Goal: Task Accomplishment & Management: Manage account settings

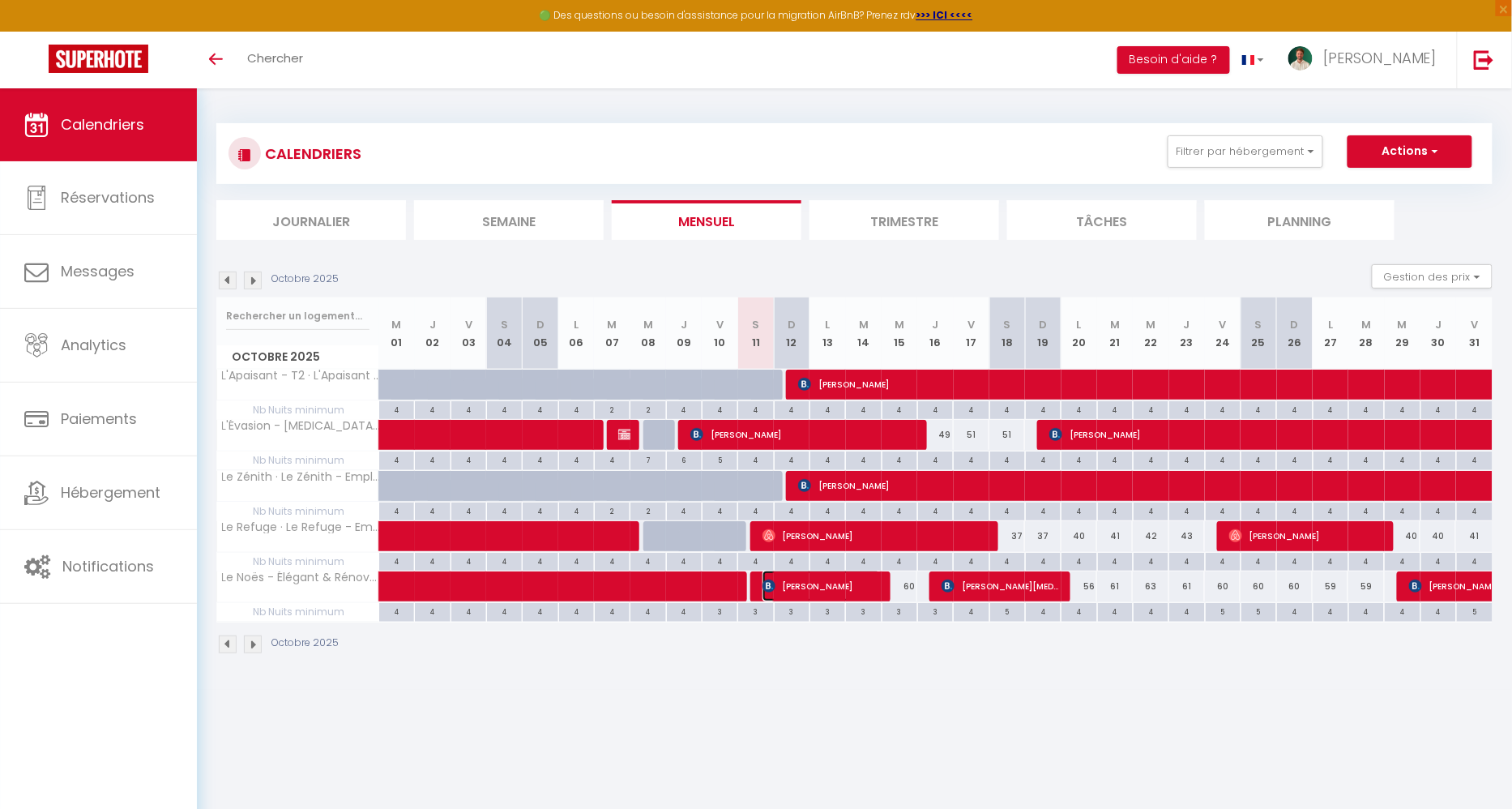
click at [780, 585] on span "Cintia Carolina Franco" at bounding box center [822, 586] width 119 height 31
select select "OK"
select select "KO"
select select "0"
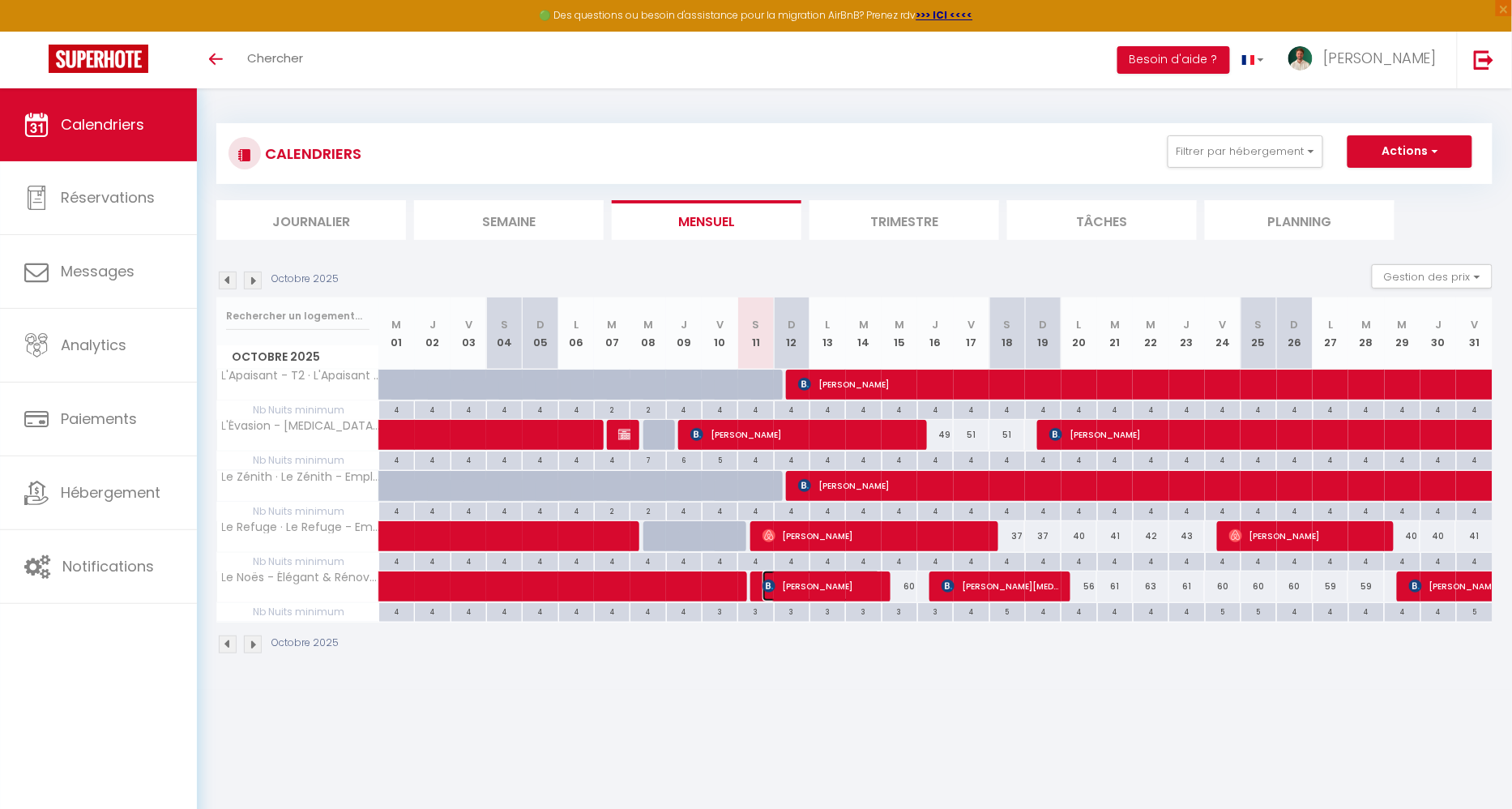
select select "1"
select select
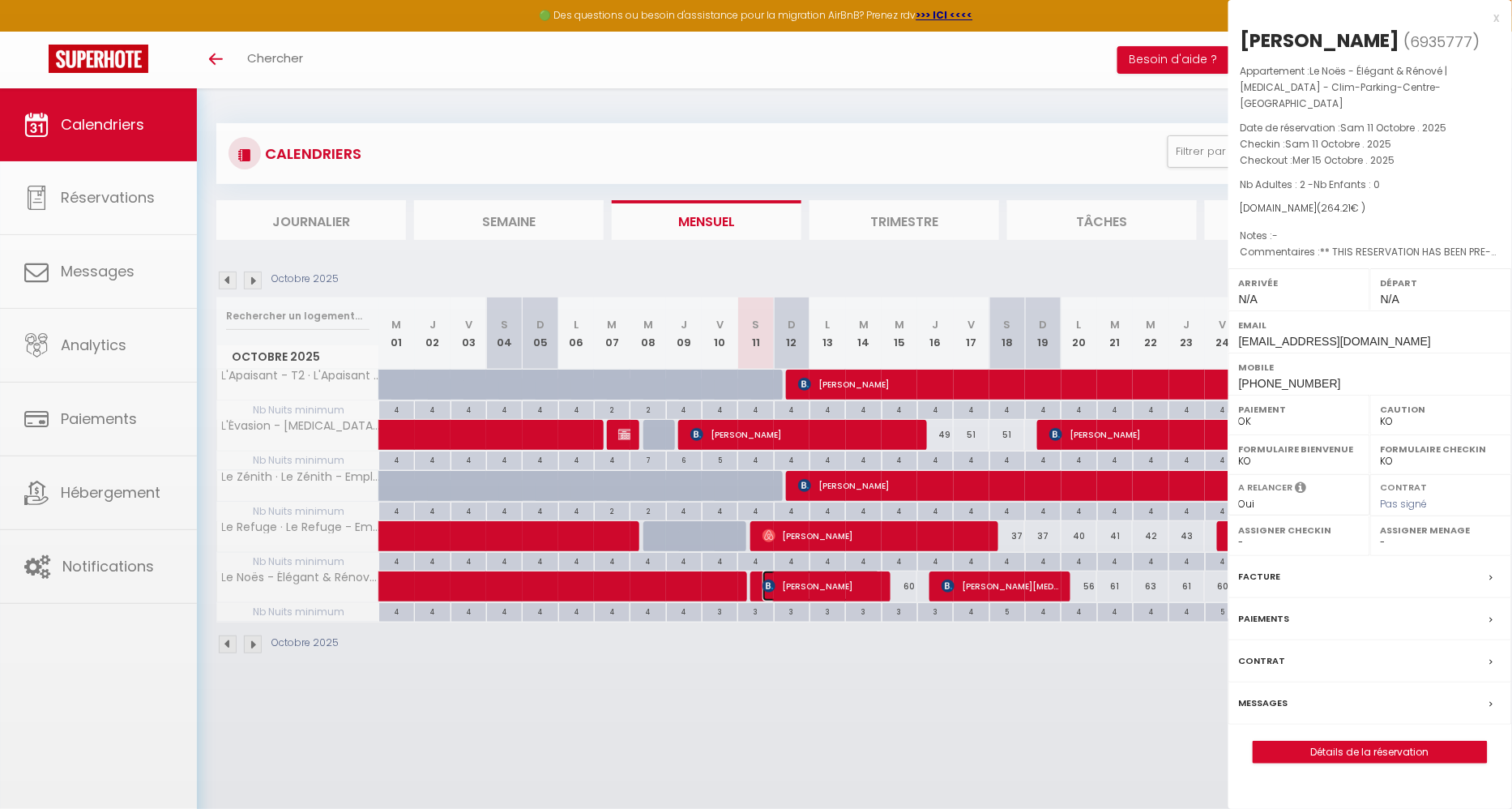
select select "42899"
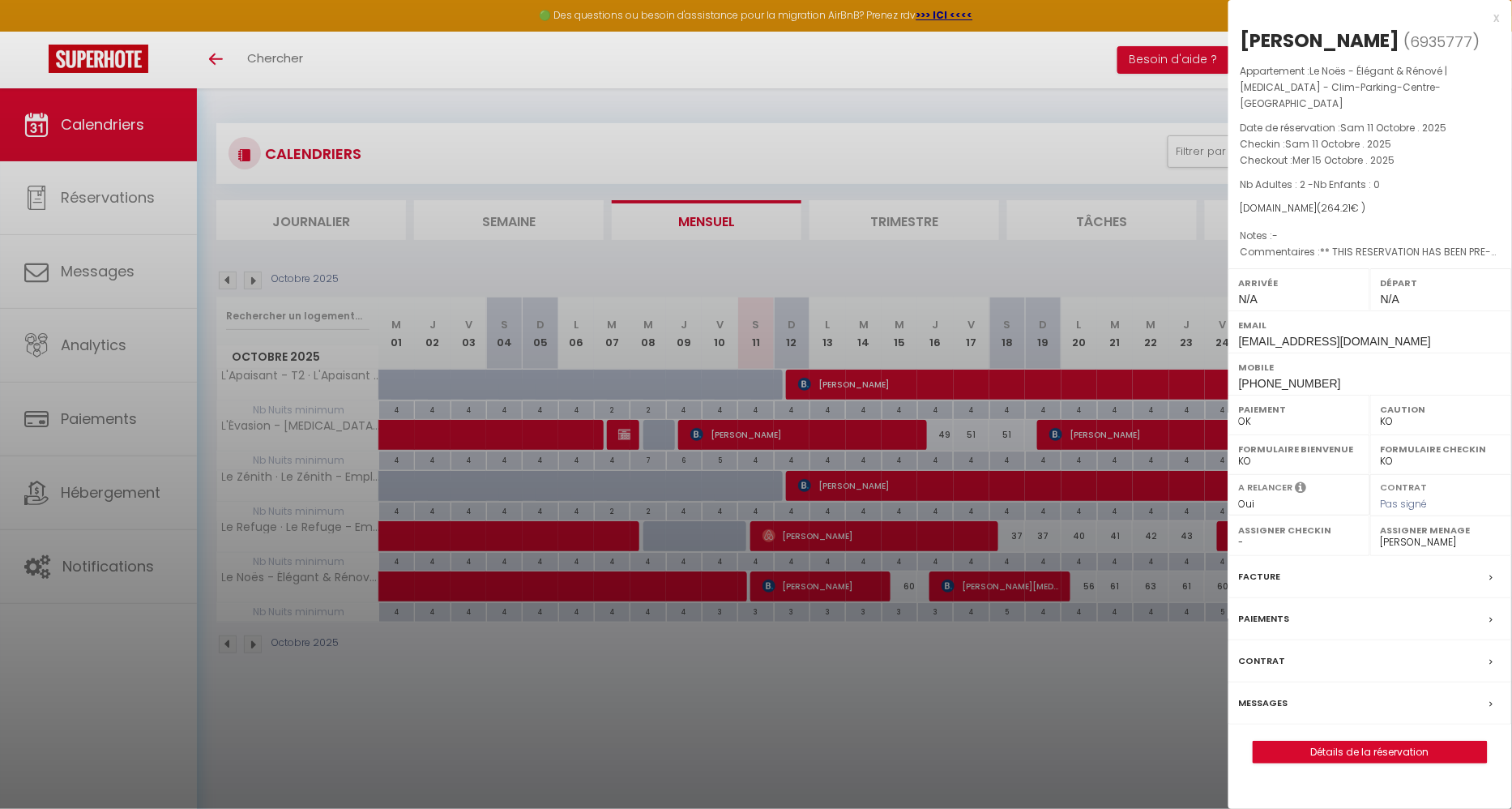
click at [1293, 711] on div "Messages" at bounding box center [1369, 704] width 283 height 42
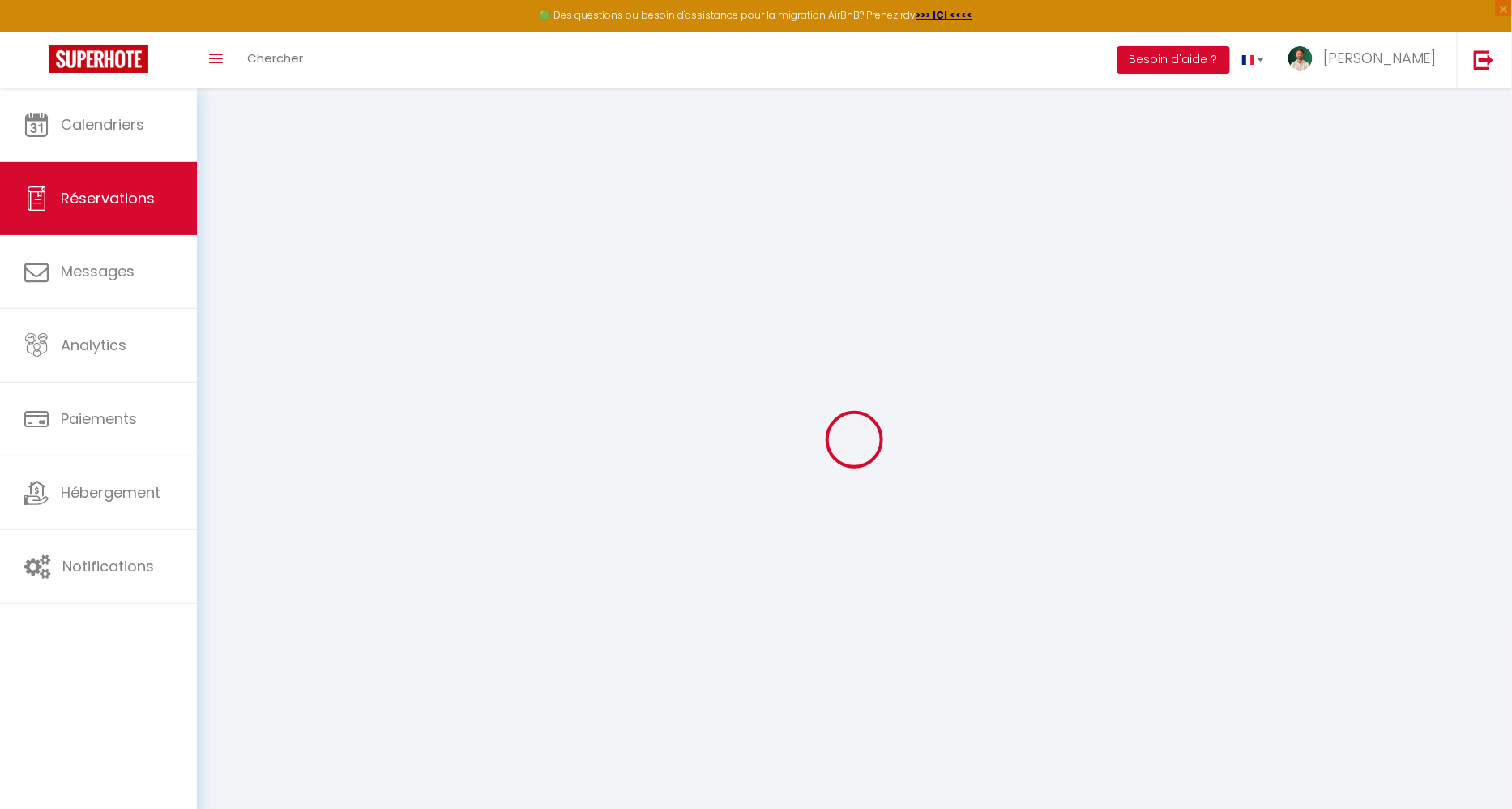
select select
checkbox input "false"
select select
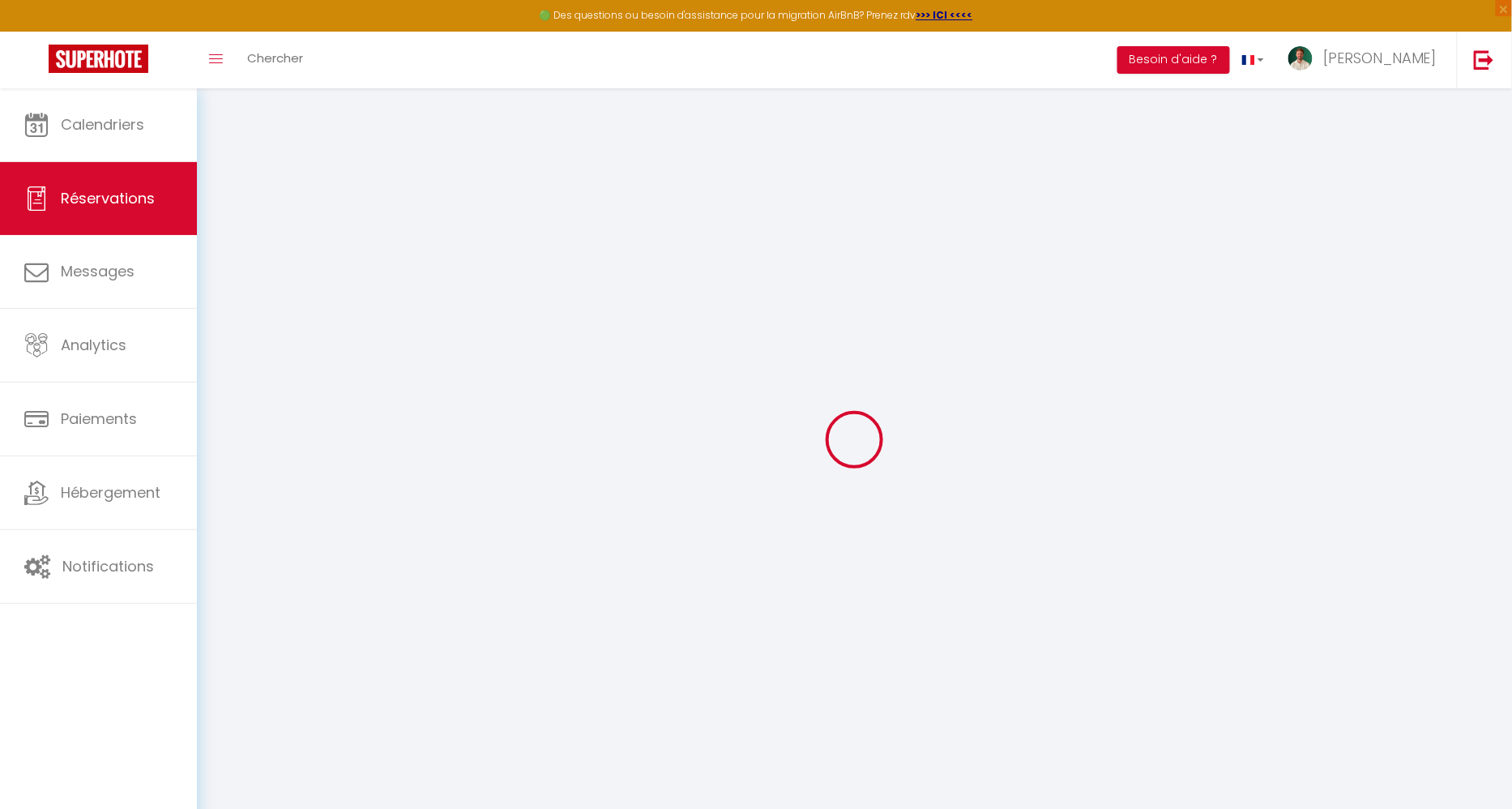
checkbox input "false"
type \?0 "** THIS RESERVATION HAS BEEN PRE-PAID ** BOOKING NOTE : Payment charge is EUR 3…"
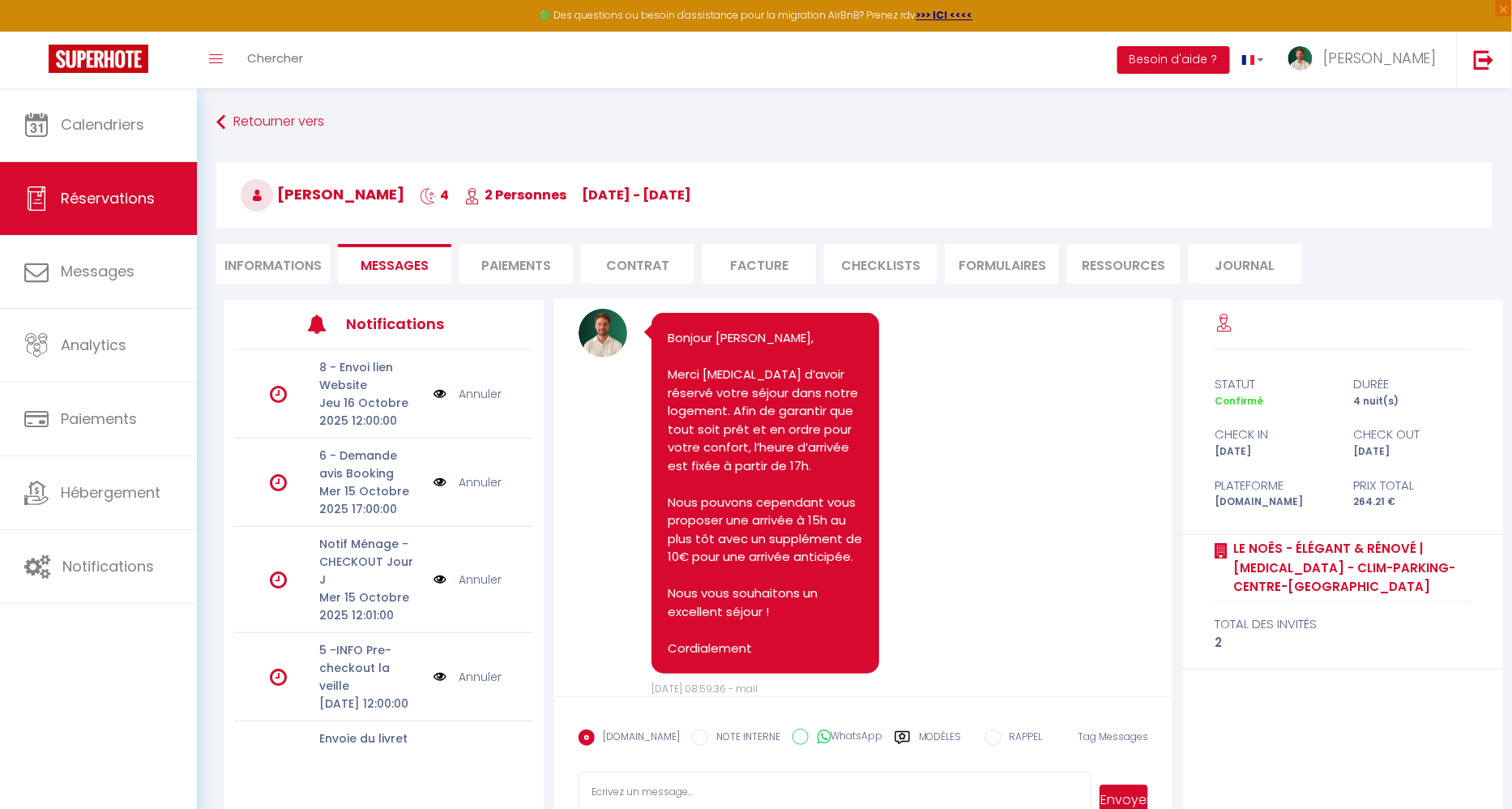
scroll to position [2731, 0]
click at [799, 777] on textarea at bounding box center [834, 800] width 513 height 57
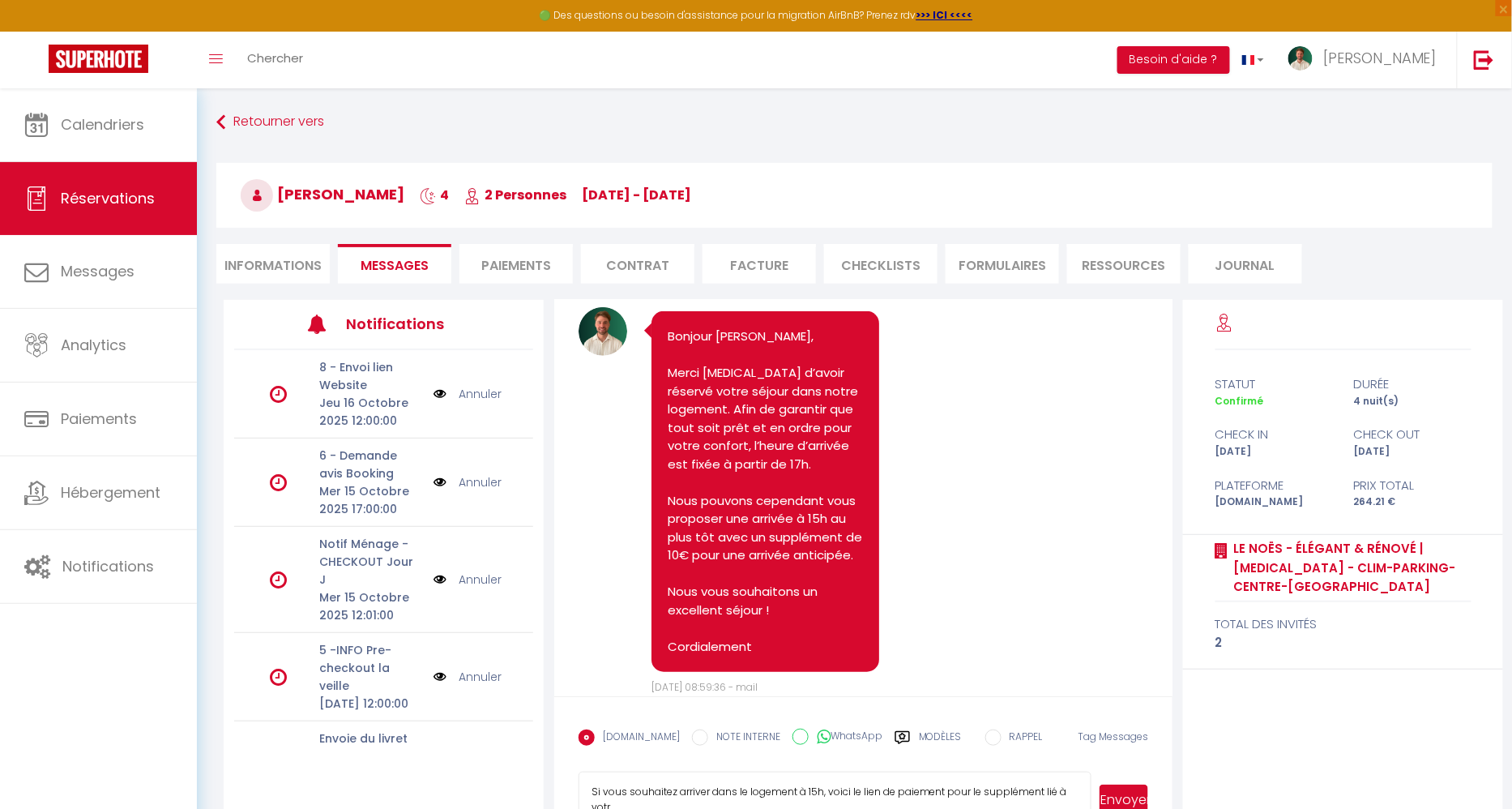
scroll to position [5, 0]
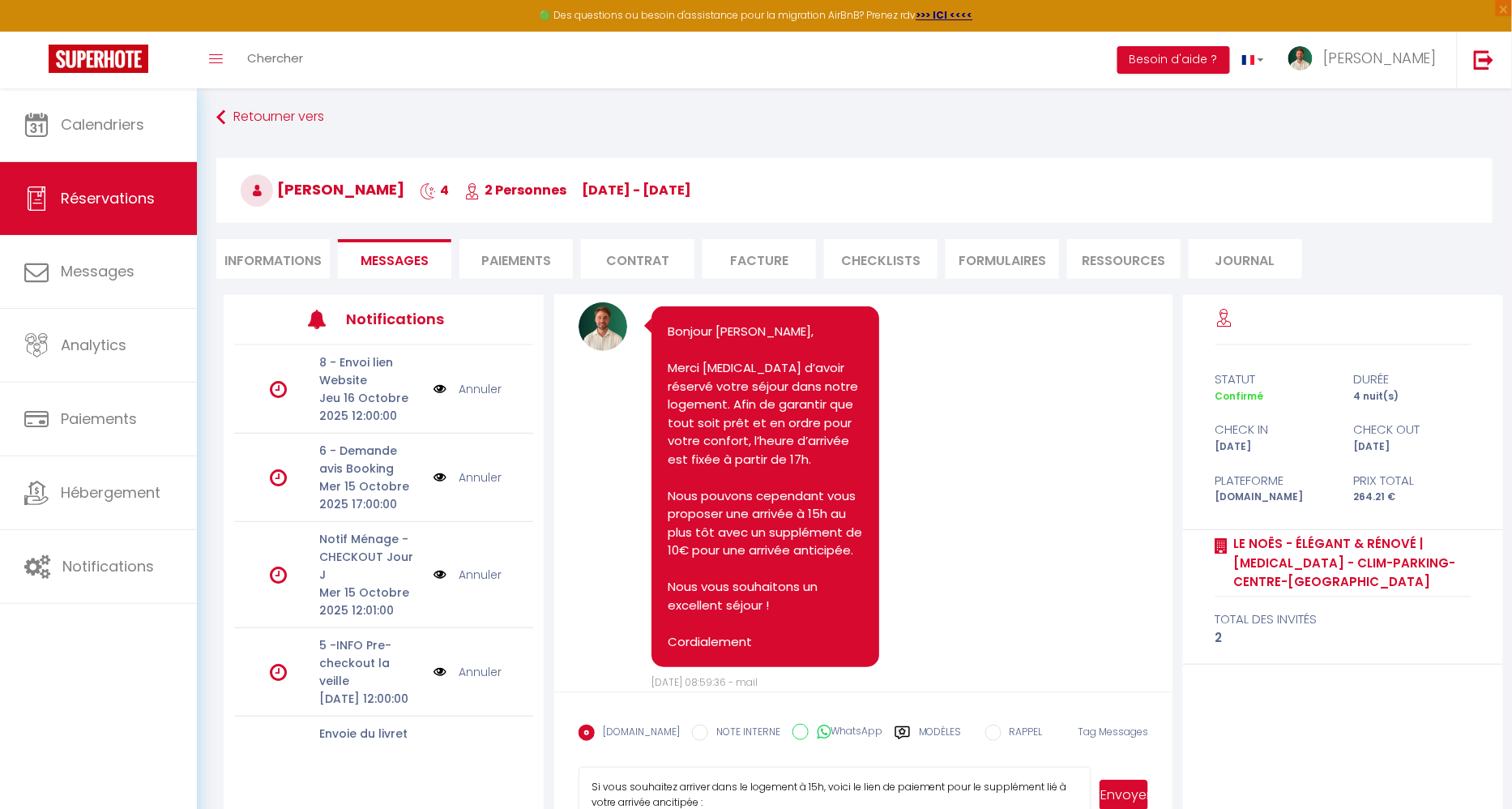
click at [683, 797] on textarea "Si vous souhaitez arriver dans le logement à 15h, voici le lien de paiement pou…" at bounding box center [834, 795] width 513 height 57
click at [746, 799] on textarea "Si vous souhaitez arriver dans le logement à 15h, voici le lien de paiement pou…" at bounding box center [834, 795] width 513 height 57
paste textarea "[URL][DOMAIN_NAME]"
type textarea "Si vous souhaitez arriver dans le logement à 15h, voici le lien de paiement pou…"
click at [1126, 789] on button "Envoyer" at bounding box center [1124, 795] width 49 height 31
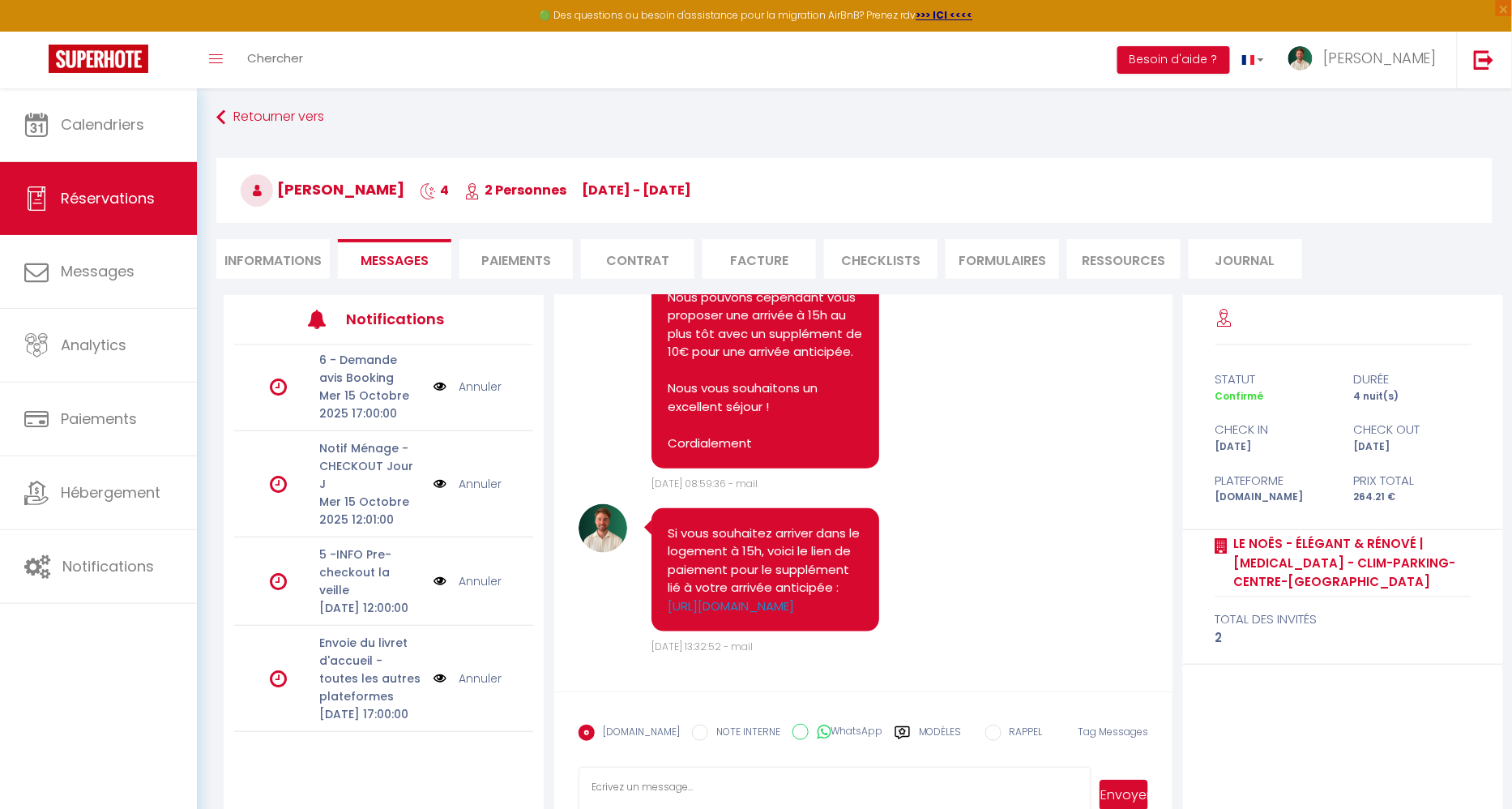
scroll to position [0, 0]
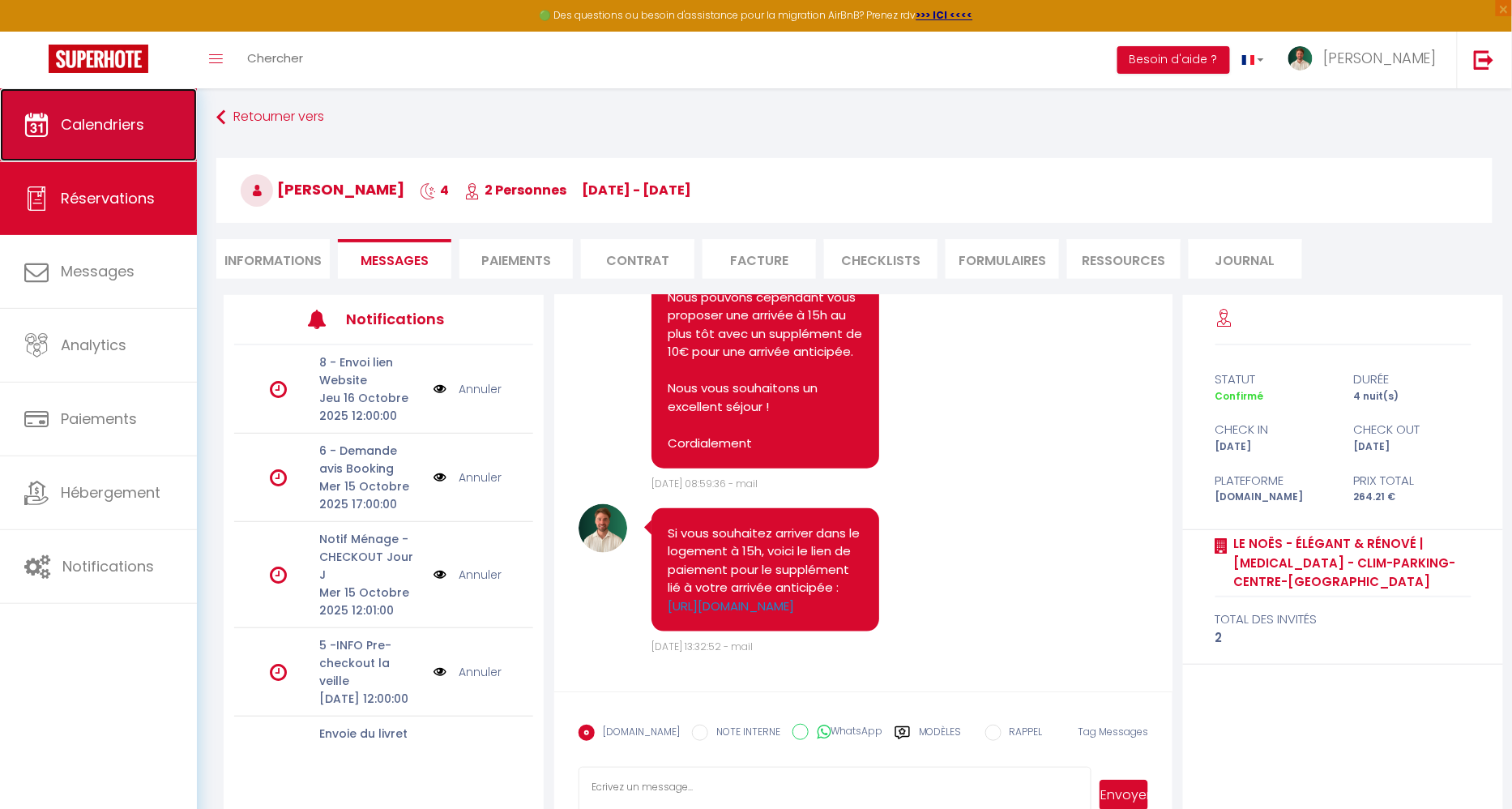
click at [107, 123] on span "Calendriers" at bounding box center [103, 124] width 84 height 21
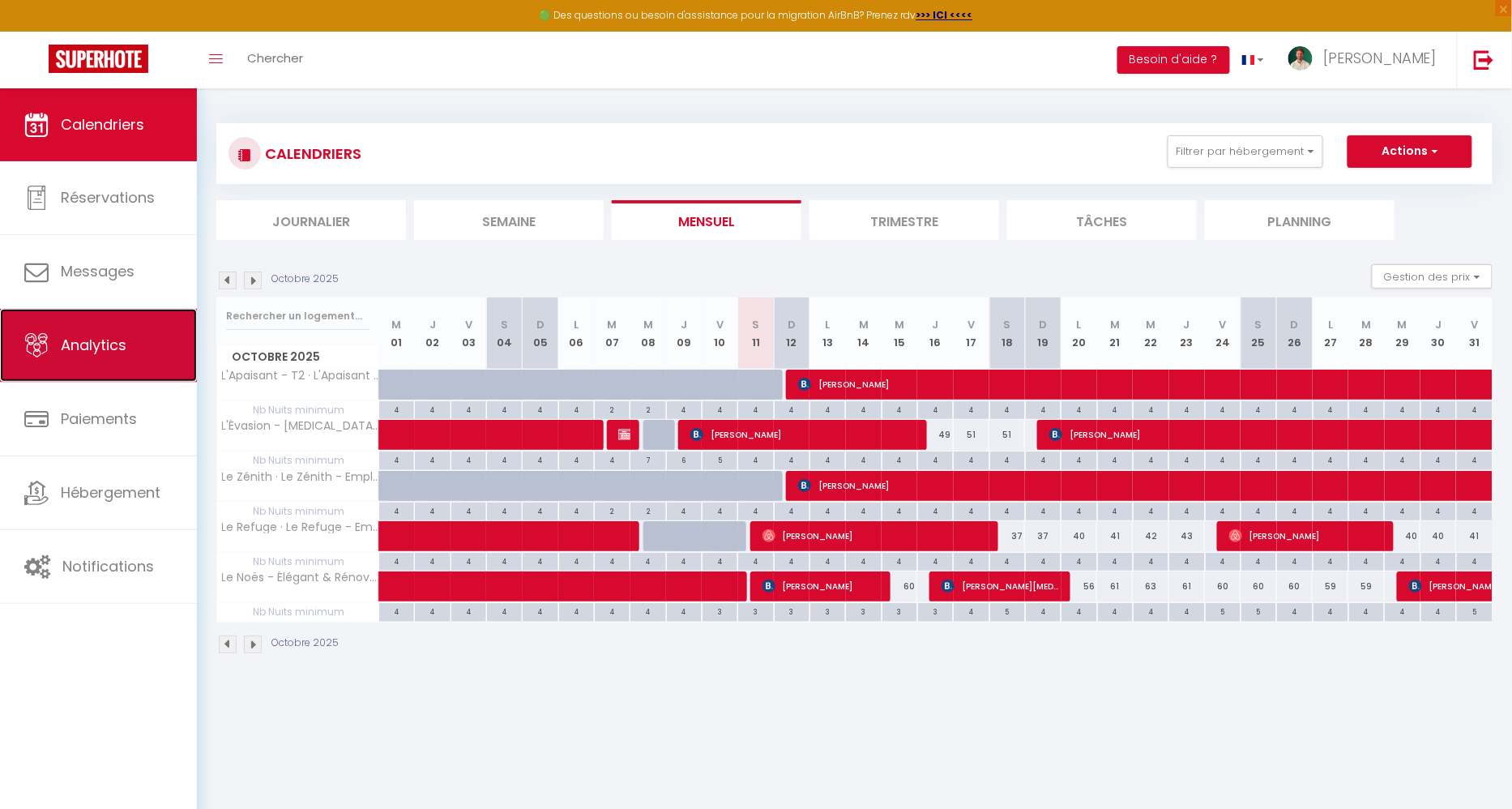
click at [143, 346] on link "Analytics" at bounding box center [98, 345] width 197 height 73
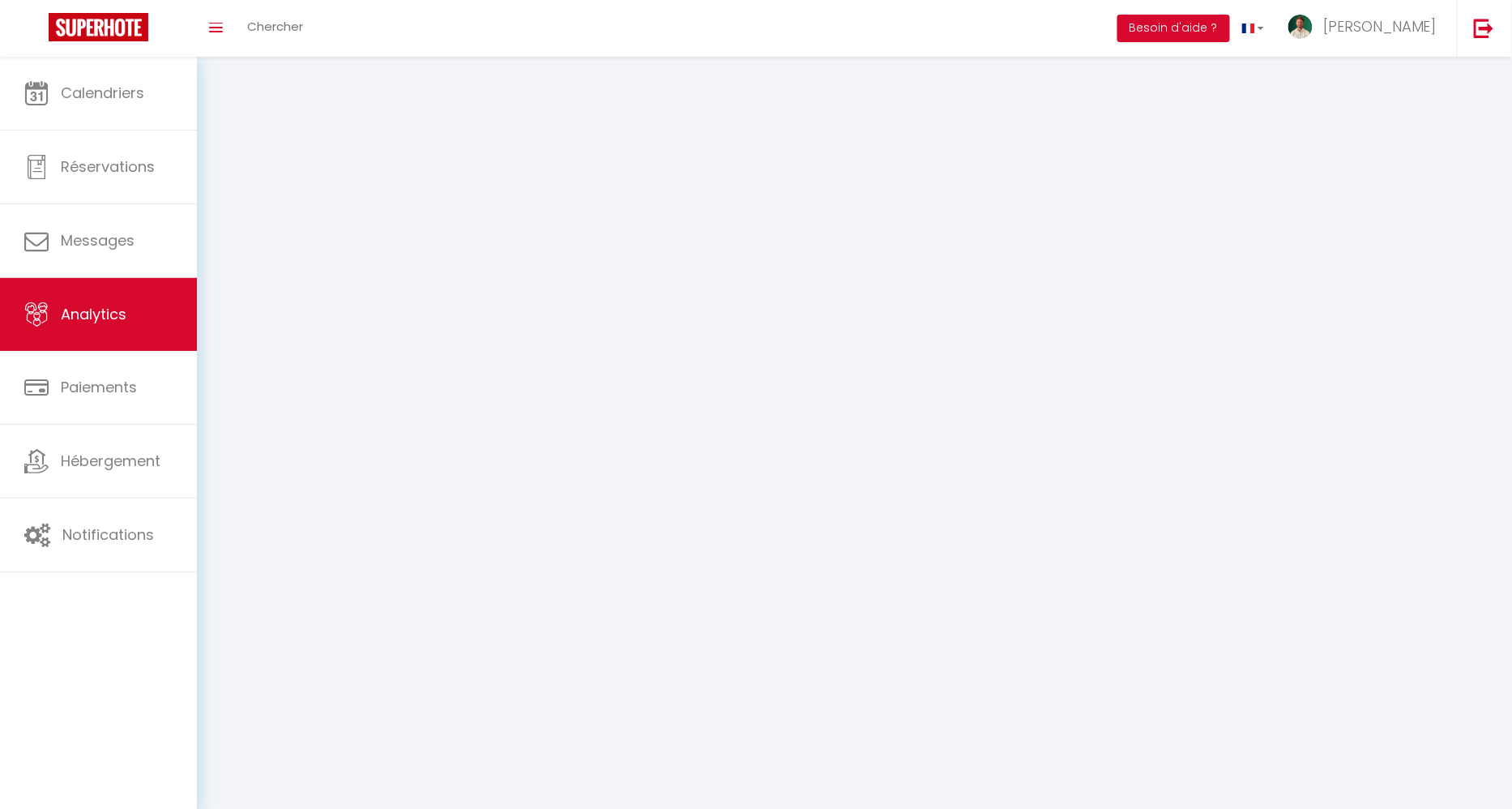
select select "2025"
select select "10"
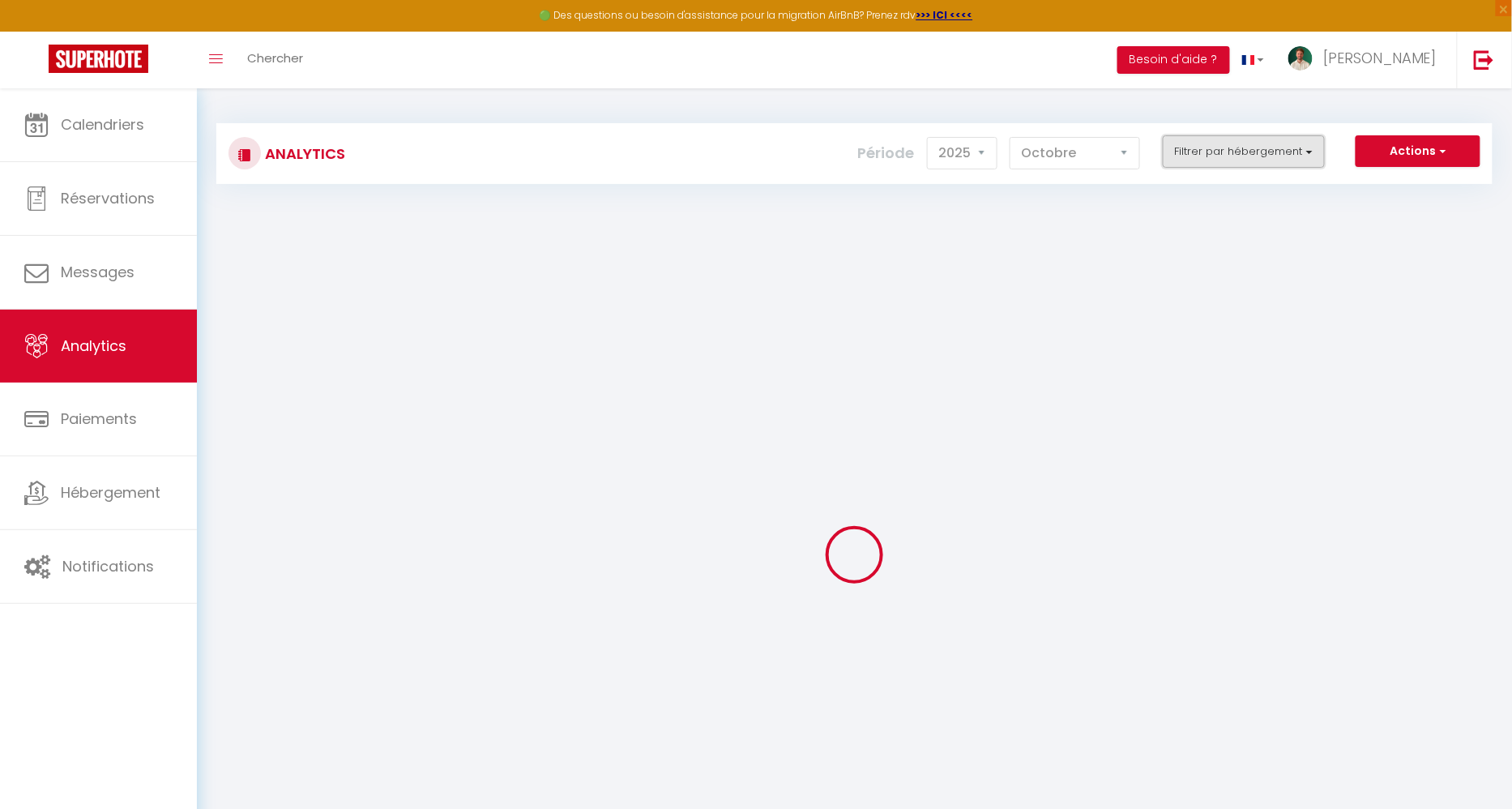
click at [1205, 152] on button "Filtrer par hébergement" at bounding box center [1244, 152] width 162 height 32
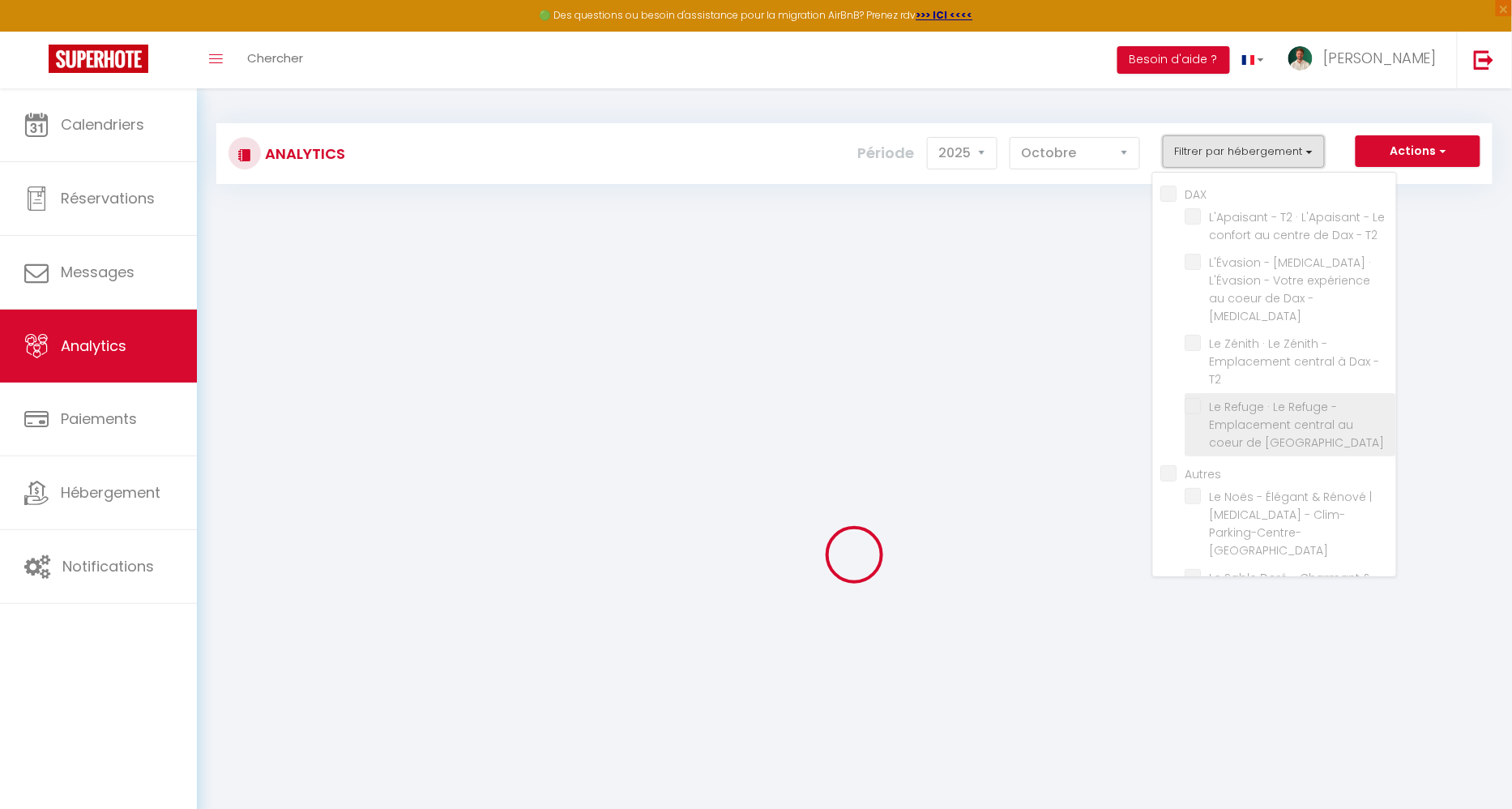
checkbox input "false"
checkbox T2 "false"
checkbox T3 "false"
checkbox T2 "false"
checkbox Dax "false"
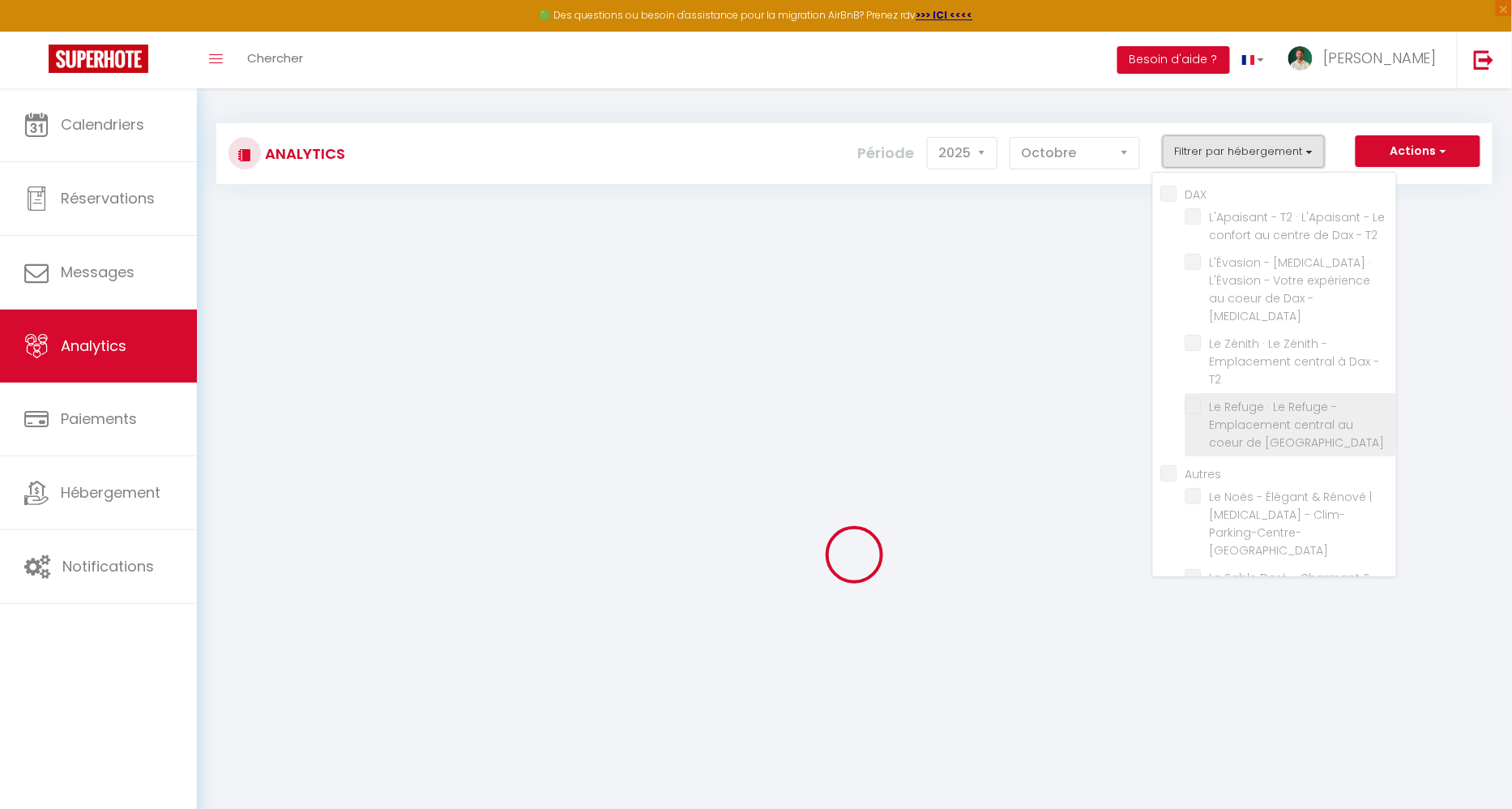
checkbox input "false"
checkbox PESSAC "false"
checkbox CAPBRETON "false"
checkbox Sauna "false"
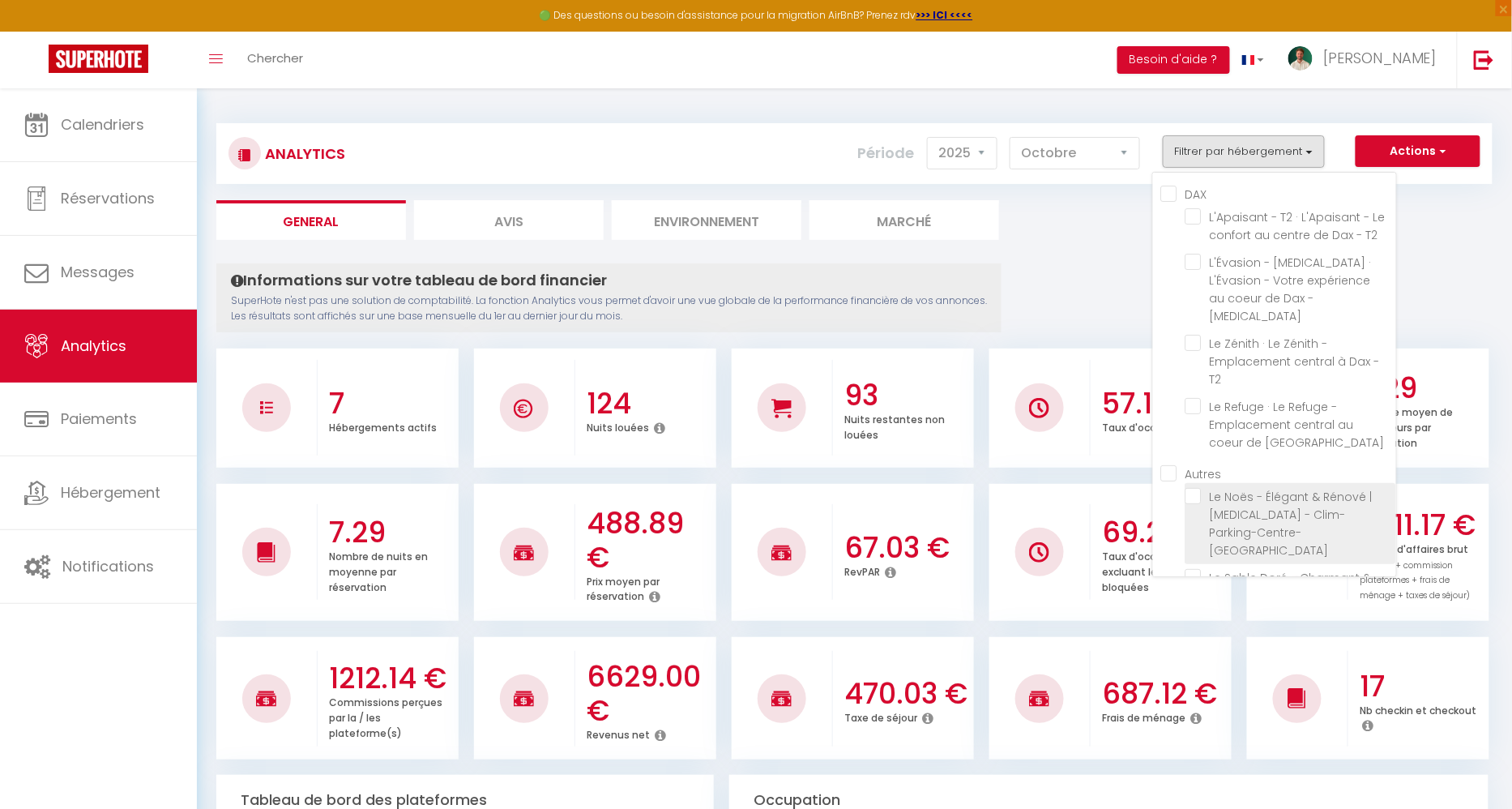
click at [1201, 488] on PESSAC "checkbox" at bounding box center [1291, 495] width 211 height 16
checkbox PESSAC "true"
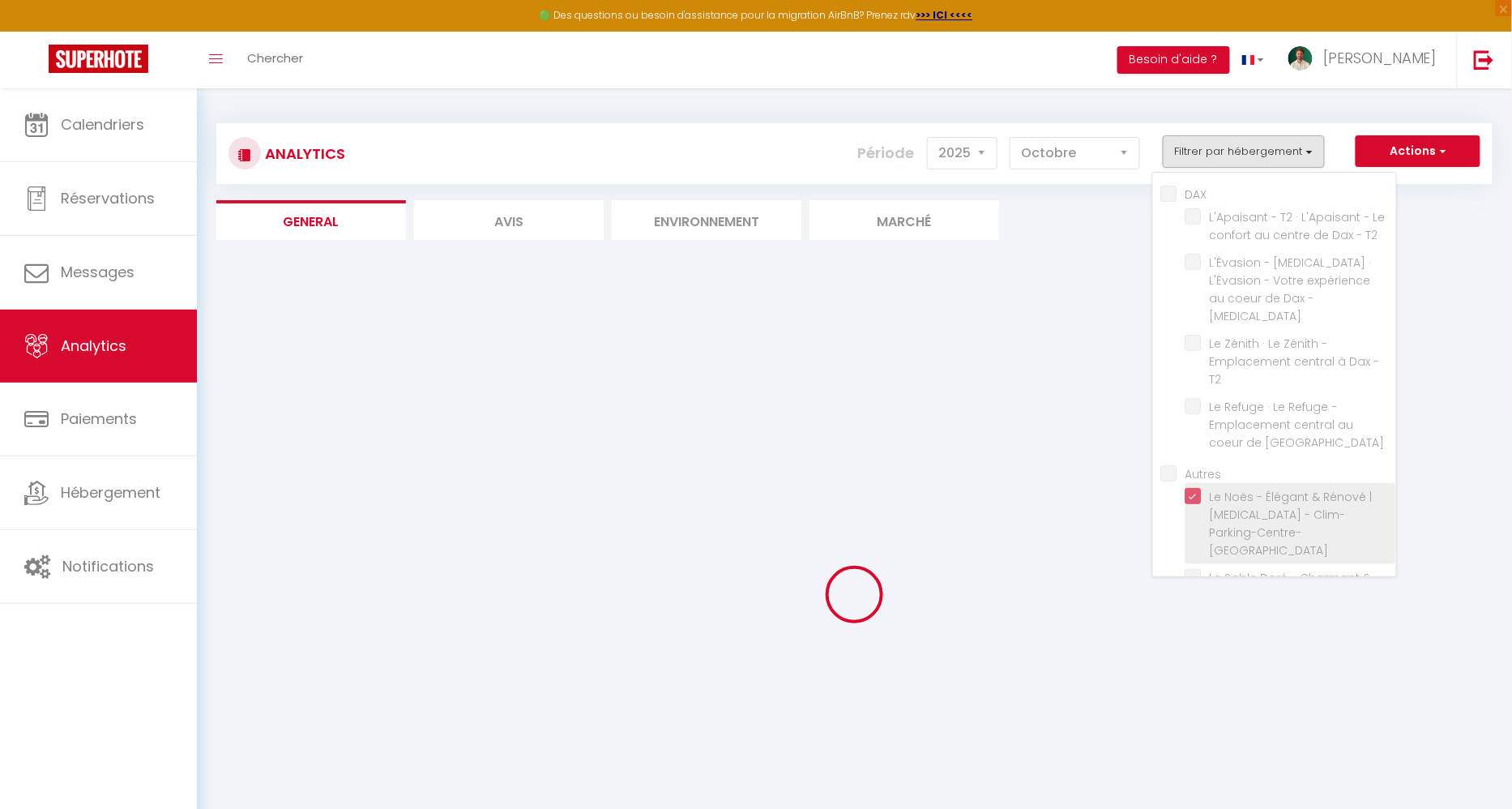
checkbox T2 "false"
checkbox T3 "false"
checkbox T2 "false"
checkbox Dax "false"
checkbox CAPBRETON "false"
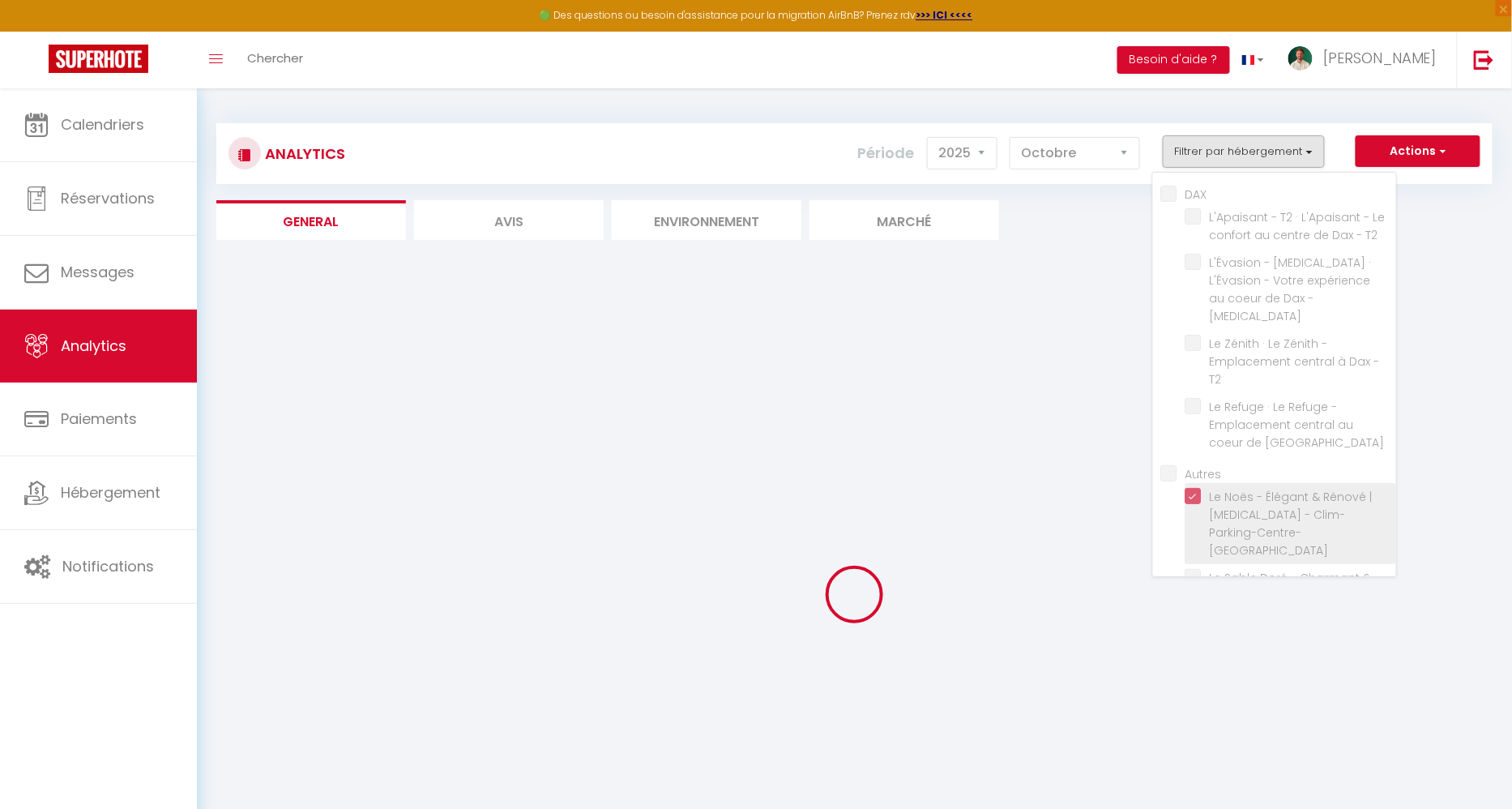
checkbox Sauna "false"
checkbox T2 "false"
checkbox T3 "false"
checkbox T2 "false"
checkbox Dax "false"
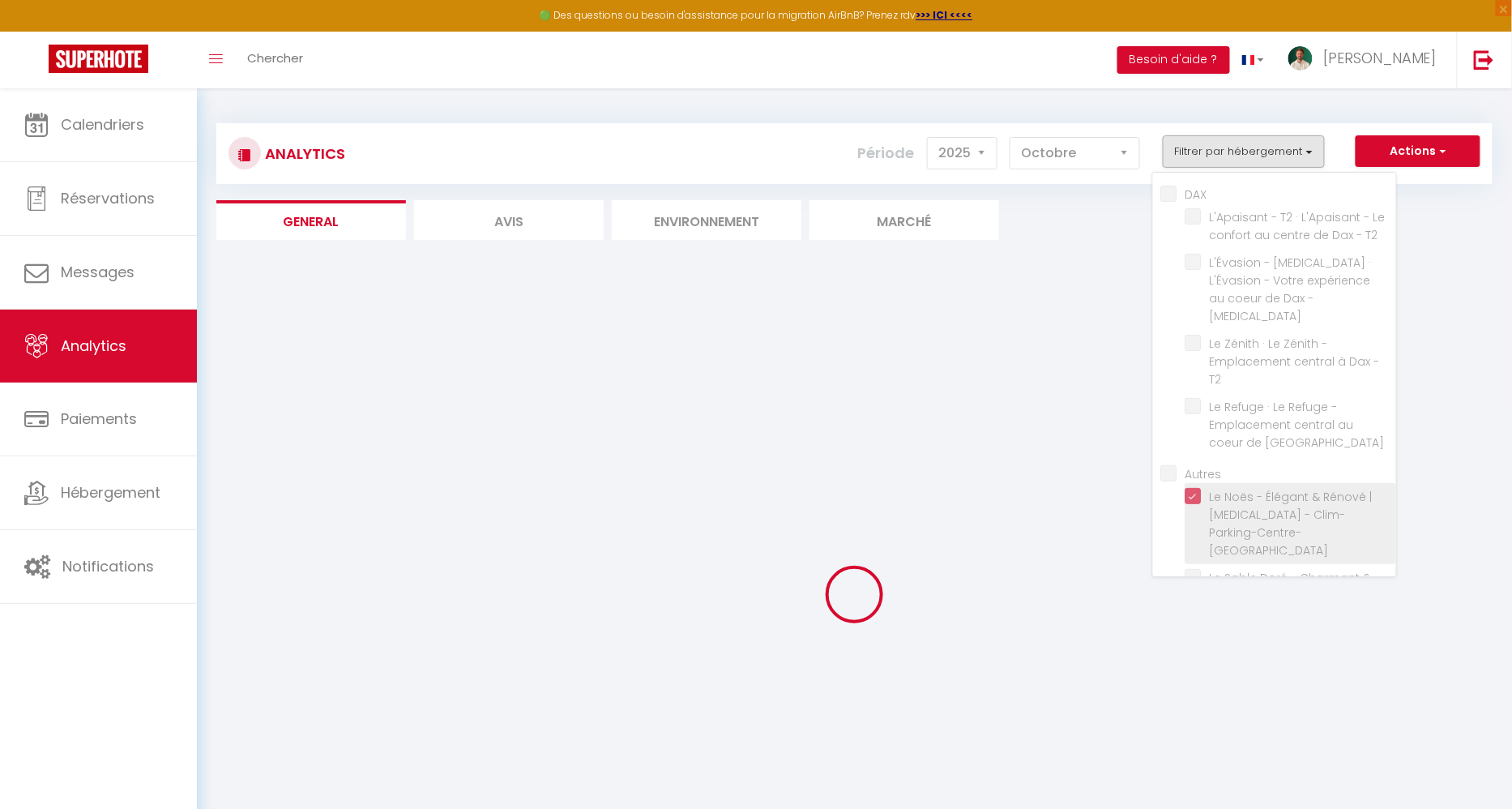
checkbox CAPBRETON "false"
checkbox Sauna "false"
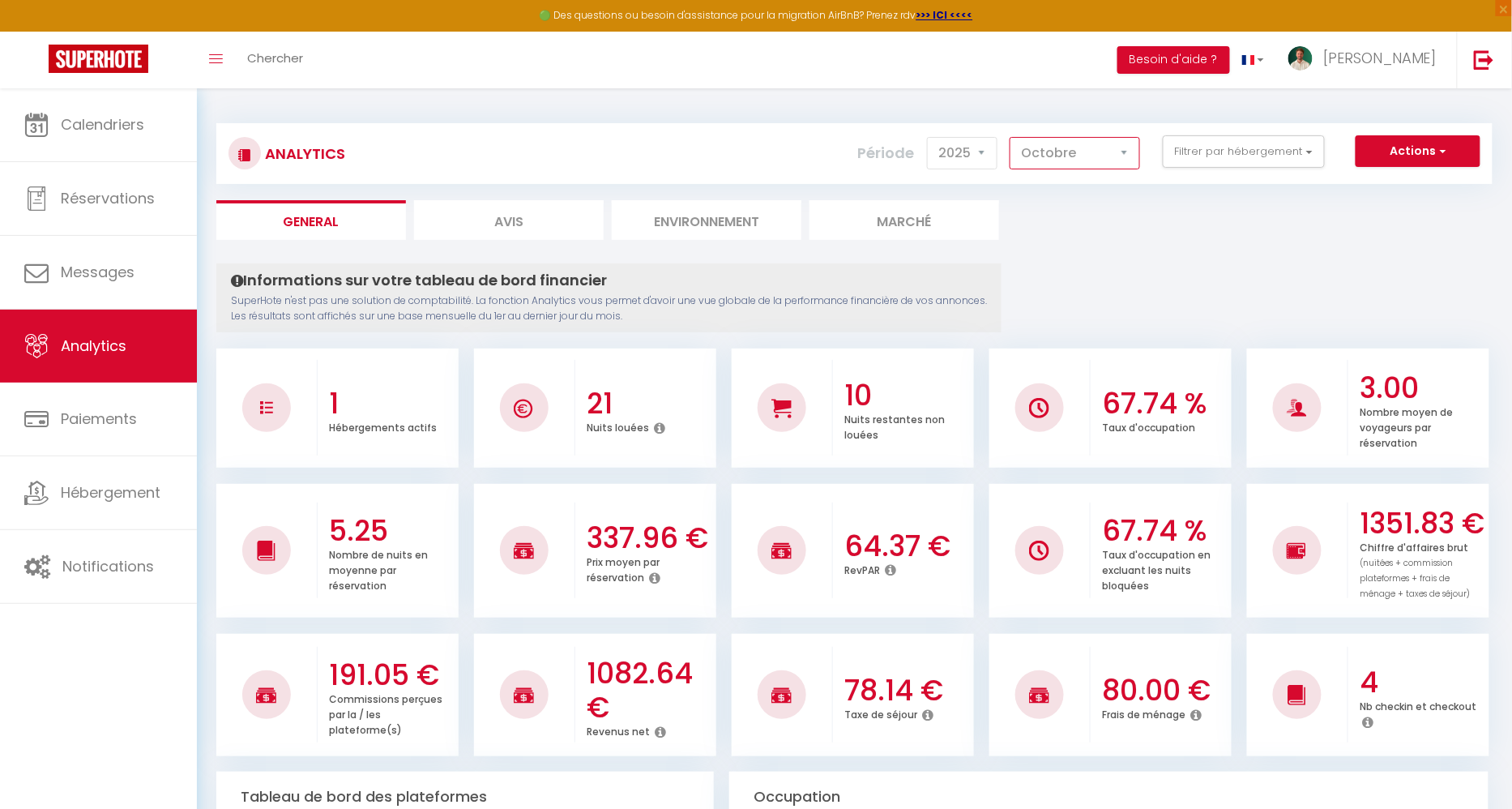
click at [1043, 149] on select "Janvier Février Mars Avril Mai Juin Juillet Août Septembre Octobre Novembre Déc…" at bounding box center [1074, 153] width 131 height 32
click at [1013, 137] on select "Janvier Février Mars Avril Mai Juin Juillet Août Septembre Octobre Novembre Déc…" at bounding box center [1074, 153] width 131 height 32
click at [1060, 144] on select "Janvier Février Mars Avril Mai Juin Juillet Août Septembre Octobre Novembre Déc…" at bounding box center [1074, 153] width 131 height 32
click at [1013, 137] on select "Janvier Février Mars Avril Mai Juin Juillet Août Septembre Octobre Novembre Déc…" at bounding box center [1074, 153] width 131 height 32
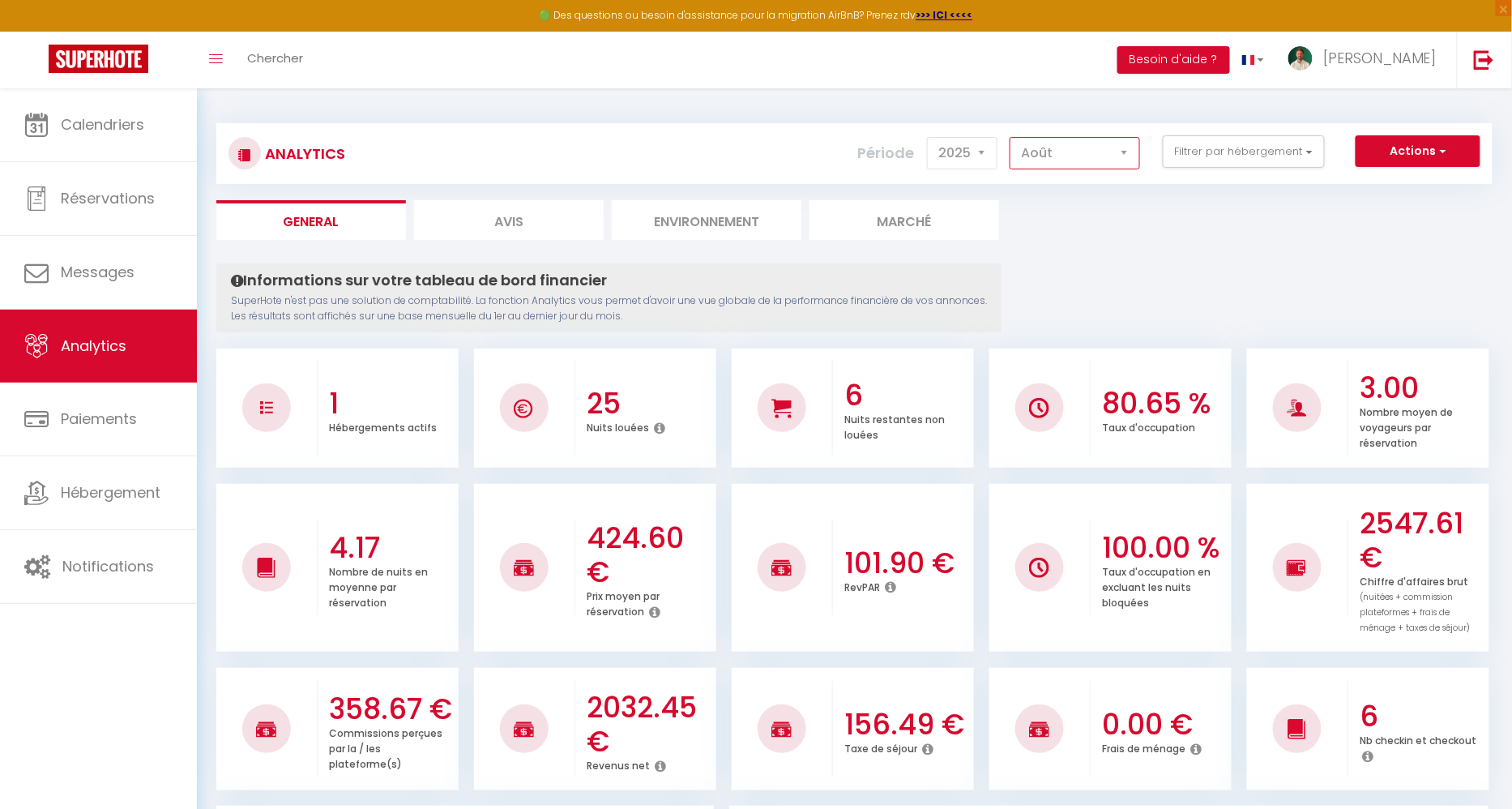
click at [1060, 169] on select "Janvier Février Mars Avril Mai Juin Juillet Août Septembre Octobre Novembre Déc…" at bounding box center [1074, 153] width 131 height 32
click at [1013, 137] on select "Janvier Février Mars Avril Mai Juin Juillet Août Septembre Octobre Novembre Déc…" at bounding box center [1074, 153] width 131 height 32
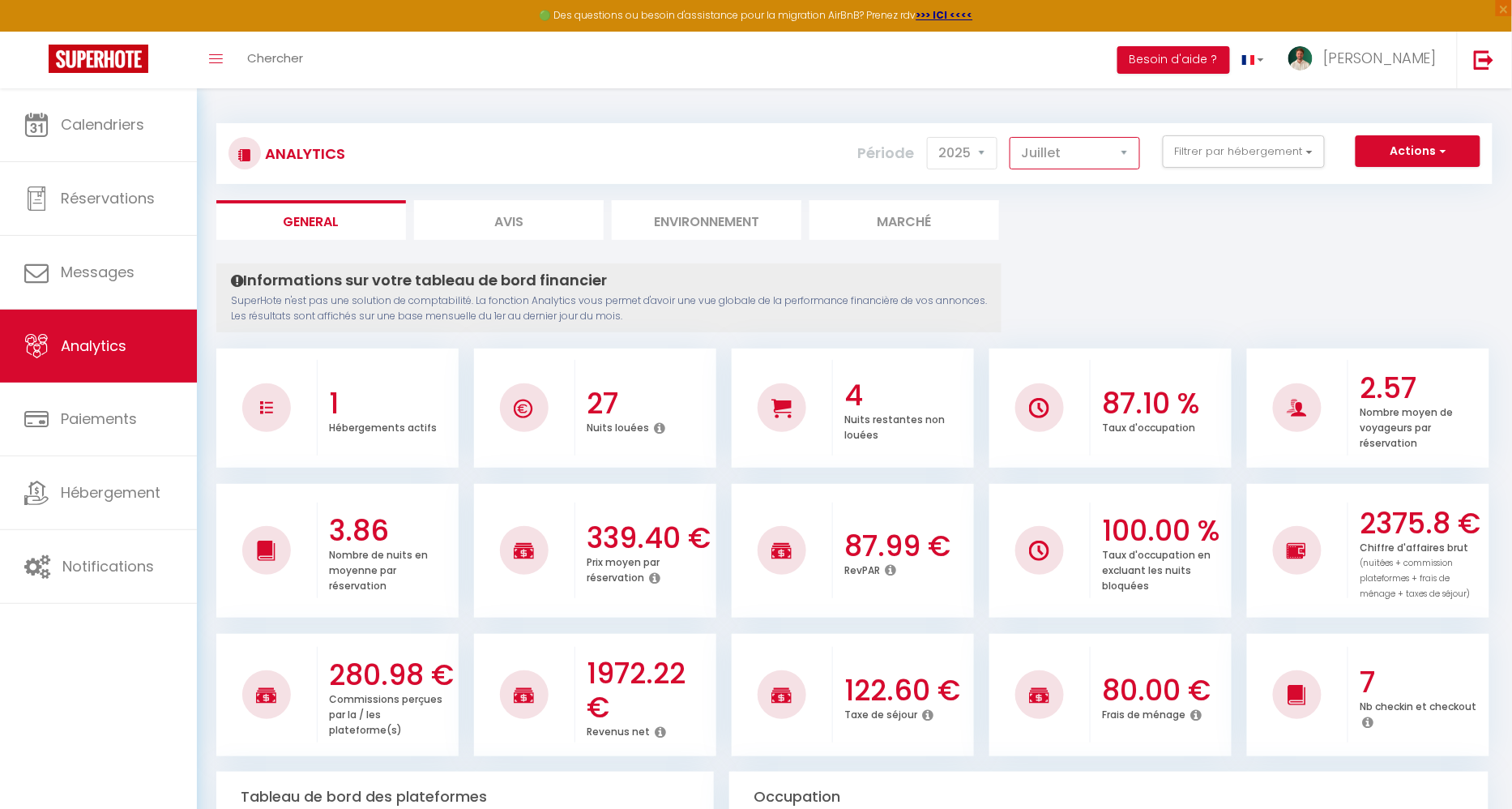
click at [1072, 152] on select "Janvier Février Mars Avril Mai Juin Juillet Août Septembre Octobre Novembre Déc…" at bounding box center [1074, 153] width 131 height 32
select select "6"
click at [1013, 137] on select "Janvier Février Mars Avril Mai Juin Juillet Août Septembre Octobre Novembre Déc…" at bounding box center [1074, 153] width 131 height 32
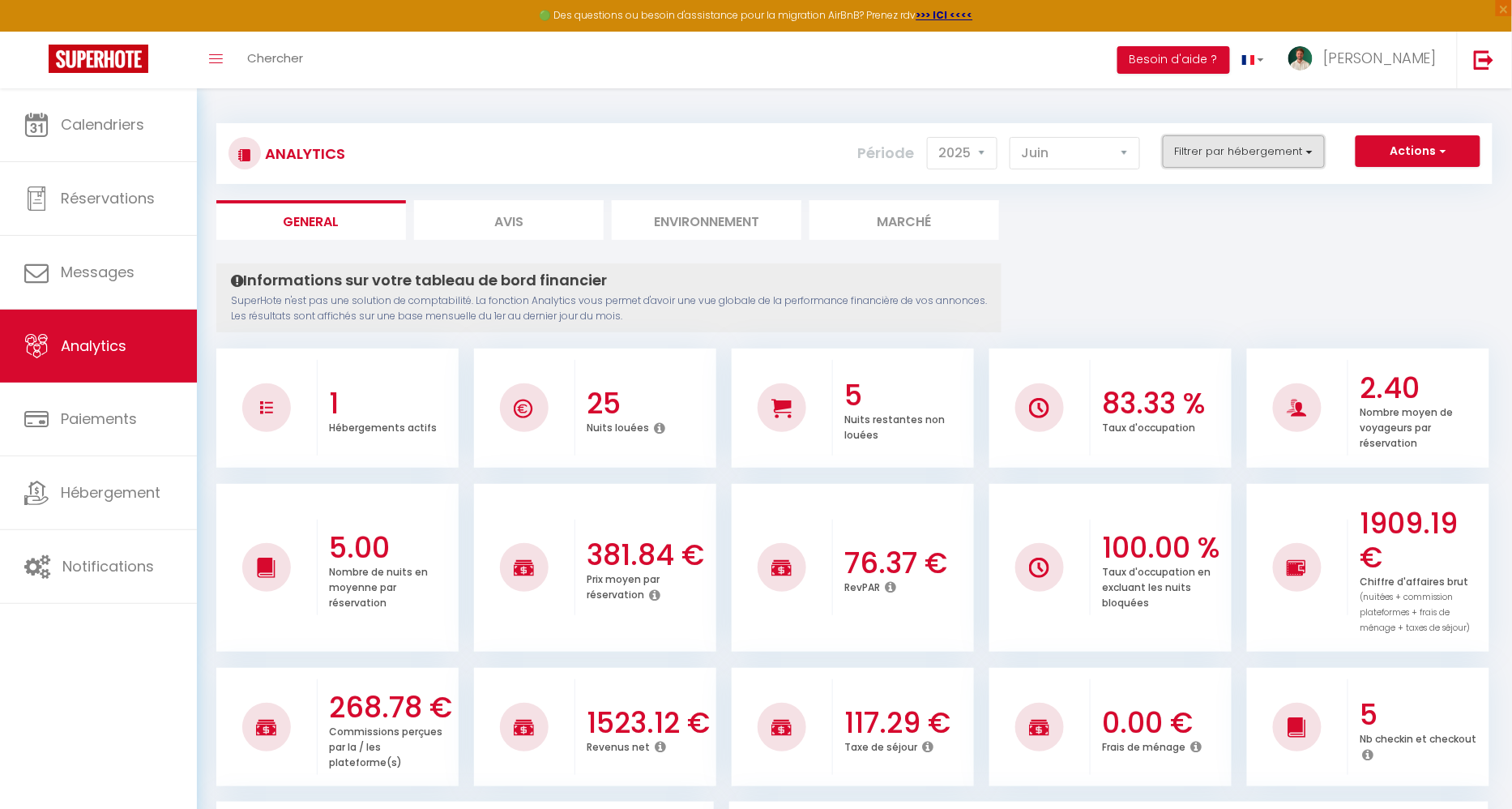
click at [1206, 152] on button "Filtrer par hébergement" at bounding box center [1244, 152] width 162 height 32
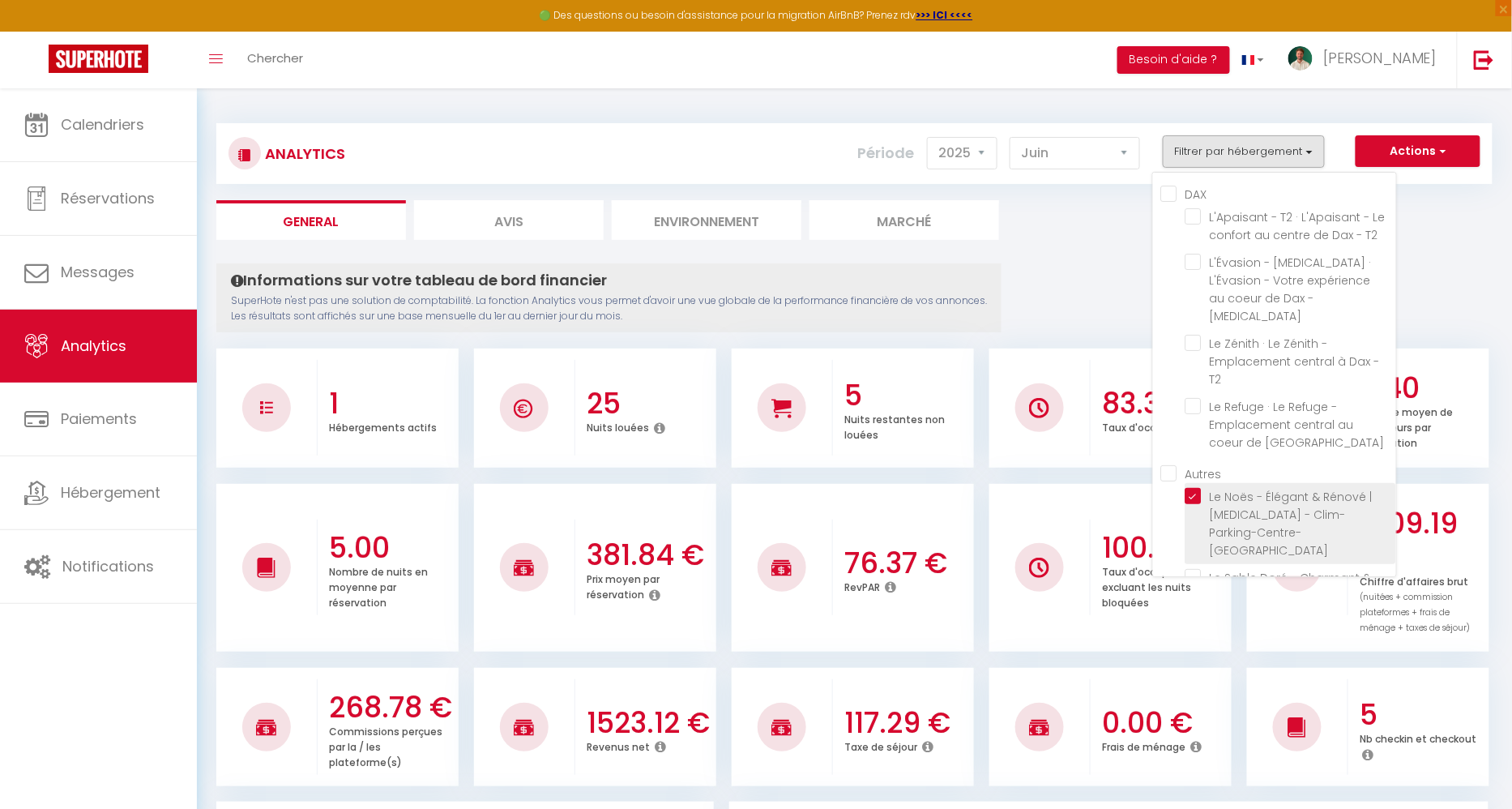
click at [1194, 488] on PESSAC "checkbox" at bounding box center [1291, 495] width 211 height 16
checkbox PESSAC "false"
checkbox T2 "false"
checkbox T3 "false"
checkbox T2 "false"
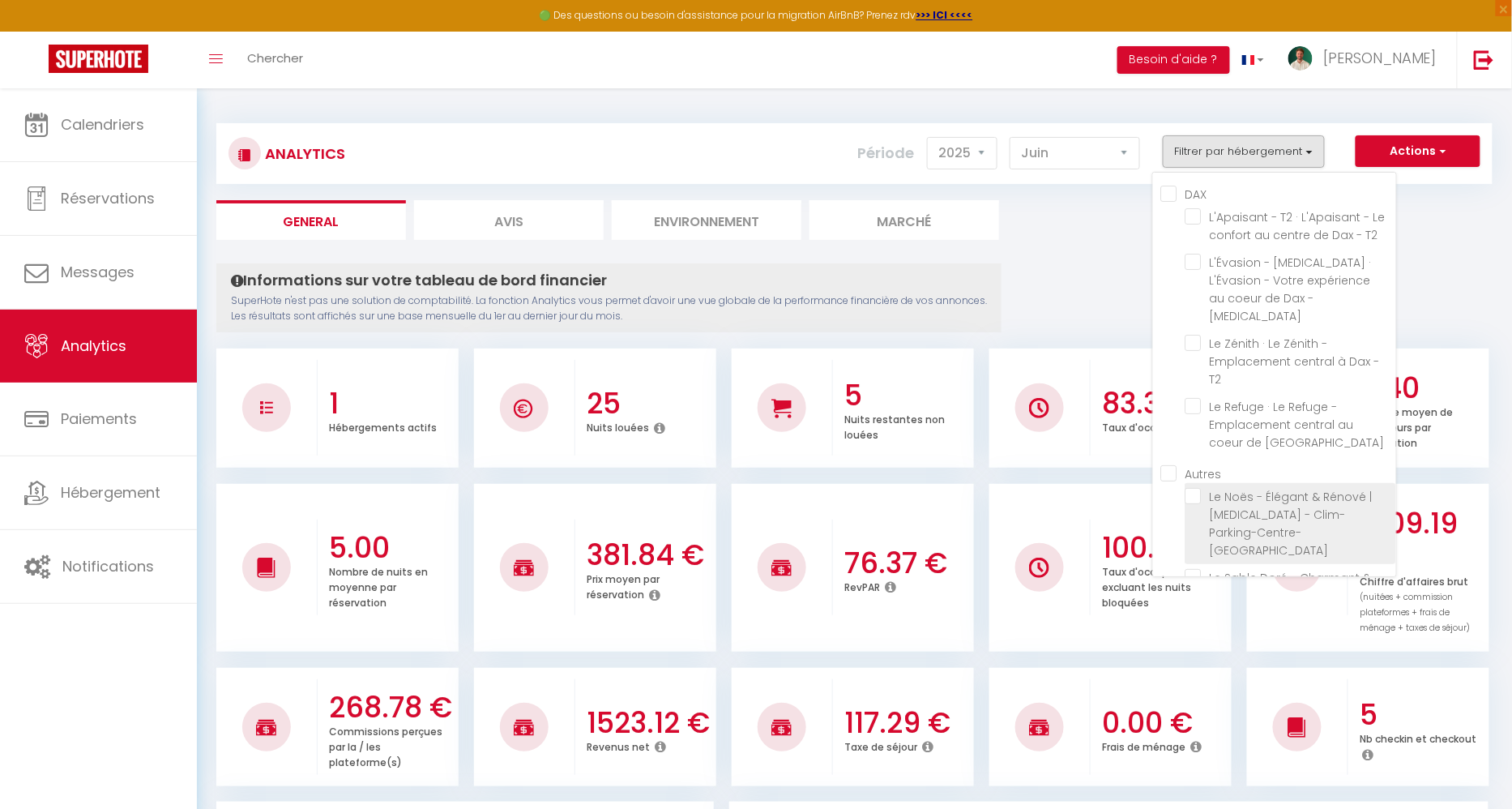
checkbox Dax "false"
checkbox CAPBRETON "false"
checkbox Sauna "false"
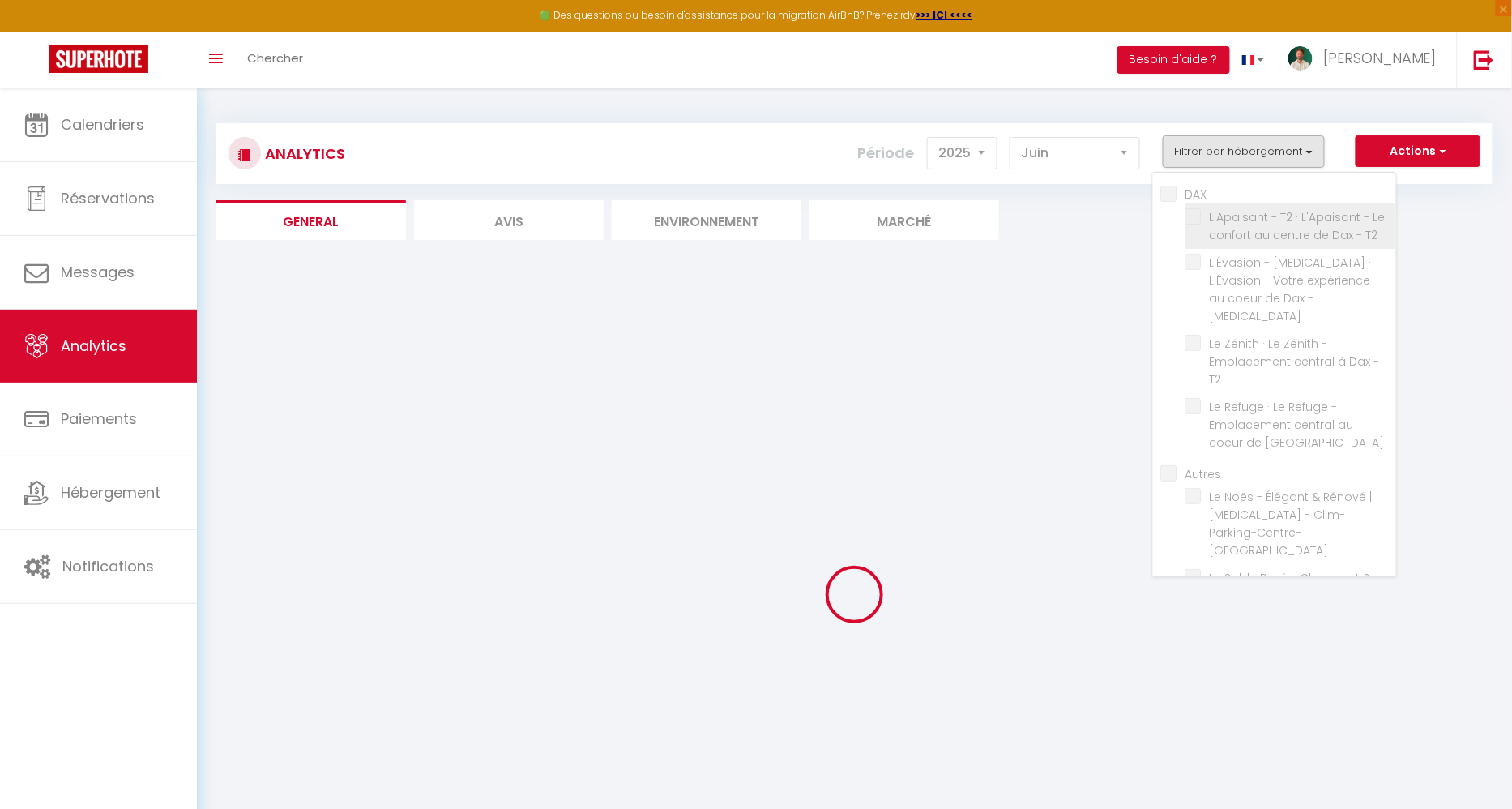
checkbox T2 "false"
checkbox T3 "false"
checkbox T2 "false"
checkbox Dax "false"
checkbox CAPBRETON "false"
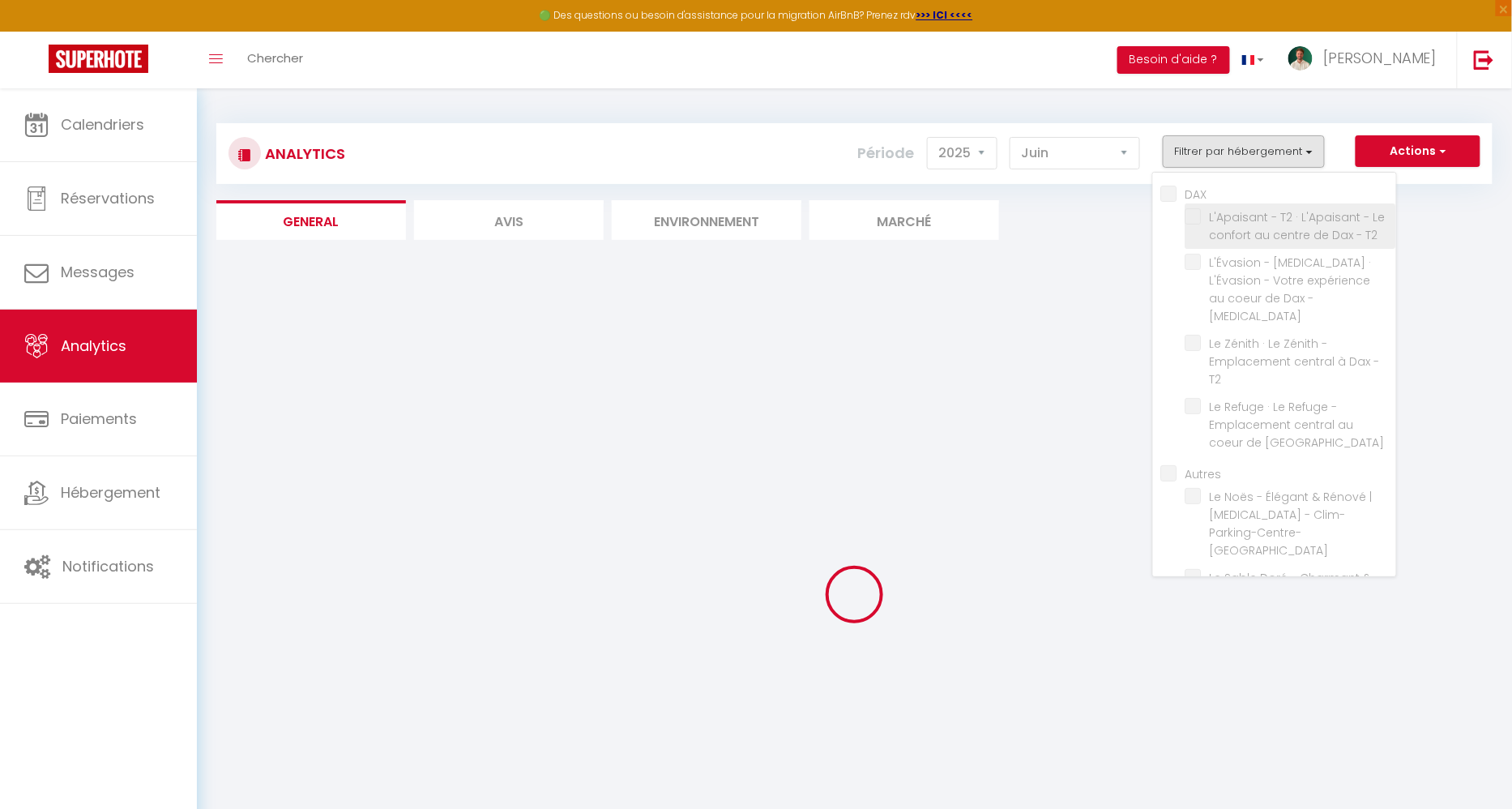
checkbox Sauna "false"
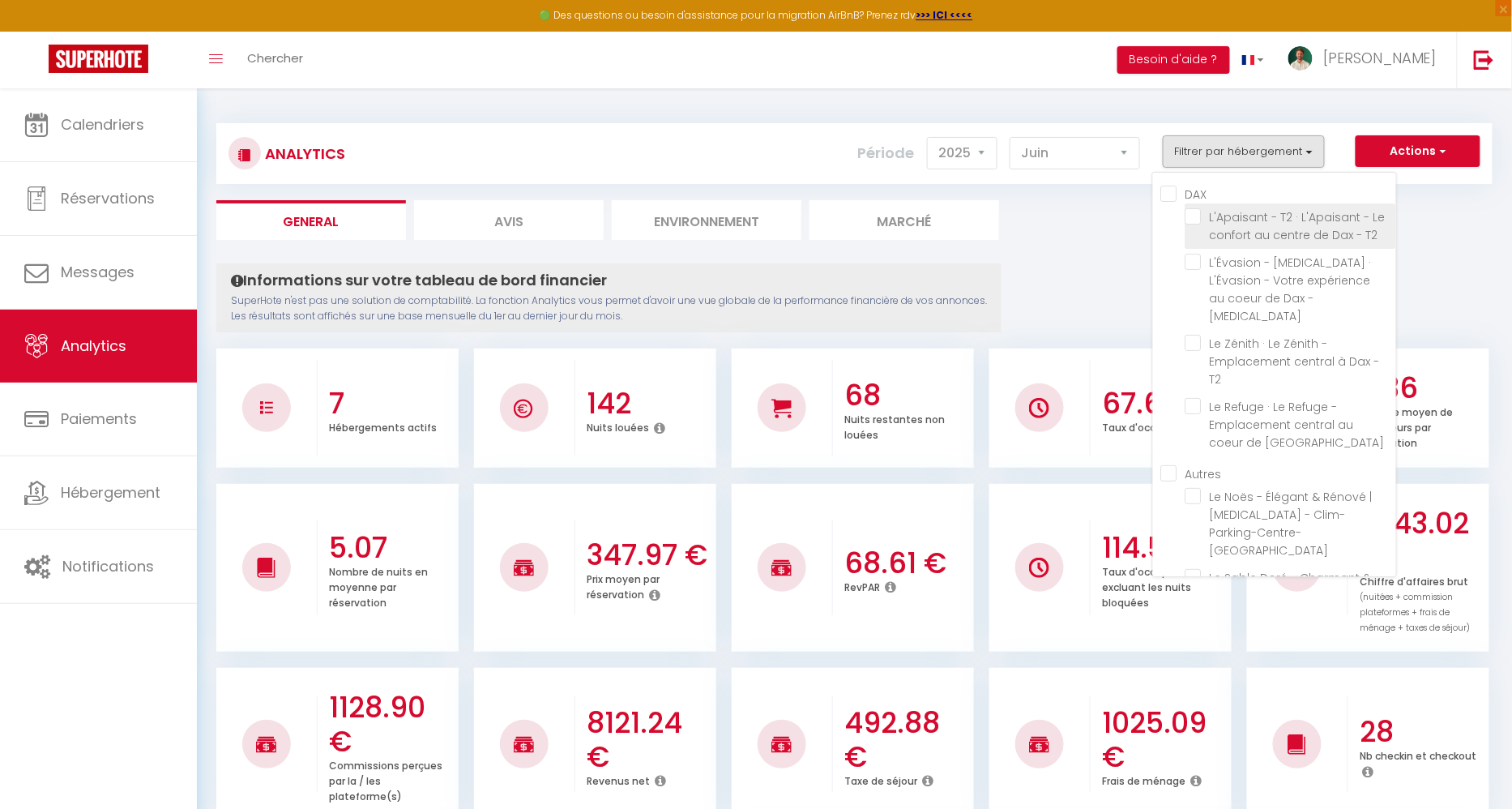
click at [1198, 218] on T2 "checkbox" at bounding box center [1291, 216] width 211 height 16
checkbox T2 "true"
checkbox T3 "false"
checkbox T2 "false"
checkbox Dax "false"
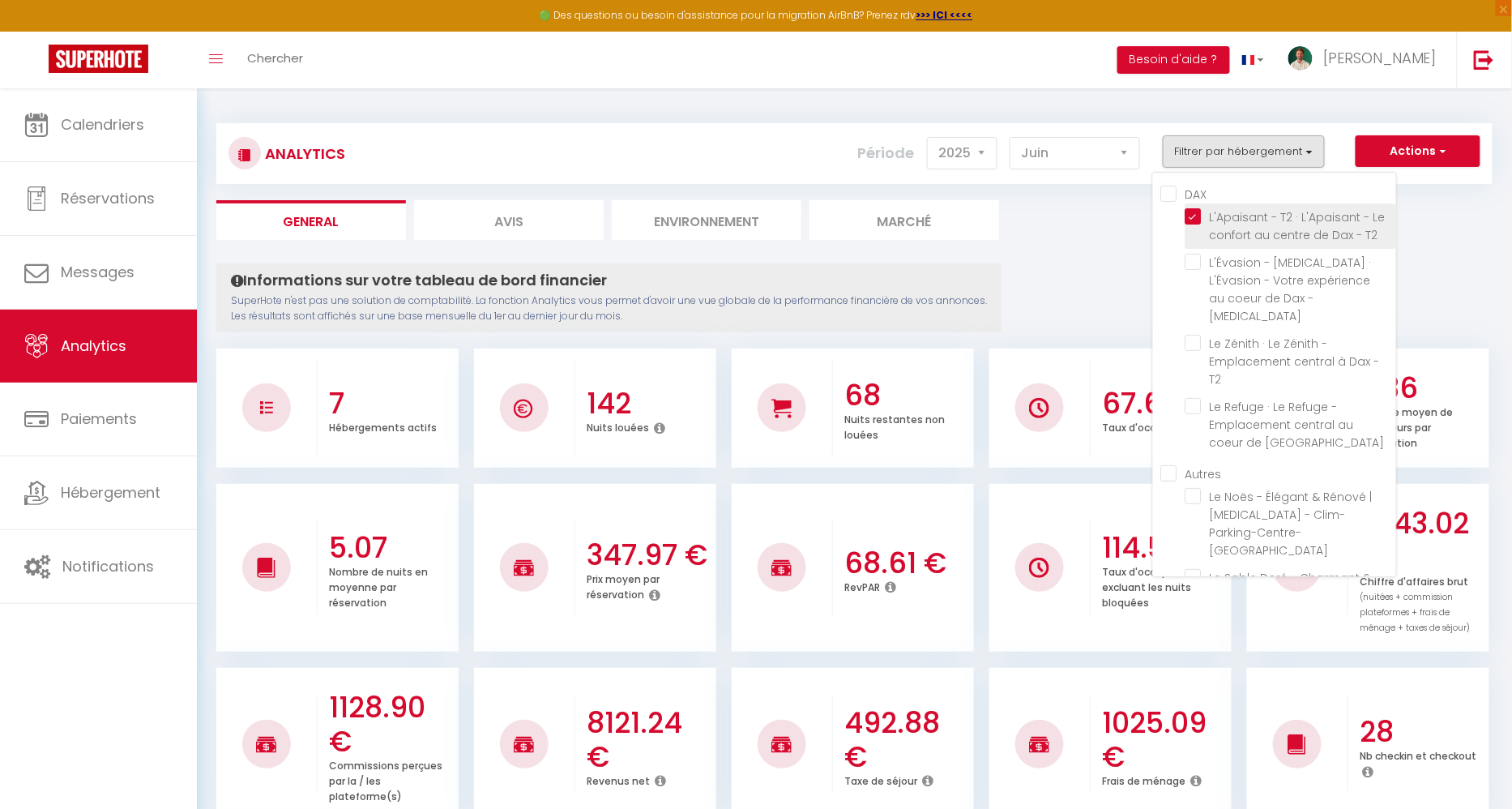
checkbox CAPBRETON "false"
checkbox Sauna "false"
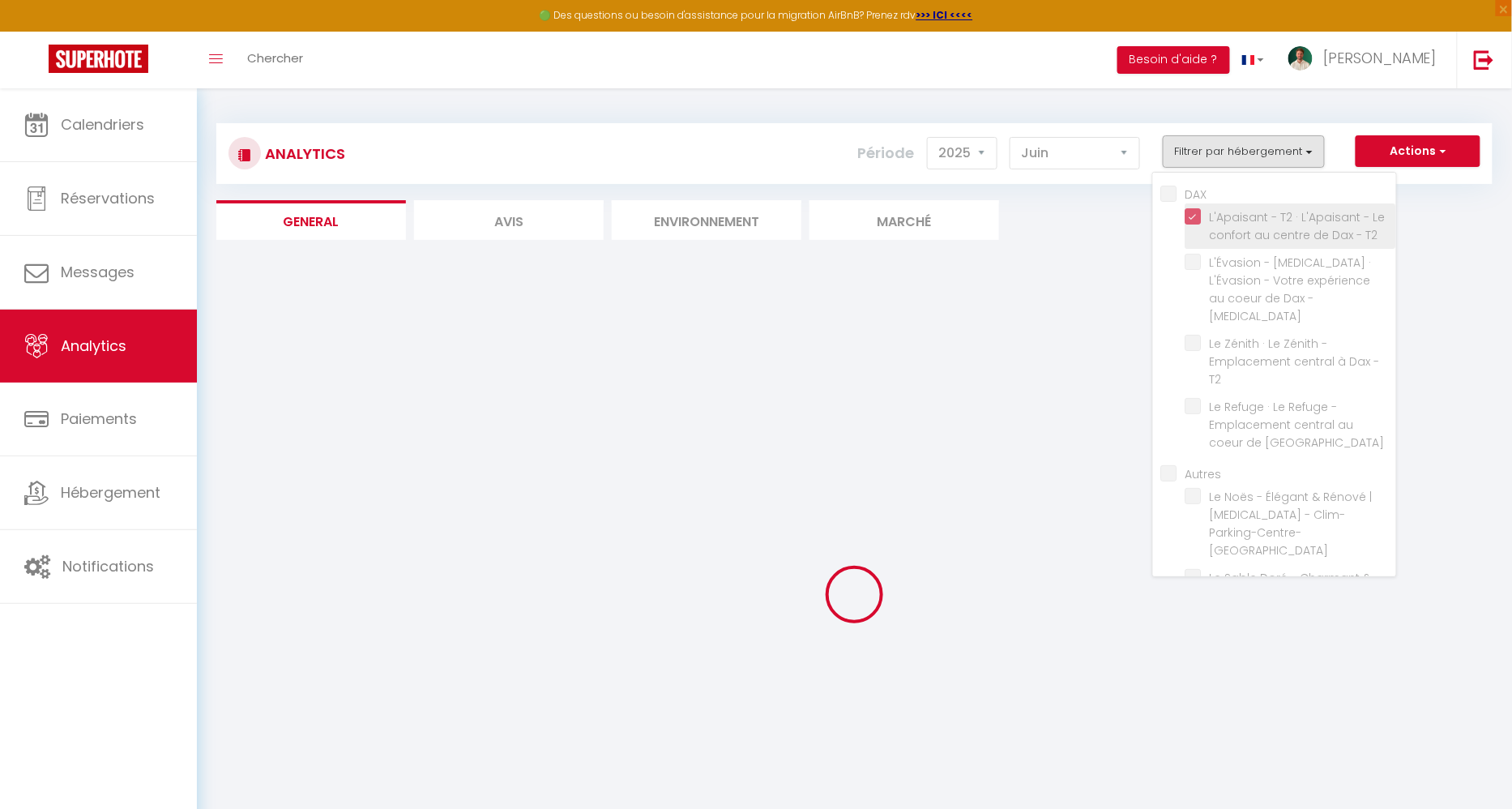
checkbox T3 "false"
checkbox T2 "false"
checkbox Dax "false"
checkbox CAPBRETON "false"
checkbox Sauna "false"
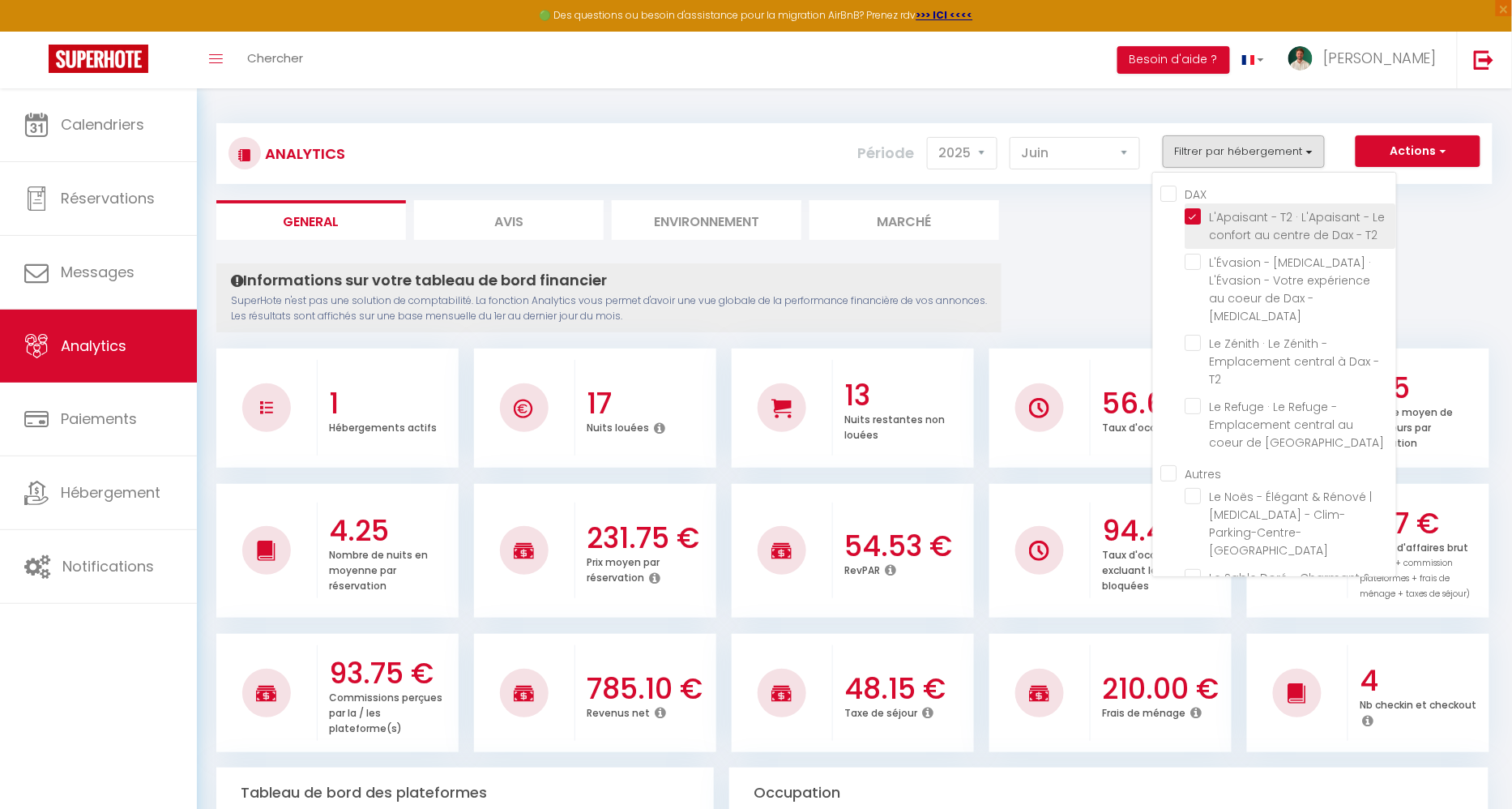
click at [1198, 218] on T2 "checkbox" at bounding box center [1291, 216] width 211 height 16
checkbox T2 "false"
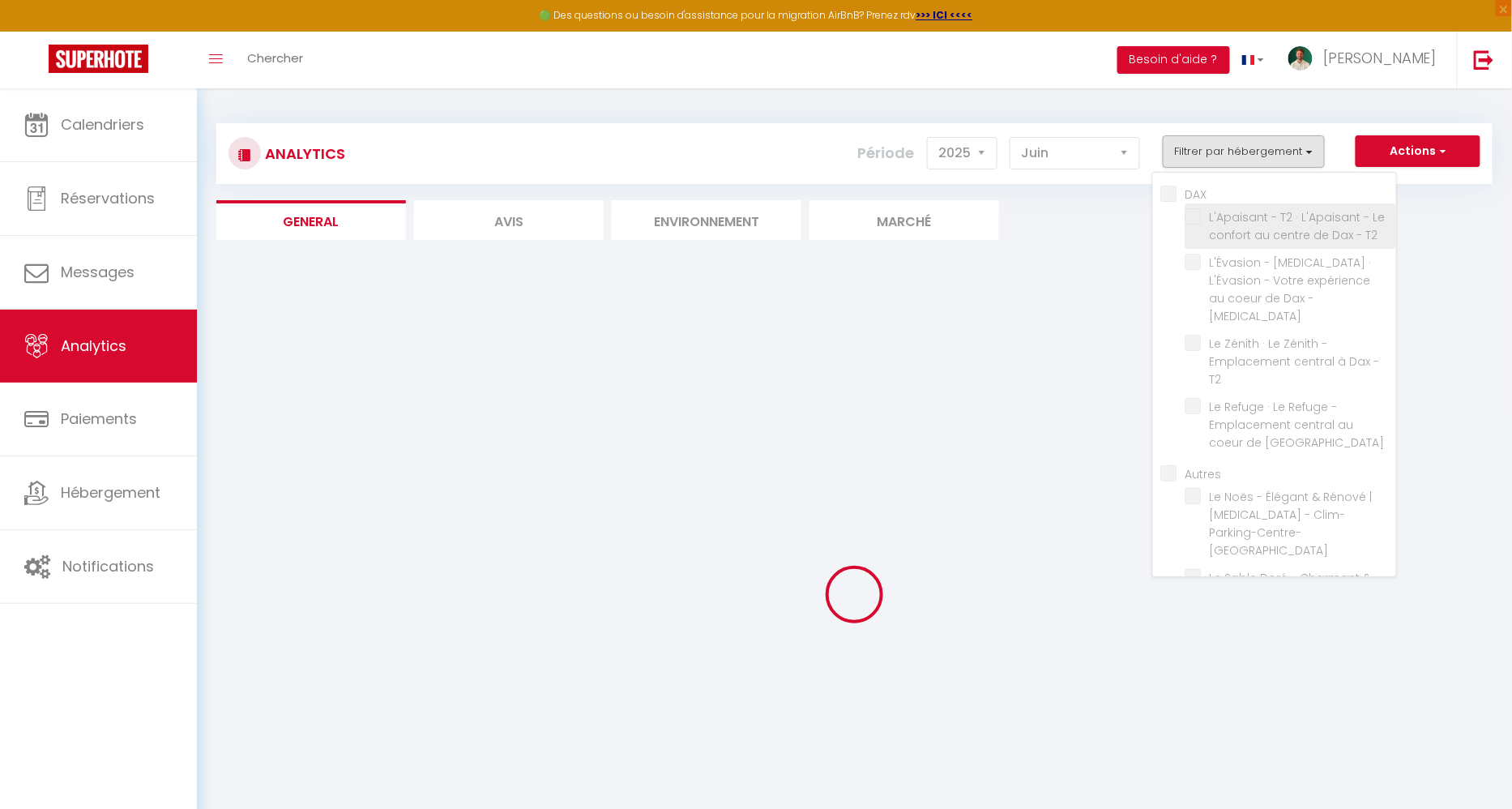
checkbox T3 "false"
checkbox T2 "false"
checkbox Dax "false"
checkbox CAPBRETON "false"
checkbox Sauna "false"
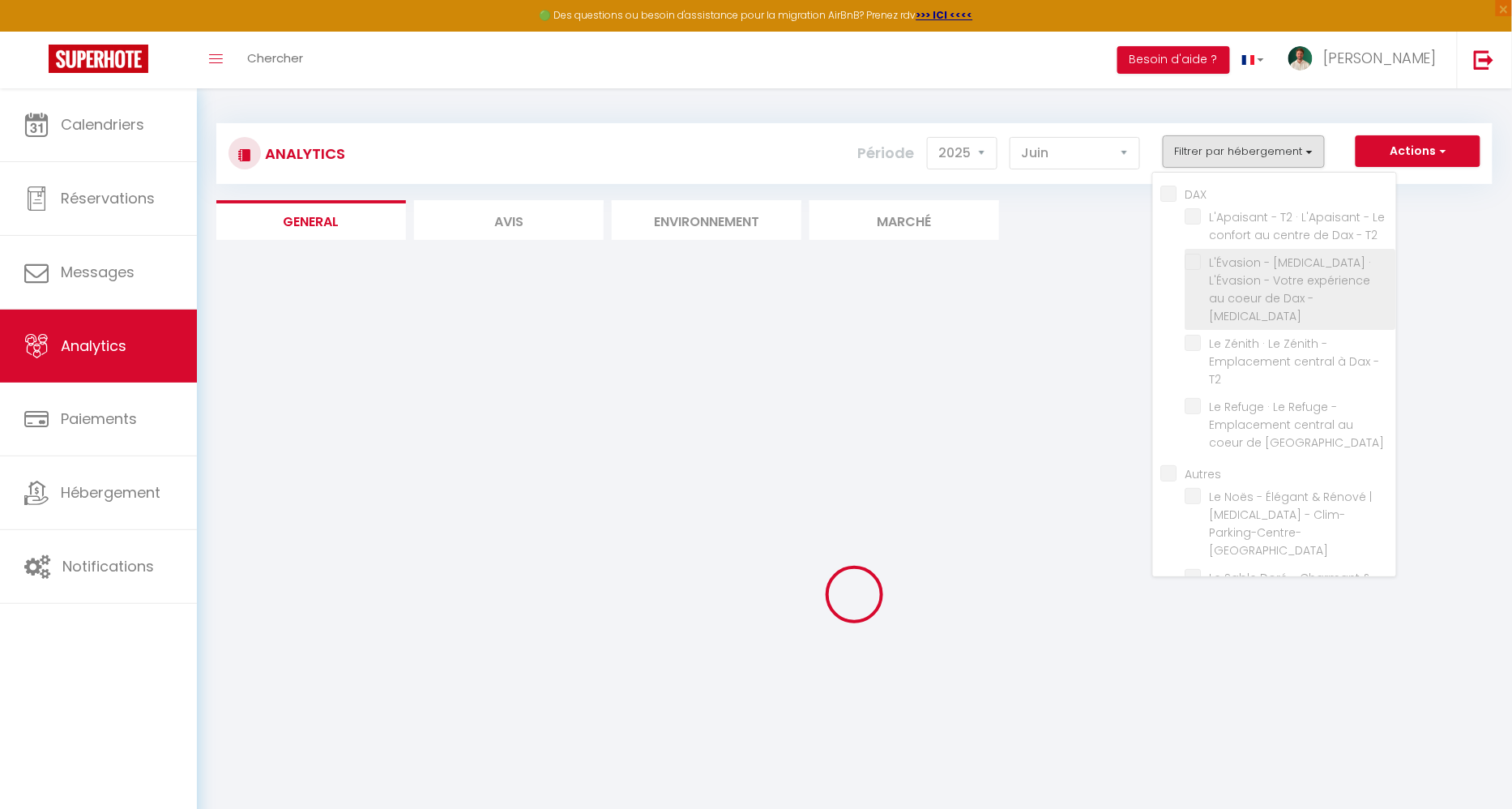
checkbox T3 "false"
checkbox T2 "false"
checkbox Dax "false"
checkbox CAPBRETON "false"
checkbox Sauna "false"
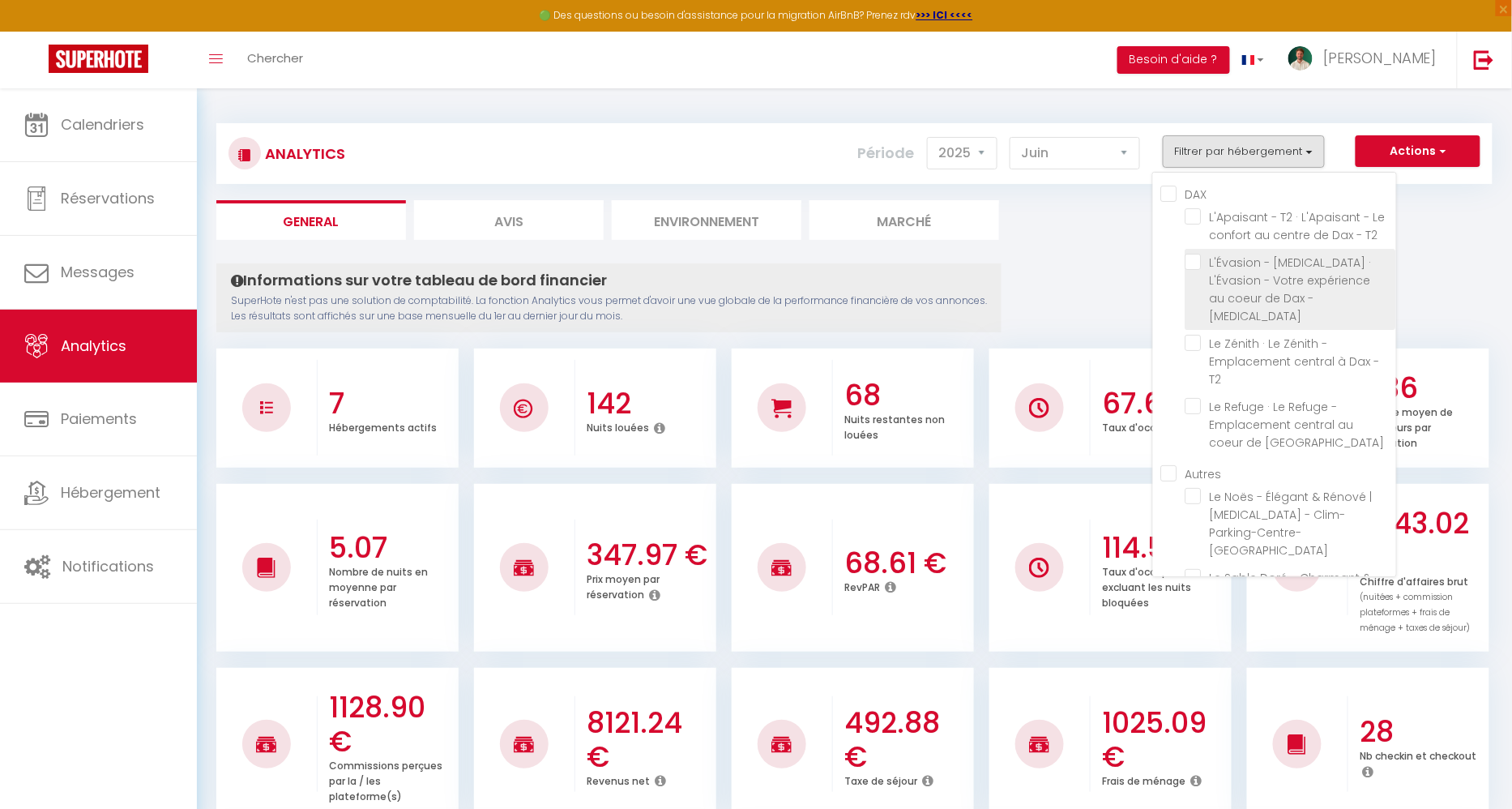
click at [1198, 258] on T3 "checkbox" at bounding box center [1291, 261] width 211 height 16
checkbox T3 "true"
checkbox T2 "false"
checkbox Dax "false"
checkbox CAPBRETON "false"
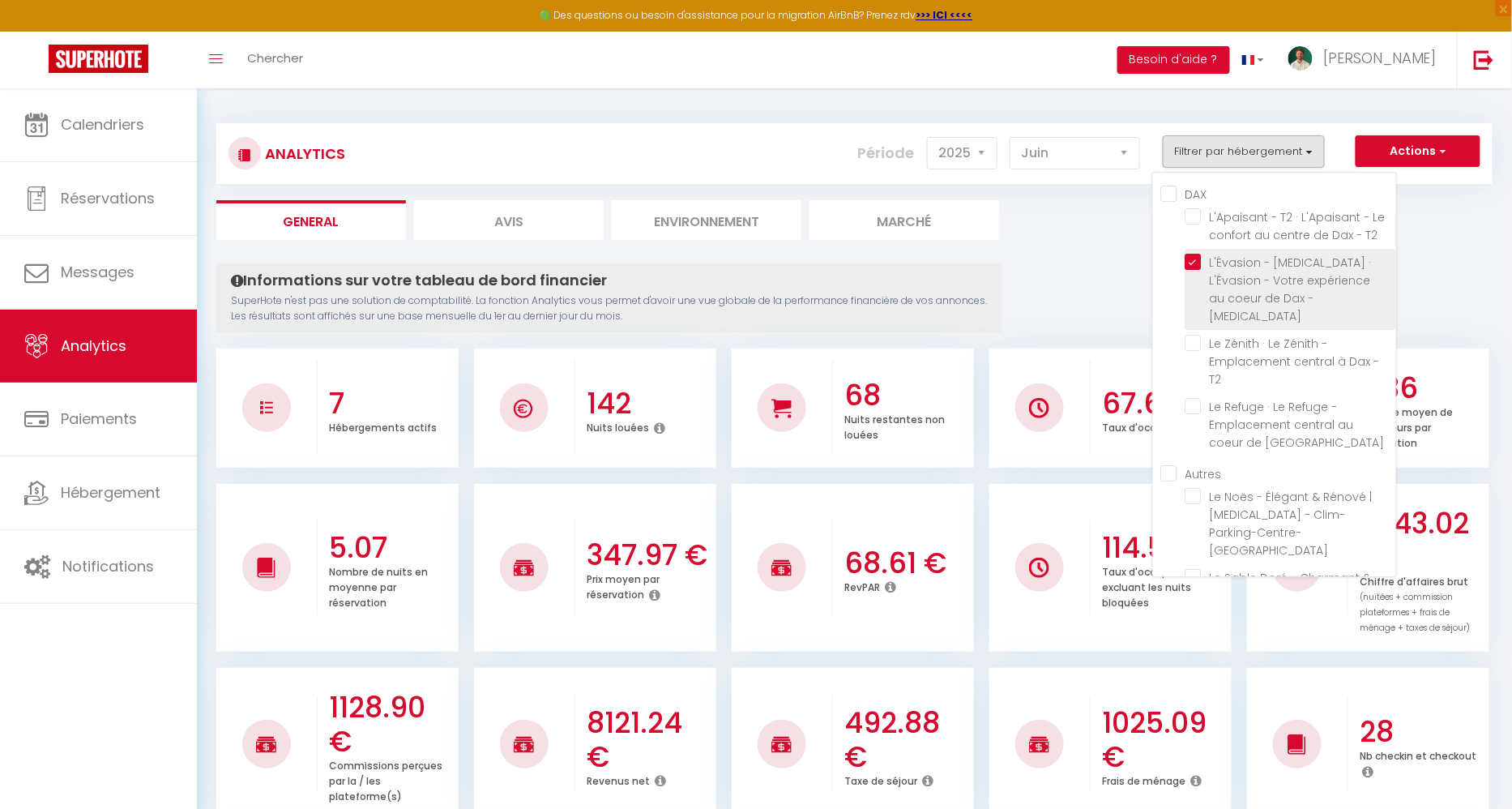
checkbox Sauna "false"
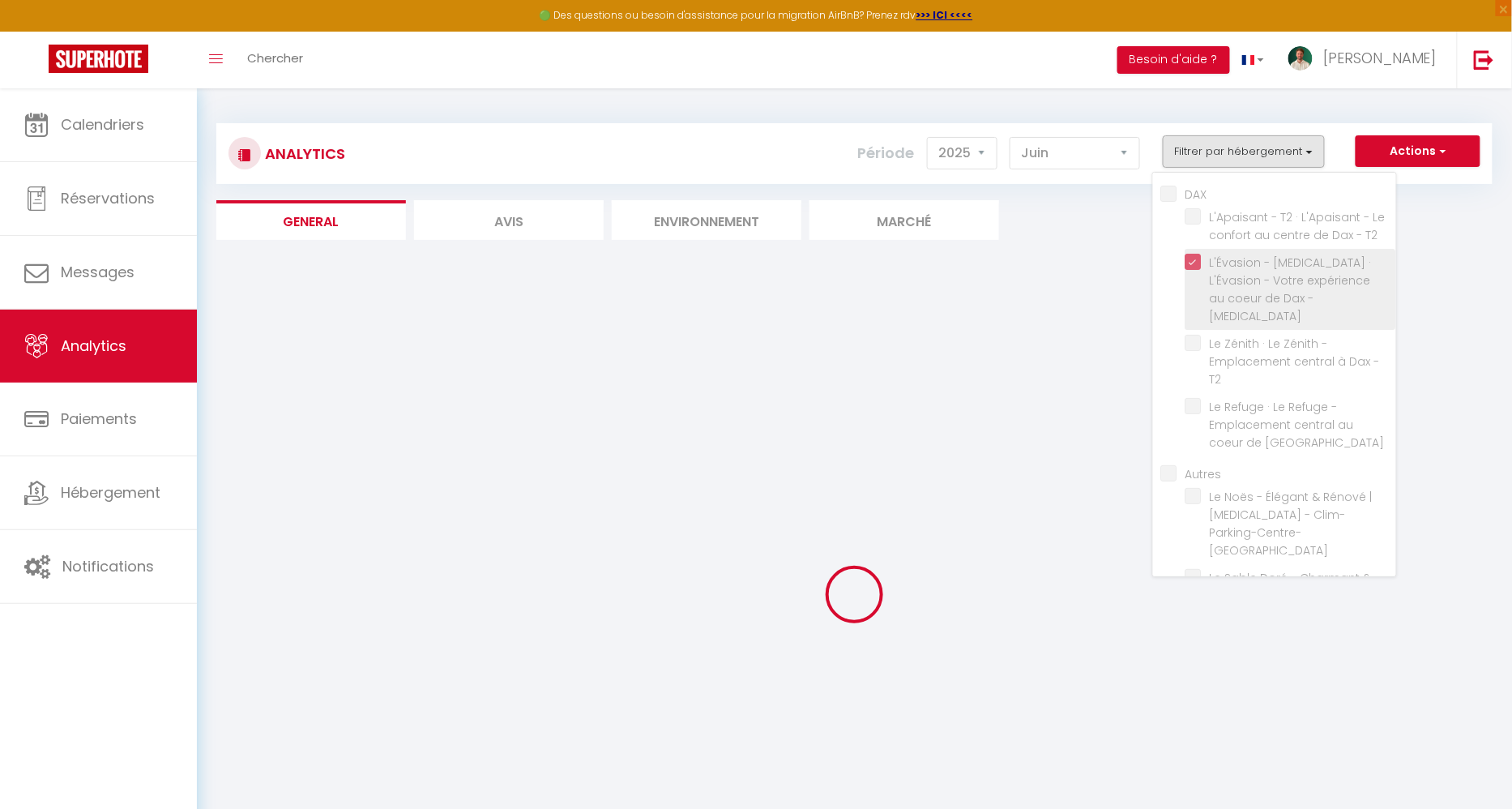
checkbox T2 "false"
checkbox Dax "false"
checkbox CAPBRETON "false"
checkbox Sauna "false"
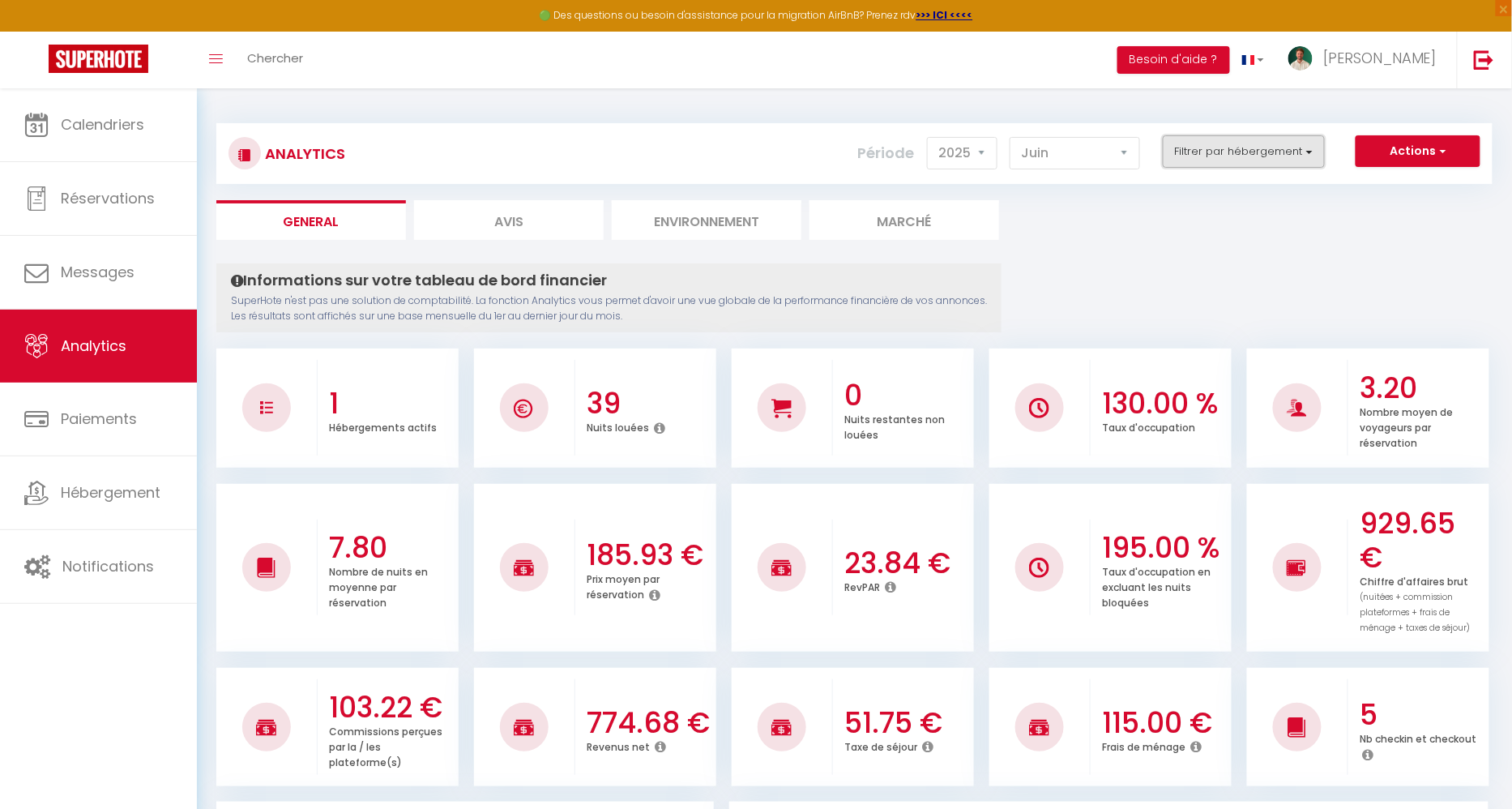
click at [1246, 149] on button "Filtrer par hébergement" at bounding box center [1244, 152] width 162 height 32
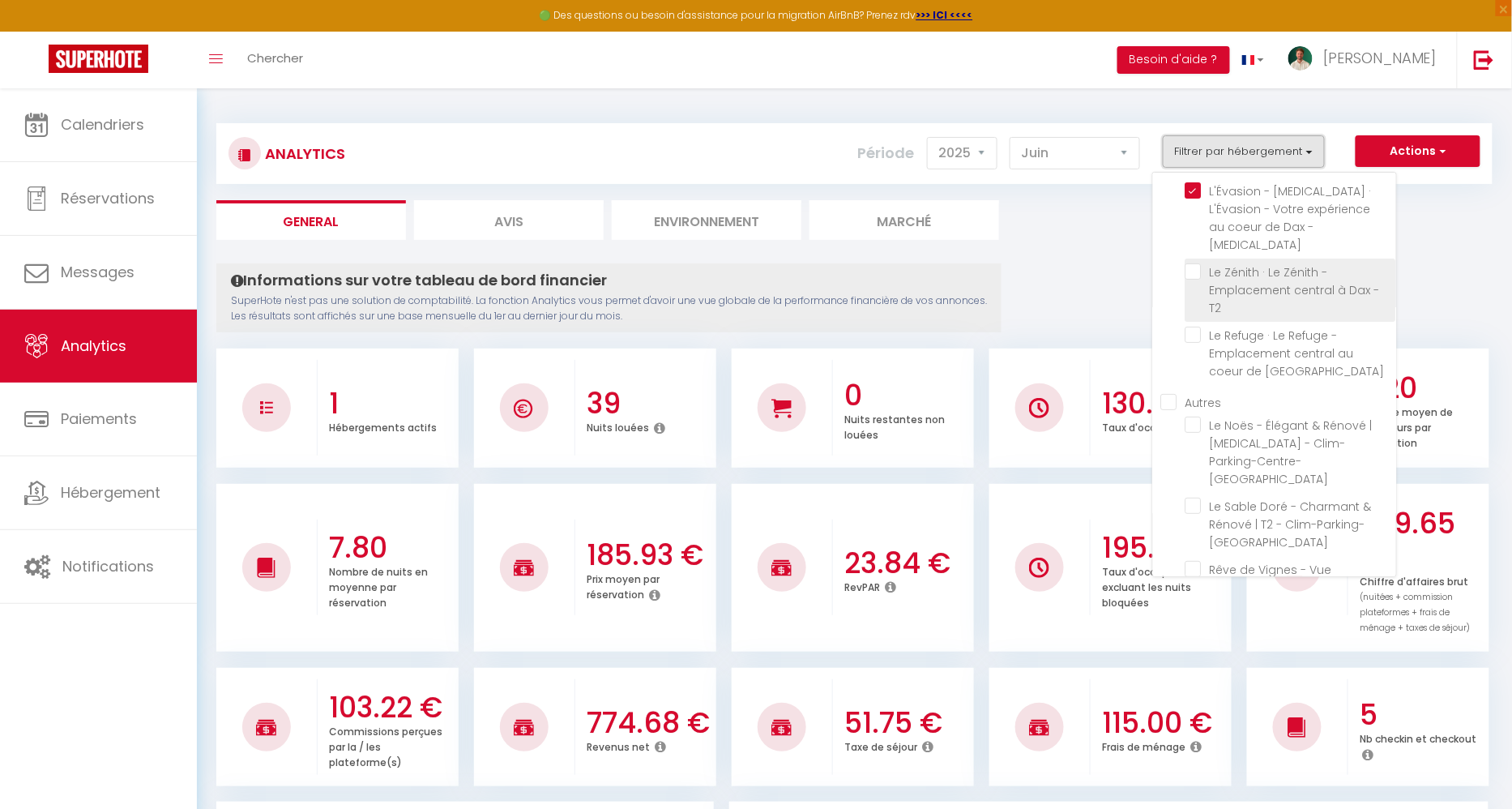
scroll to position [59, 0]
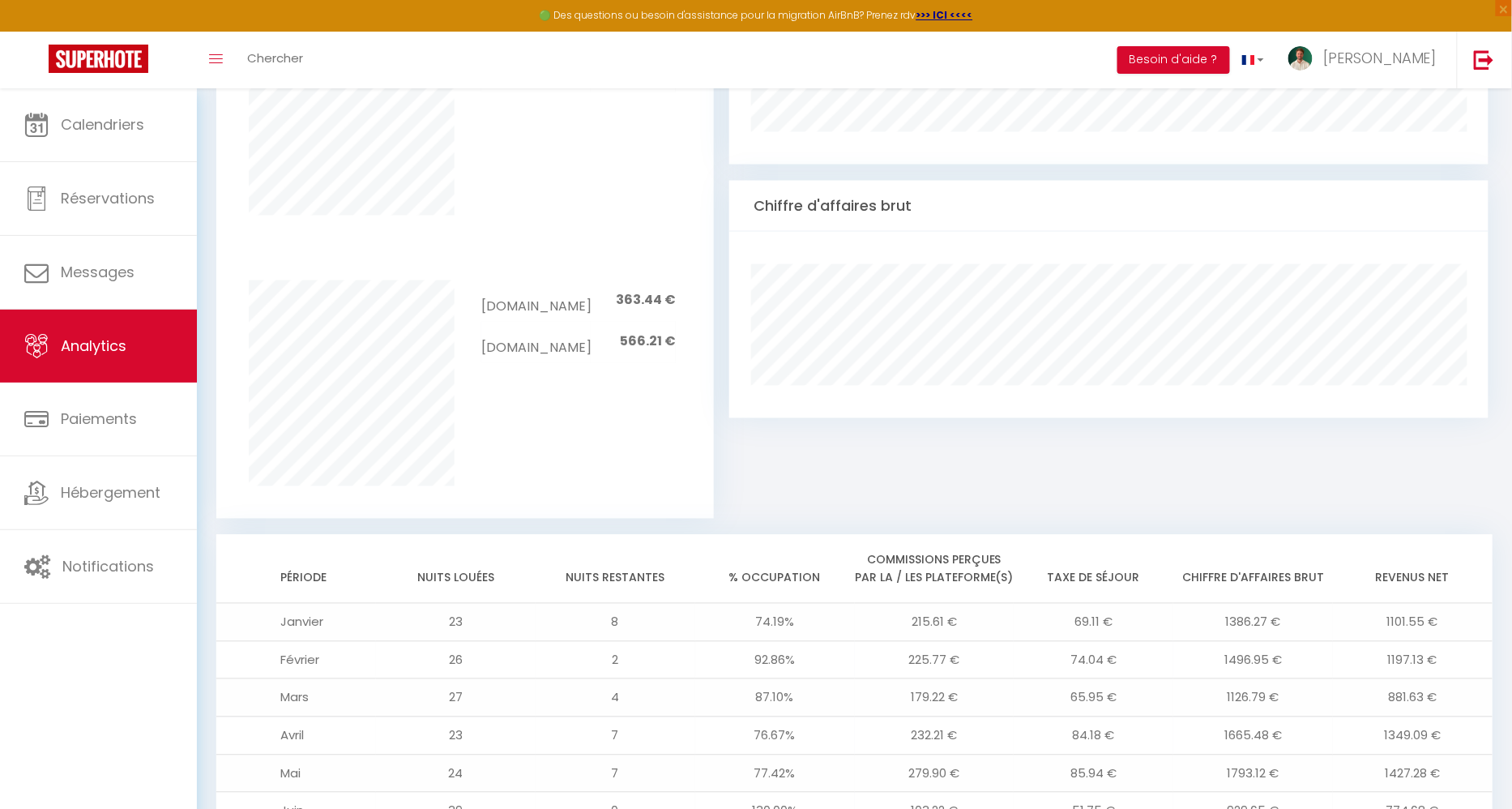
scroll to position [0, 0]
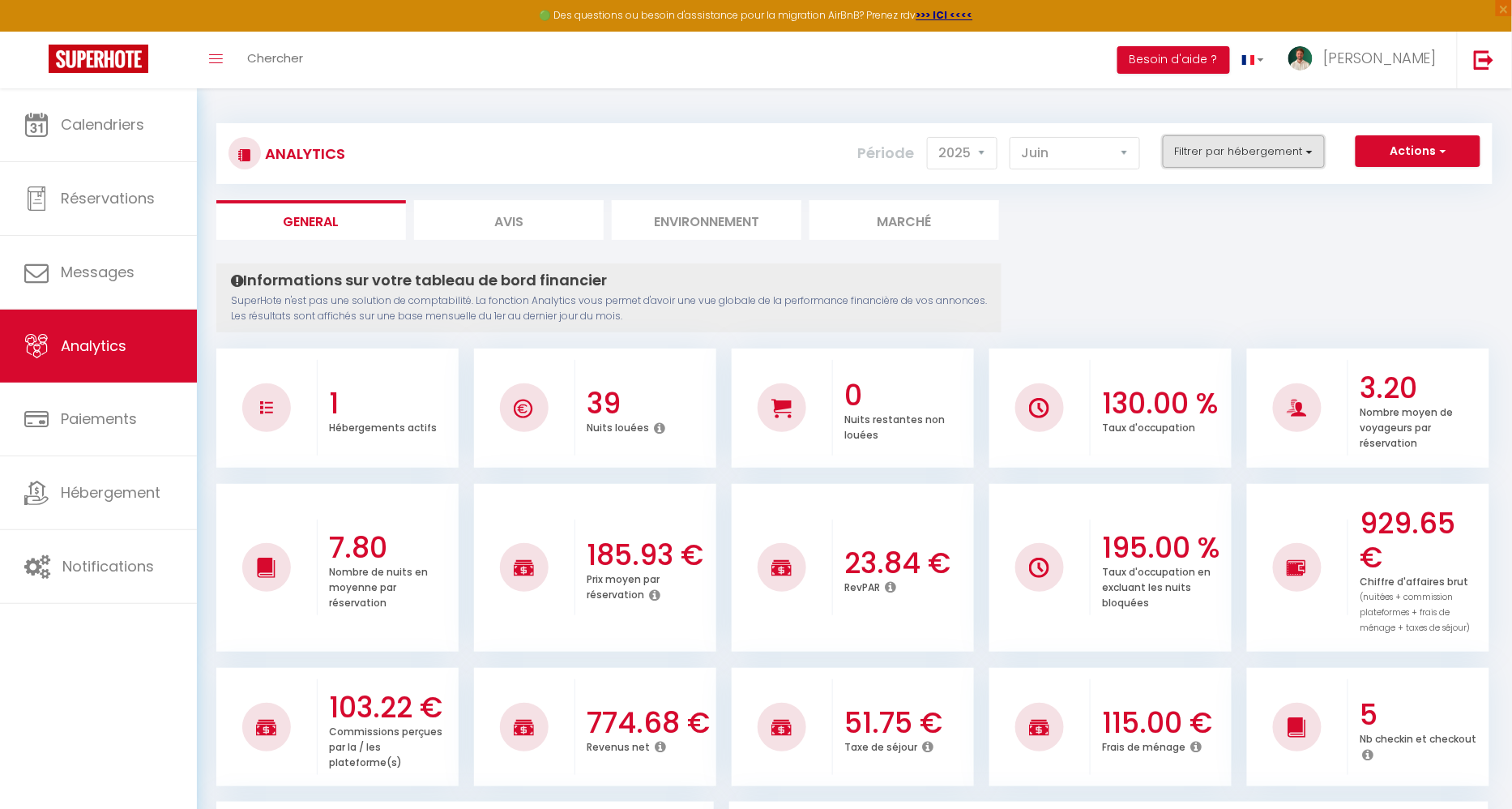
click at [1282, 137] on button "Filtrer par hébergement" at bounding box center [1244, 152] width 162 height 32
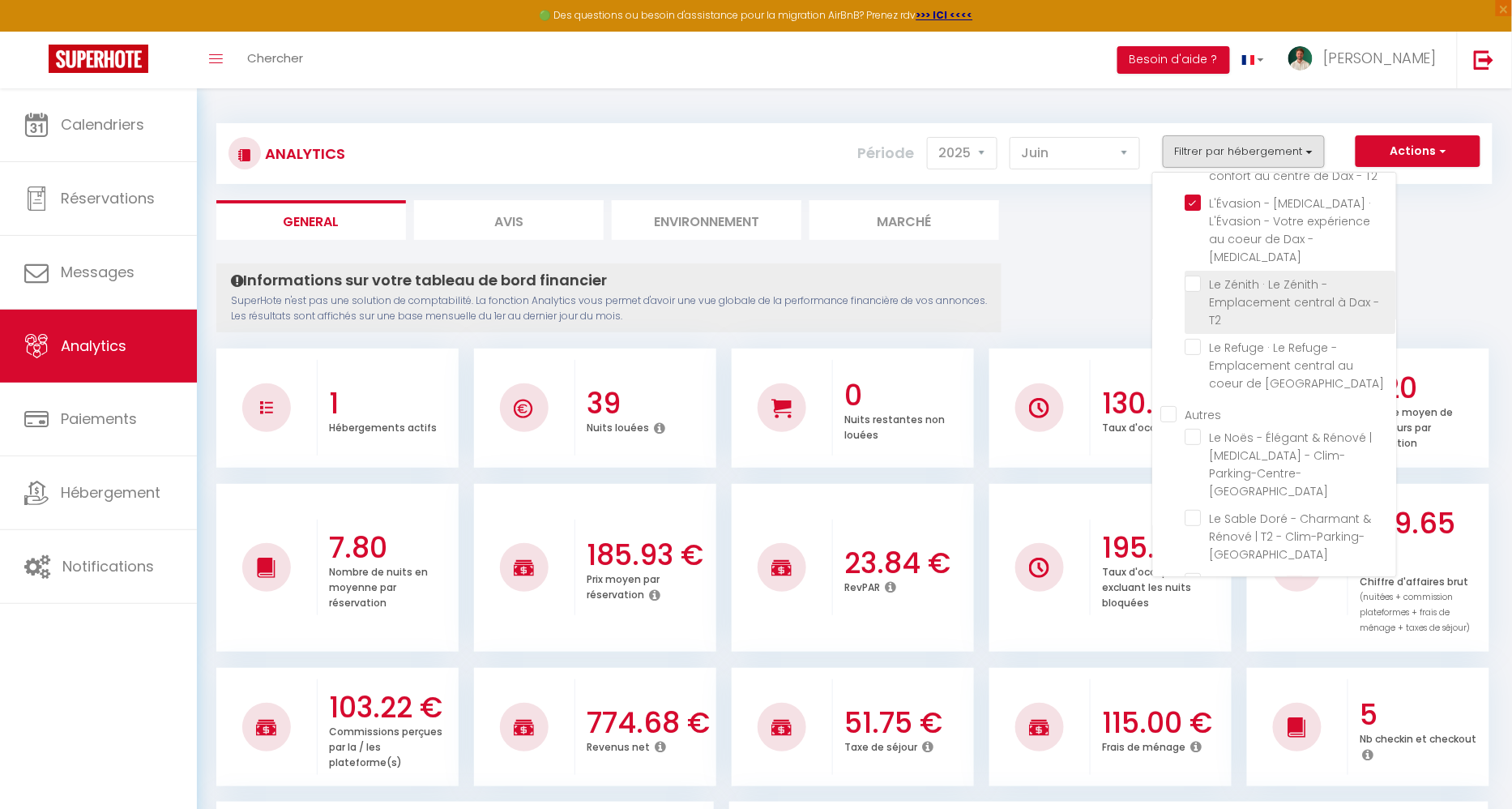
click at [1198, 270] on li "Le Zénith · Le Zénith - Emplacement central à Dax - T2" at bounding box center [1291, 301] width 211 height 63
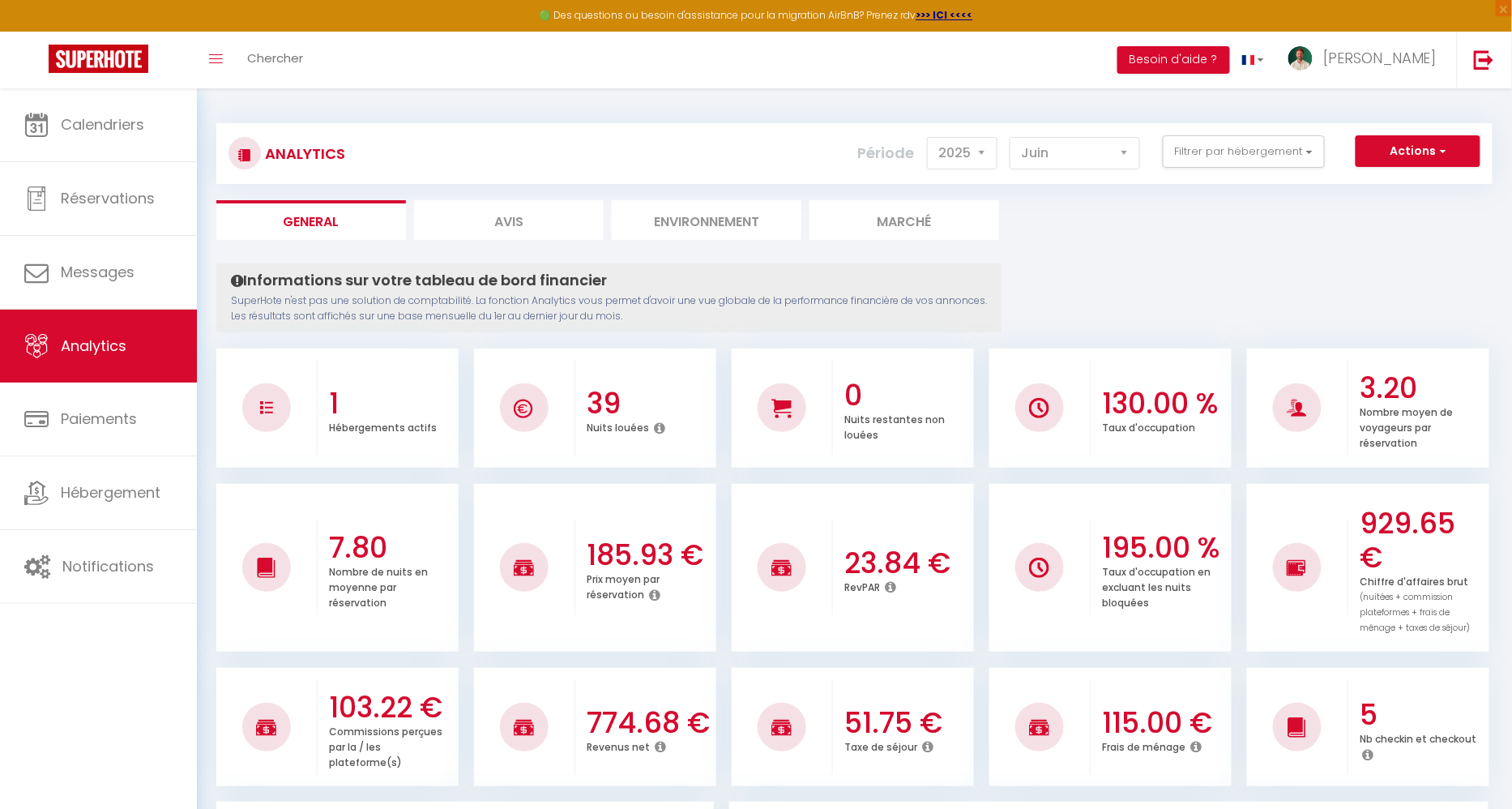
click at [1211, 167] on div "Filtrer par hébergement DAX L'Apaisant - T2 · L'Apaisant - Le confort au centre…" at bounding box center [1244, 152] width 183 height 32
click at [1214, 138] on button "Filtrer par hébergement" at bounding box center [1244, 152] width 162 height 32
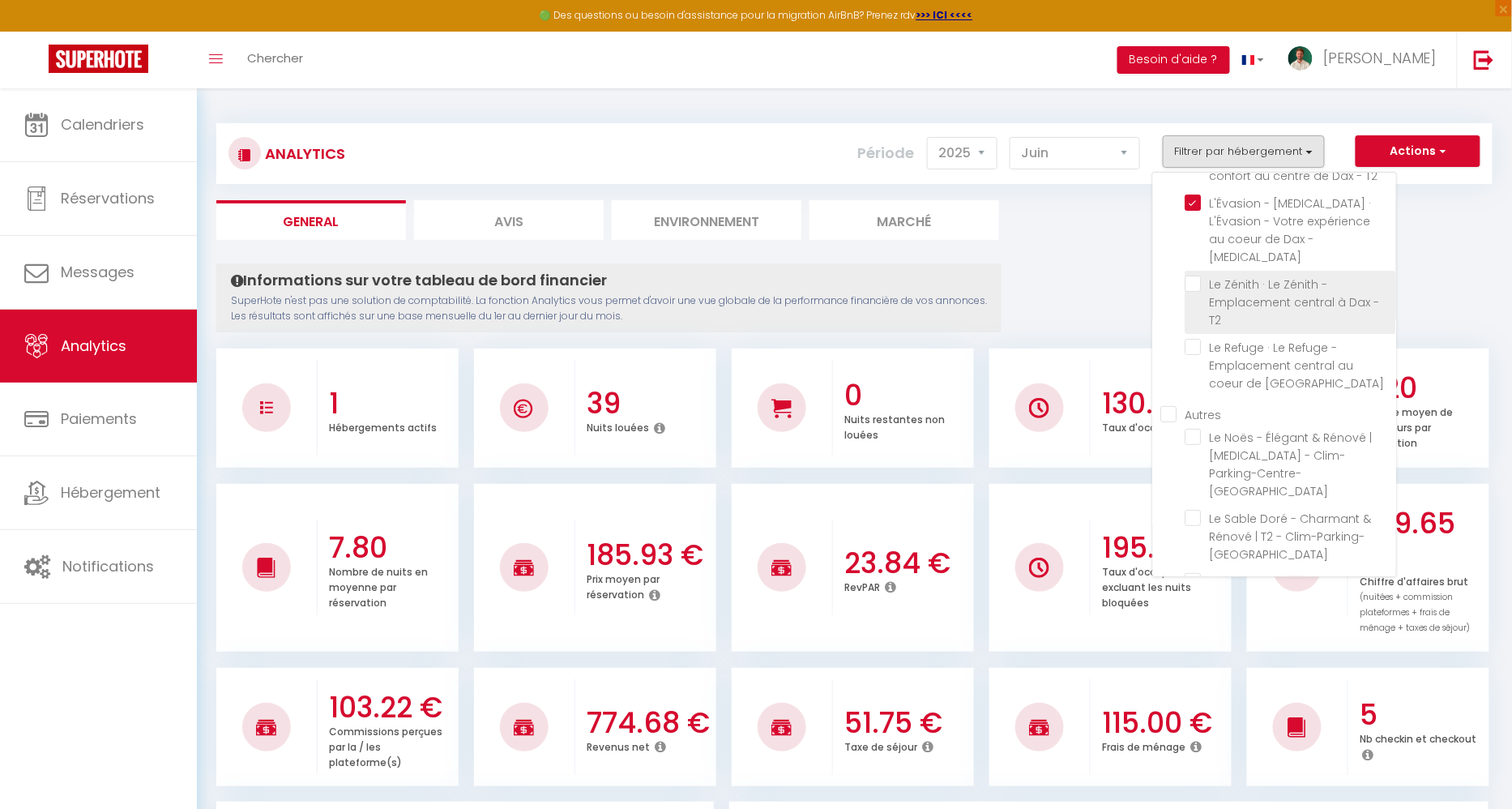
click at [1203, 273] on li "Le Zénith · Le Zénith - Emplacement central à Dax - T2" at bounding box center [1291, 301] width 211 height 63
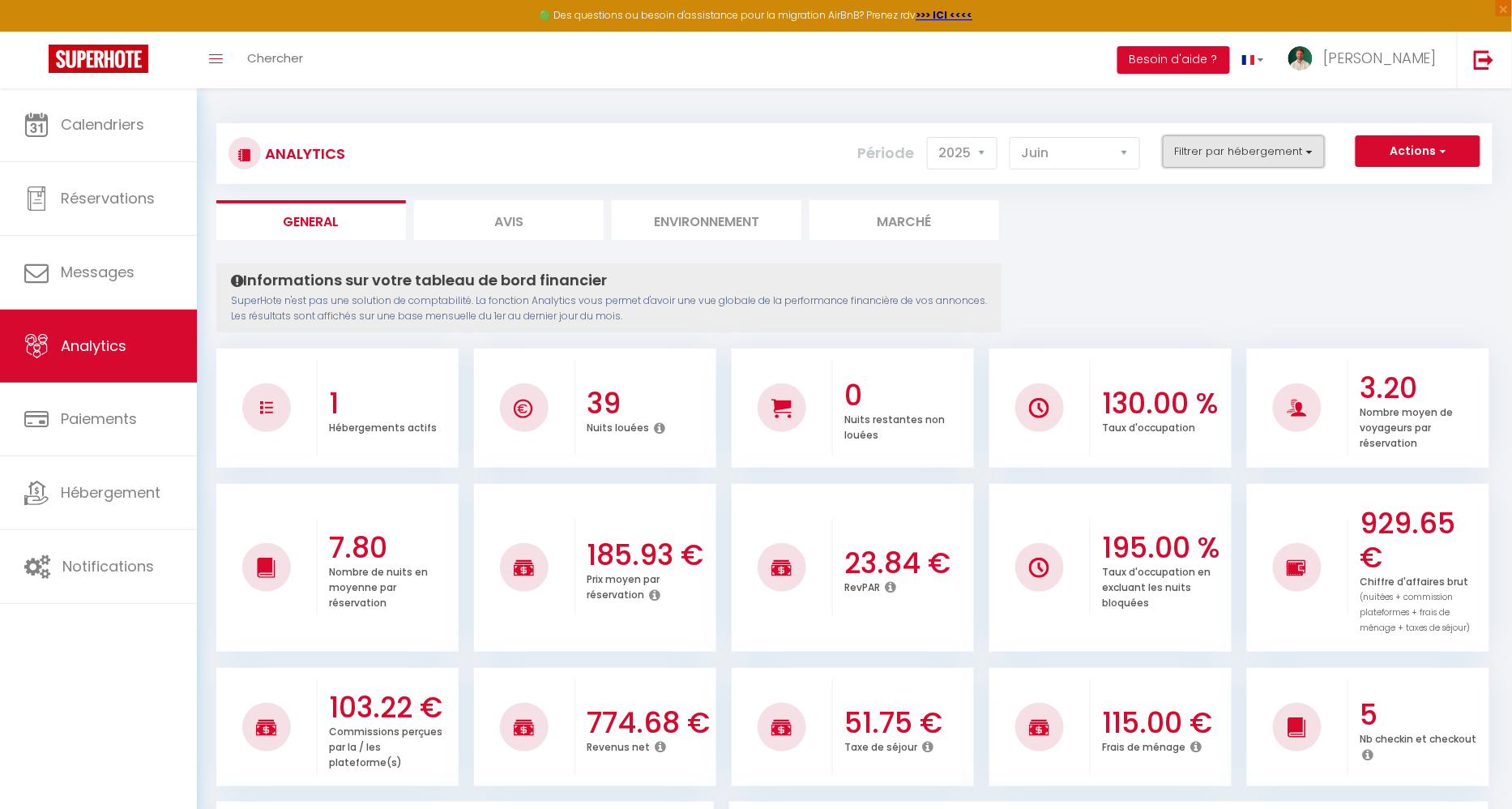
click at [1223, 154] on button "Filtrer par hébergement" at bounding box center [1244, 152] width 162 height 32
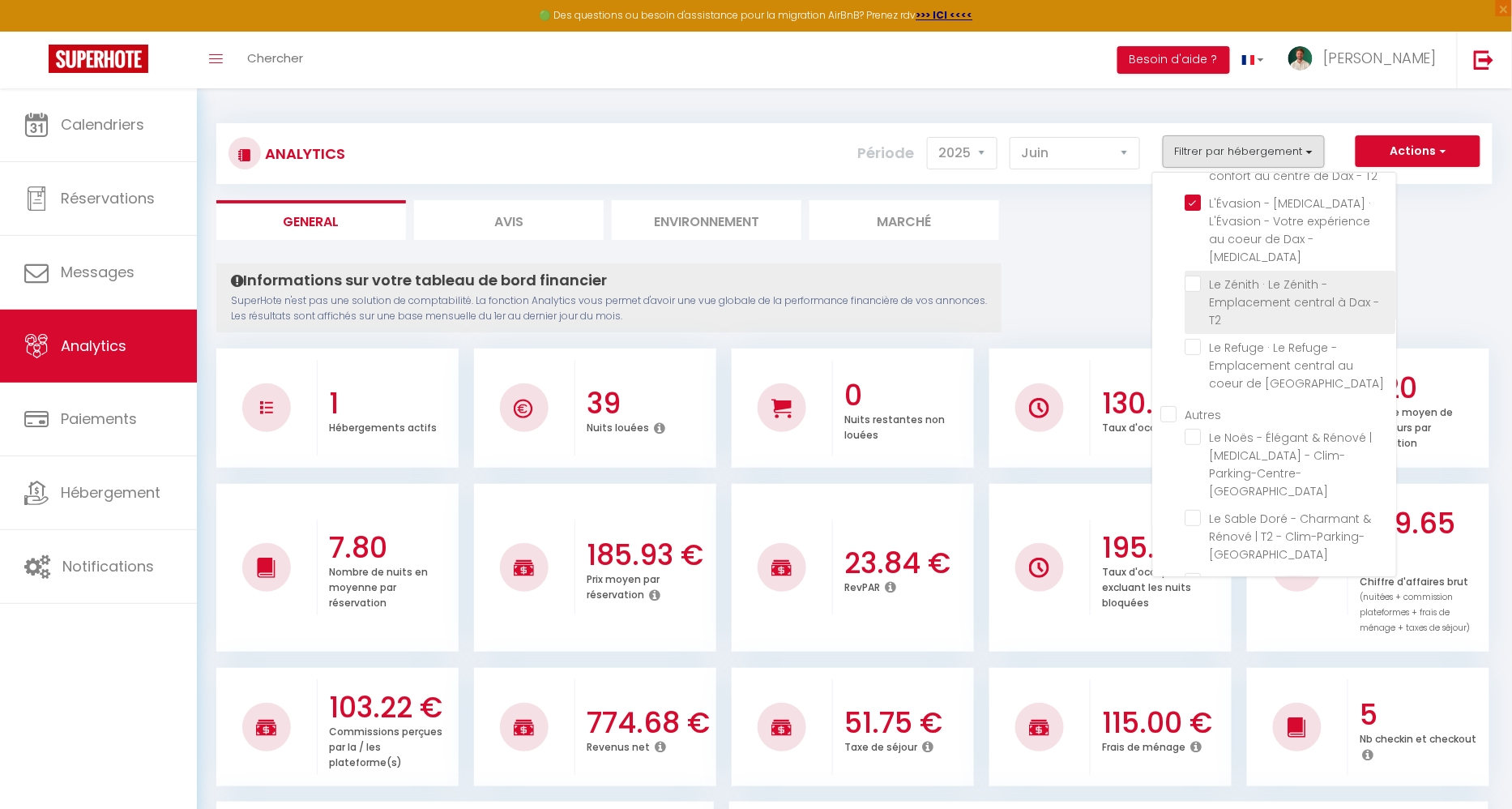
click at [1195, 276] on T2 "checkbox" at bounding box center [1291, 283] width 211 height 16
checkbox T2 "true"
checkbox Dax "false"
checkbox CAPBRETON "false"
checkbox Sauna "false"
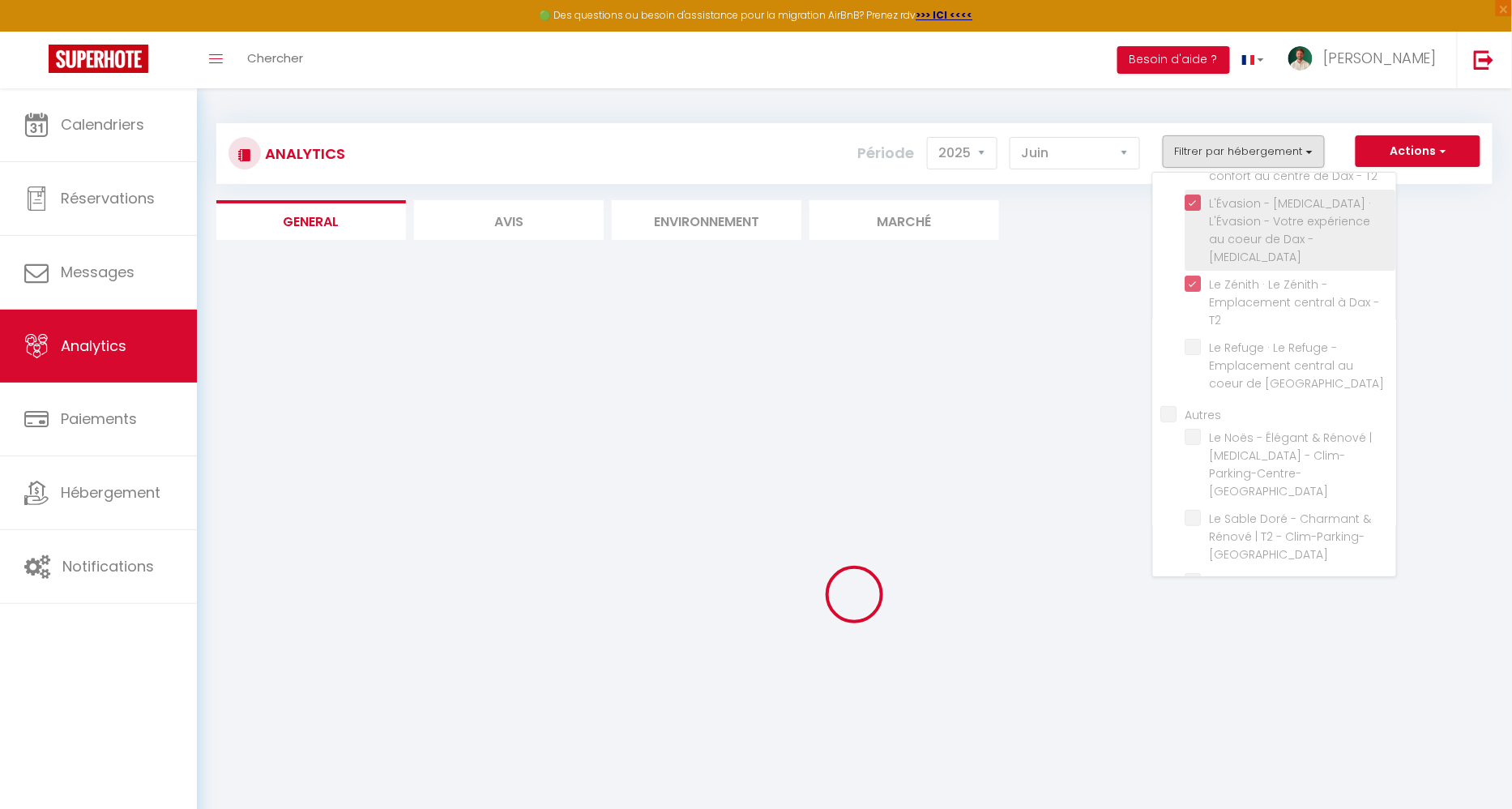
checkbox Dax "false"
checkbox CAPBRETON "false"
checkbox Sauna "false"
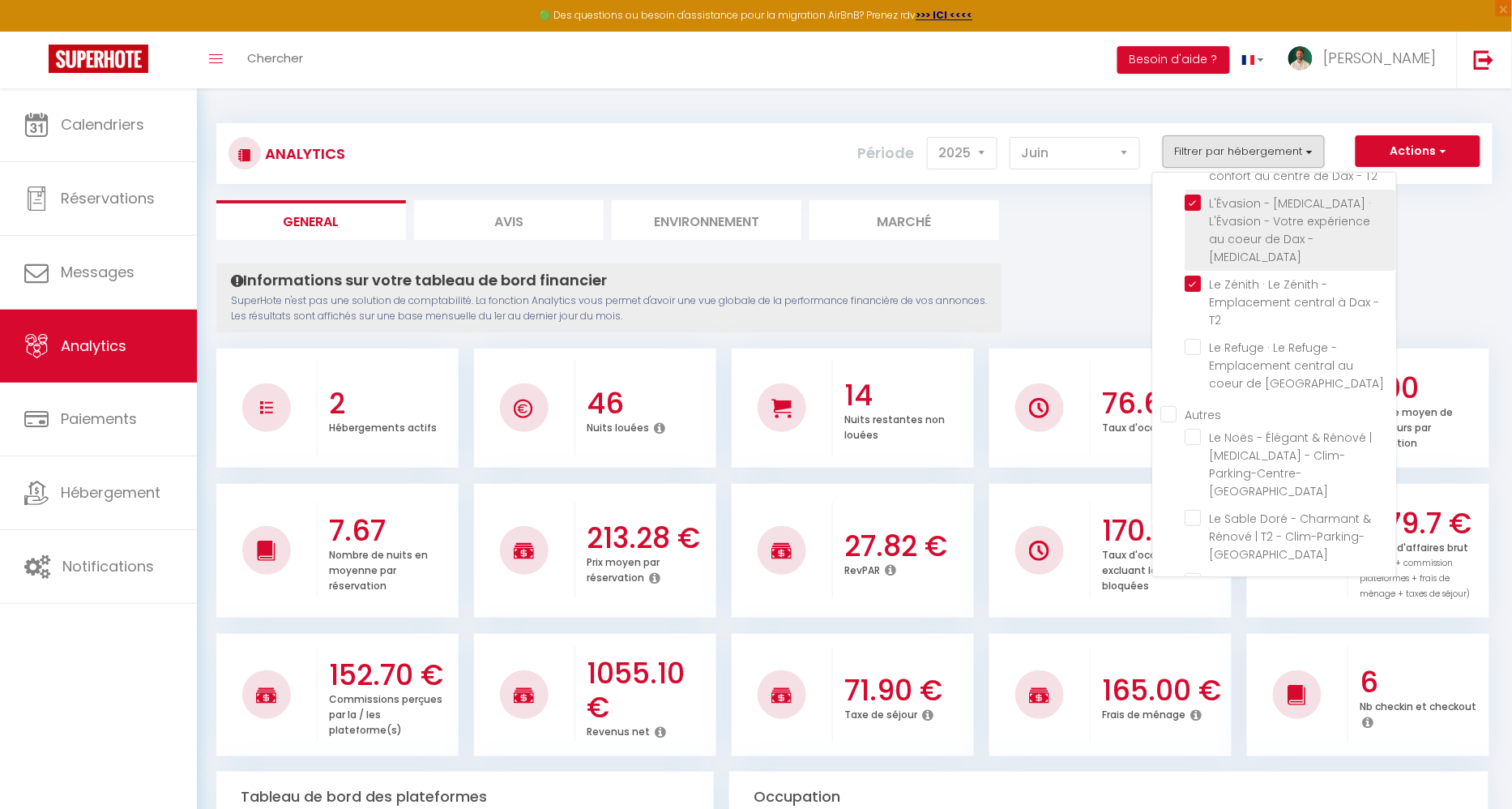
click at [1198, 201] on T3 "checkbox" at bounding box center [1291, 202] width 211 height 16
checkbox T3 "false"
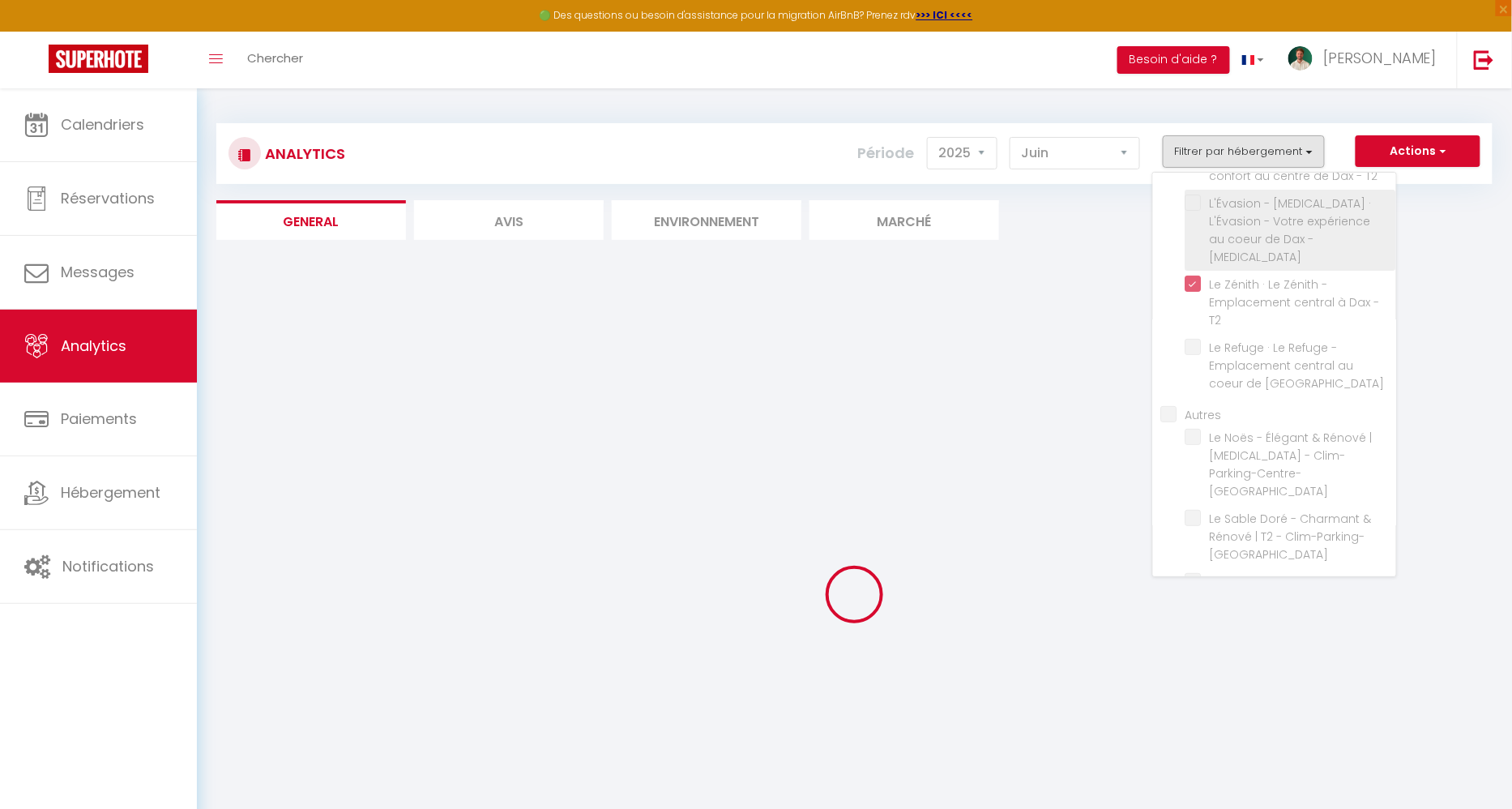
checkbox Dax "false"
checkbox CAPBRETON "false"
checkbox Sauna "false"
checkbox Dax "false"
checkbox CAPBRETON "false"
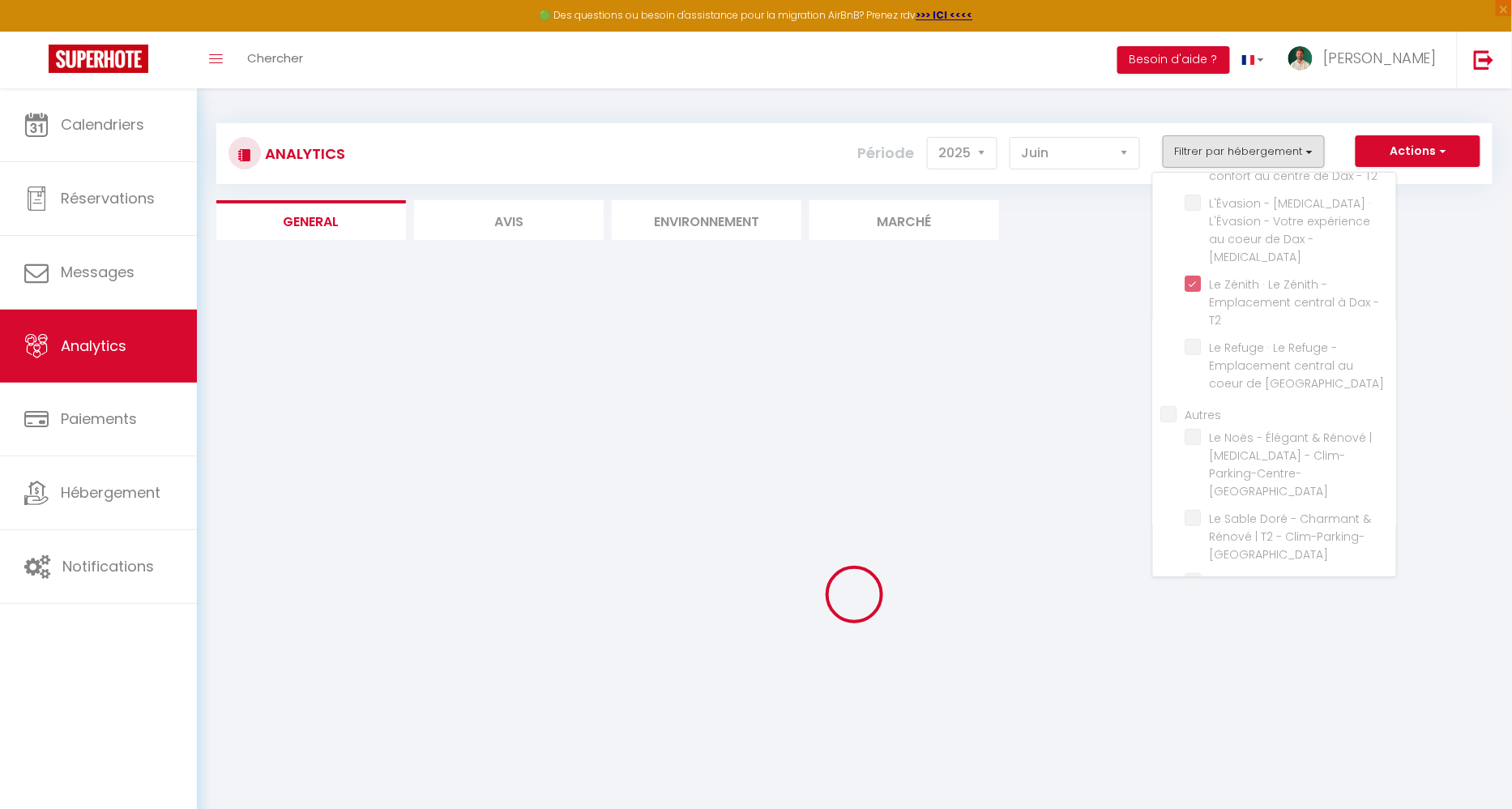
checkbox Sauna "false"
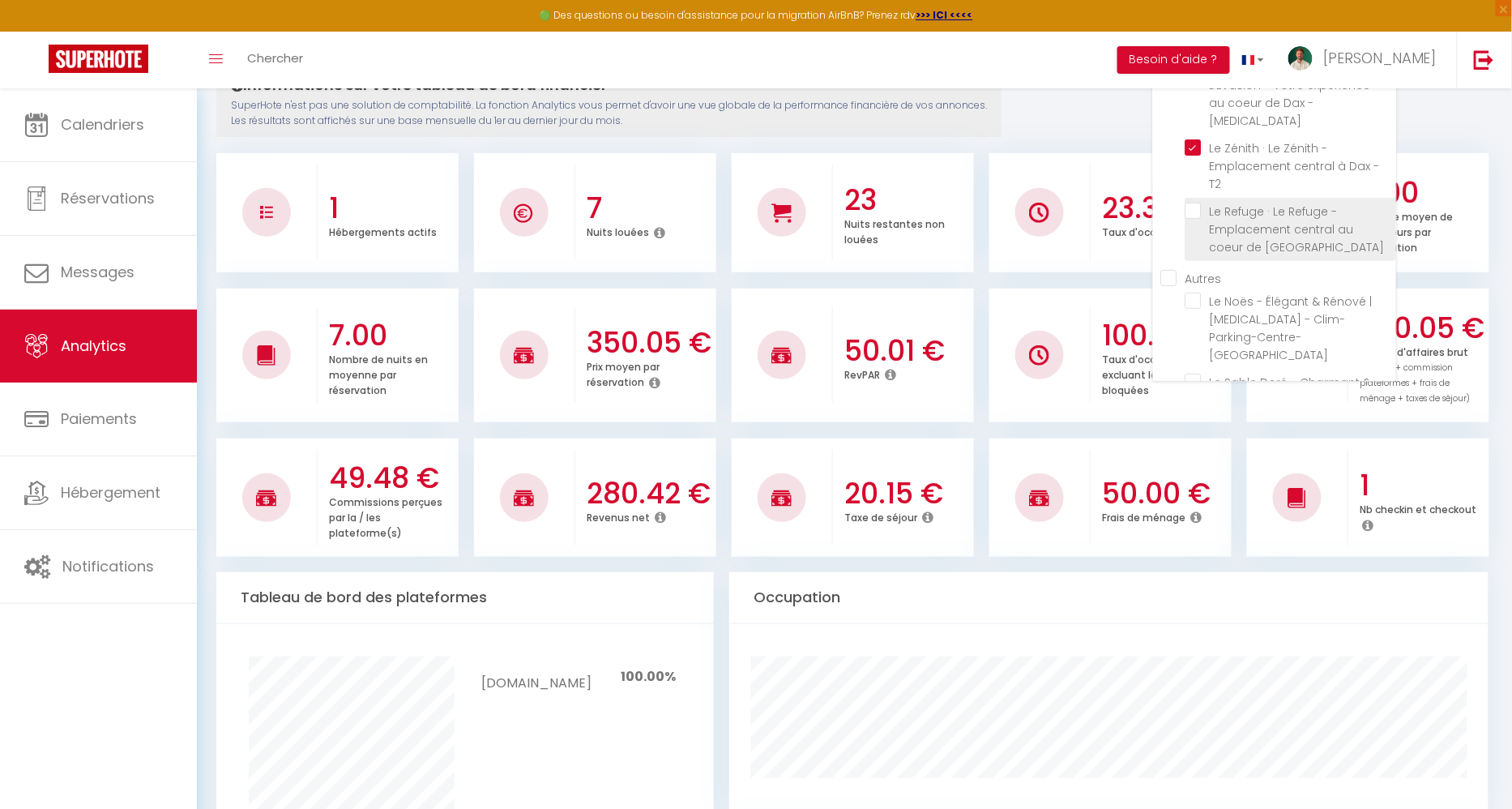
click at [1199, 202] on Dax "checkbox" at bounding box center [1291, 210] width 211 height 16
checkbox Dax "true"
checkbox CAPBRETON "false"
checkbox Sauna "false"
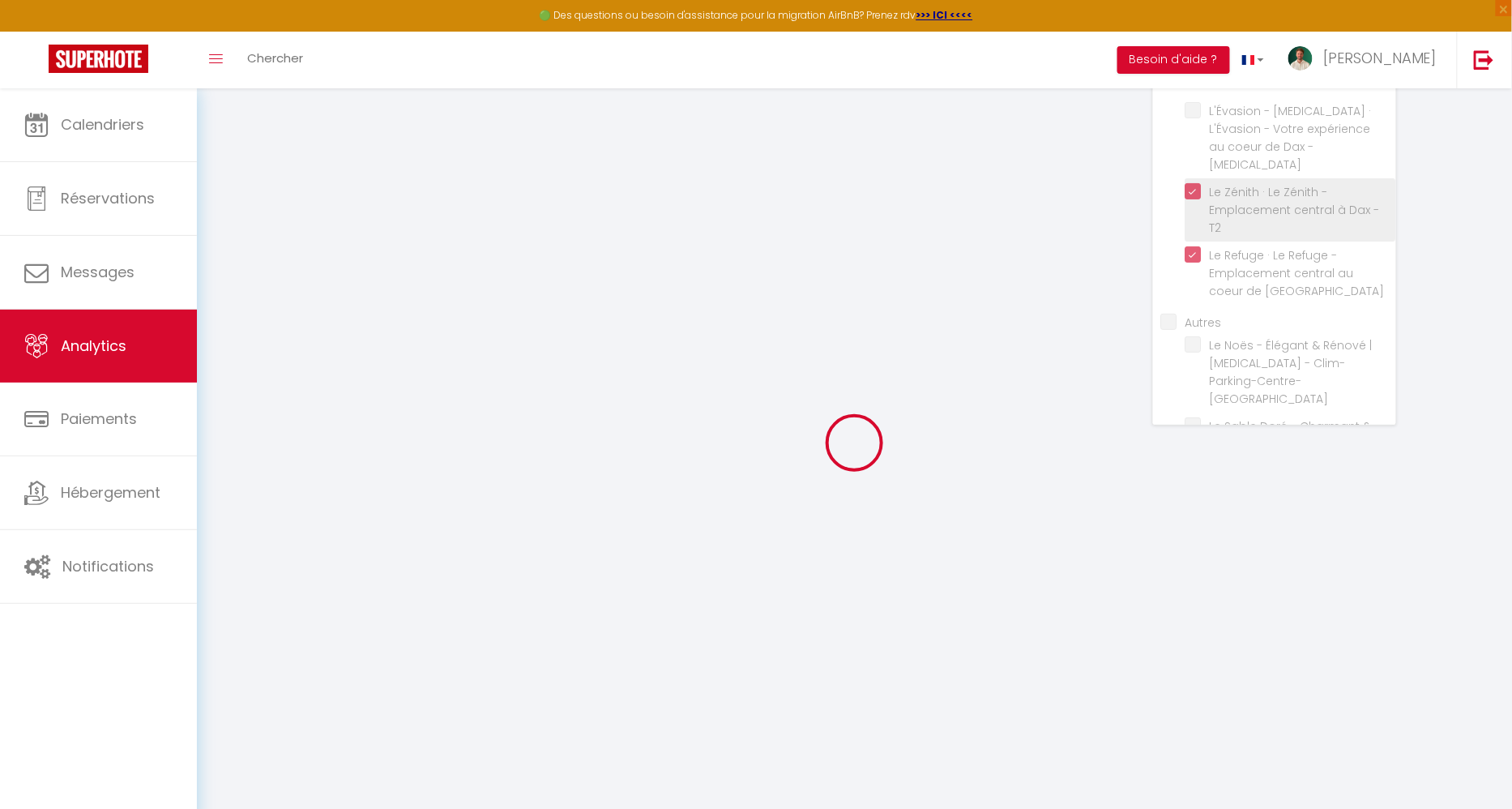
checkbox CAPBRETON "false"
checkbox Sauna "false"
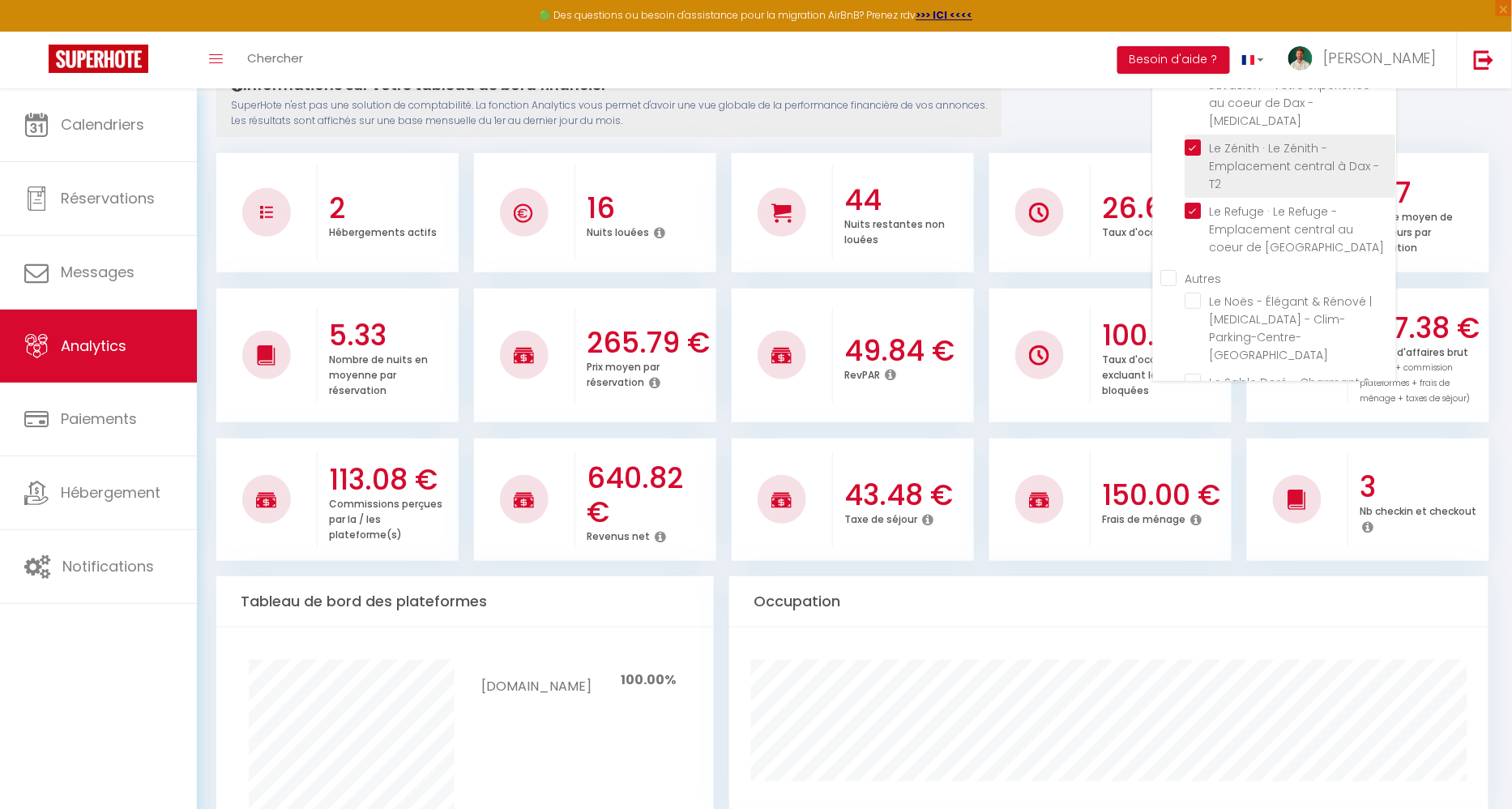
click at [1202, 139] on T2 "checkbox" at bounding box center [1291, 147] width 211 height 16
checkbox T2 "false"
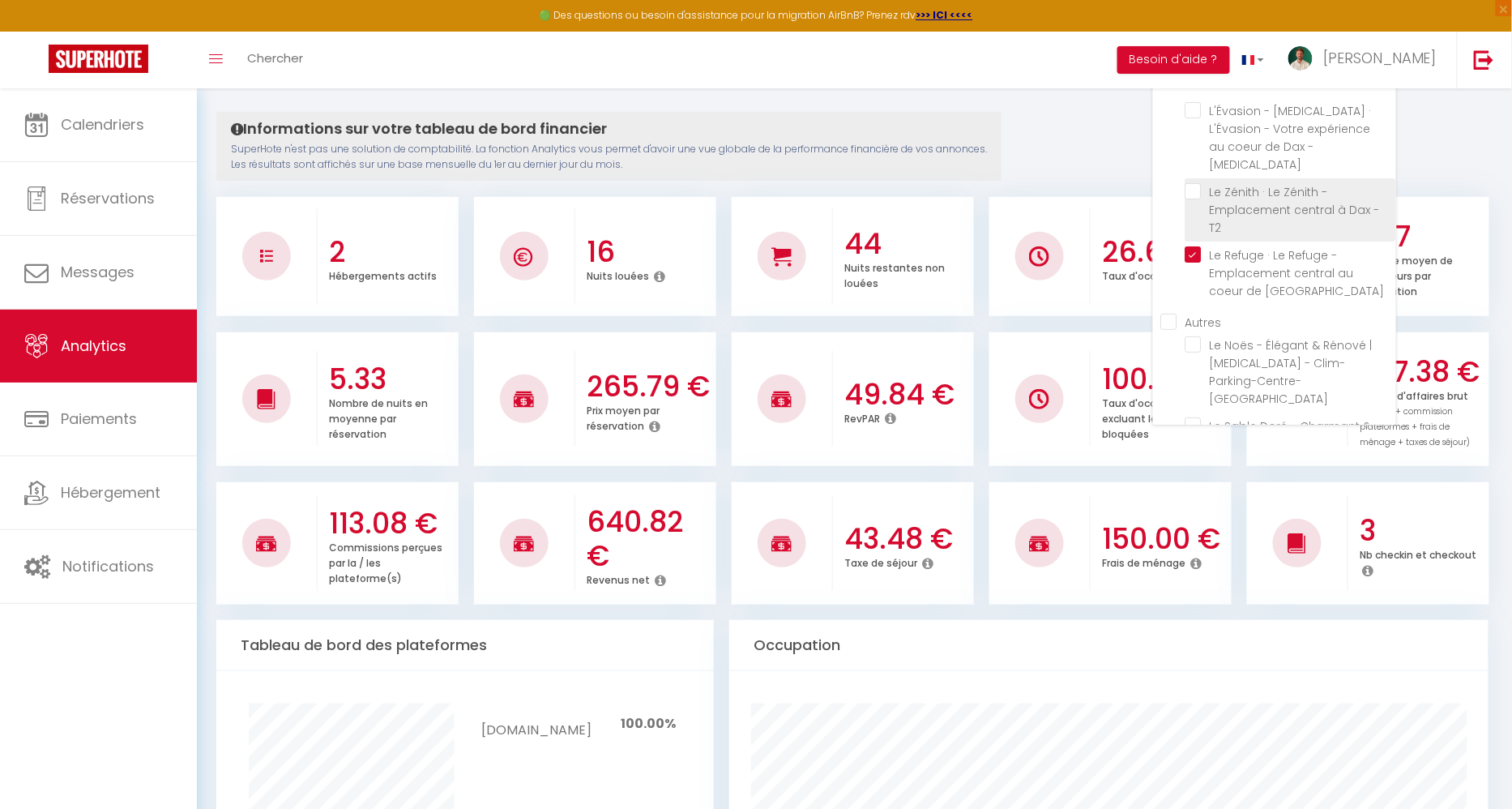
checkbox CAPBRETON "false"
checkbox Sauna "false"
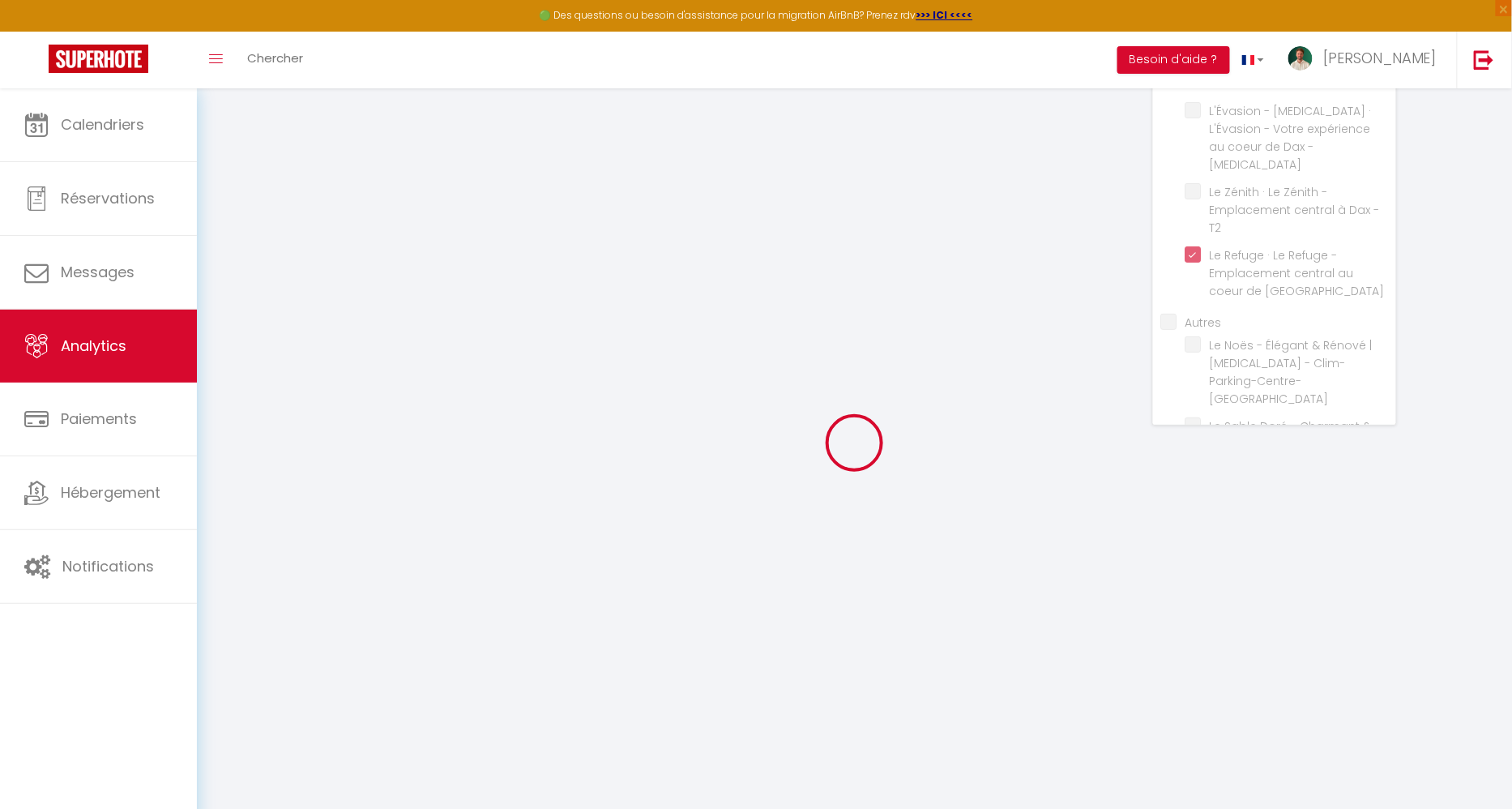
checkbox CAPBRETON "false"
checkbox Sauna "false"
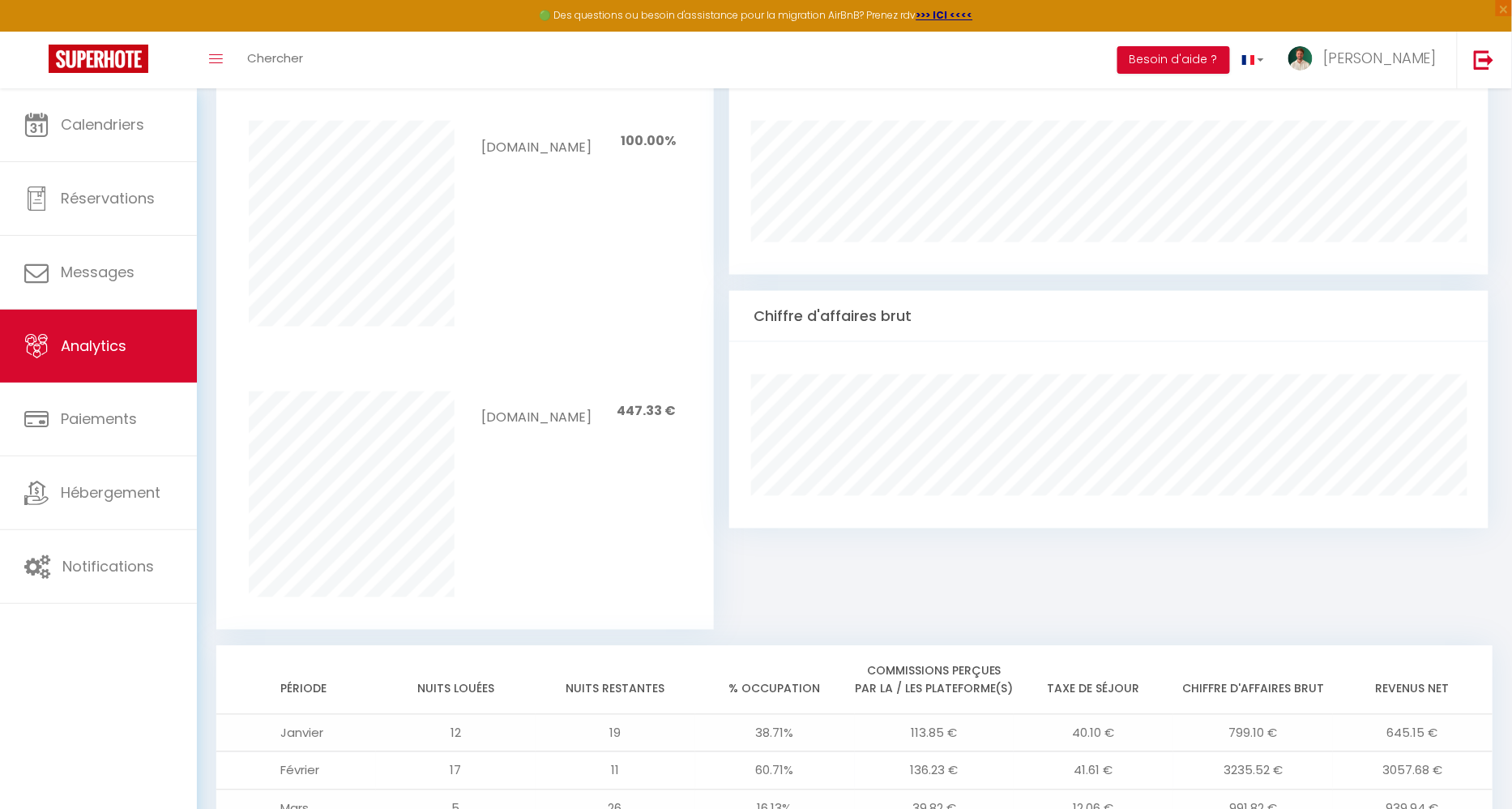
scroll to position [1179, 0]
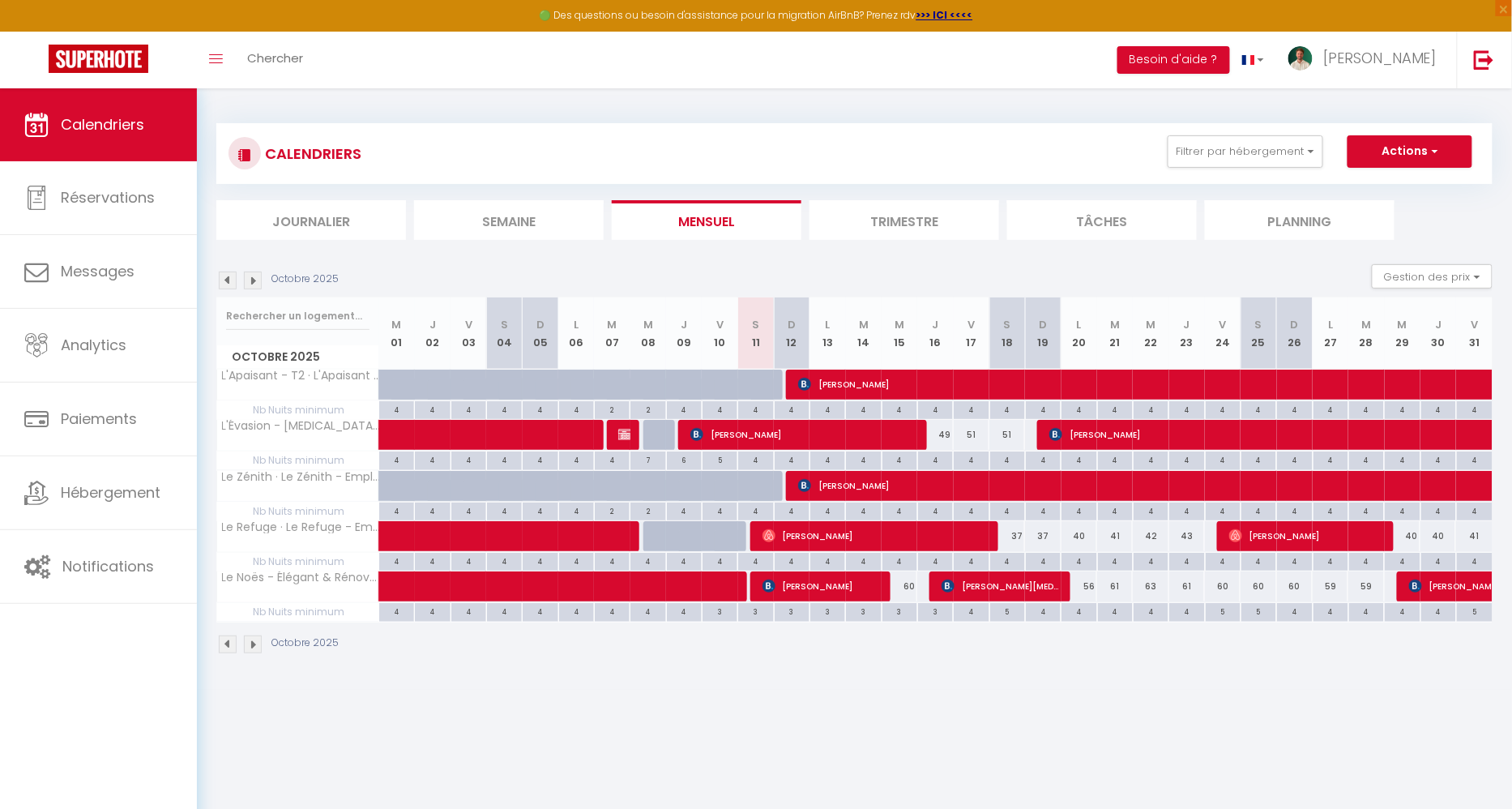
click at [231, 273] on img at bounding box center [227, 280] width 18 height 18
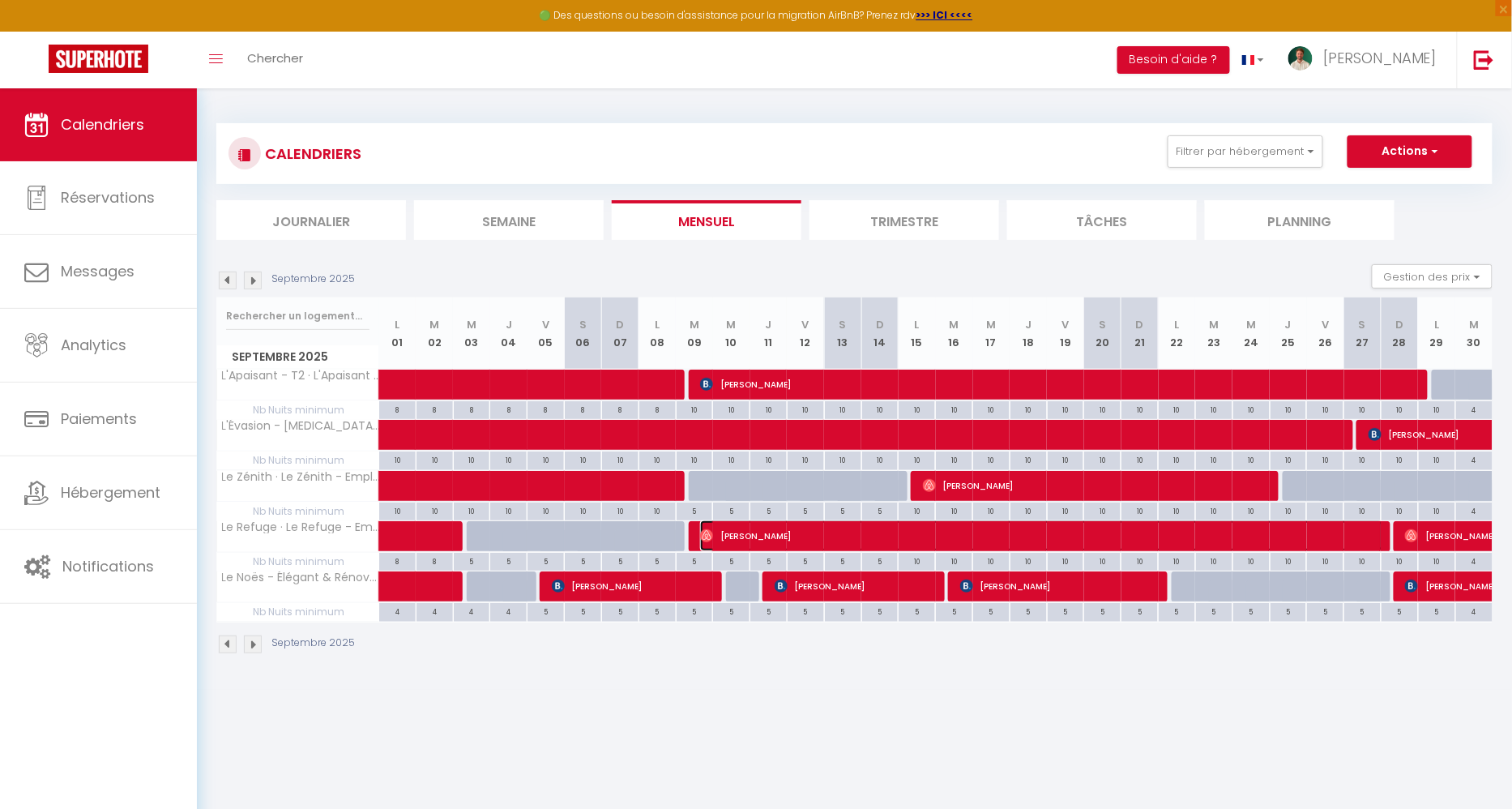
click at [754, 532] on span "Matus Gasparik" at bounding box center [1040, 535] width 683 height 31
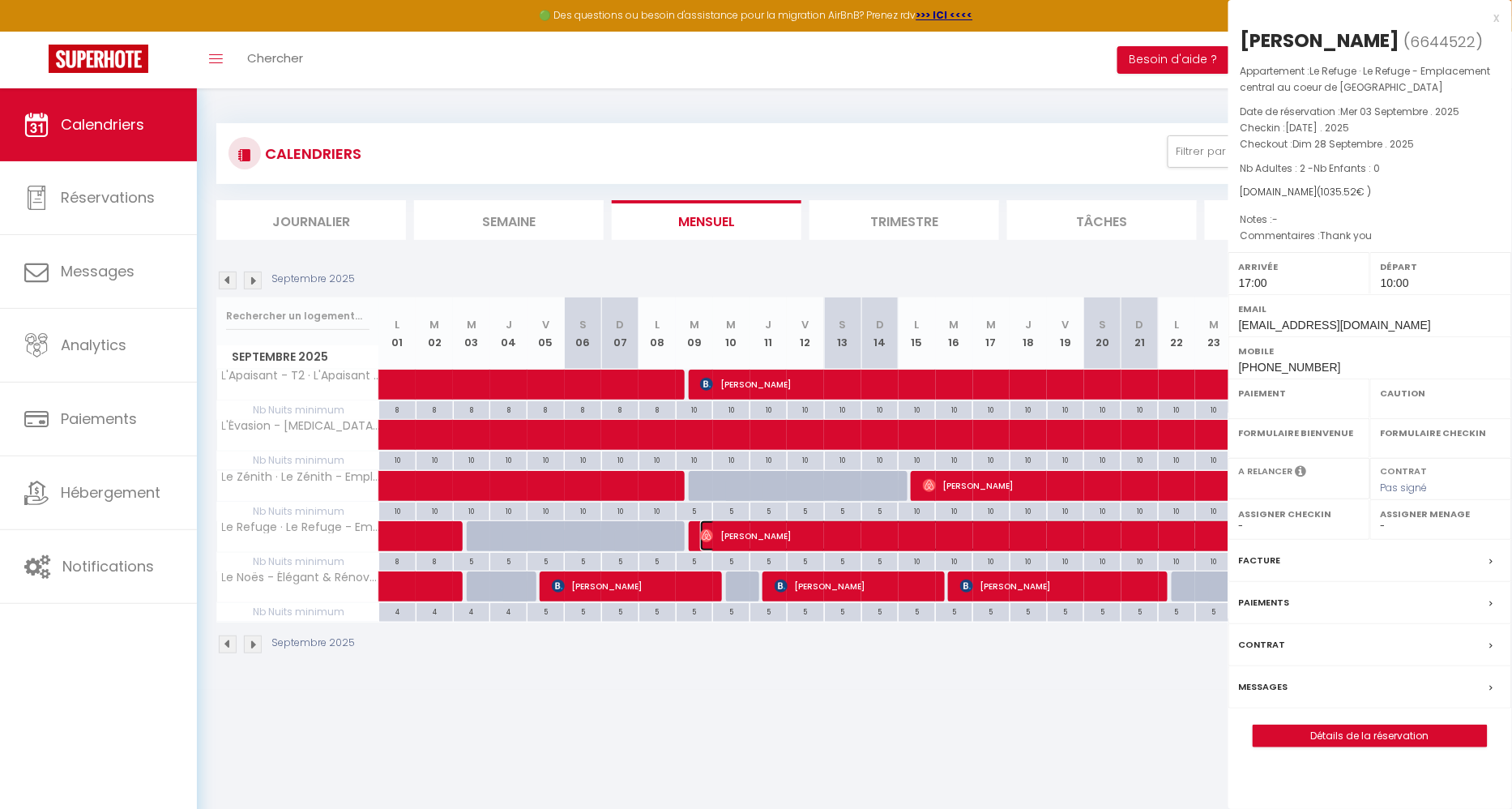
select select "OK"
select select "0"
select select "1"
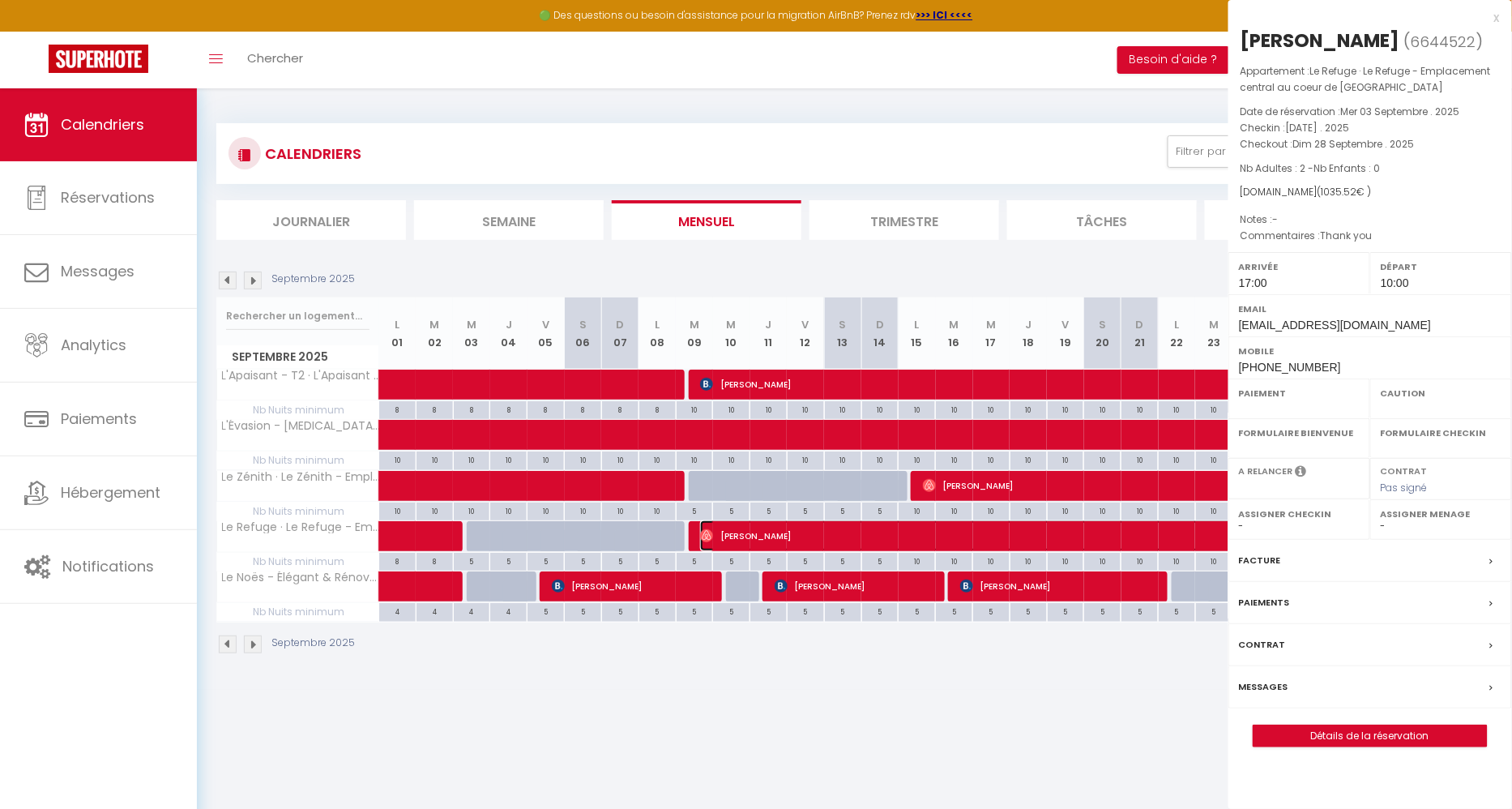
select select
select select "35956"
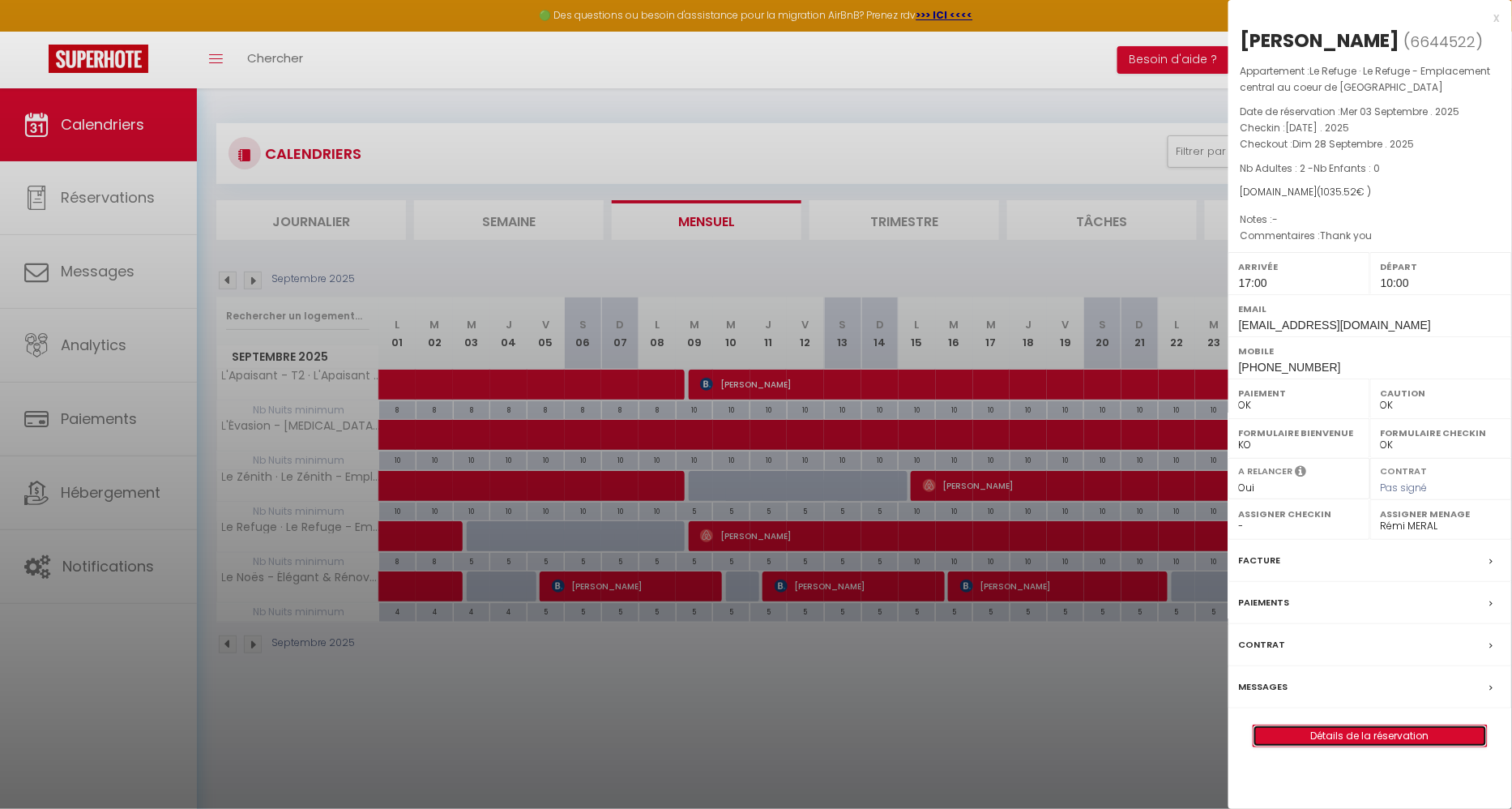
click at [1323, 726] on link "Détails de la réservation" at bounding box center [1370, 736] width 233 height 21
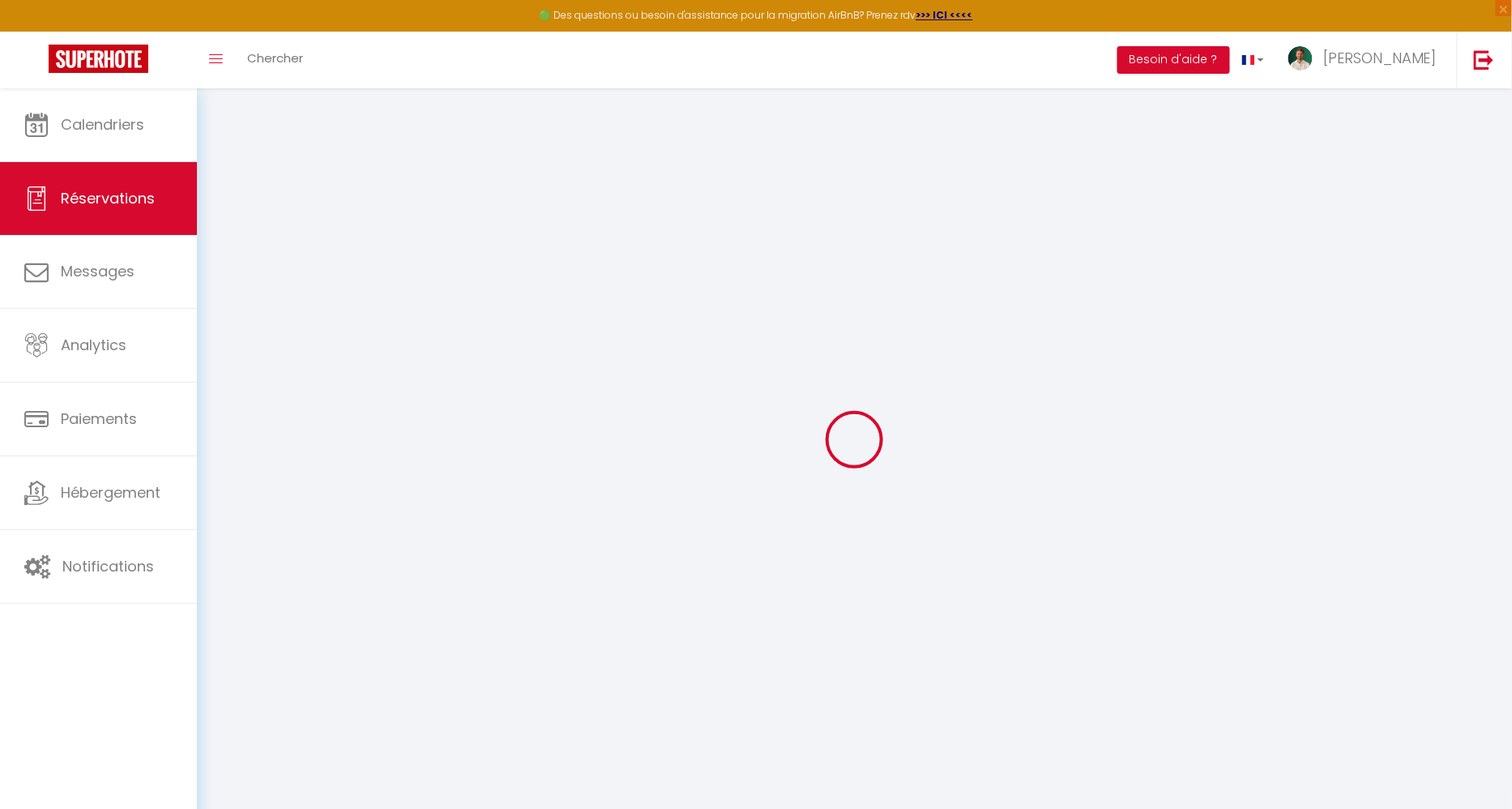
type input "Matus"
type input "Gasparik"
type input "nszqfv1e9eyiclus4ofmzsdcnvco@reply.superhote.com"
type input "mat.gasparik@gmail.com"
type input "+421915485554"
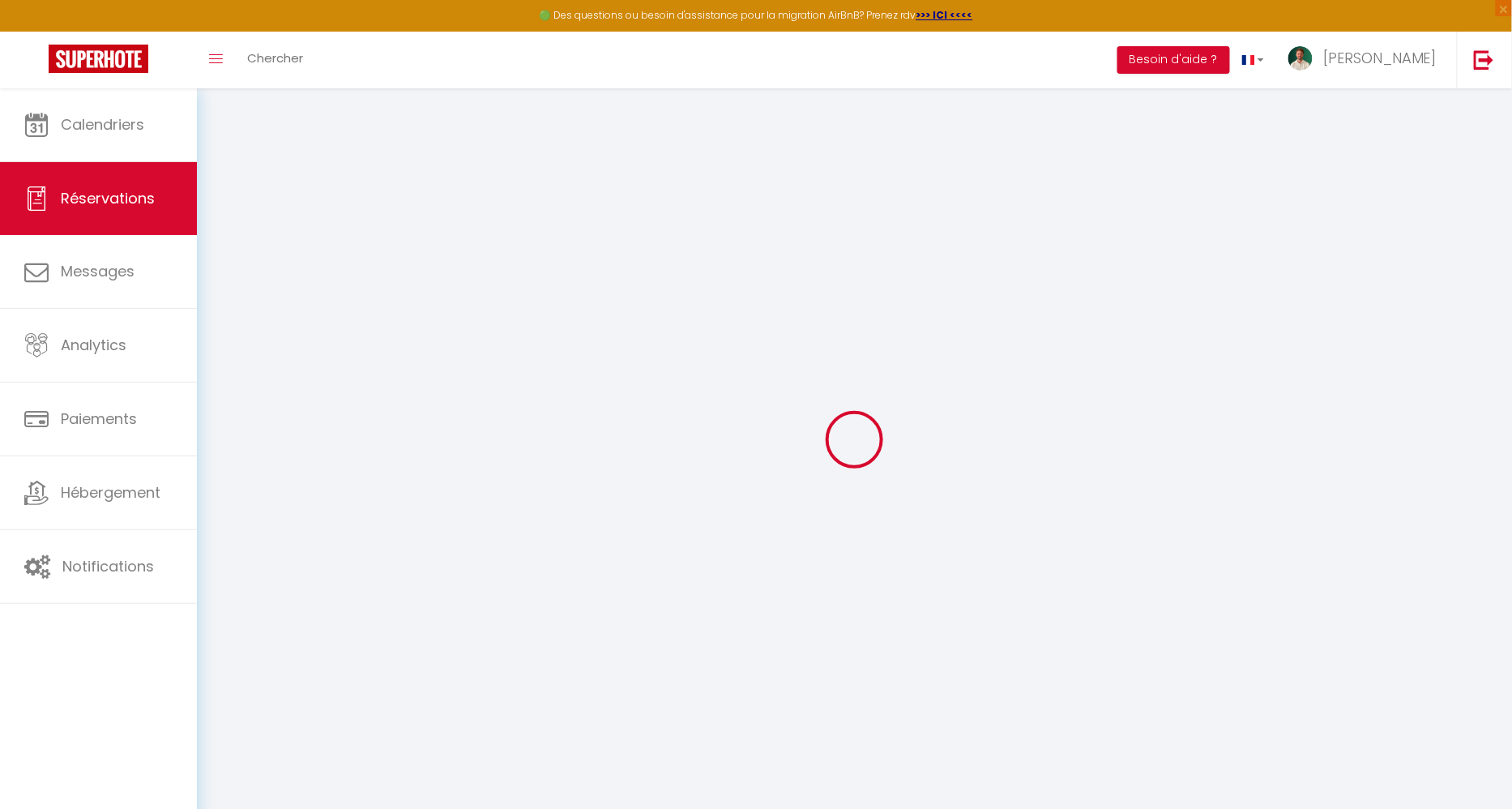
type input "+421915485554"
select select
type input "145.5"
select select "53756"
select select "1"
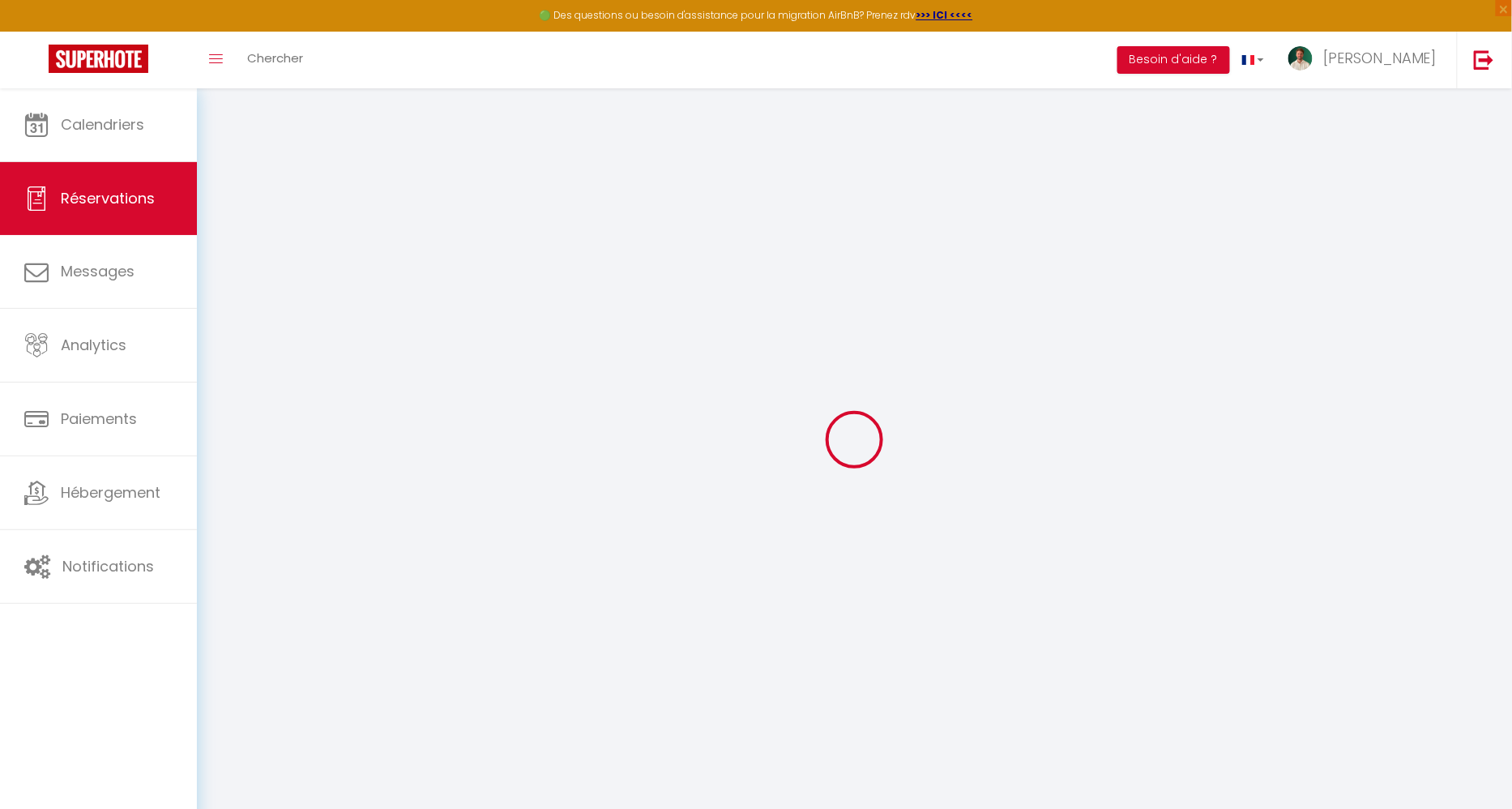
select select
type input "2"
select select "12"
select select
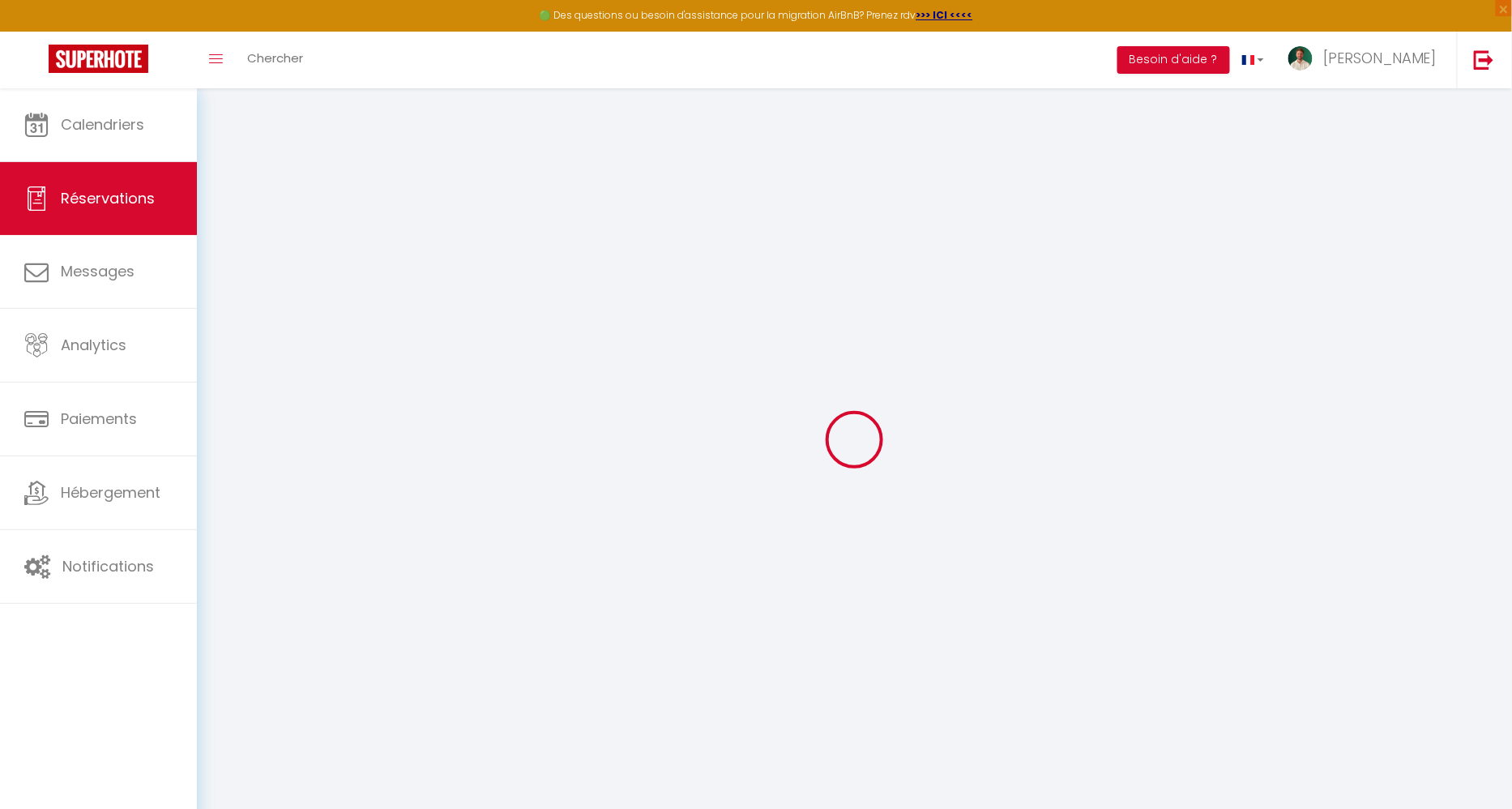
type input "910"
checkbox input "false"
type input "0"
select select "1"
type input "0"
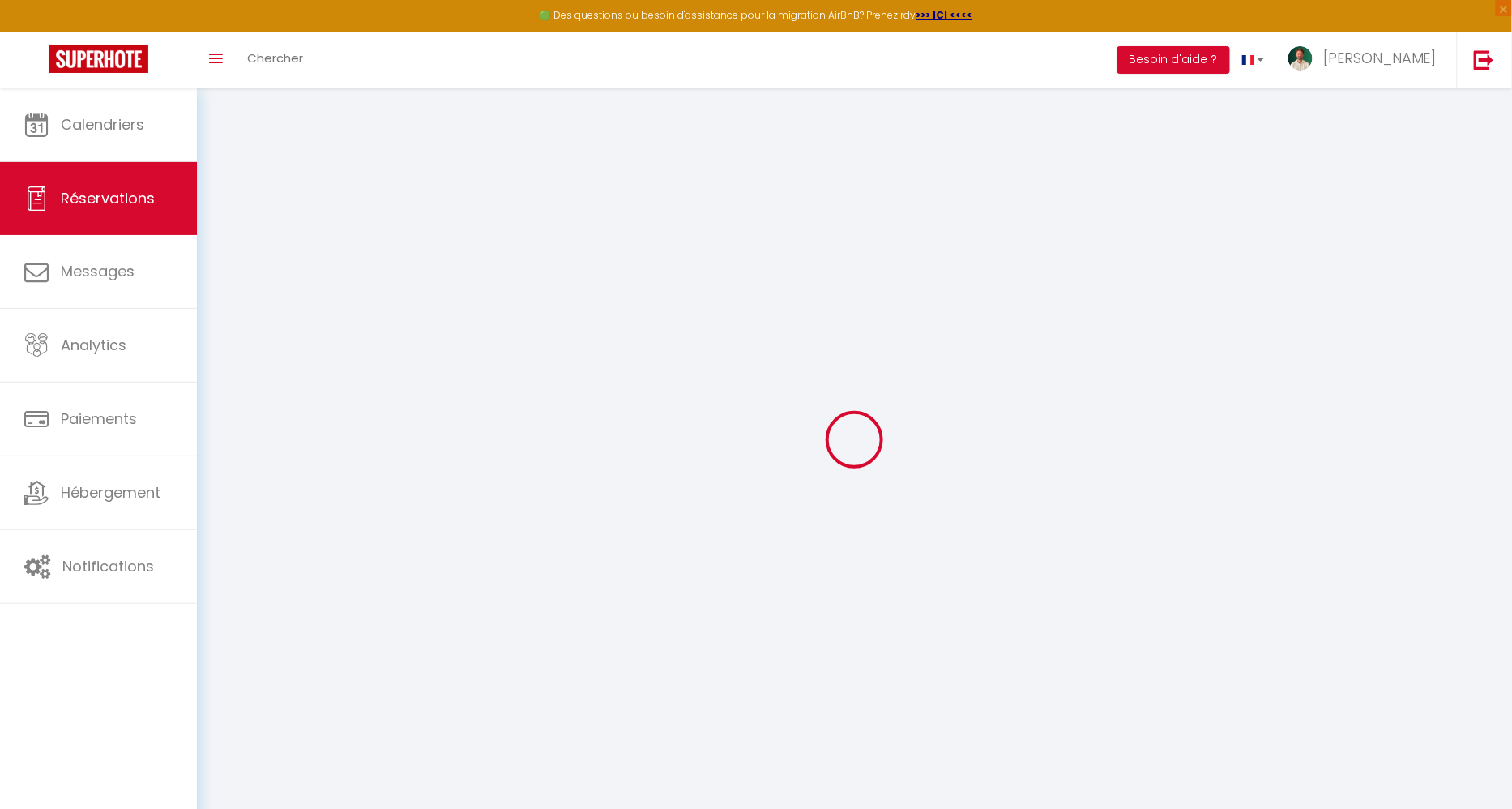
type input "0"
select select
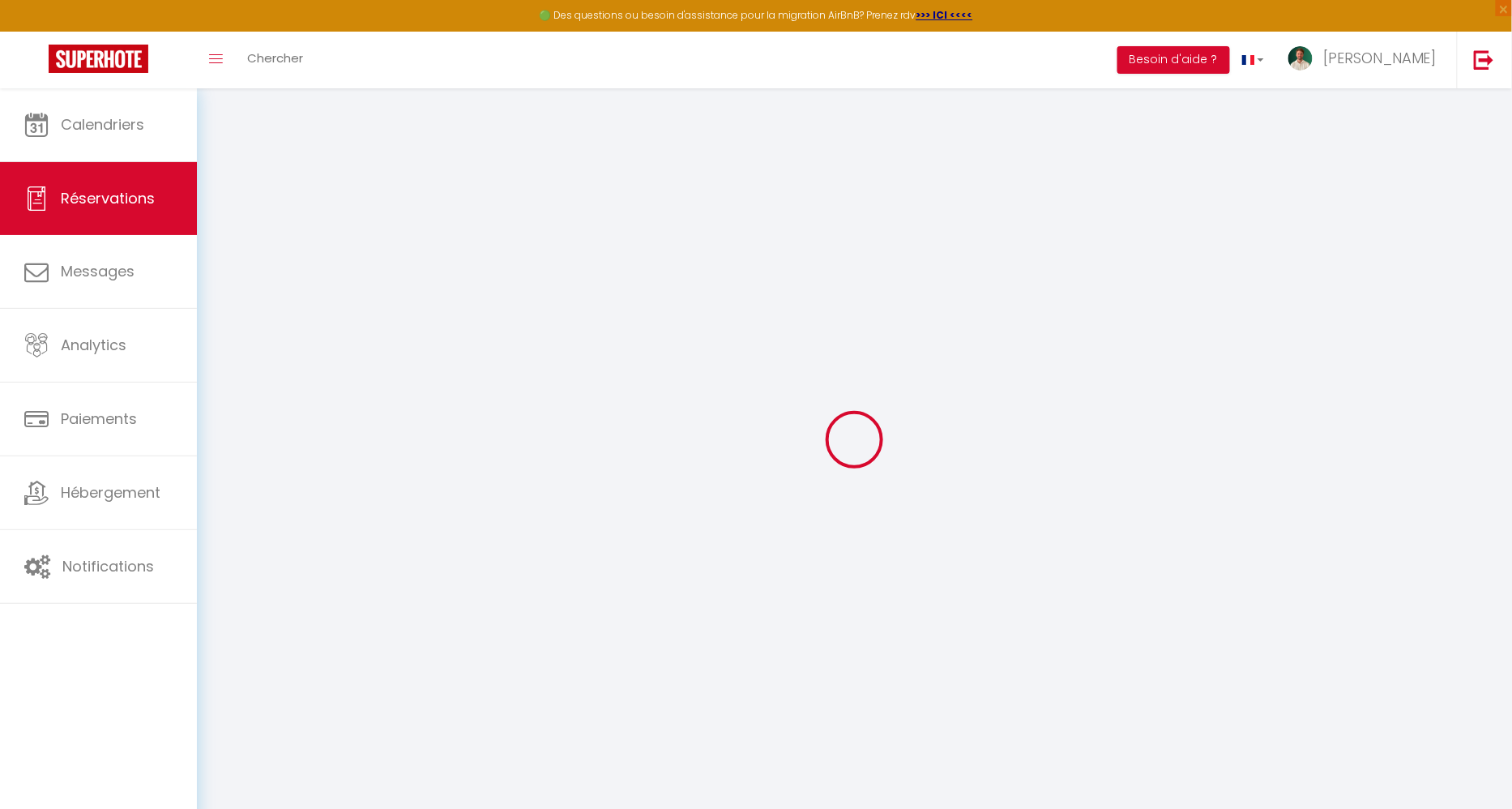
select select "15"
checkbox input "false"
select select
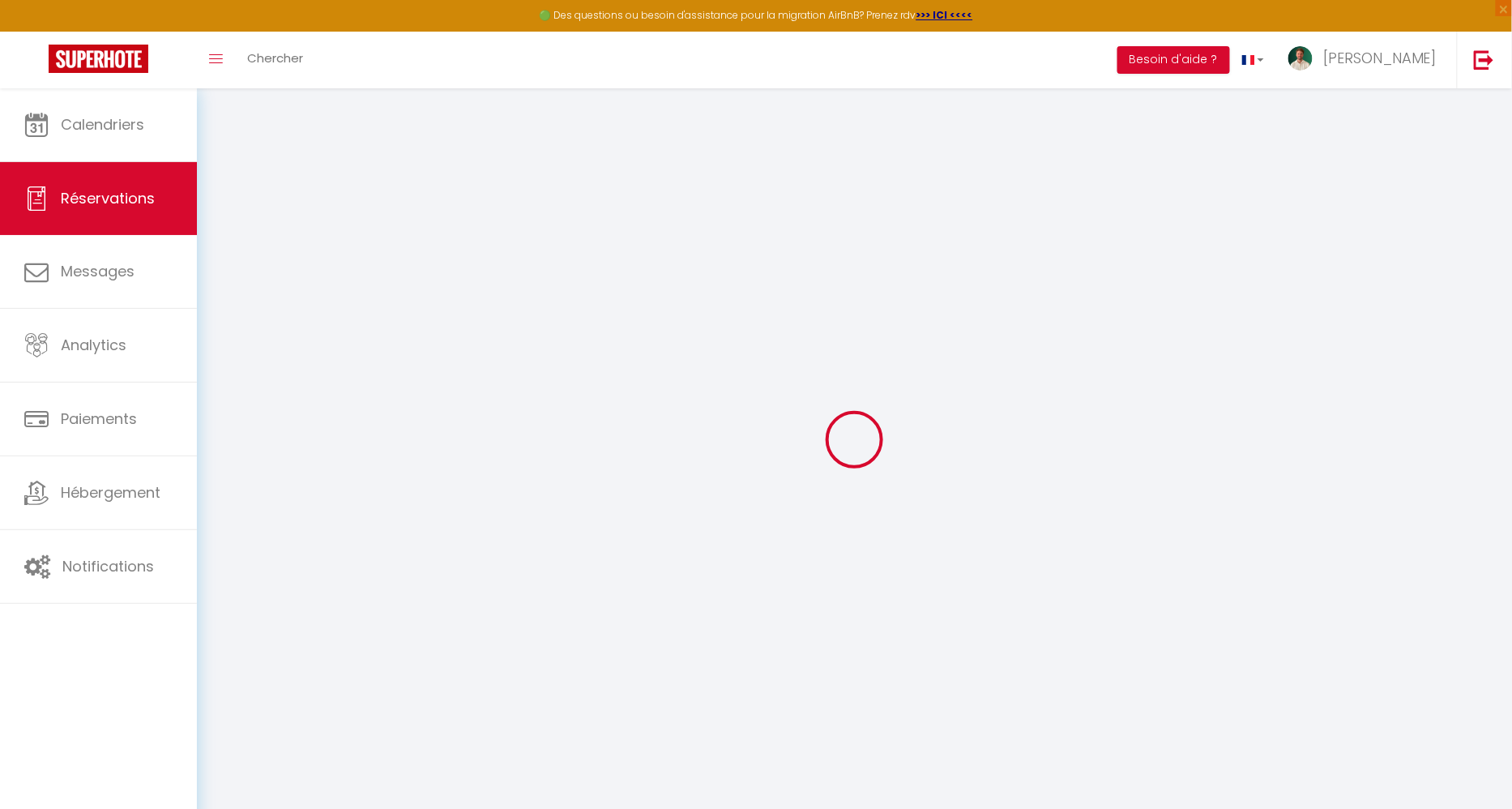
checkbox input "false"
select select
checkbox input "false"
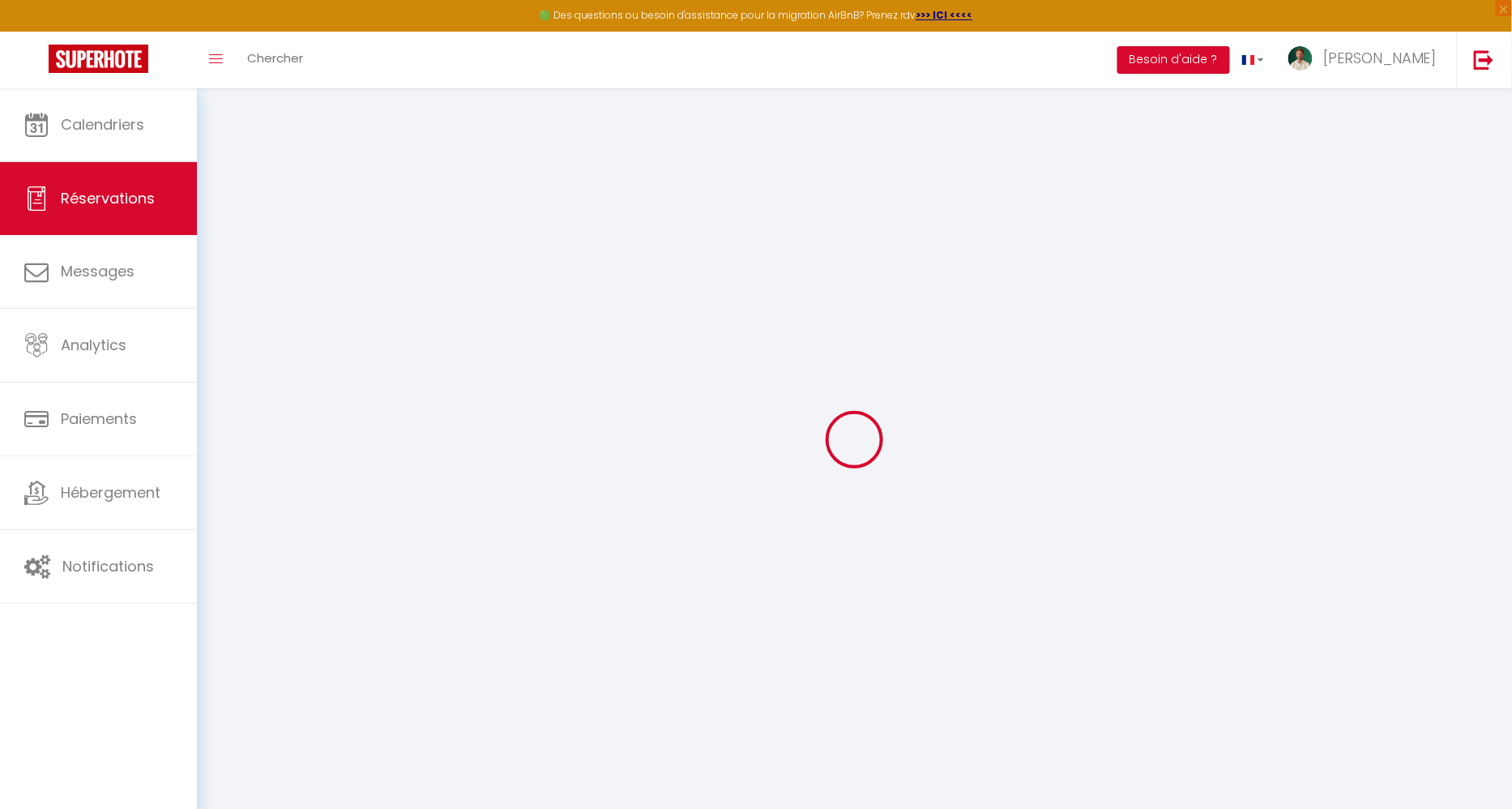
type textarea "Thank you"
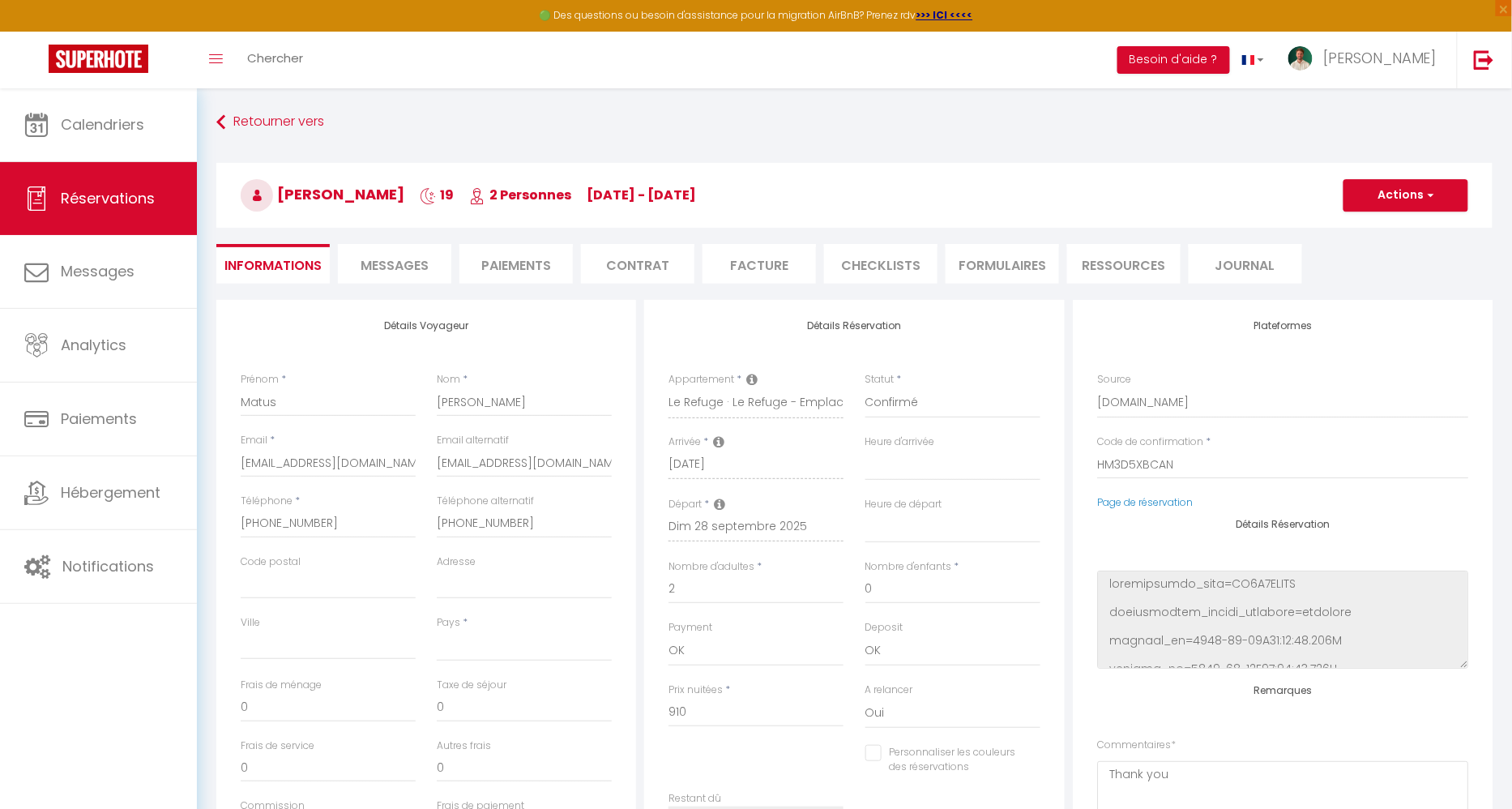
select select
type input "60"
type input "65.52"
select select
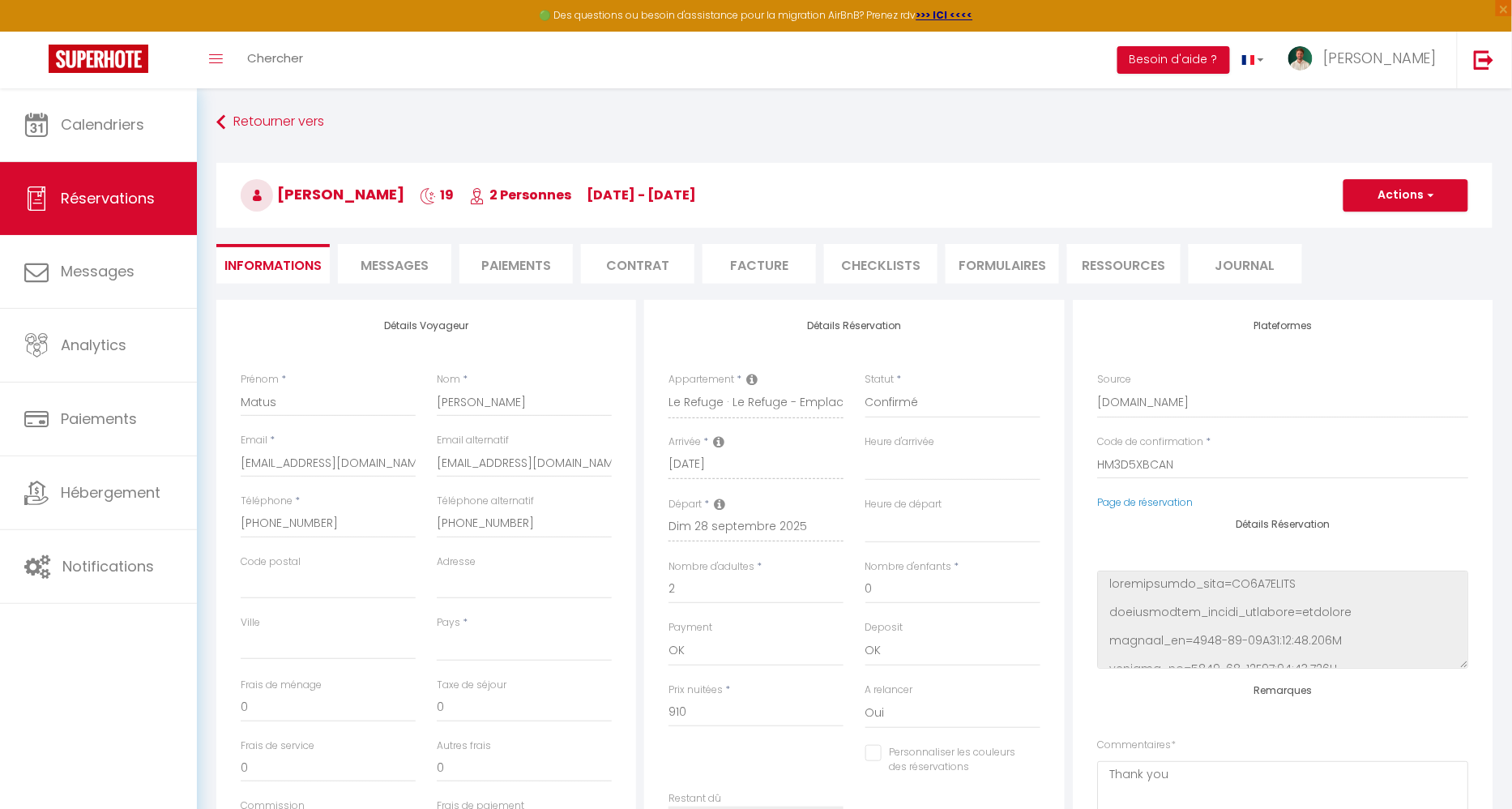
checkbox input "false"
select select
checkbox input "false"
select select "17:00"
select select "10:00"
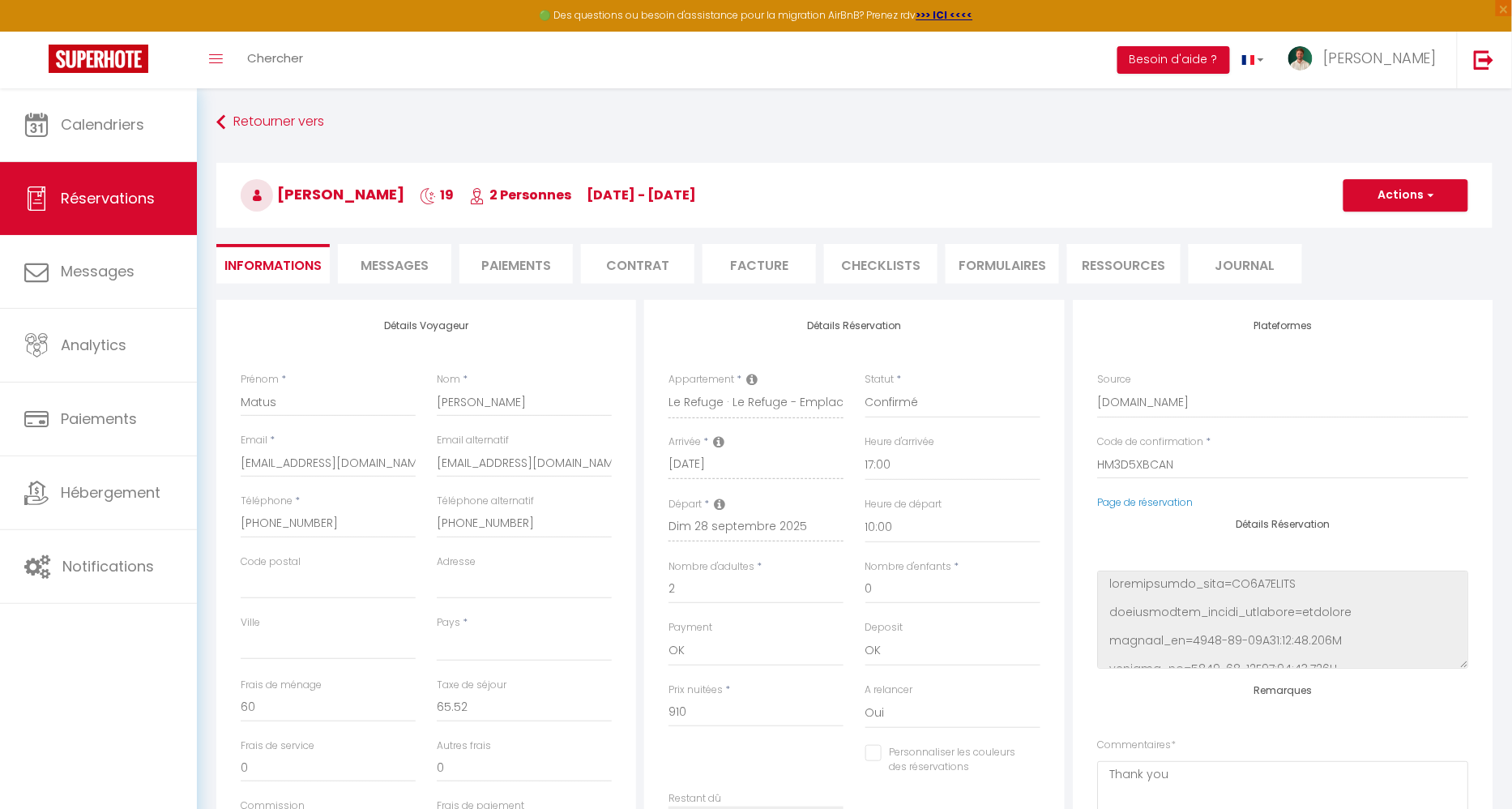
click at [855, 261] on li "CHECKLISTS" at bounding box center [880, 264] width 113 height 40
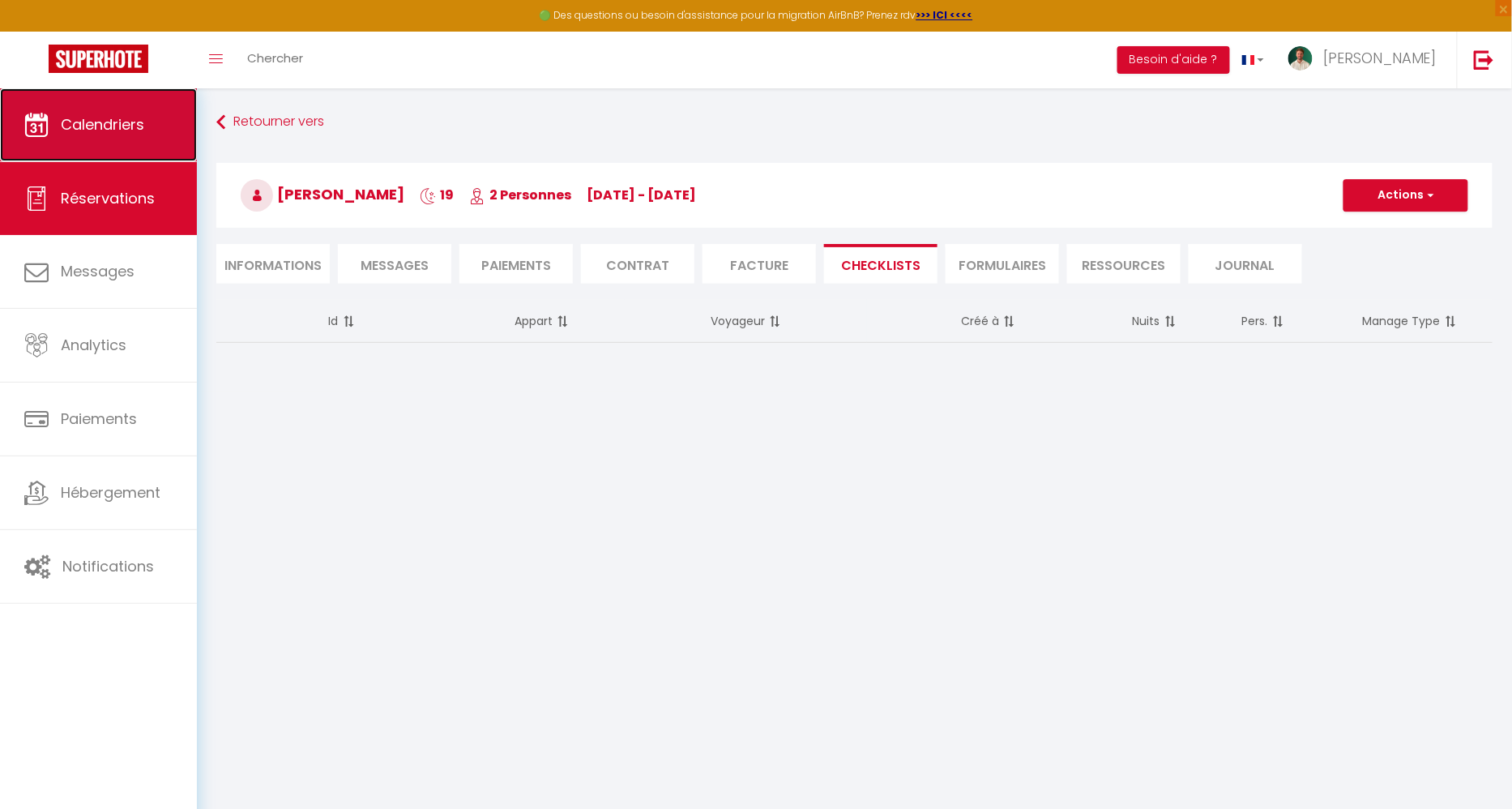
click at [130, 156] on link "Calendriers" at bounding box center [98, 124] width 197 height 73
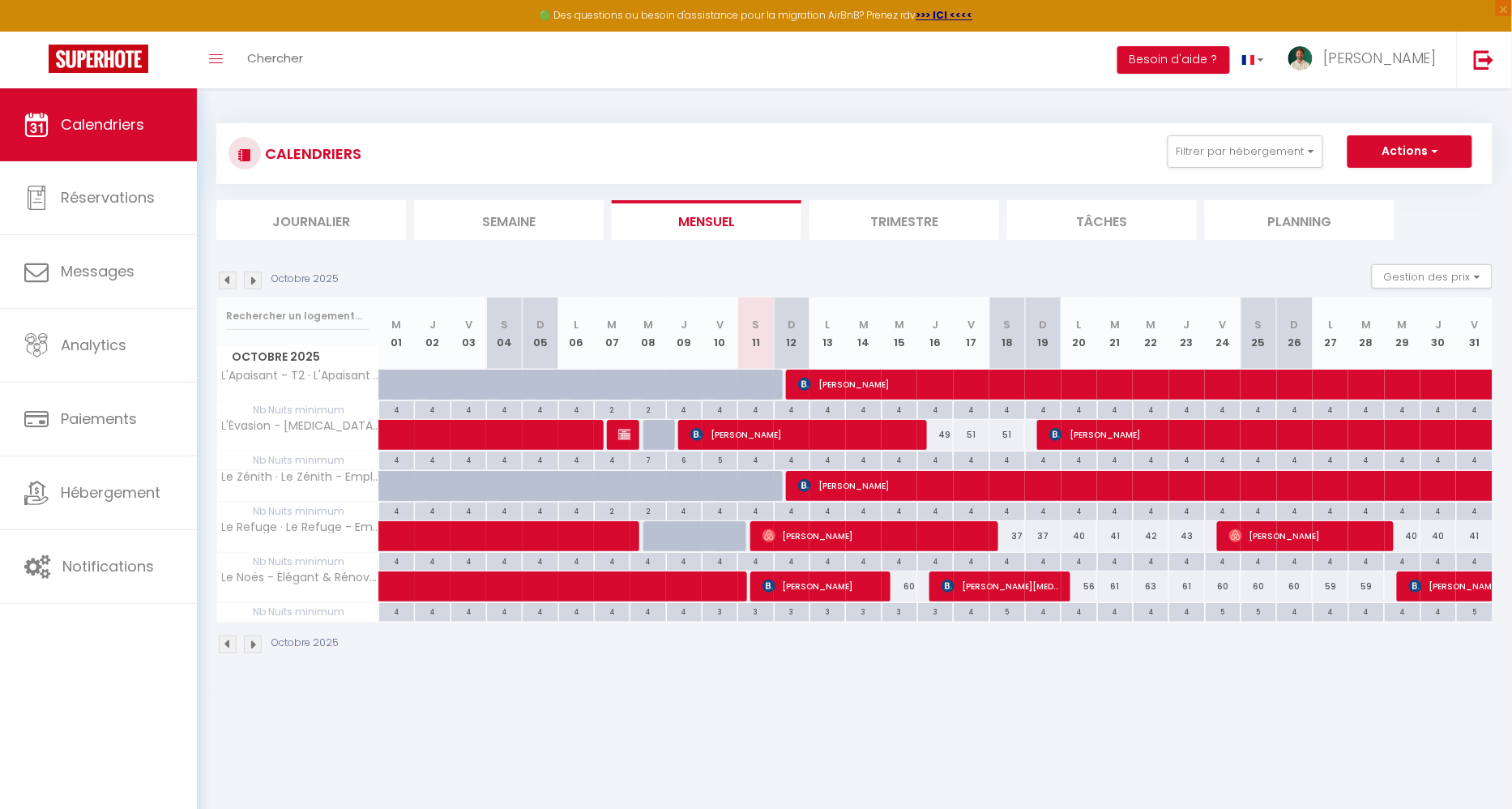
click at [222, 278] on img at bounding box center [227, 280] width 18 height 18
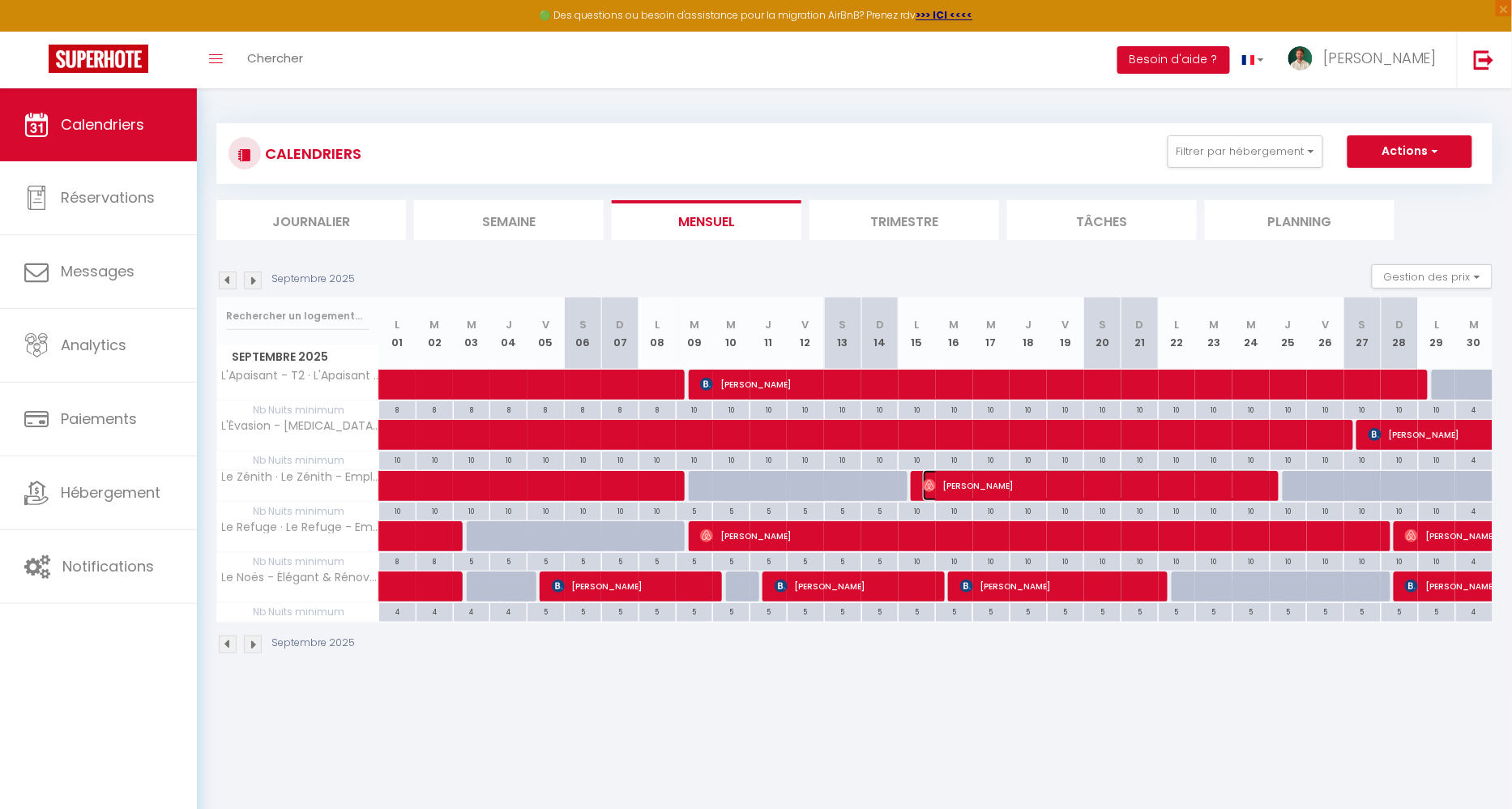
click at [932, 484] on img at bounding box center [929, 486] width 13 height 13
select select "OK"
select select "0"
select select "1"
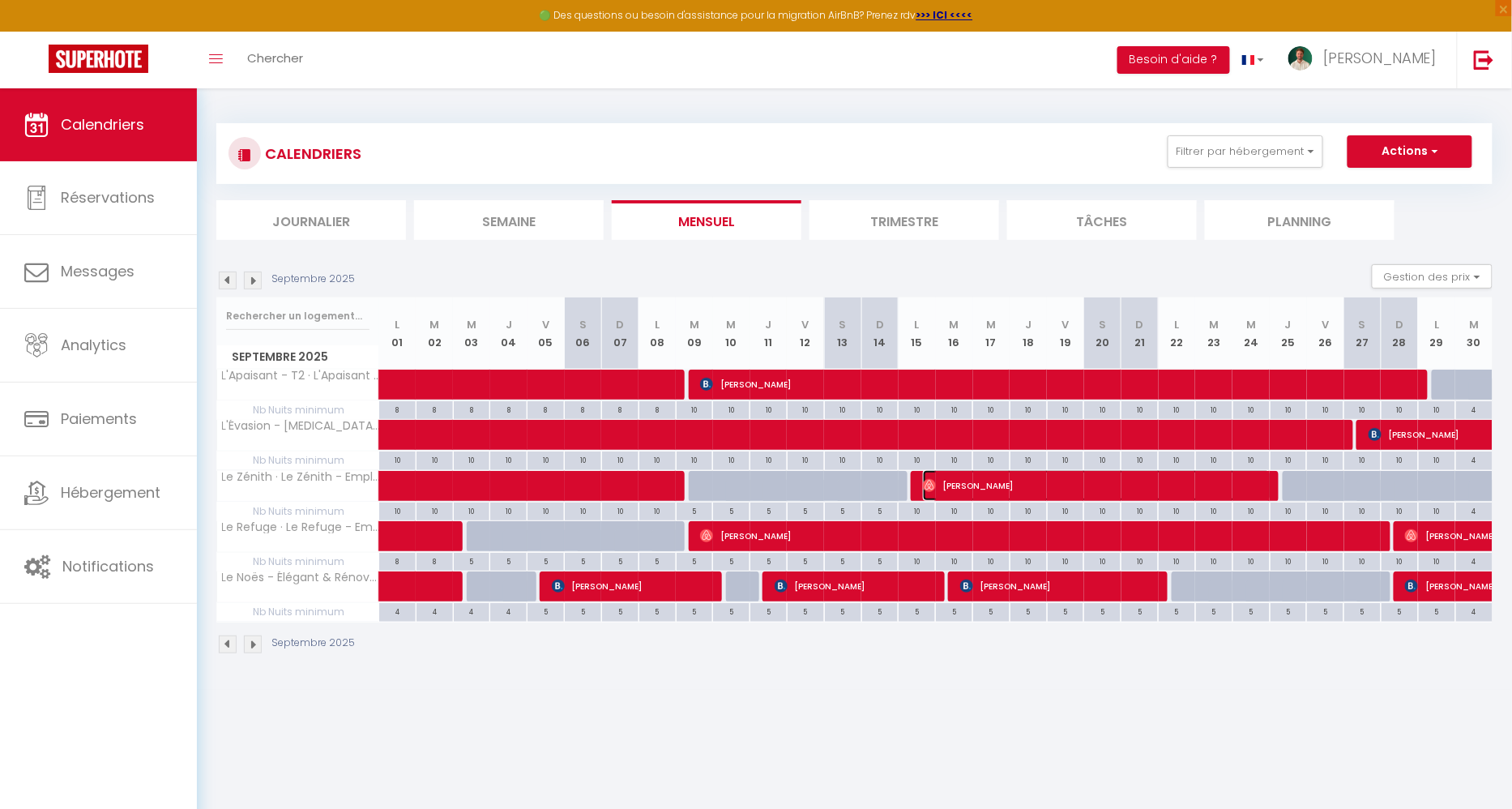
select select "1"
select select
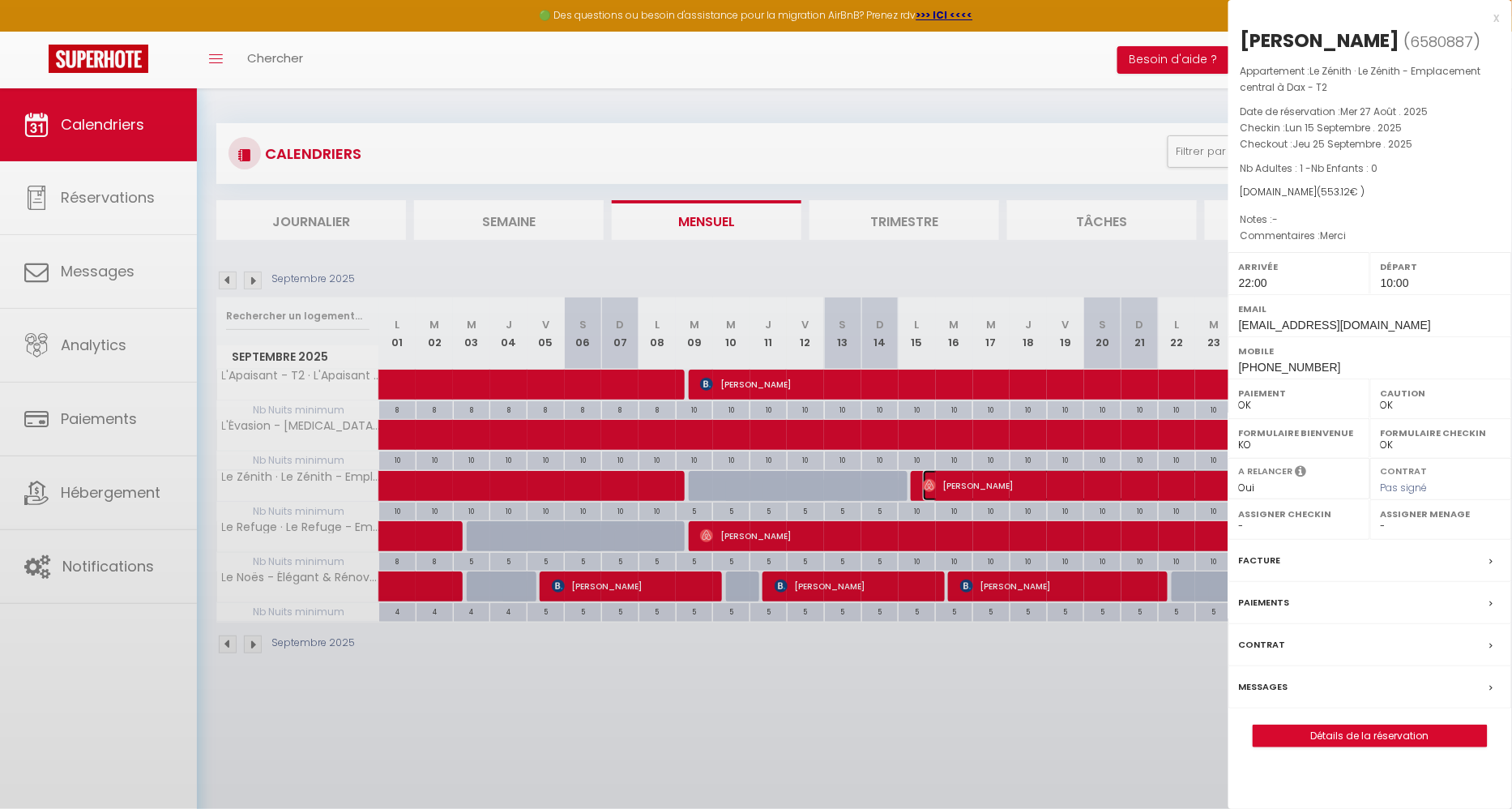
select select "35956"
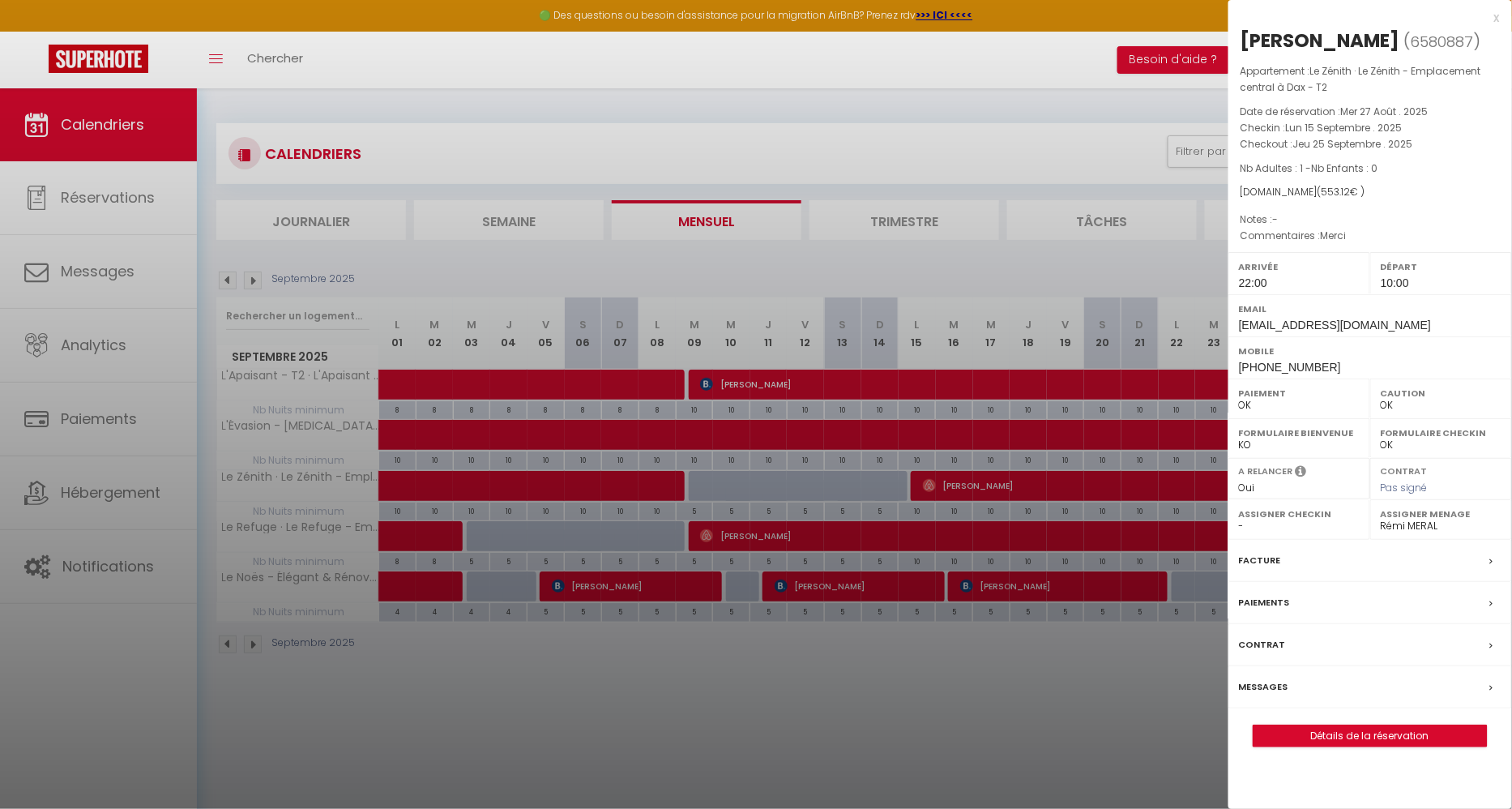
click at [1284, 695] on label "Messages" at bounding box center [1263, 687] width 49 height 17
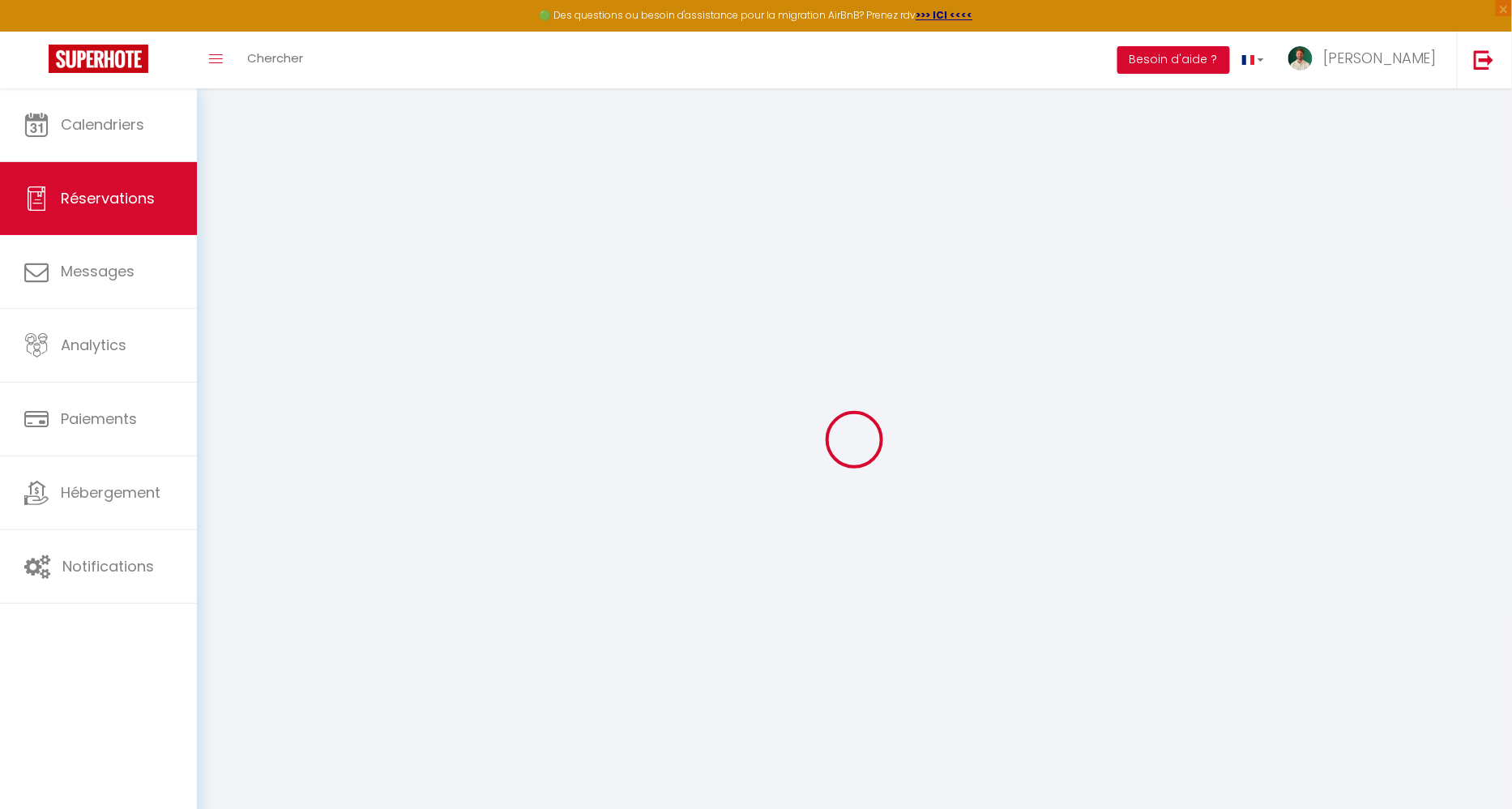
select select
checkbox input "false"
select select
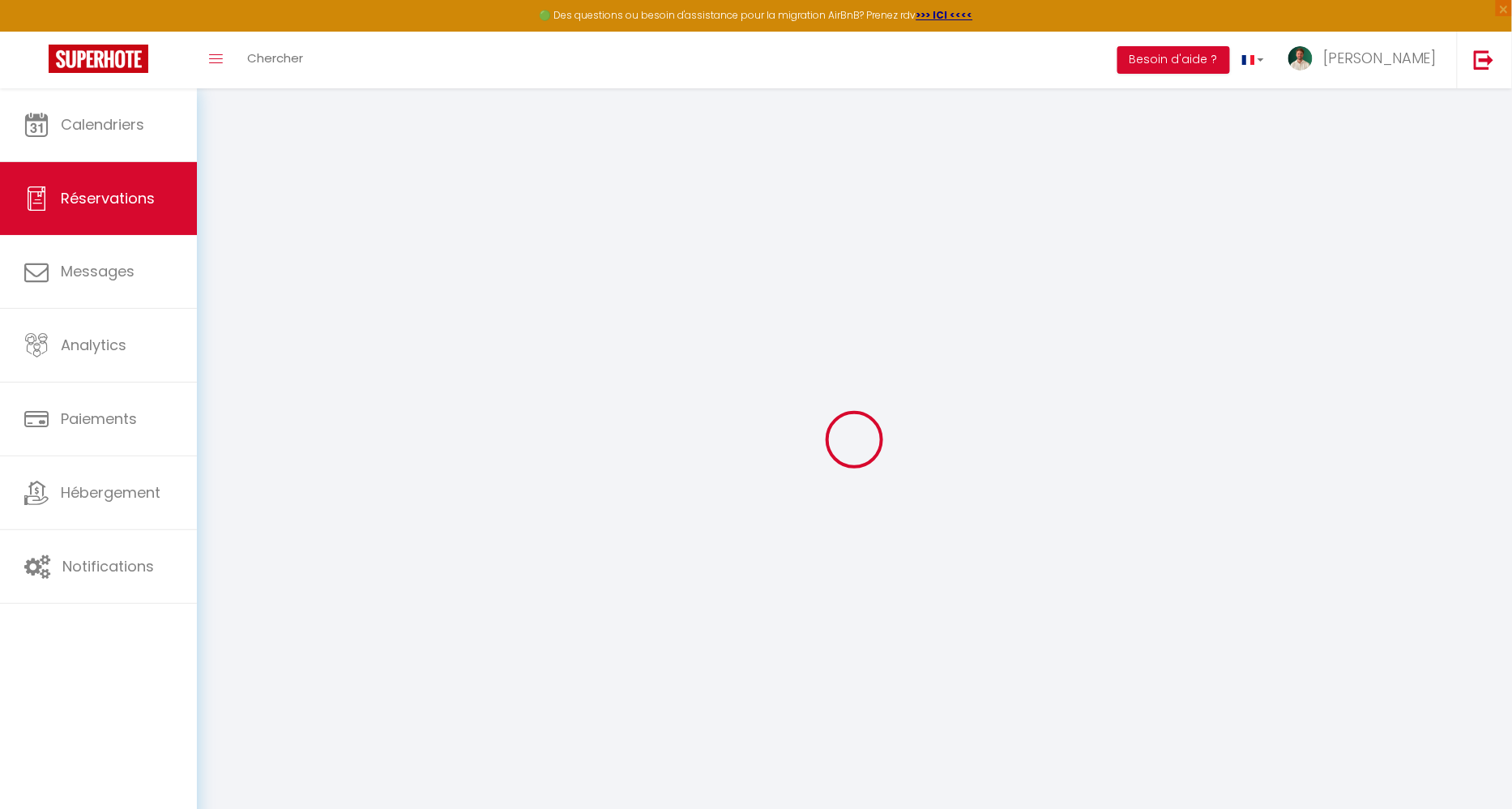
select select
checkbox input "false"
type textarea "Merci"
select select
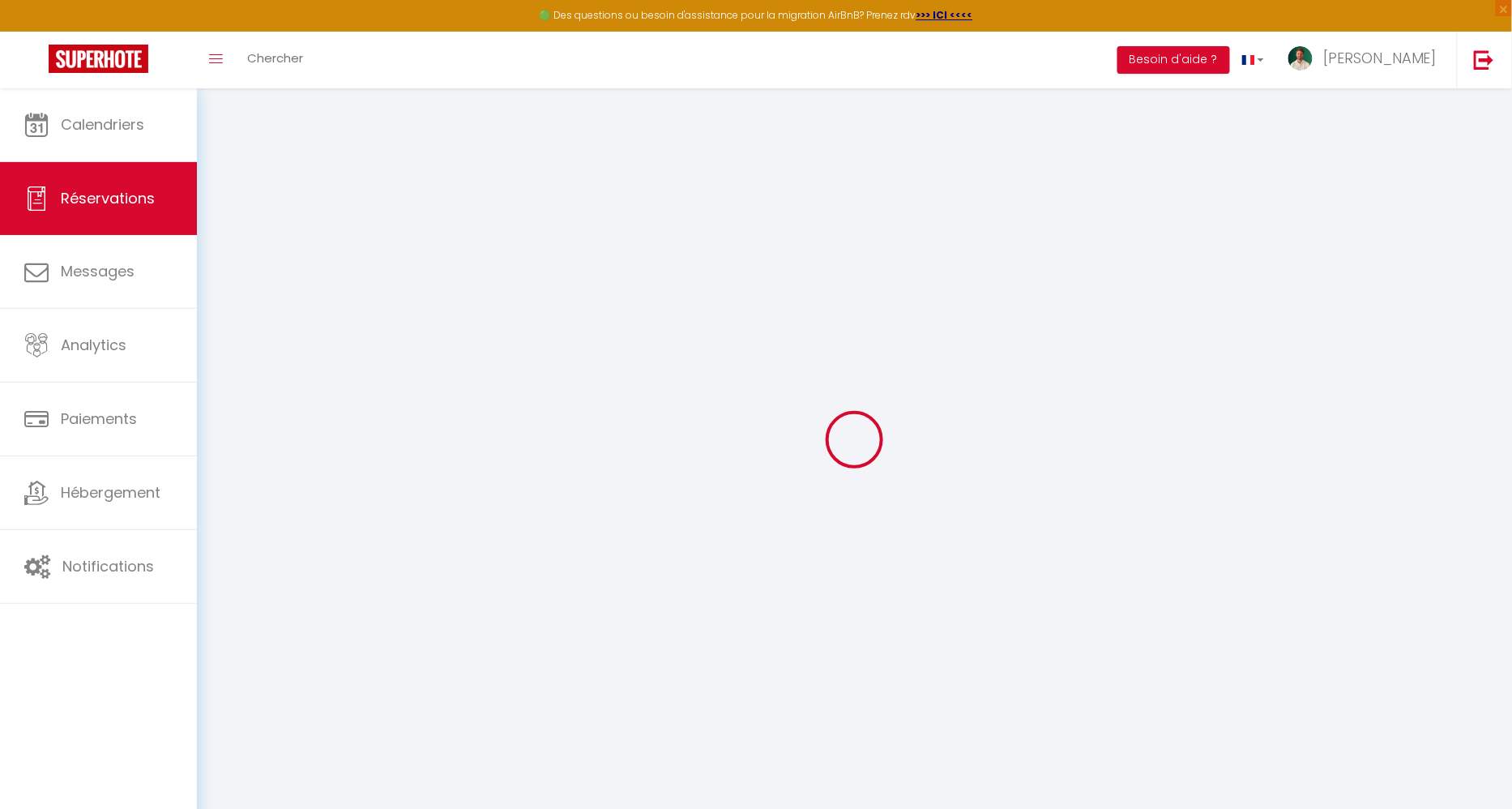
select select
checkbox input "false"
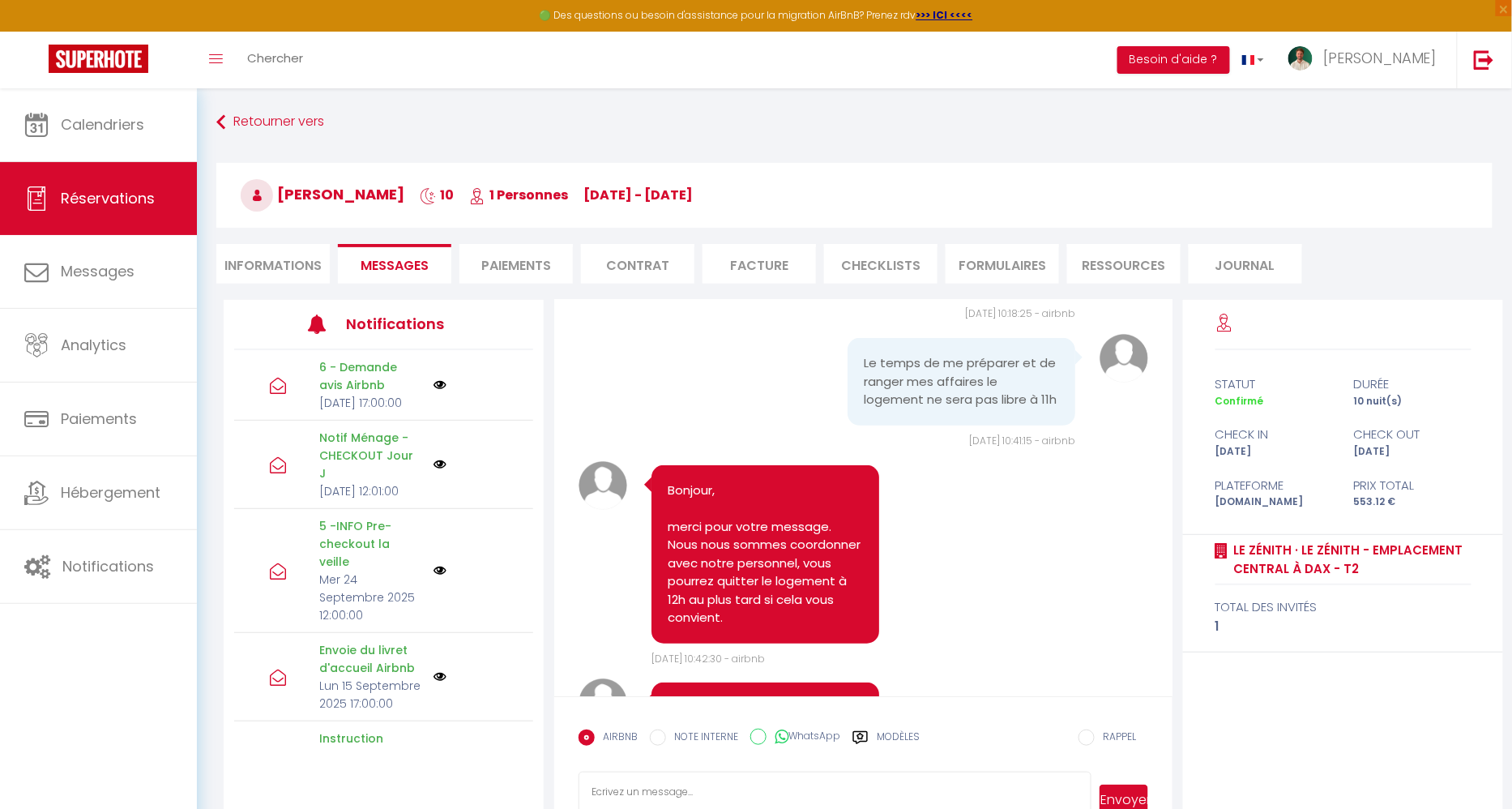
scroll to position [7014, 0]
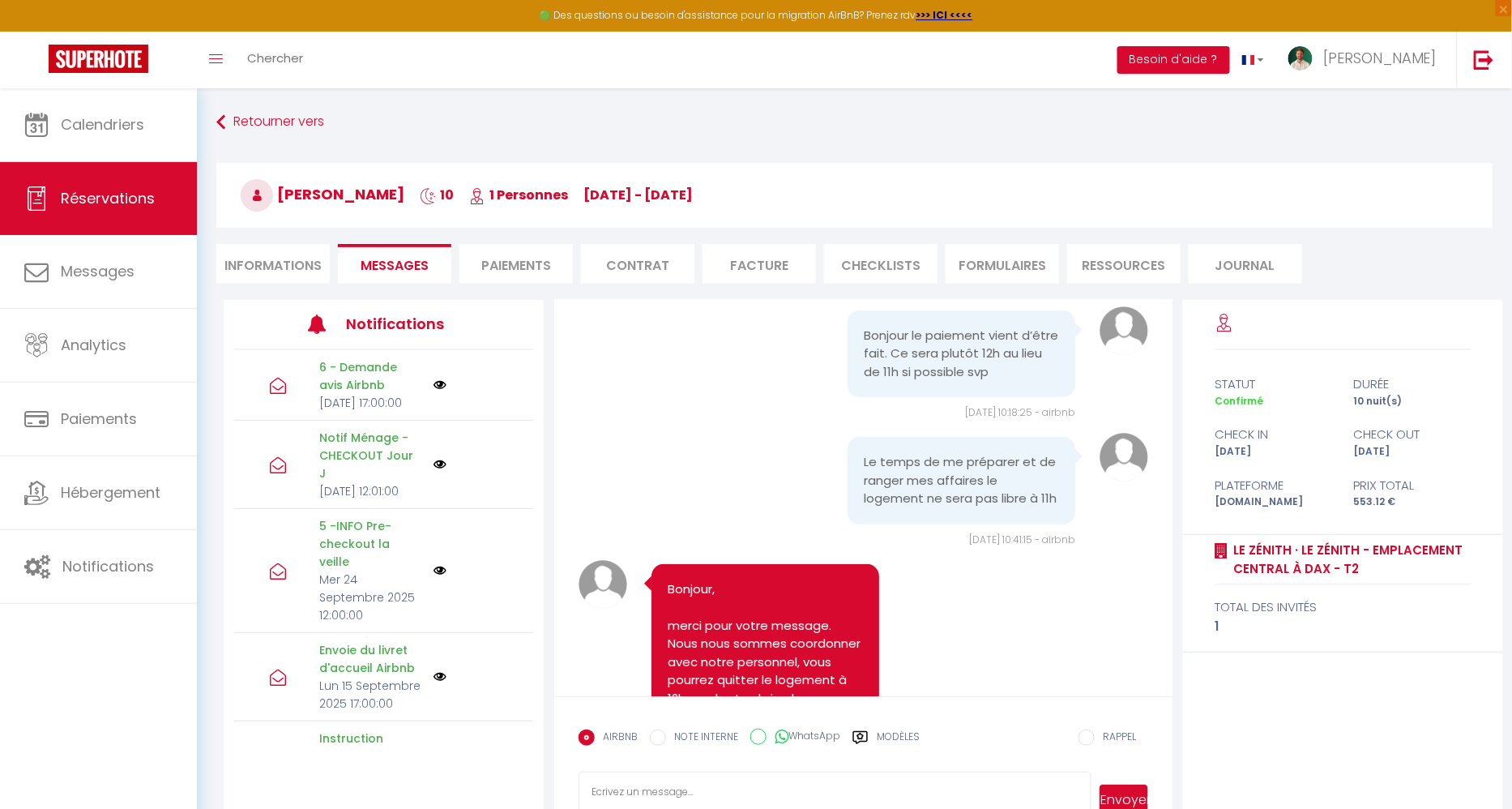
click at [279, 262] on li "Informations" at bounding box center [273, 264] width 113 height 40
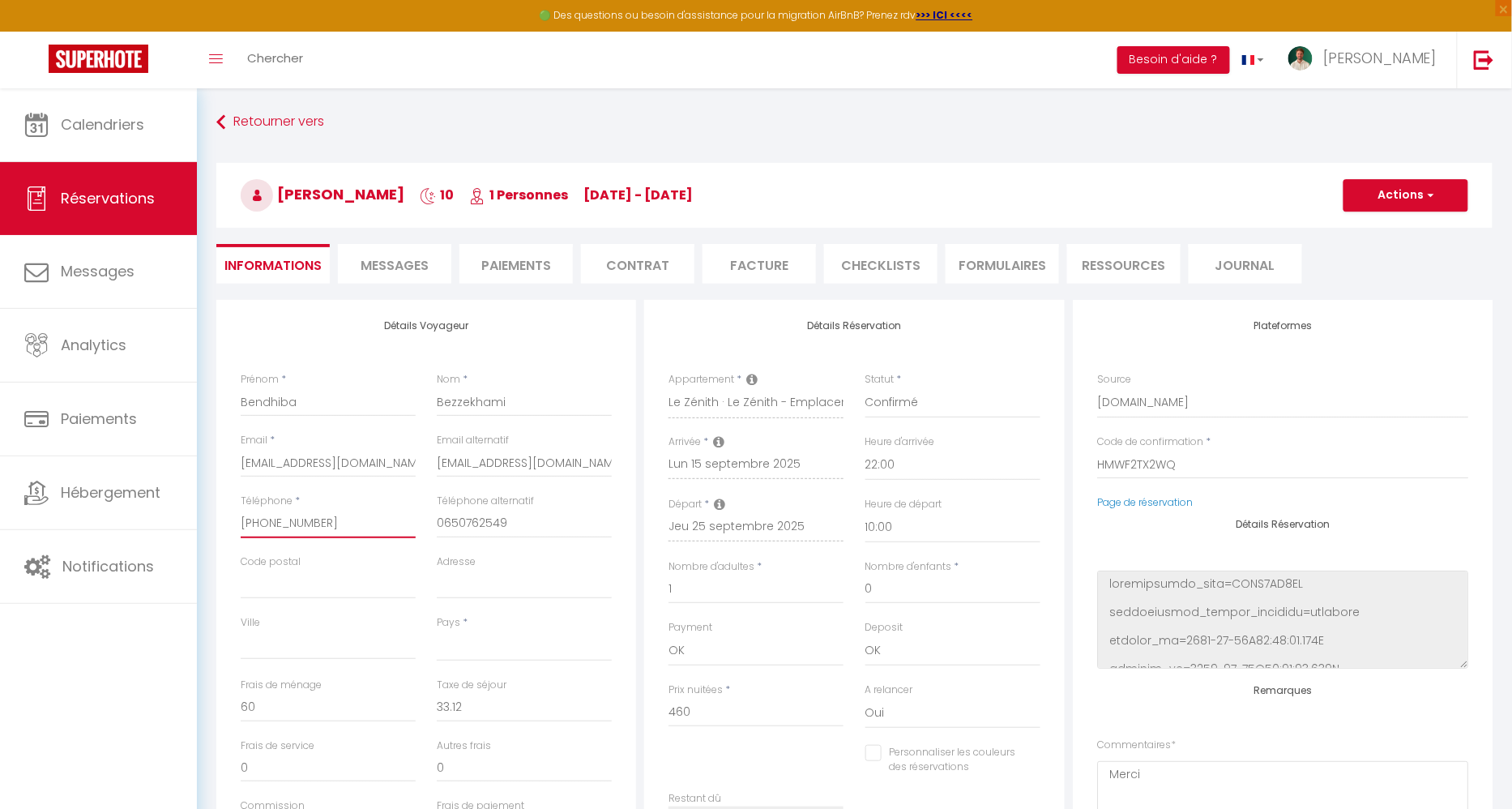
click at [287, 521] on input "+33650762549" at bounding box center [329, 523] width 175 height 29
select select
checkbox input "false"
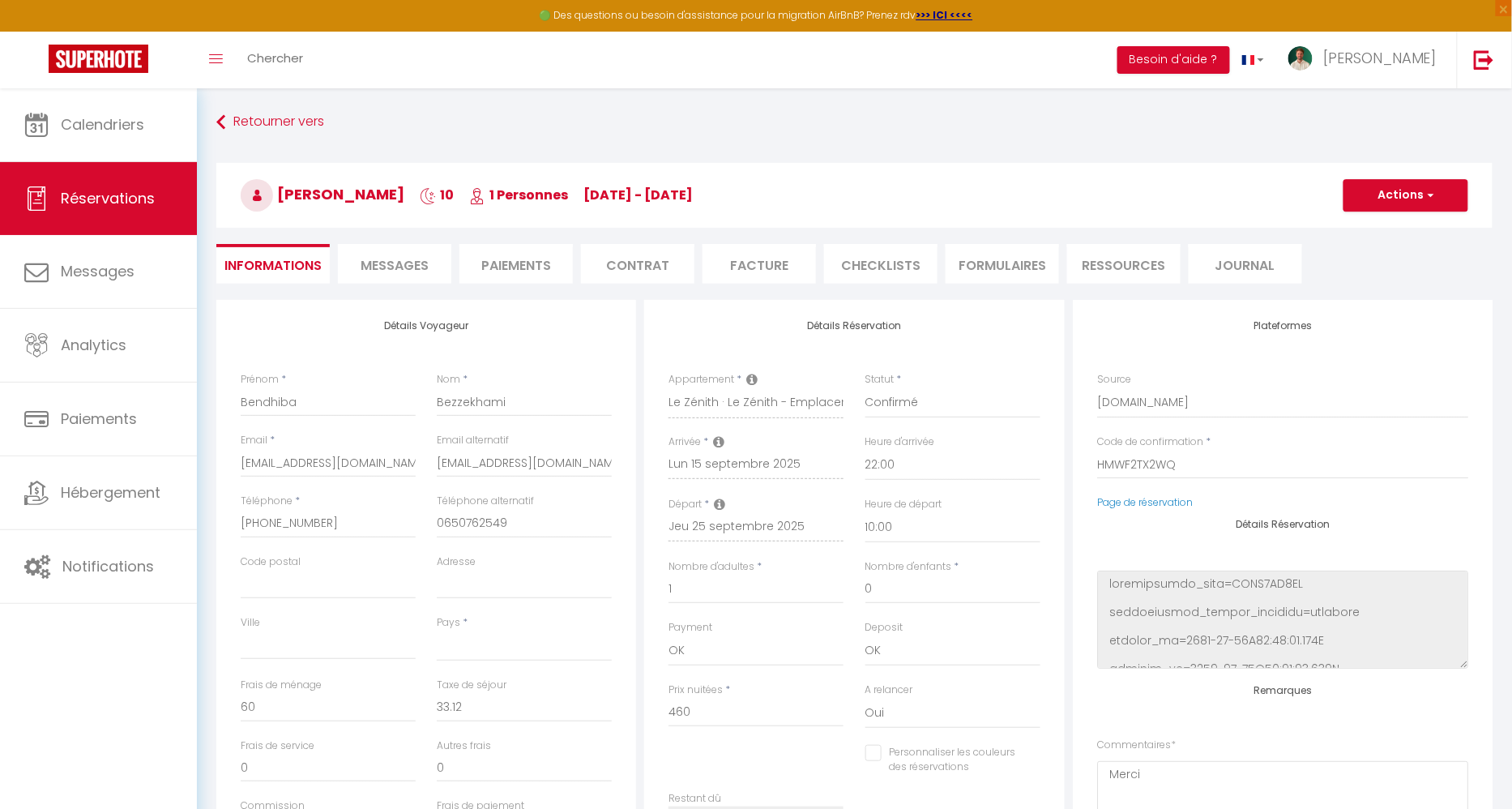
select select
checkbox input "false"
select select
checkbox input "false"
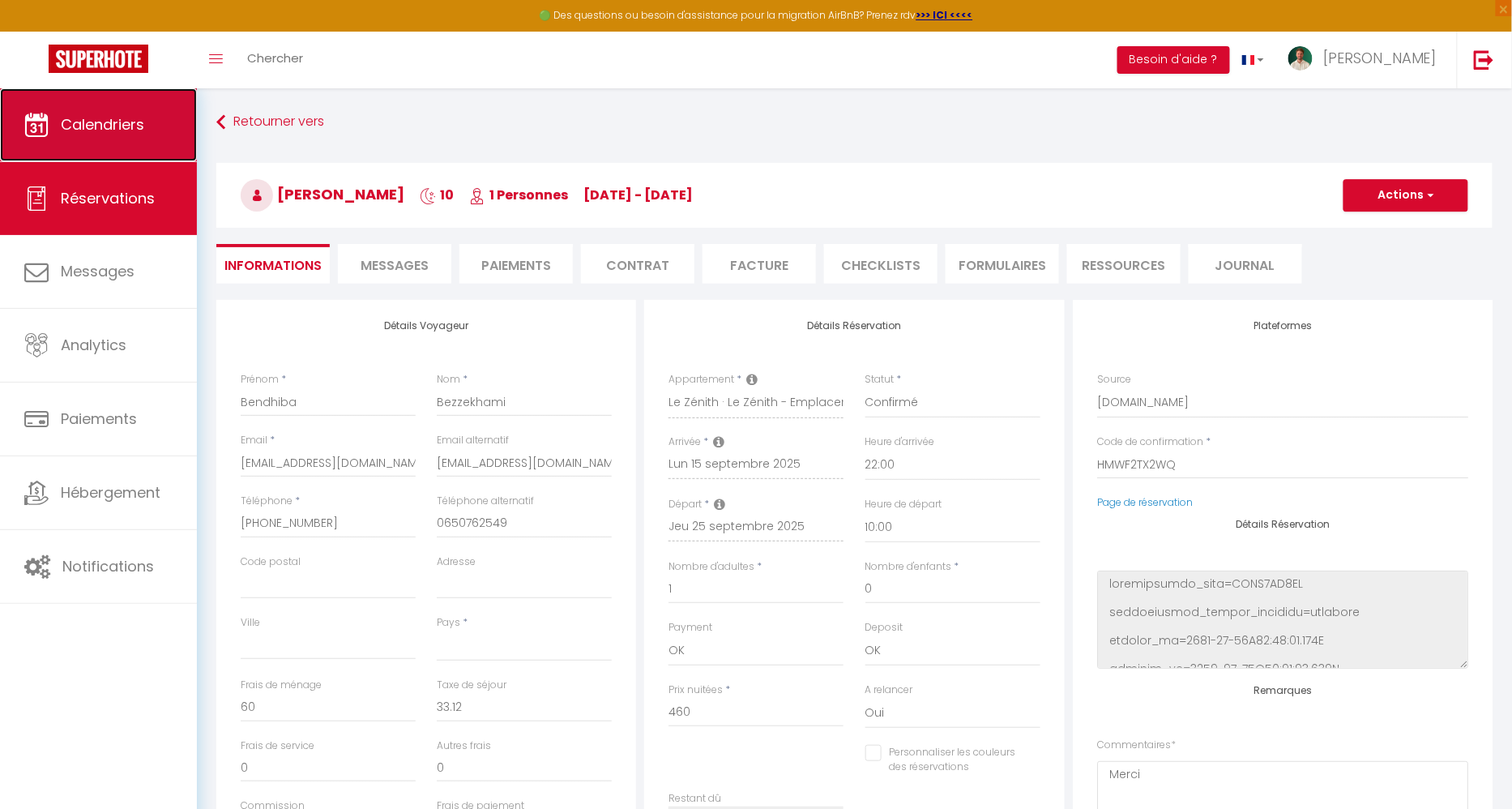
click at [115, 138] on link "Calendriers" at bounding box center [98, 124] width 197 height 73
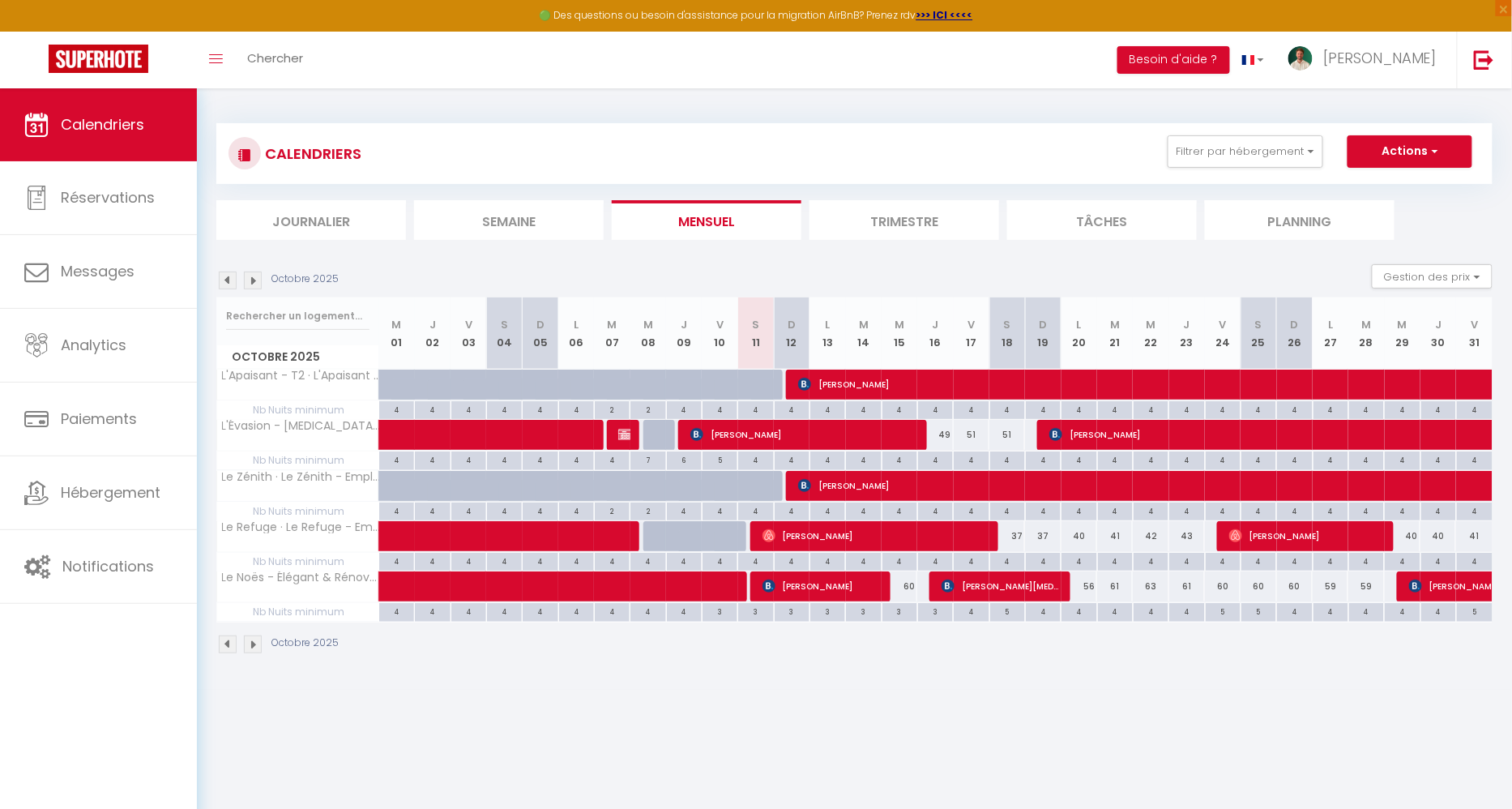
click at [223, 280] on img at bounding box center [227, 280] width 18 height 18
select select
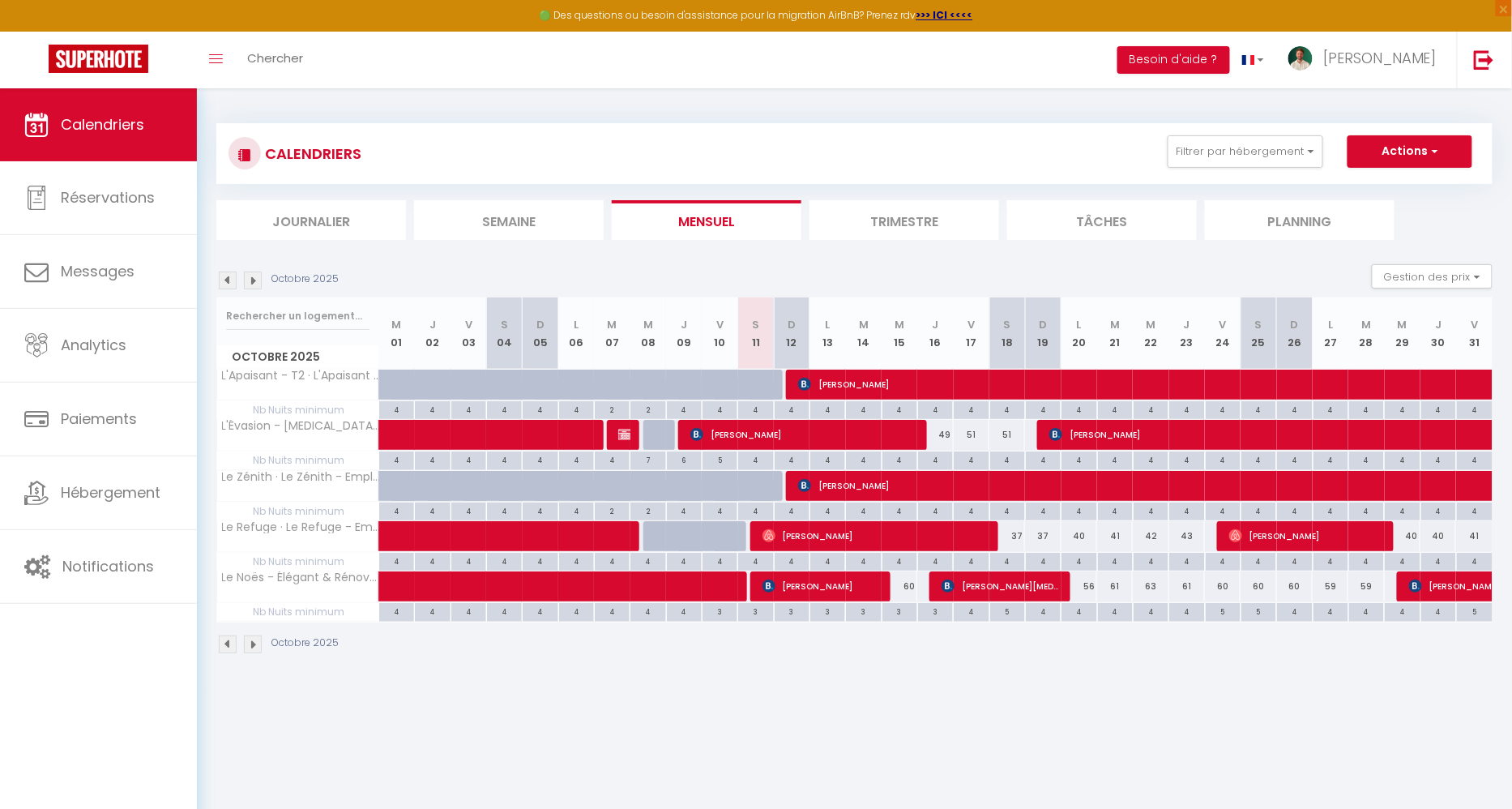
select select
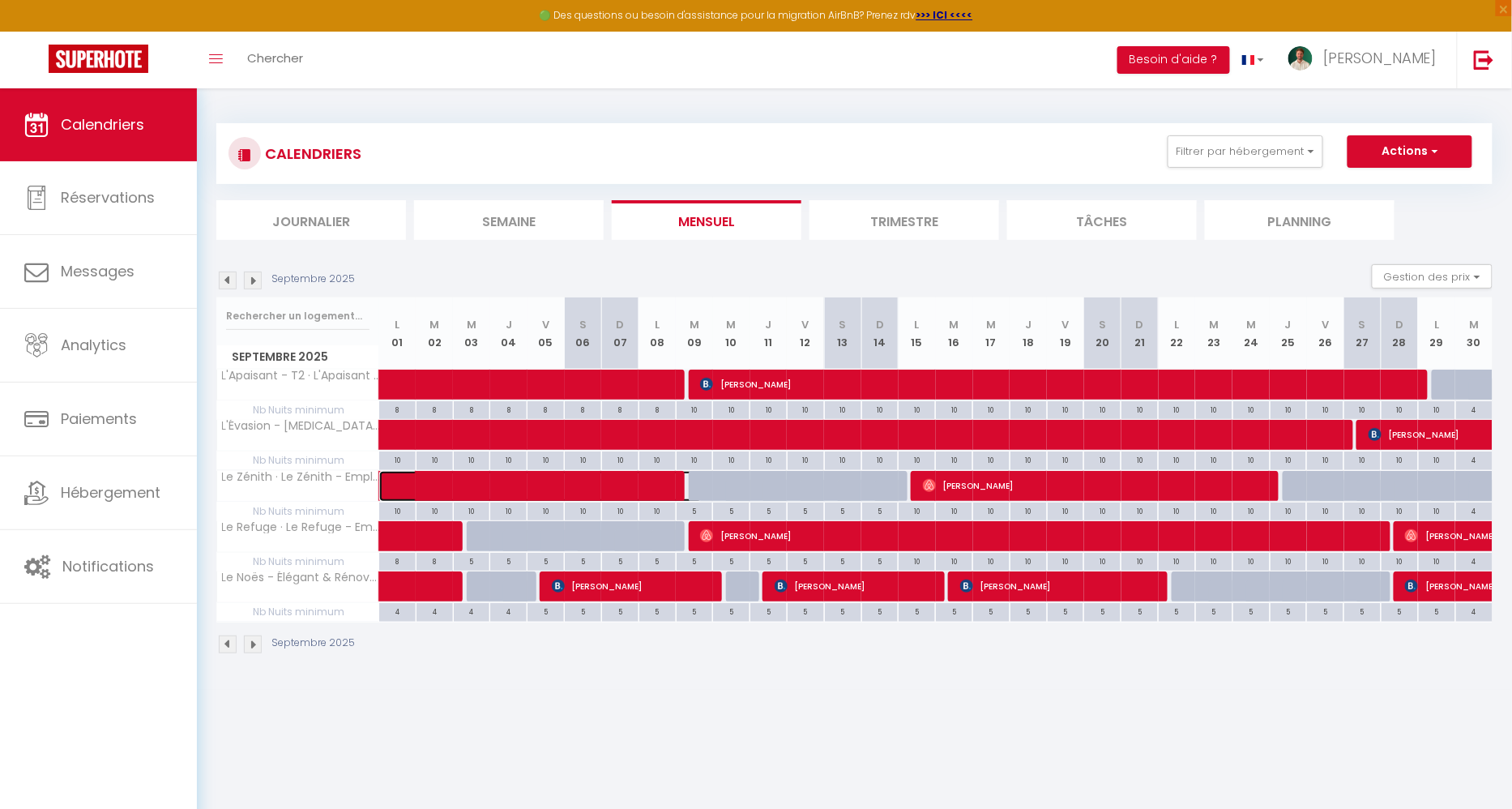
click at [404, 481] on span at bounding box center [553, 486] width 298 height 31
select select "OK"
select select "0"
select select "1"
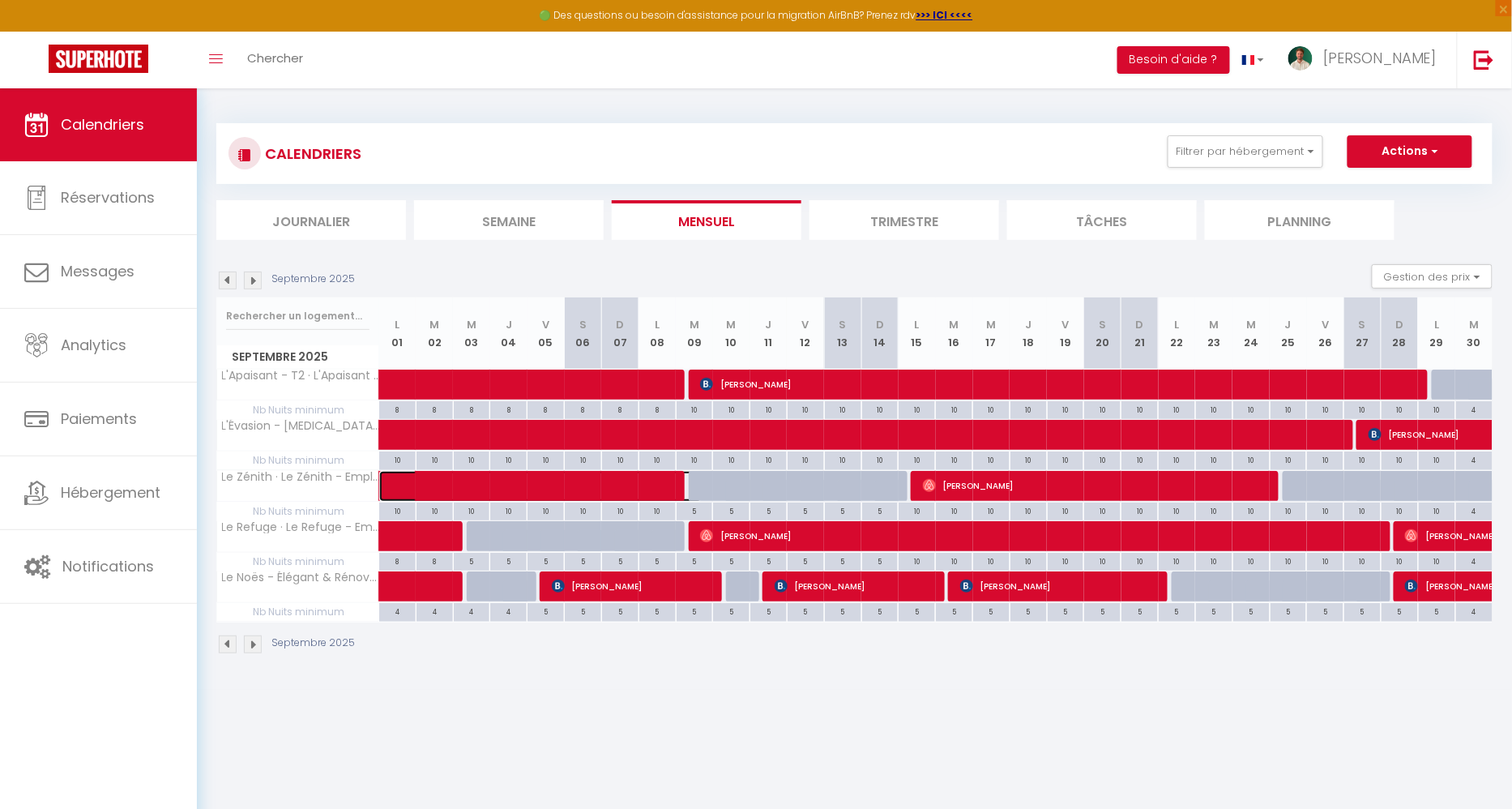
select select "1"
select select
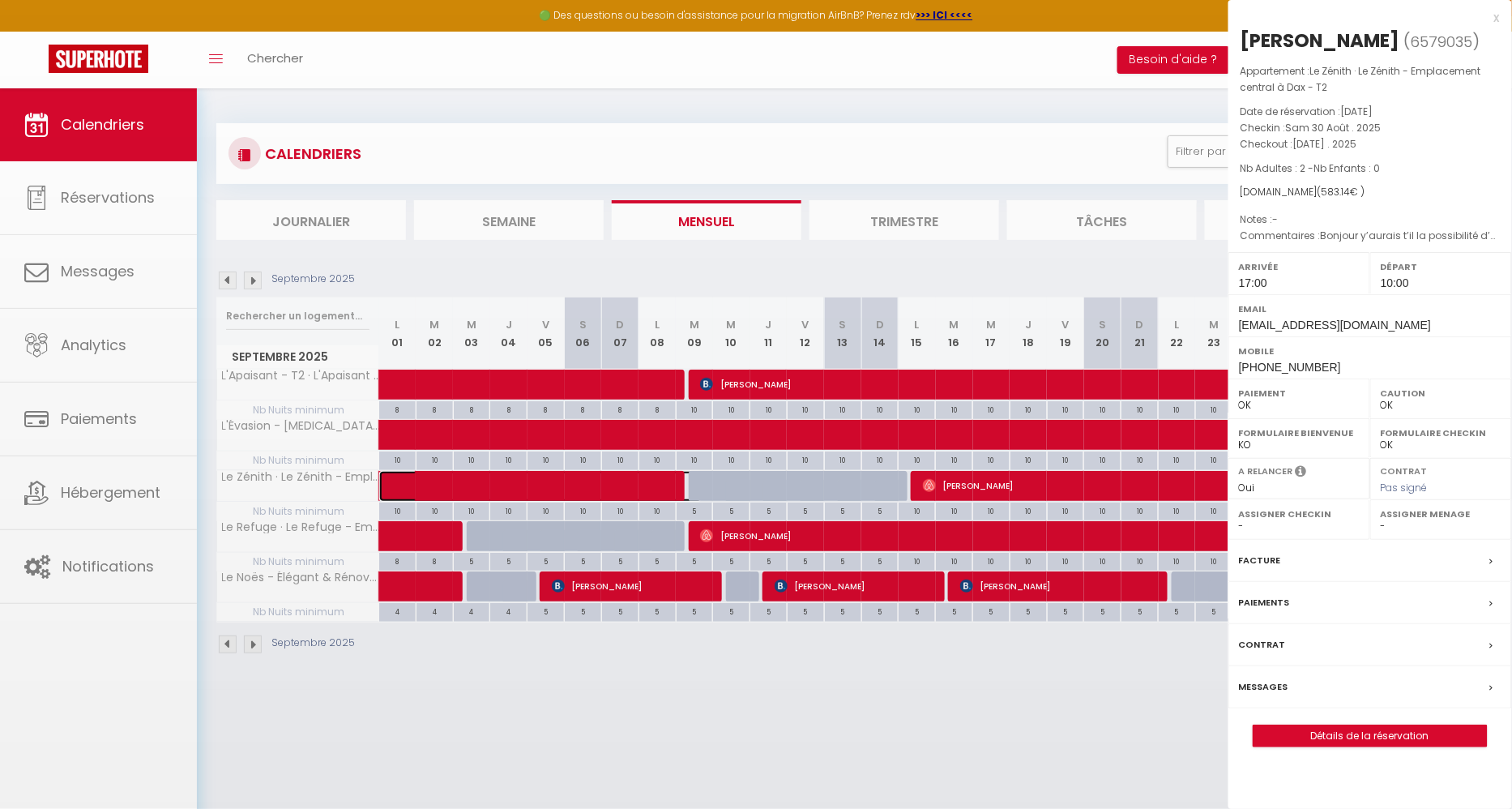
select select "35956"
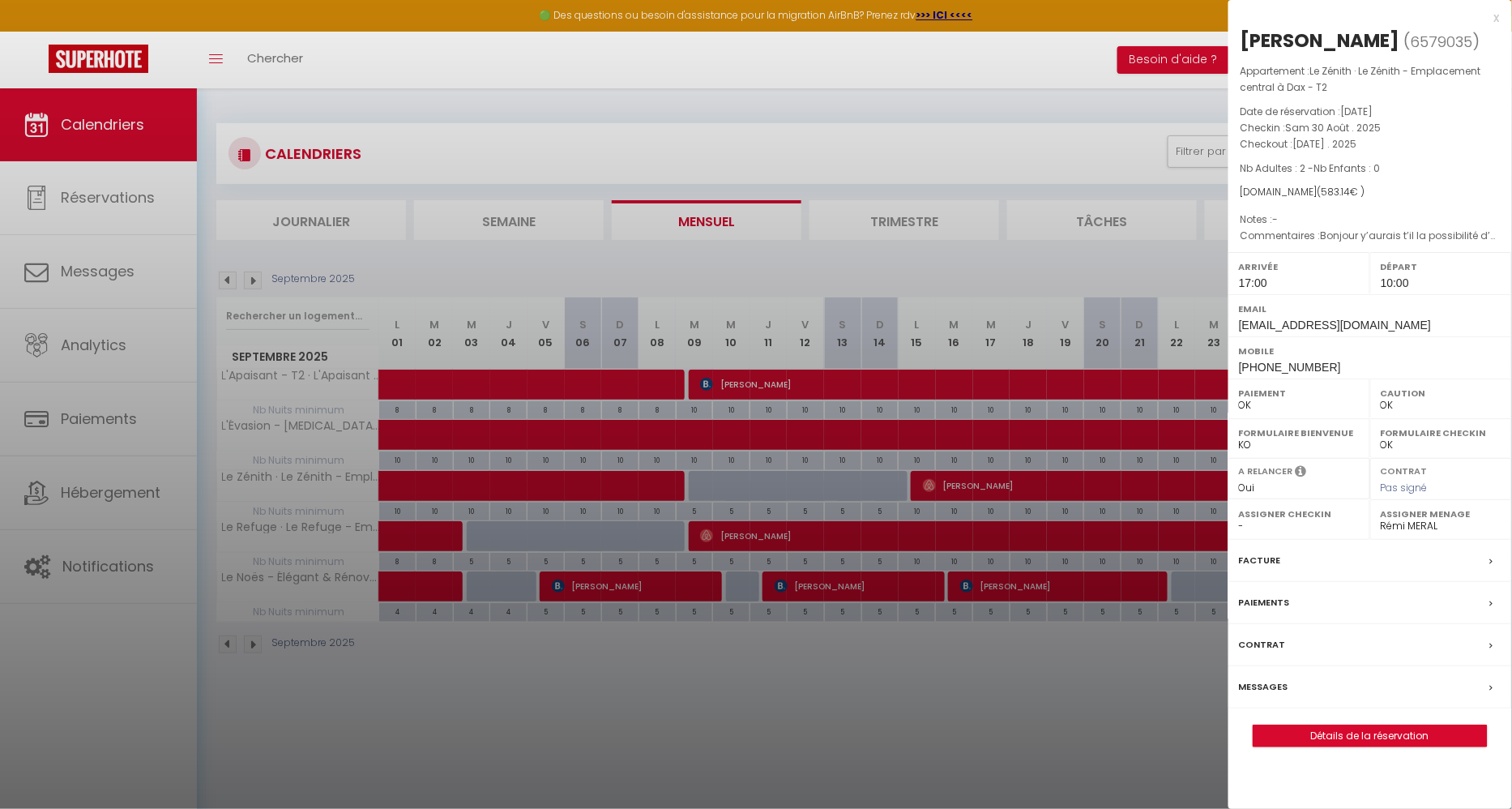
click at [1262, 678] on label "Messages" at bounding box center [1263, 687] width 49 height 17
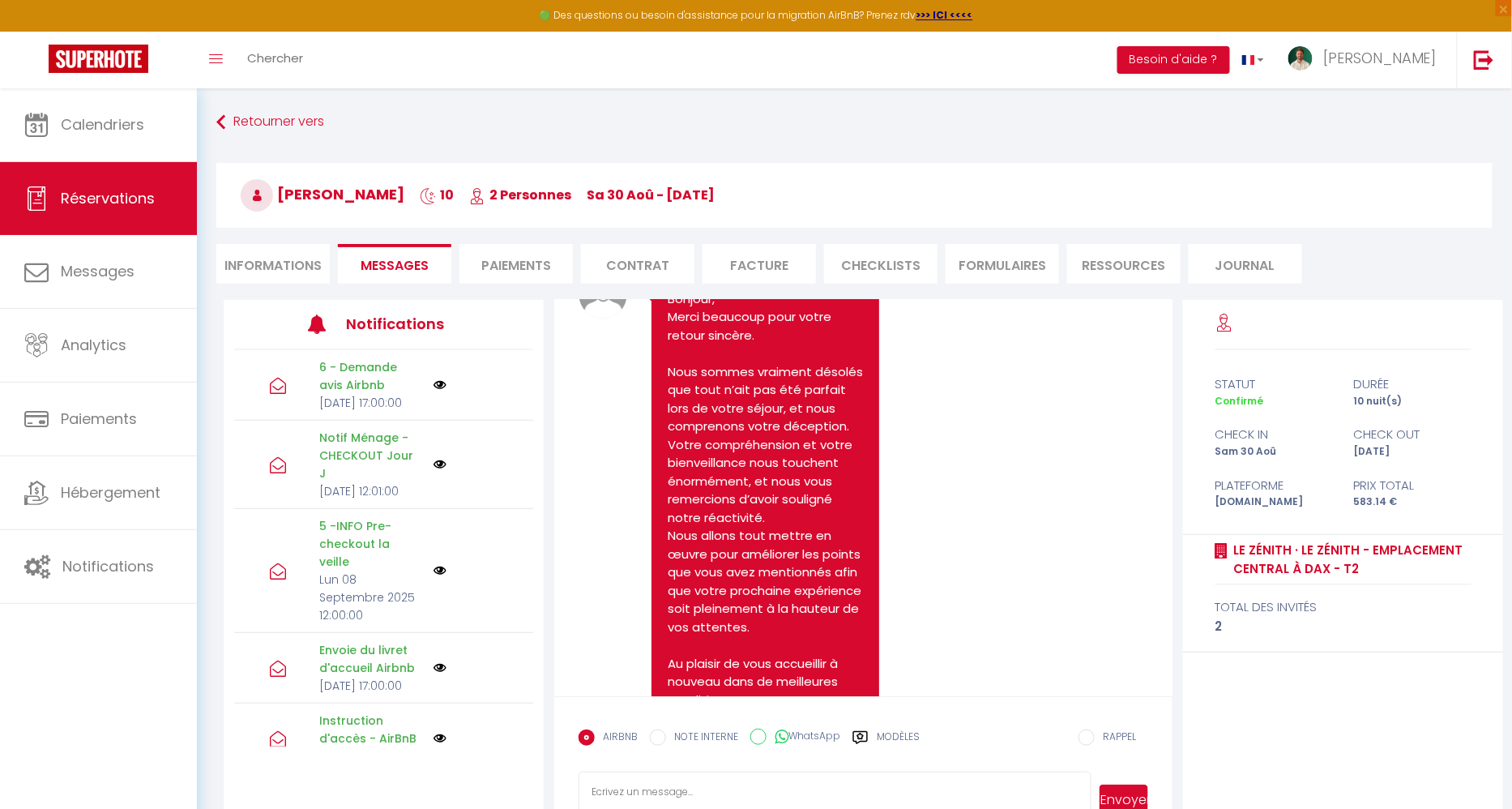
scroll to position [10209, 0]
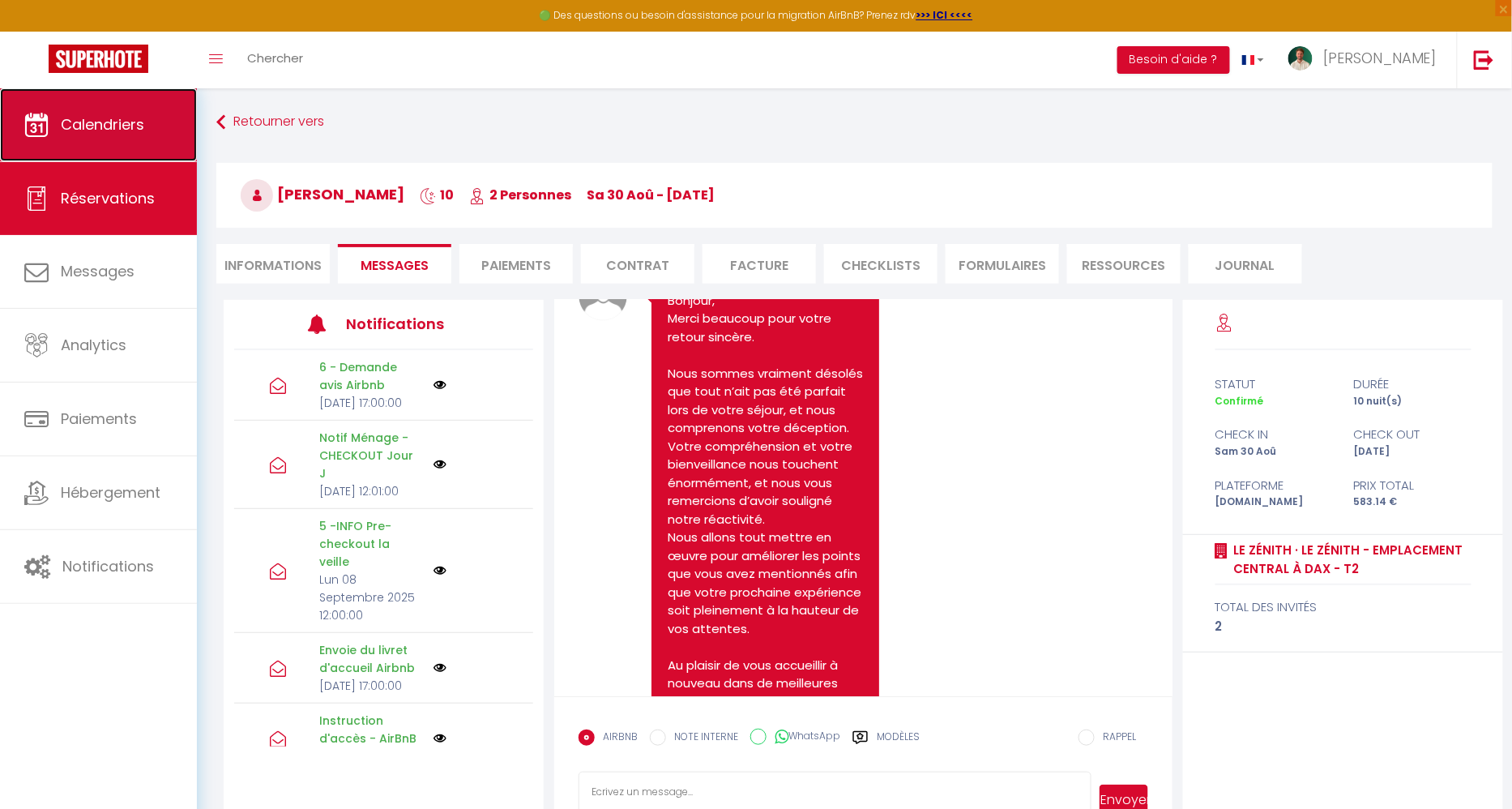
click at [73, 107] on link "Calendriers" at bounding box center [98, 124] width 197 height 73
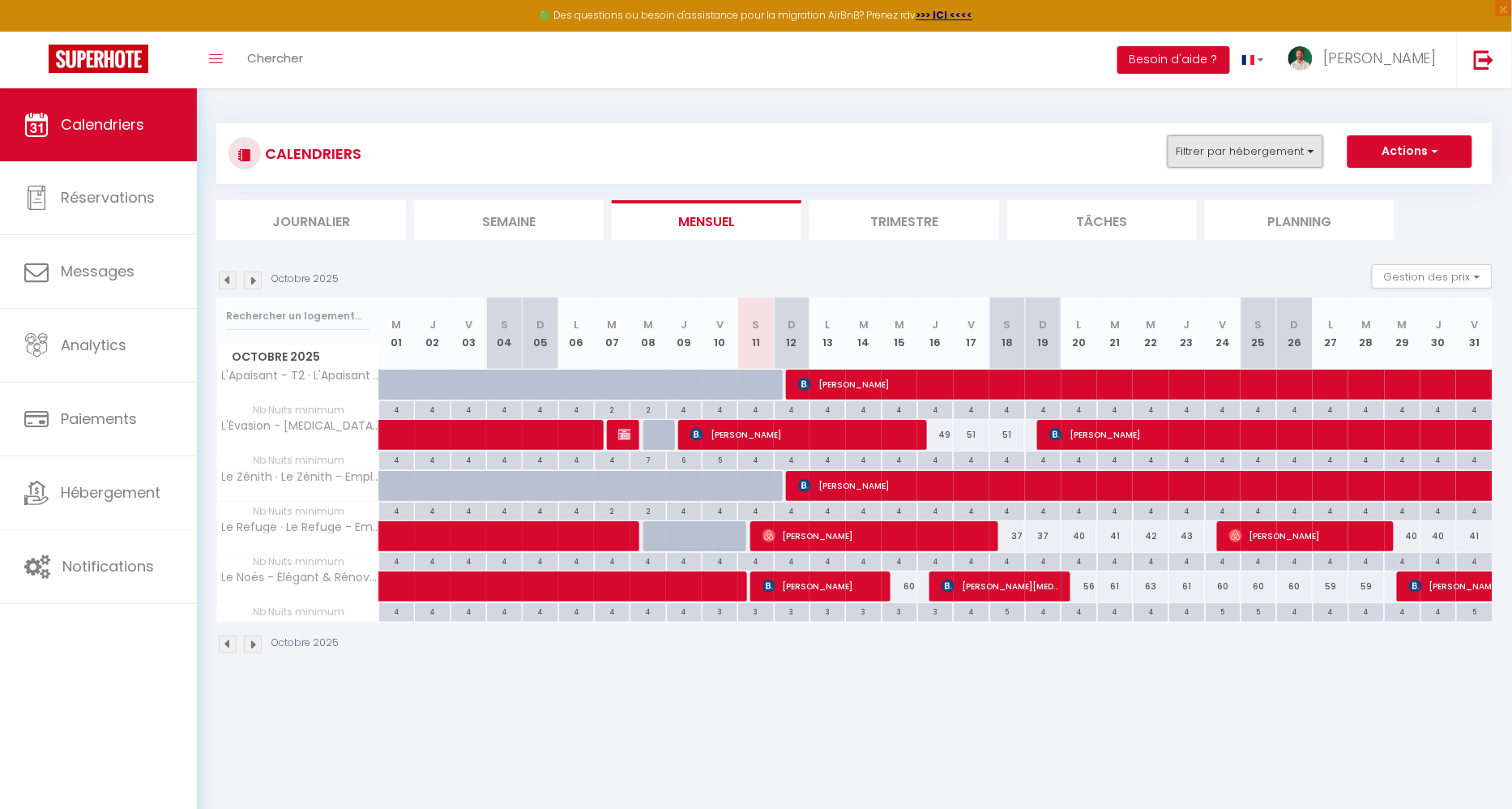
click at [1193, 148] on button "Filtrer par hébergement" at bounding box center [1245, 152] width 155 height 32
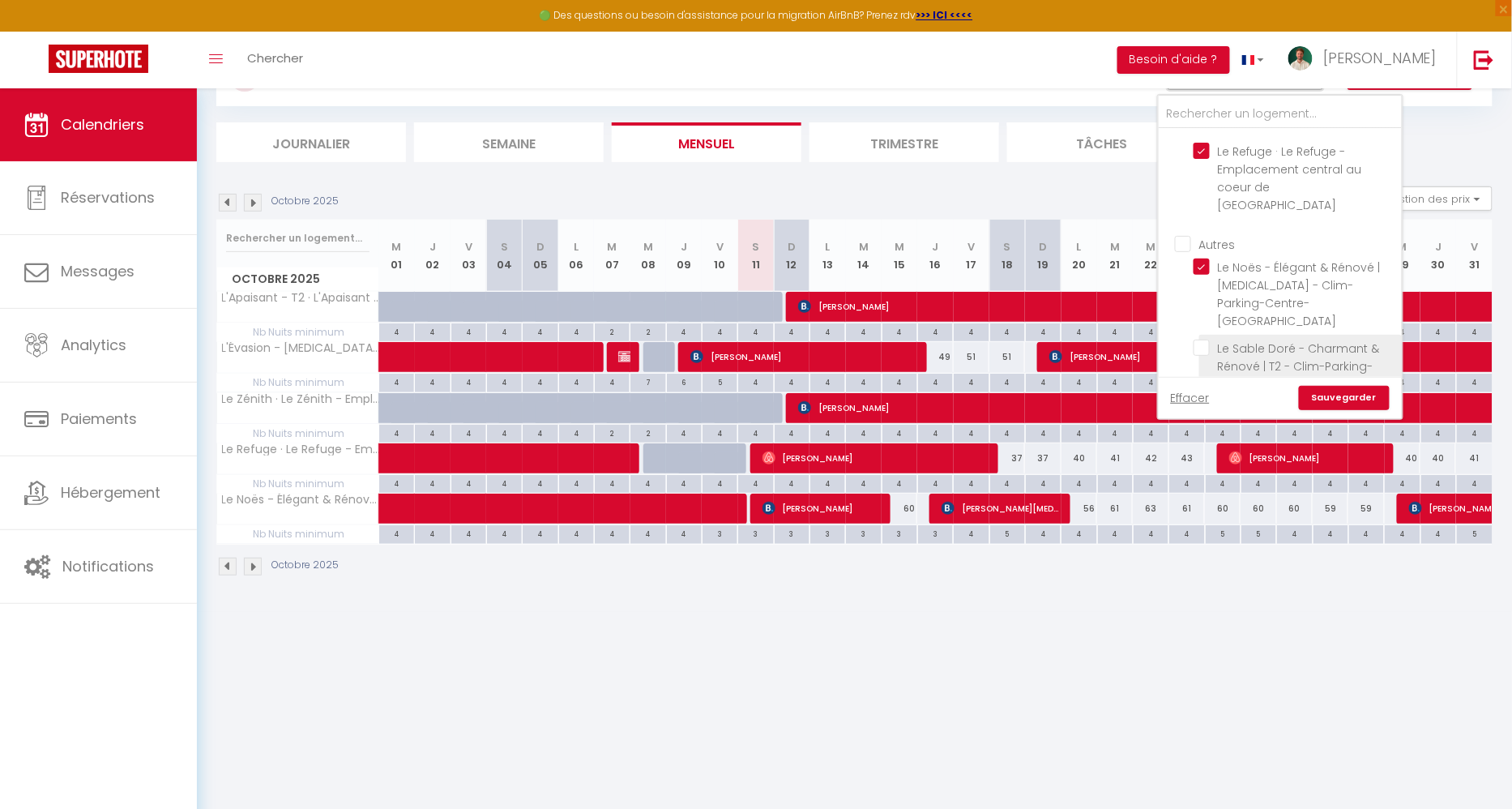
scroll to position [78, 0]
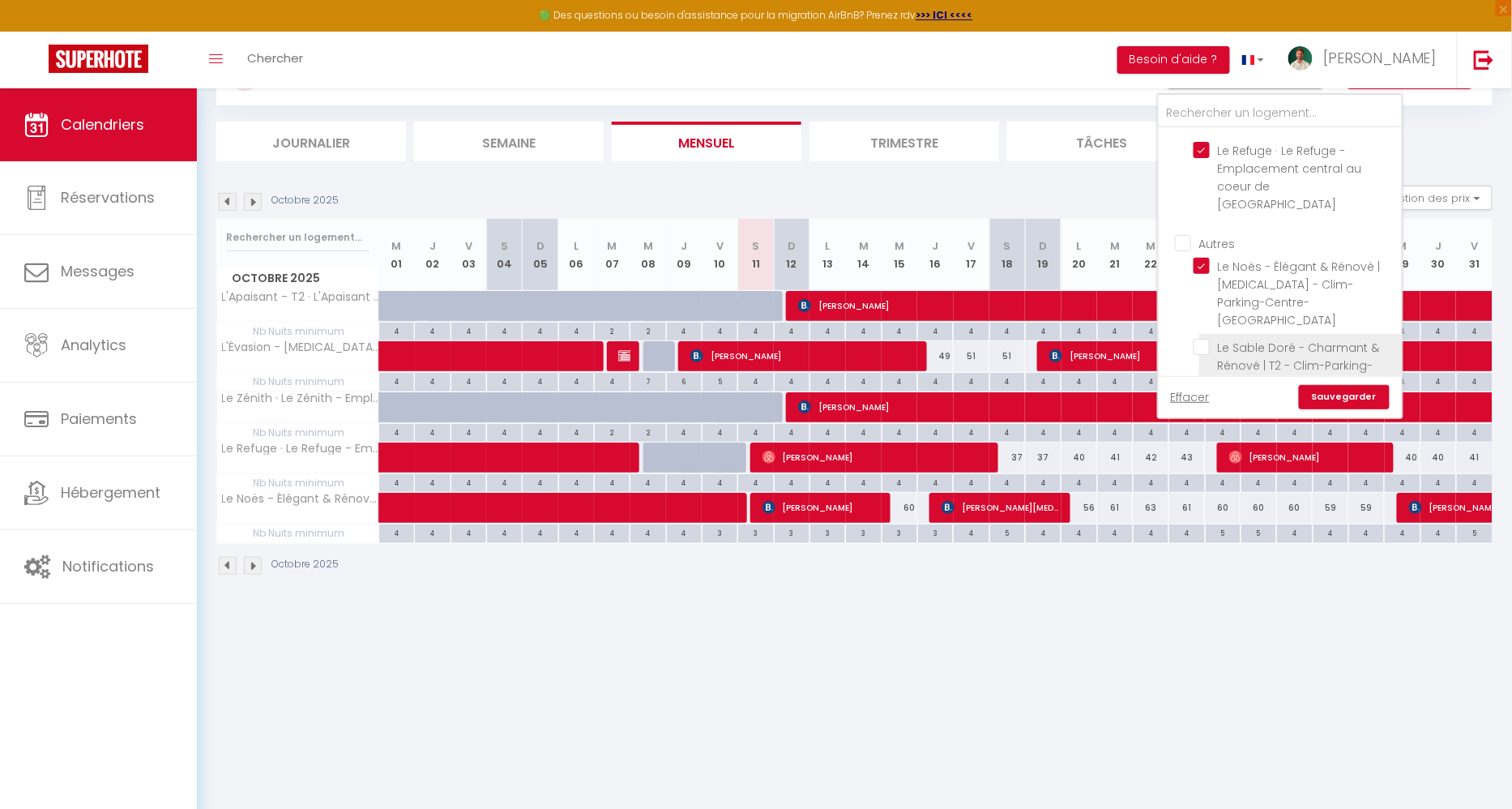
click at [1207, 339] on input "Le Sable Doré - Charmant & Rénové | T2 - Clim-Parking-[GEOGRAPHIC_DATA]" at bounding box center [1294, 347] width 202 height 16
click at [1210, 402] on input "Rêve de Vignes - Vue Panoramique et Sauna" at bounding box center [1294, 410] width 202 height 16
click at [1327, 393] on link "Sauvegarder" at bounding box center [1343, 397] width 90 height 24
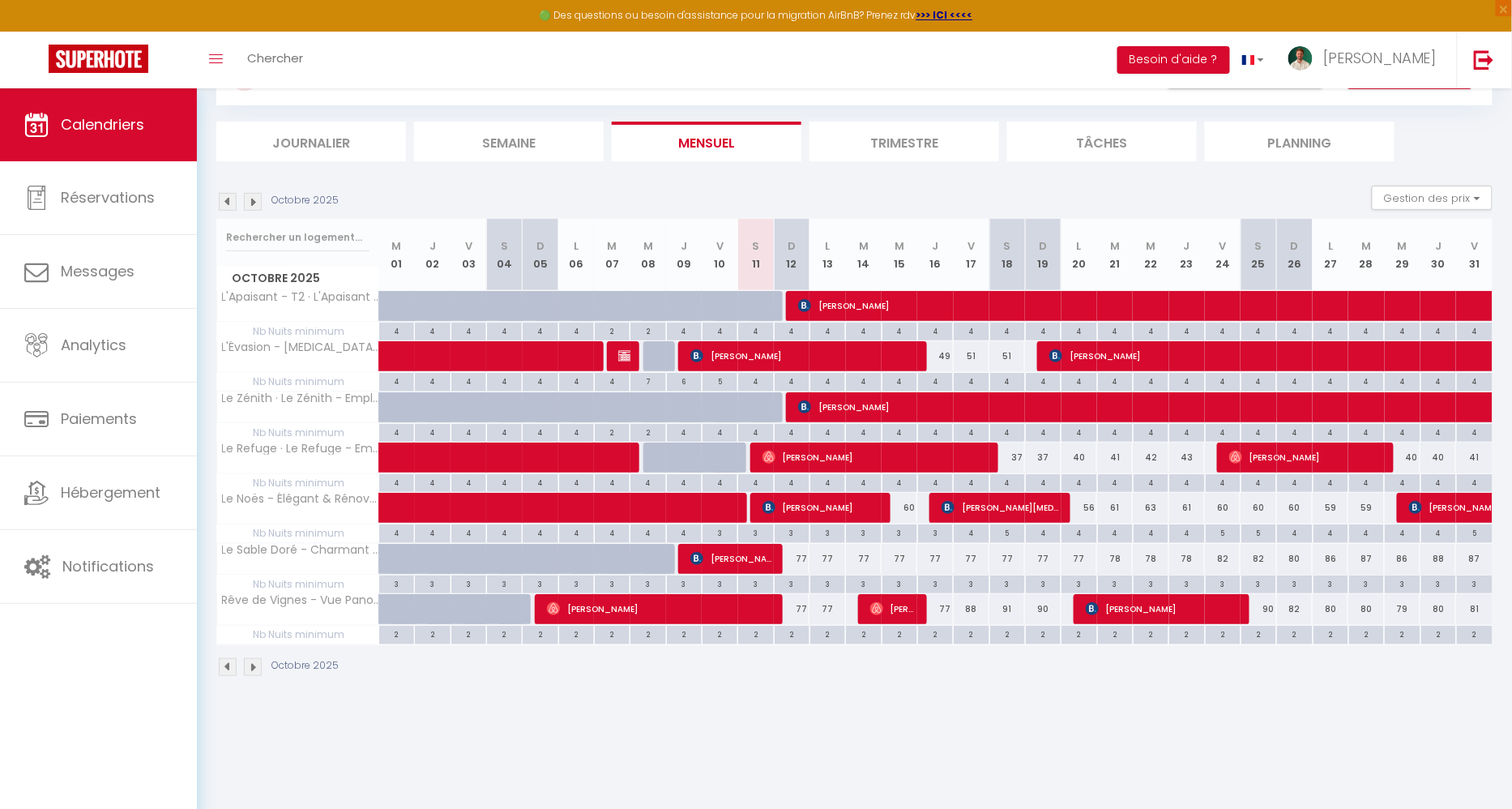
click at [251, 196] on img at bounding box center [252, 202] width 18 height 18
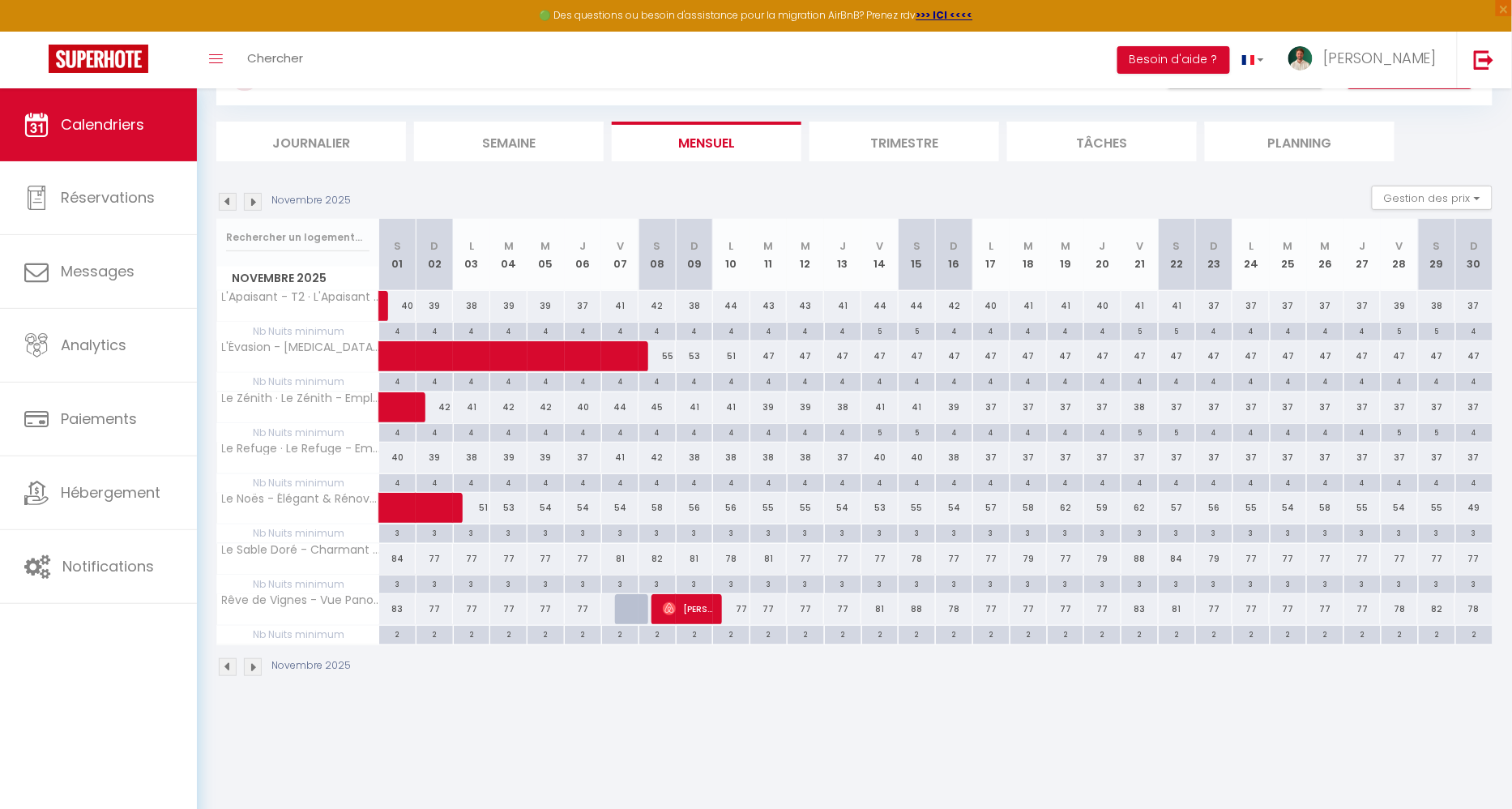
click at [230, 205] on img at bounding box center [227, 202] width 18 height 18
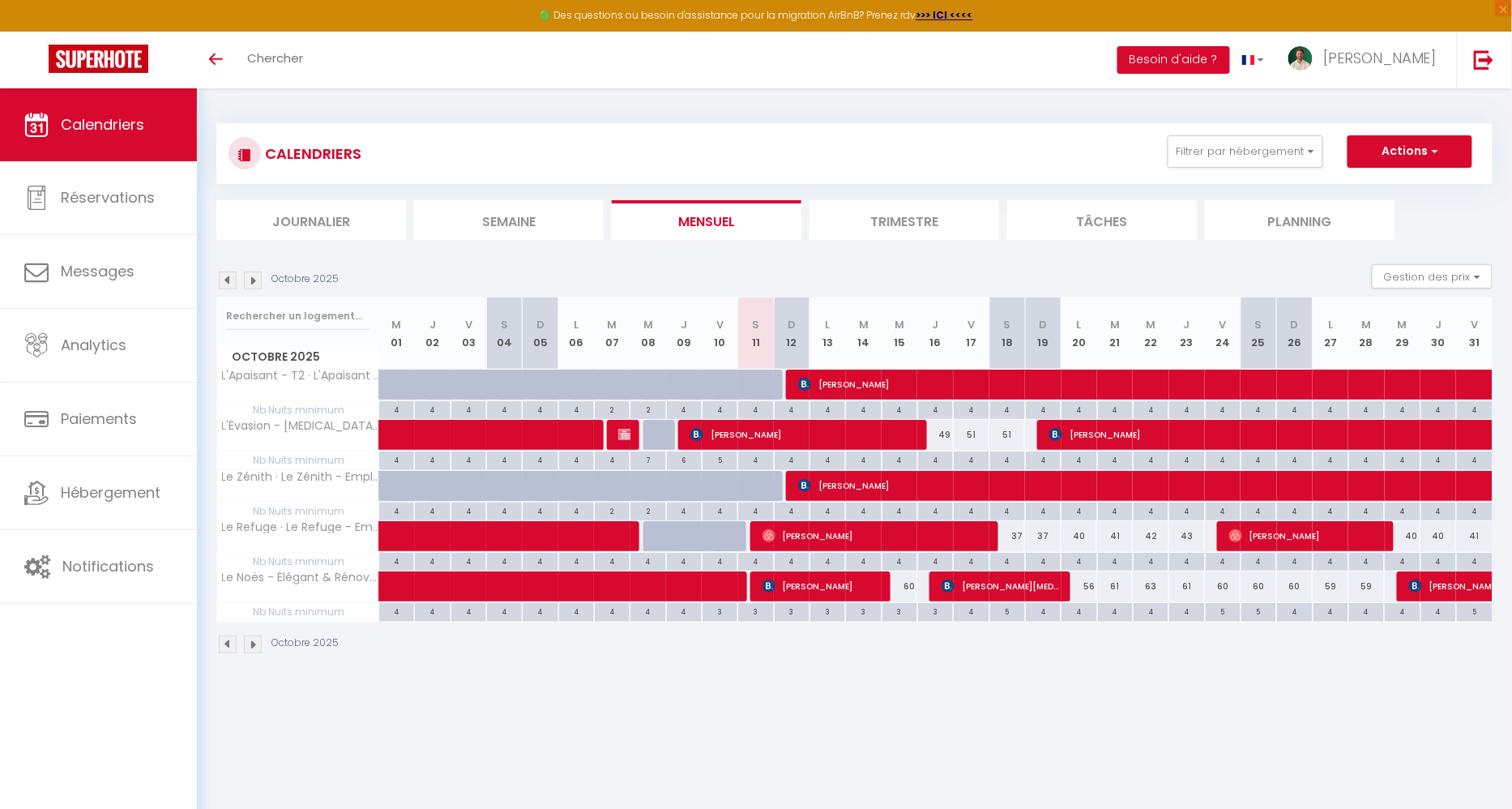
click at [234, 287] on img at bounding box center [227, 280] width 18 height 18
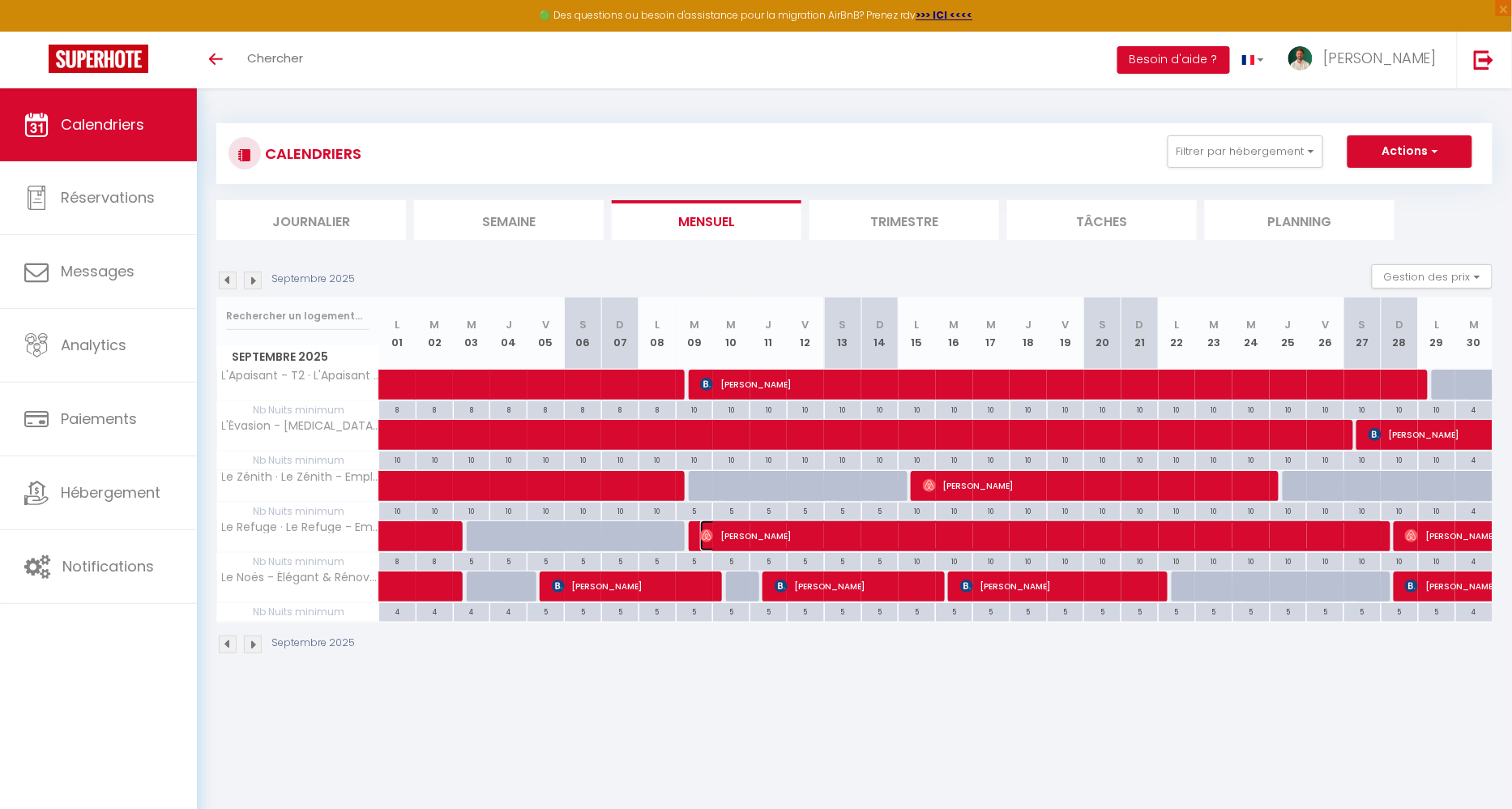
click at [827, 538] on span "Matus Gasparik" at bounding box center [1040, 535] width 683 height 31
select select "OK"
select select "0"
select select "1"
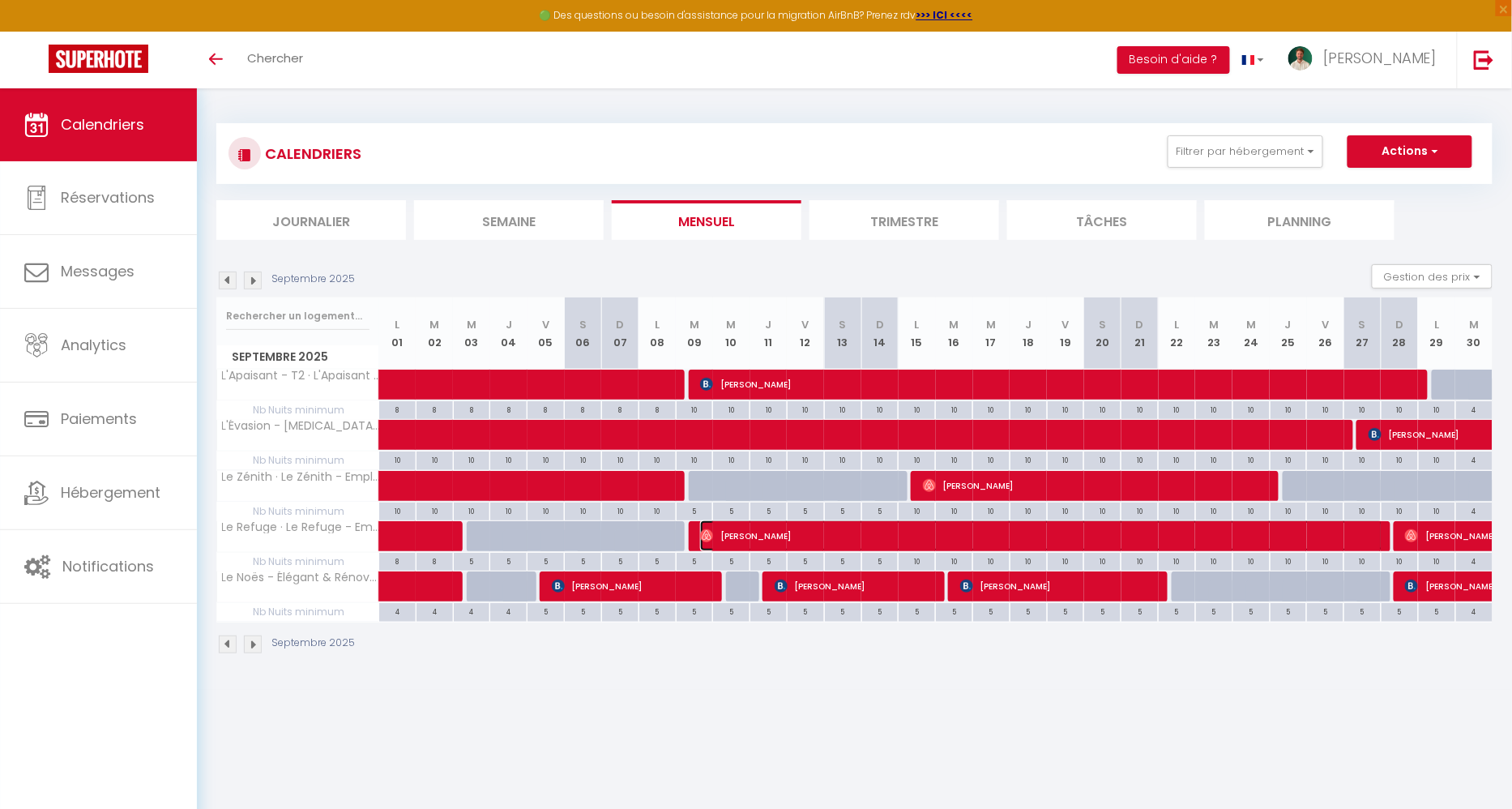
select select "1"
select select
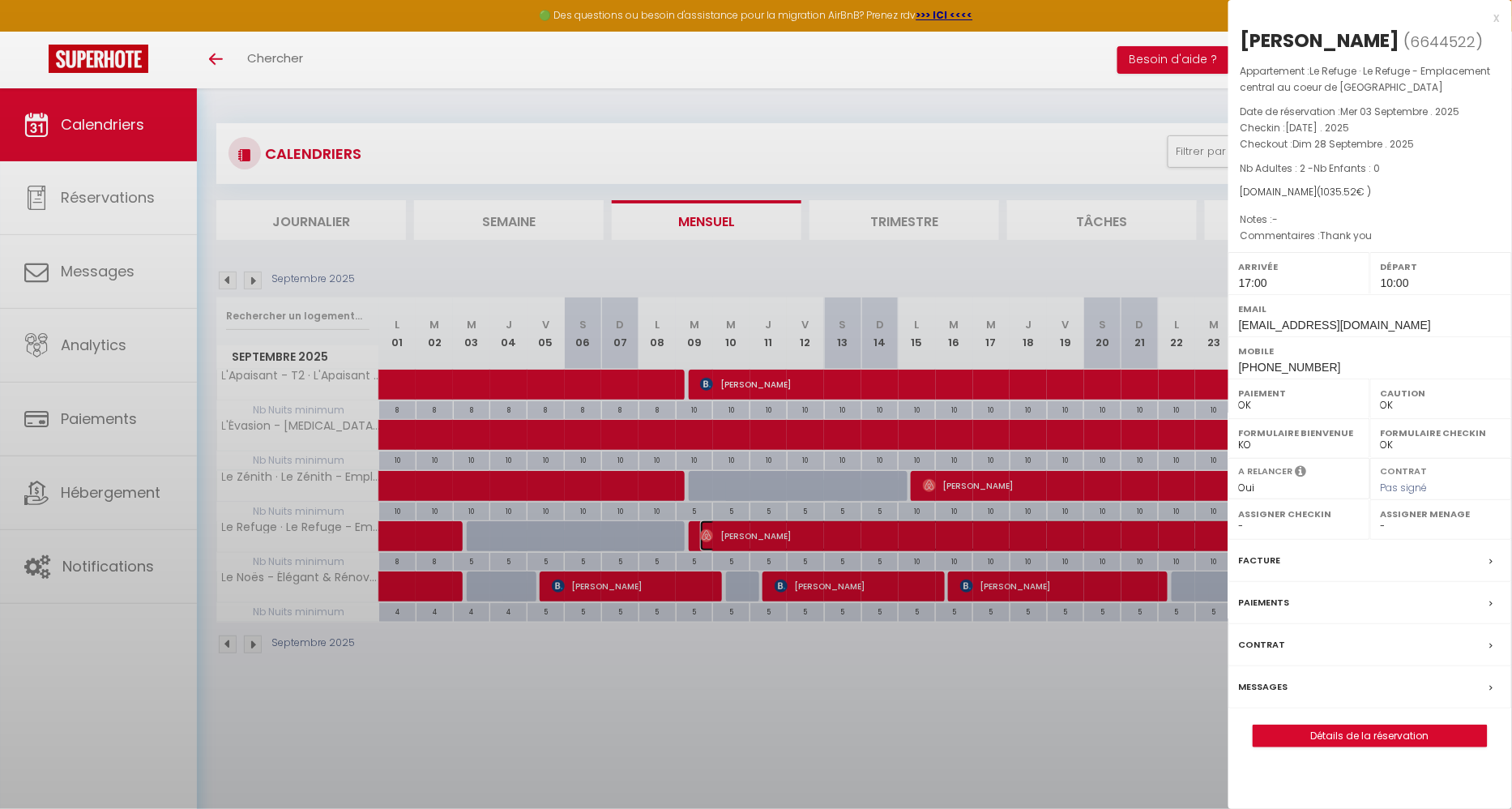
select select "35956"
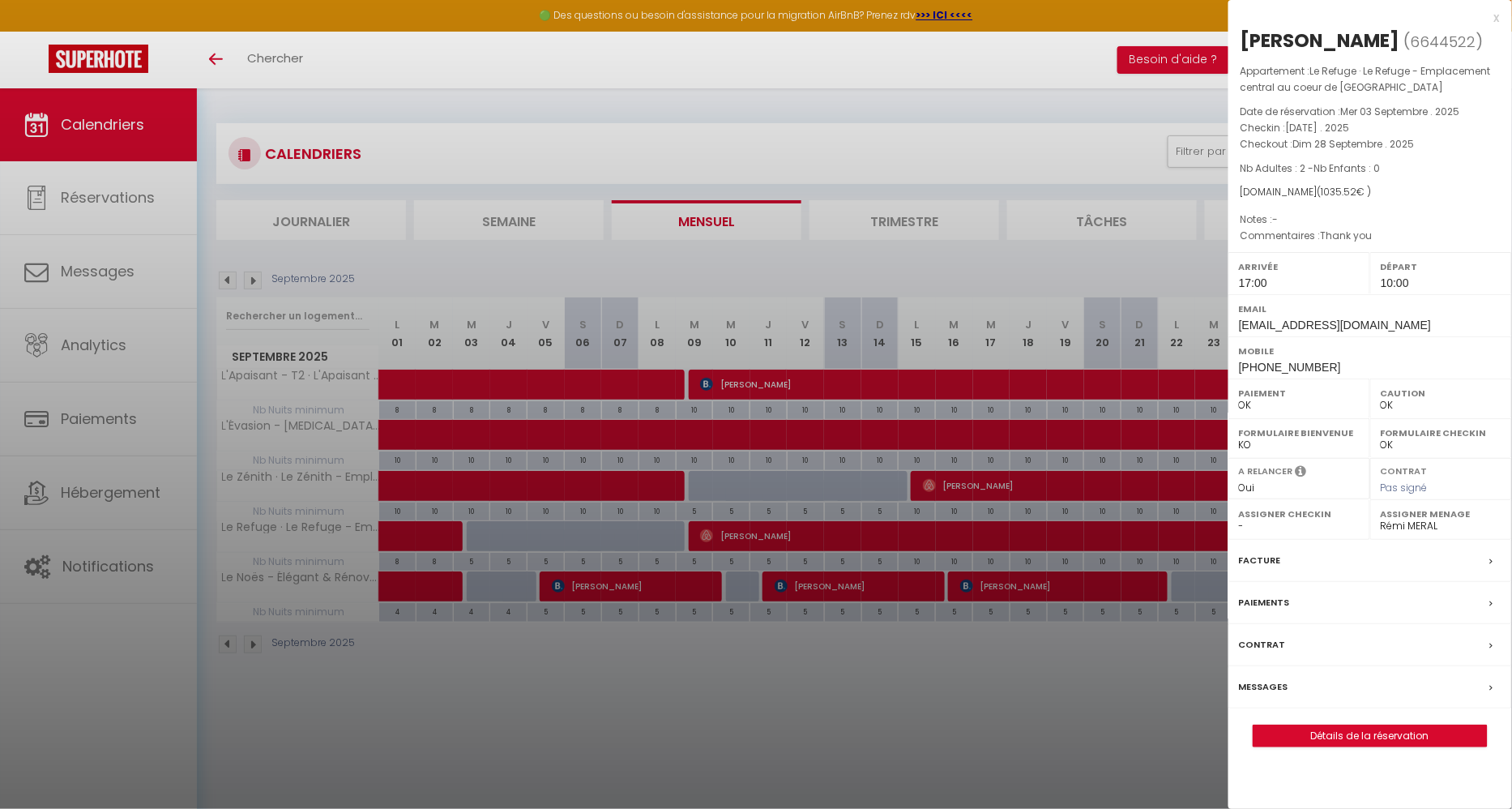
click at [1284, 367] on span "+421915485554" at bounding box center [1290, 367] width 102 height 13
copy div "+421915485554"
click at [716, 522] on div at bounding box center [756, 404] width 1512 height 809
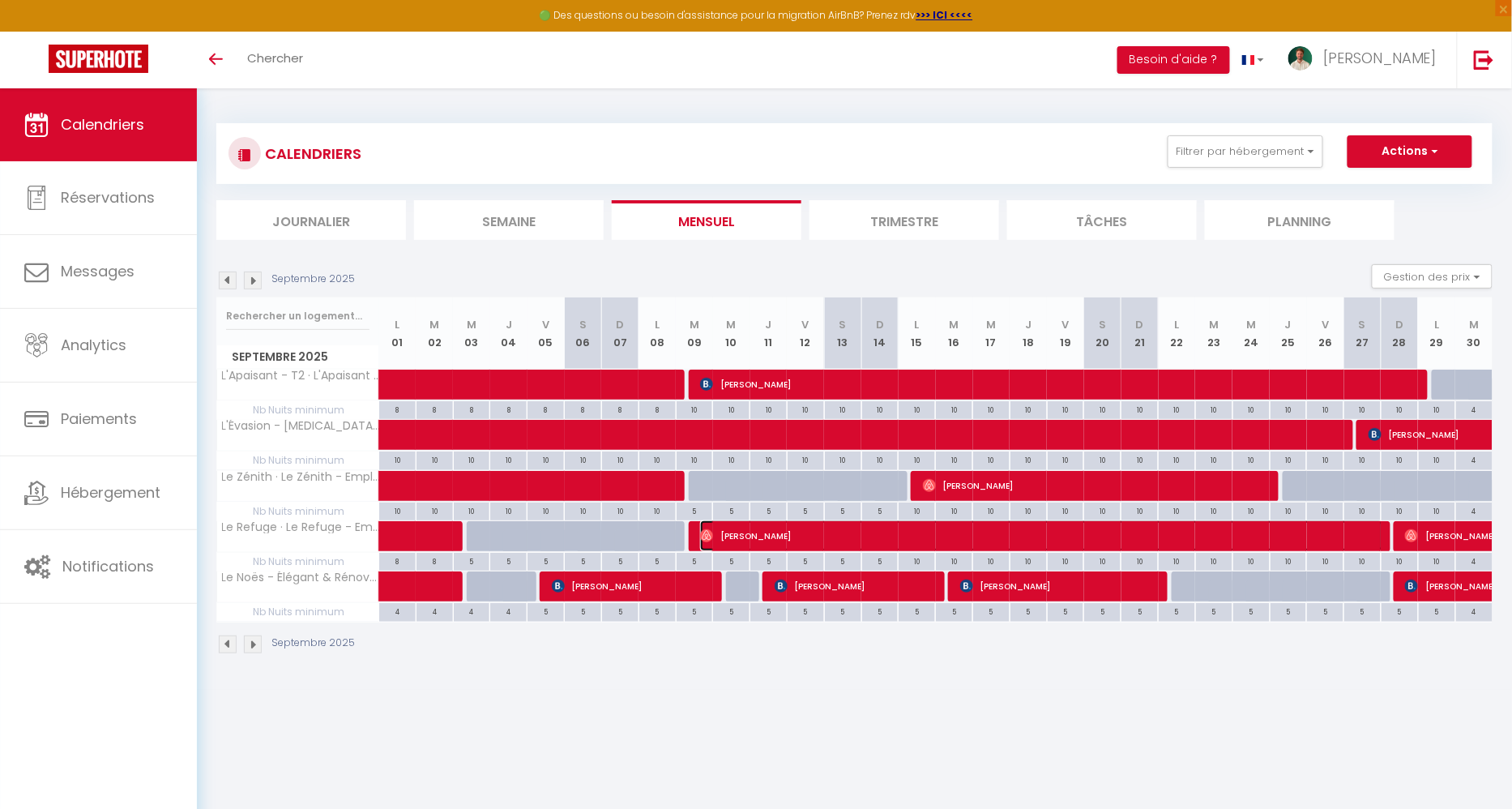
click at [724, 532] on span "Matus Gasparik" at bounding box center [1040, 535] width 683 height 31
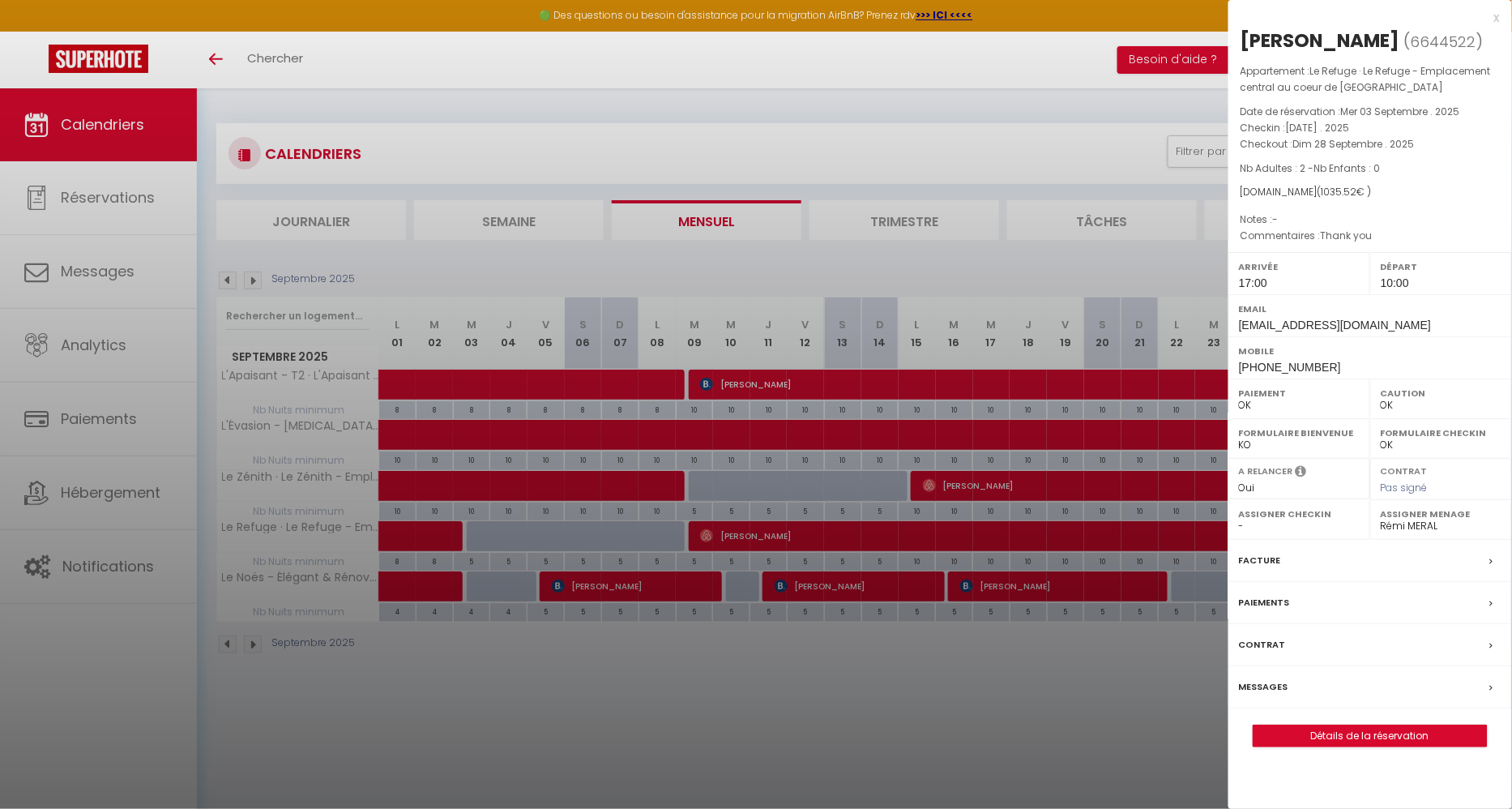
click at [1263, 682] on label "Messages" at bounding box center [1263, 687] width 49 height 17
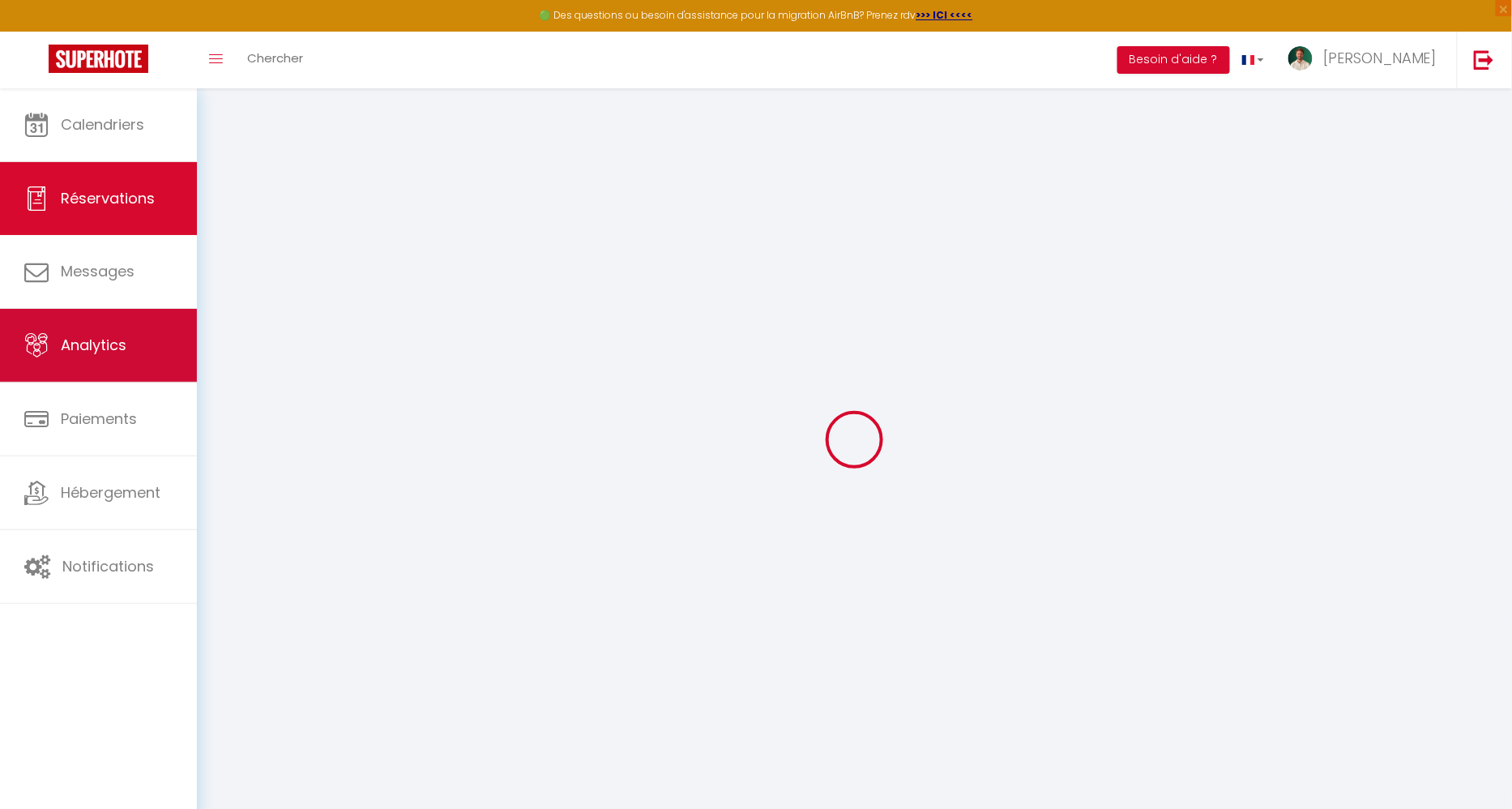
type input "Matus"
type input "Gasparik"
type input "nszqfv1e9eyiclus4ofmzsdcnvco@reply.superhote.com"
type input "mat.gasparik@gmail.com"
type input "+421915485554"
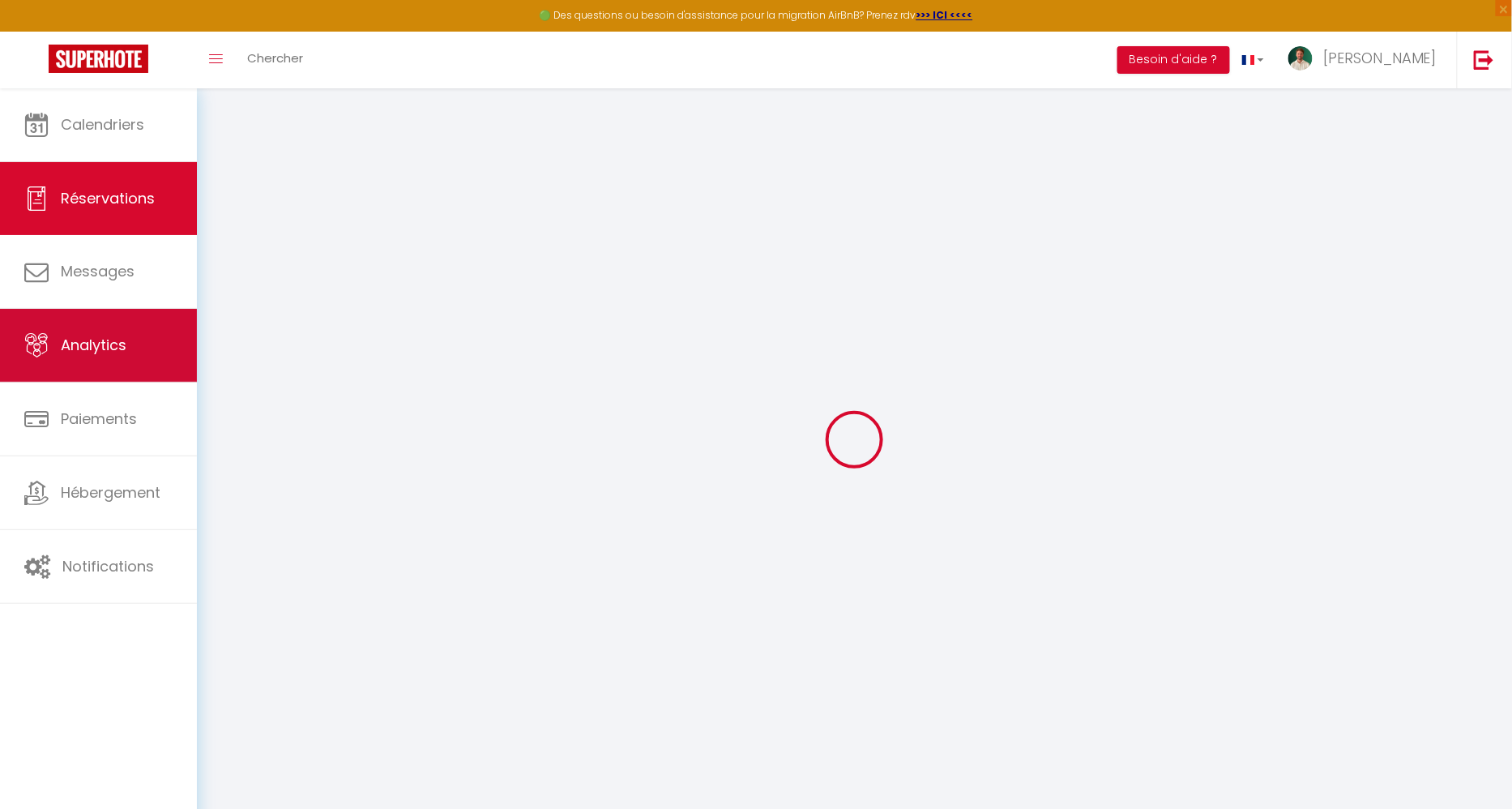
type input "+421915485554"
select select
type input "145.5"
select select "53756"
select select "1"
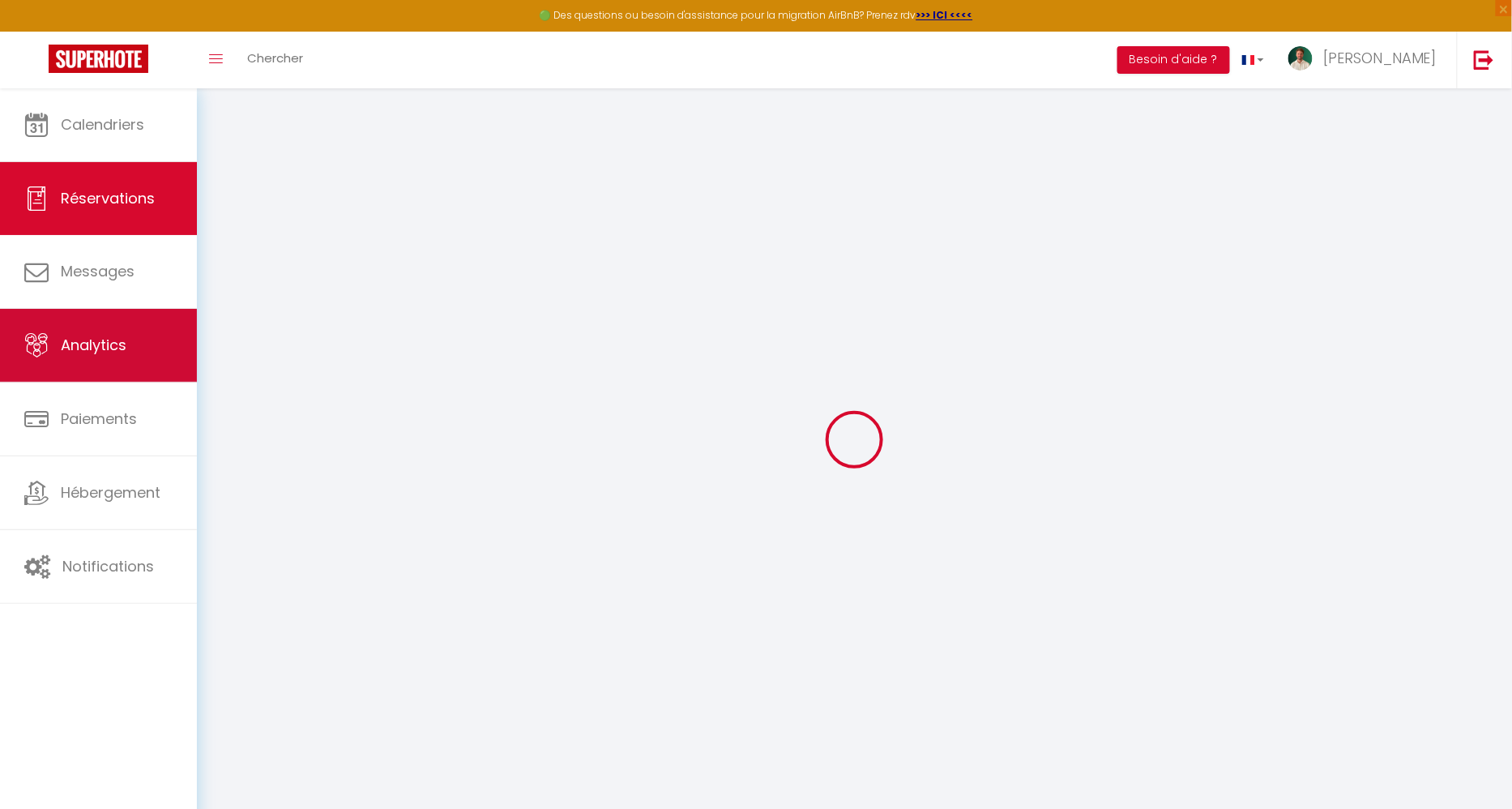
select select
type input "2"
select select "12"
select select
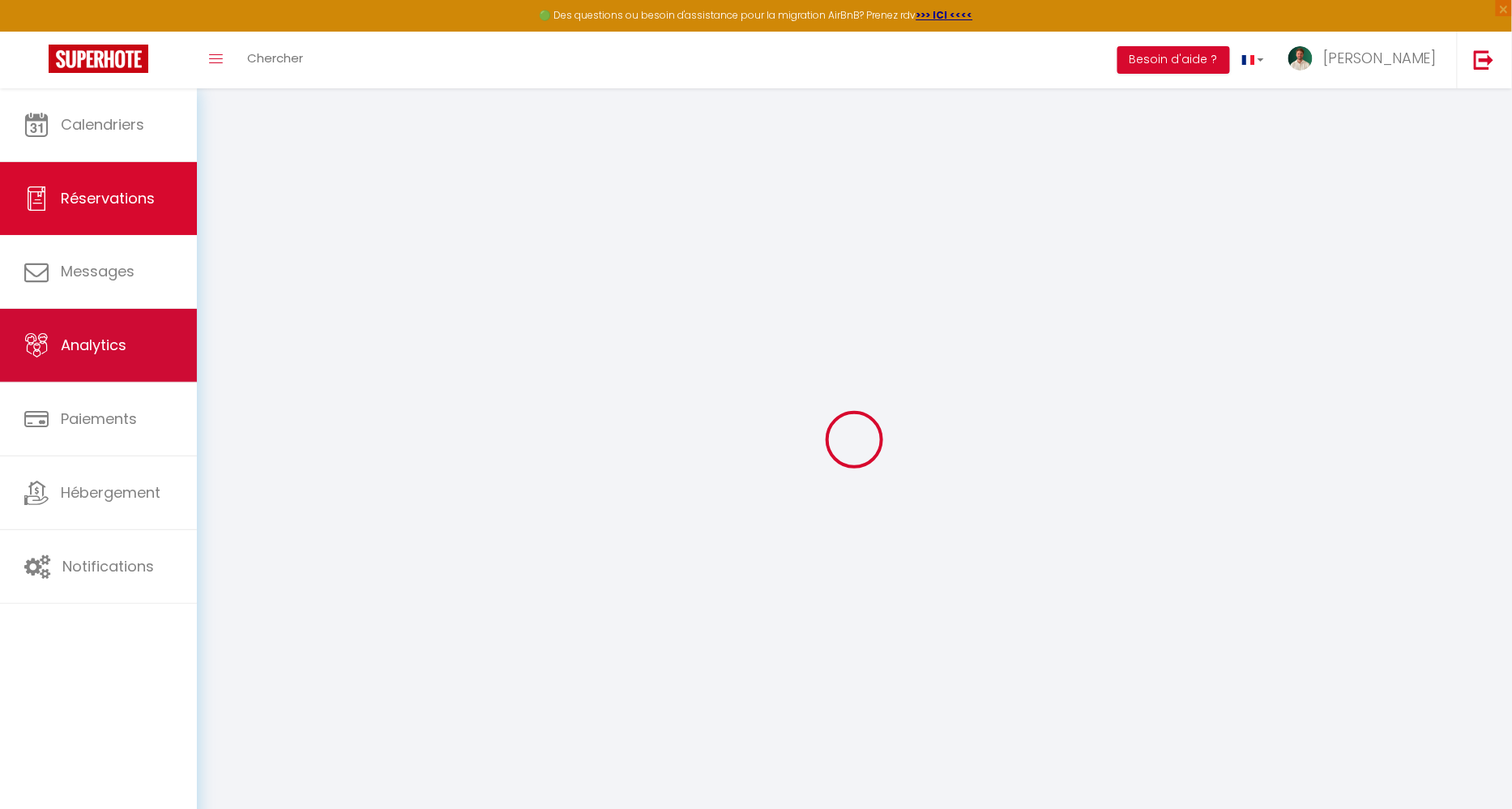
type input "910"
checkbox input "false"
type input "0"
select select "1"
type input "0"
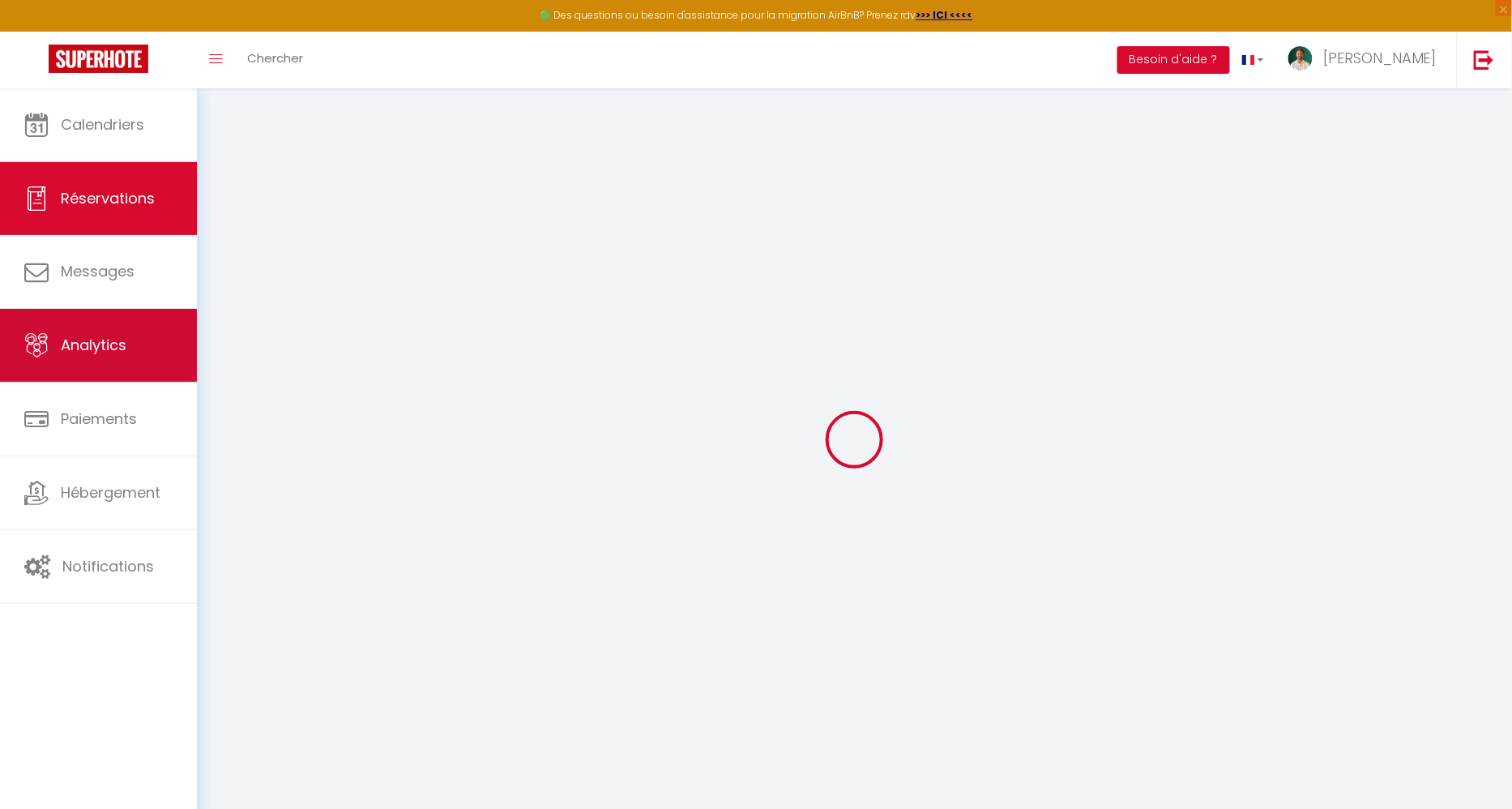
type input "0"
select select
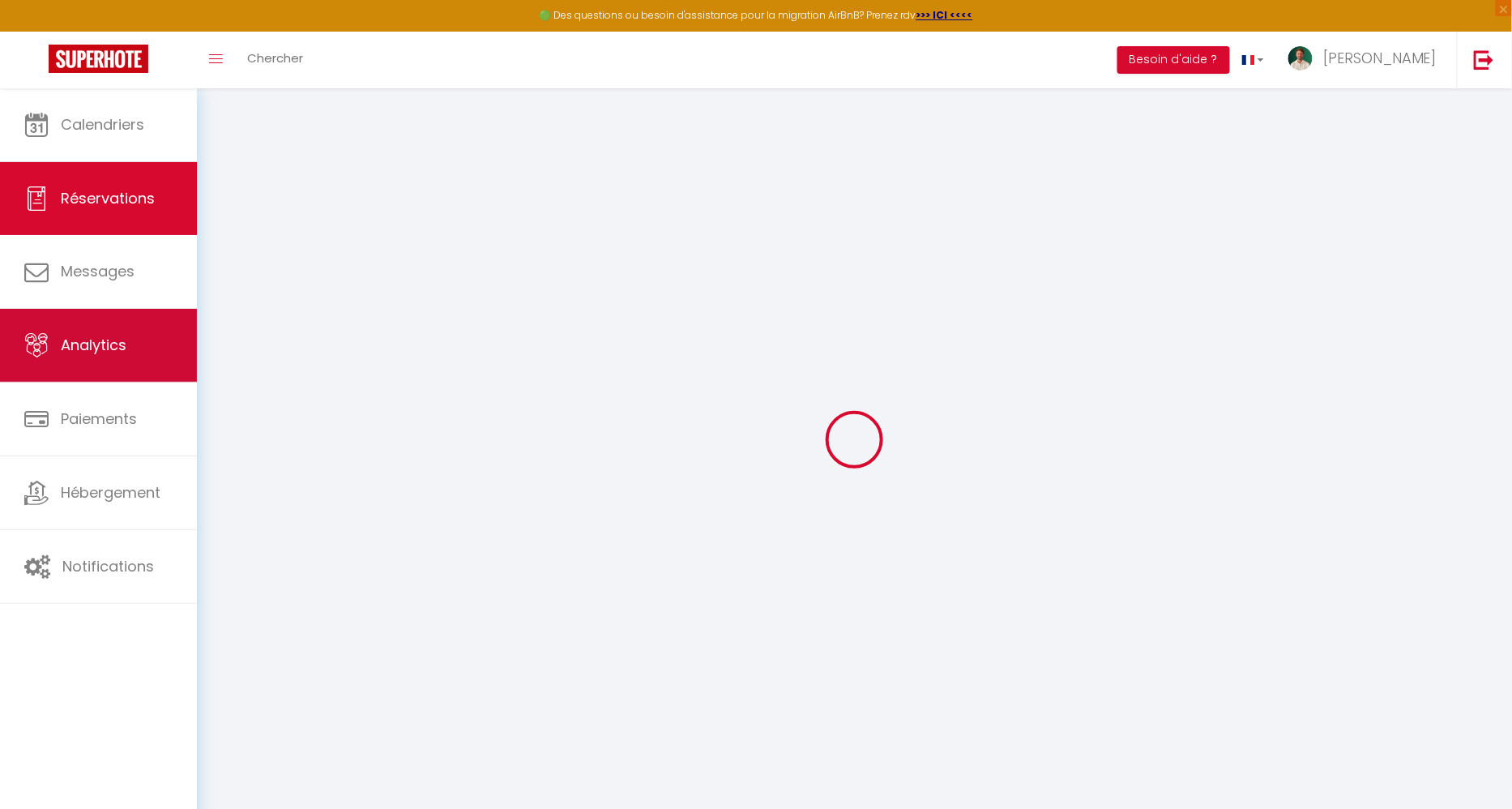
select select "15"
checkbox input "false"
select select
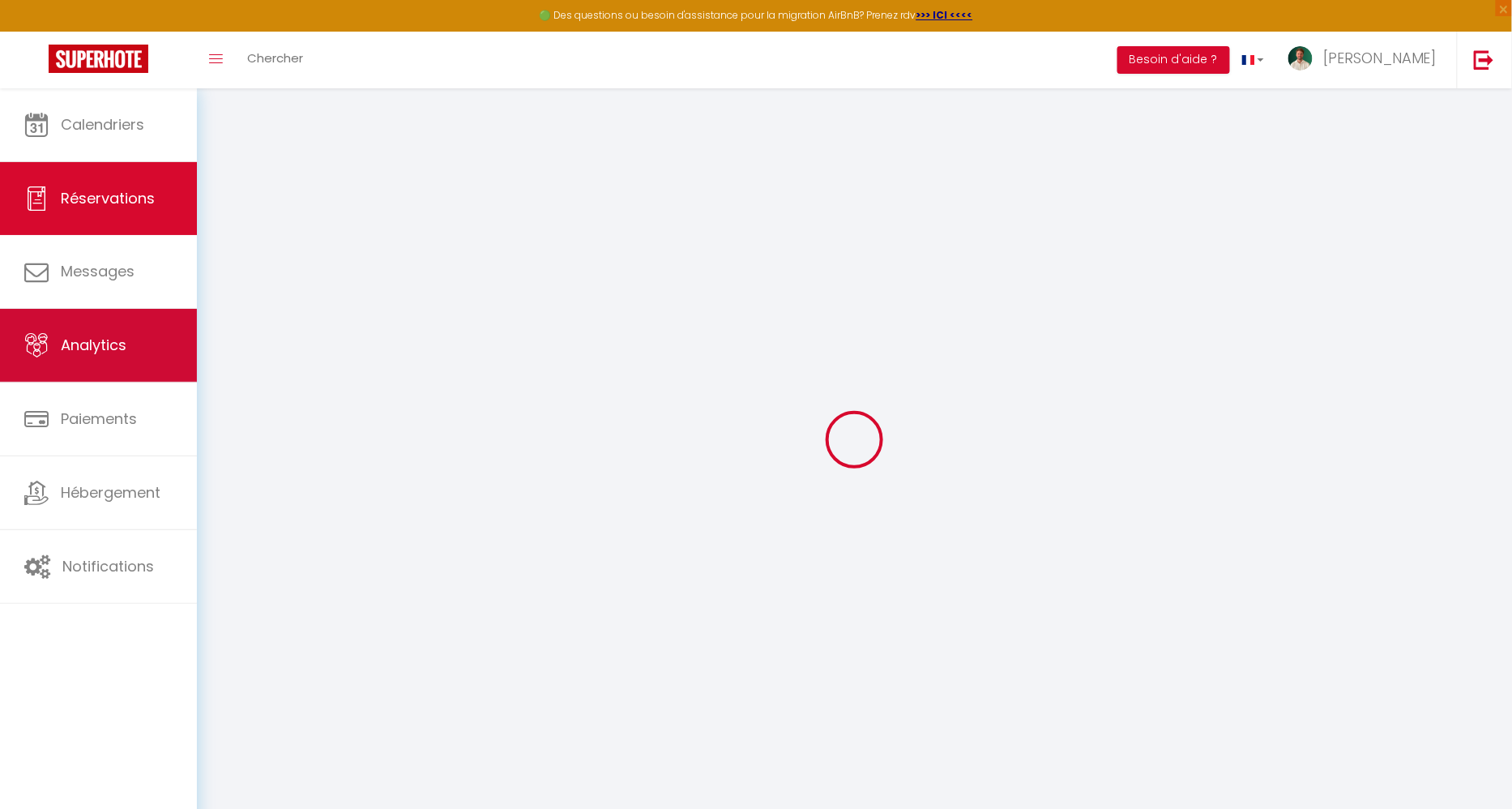
checkbox input "false"
select select
checkbox input "false"
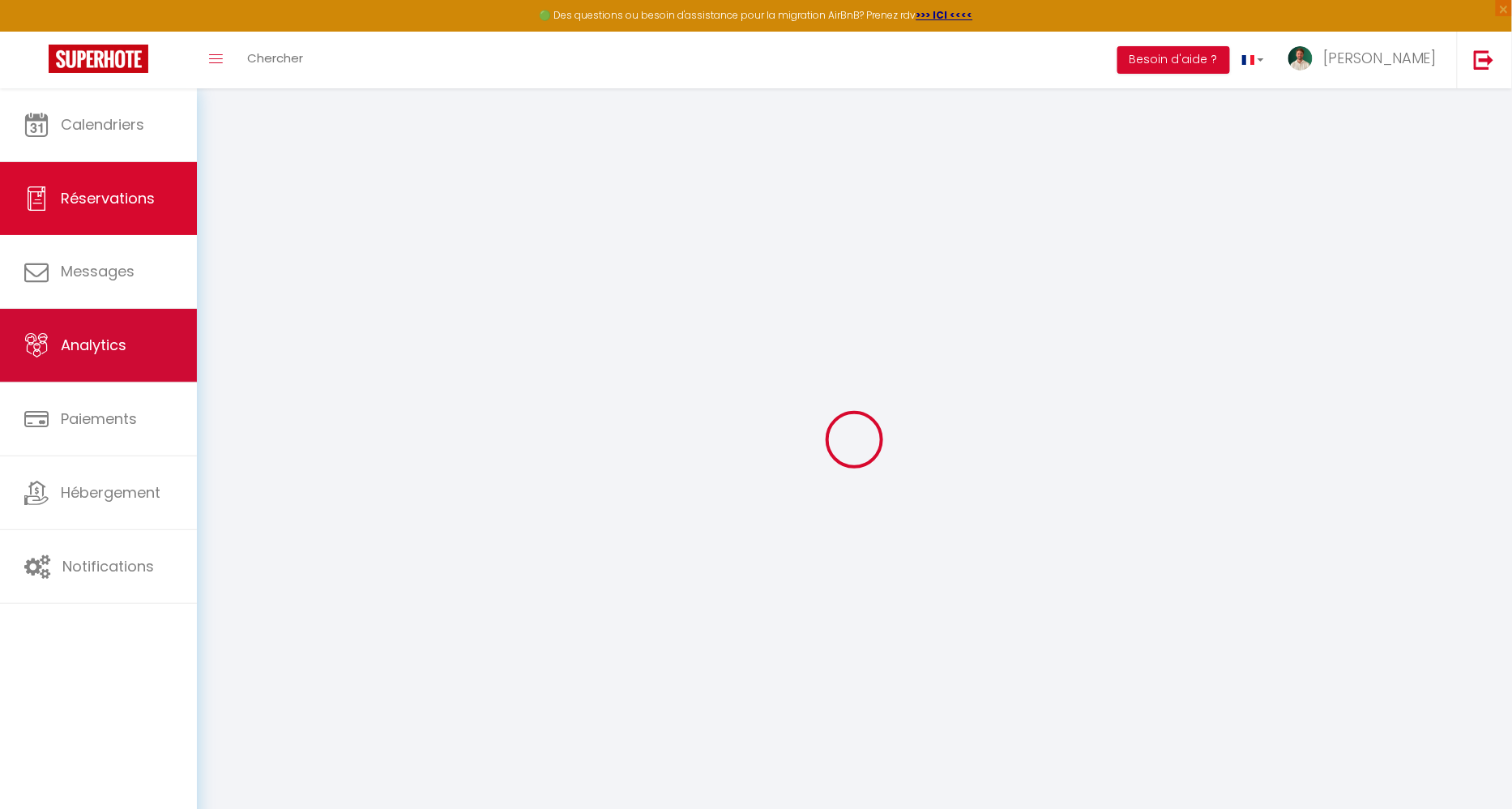
type textarea "Thank you"
select select
checkbox input "false"
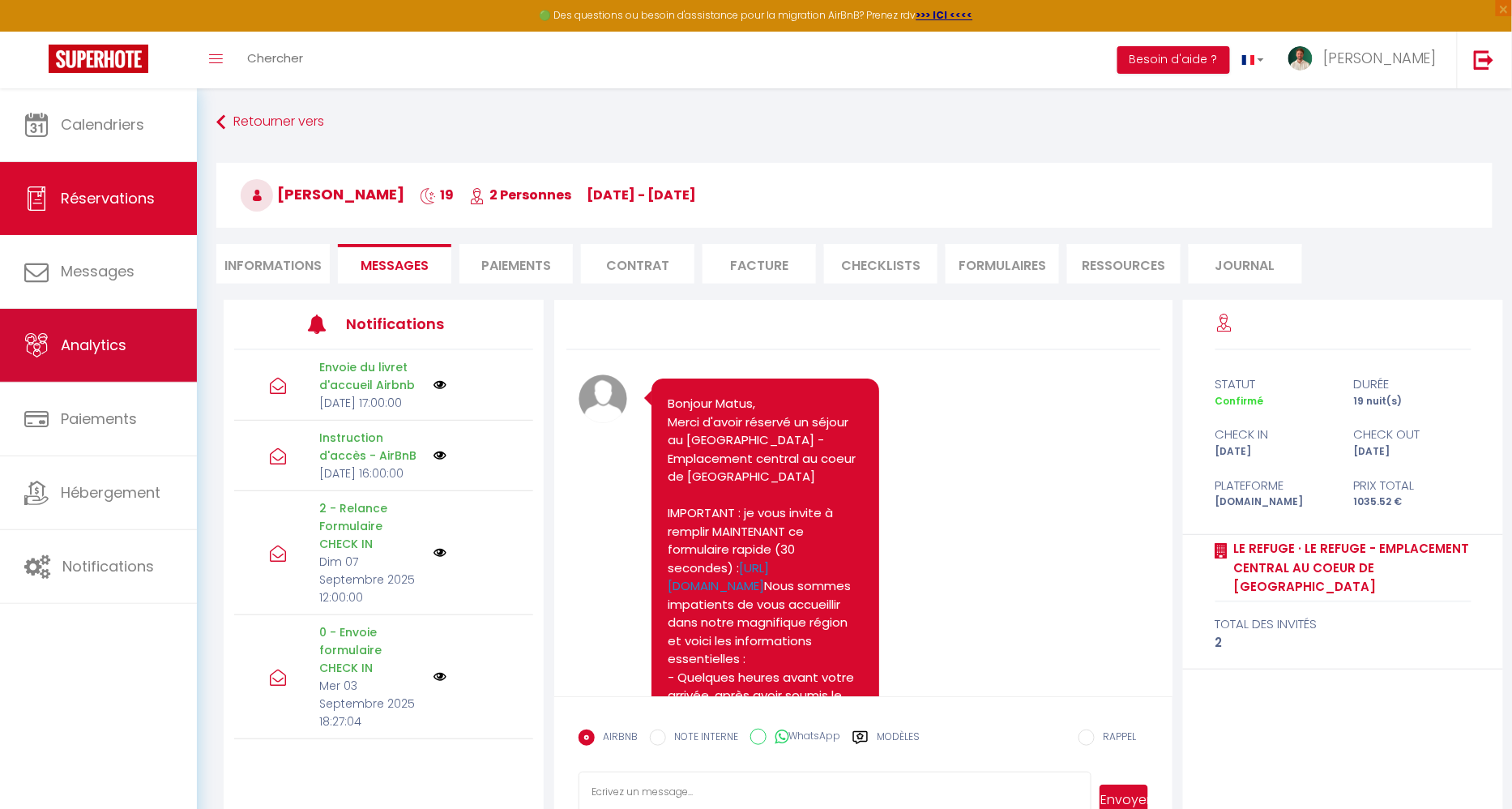
scroll to position [6212, 0]
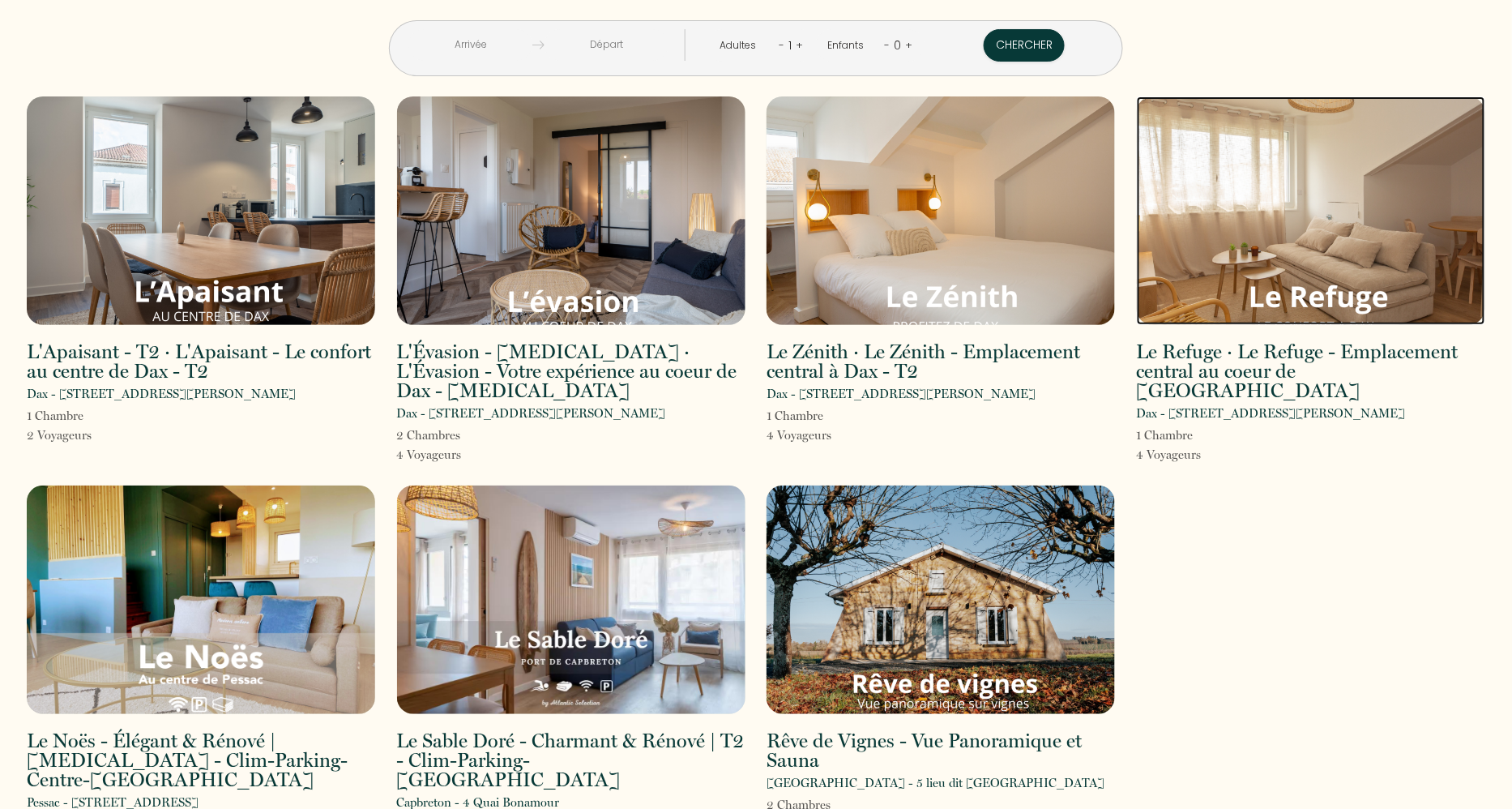
click at [1337, 177] on img at bounding box center [1311, 210] width 348 height 229
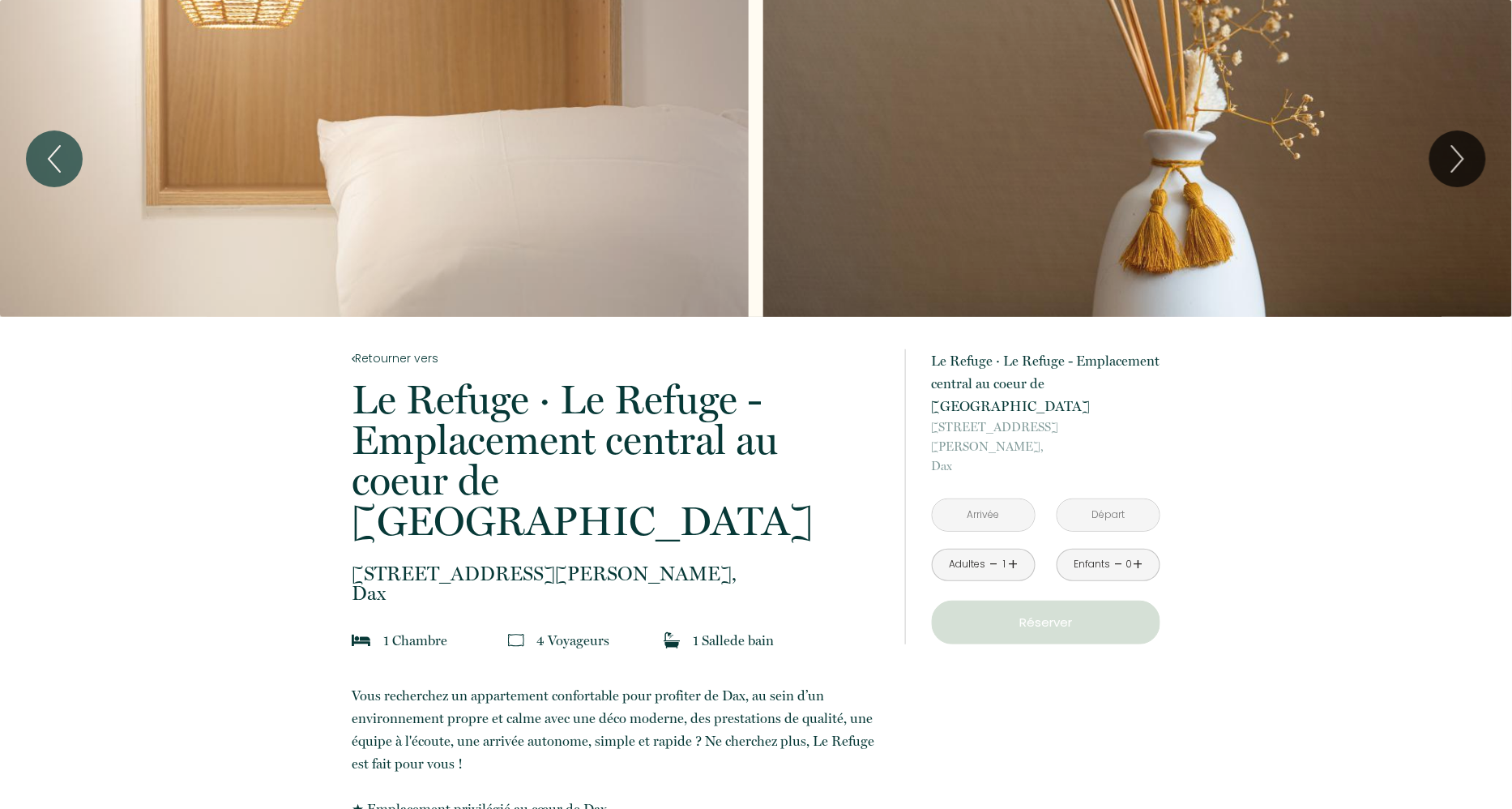
click at [1001, 499] on input "text" at bounding box center [983, 515] width 102 height 32
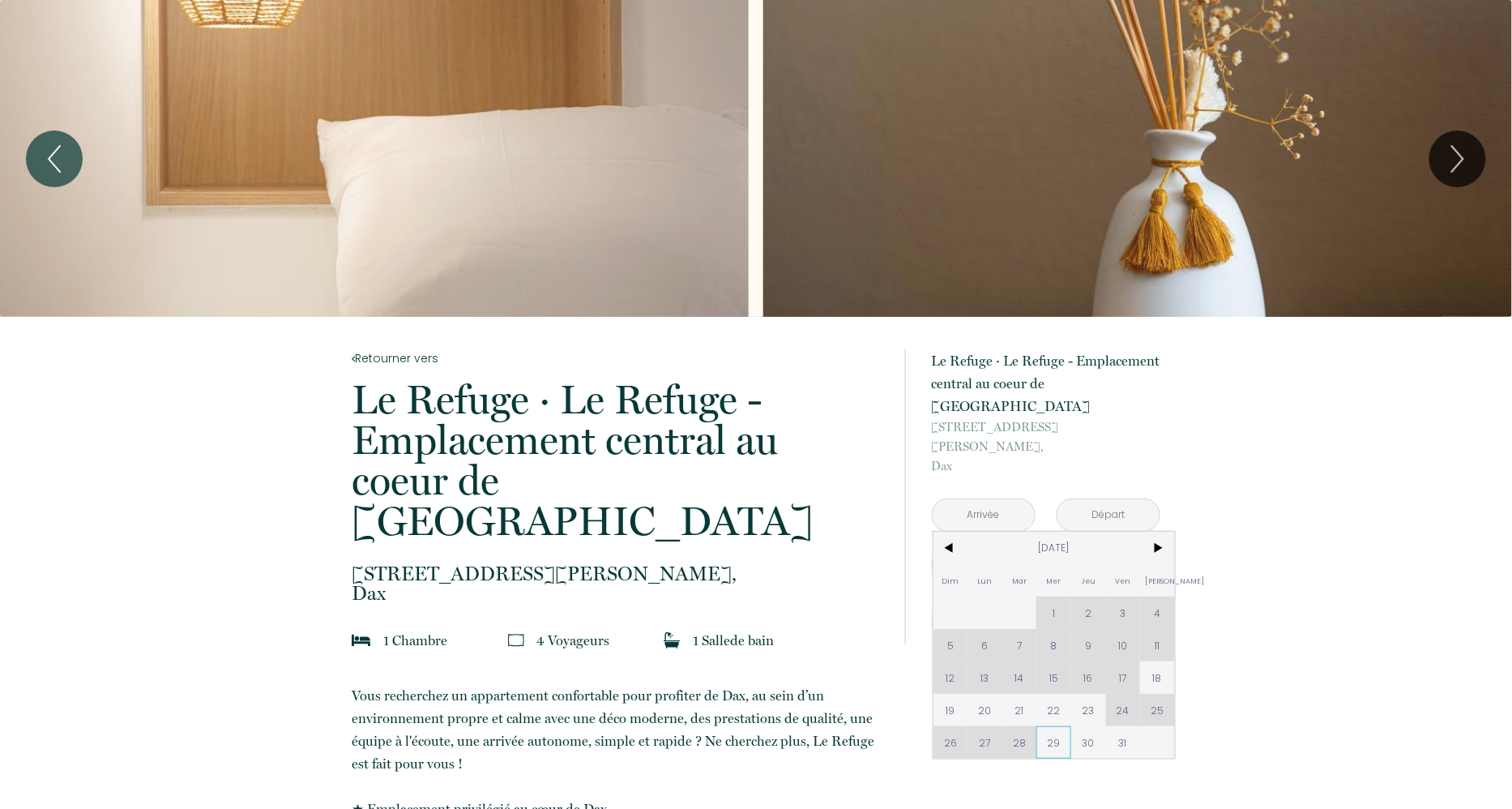
click at [1051, 726] on span "29" at bounding box center [1054, 742] width 35 height 32
type input "[DATE]"
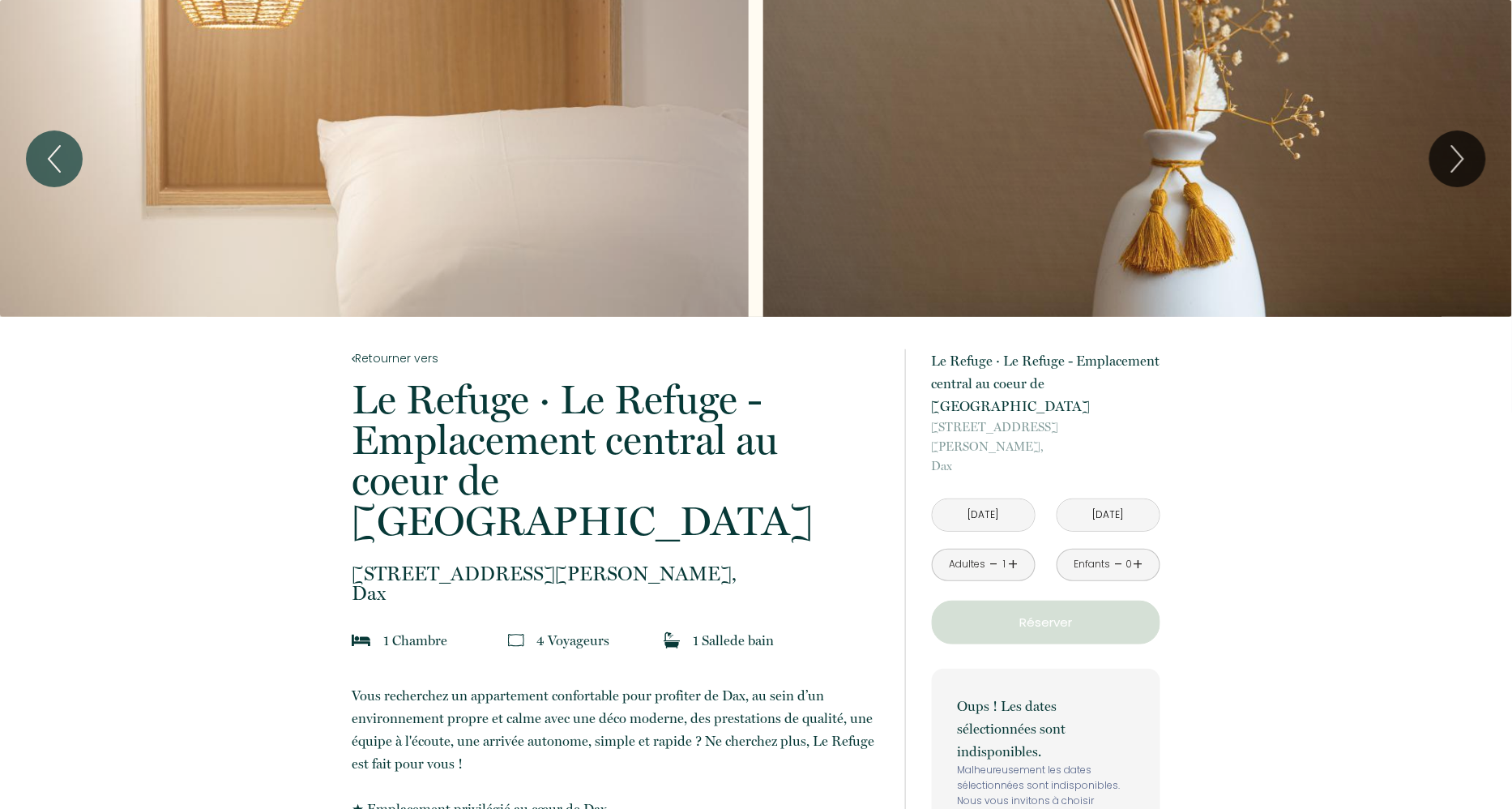
click at [1114, 499] on input "[DATE]" at bounding box center [1108, 515] width 102 height 32
click at [1113, 499] on input "[DATE]" at bounding box center [1108, 515] width 102 height 32
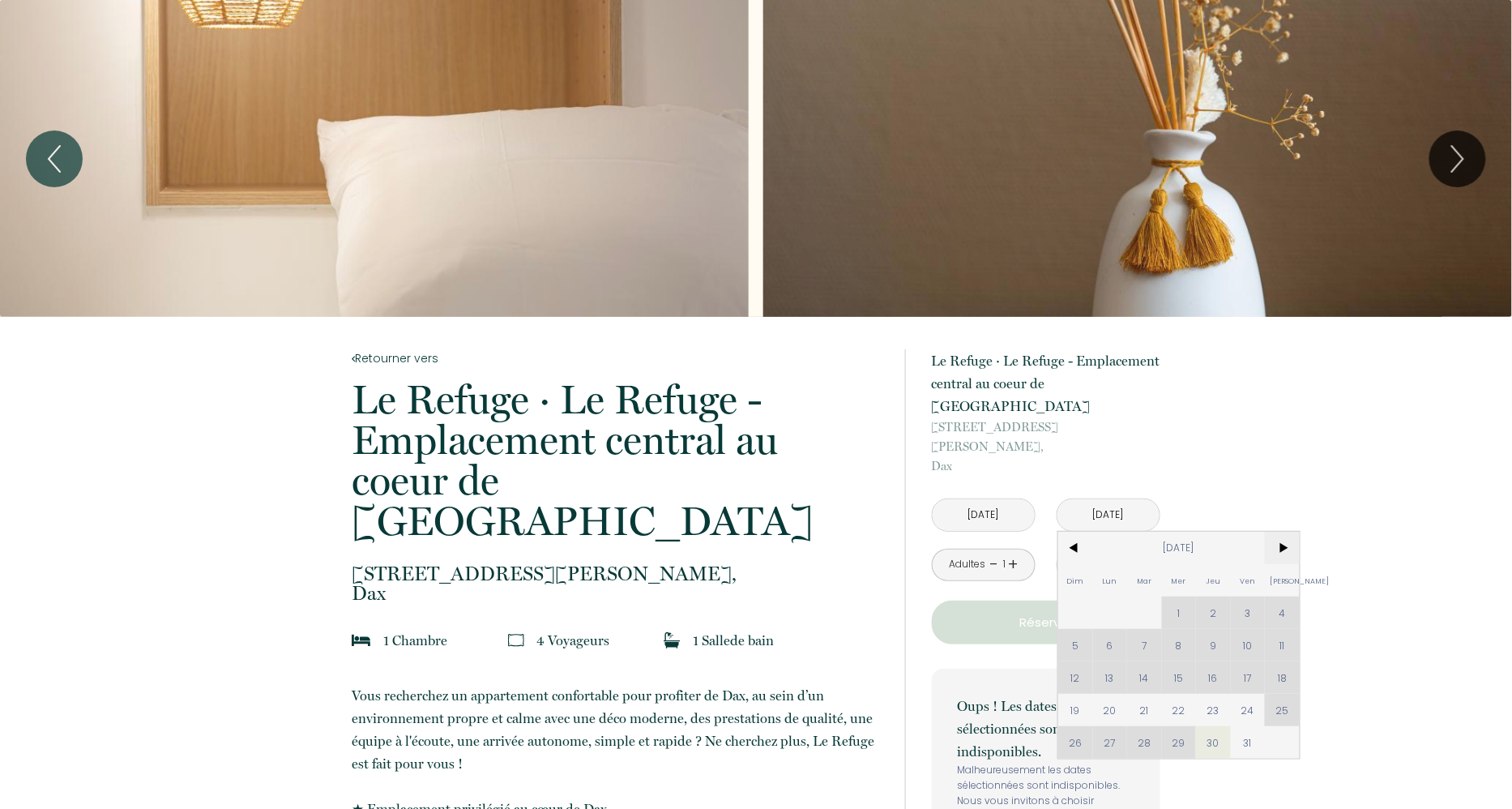
click at [1285, 531] on span ">" at bounding box center [1281, 547] width 35 height 32
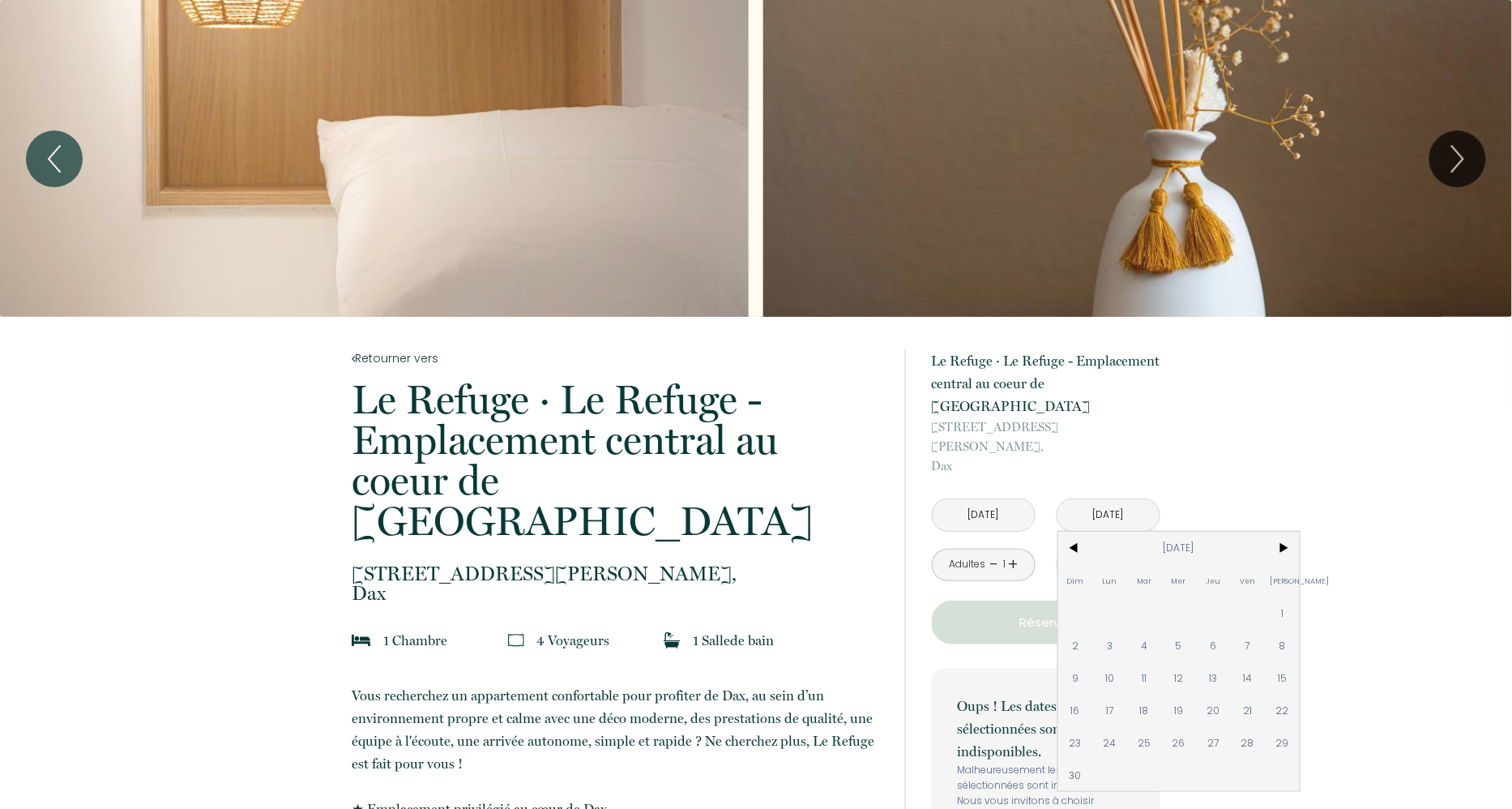
click at [1115, 629] on span "3" at bounding box center [1110, 645] width 35 height 32
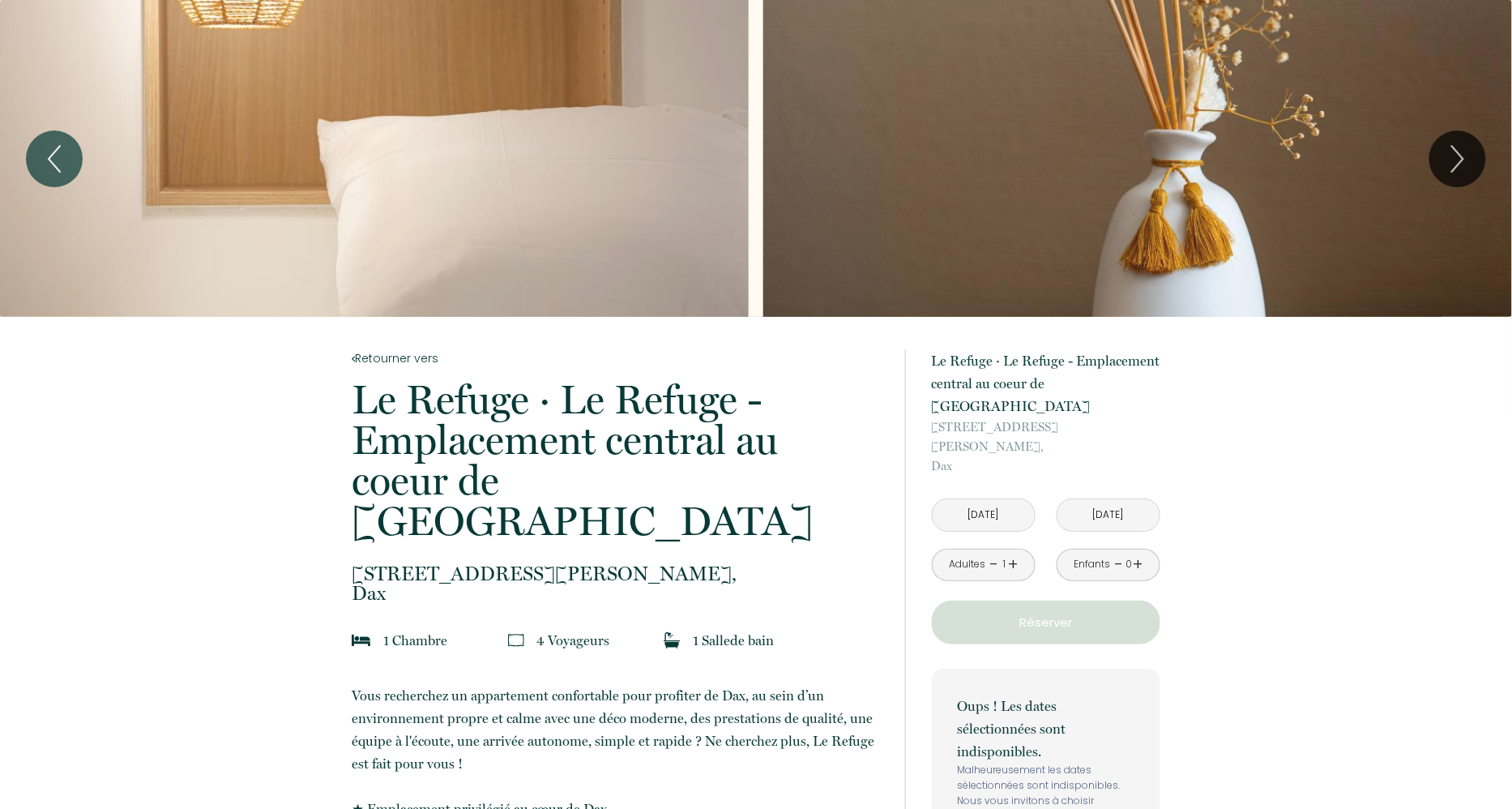
type input "[DATE]"
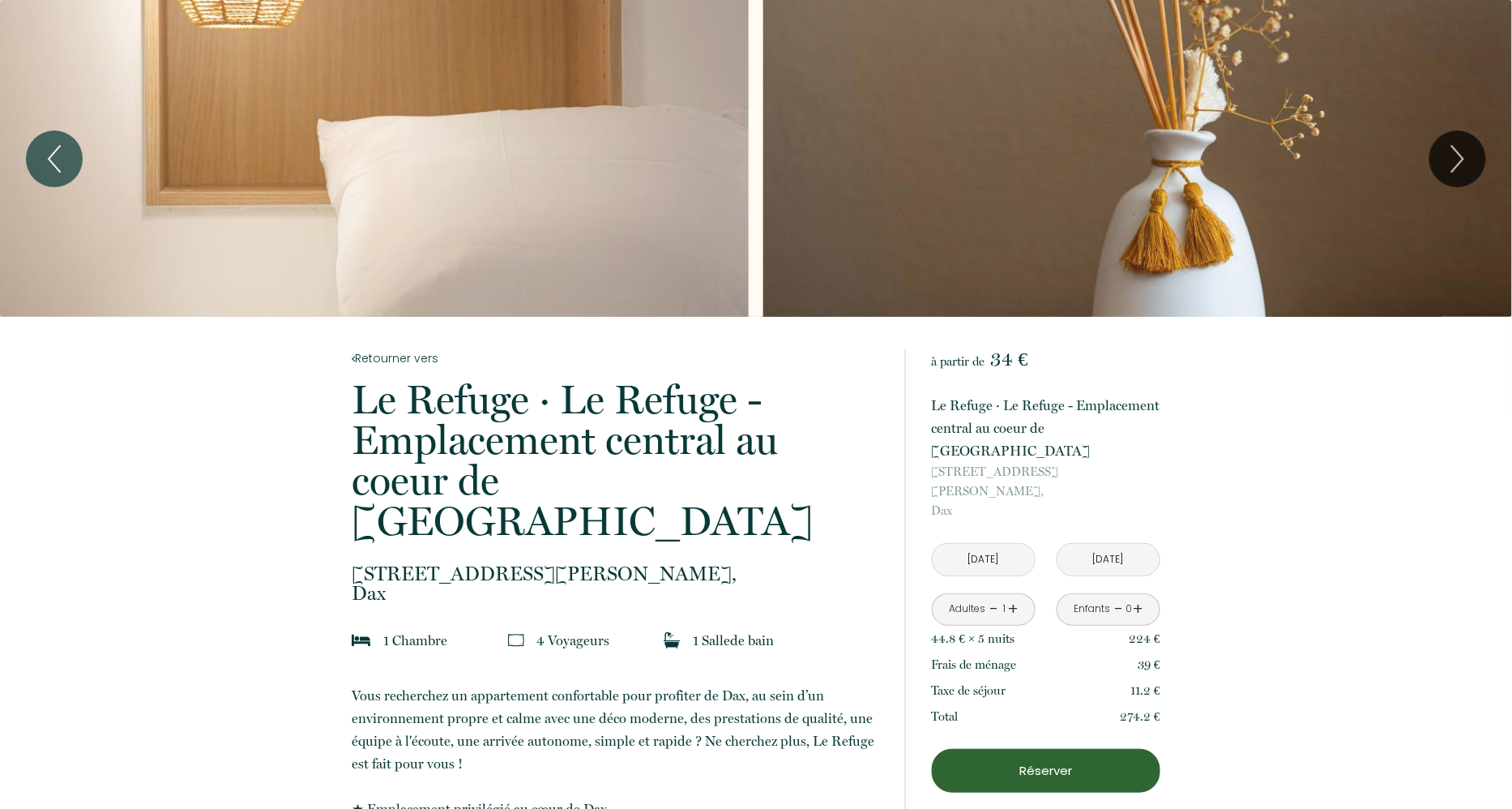
click at [1011, 596] on link "+" at bounding box center [1013, 608] width 9 height 25
click at [34, 159] on button "Previous" at bounding box center [55, 159] width 56 height 57
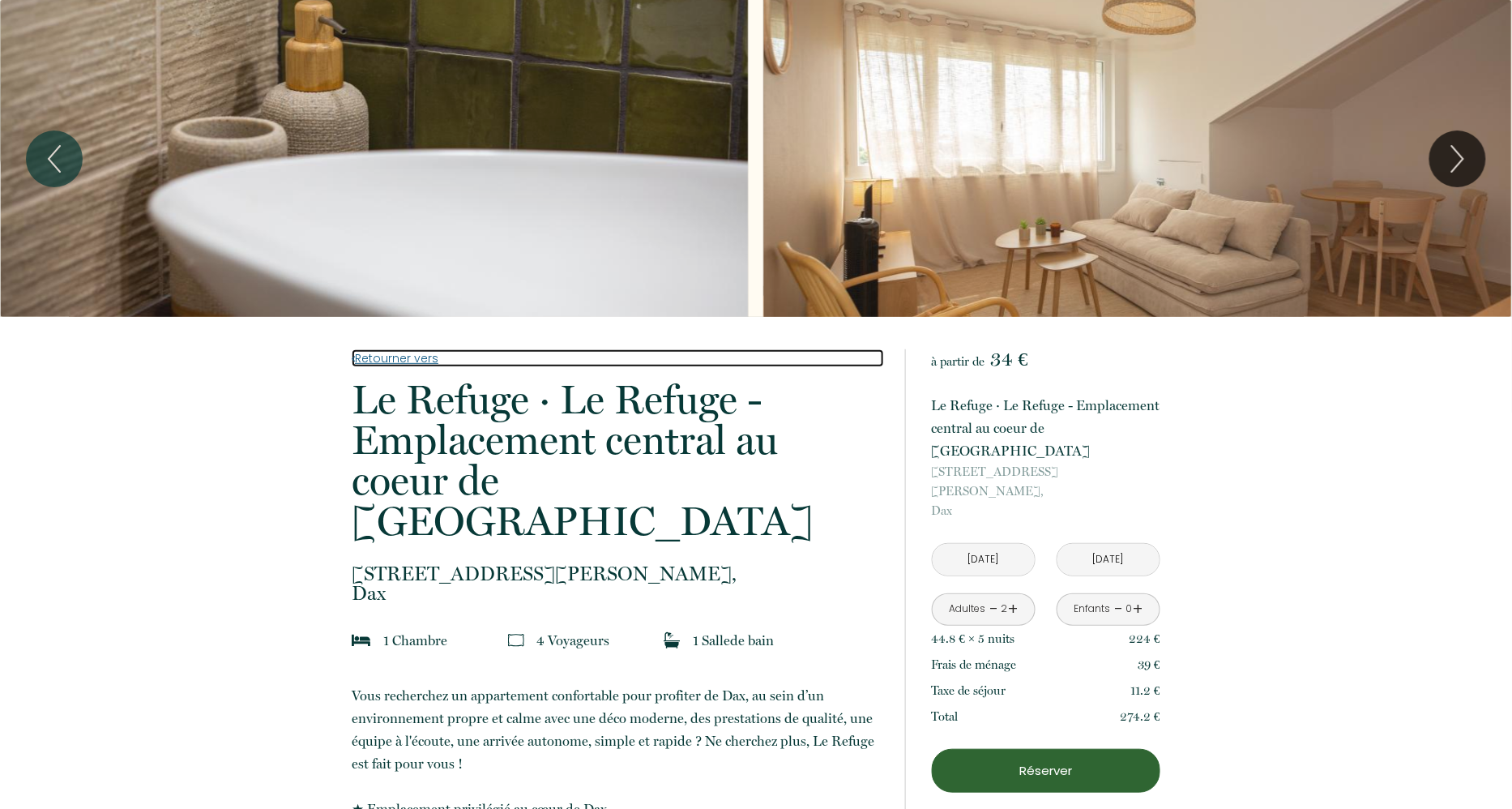
click at [397, 363] on link "Retourner vers" at bounding box center [617, 358] width 531 height 18
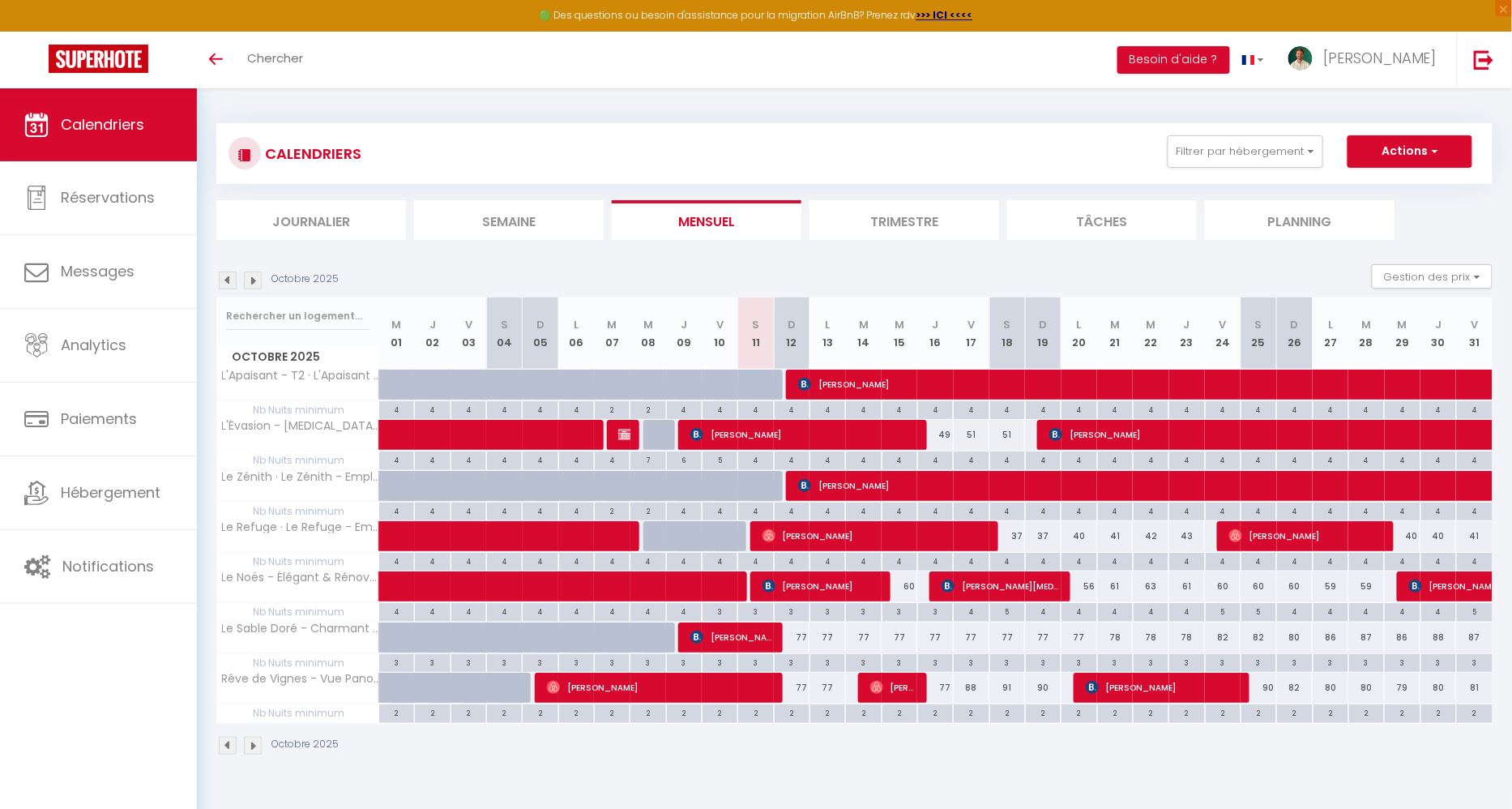
click at [1244, 133] on div "CALENDRIERS Filtrer par hébergement DAX L'Apaisant - T2 · L'Apaisant - Le confo…" at bounding box center [854, 154] width 1276 height 61
click at [1236, 144] on button "Filtrer par hébergement" at bounding box center [1245, 152] width 155 height 32
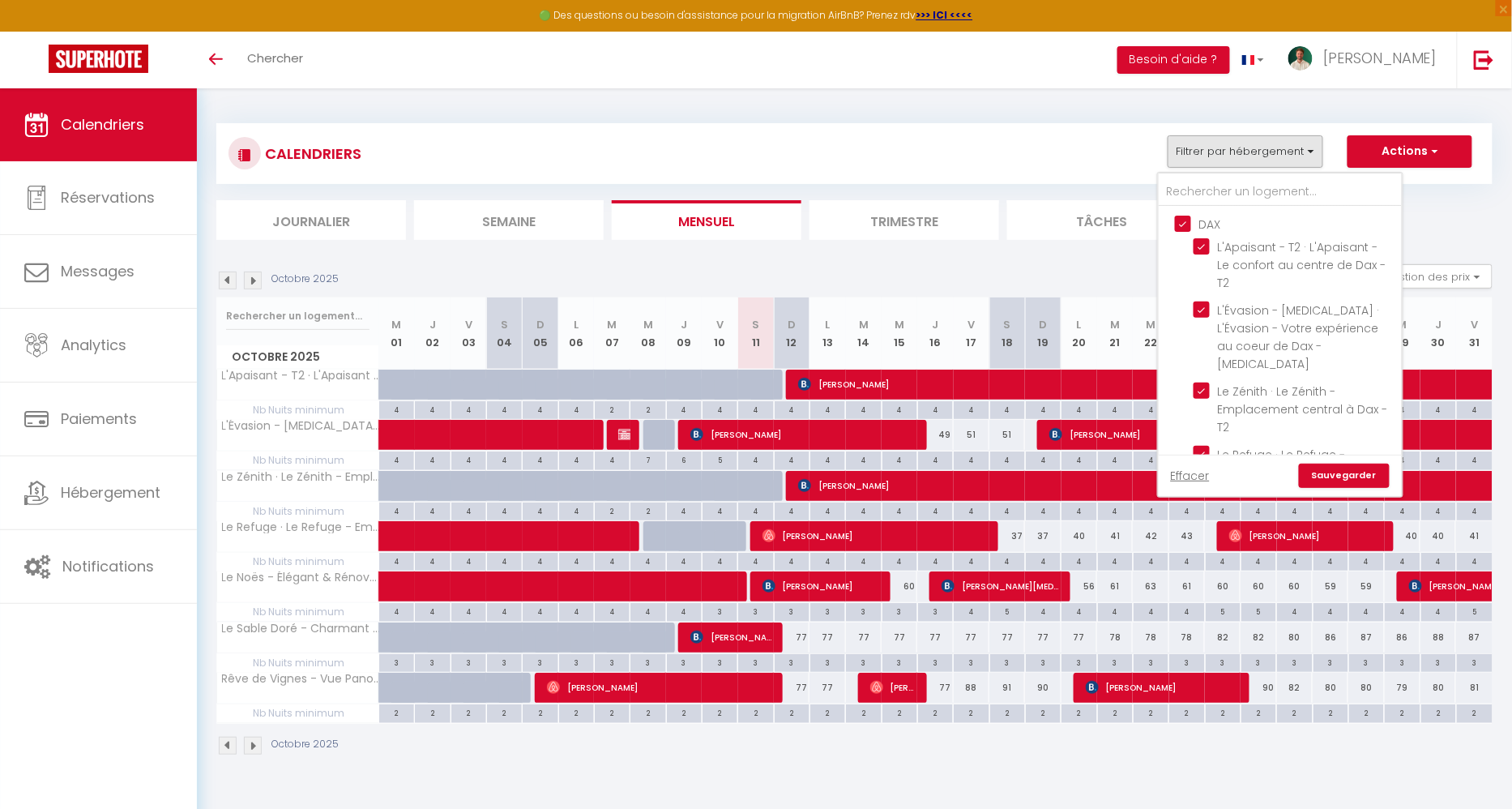
click at [1184, 216] on input "DAX" at bounding box center [1296, 222] width 243 height 16
checkbox input "false"
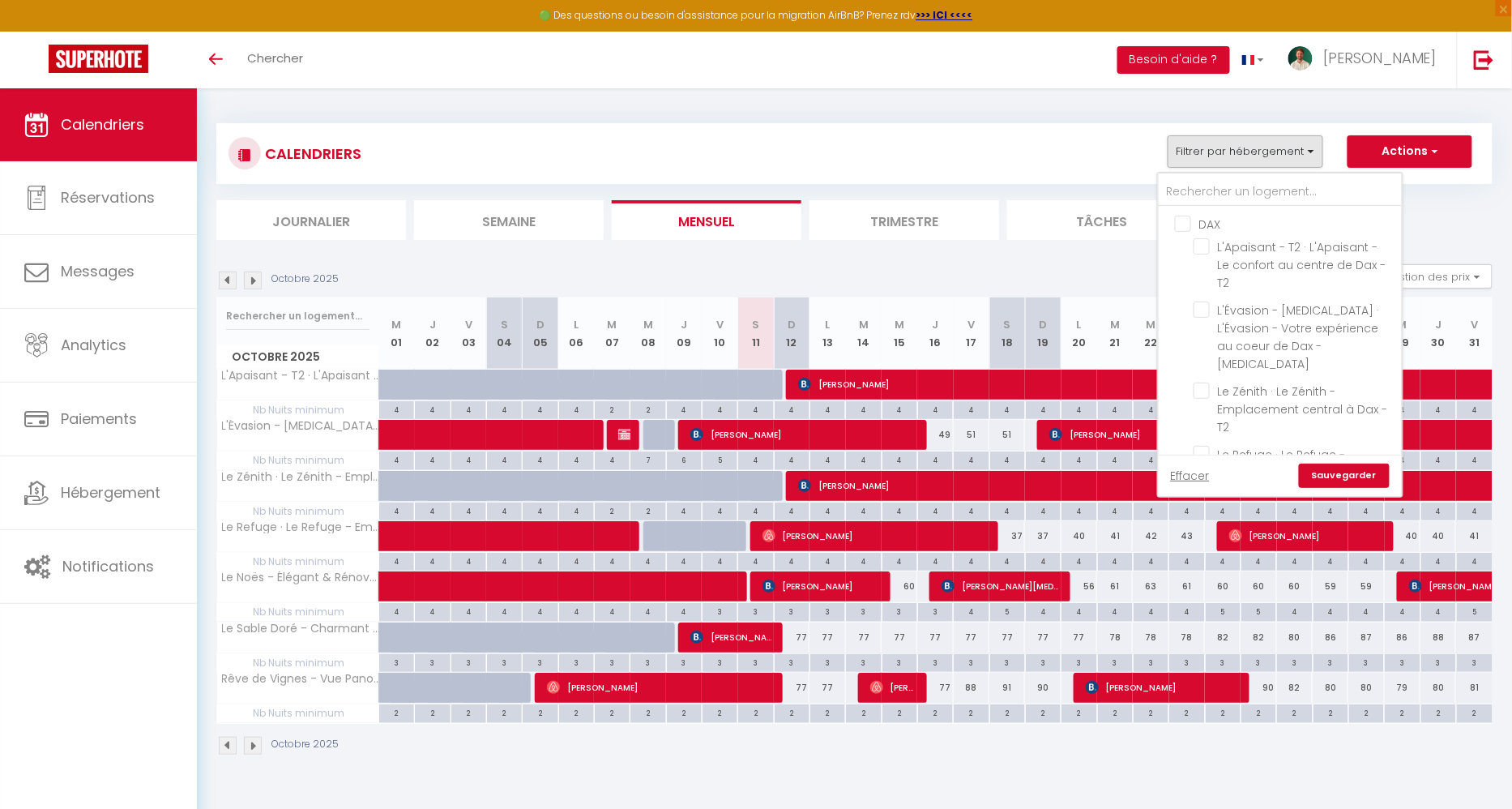
checkbox input "false"
click at [1188, 313] on input "Autres" at bounding box center [1296, 320] width 243 height 16
checkbox input "false"
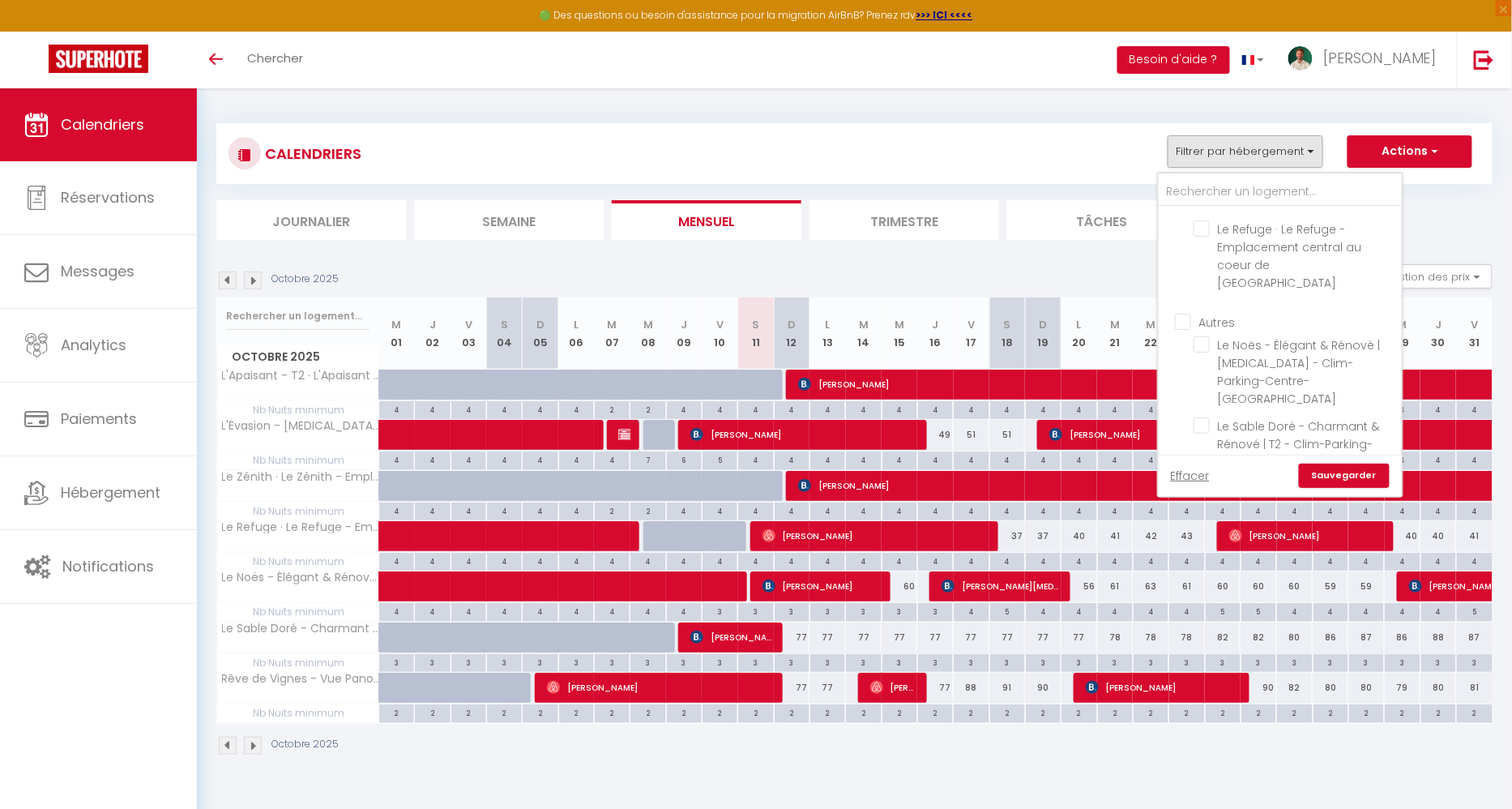
checkbox input "false"
click at [1203, 299] on input "Le Zénith · Le Zénith - Emplacement central à Dax - T2" at bounding box center [1294, 307] width 202 height 16
checkbox input "true"
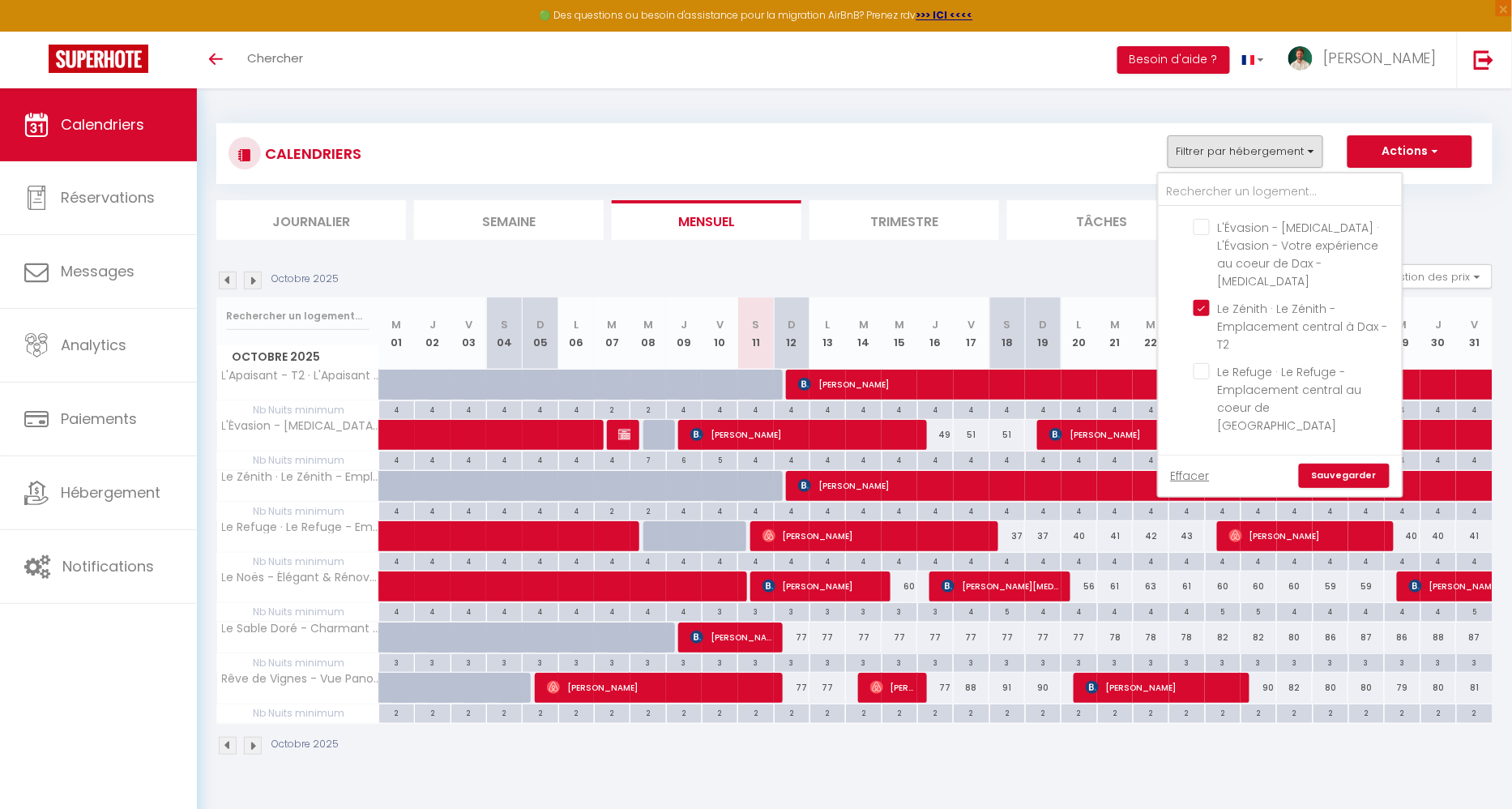
click at [1346, 481] on link "Sauvegarder" at bounding box center [1343, 476] width 90 height 24
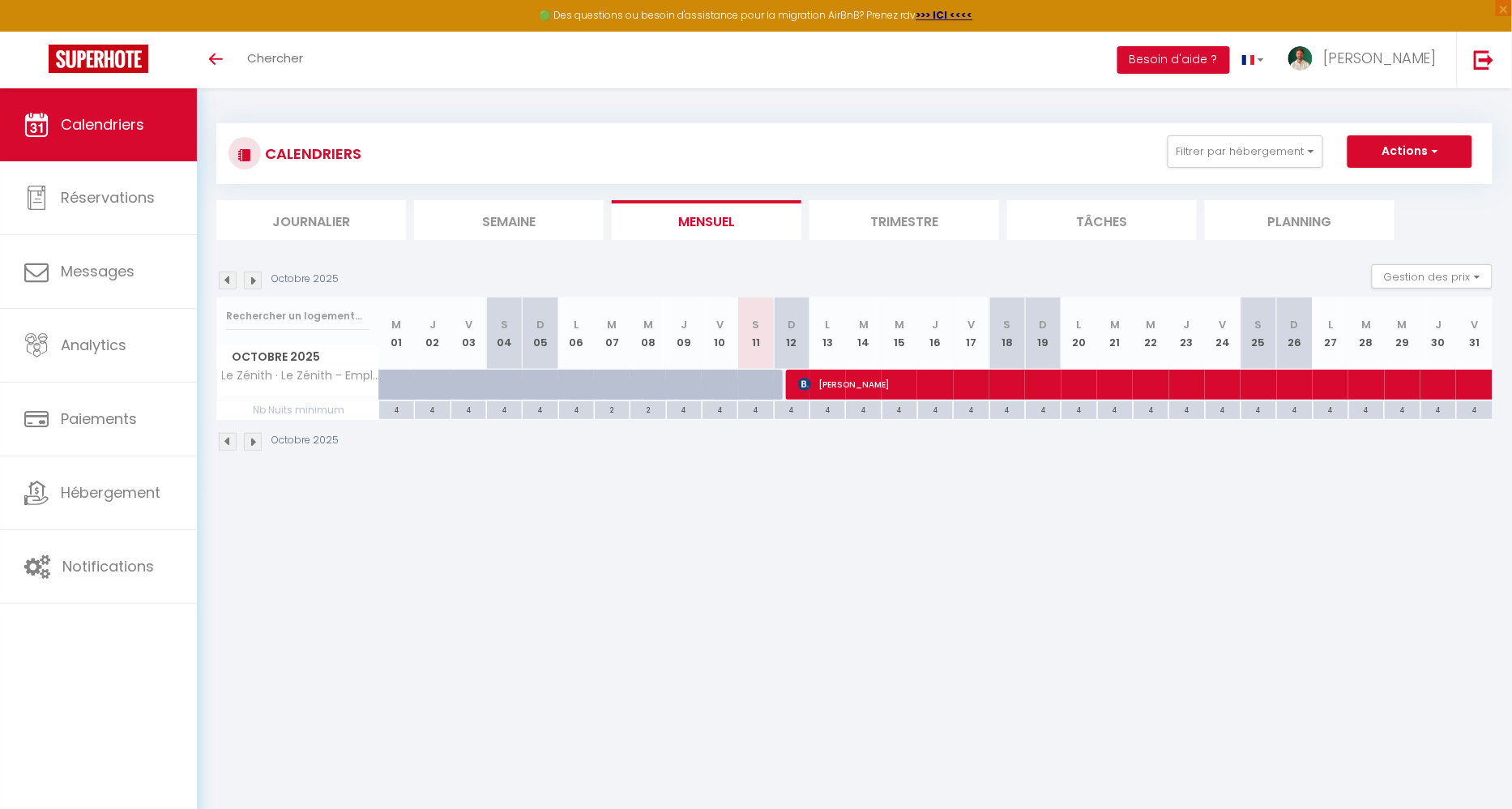
click at [233, 280] on img at bounding box center [227, 280] width 18 height 18
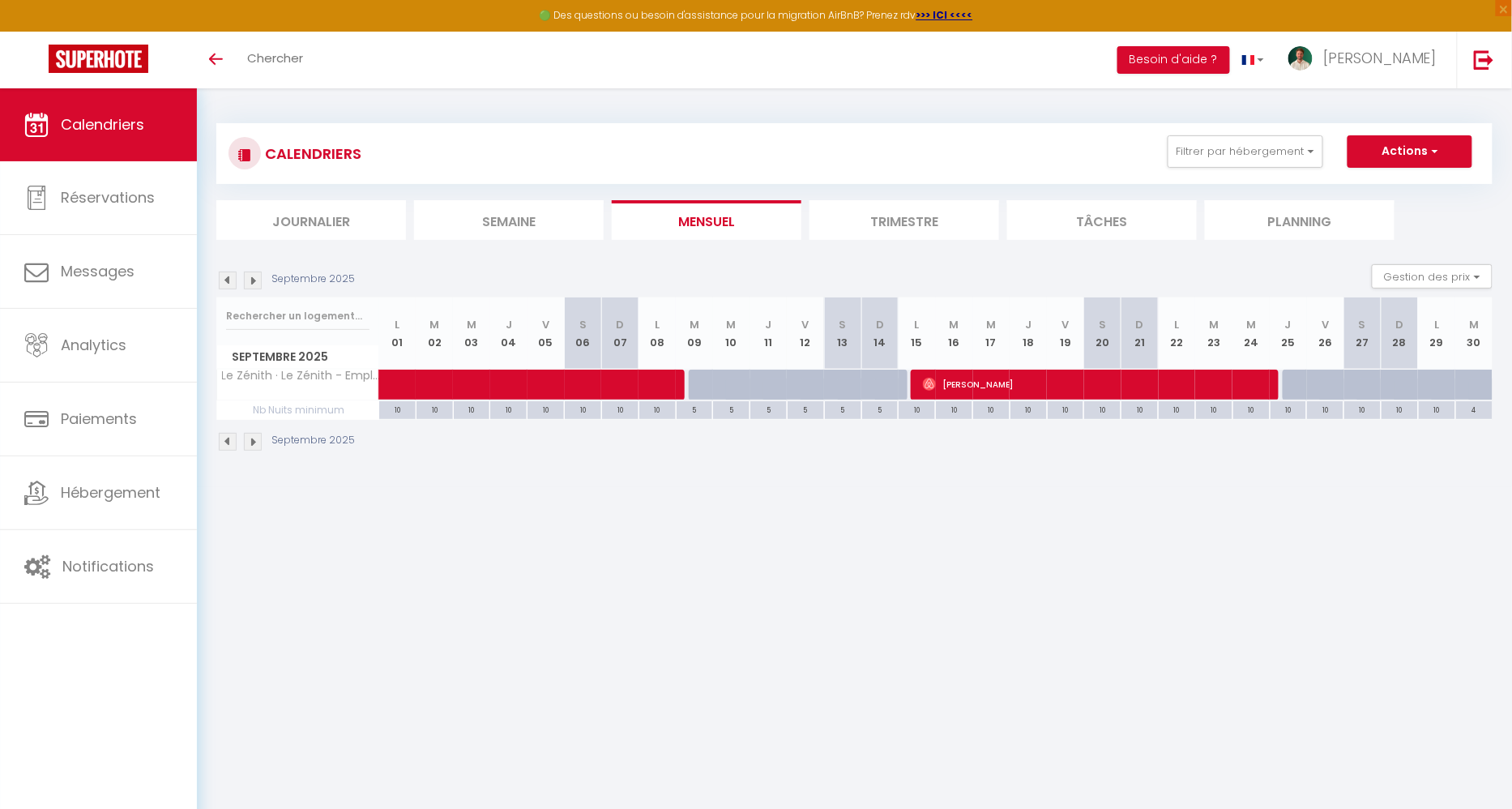
click at [233, 280] on img at bounding box center [227, 280] width 18 height 18
select select
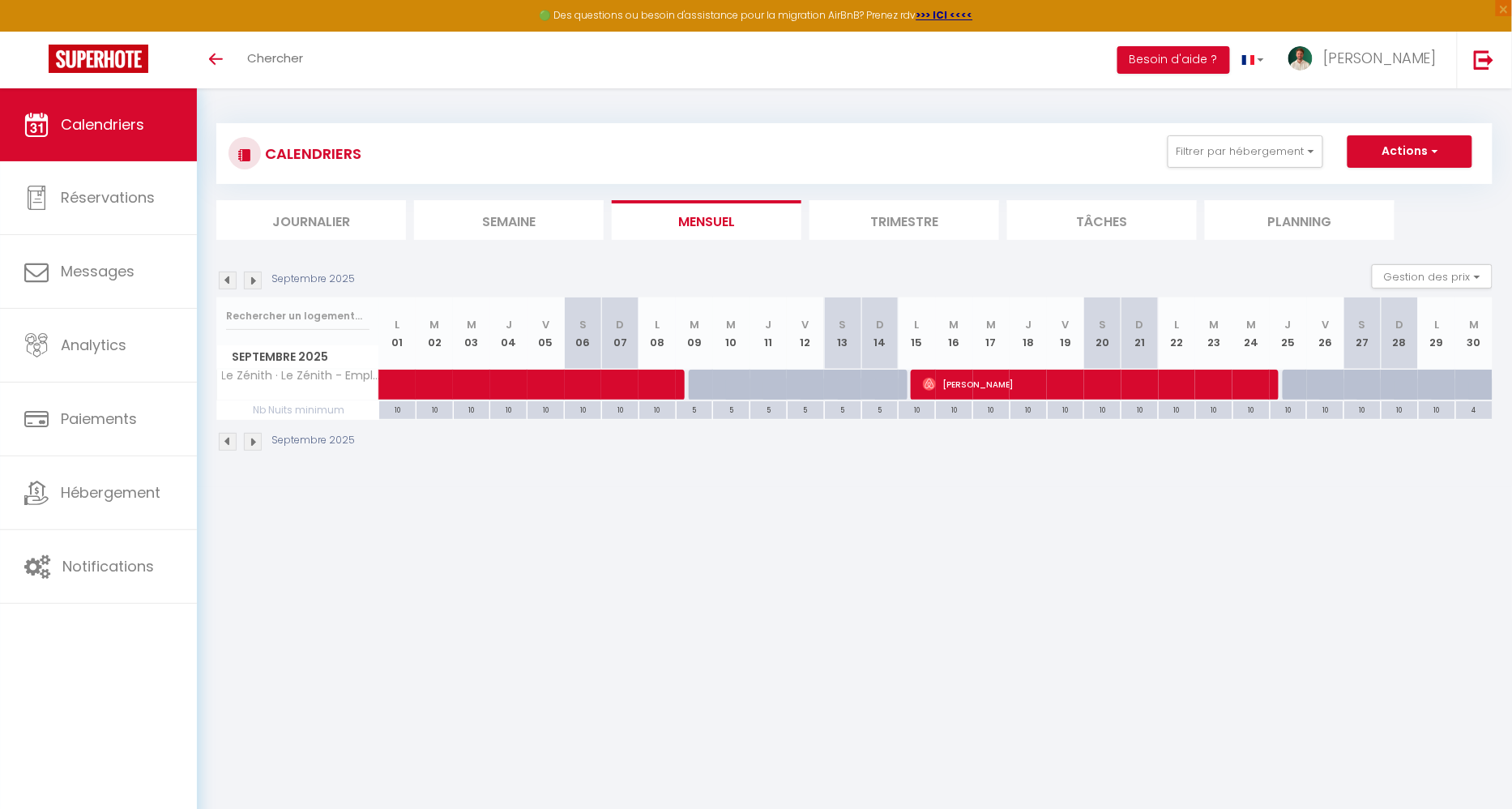
select select
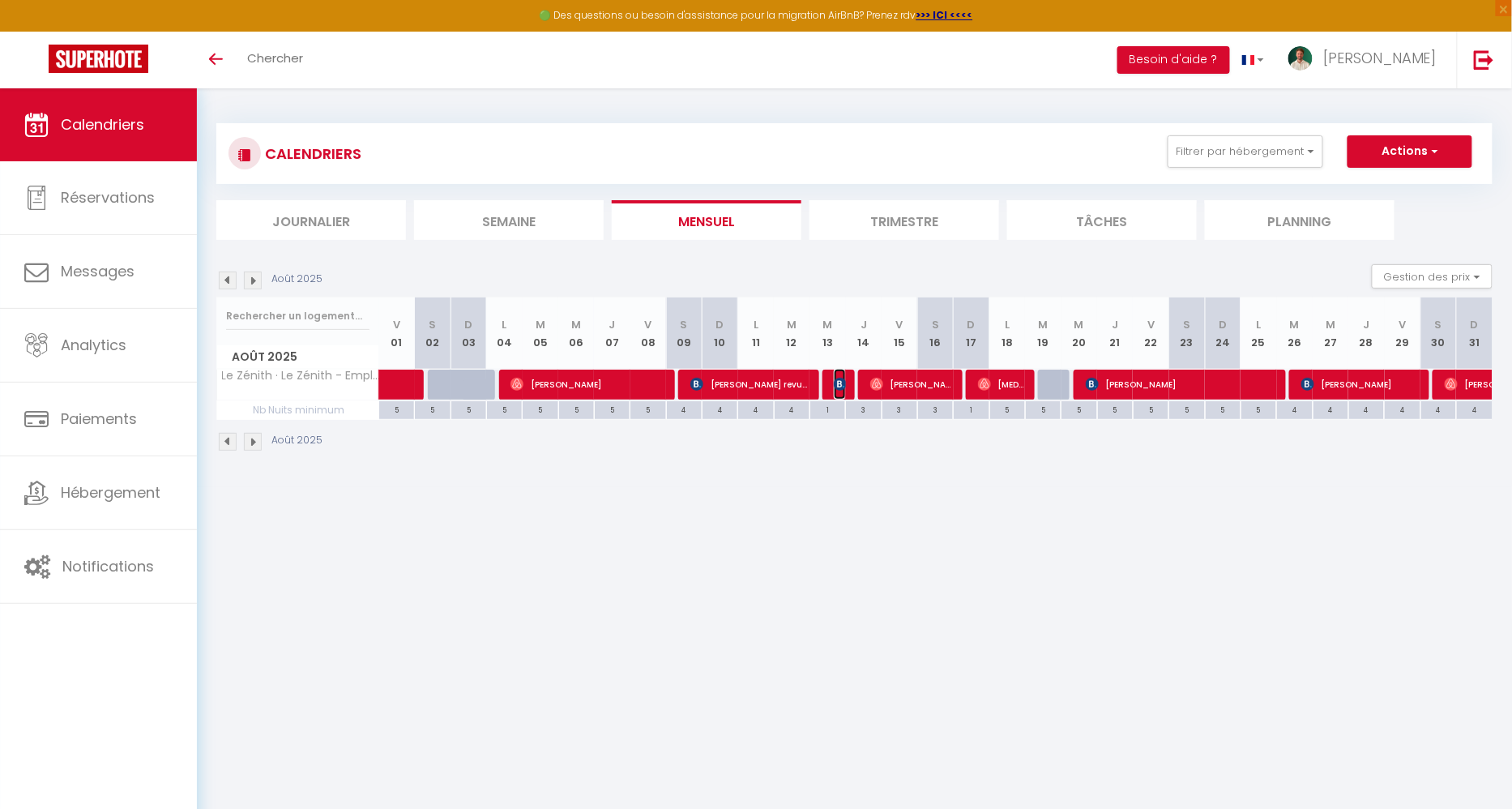
click at [839, 388] on img at bounding box center [840, 384] width 13 height 13
select select "OK"
select select "0"
select select "1"
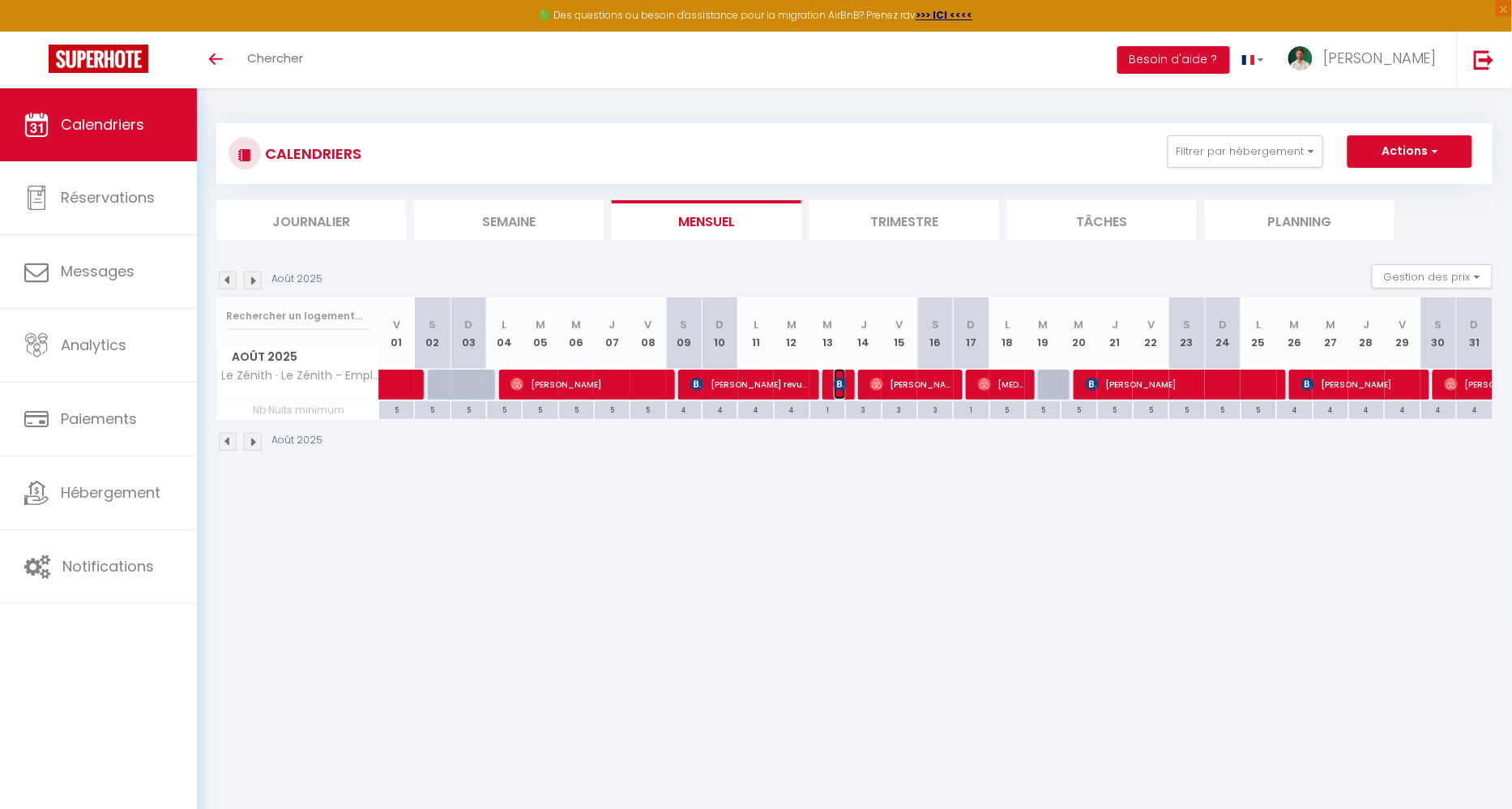
select select "1"
select select
select select "35956"
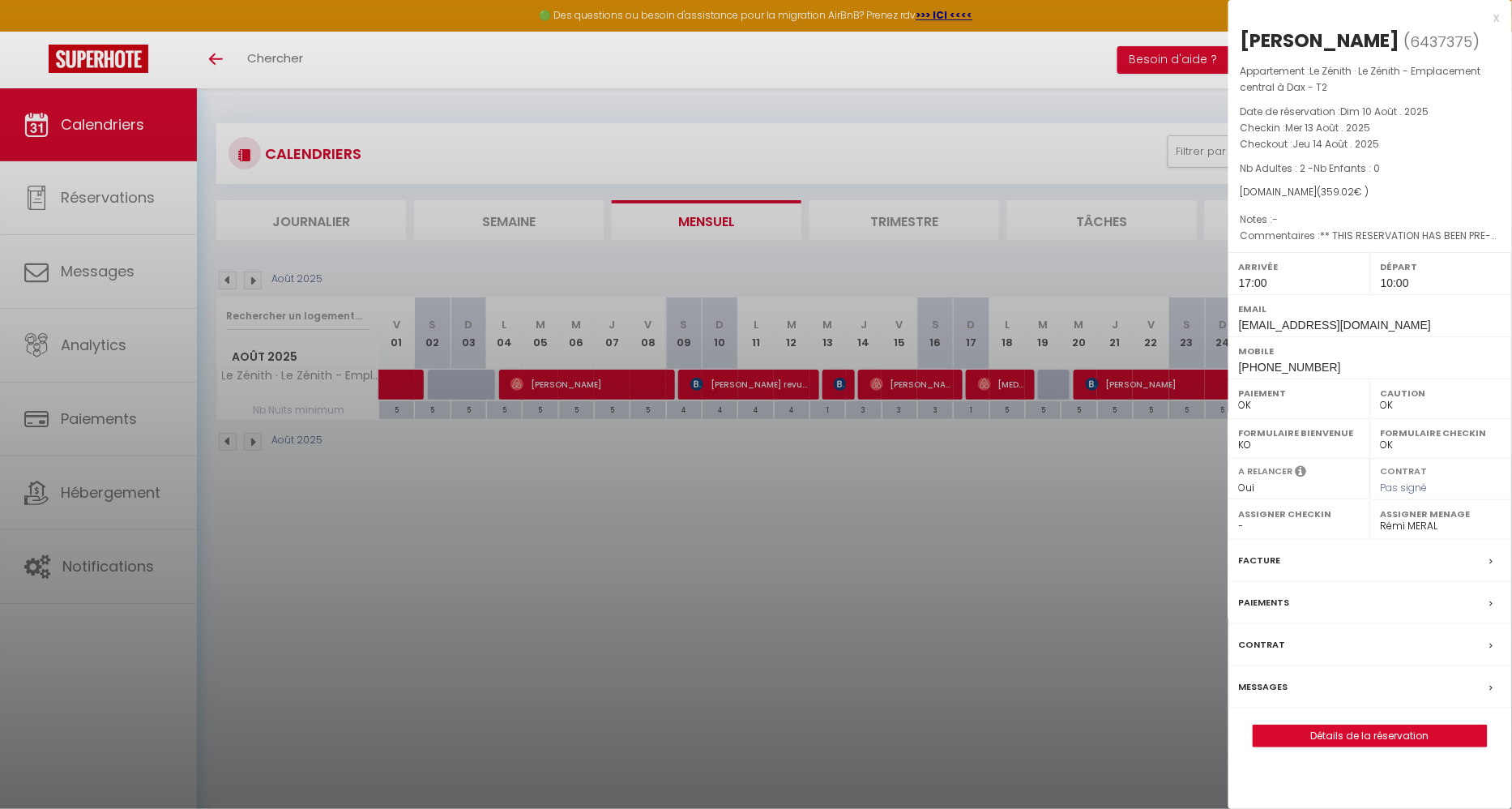
click at [1283, 678] on label "Messages" at bounding box center [1263, 687] width 49 height 17
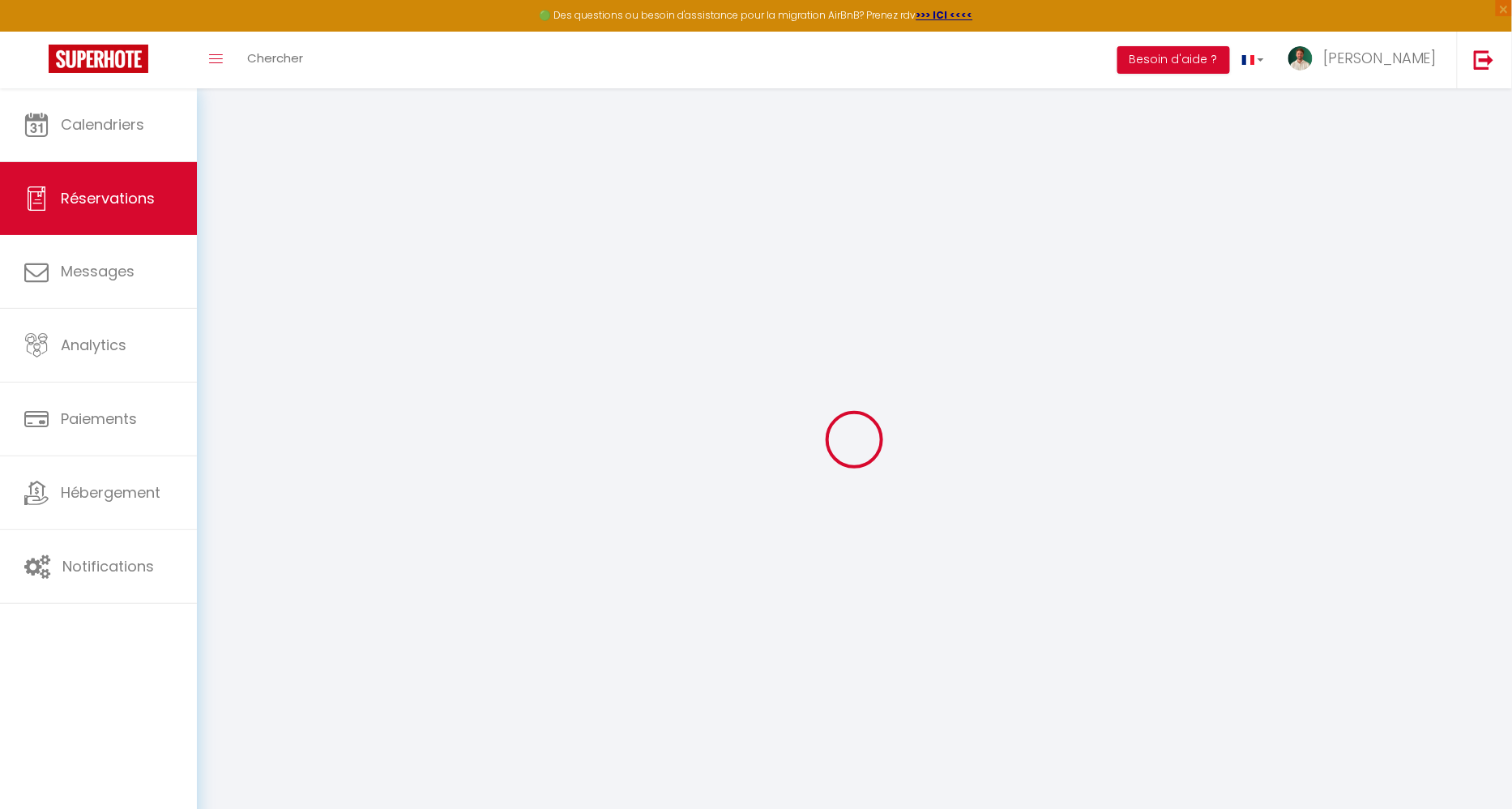
select select
checkbox input "false"
select select
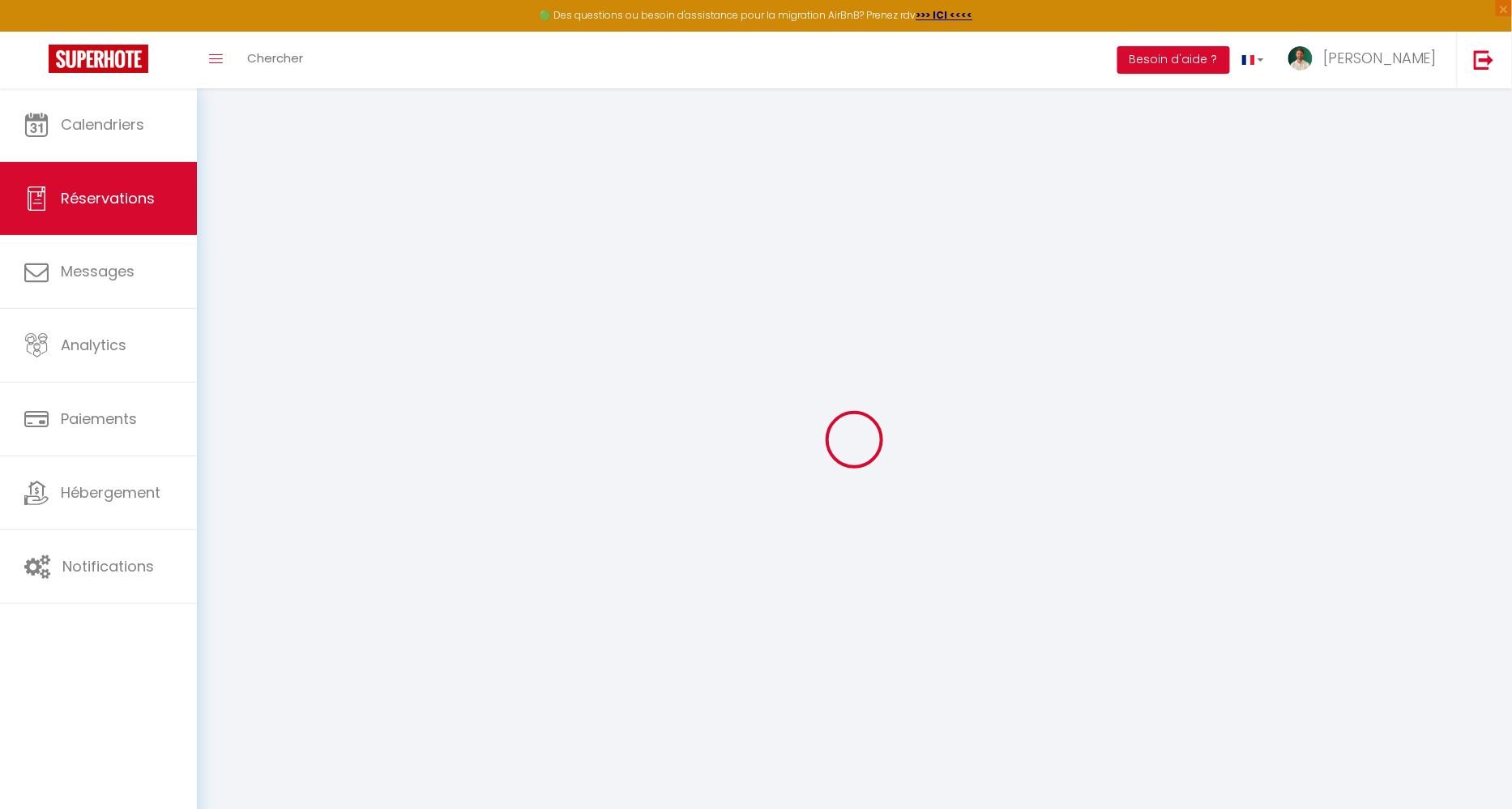
checkbox input "false"
type textarea "** THIS RESERVATION HAS BEEN PRE-PAID ** Reservation has a cancellation grace p…"
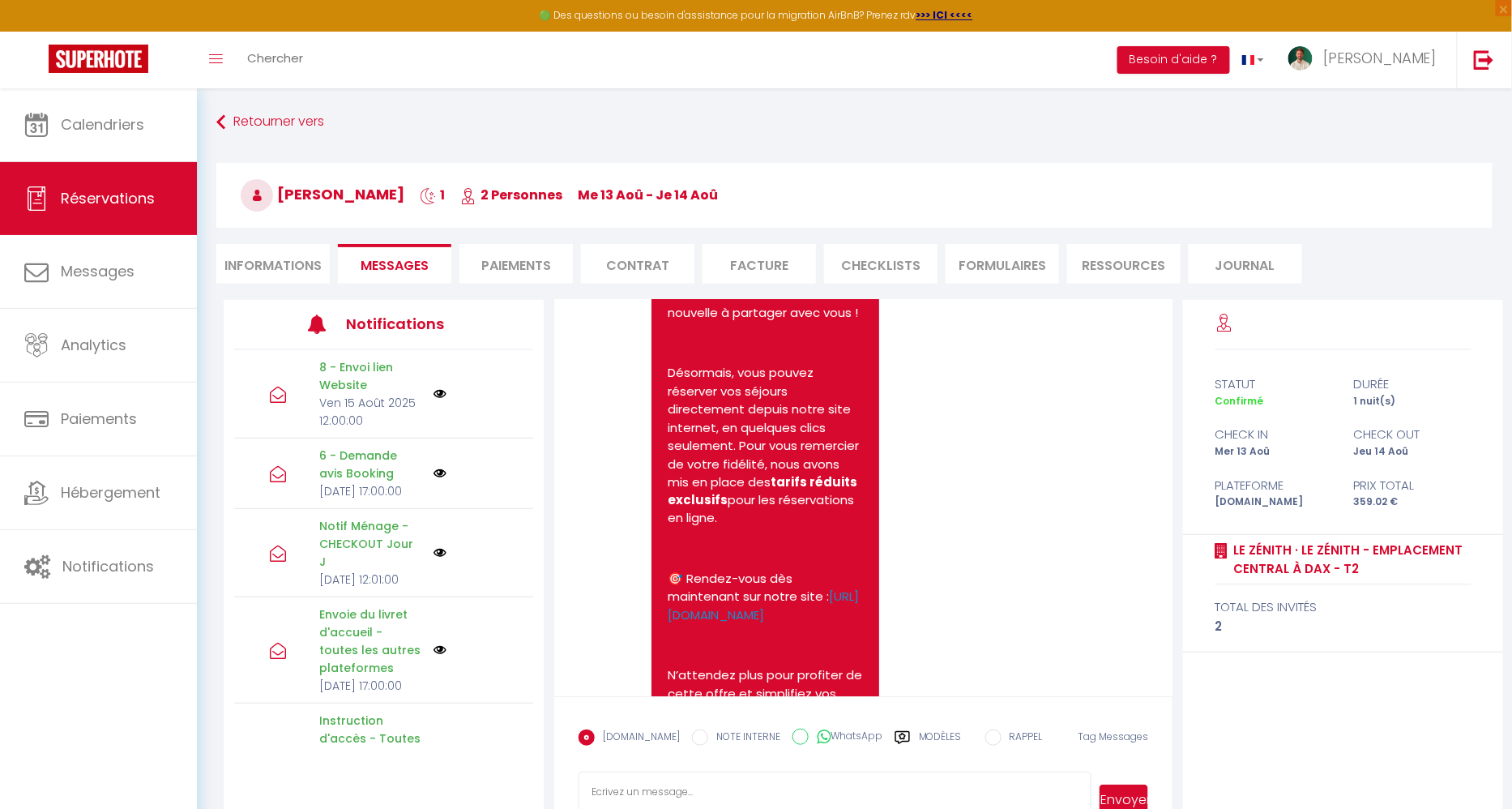
scroll to position [8478, 0]
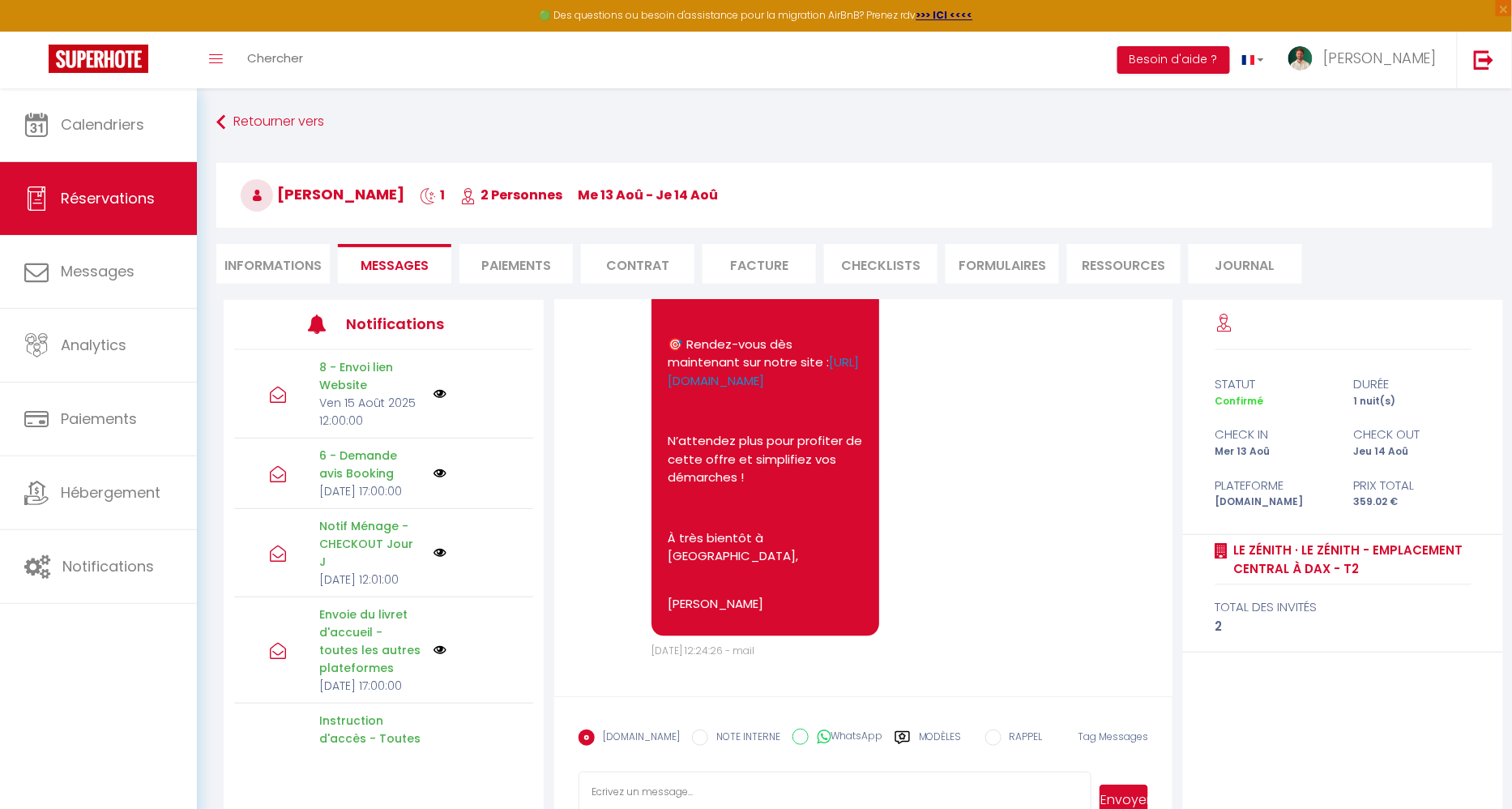
click at [298, 270] on li "Informations" at bounding box center [273, 264] width 113 height 40
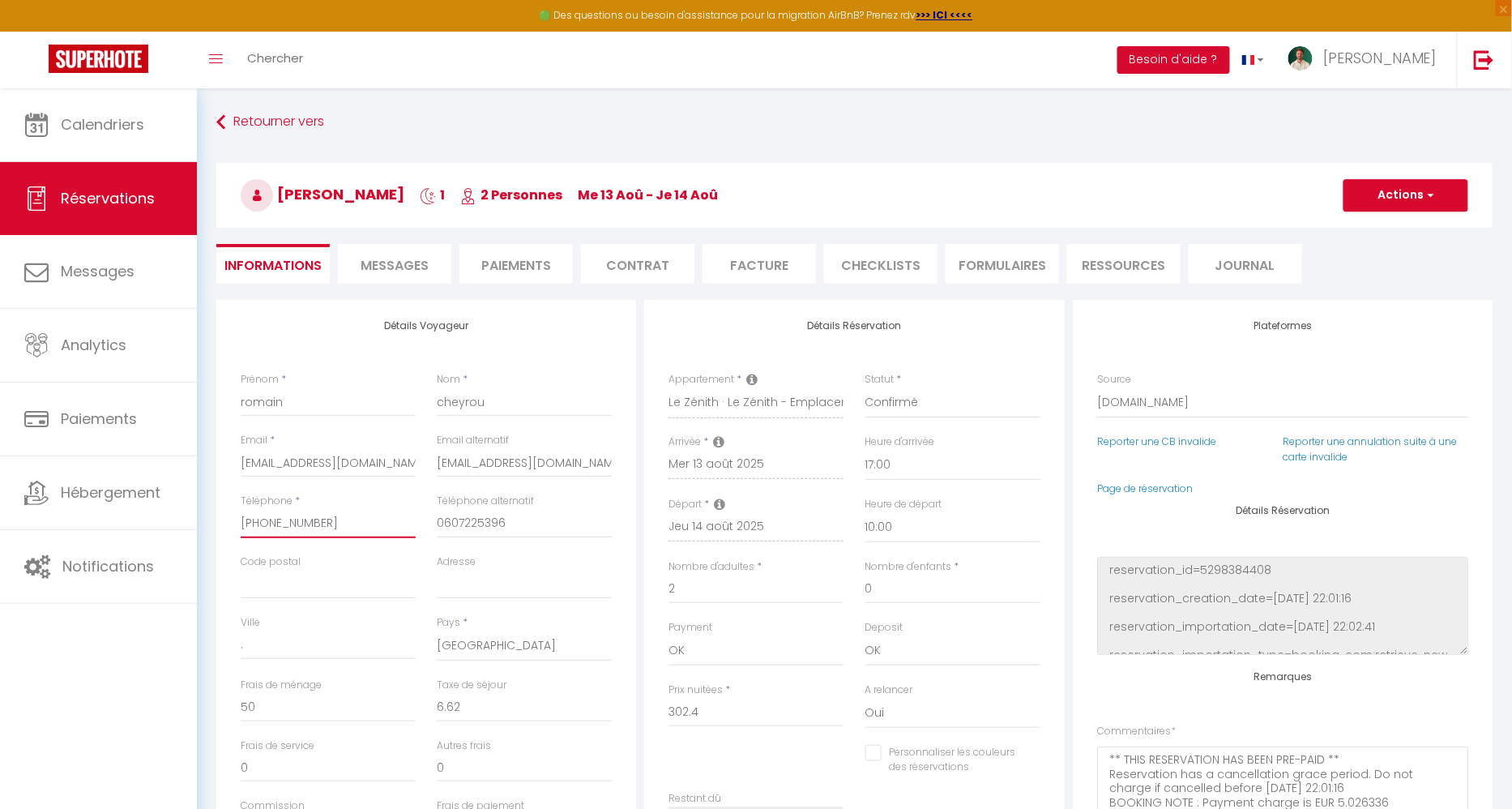
click at [311, 527] on input "+33607225396" at bounding box center [329, 523] width 175 height 29
checkbox input "false"
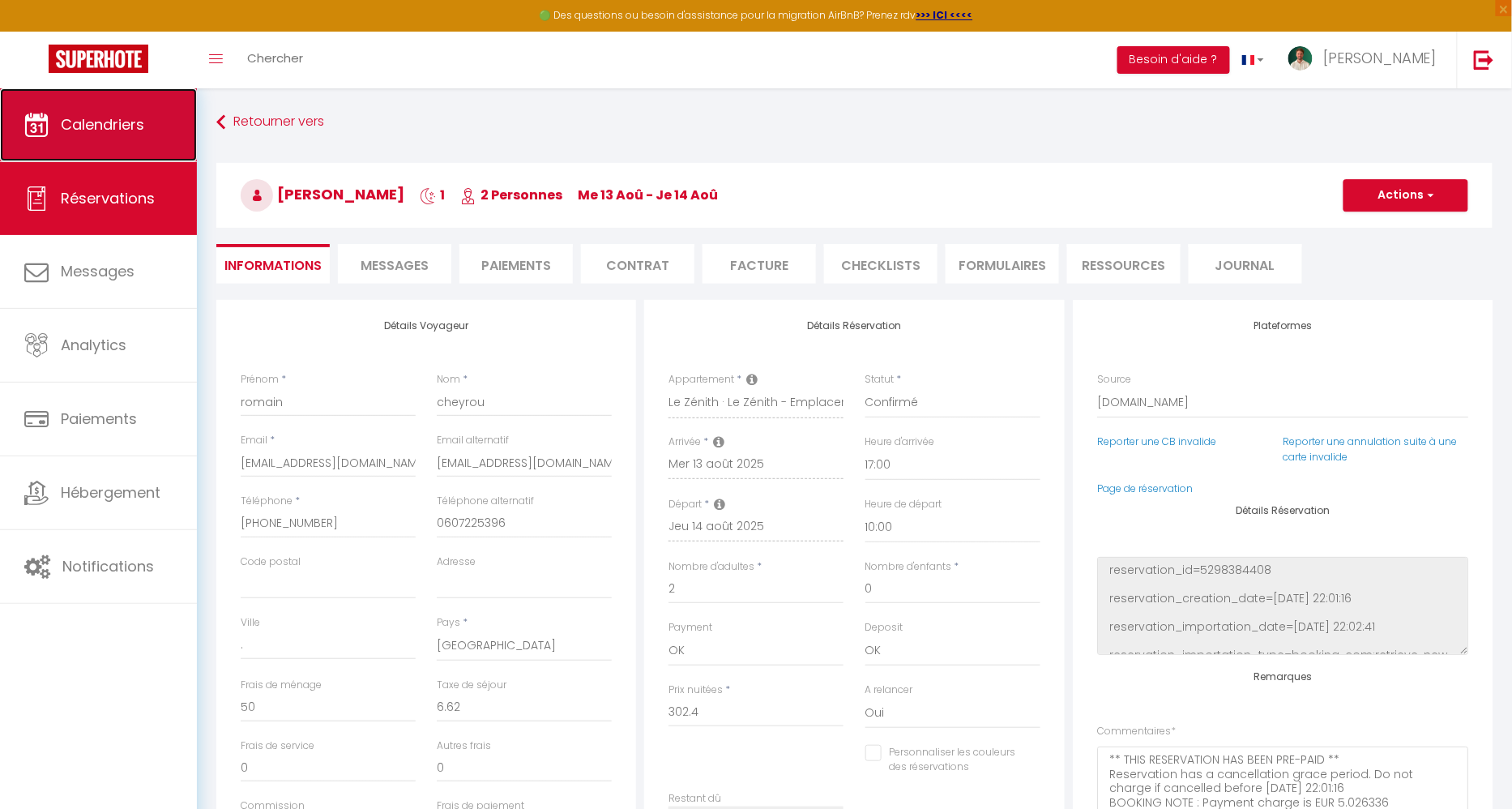
click at [89, 126] on span "Calendriers" at bounding box center [103, 124] width 84 height 21
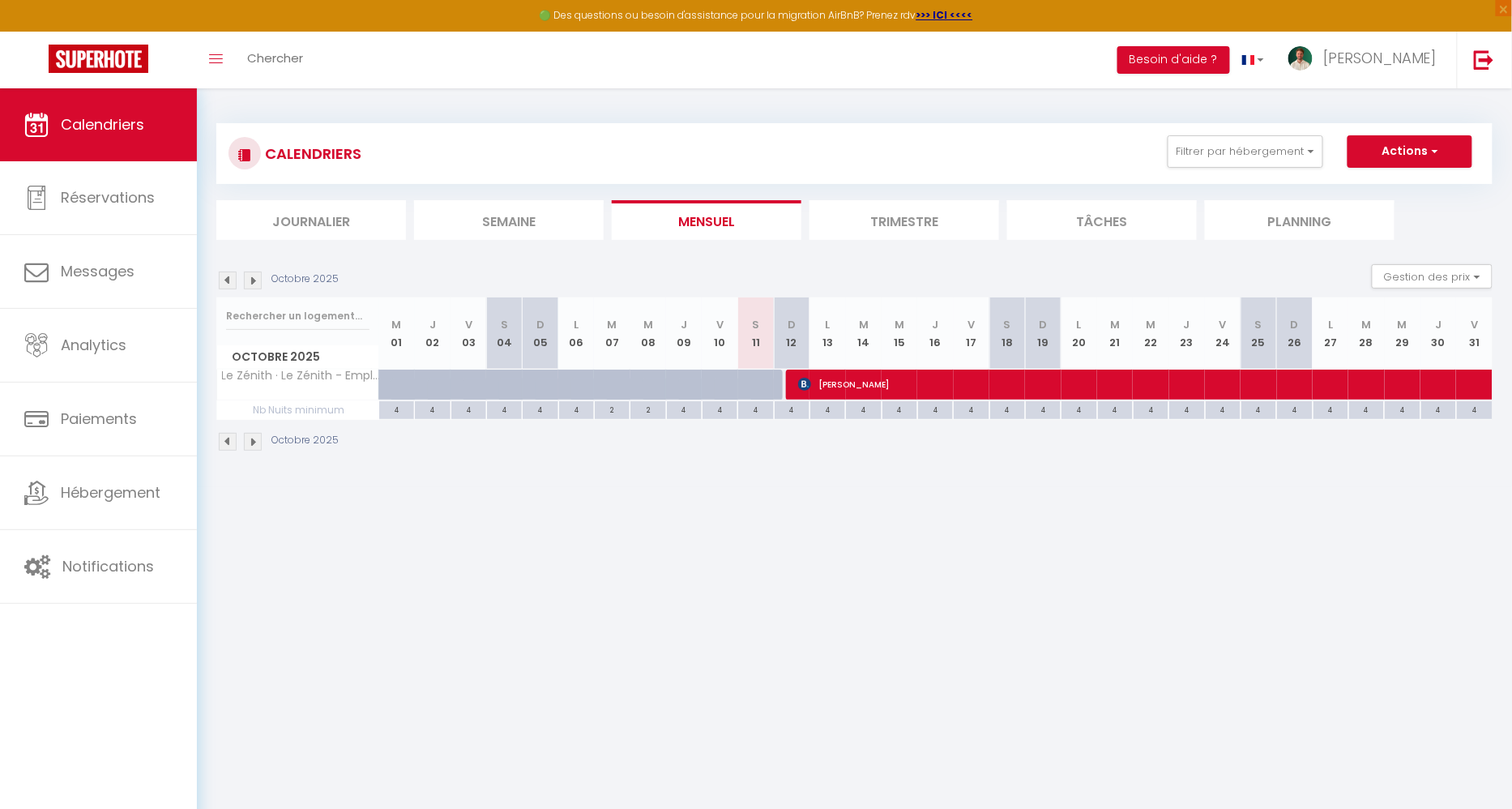
click at [233, 280] on img at bounding box center [227, 280] width 18 height 18
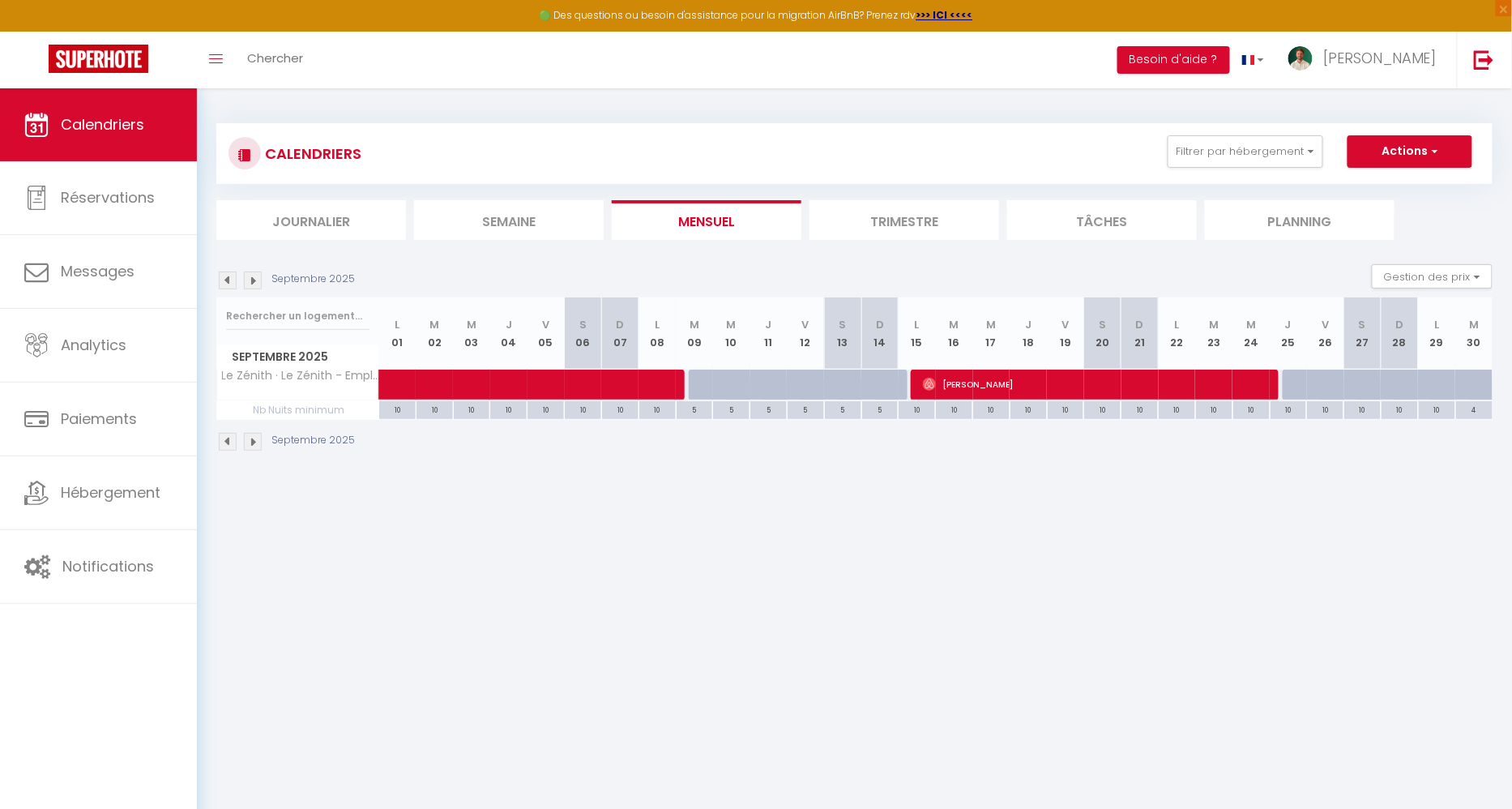
click at [233, 280] on img at bounding box center [227, 280] width 18 height 18
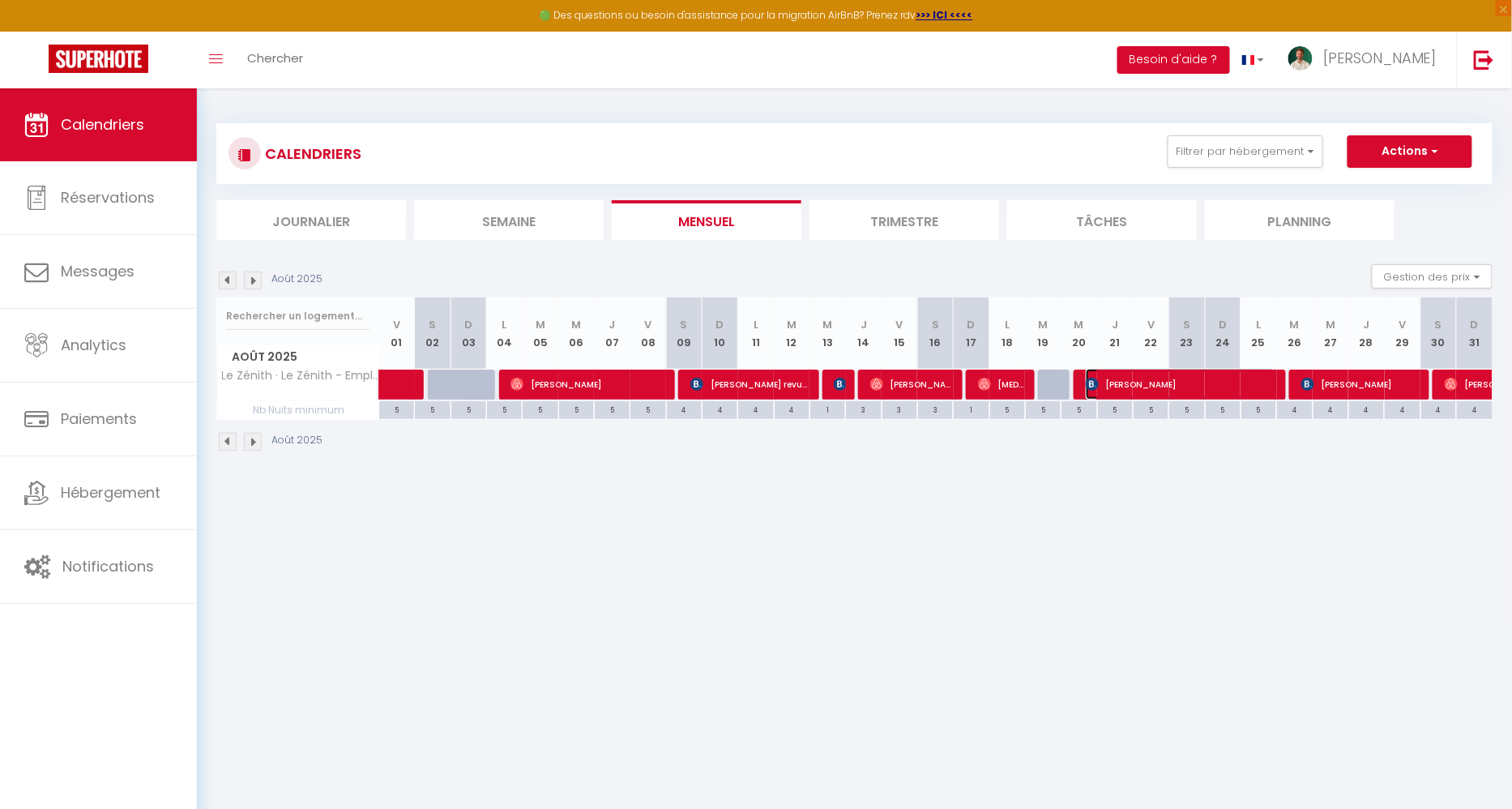
click at [1106, 384] on span "anne-marie colney" at bounding box center [1181, 384] width 190 height 31
select select "OK"
select select "0"
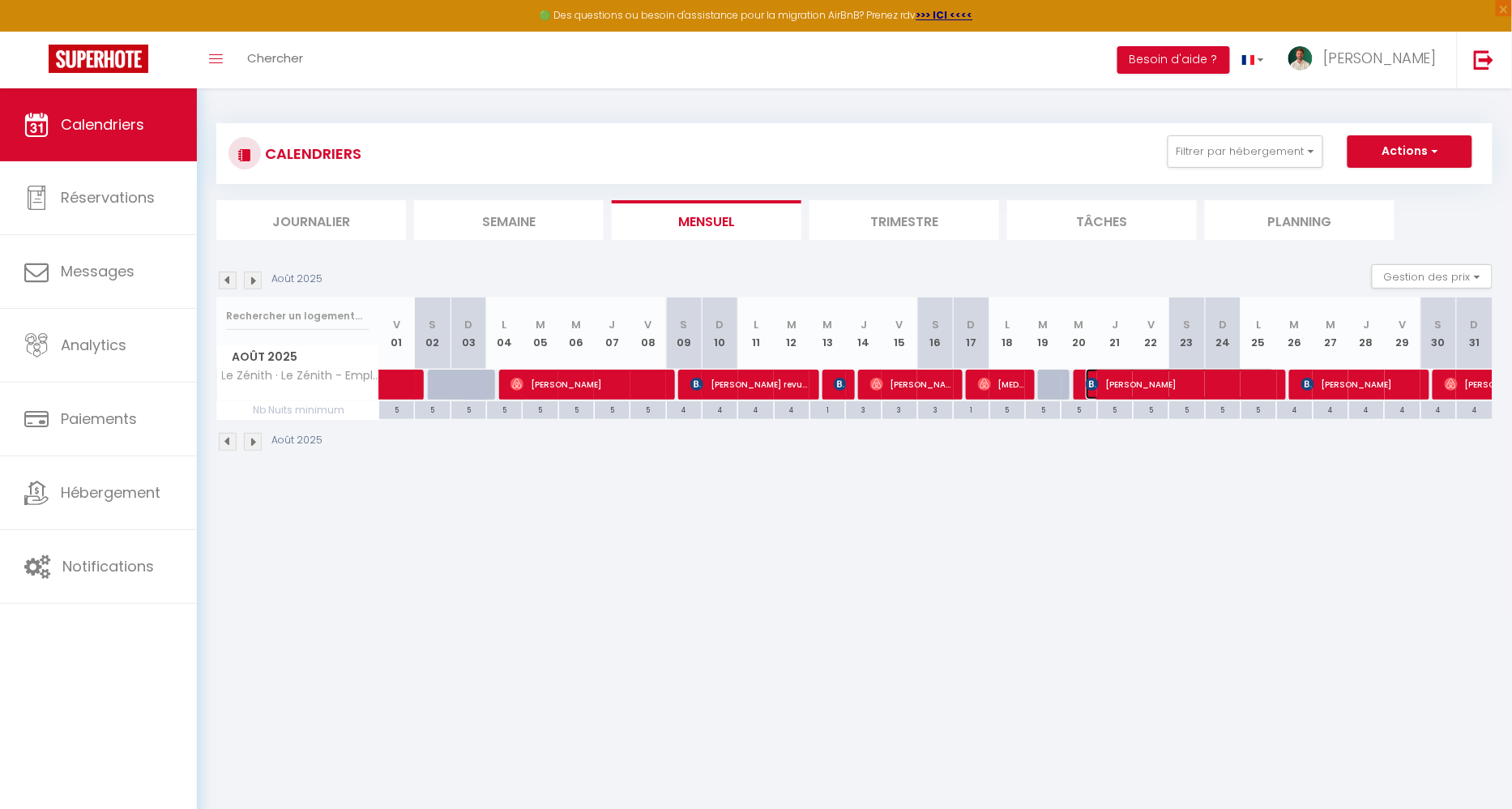
select select "1"
select select
select select "35956"
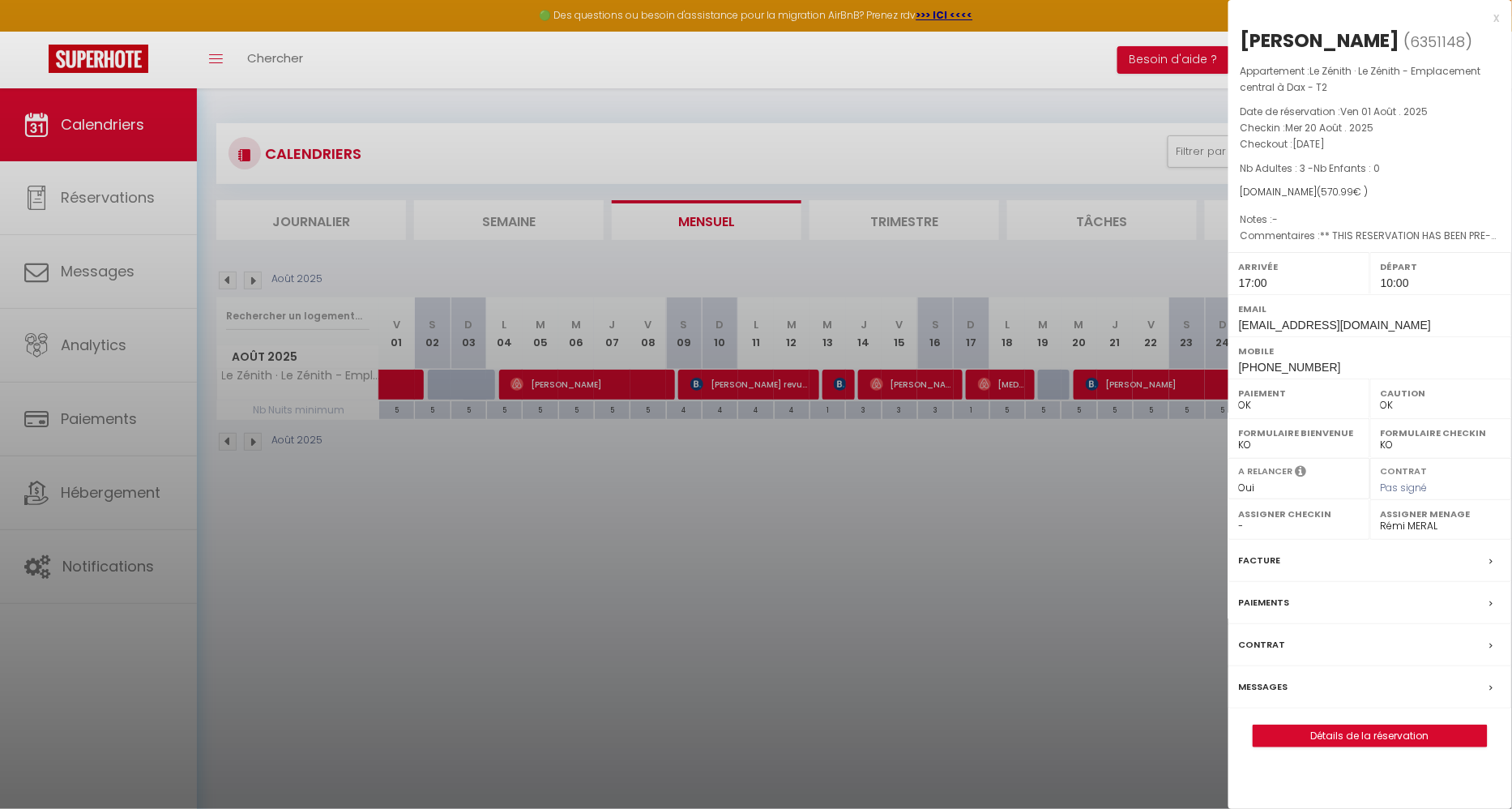
click at [1279, 684] on label "Messages" at bounding box center [1263, 687] width 49 height 17
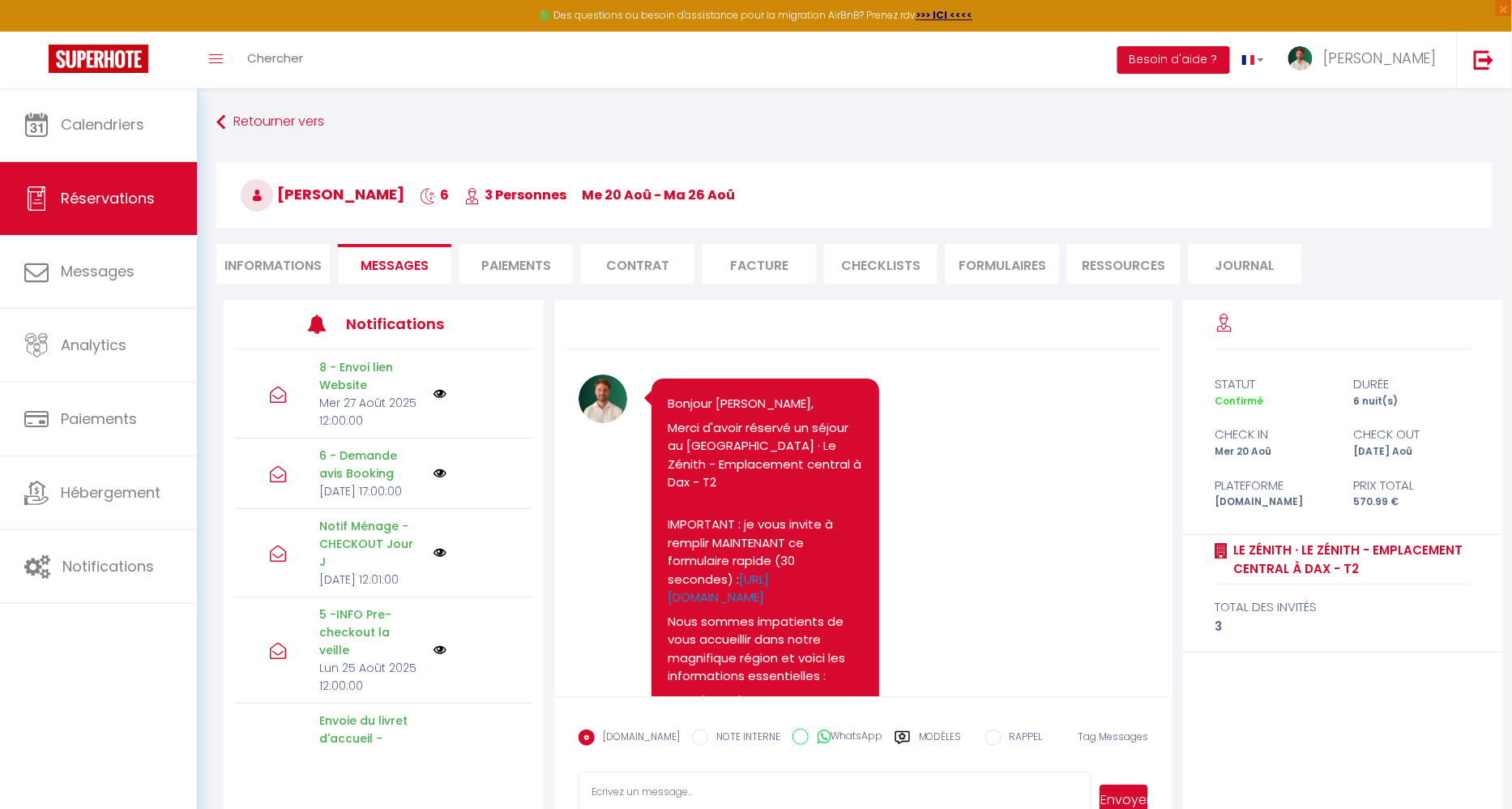
scroll to position [8697, 0]
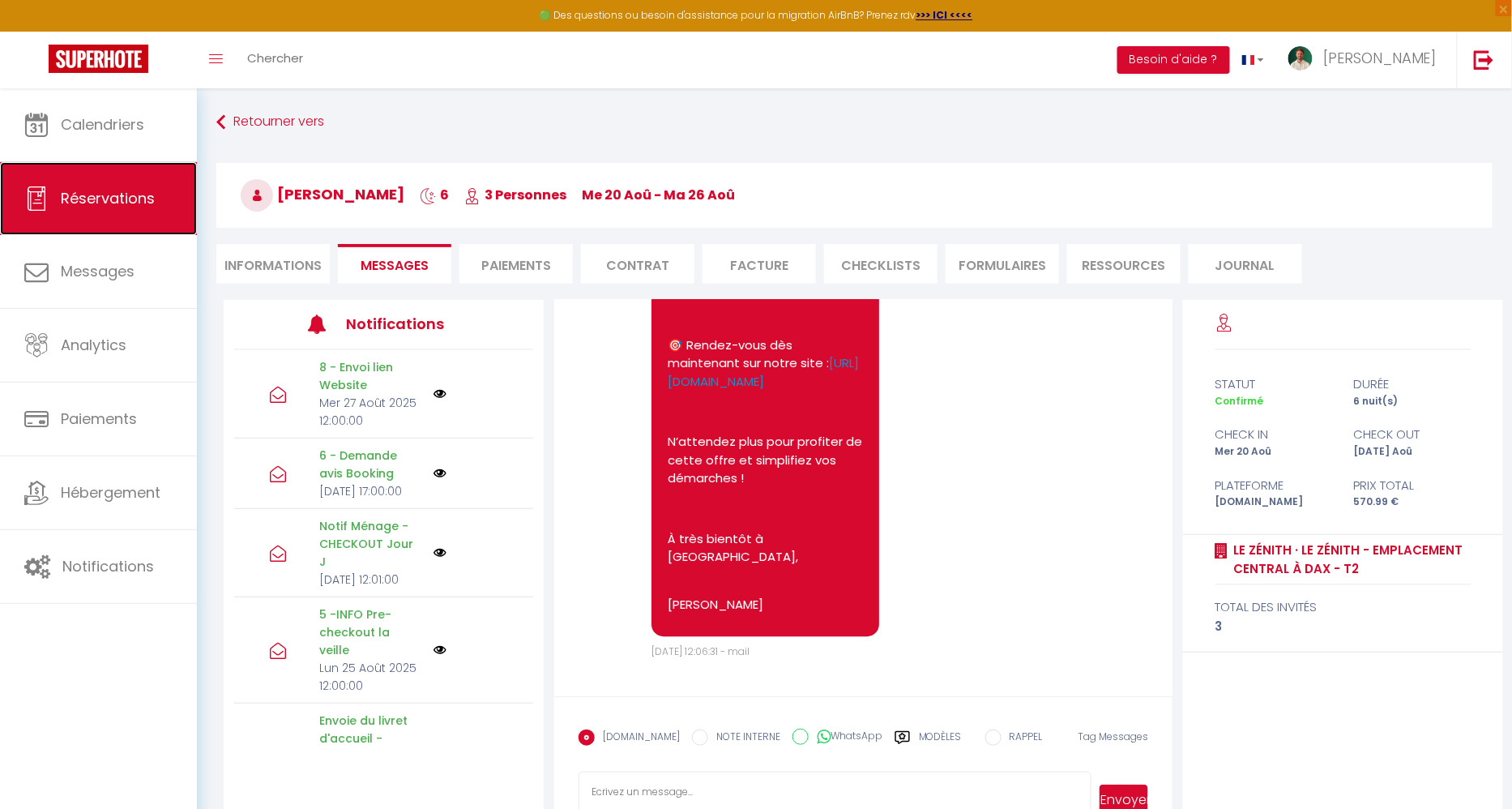
click at [114, 191] on span "Réservations" at bounding box center [108, 199] width 94 height 21
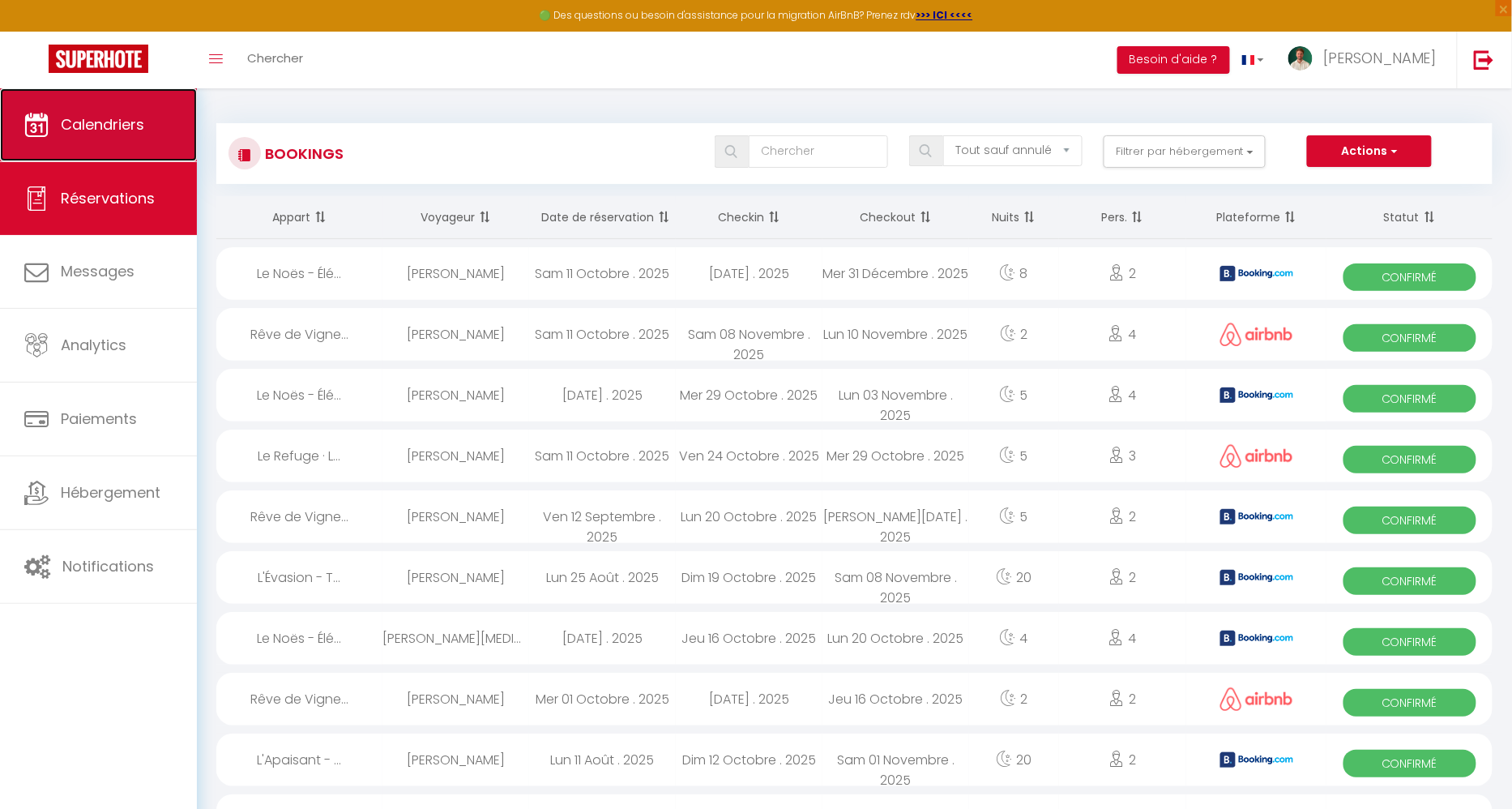
click at [119, 146] on link "Calendriers" at bounding box center [98, 124] width 197 height 73
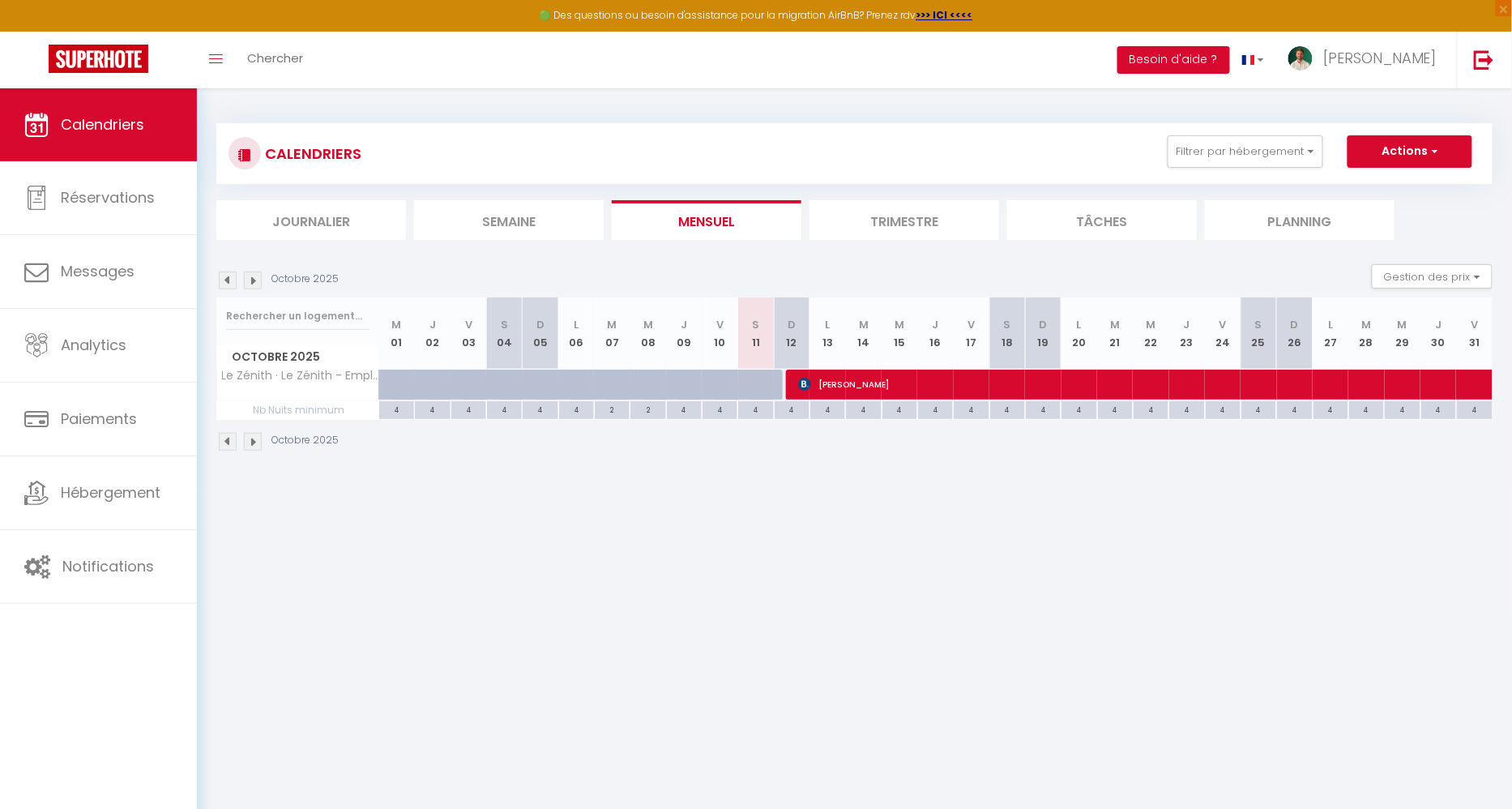
click at [223, 279] on img at bounding box center [227, 280] width 18 height 18
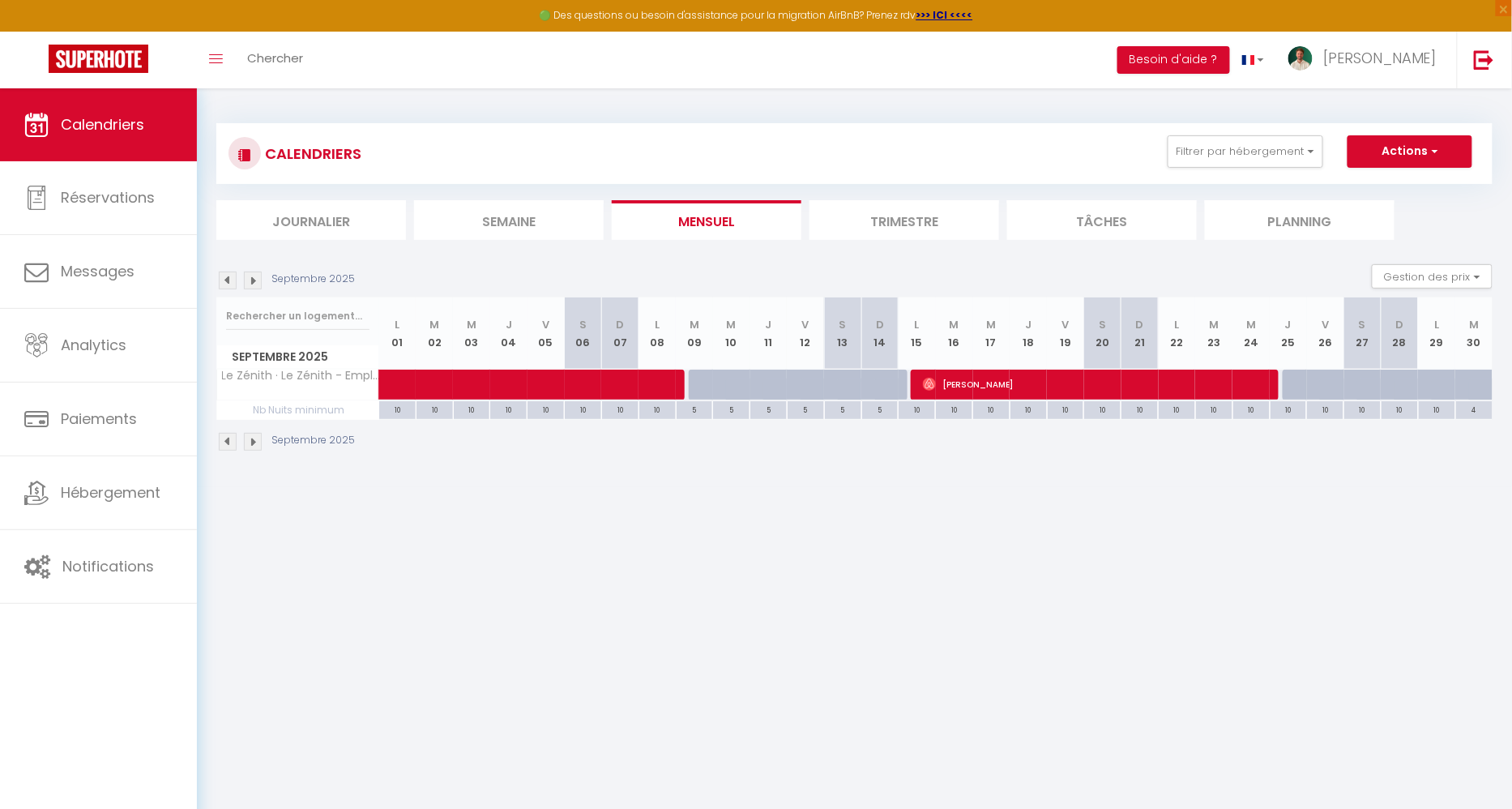
click at [223, 279] on img at bounding box center [227, 280] width 18 height 18
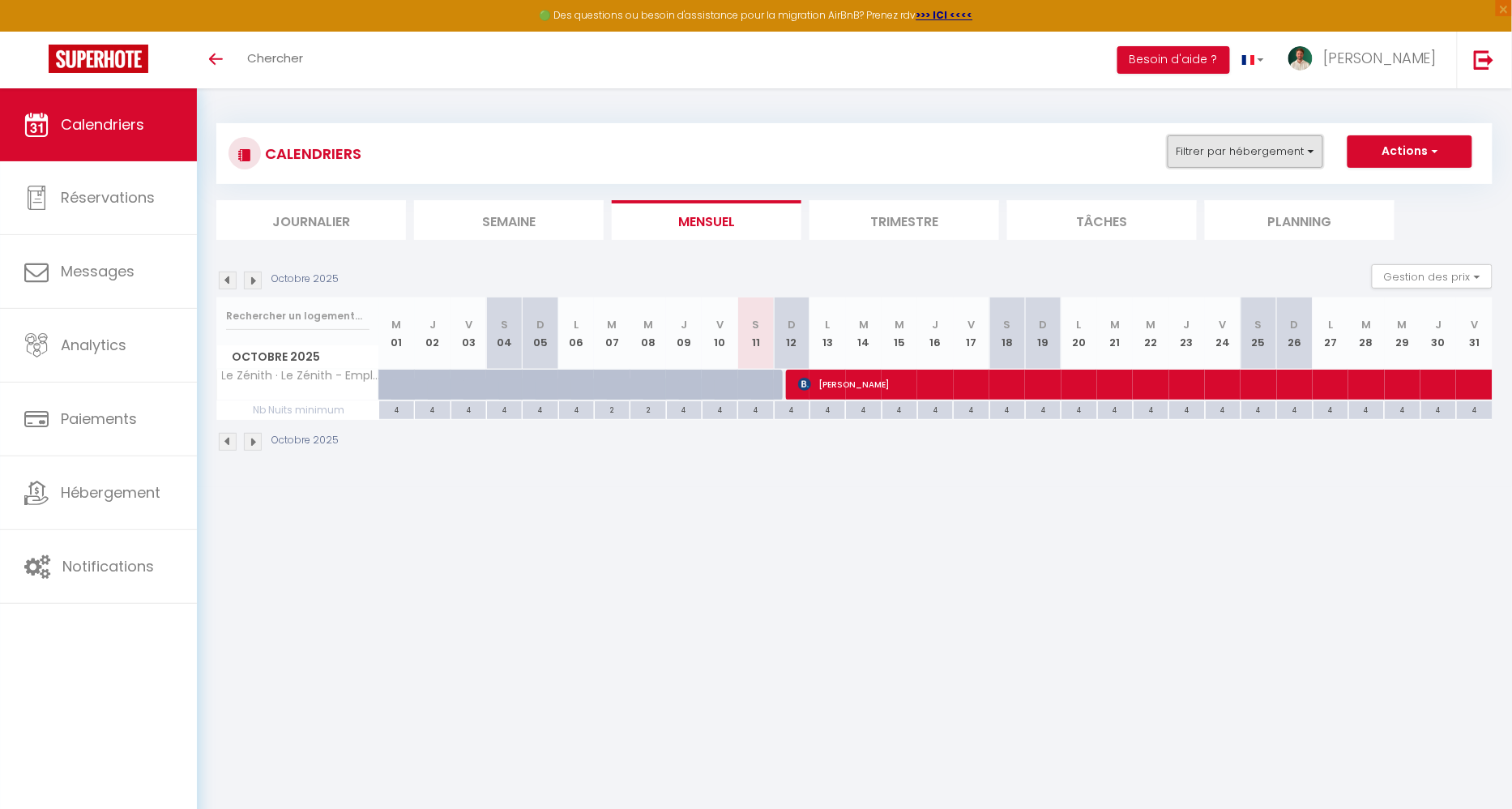
click at [1213, 144] on button "Filtrer par hébergement" at bounding box center [1245, 152] width 155 height 32
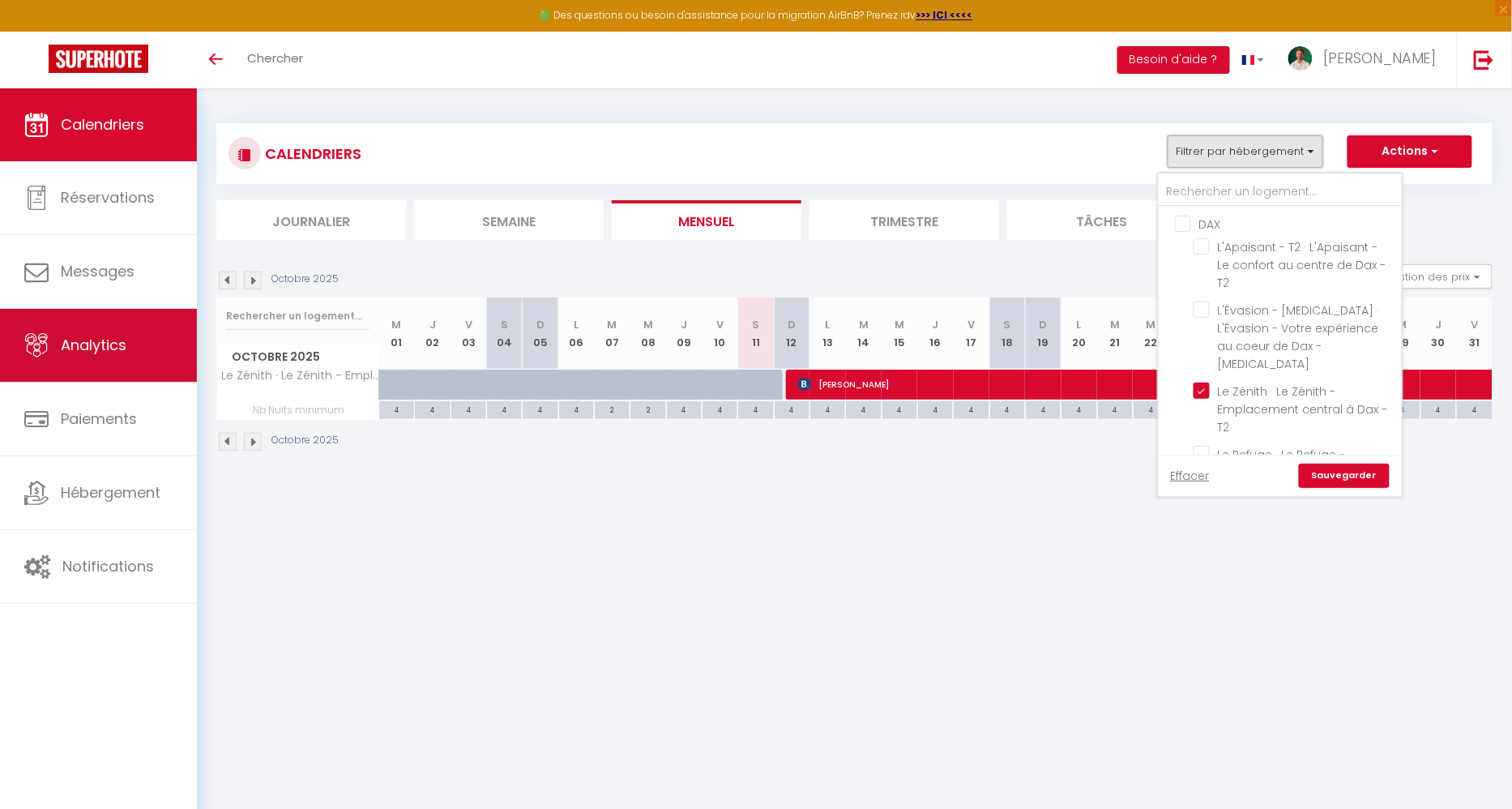
click at [105, 347] on span "Analytics" at bounding box center [94, 345] width 66 height 21
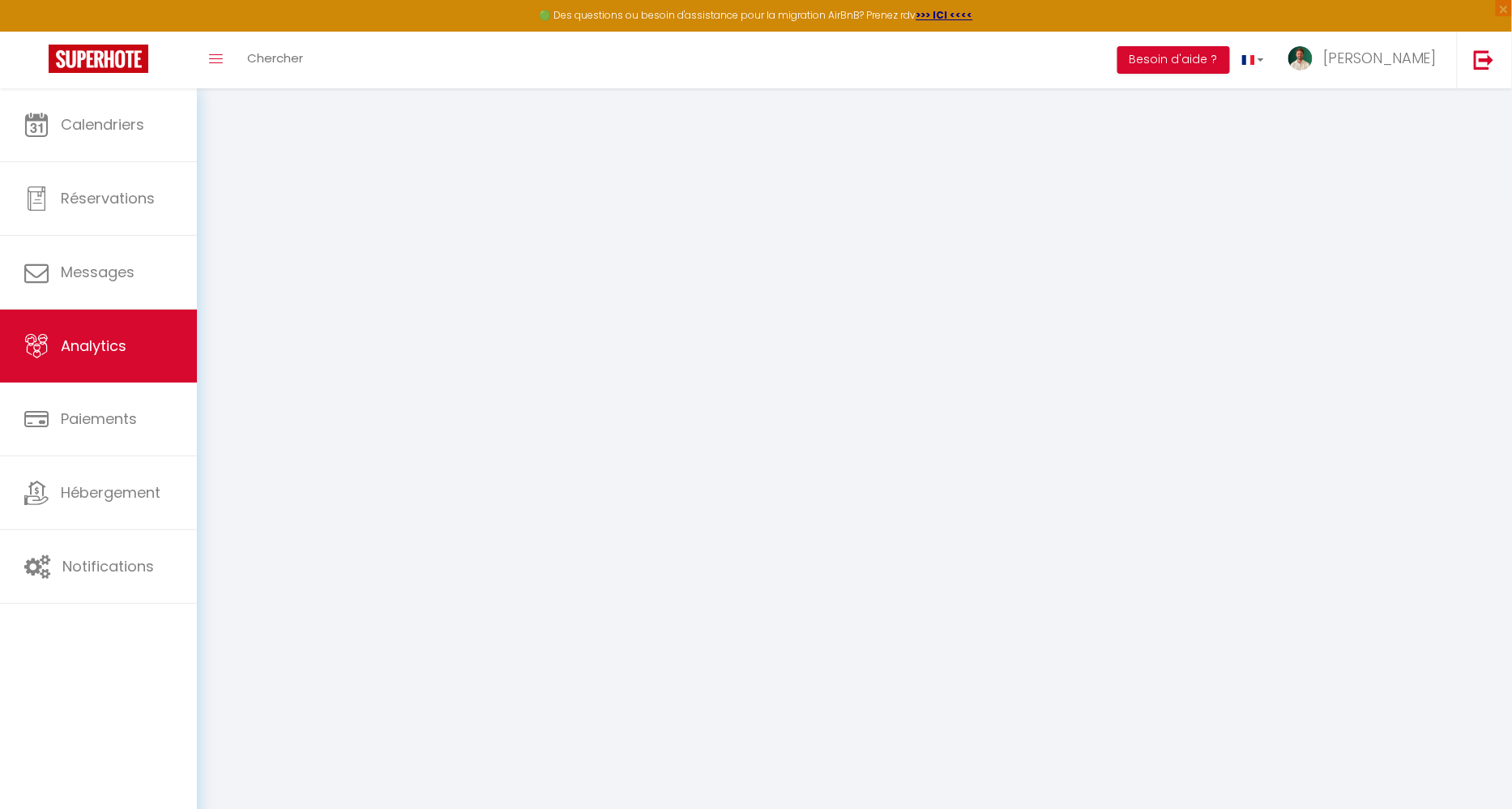
select select "2025"
select select "10"
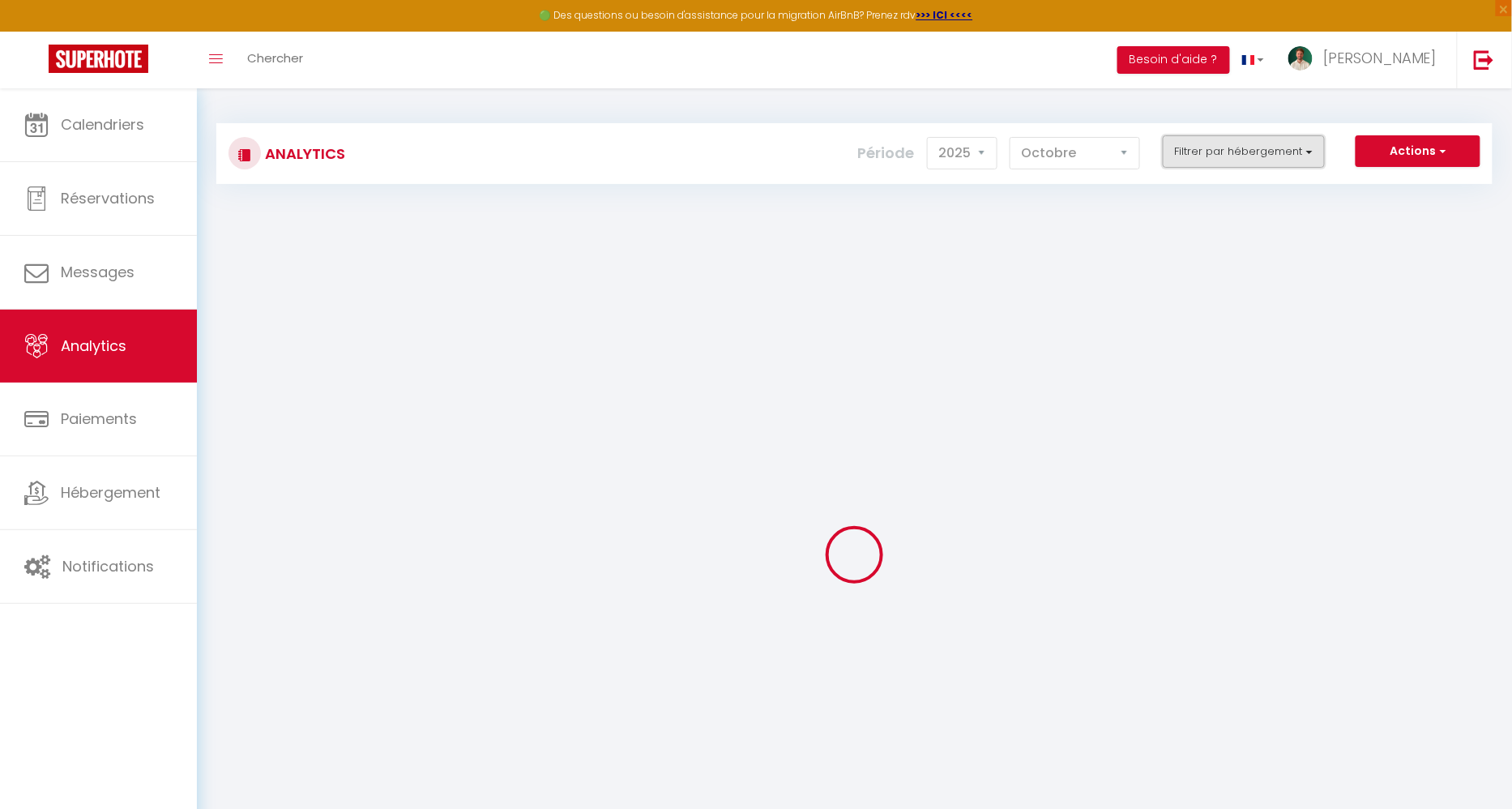
click at [1234, 154] on button "Filtrer par hébergement" at bounding box center [1244, 152] width 162 height 32
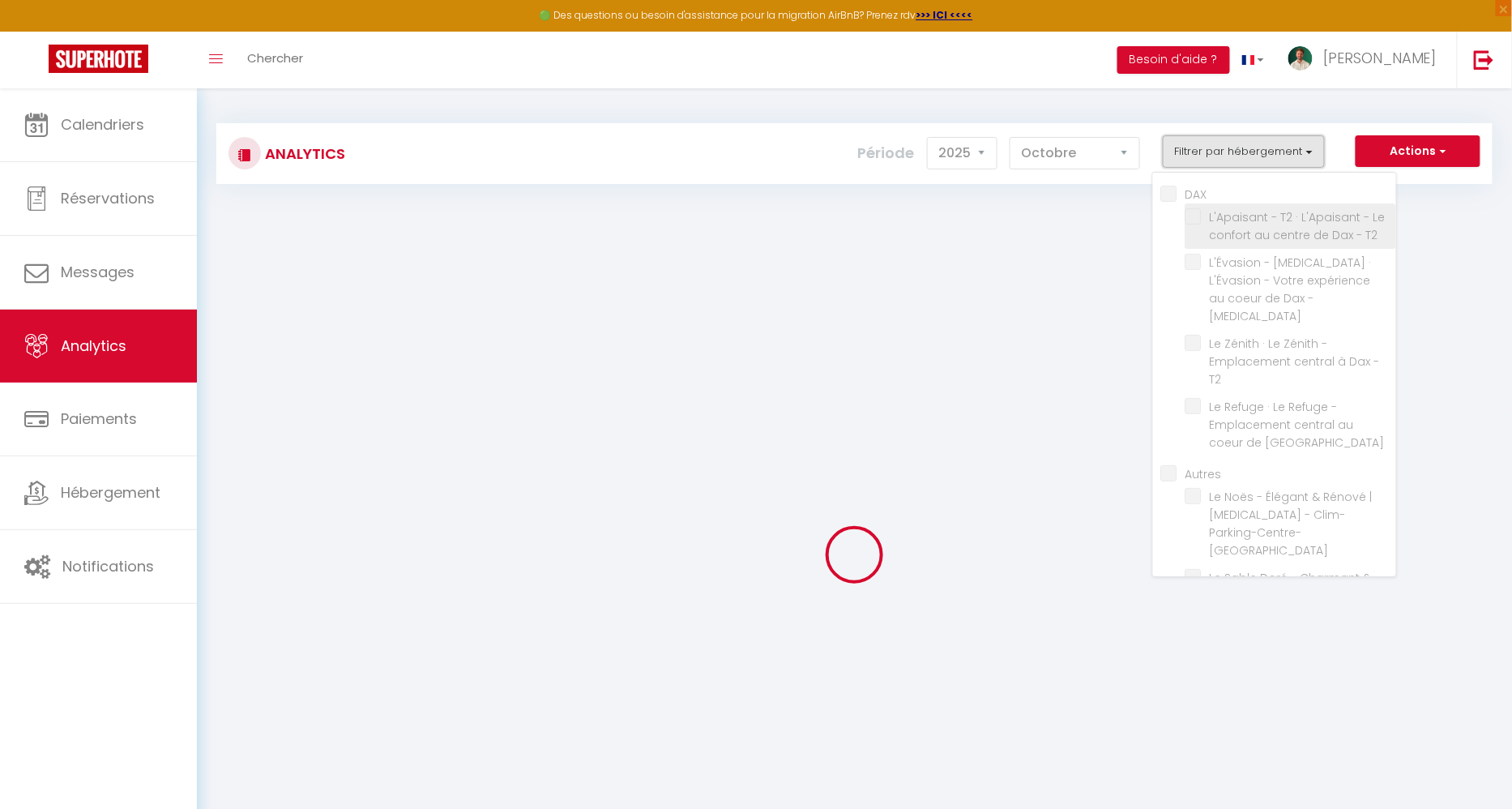
checkbox input "false"
checkbox T2 "false"
checkbox T3 "false"
checkbox T2 "false"
checkbox Dax "false"
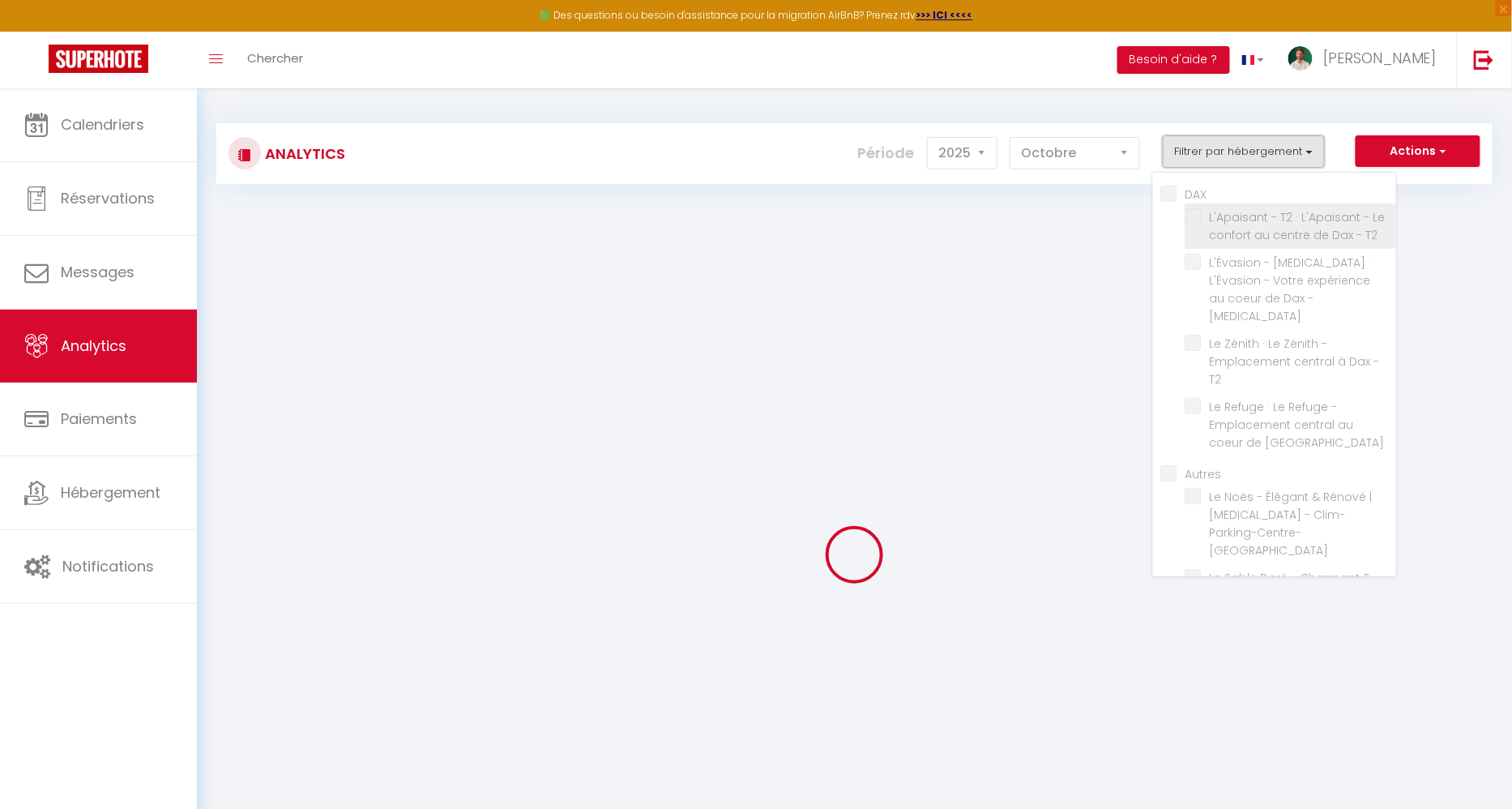
checkbox input "false"
checkbox PESSAC "false"
checkbox CAPBRETON "false"
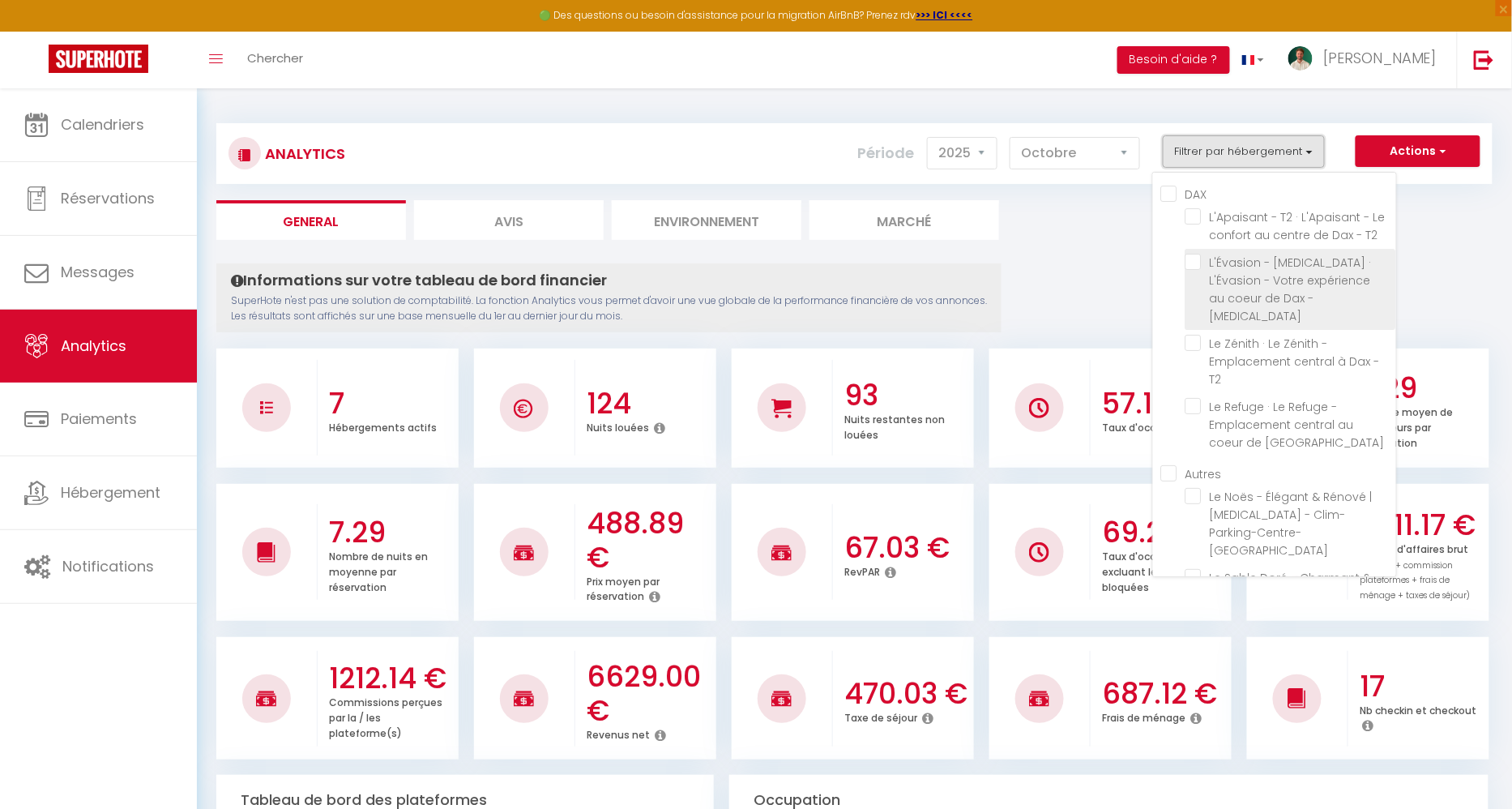
scroll to position [72, 0]
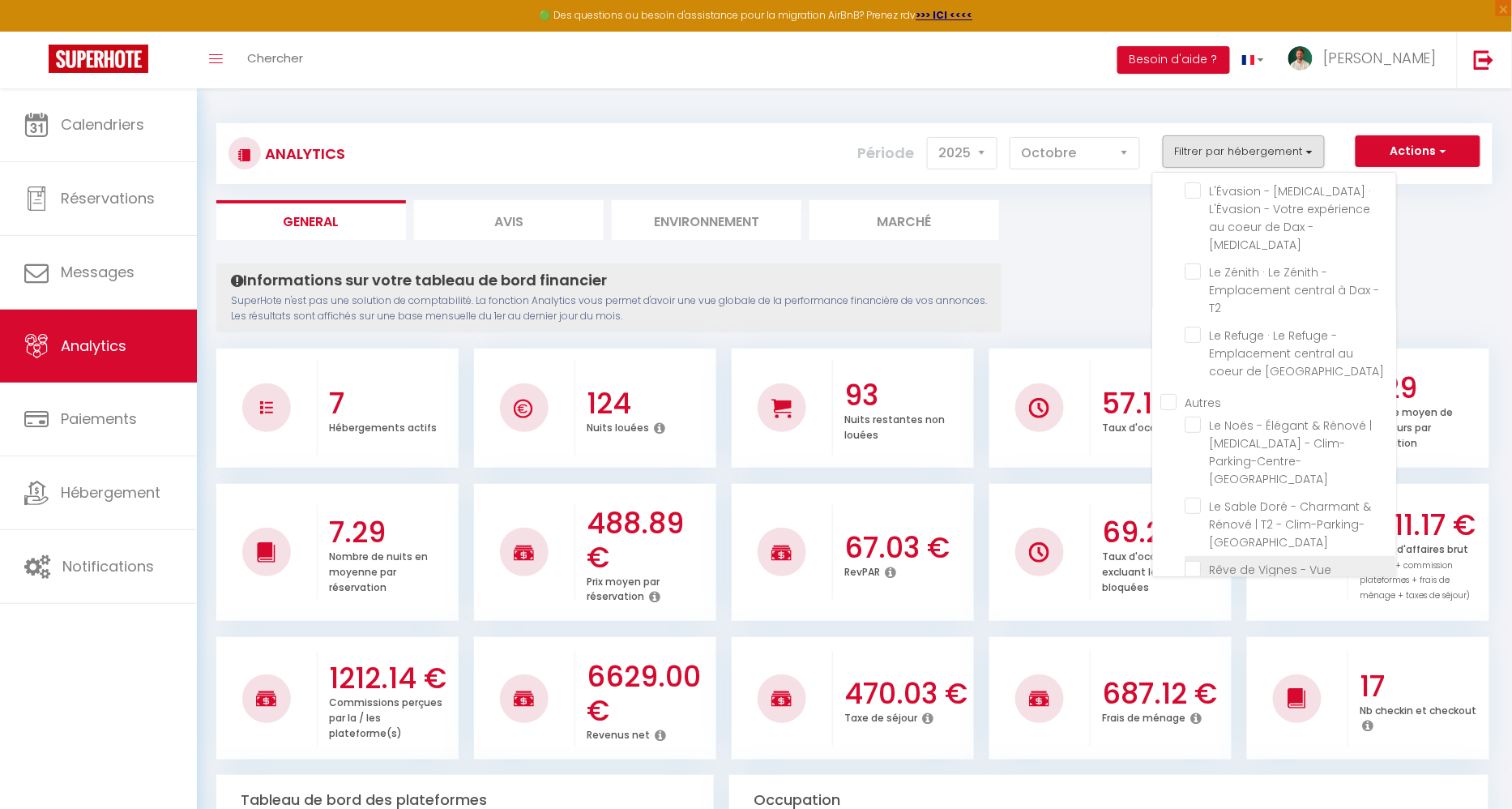
click at [1200, 560] on Sauna "checkbox" at bounding box center [1291, 568] width 211 height 16
checkbox Sauna "true"
checkbox T2 "false"
checkbox T3 "false"
checkbox T2 "false"
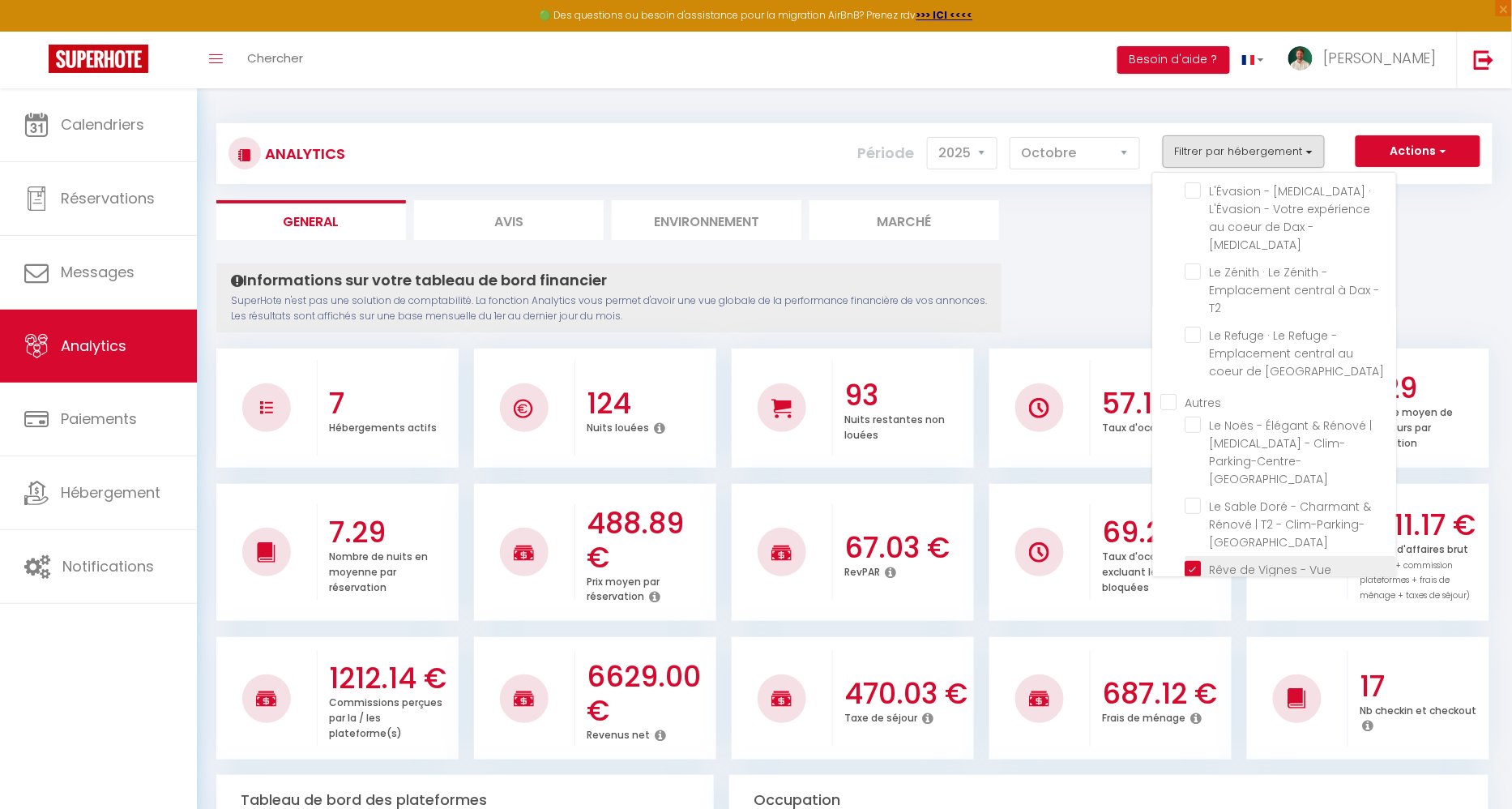
checkbox Dax "false"
checkbox PESSAC "false"
checkbox CAPBRETON "false"
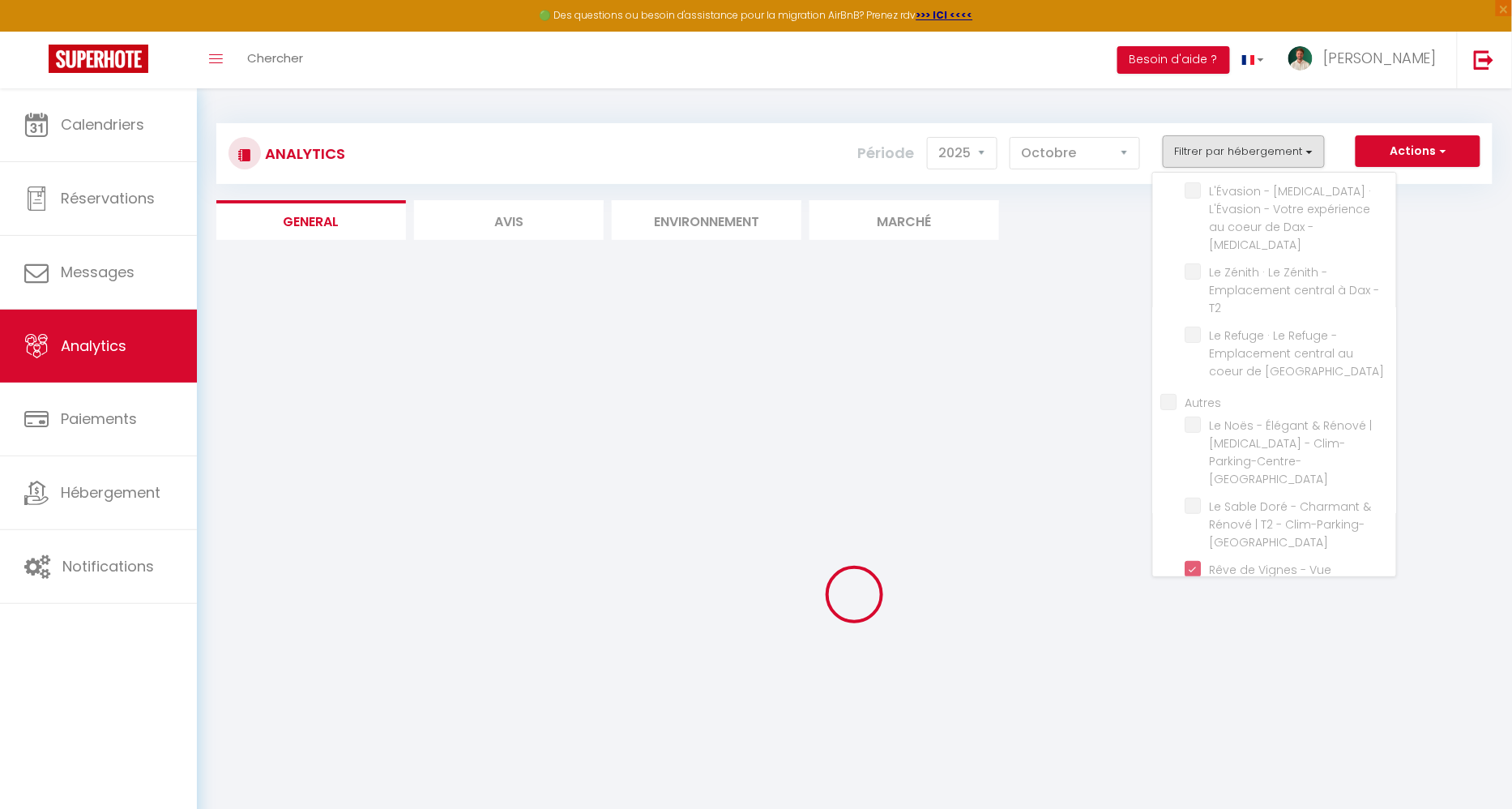
checkbox T2 "false"
checkbox T3 "false"
checkbox T2 "false"
checkbox Dax "false"
checkbox PESSAC "false"
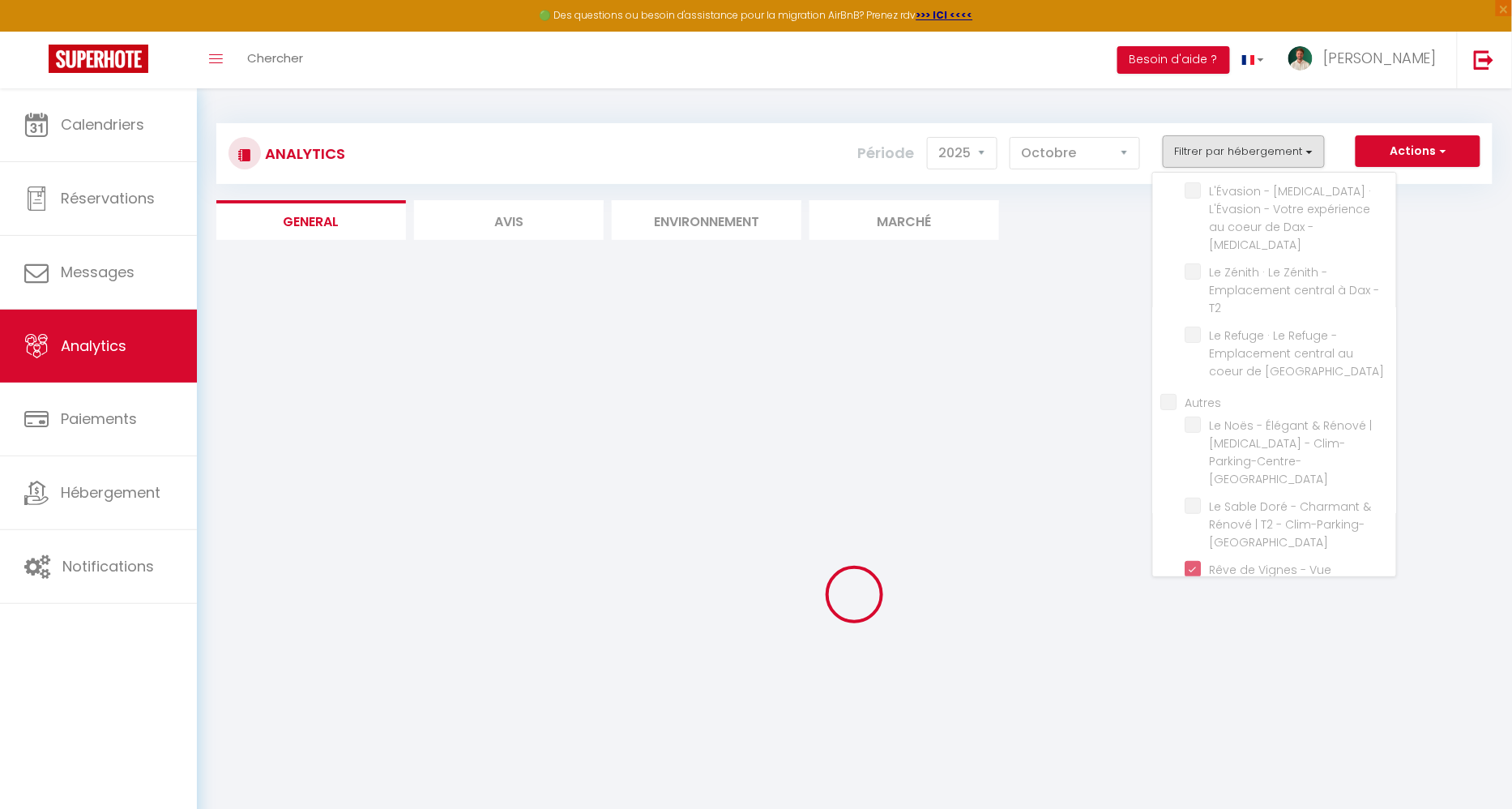
checkbox CAPBRETON "false"
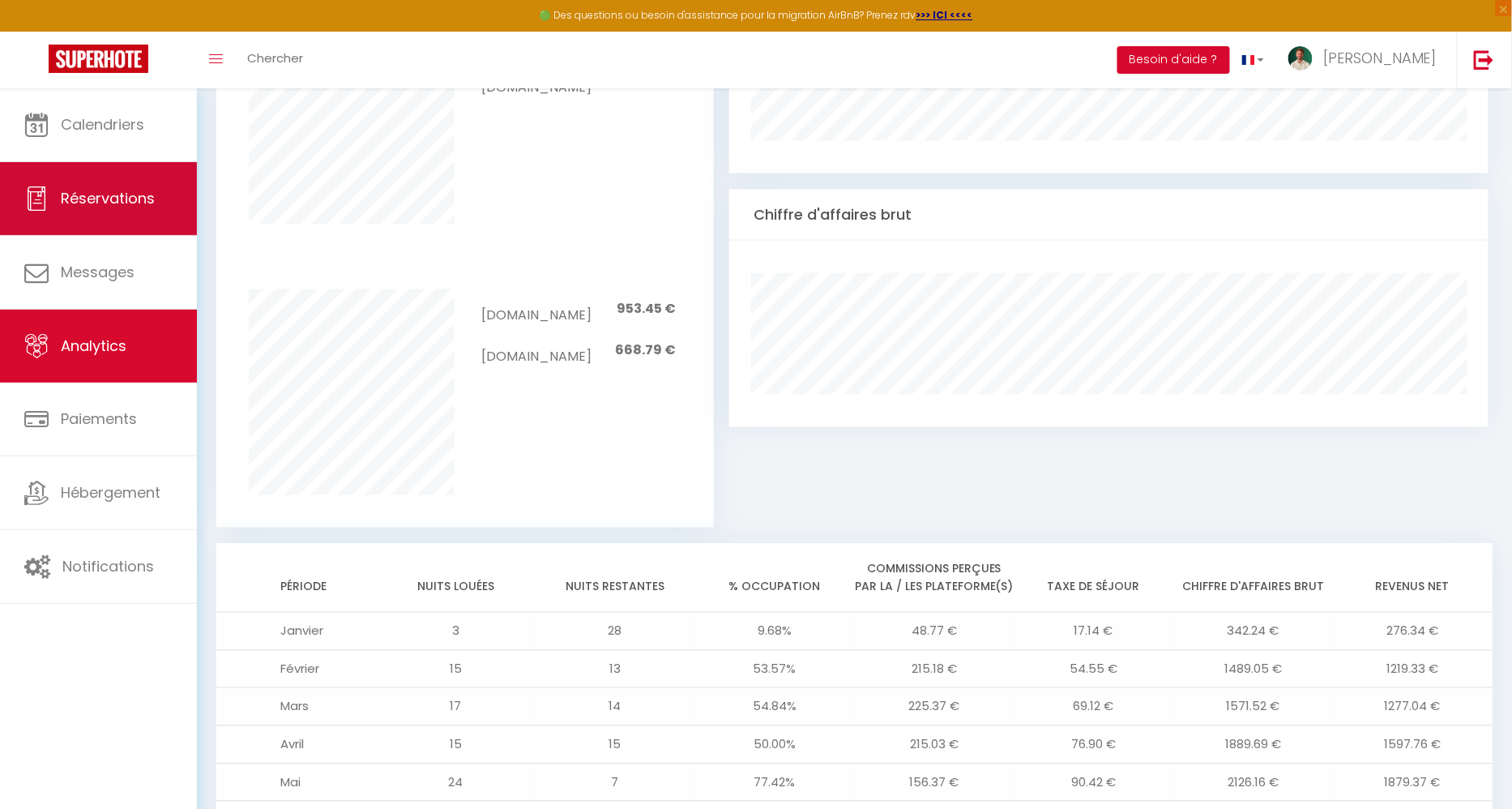
scroll to position [531, 0]
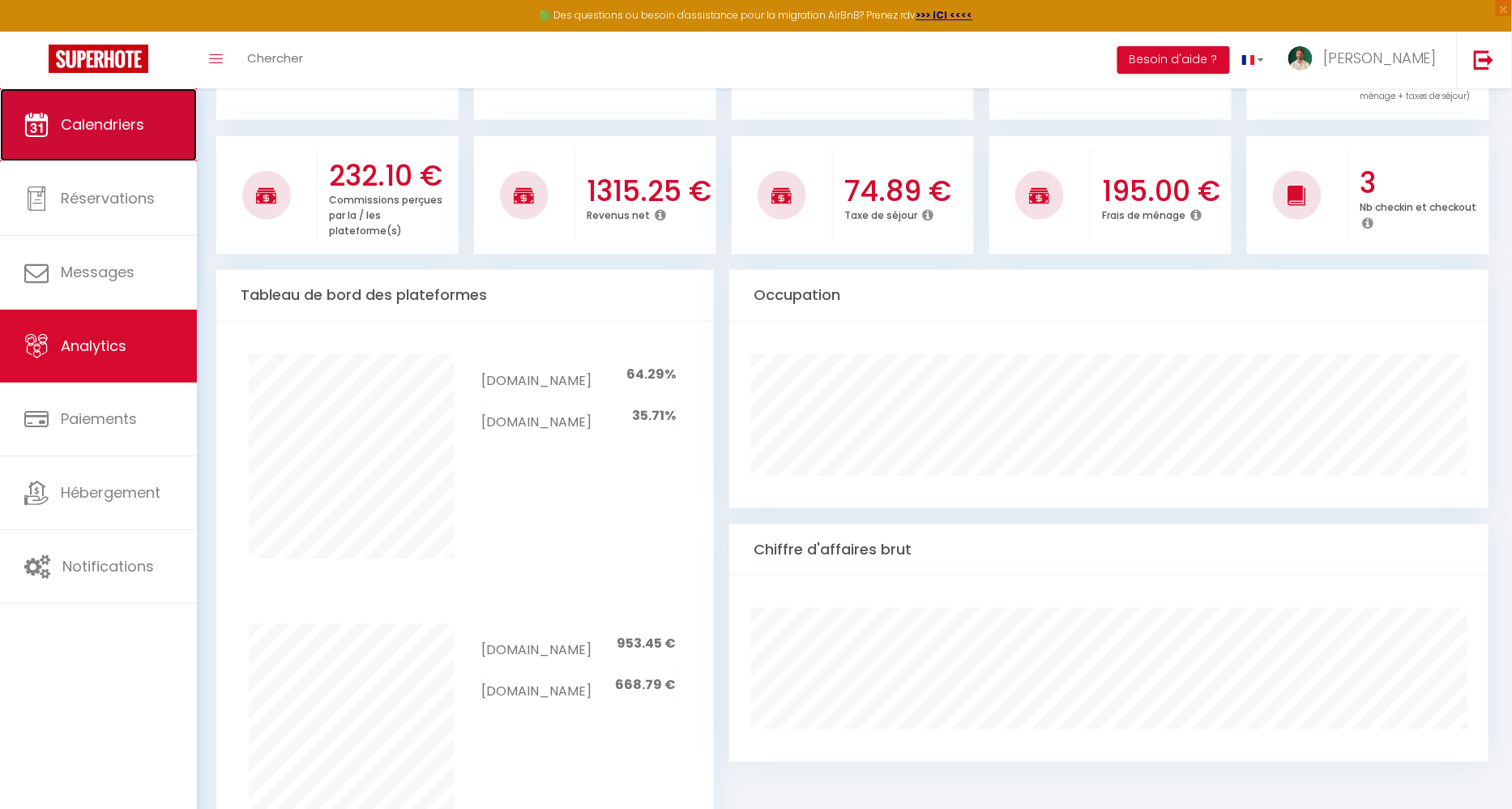
click at [132, 125] on span "Calendriers" at bounding box center [103, 124] width 84 height 21
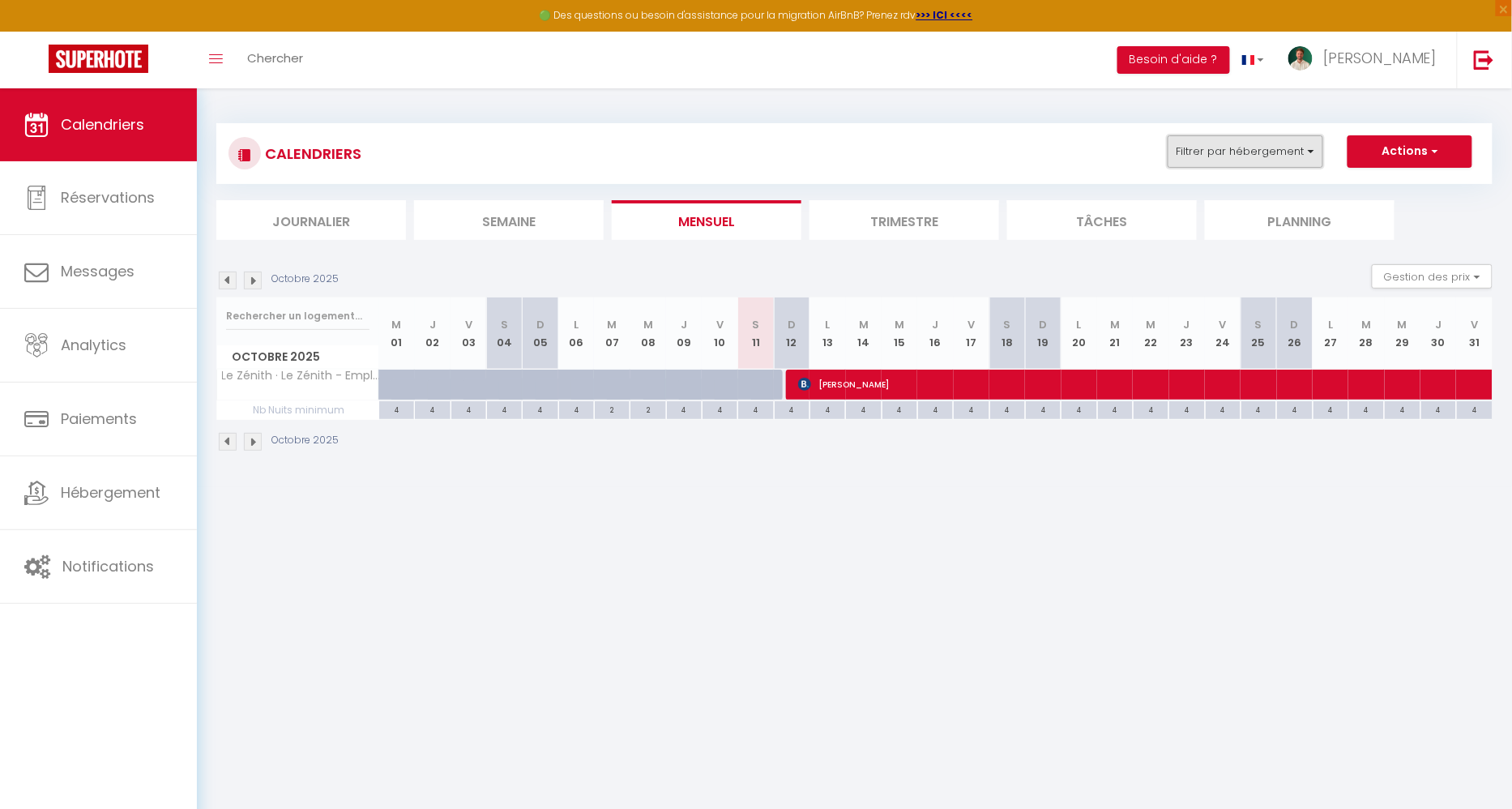
click at [1251, 153] on button "Filtrer par hébergement" at bounding box center [1245, 152] width 155 height 32
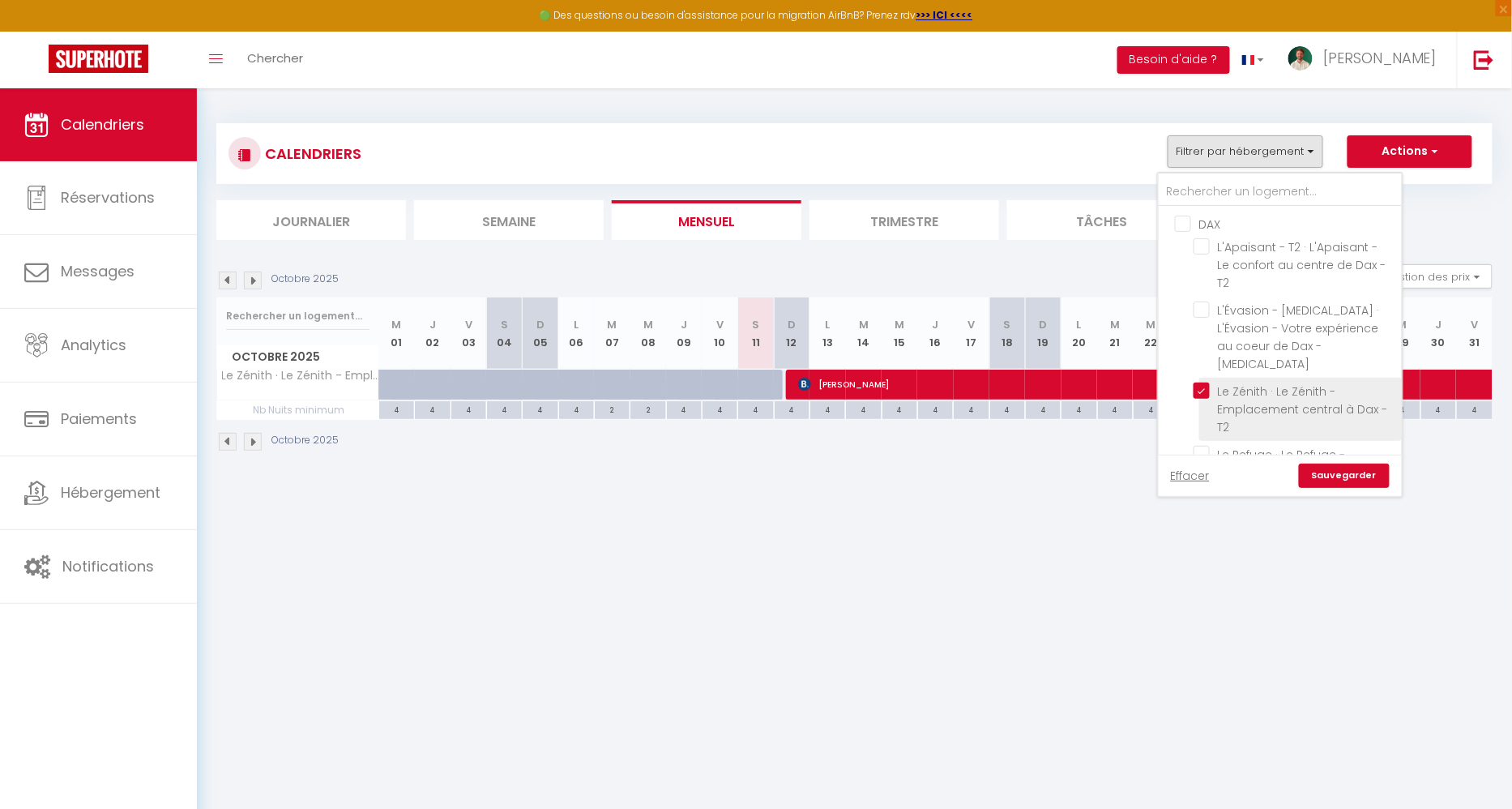
click at [1204, 382] on input "Le Zénith · Le Zénith - Emplacement central à Dax - T2" at bounding box center [1294, 390] width 202 height 16
checkbox input "false"
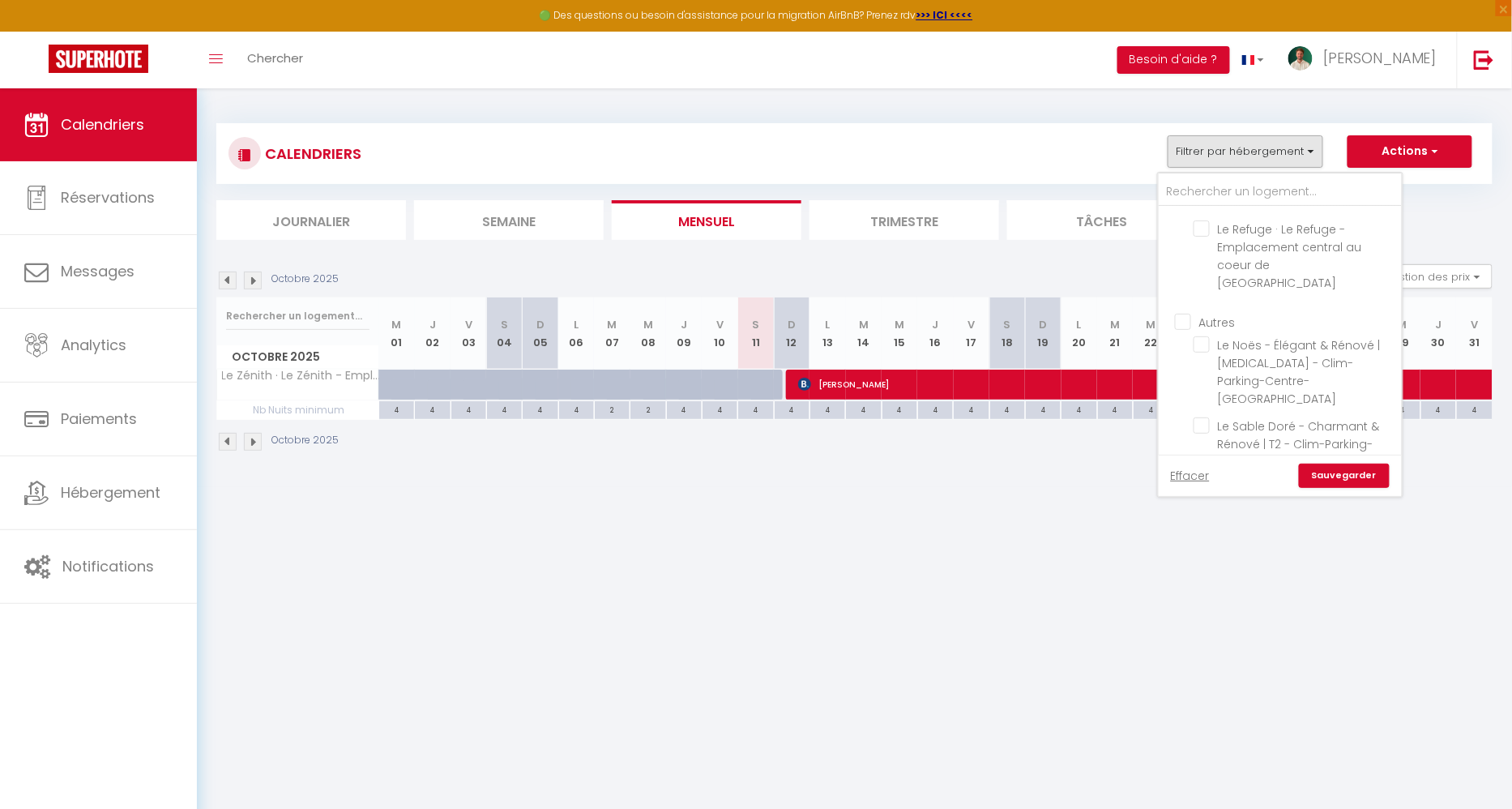
click at [1205, 480] on input "Rêve de Vignes - Vue Panoramique et Sauna" at bounding box center [1294, 488] width 202 height 16
checkbox input "true"
checkbox input "false"
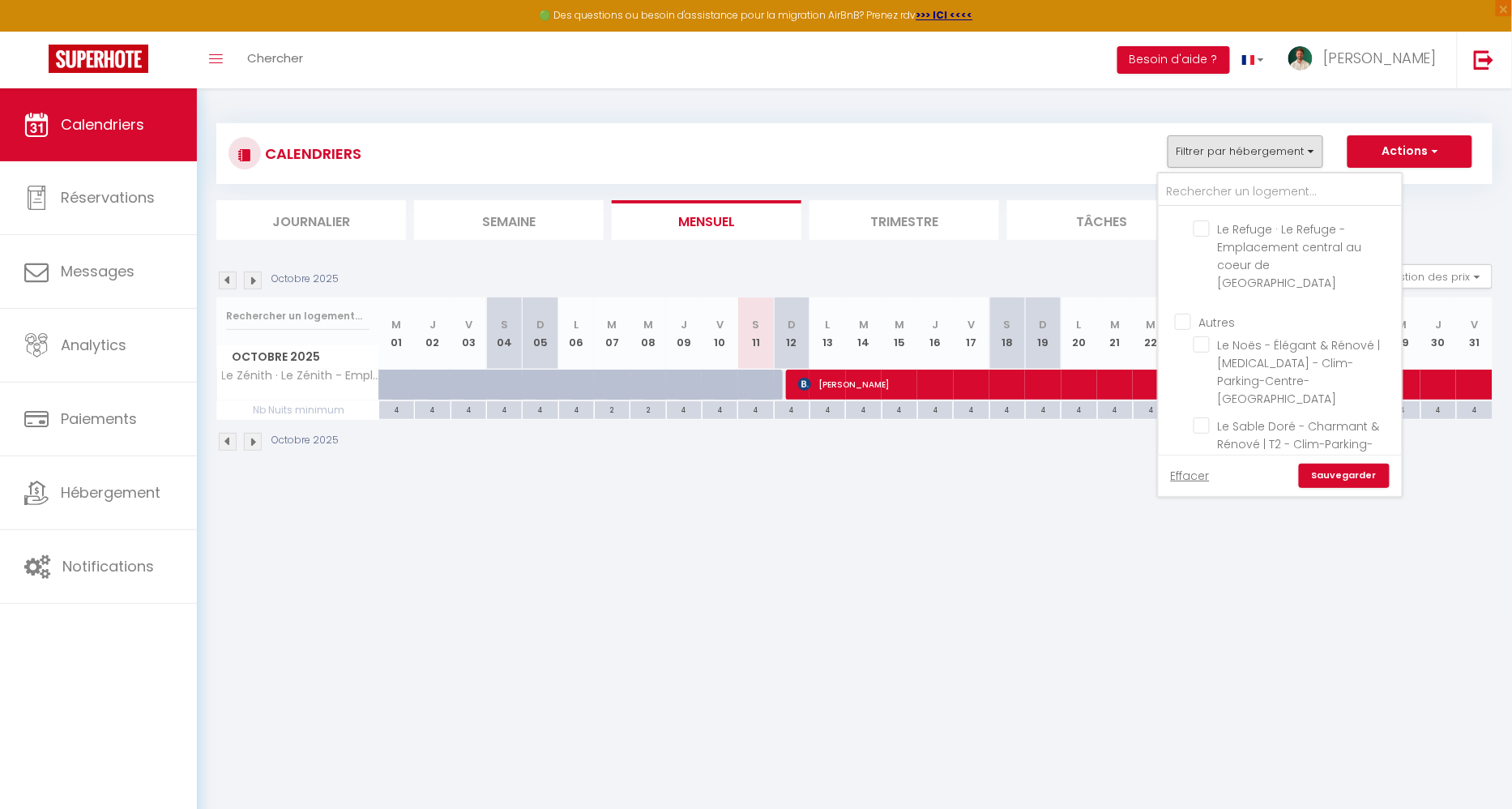
checkbox input "false"
click at [1325, 477] on link "Sauvegarder" at bounding box center [1343, 476] width 90 height 24
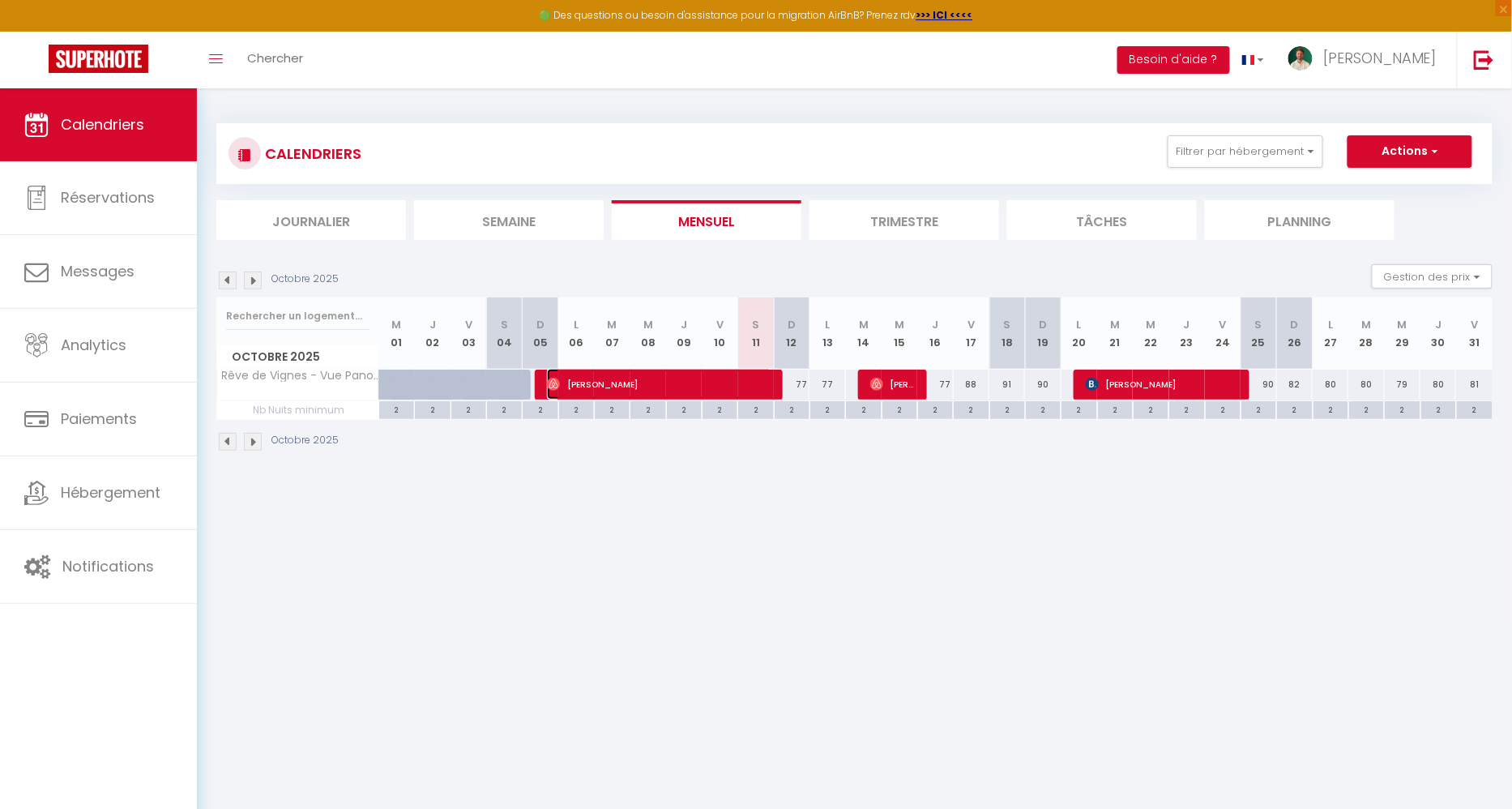
click at [578, 380] on span "[PERSON_NAME]" at bounding box center [660, 384] width 226 height 31
select select "OK"
select select "0"
select select "1"
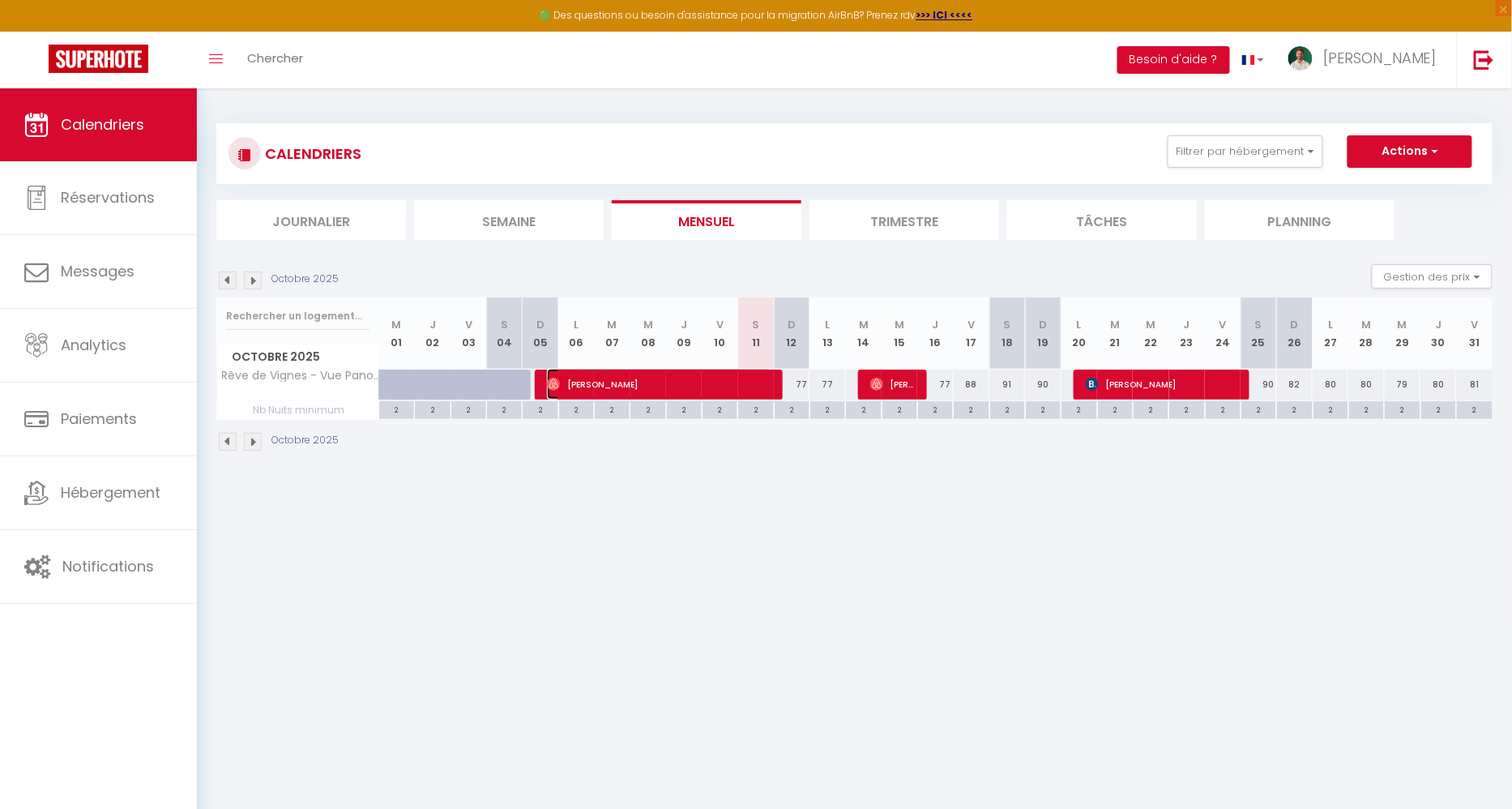
select select "1"
select select
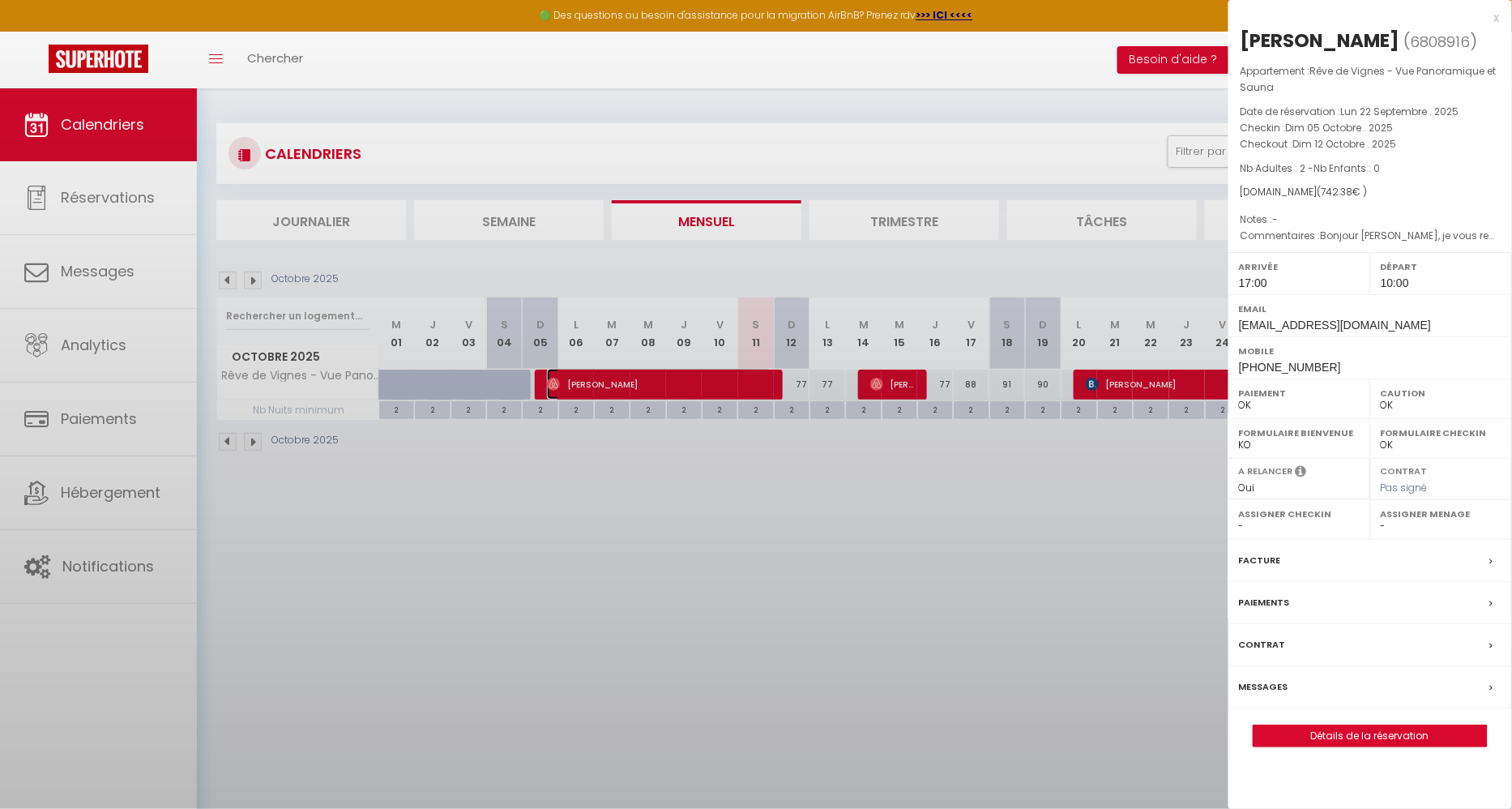
select select "36600"
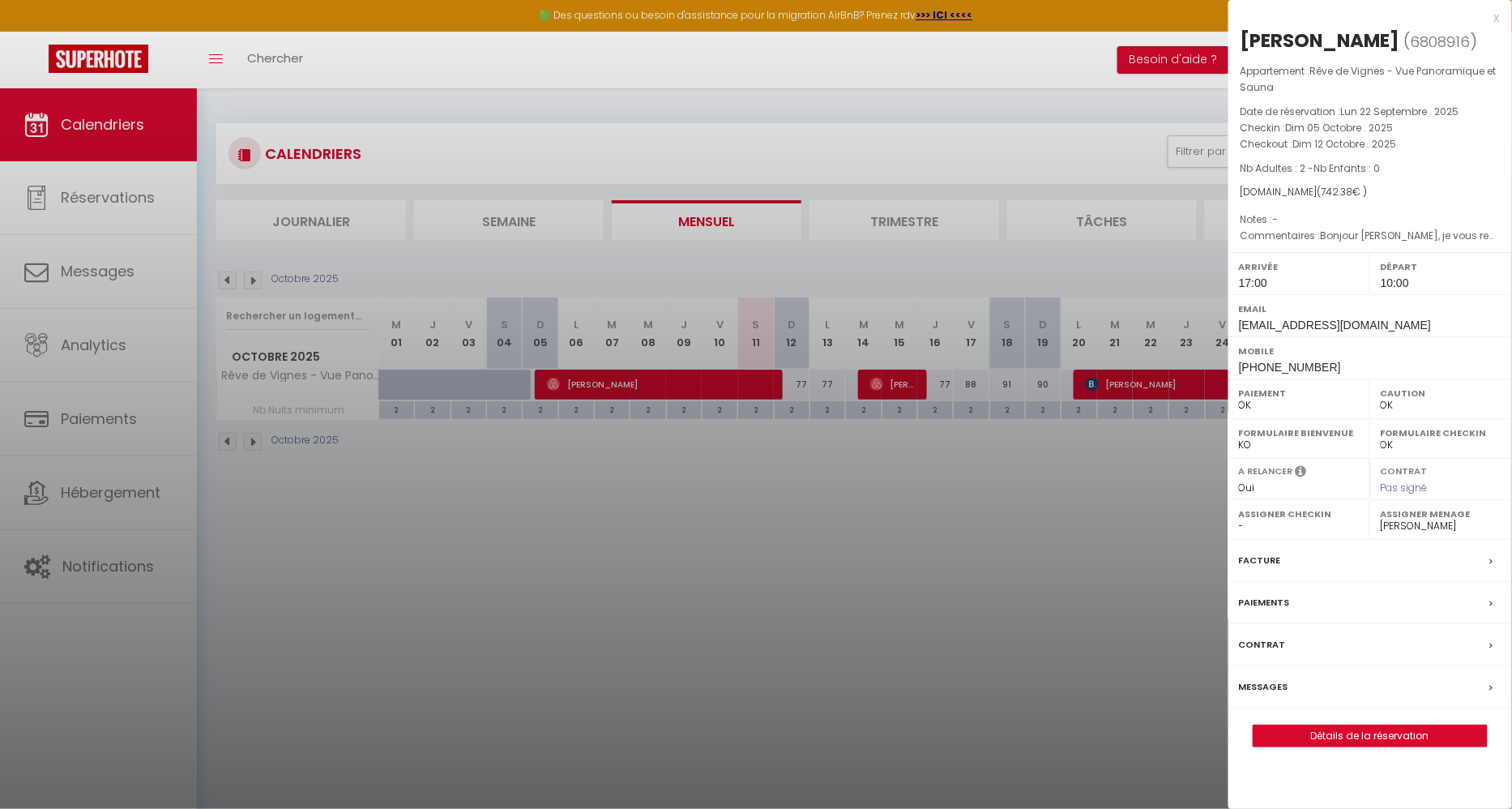
click at [1279, 695] on label "Messages" at bounding box center [1263, 687] width 49 height 17
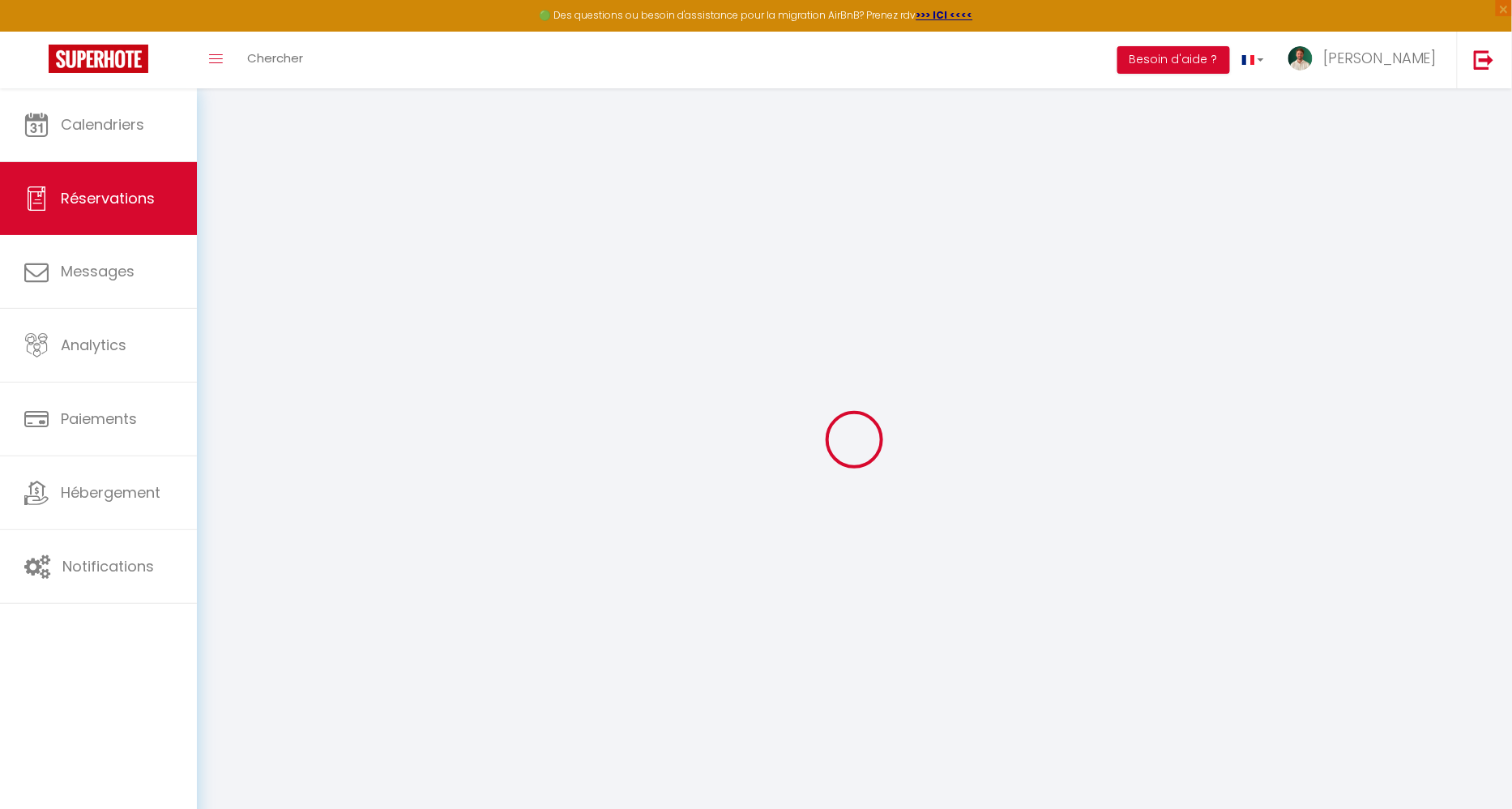
select select
checkbox input "false"
select select
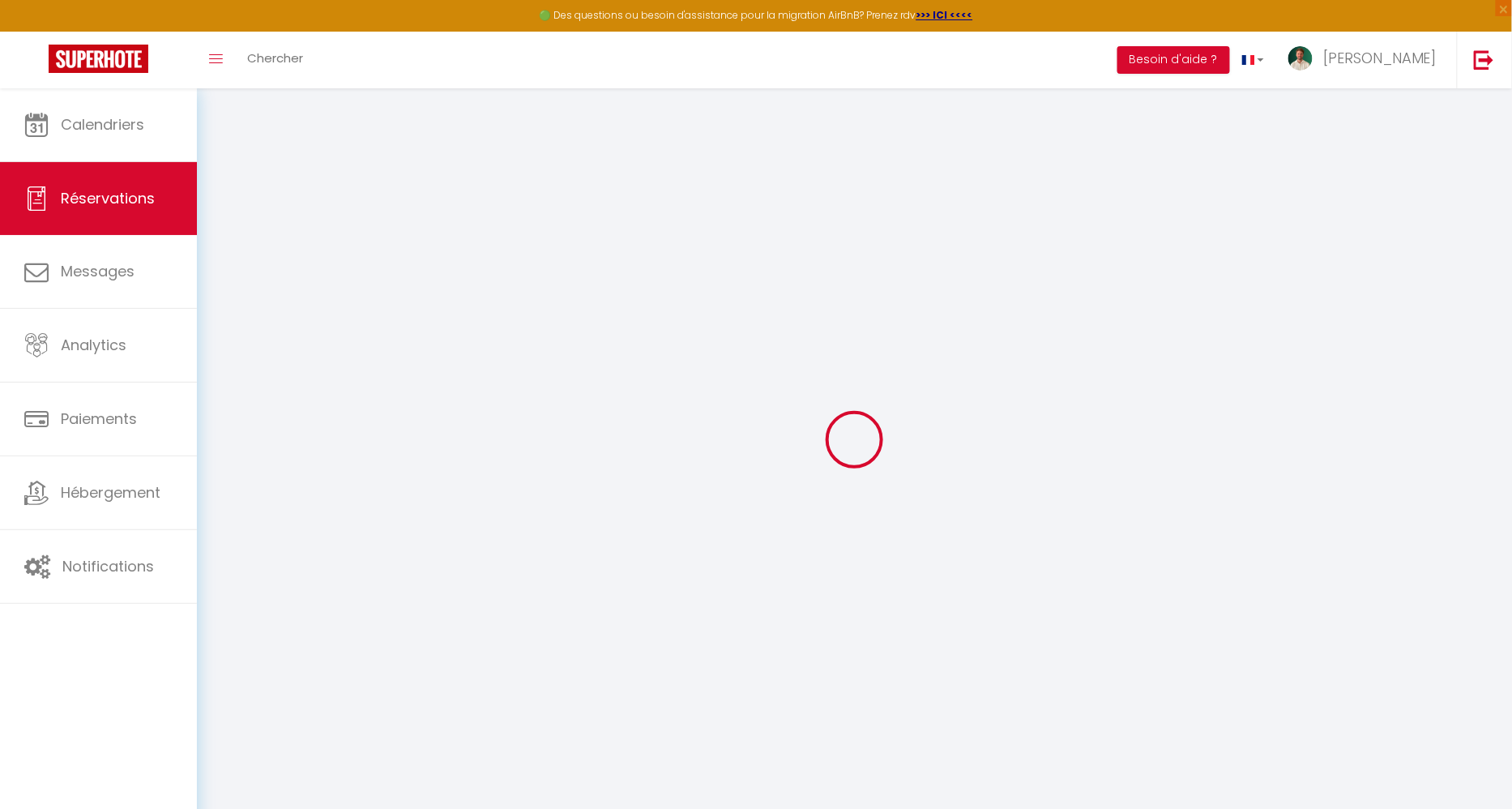
select select
checkbox input "false"
select select
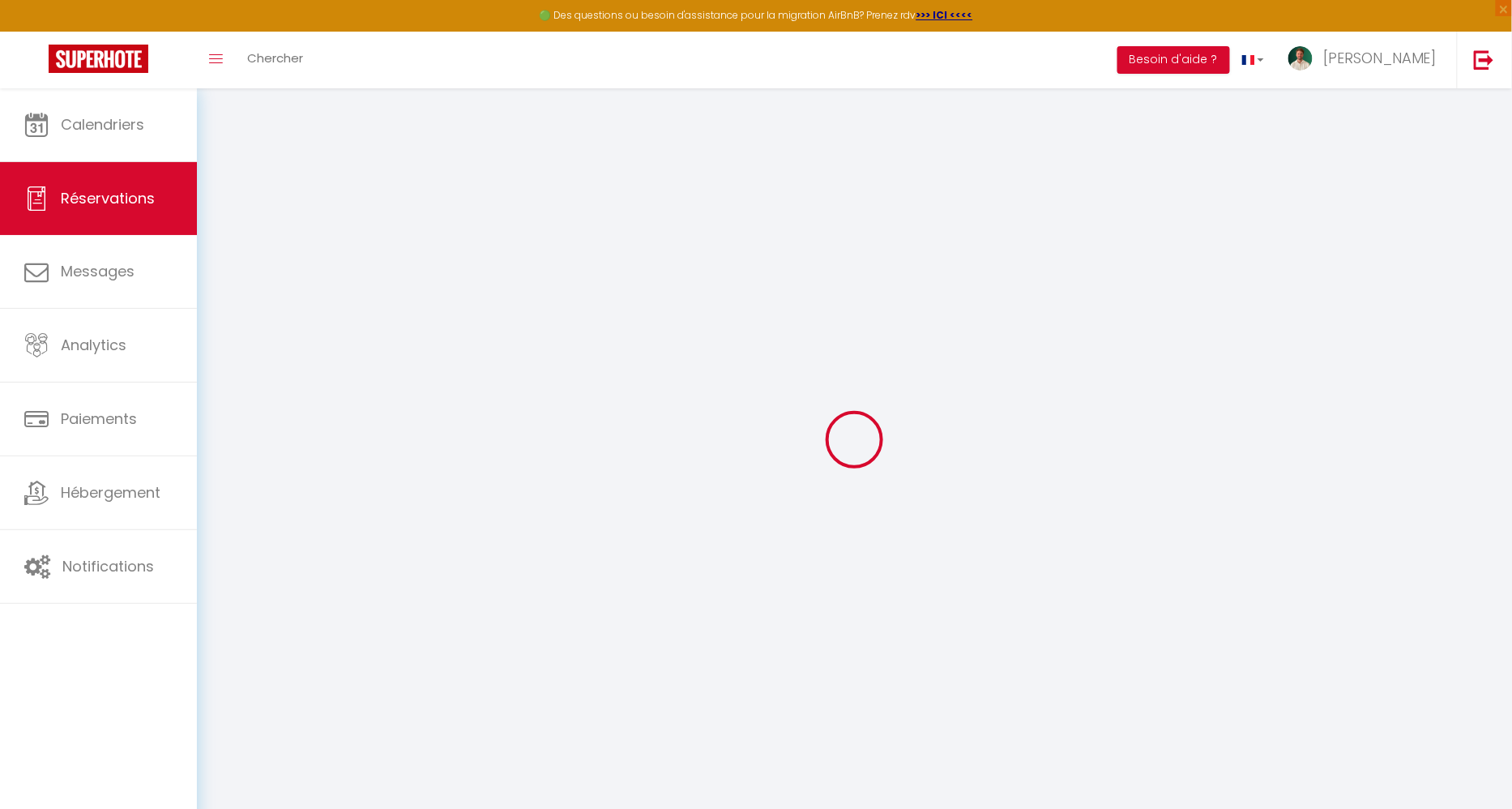
select select
checkbox input "false"
type textarea "Bonjour [PERSON_NAME], je vous remercie pour ce message. Il s'agit d'une réserv…"
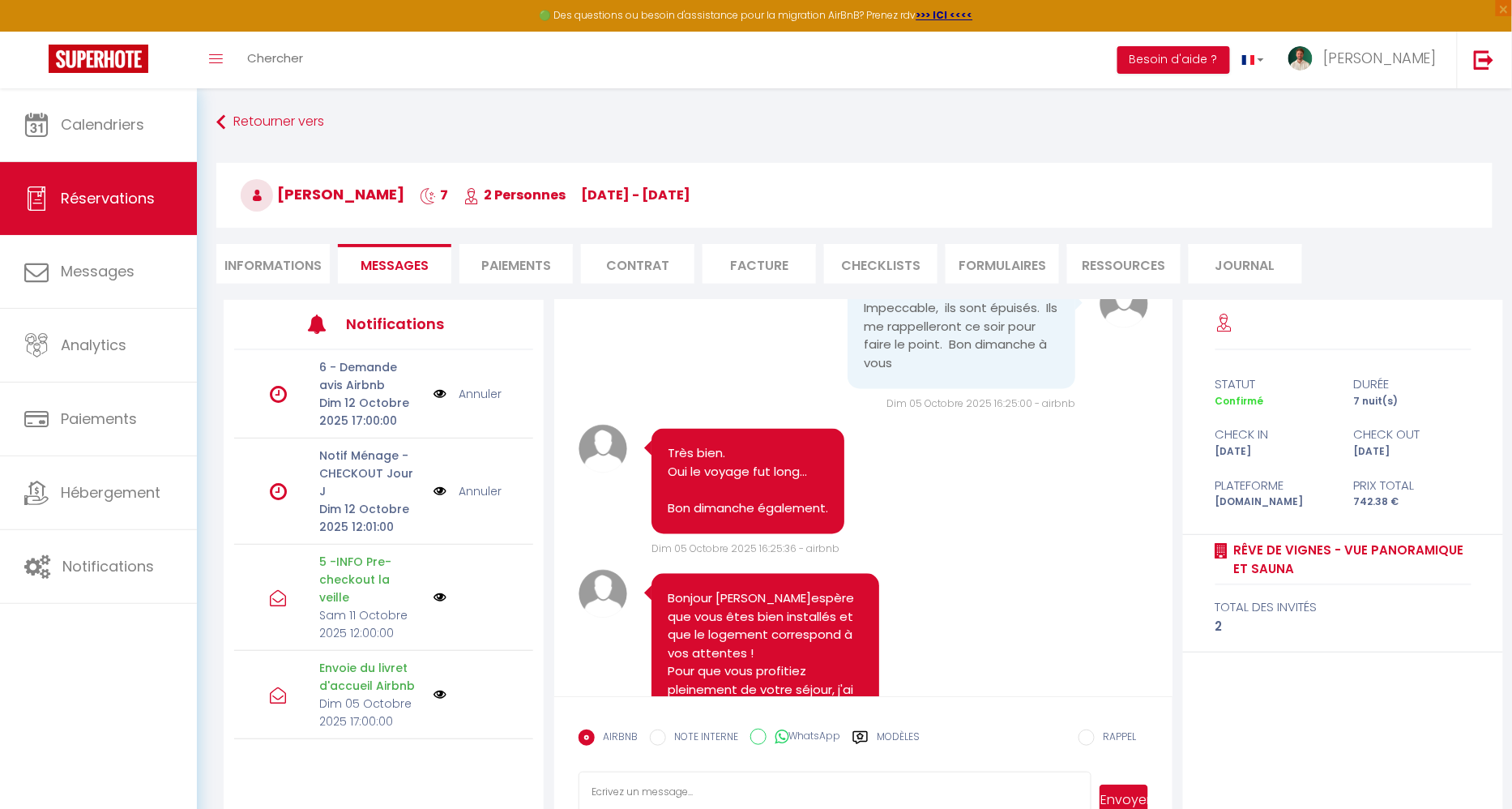
scroll to position [7984, 0]
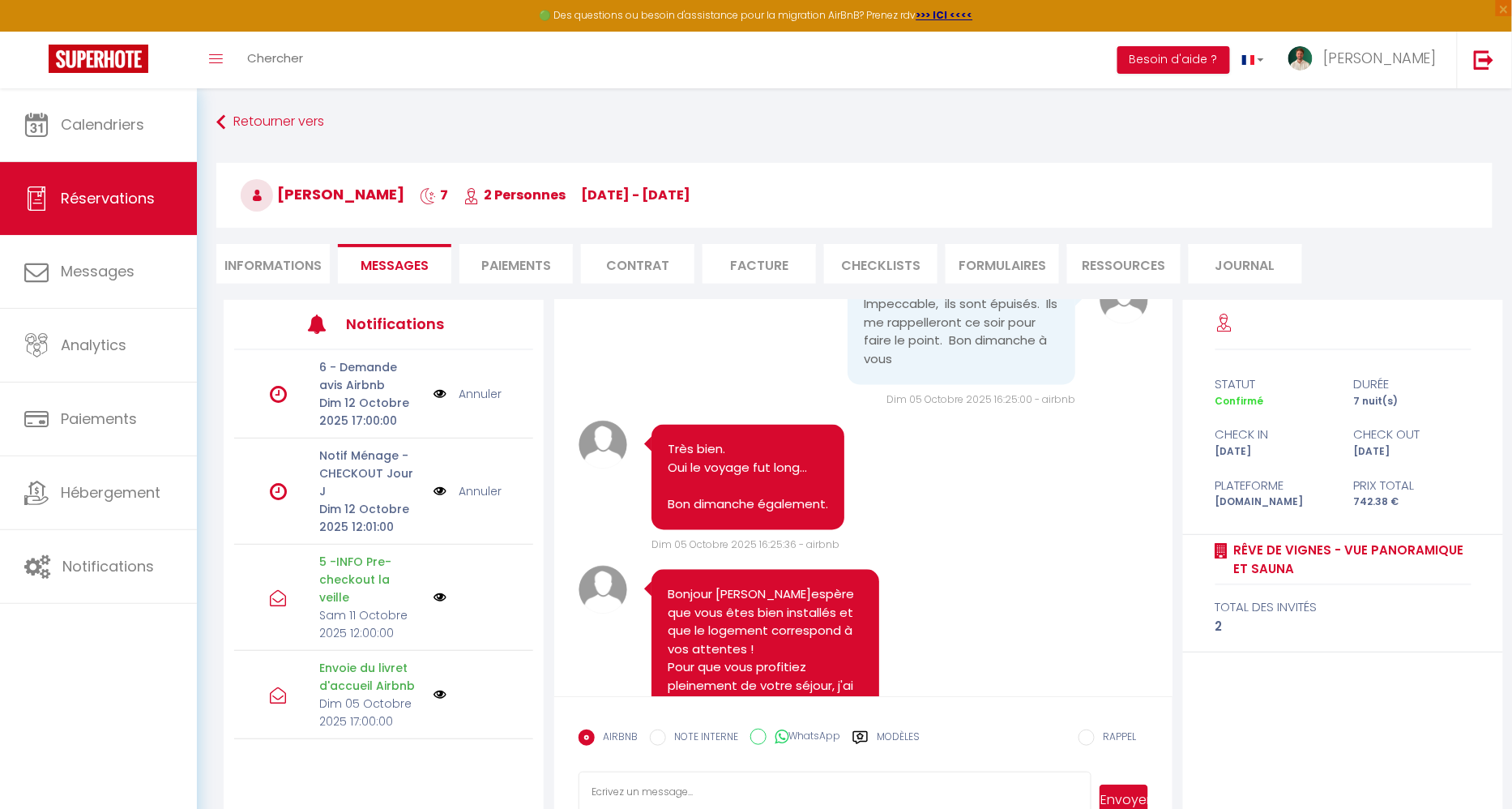
click at [718, 41] on link "[URL][DOMAIN_NAME]" at bounding box center [733, 33] width 126 height 17
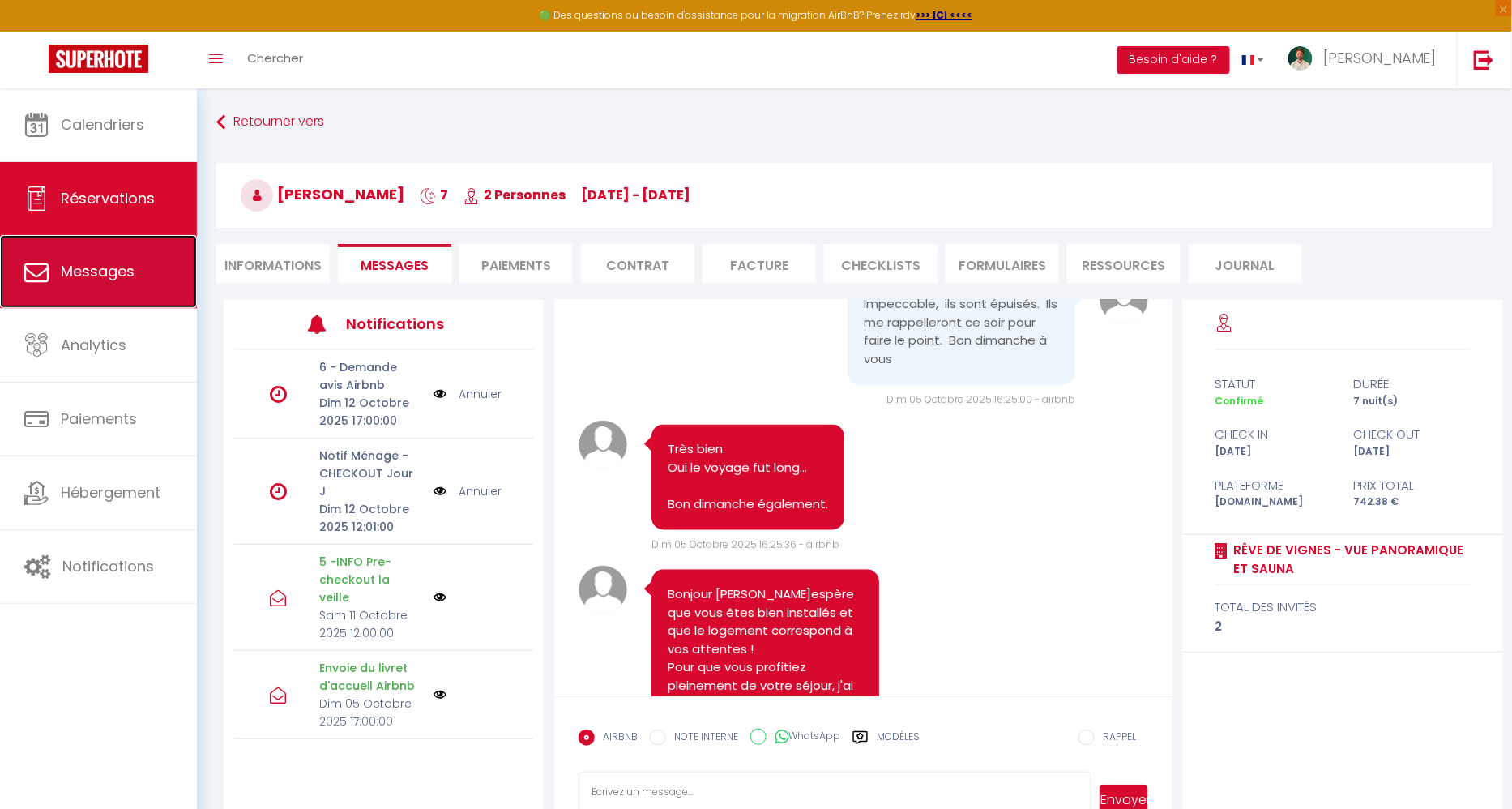
click at [119, 283] on link "Messages" at bounding box center [98, 271] width 197 height 73
select select "message"
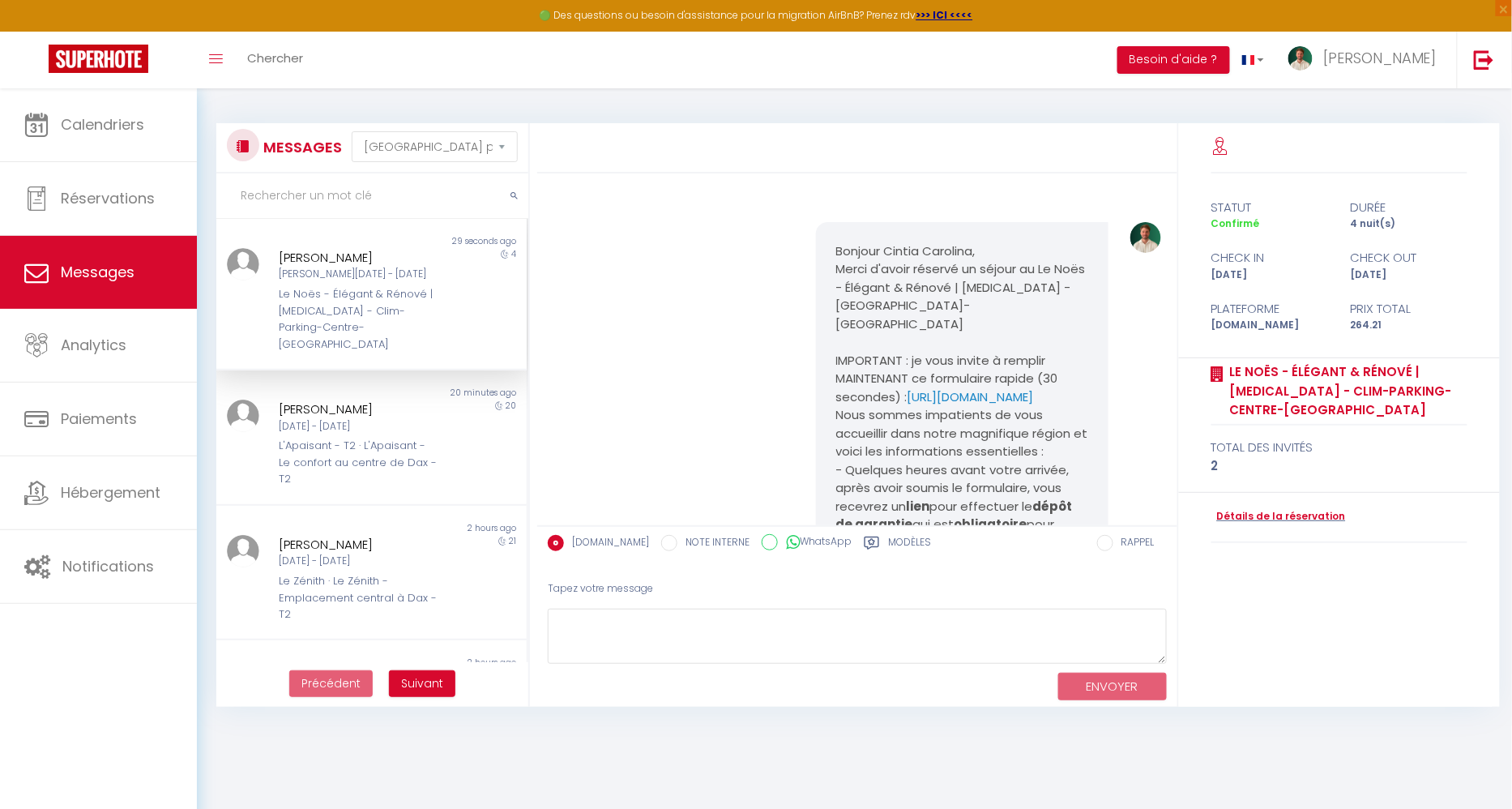
scroll to position [2953, 0]
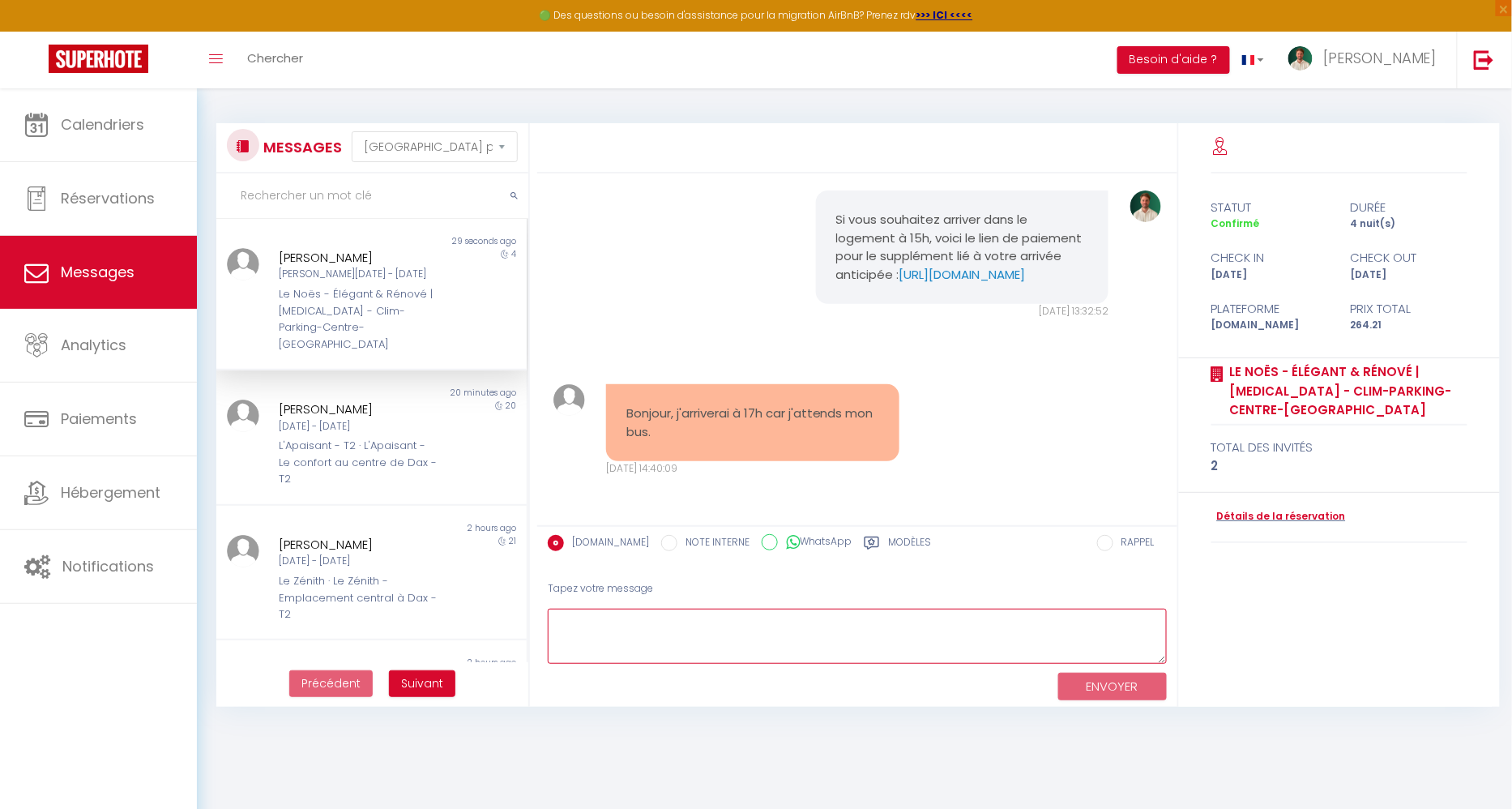
click at [764, 639] on textarea at bounding box center [857, 636] width 619 height 56
type textarea "Bonjour, Très bien, merci pour votre message. Vous recevrez toutes les informat…"
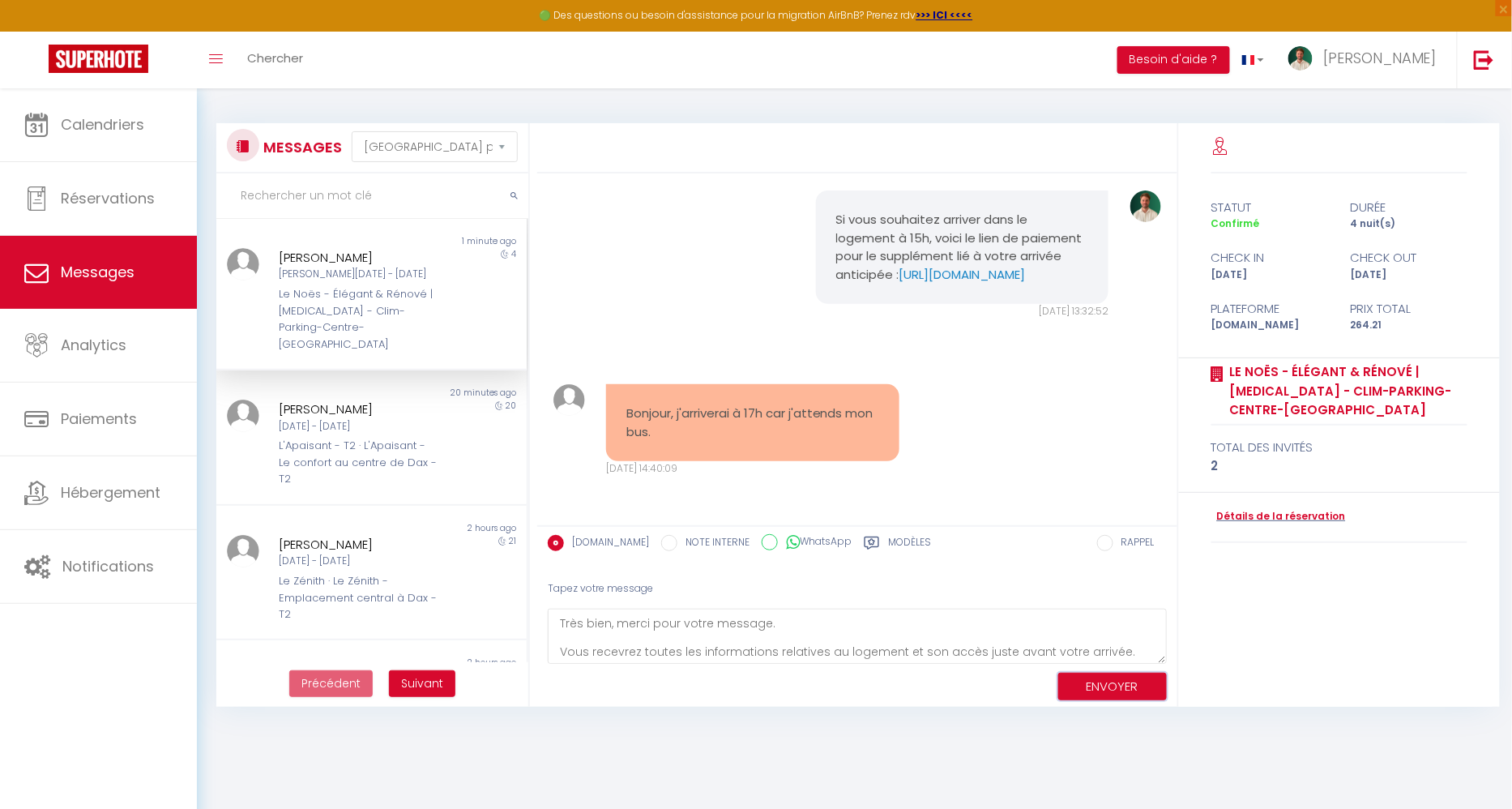
click at [1069, 674] on button "ENVOYER" at bounding box center [1112, 687] width 108 height 28
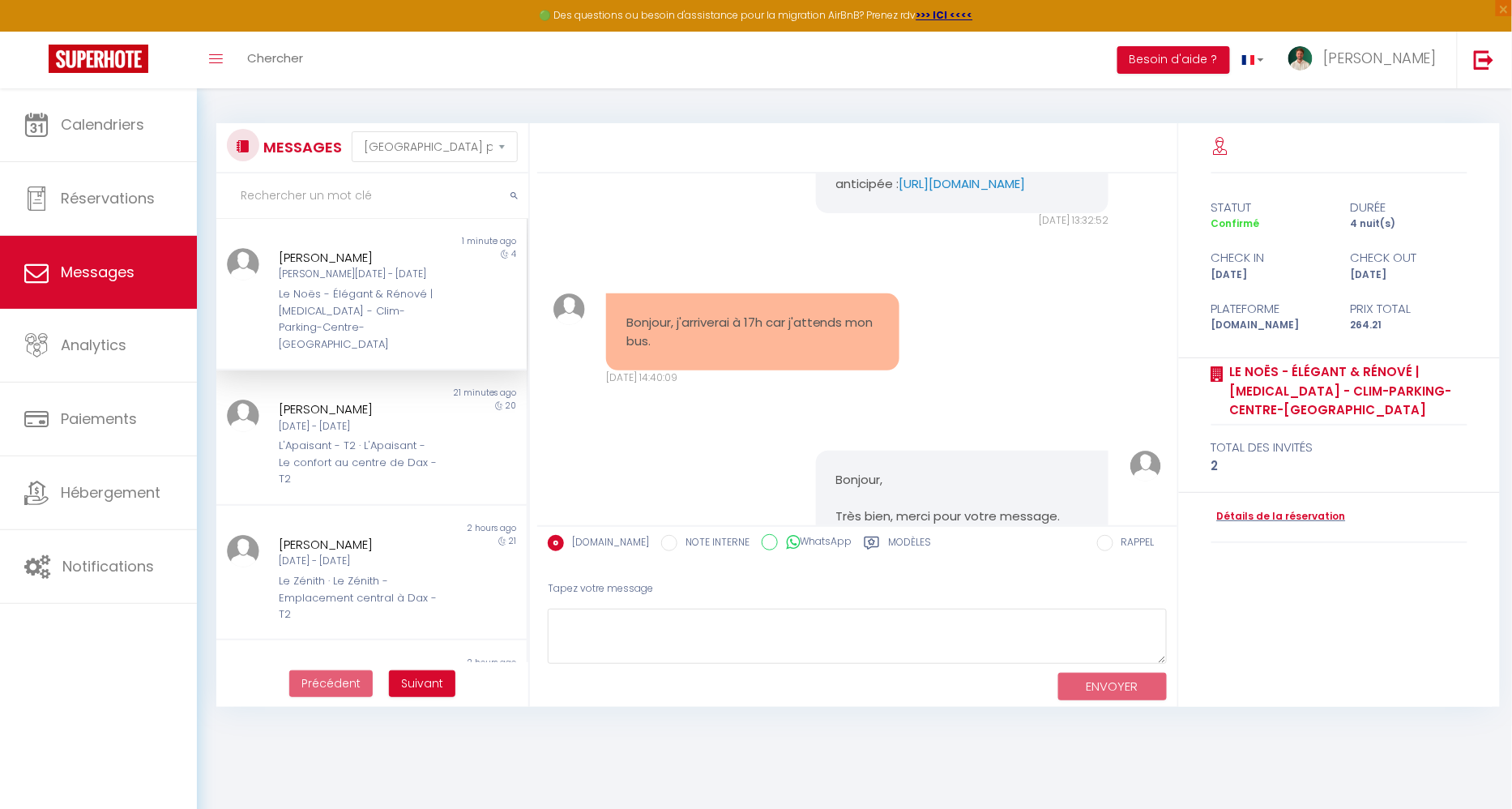
scroll to position [3257, 0]
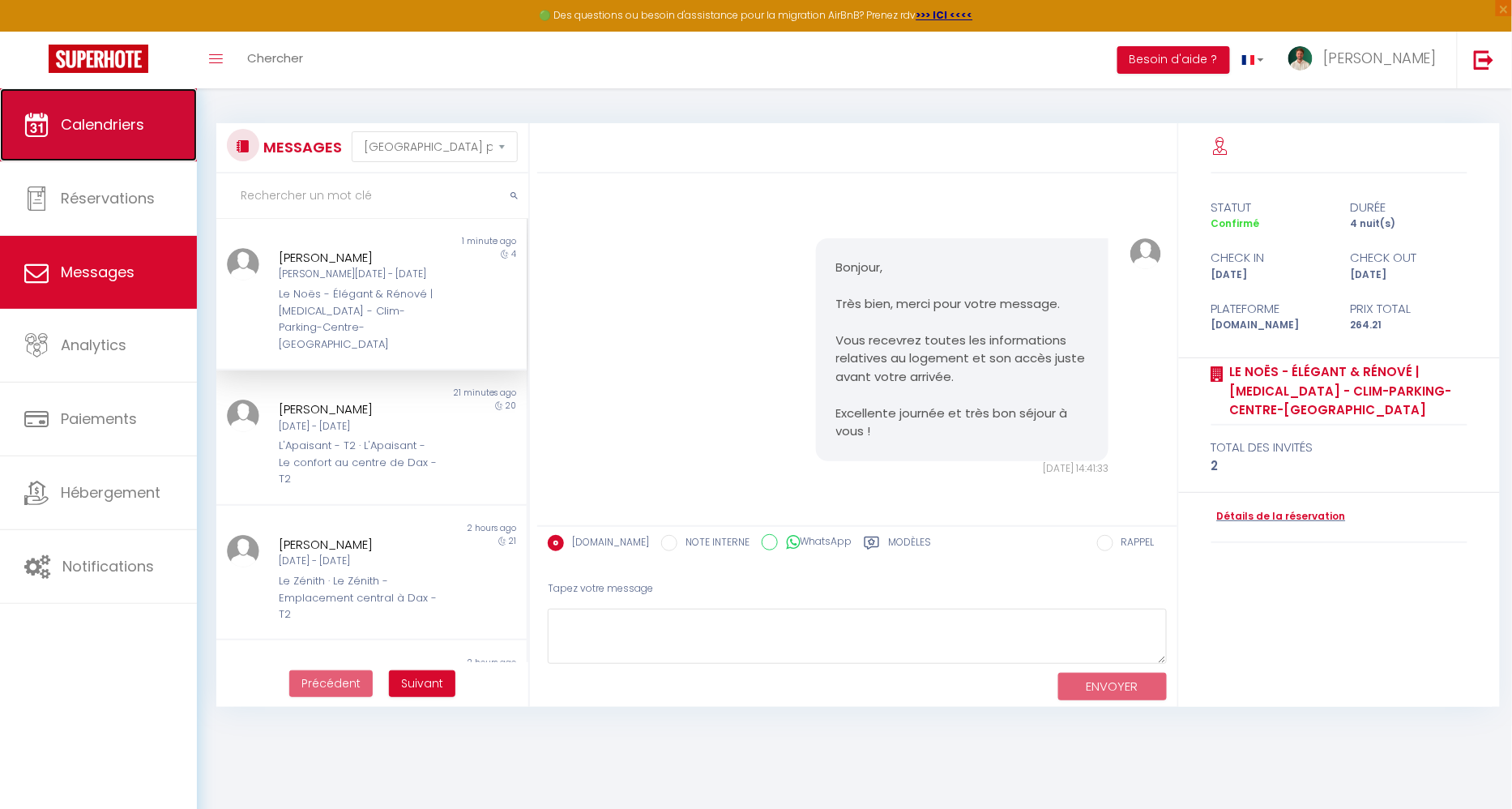
click at [122, 121] on span "Calendriers" at bounding box center [103, 124] width 84 height 21
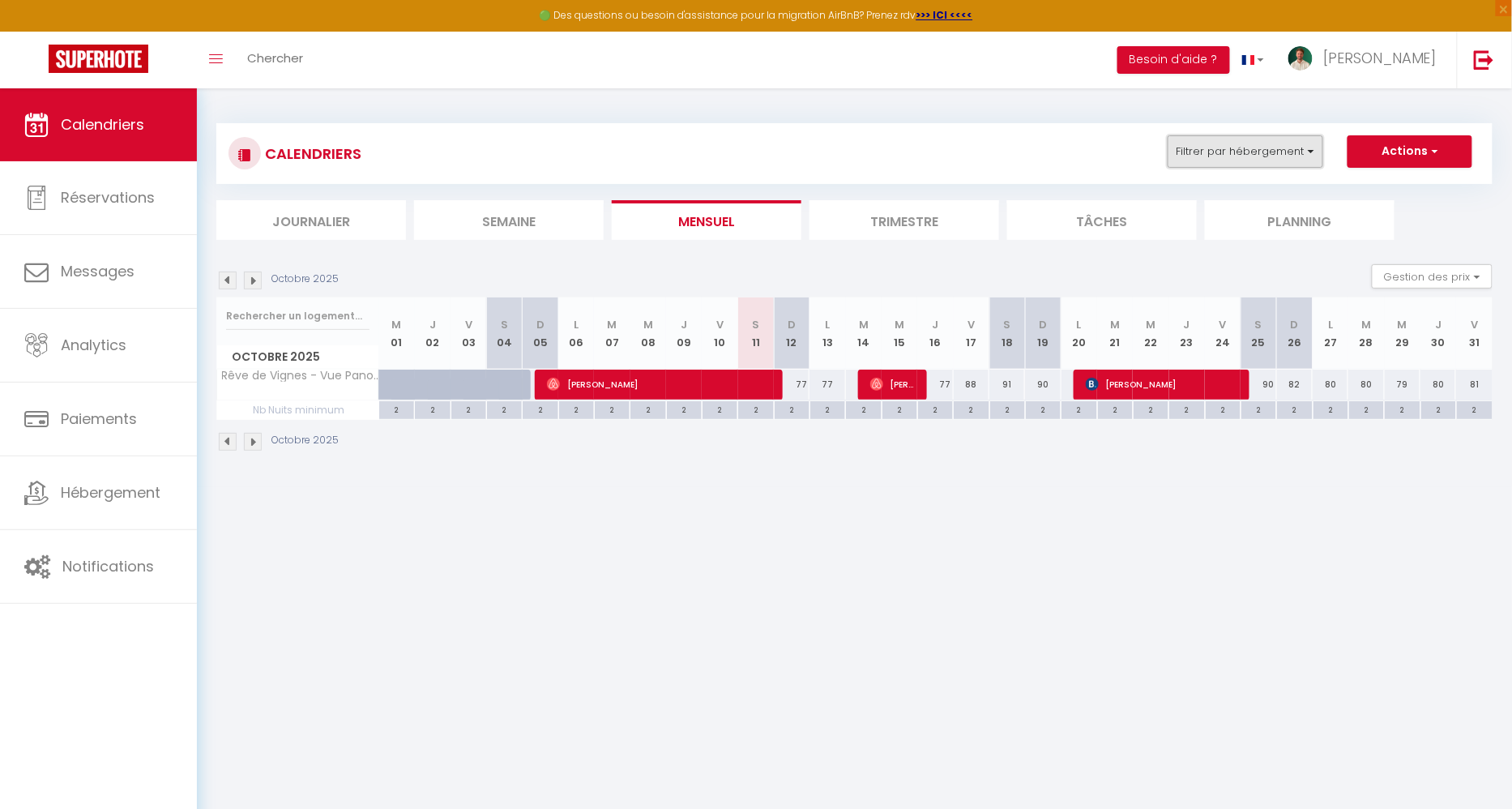
click at [1298, 158] on button "Filtrer par hébergement" at bounding box center [1245, 152] width 155 height 32
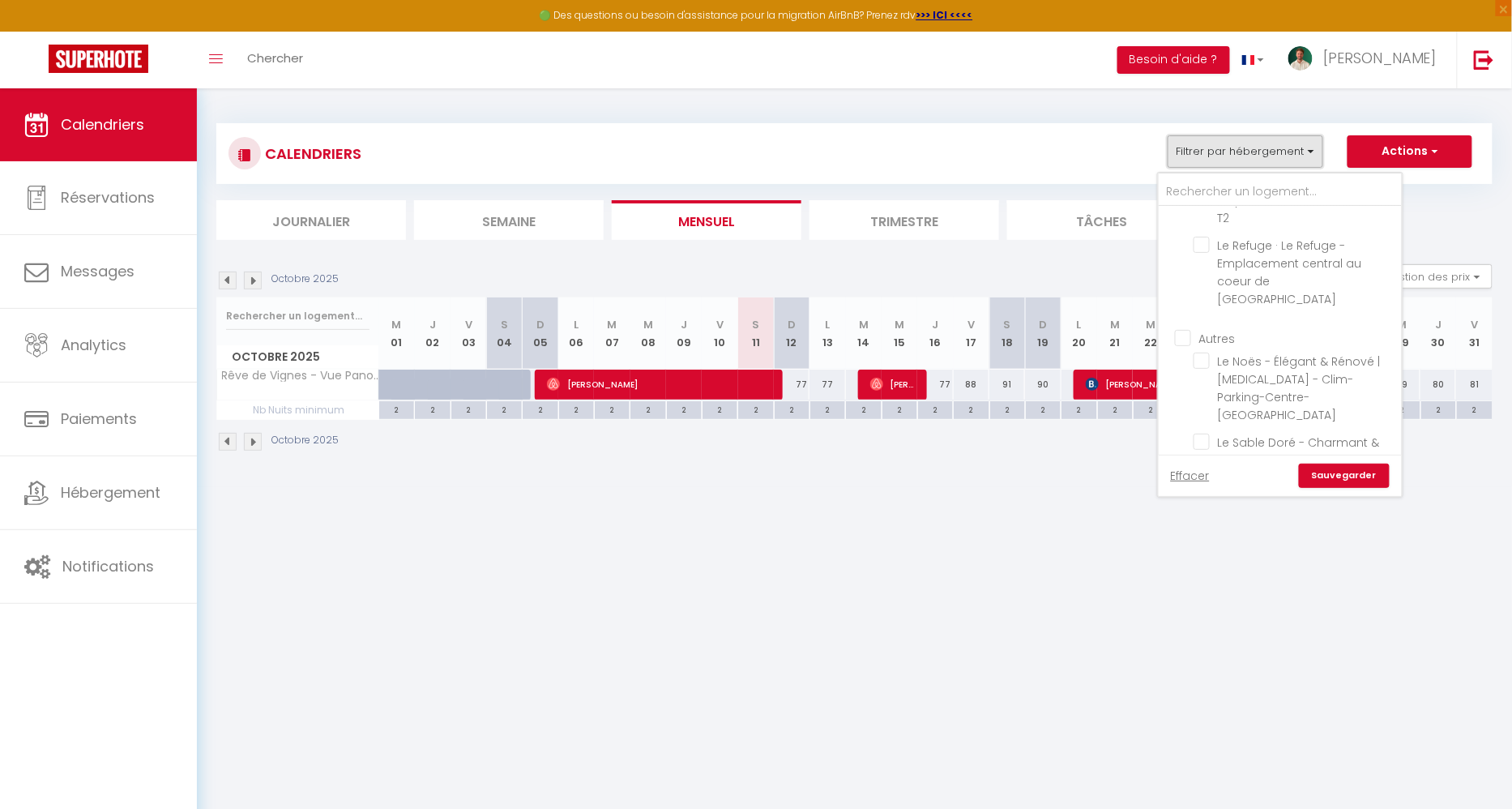
scroll to position [225, 0]
click at [1204, 480] on input "Rêve de Vignes - Vue Panoramique et Sauna" at bounding box center [1294, 488] width 202 height 16
checkbox input "false"
click at [1349, 476] on link "Sauvegarder" at bounding box center [1343, 476] width 90 height 24
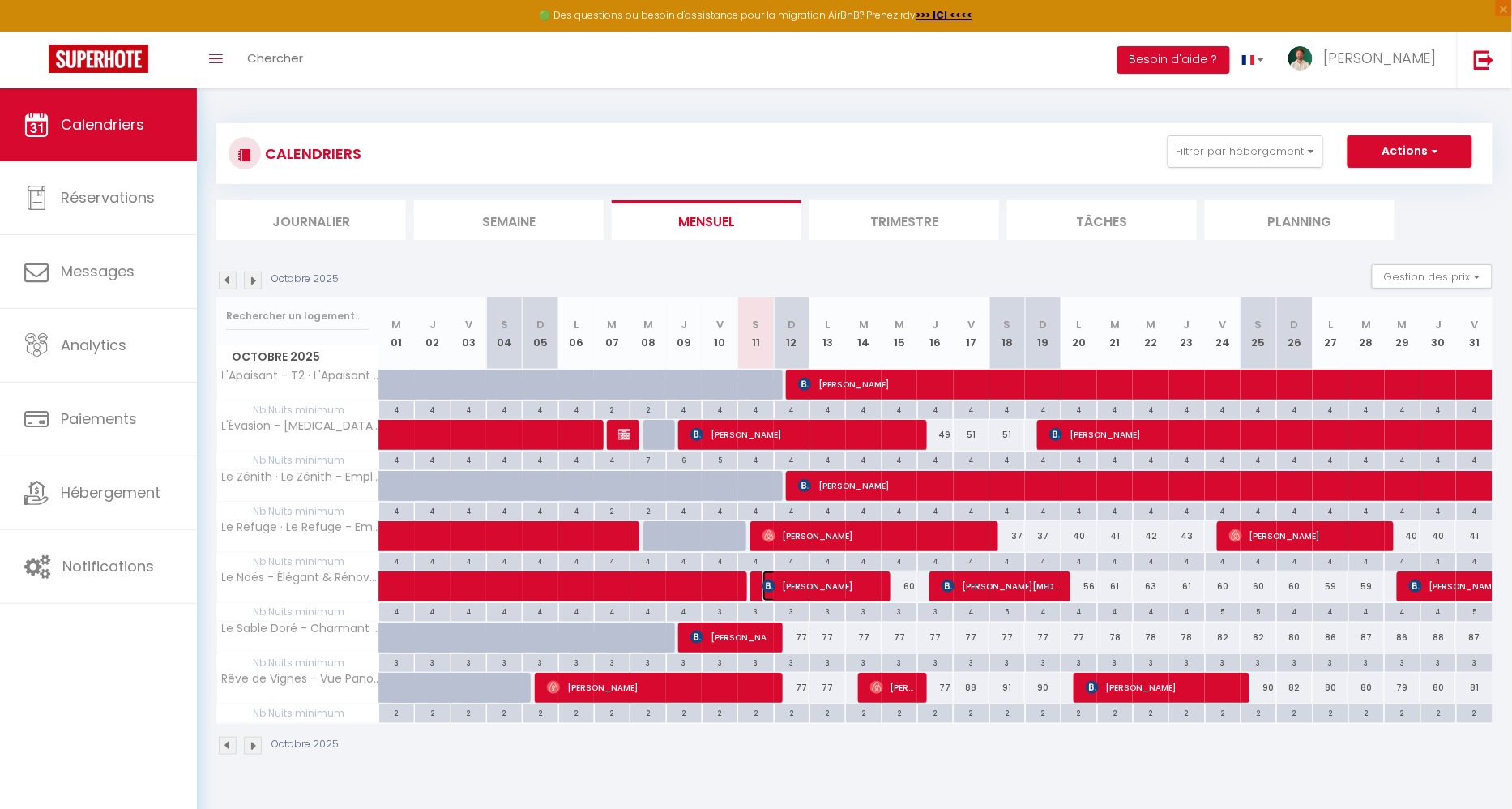
click at [771, 586] on img at bounding box center [769, 586] width 13 height 13
select select "OK"
select select "KO"
select select "0"
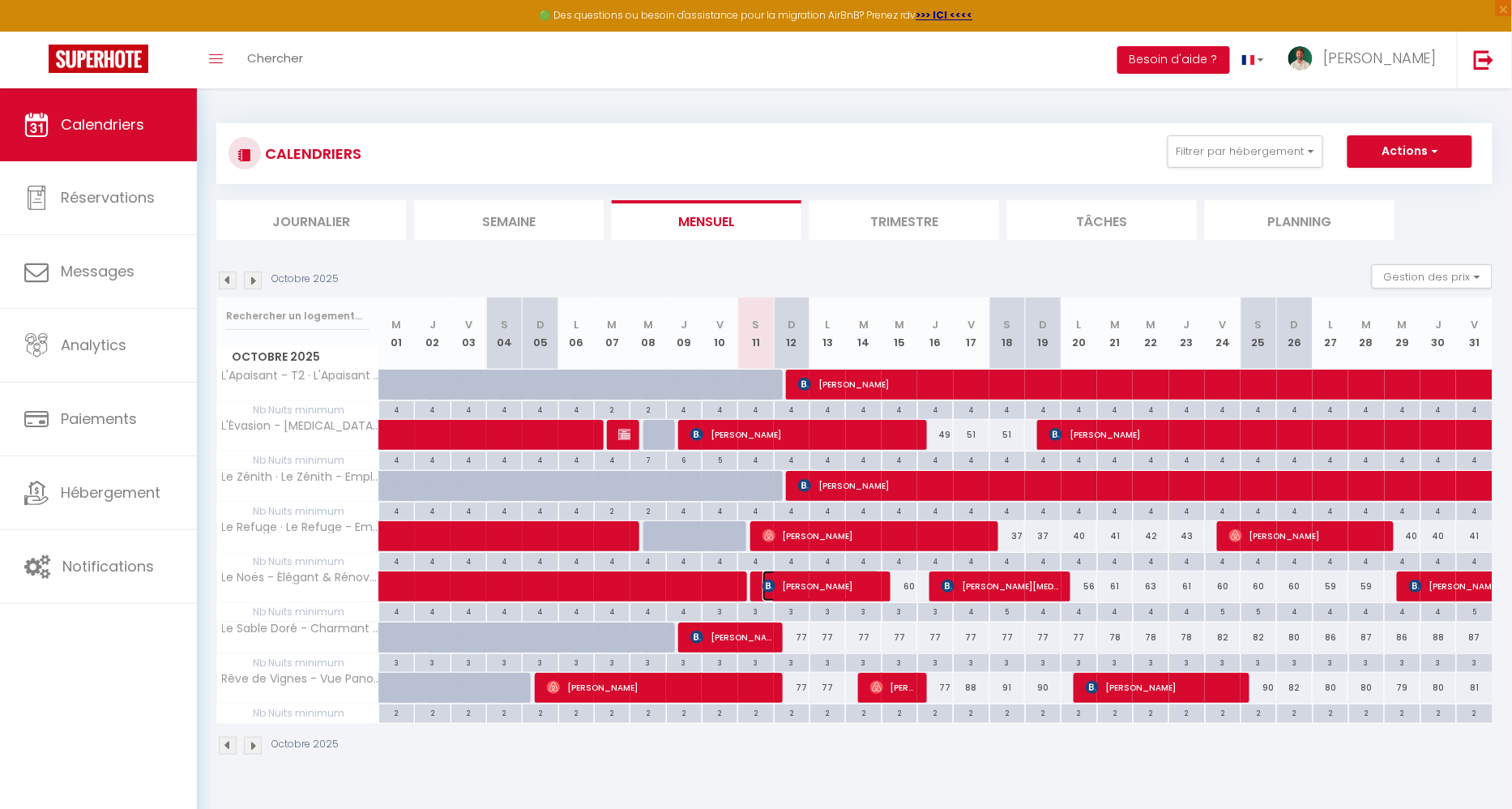
select select "1"
select select
select select "42899"
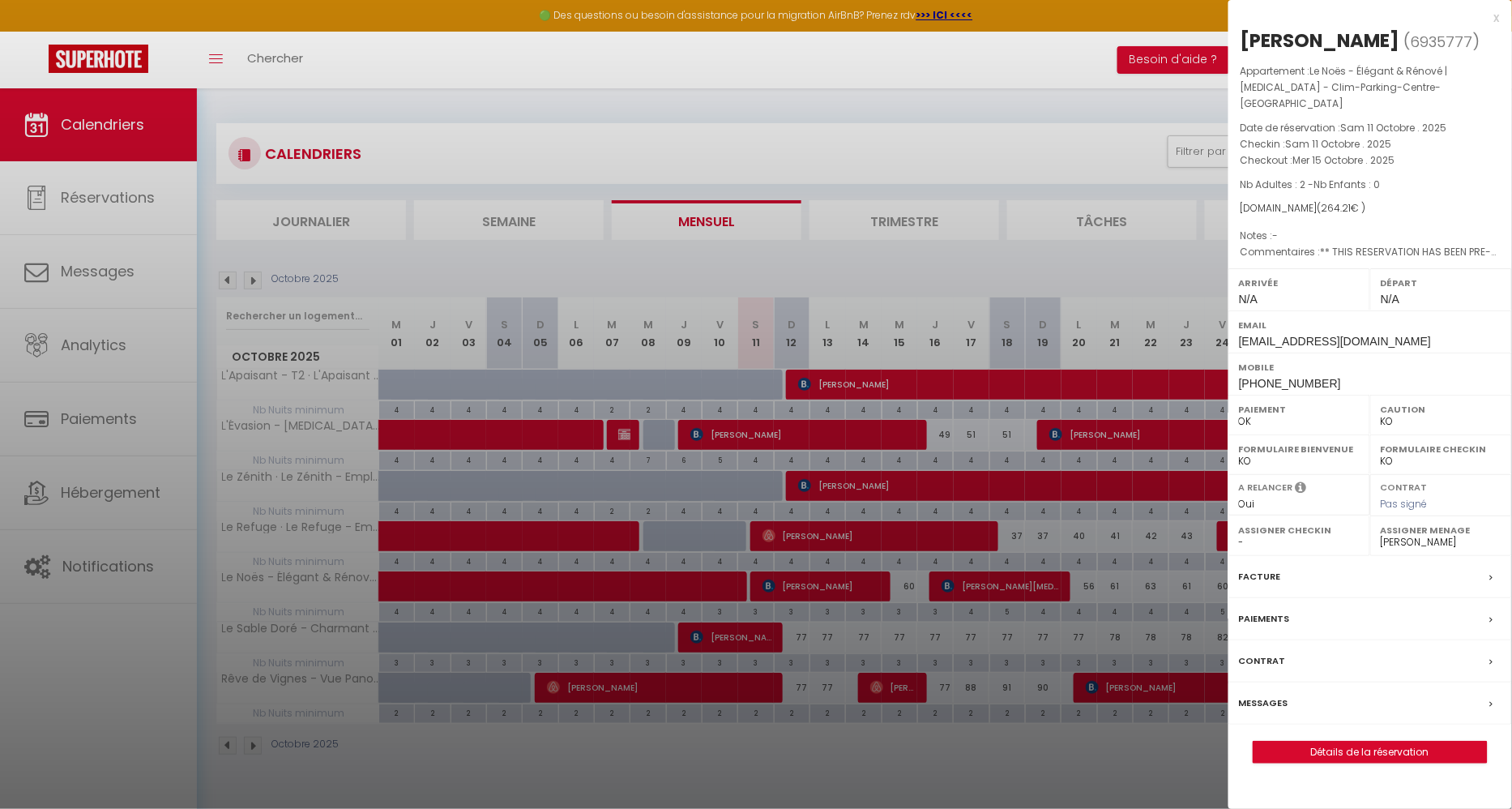
click at [684, 575] on div at bounding box center [756, 404] width 1512 height 809
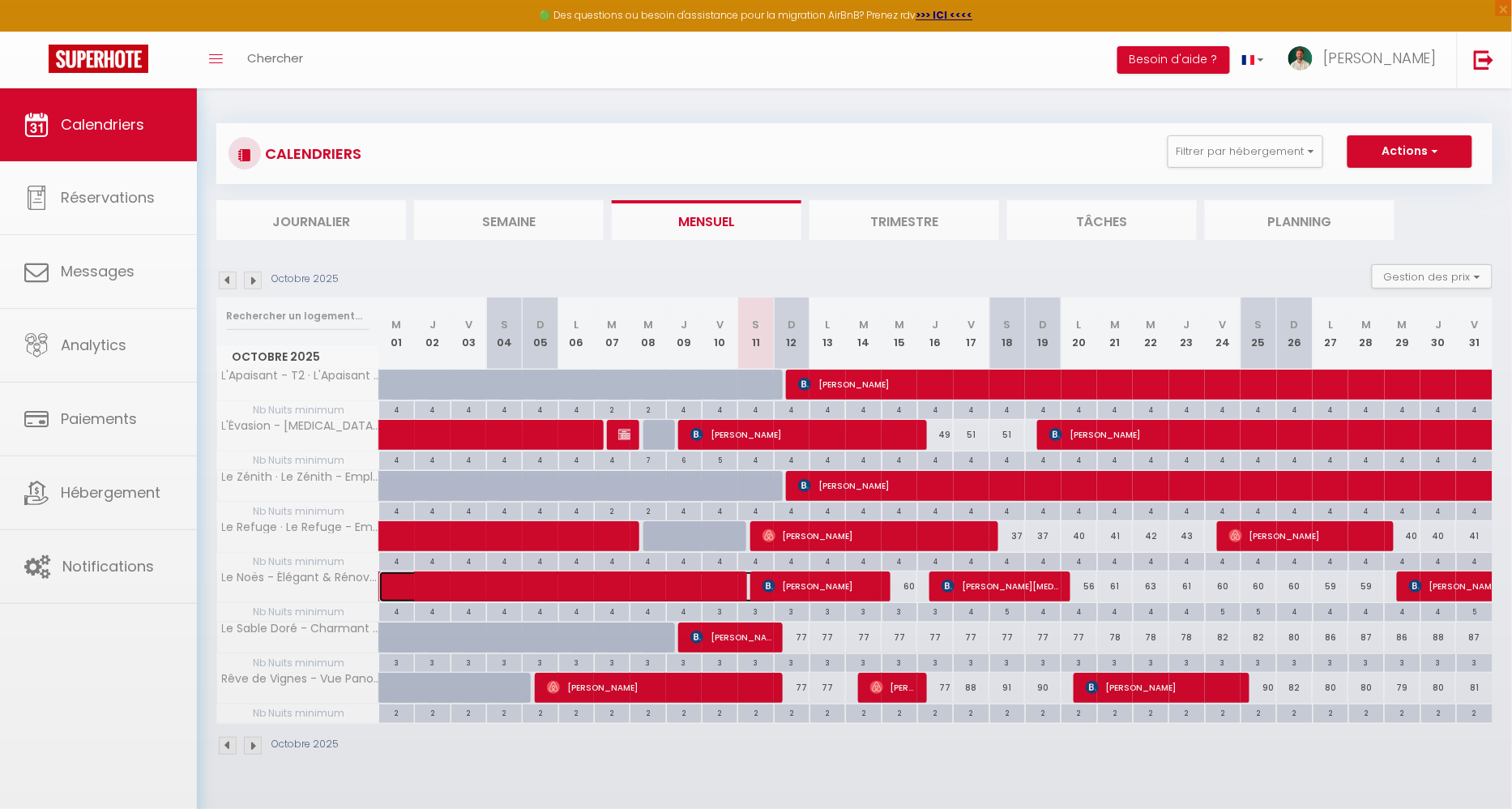
click at [684, 575] on span at bounding box center [590, 587] width 373 height 31
select select "OK"
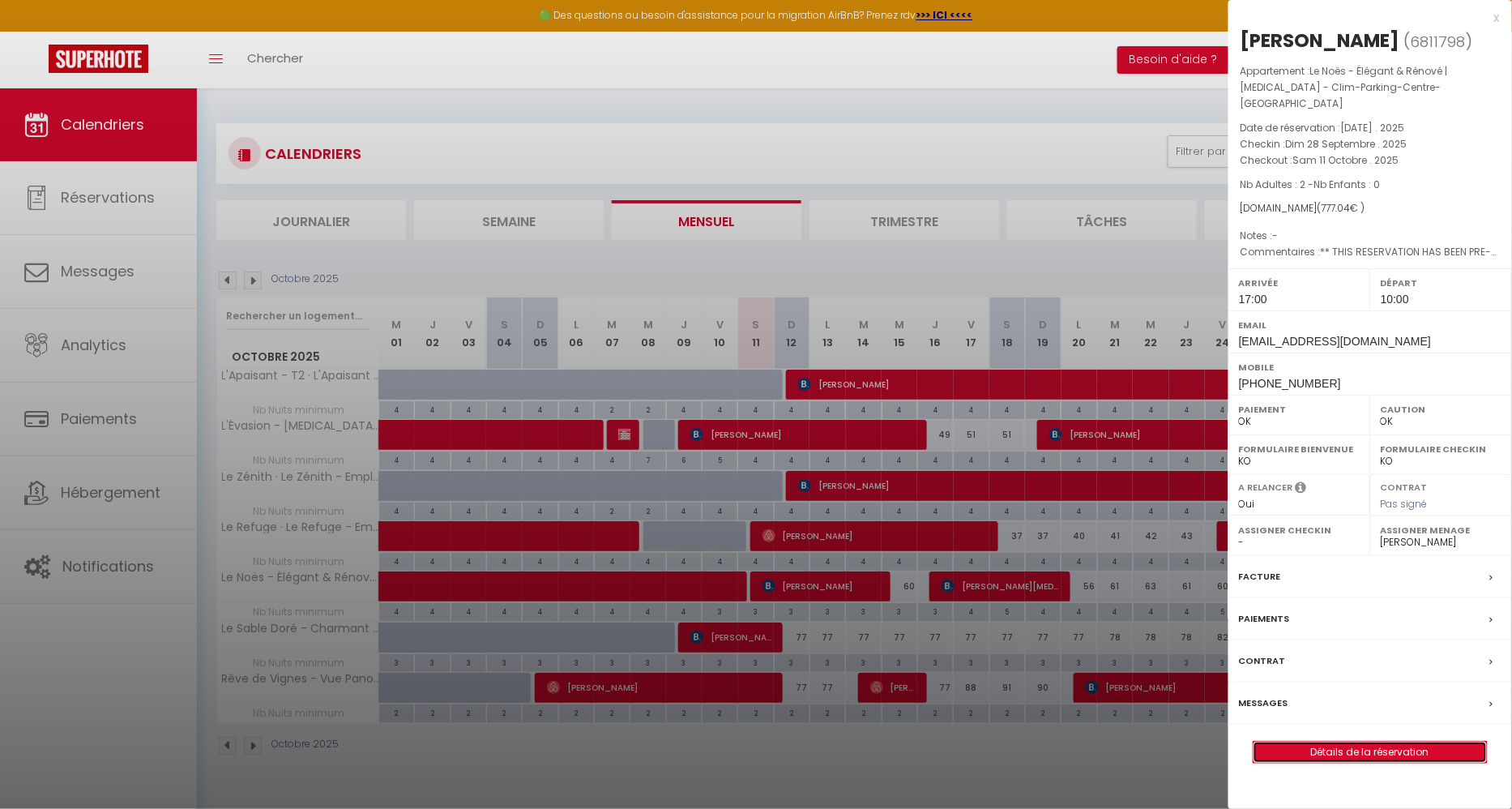
click at [1284, 750] on link "Détails de la réservation" at bounding box center [1370, 752] width 233 height 21
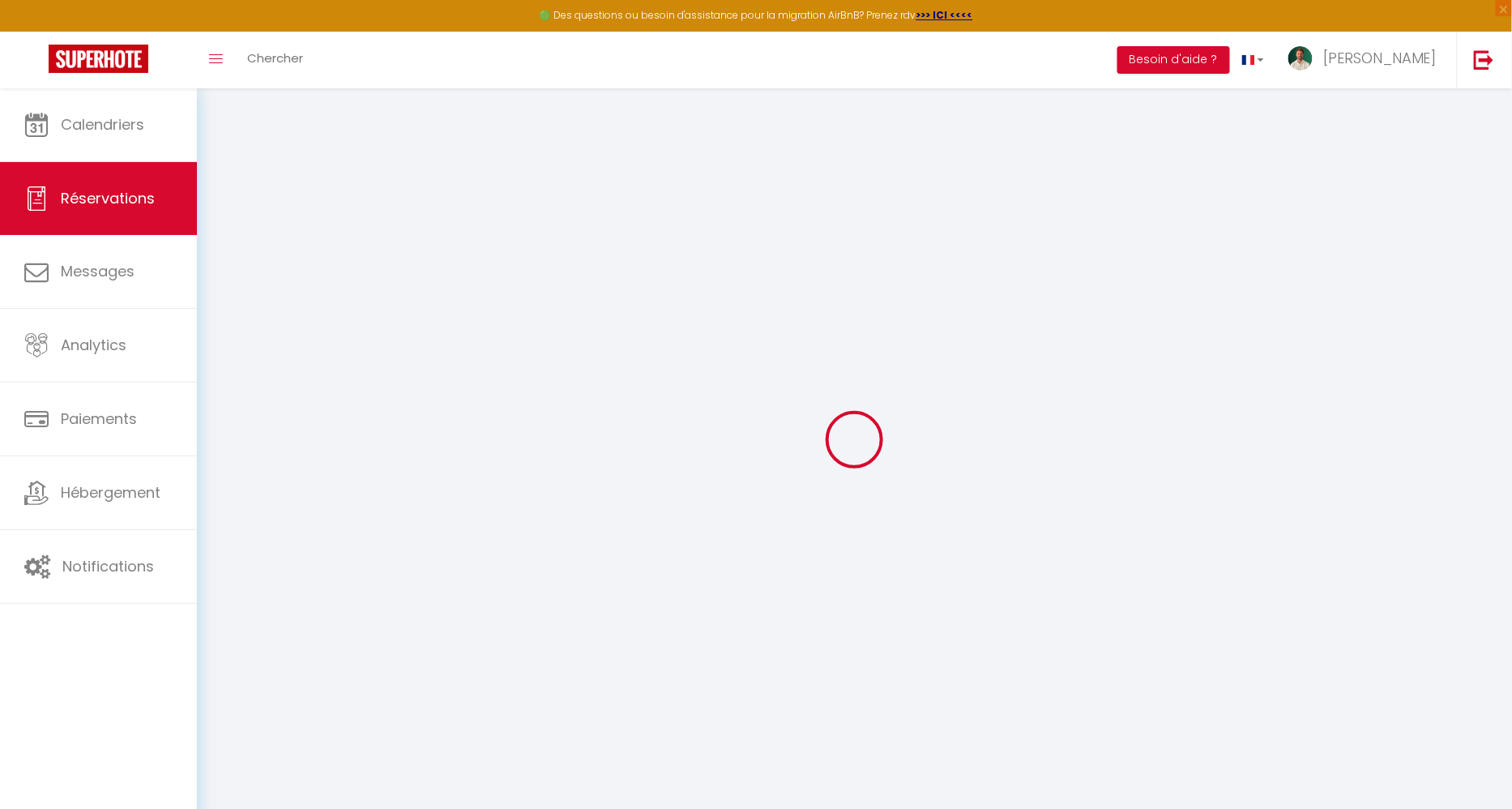
type input "[PERSON_NAME]"
type input "[EMAIL_ADDRESS][DOMAIN_NAME]"
type input "[PHONE_NUMBER]"
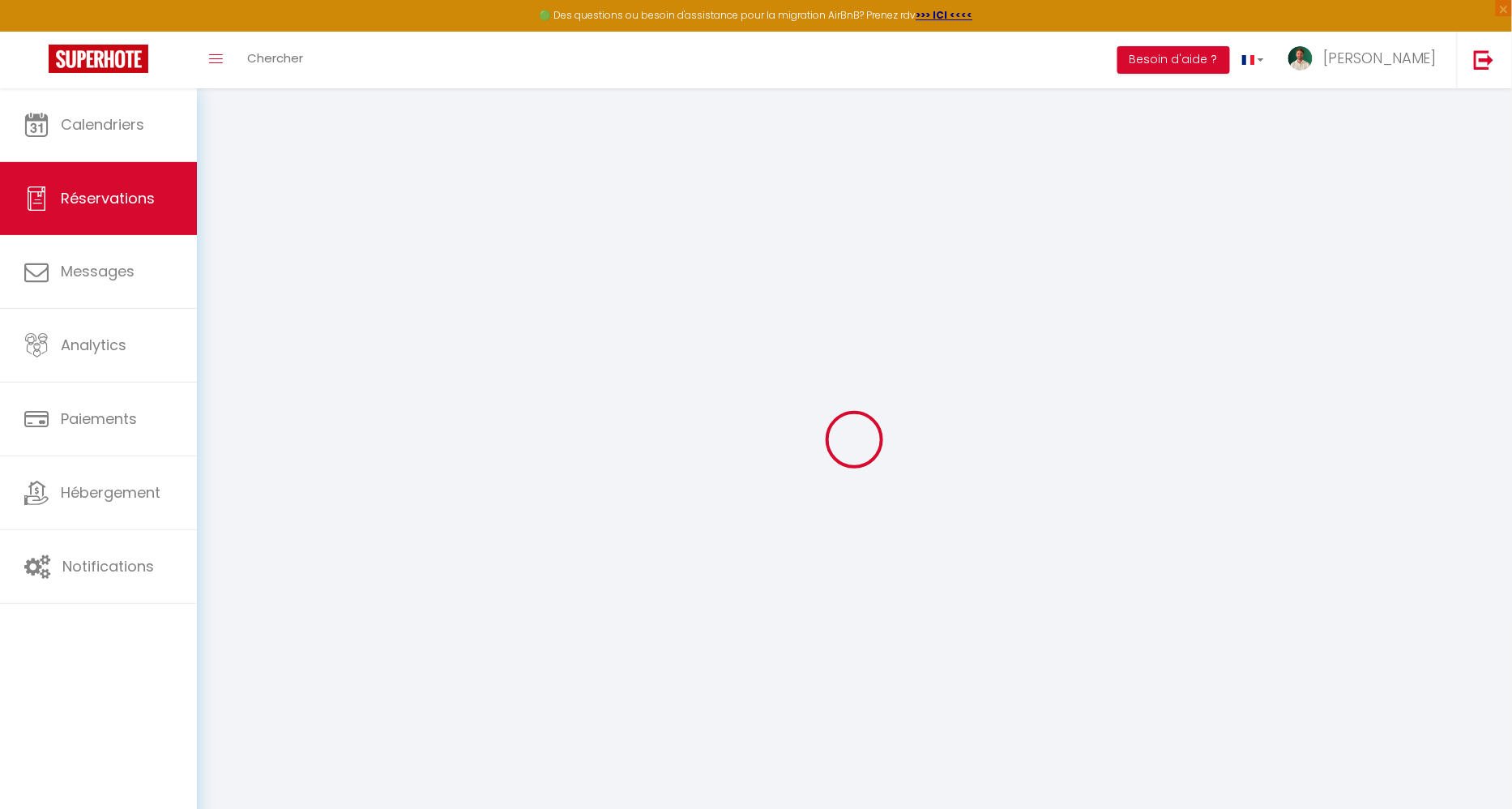
type input "0699095558"
select select "FR"
type input "109.39"
type input "10.88"
select select "60818"
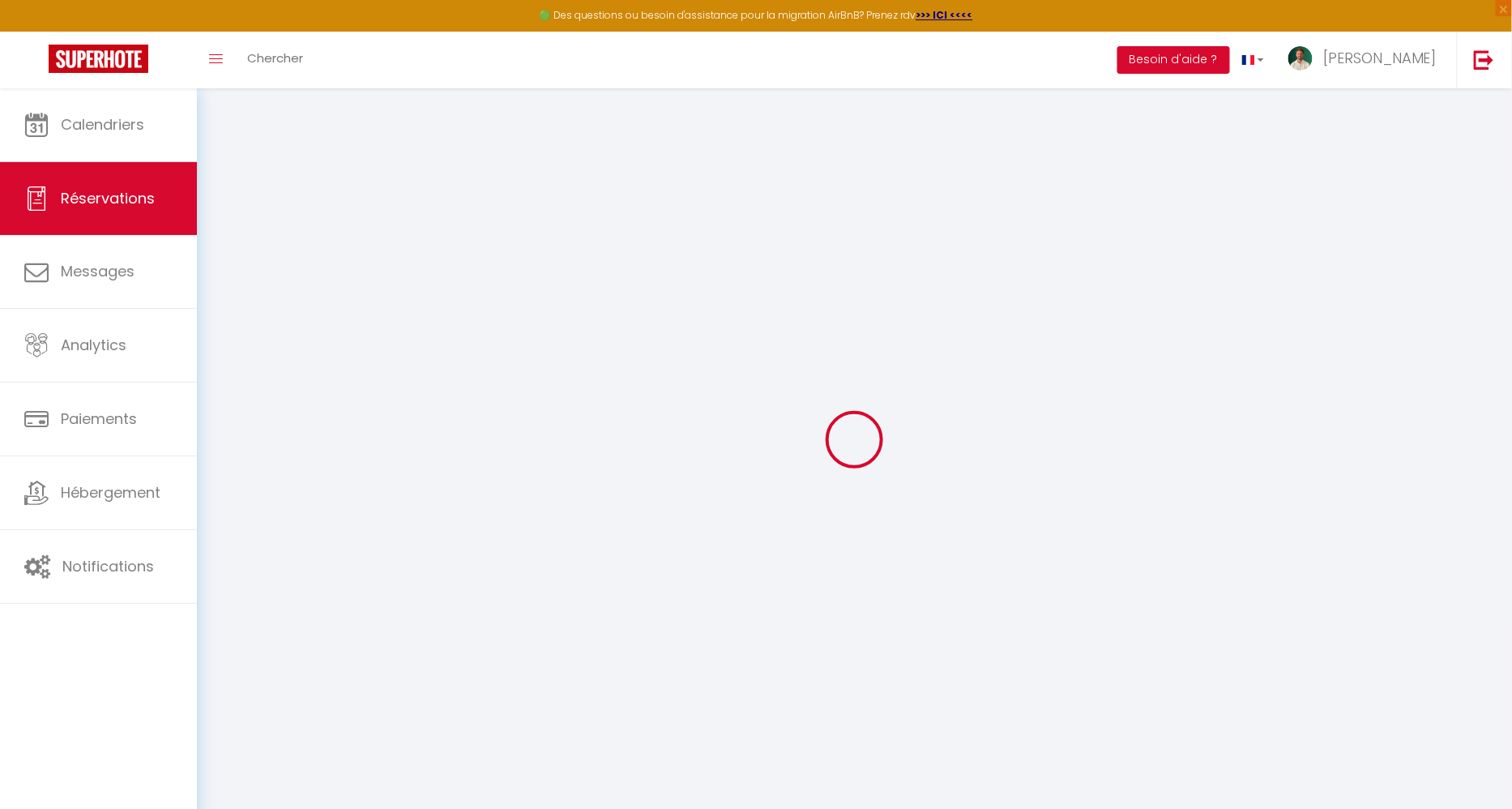
select select "1"
select select
type input "2"
select select "12"
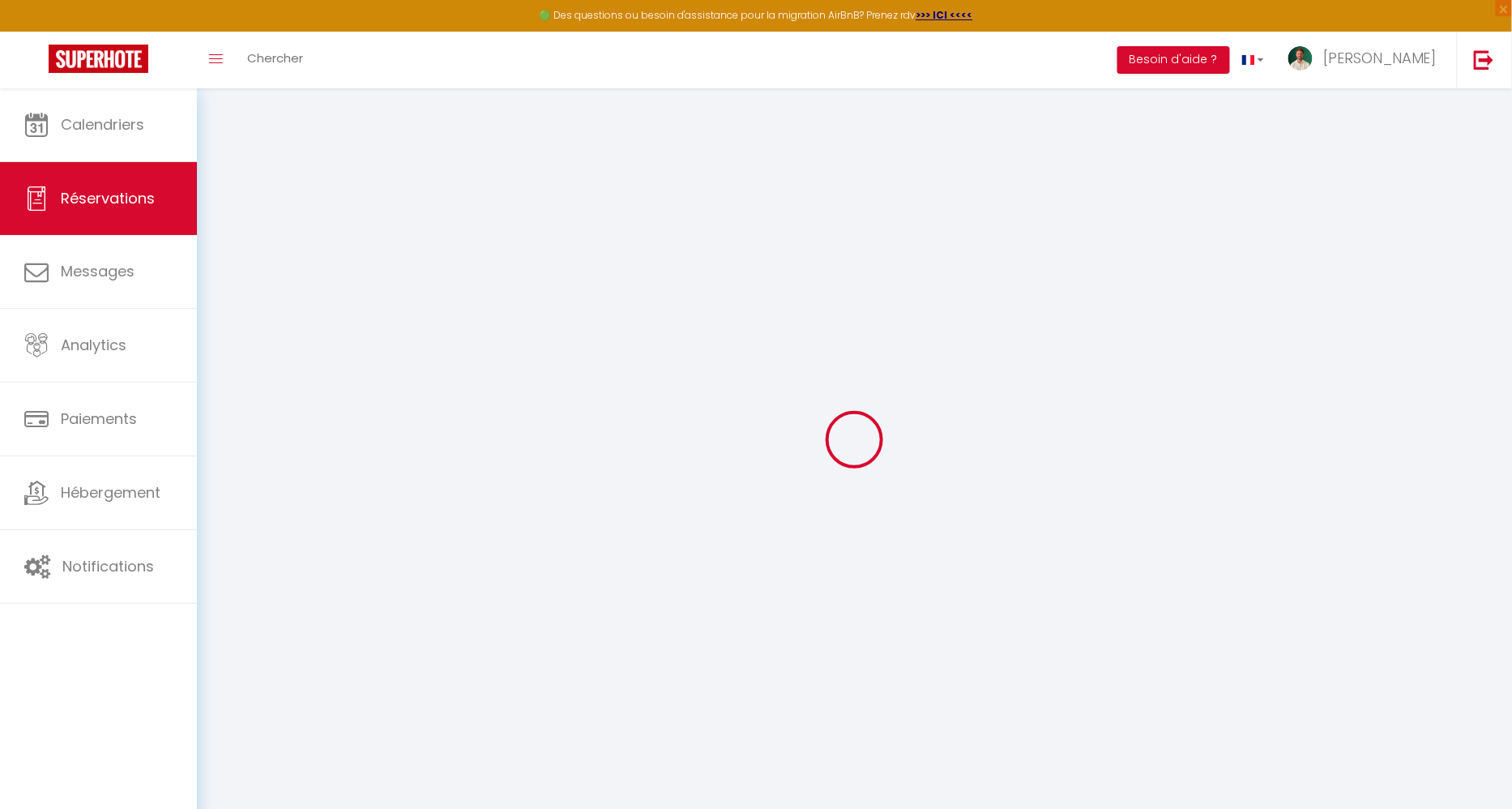
select select "15"
type input "729.3"
checkbox input "false"
type input "0"
select select "2"
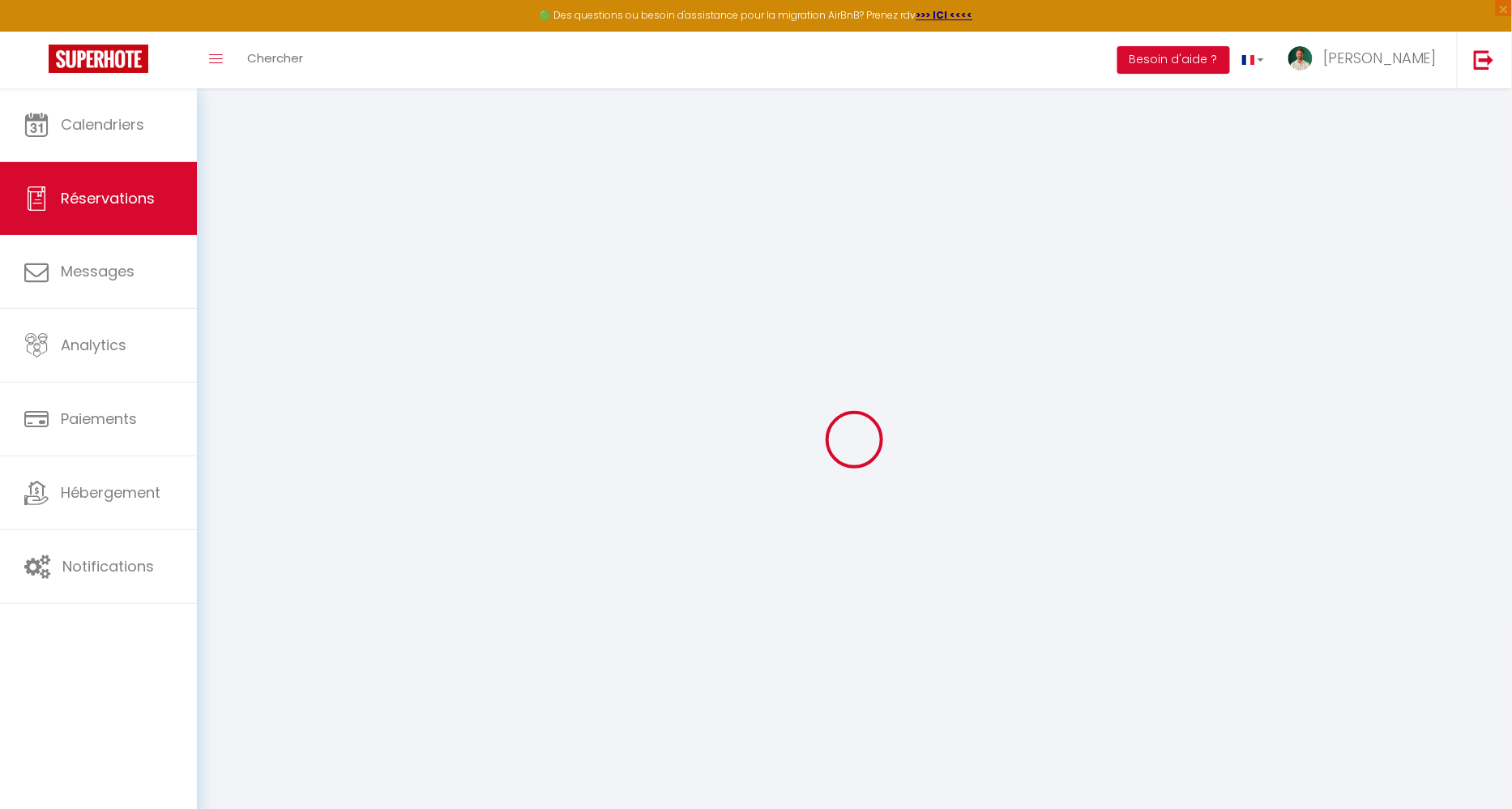
type input "0"
select select
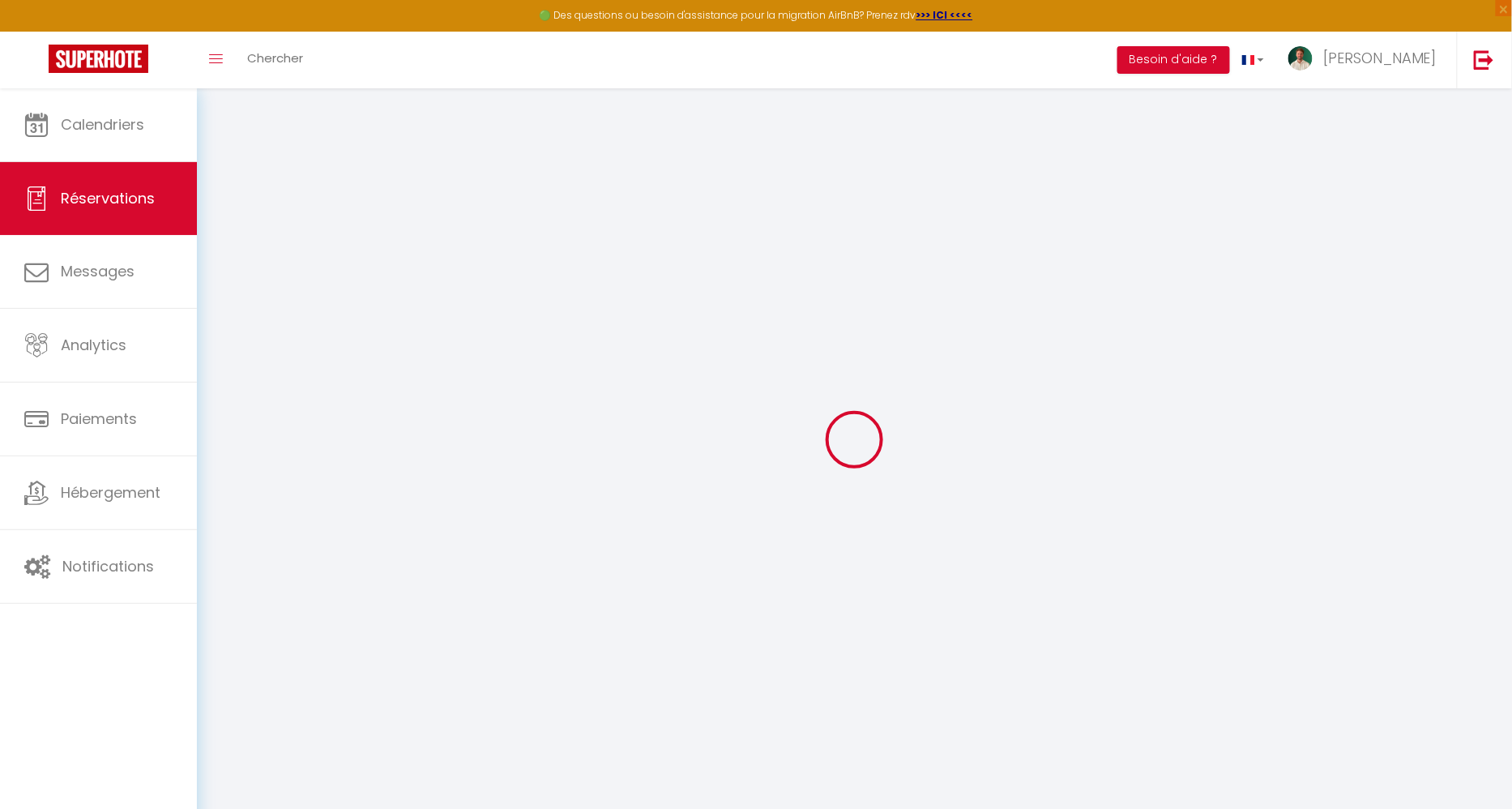
checkbox input "false"
select select
checkbox input "false"
select select
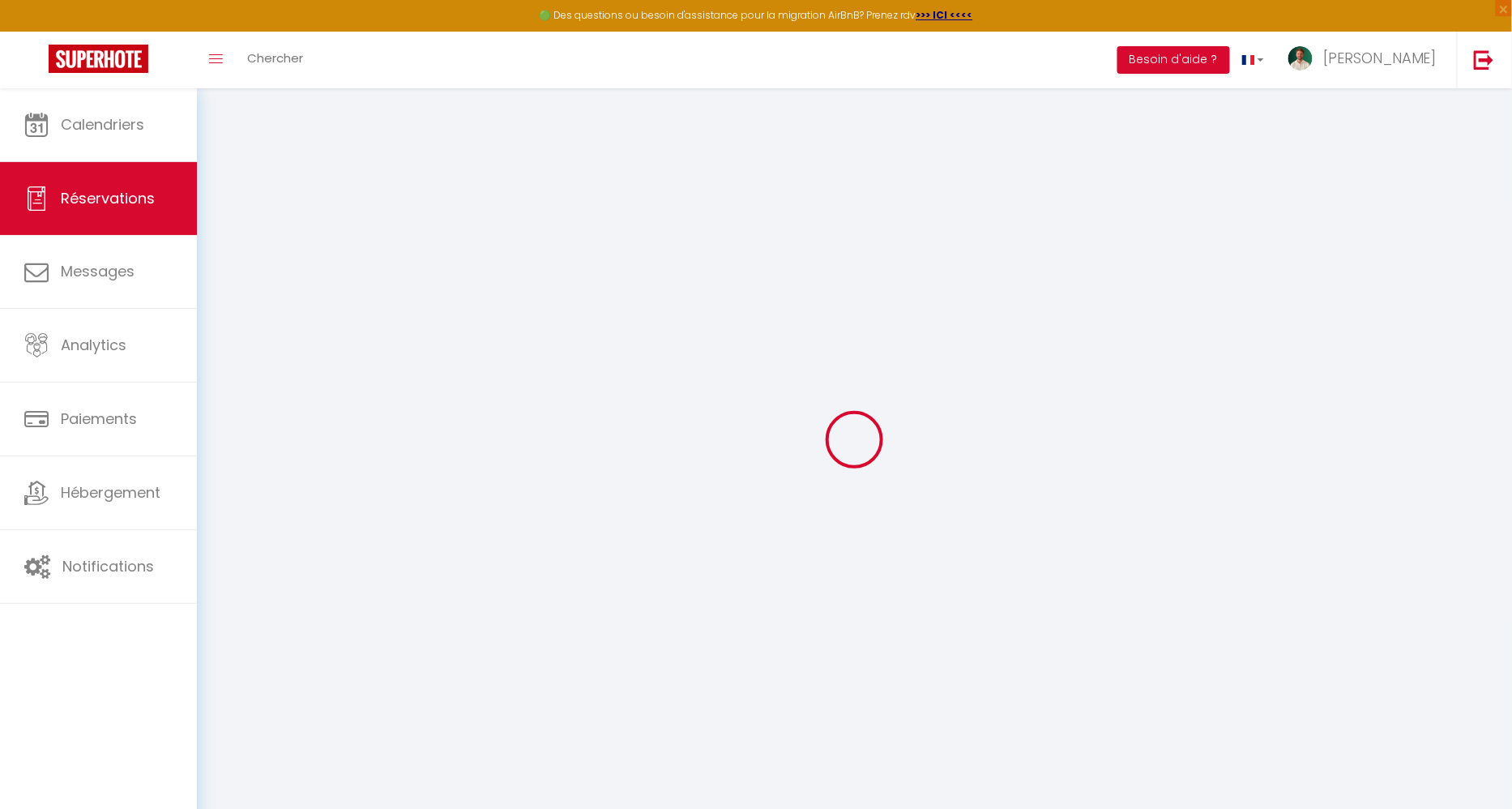
select select
checkbox input "false"
type \?0 "** THIS RESERVATION HAS BEEN PRE-PAID ** BOOKING NOTE : Payment charge is EUR 1…"
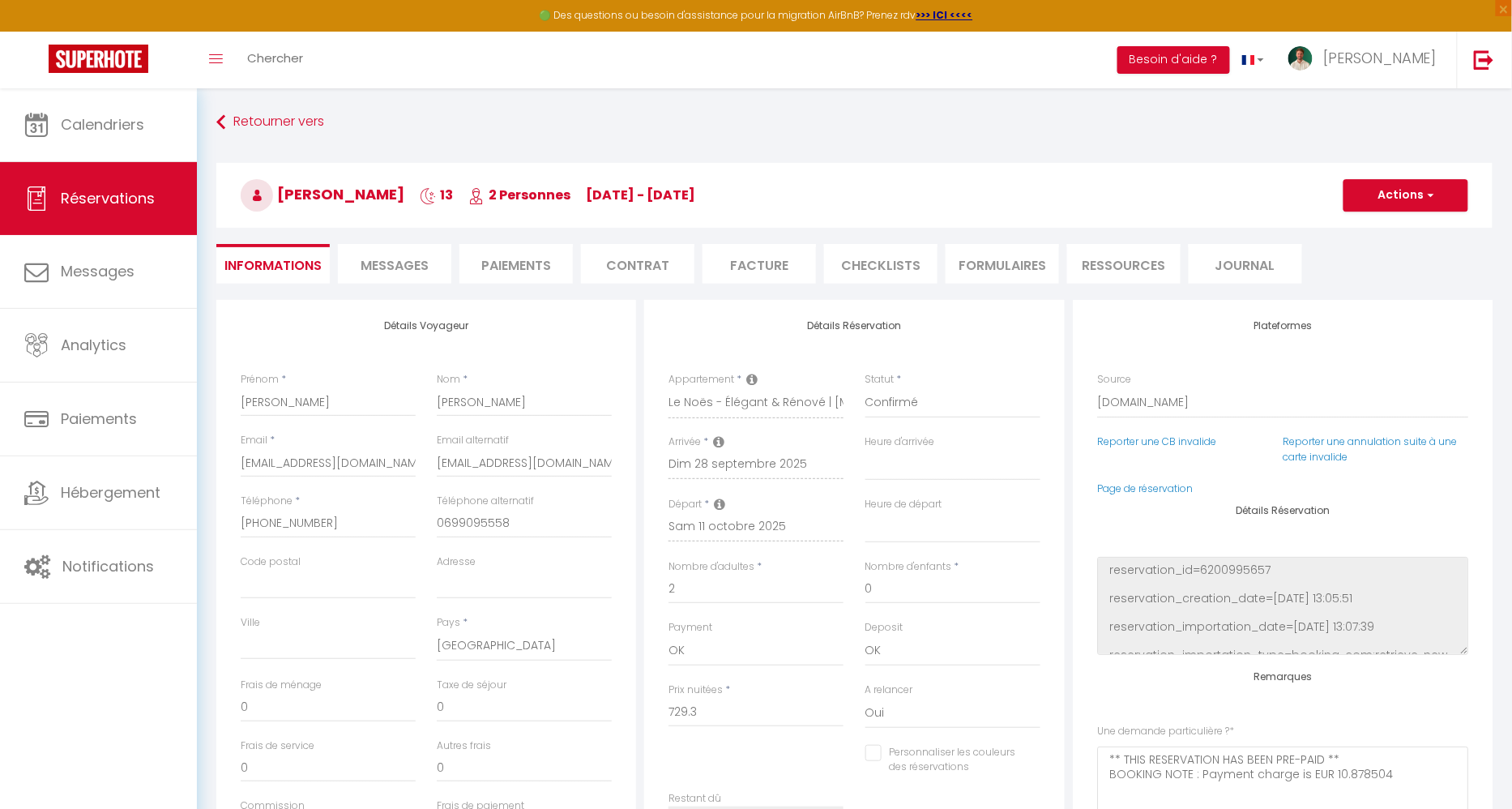
type input "47.74"
select select
checkbox input "false"
select select "17:00"
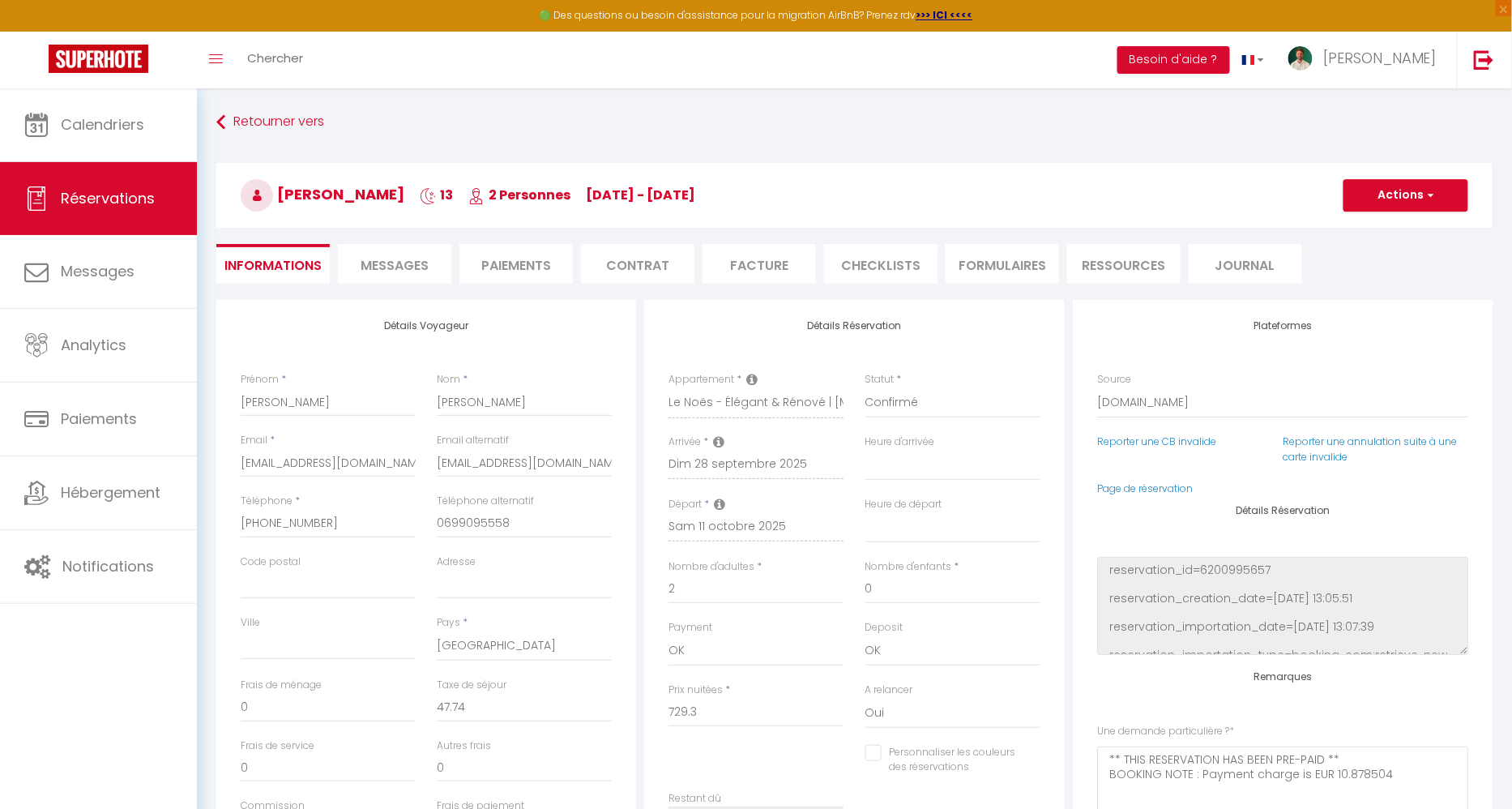
select select "10:00"
checkbox input "false"
click at [881, 263] on li "CHECKLISTS" at bounding box center [880, 264] width 113 height 40
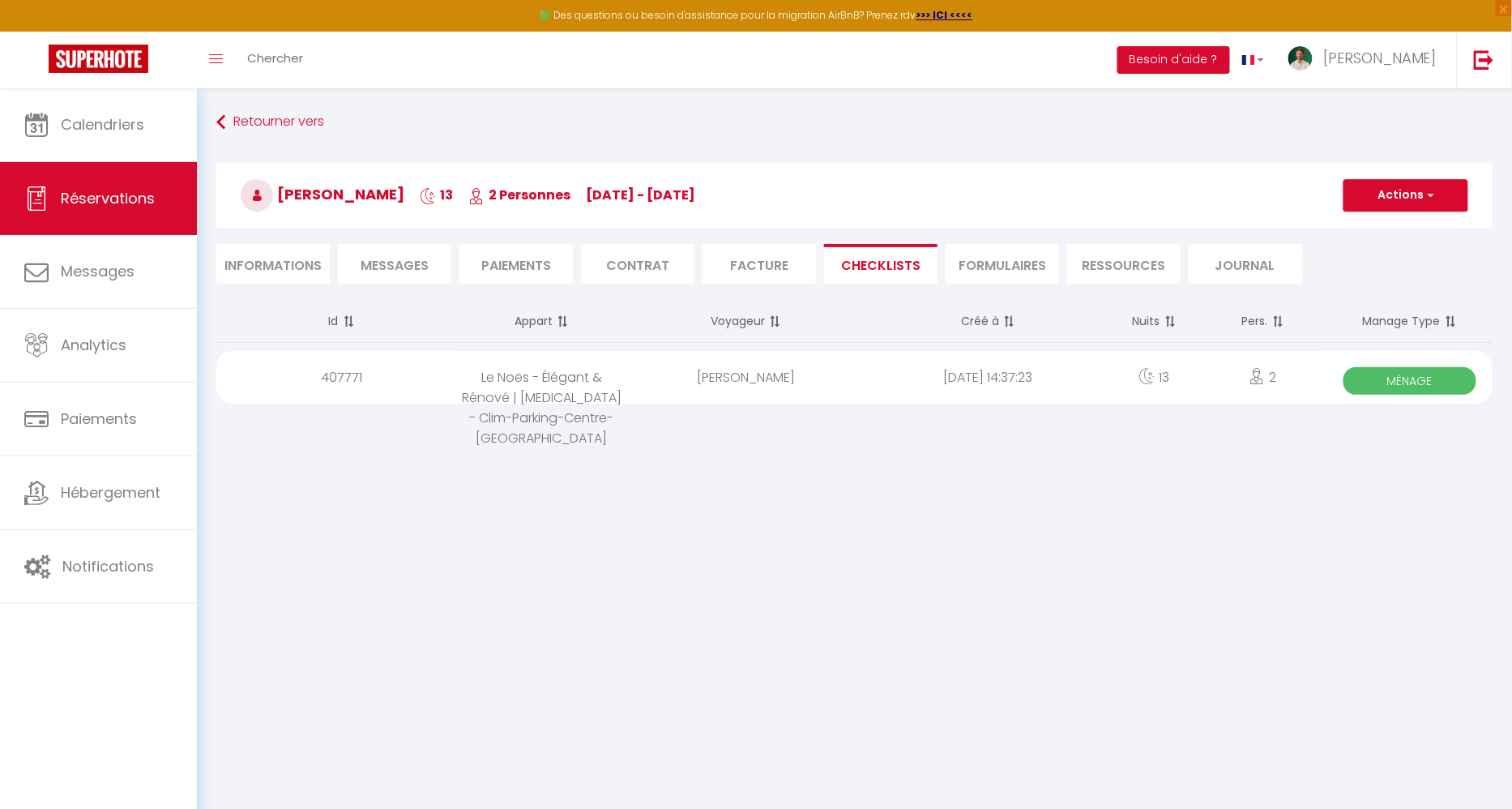
click at [881, 263] on li "CHECKLISTS" at bounding box center [880, 264] width 113 height 40
click at [601, 374] on div "Le Noës - Élégant & Rénové | [MEDICAL_DATA] - Clim-Parking-Centre-[GEOGRAPHIC_D…" at bounding box center [541, 378] width 166 height 53
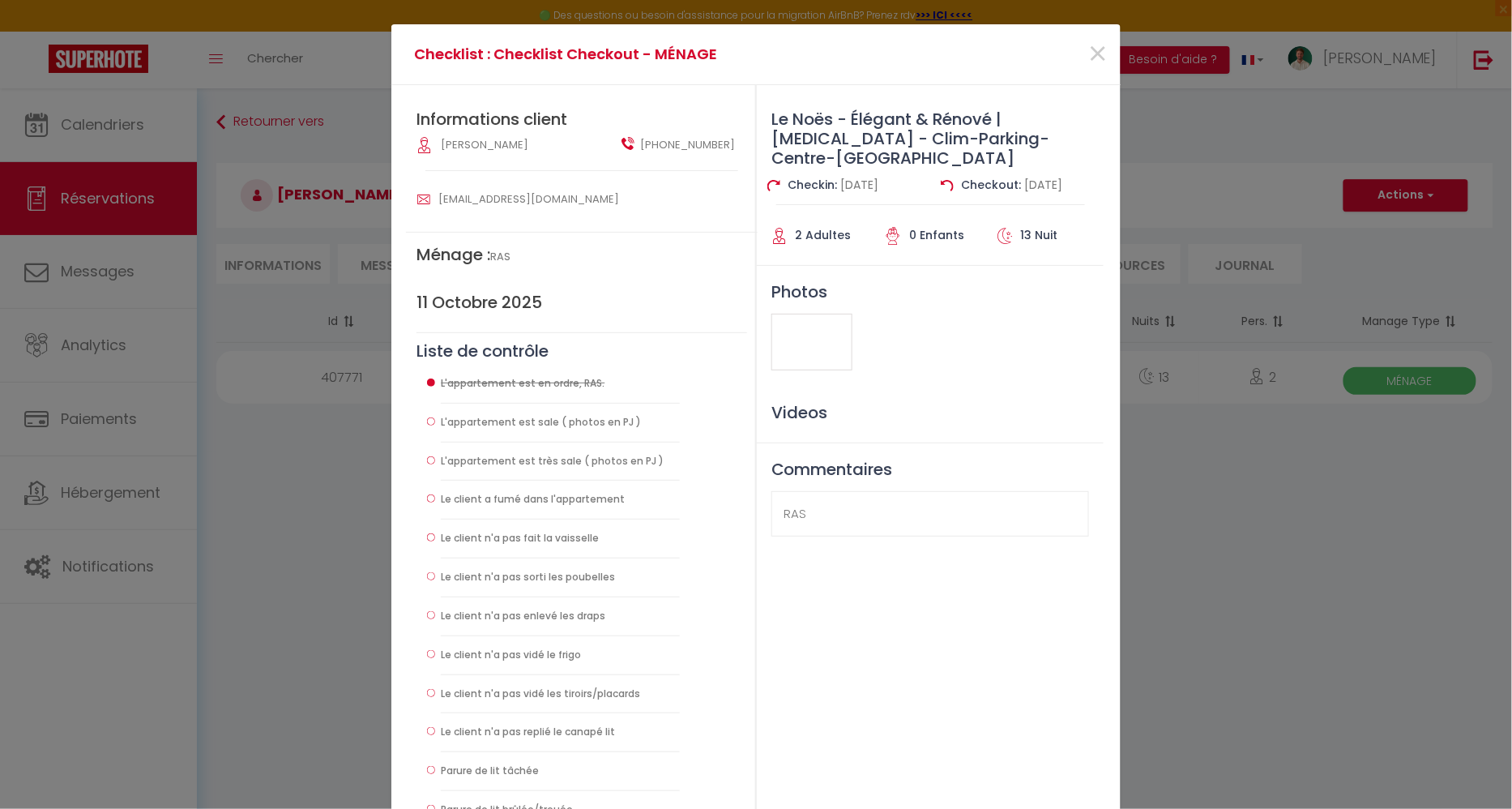
click at [814, 314] on div at bounding box center [812, 342] width 81 height 57
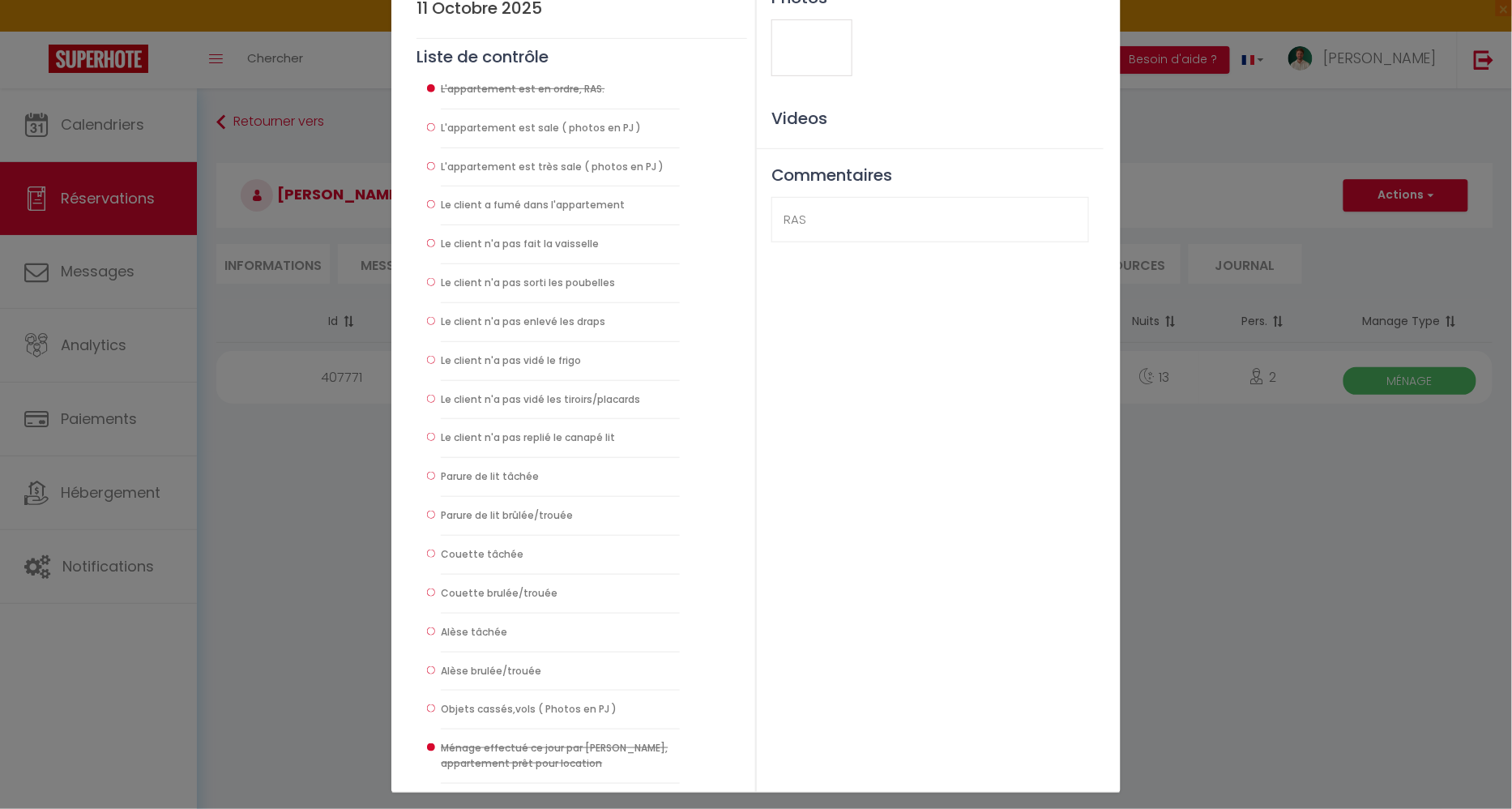
click at [293, 542] on div "Checklist : Checklist Checkout - MÉNAGE × Informations client [PERSON_NAME] [PH…" at bounding box center [756, 404] width 1512 height 809
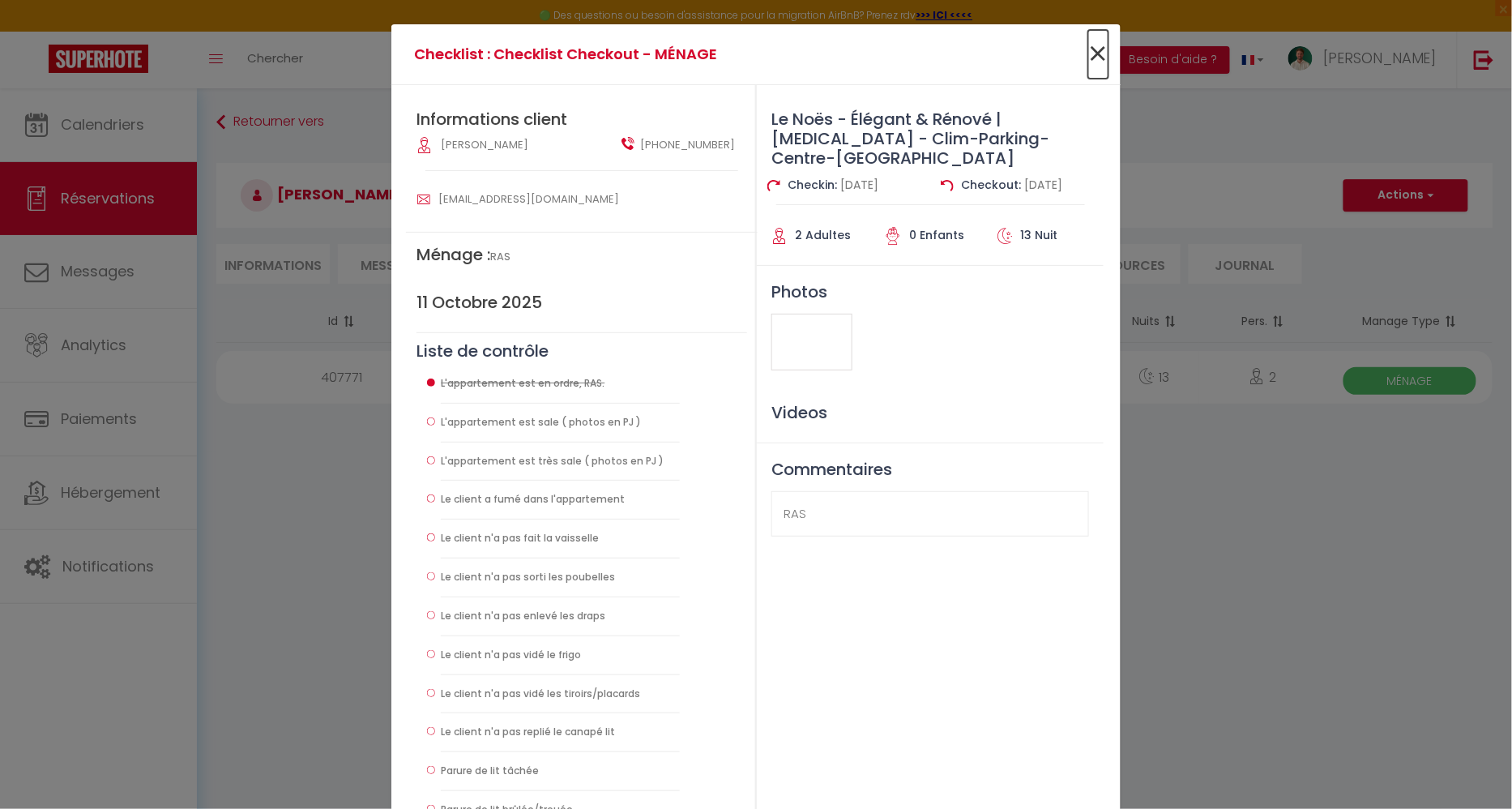
click at [1100, 59] on span "×" at bounding box center [1099, 55] width 21 height 49
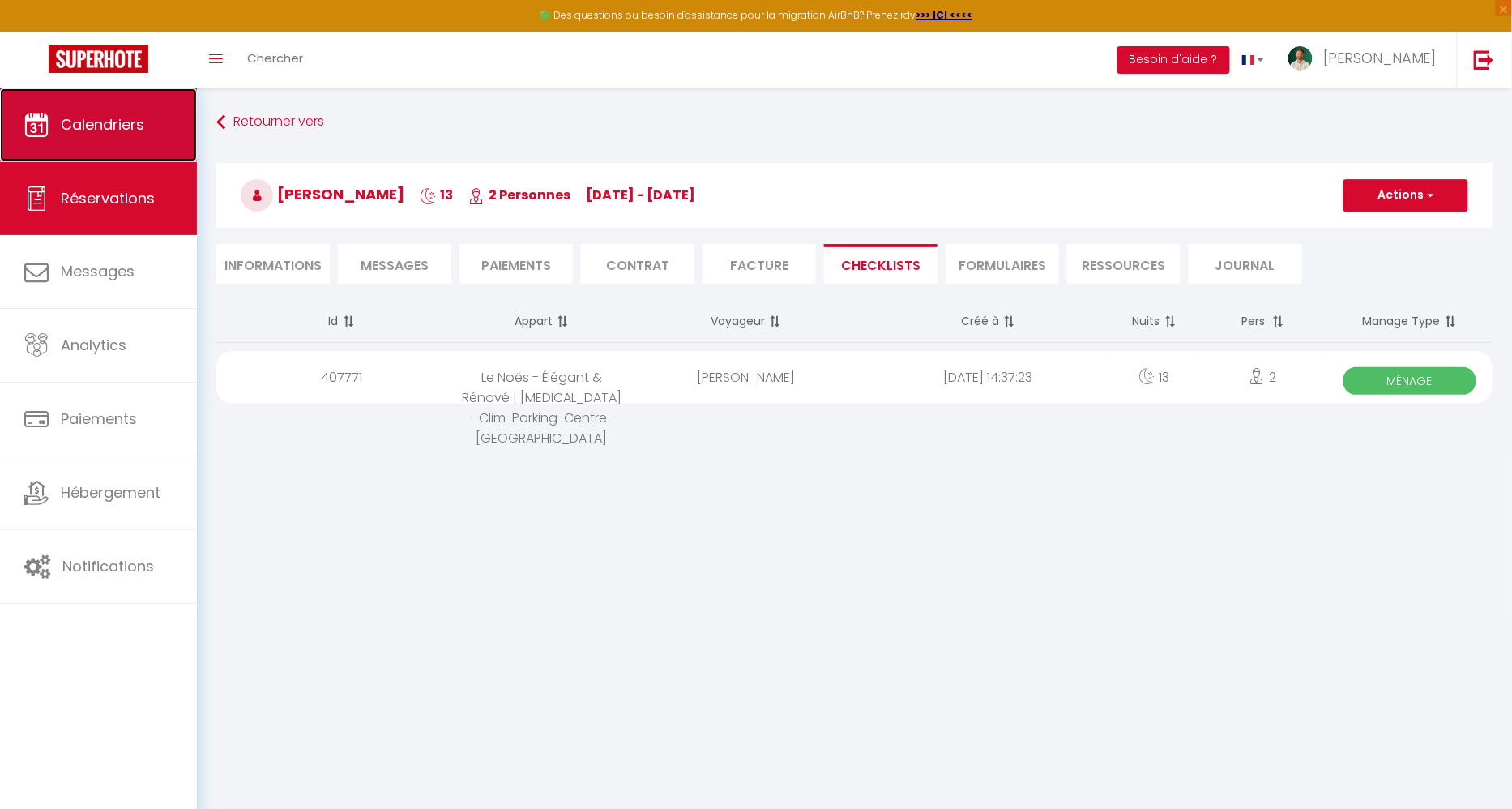
click at [95, 136] on link "Calendriers" at bounding box center [98, 124] width 197 height 73
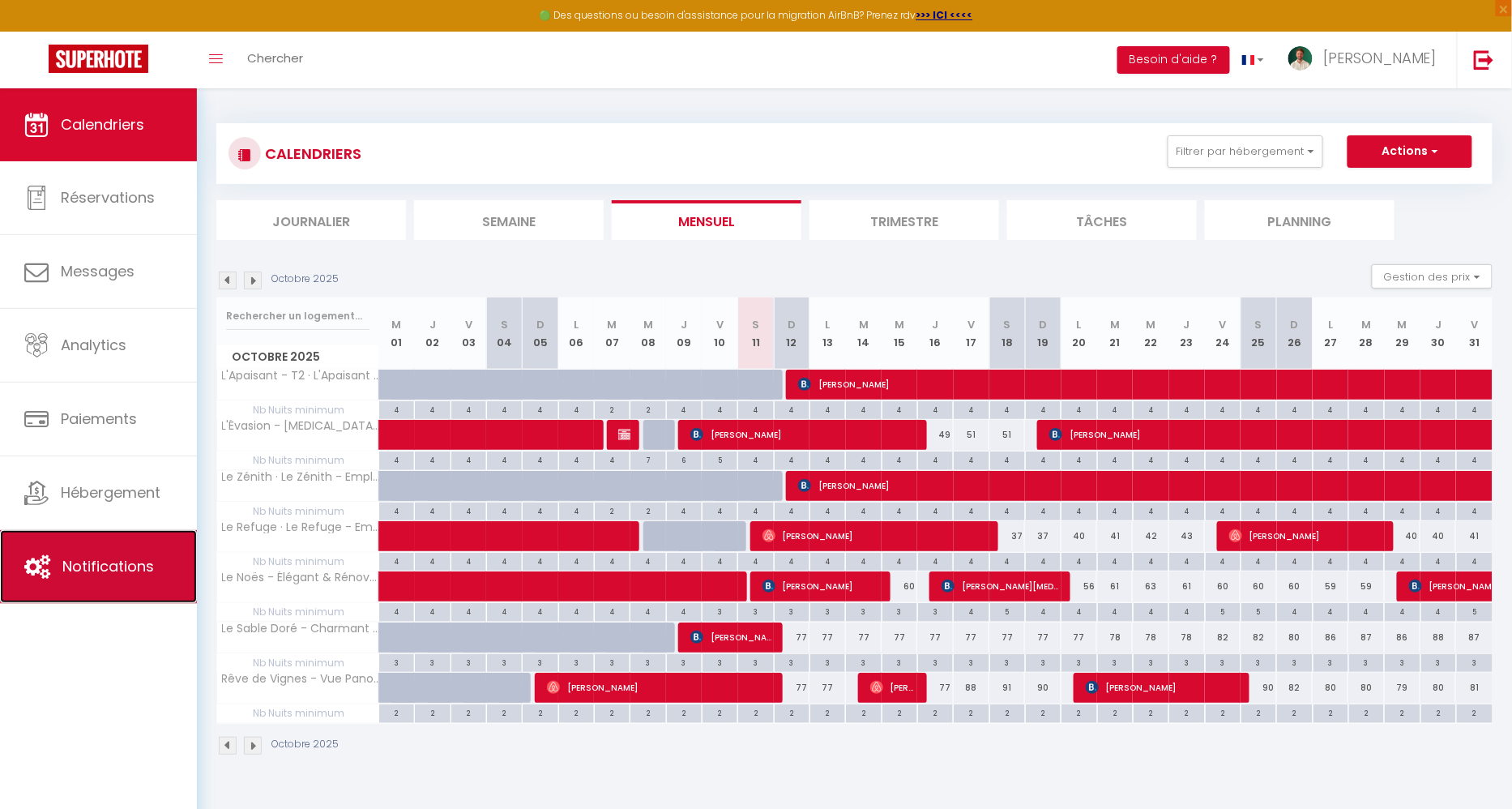
click at [125, 537] on link "Notifications" at bounding box center [98, 566] width 197 height 73
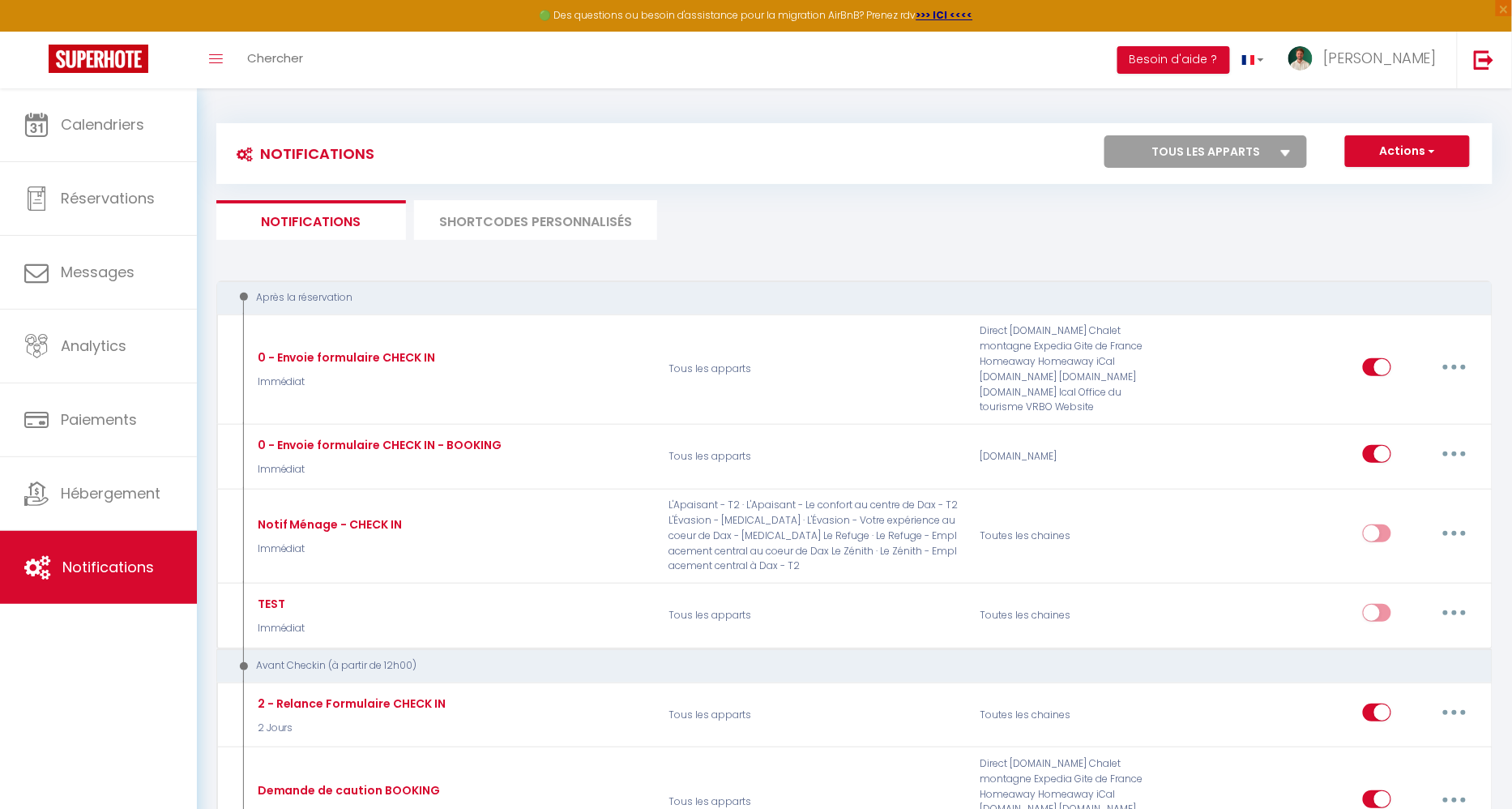
click at [1269, 162] on select "Tous les apparts L'Apaisant - T2 · L'Apaisant - Le confort au centre de Dax - T…" at bounding box center [1205, 152] width 202 height 32
select select "62860"
click at [1106, 136] on select "Tous les apparts L'Apaisant - T2 · L'Apaisant - Le confort au centre de Dax - T…" at bounding box center [1205, 152] width 202 height 32
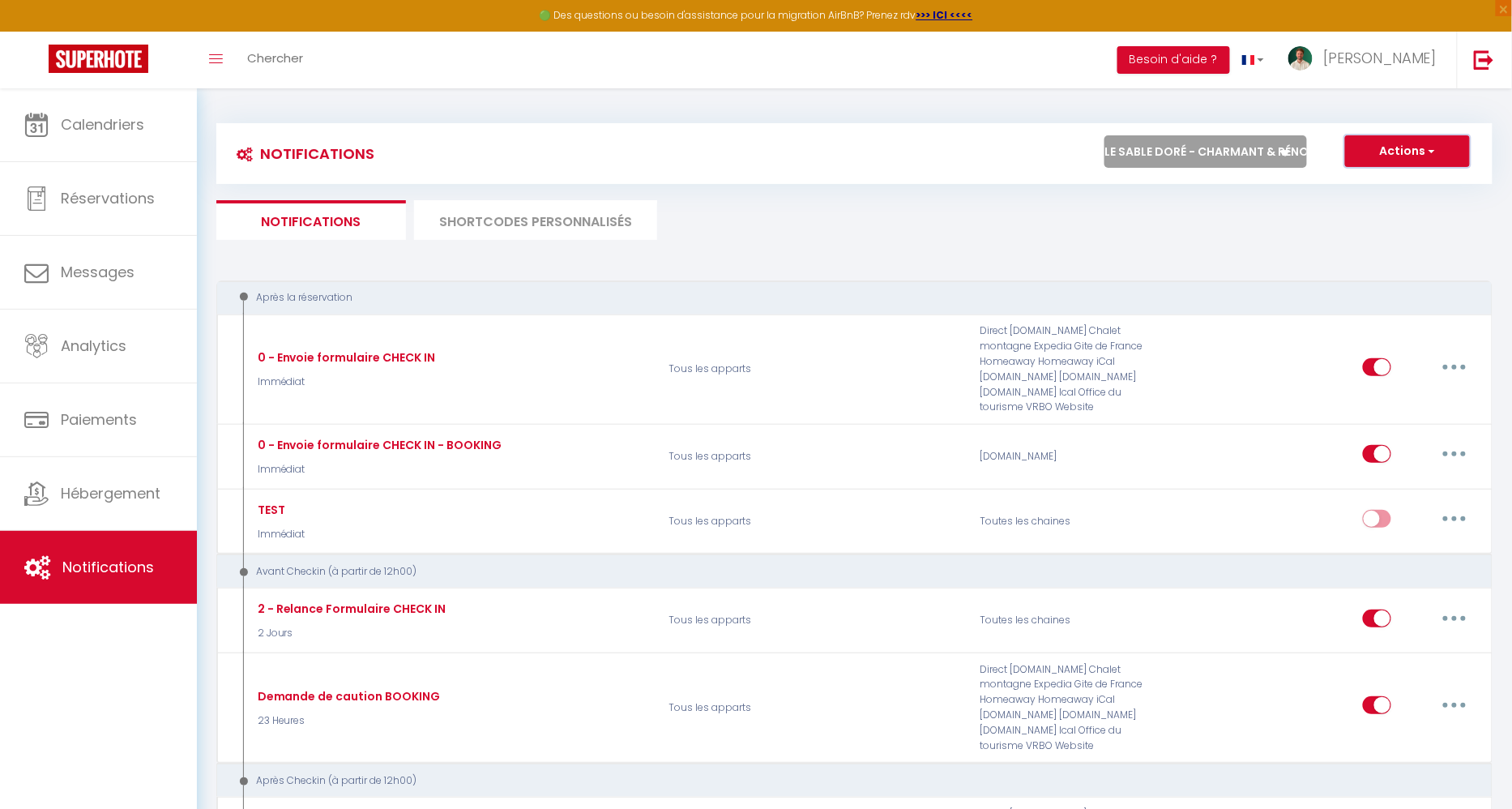
click at [1383, 150] on button "Actions" at bounding box center [1407, 152] width 125 height 32
click at [1384, 202] on link "Exporter" at bounding box center [1384, 207] width 169 height 21
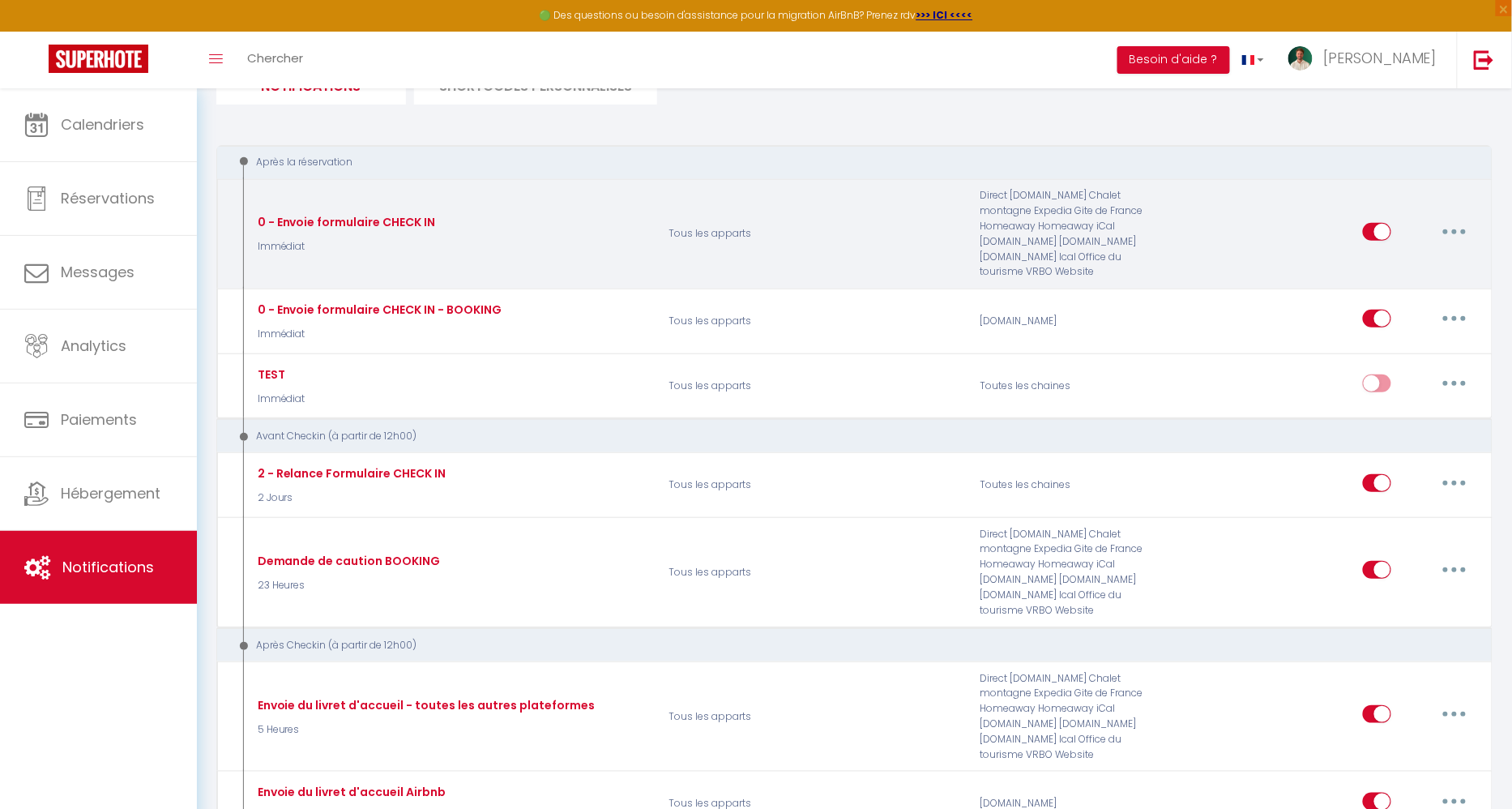
scroll to position [138, 0]
click at [406, 212] on div "0 - Envoie formulaire CHECK IN" at bounding box center [345, 219] width 183 height 18
copy div "0 - Envoie formulaire CHECK IN"
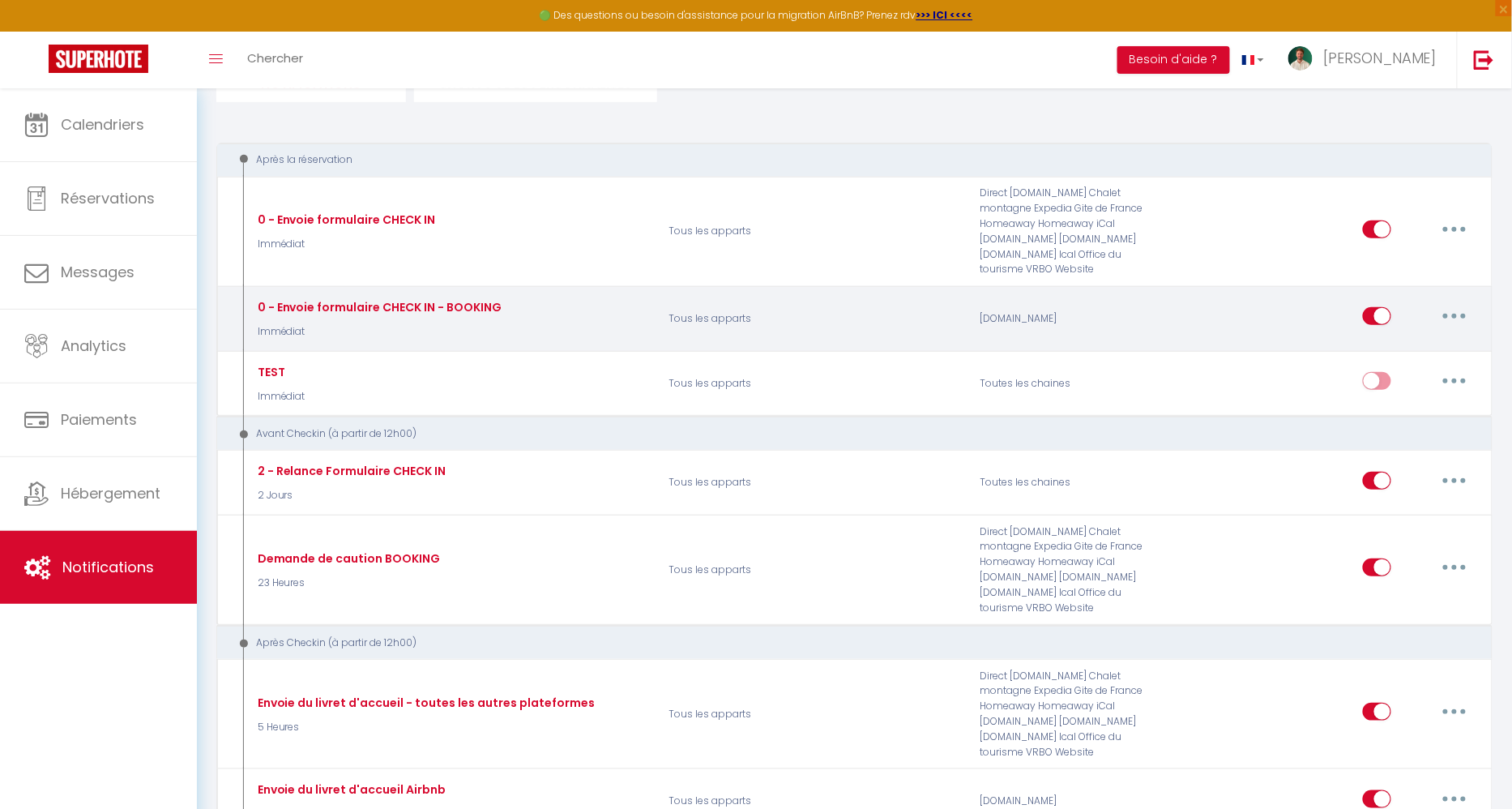
click at [399, 299] on div "0 - Envoie formulaire CHECK IN - BOOKING" at bounding box center [378, 307] width 249 height 18
copy div "0 - Envoie formulaire CHECK IN - BOOKING"
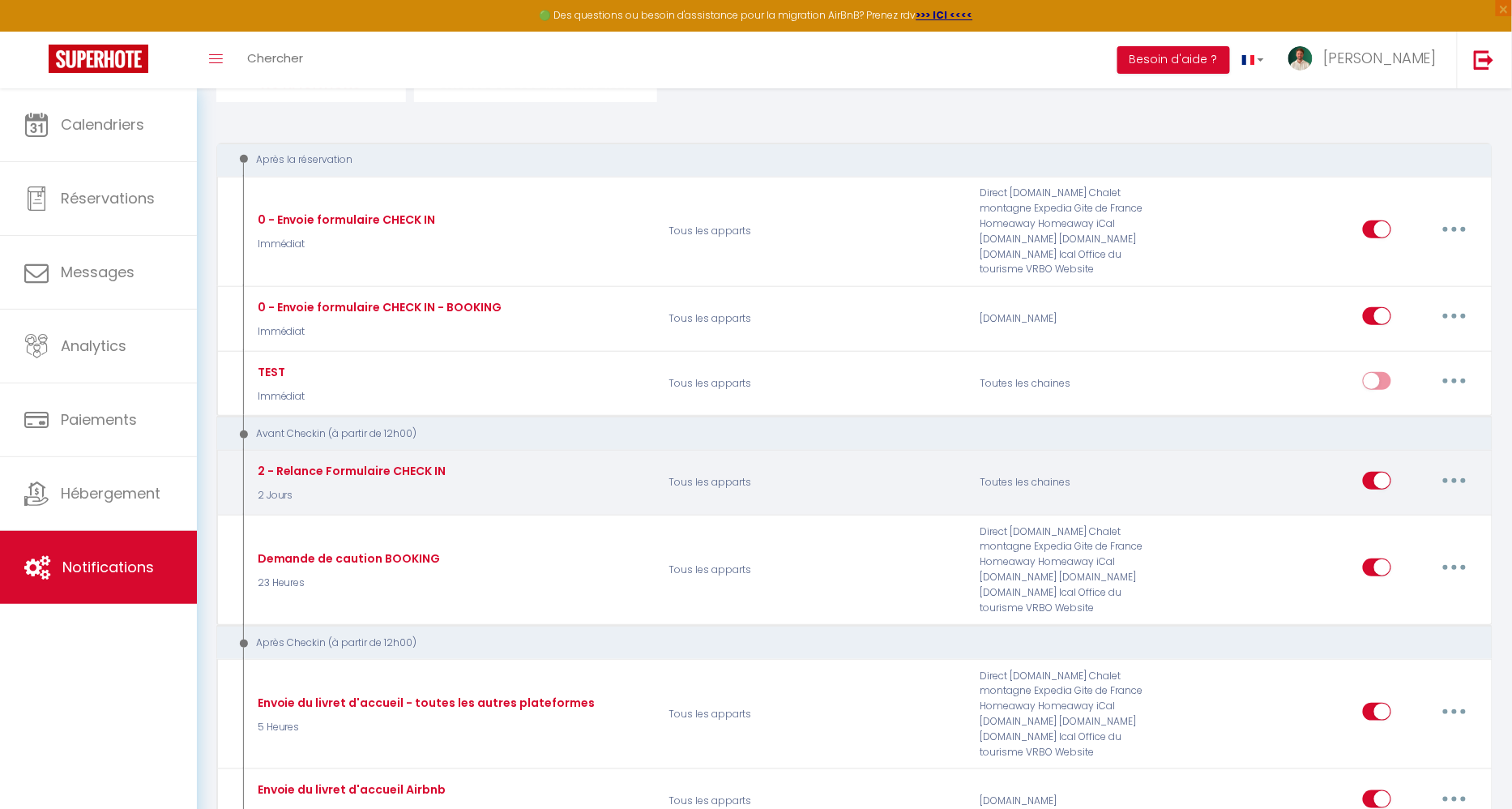
click at [304, 461] on div "2 - Relance Formulaire CHECK IN" at bounding box center [349, 470] width 193 height 18
copy div "2 - Relance Formulaire CHECK IN"
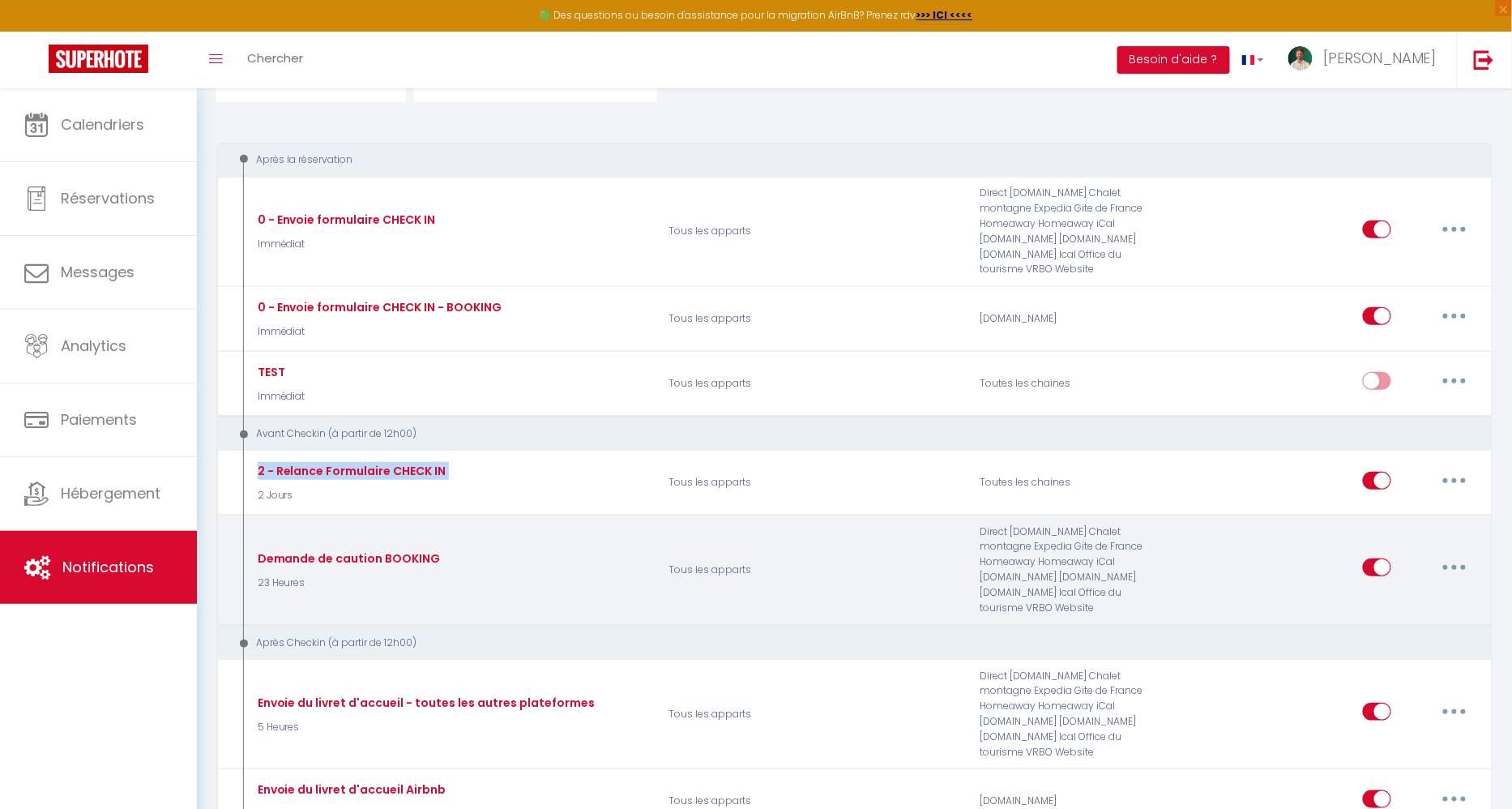
click at [334, 549] on div "Demande de caution BOOKING" at bounding box center [346, 558] width 187 height 18
copy div "Demande de caution BOOKING"
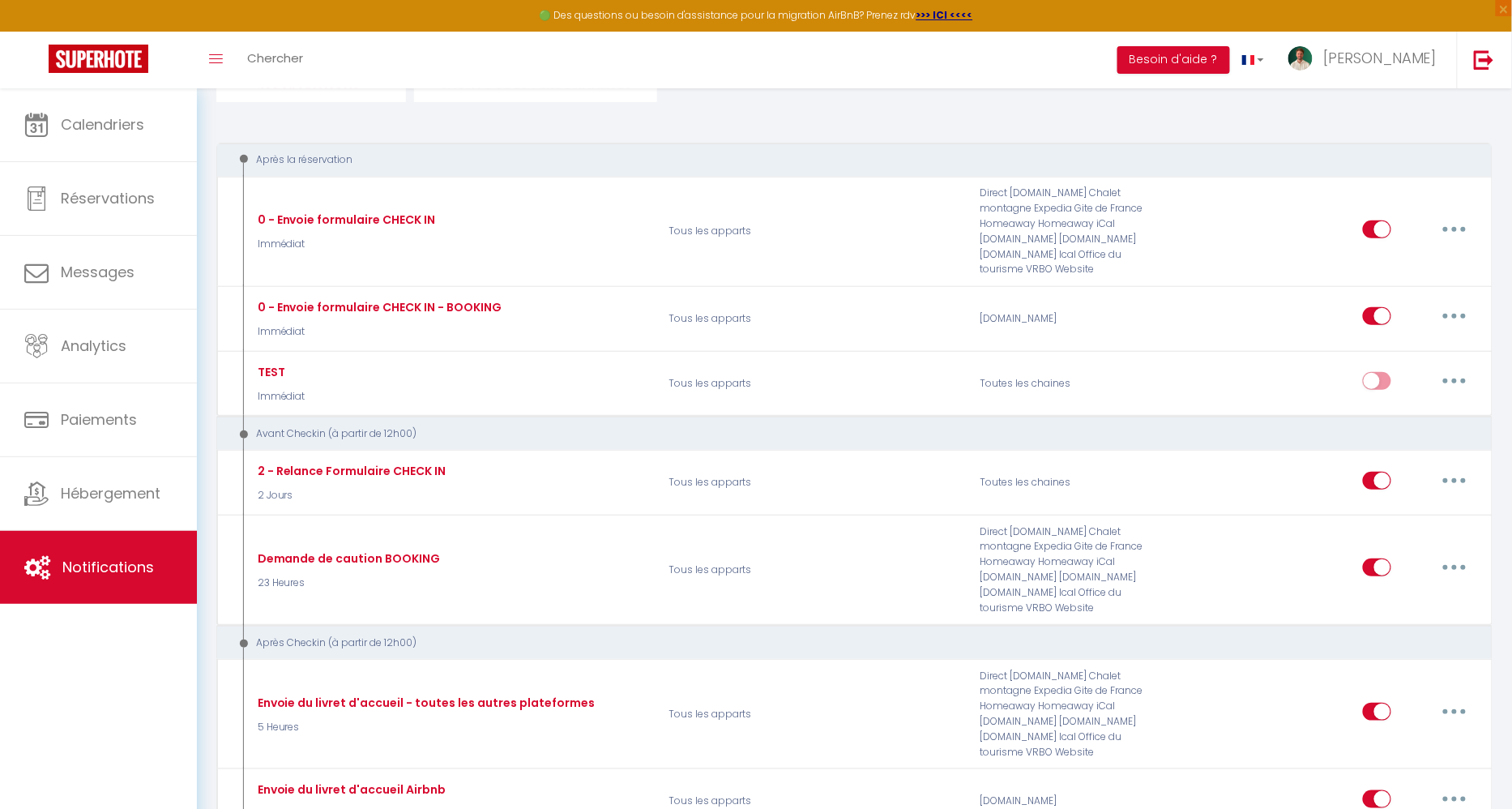
click at [316, 157] on div "Après la réservation" at bounding box center [842, 160] width 1221 height 15
copy div "Après la réservation"
click at [314, 427] on div "Avant Checkin (à partir de 12h00)" at bounding box center [842, 434] width 1221 height 15
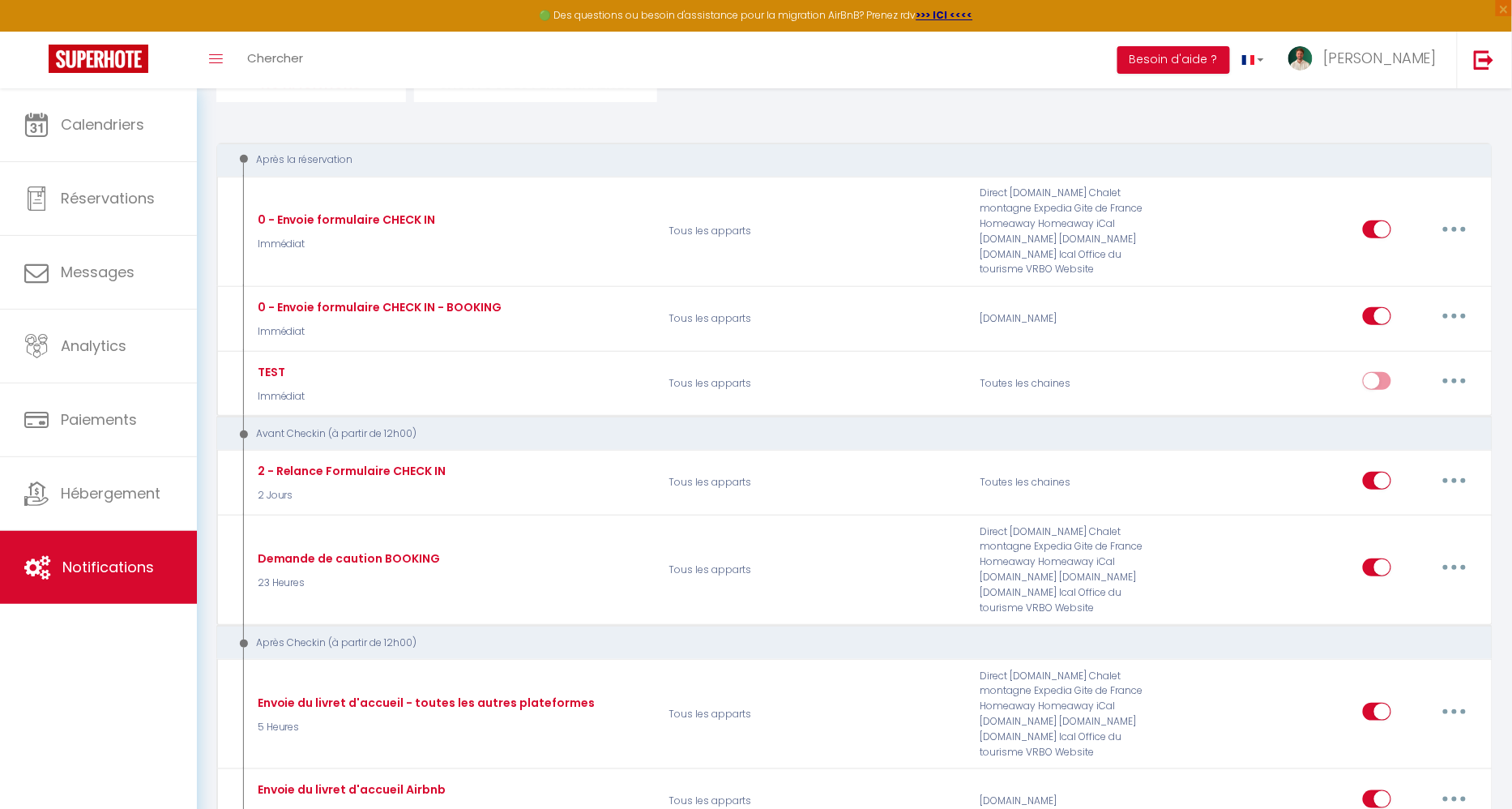
click at [314, 427] on div "Avant Checkin (à partir de 12h00)" at bounding box center [842, 434] width 1221 height 15
copy div "Avant Checkin (à partir de 12h00)"
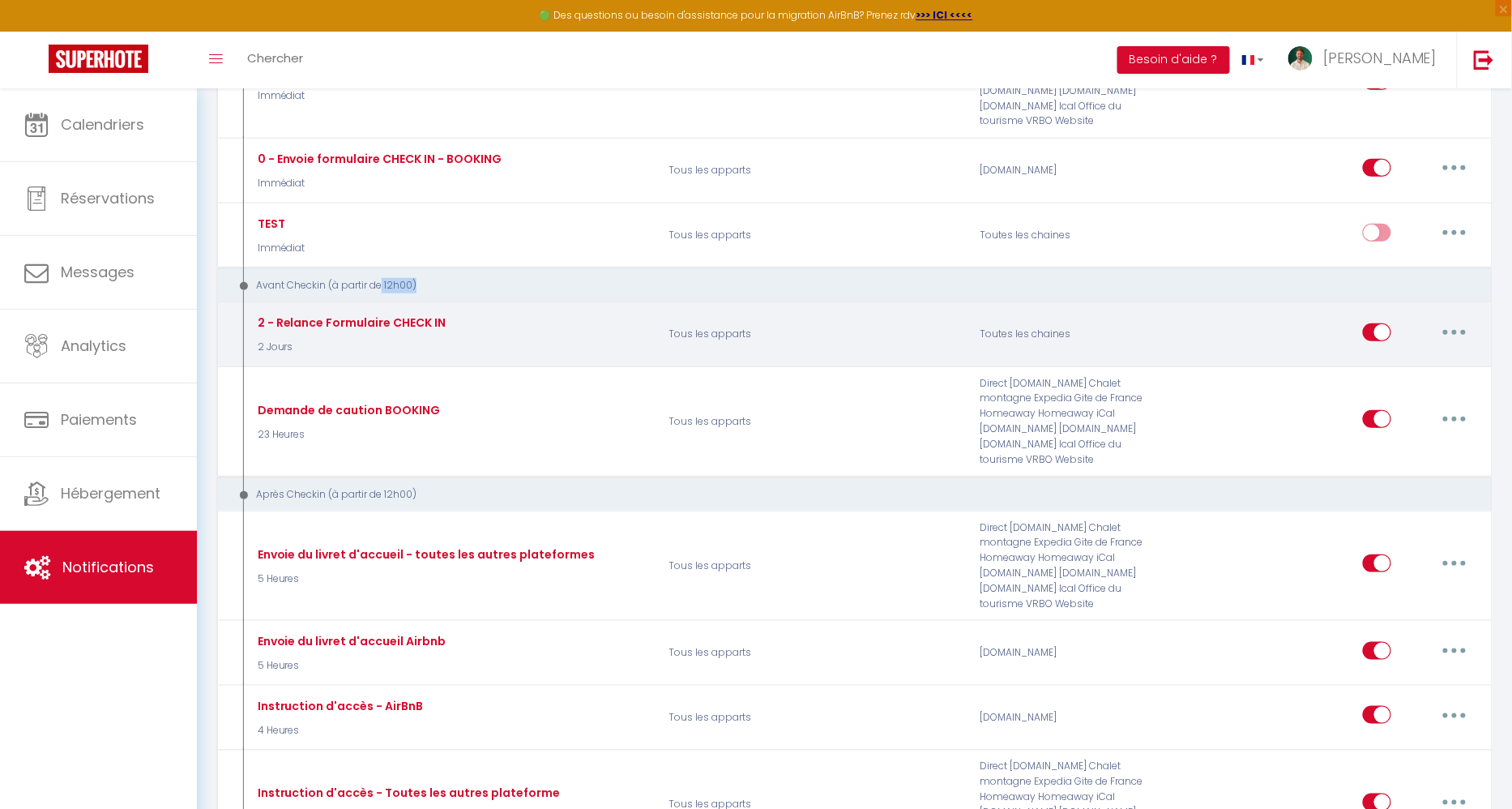
scroll to position [306, 0]
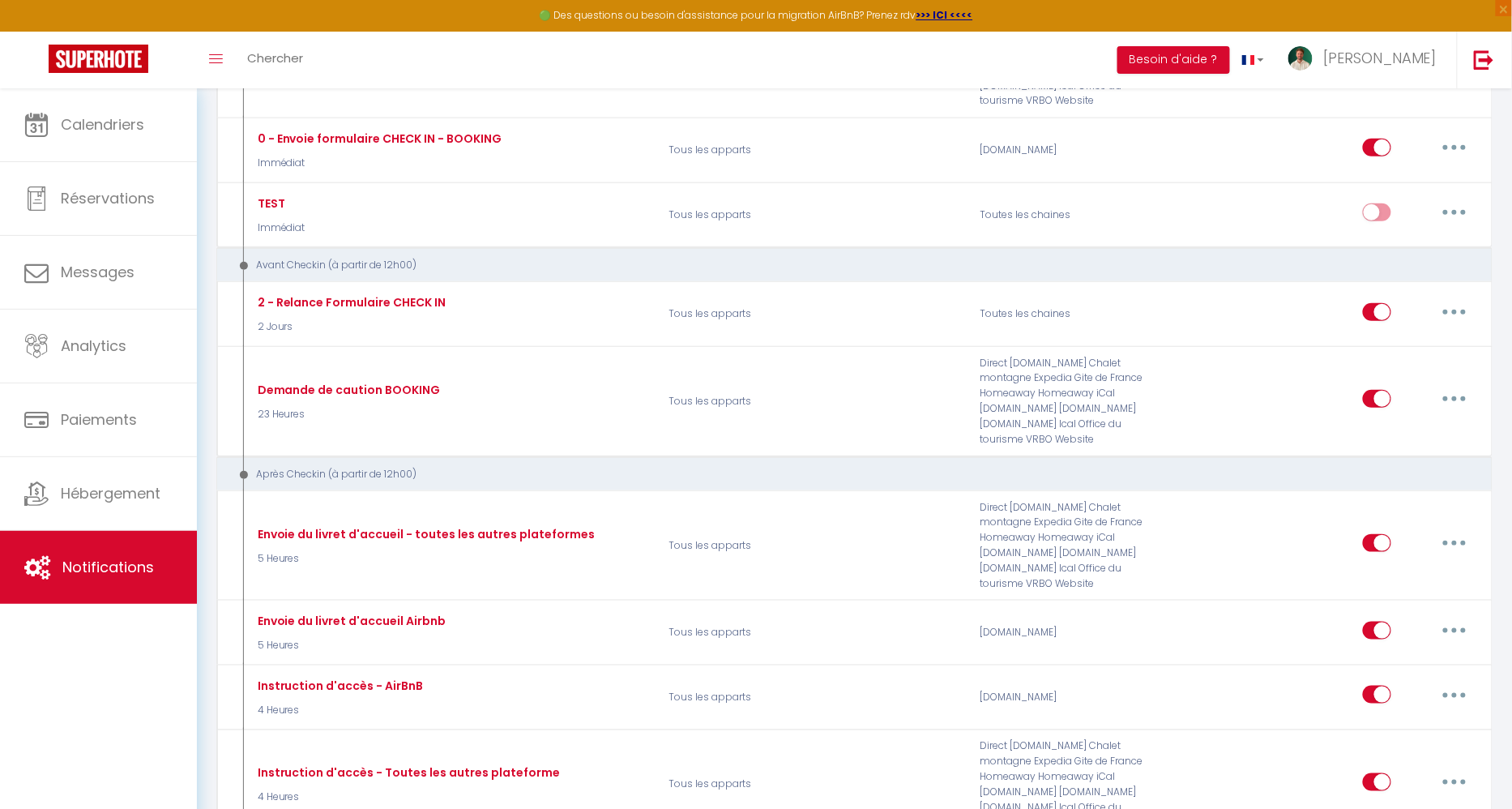
click at [385, 467] on div "Après Checkin (à partir de 12h00)" at bounding box center [842, 475] width 1221 height 15
copy div "Après Checkin (à partir de 12h00)"
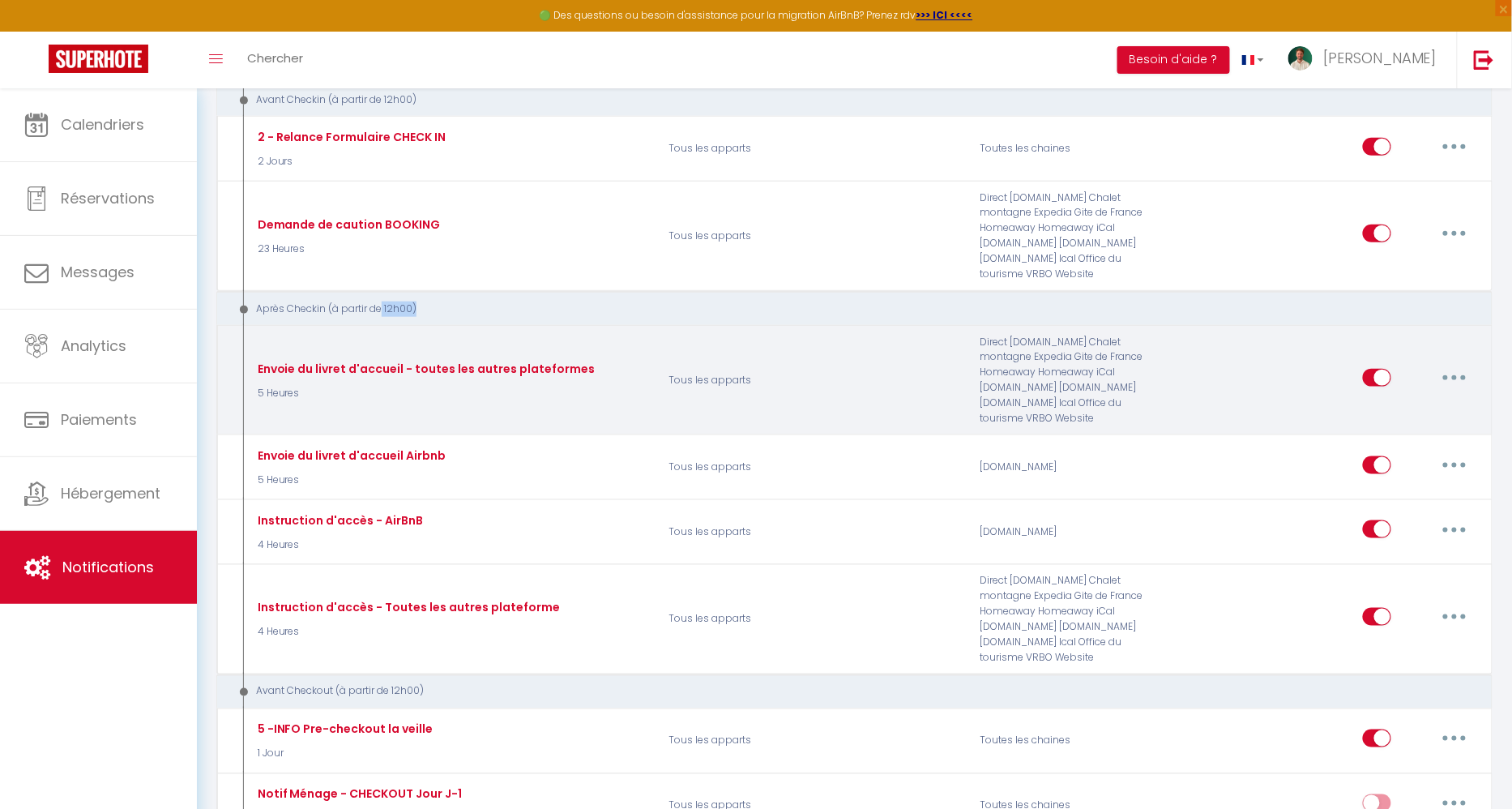
scroll to position [479, 0]
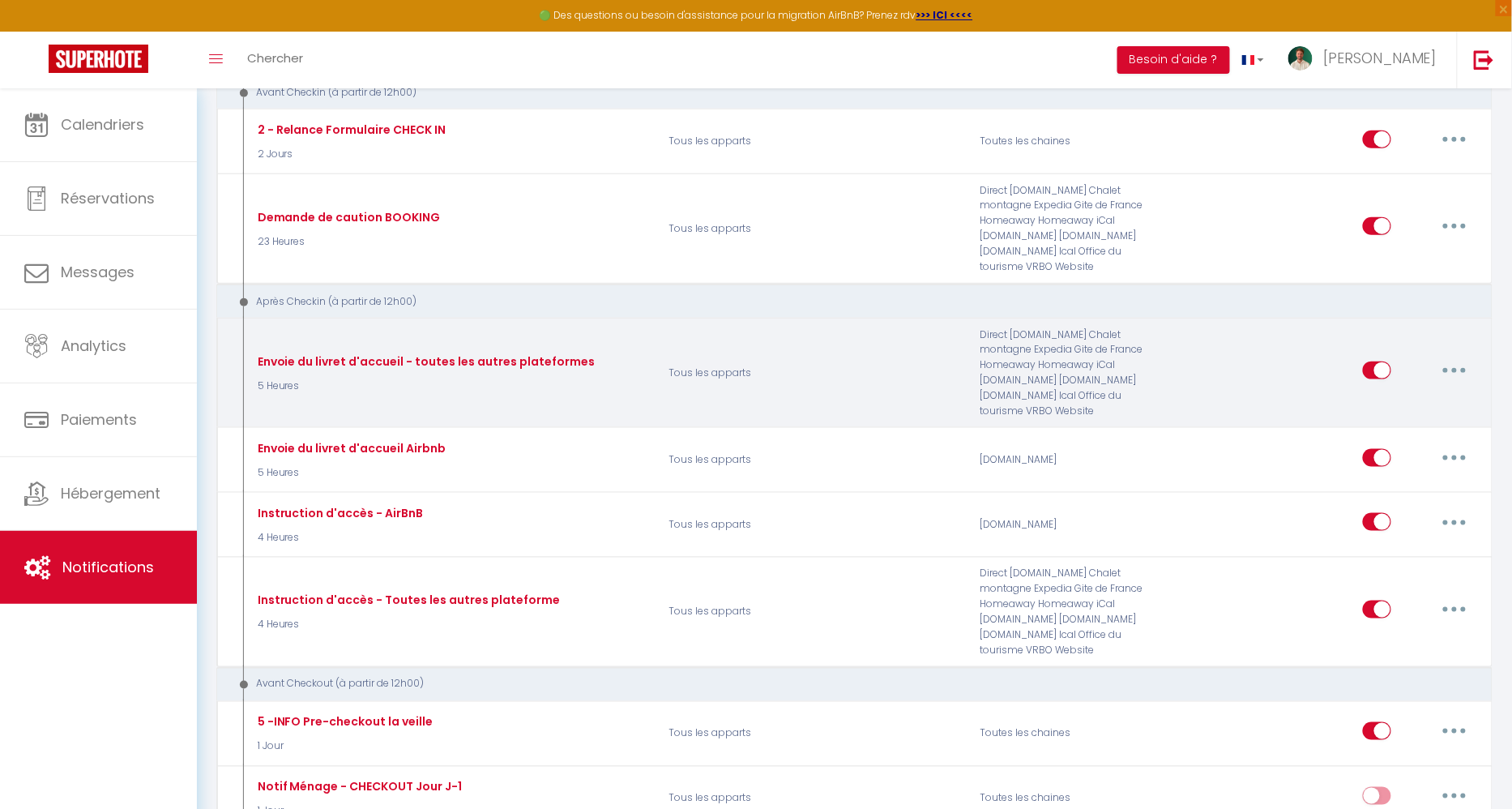
click at [387, 352] on div "Envoie du livret d'accueil - toutes les autres plateformes" at bounding box center [424, 361] width 342 height 18
copy div "Envoie du livret d'accueil - toutes les autres plateformes"
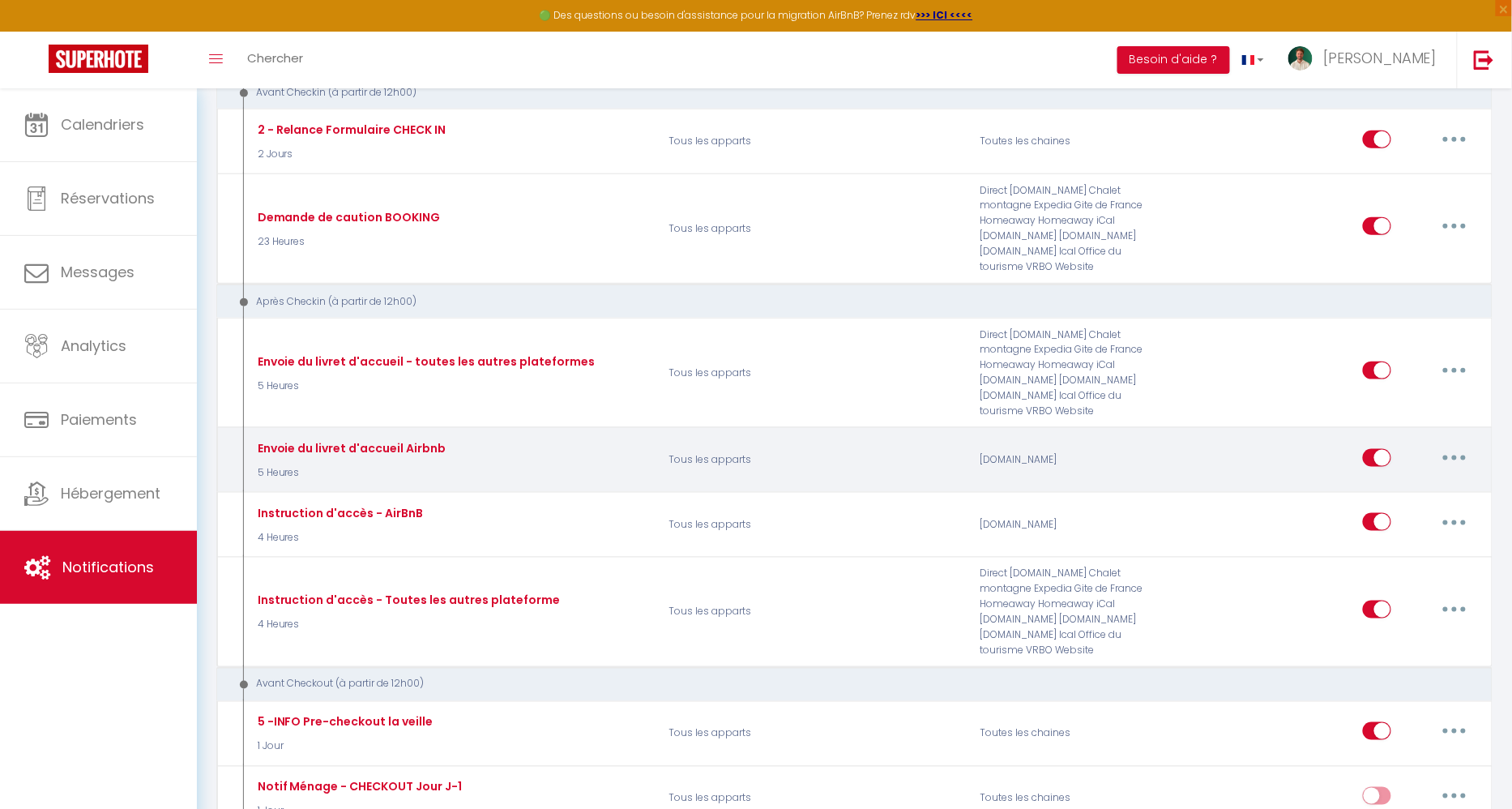
click at [313, 439] on div "Envoie du livret d'accueil Airbnb" at bounding box center [349, 447] width 193 height 18
copy div "Envoie du livret d'accueil Airbnb"
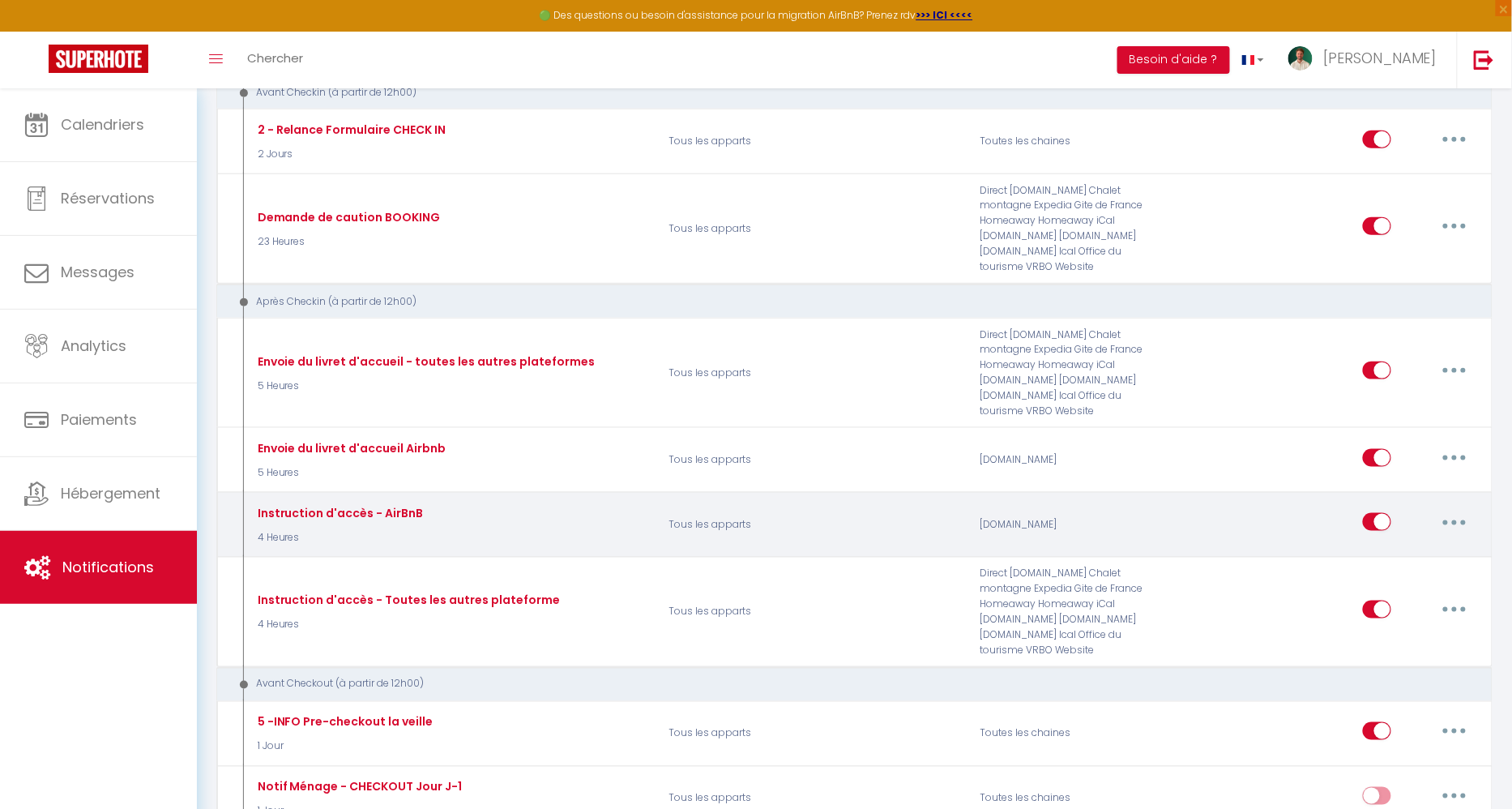
click at [360, 504] on div "Instruction d'accès - AirBnB" at bounding box center [338, 512] width 170 height 18
copy div "Instruction d'accès - AirBnB"
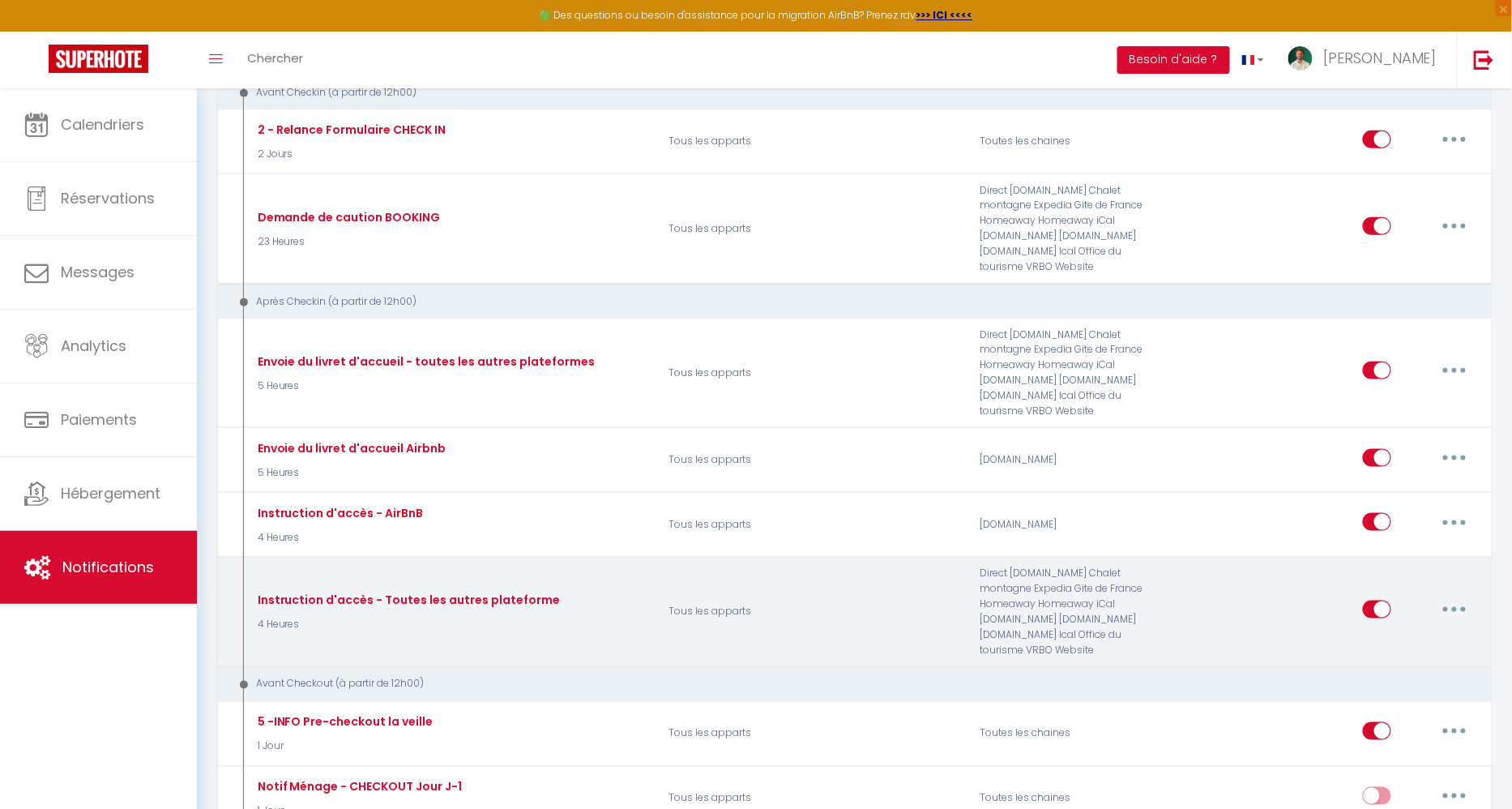
click at [347, 591] on div "Instruction d'accès - Toutes les autres plateforme" at bounding box center [407, 599] width 307 height 18
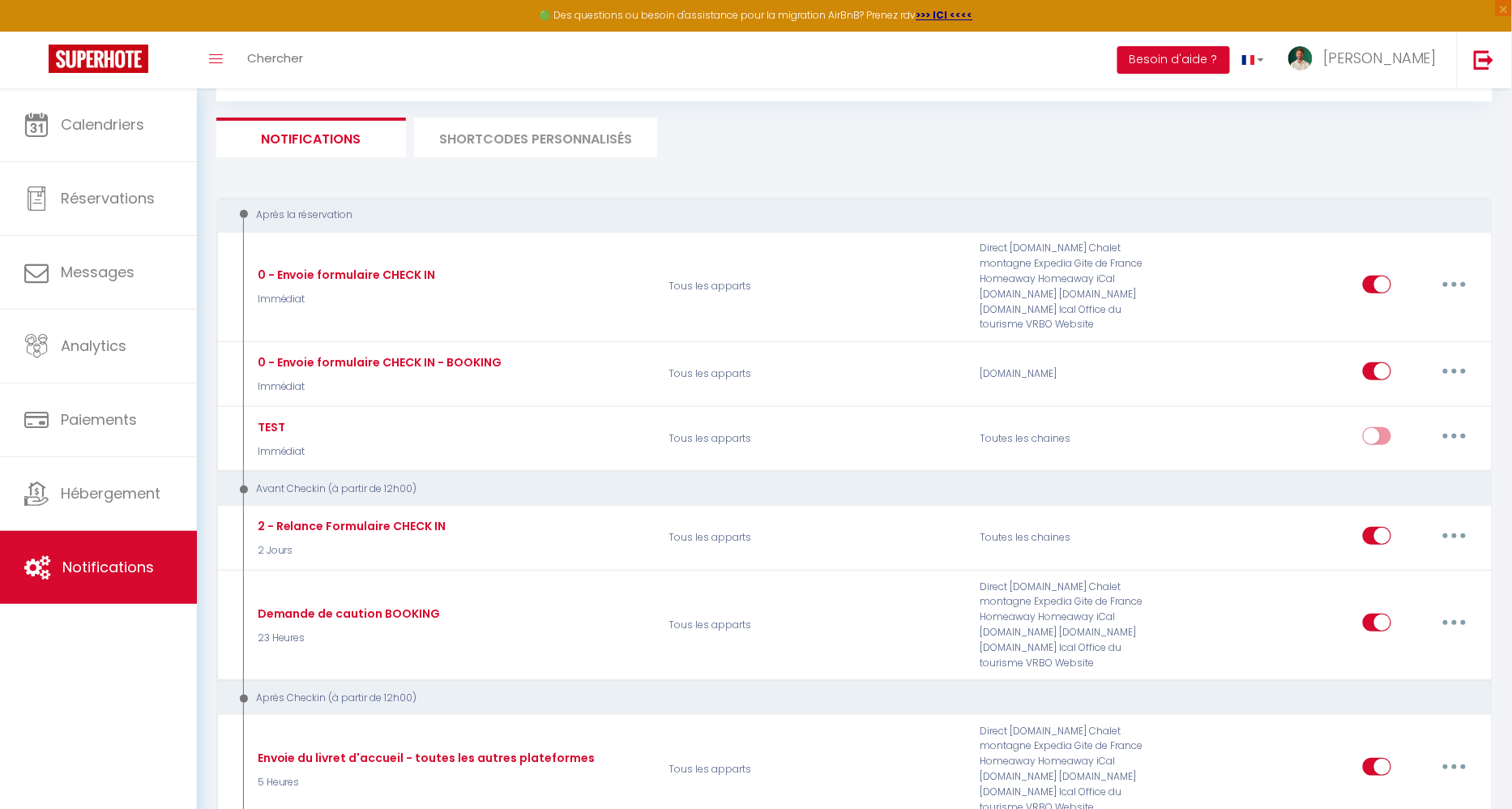
scroll to position [73, 0]
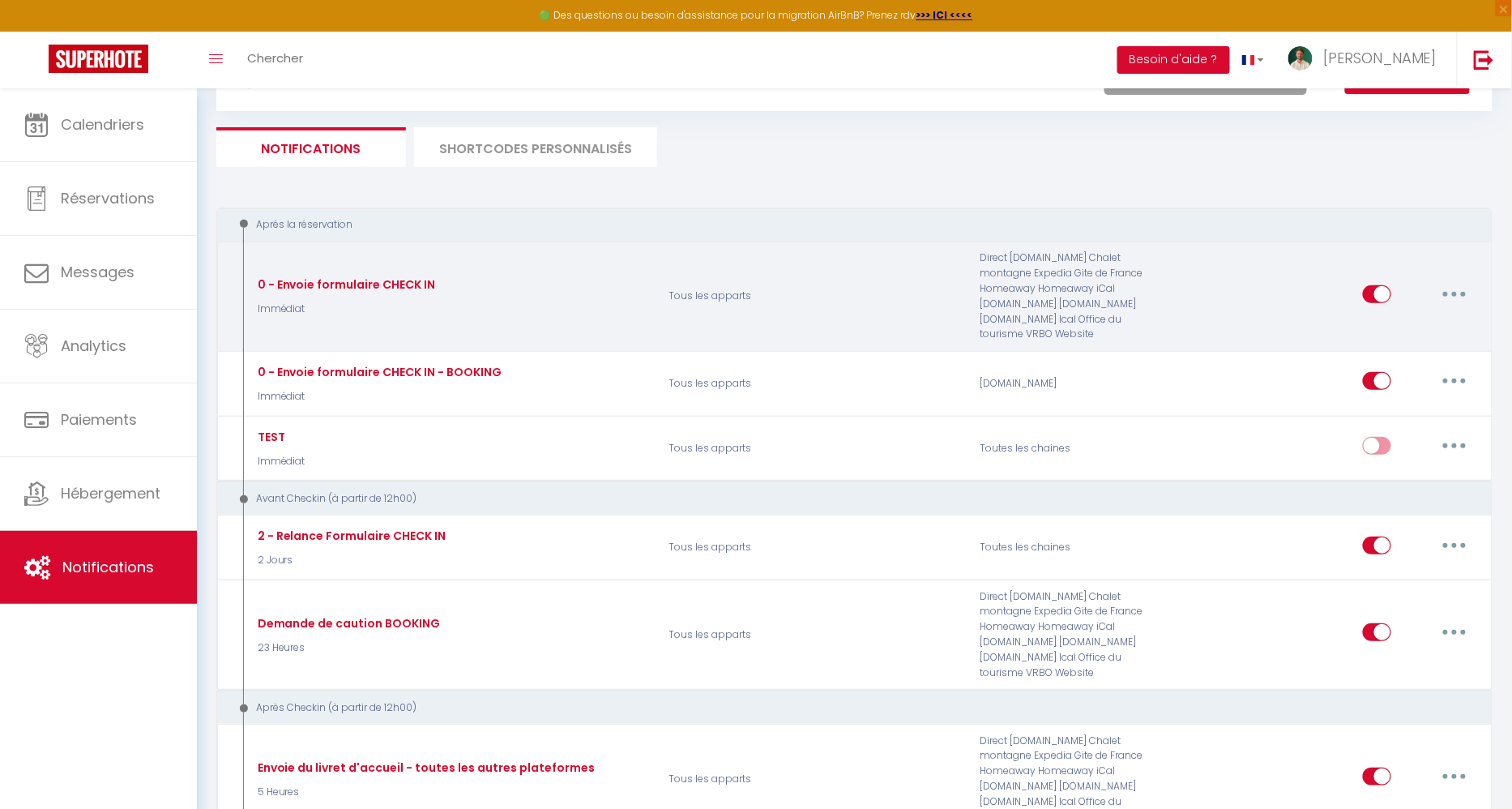
click at [274, 301] on p "Immédiat" at bounding box center [345, 309] width 183 height 15
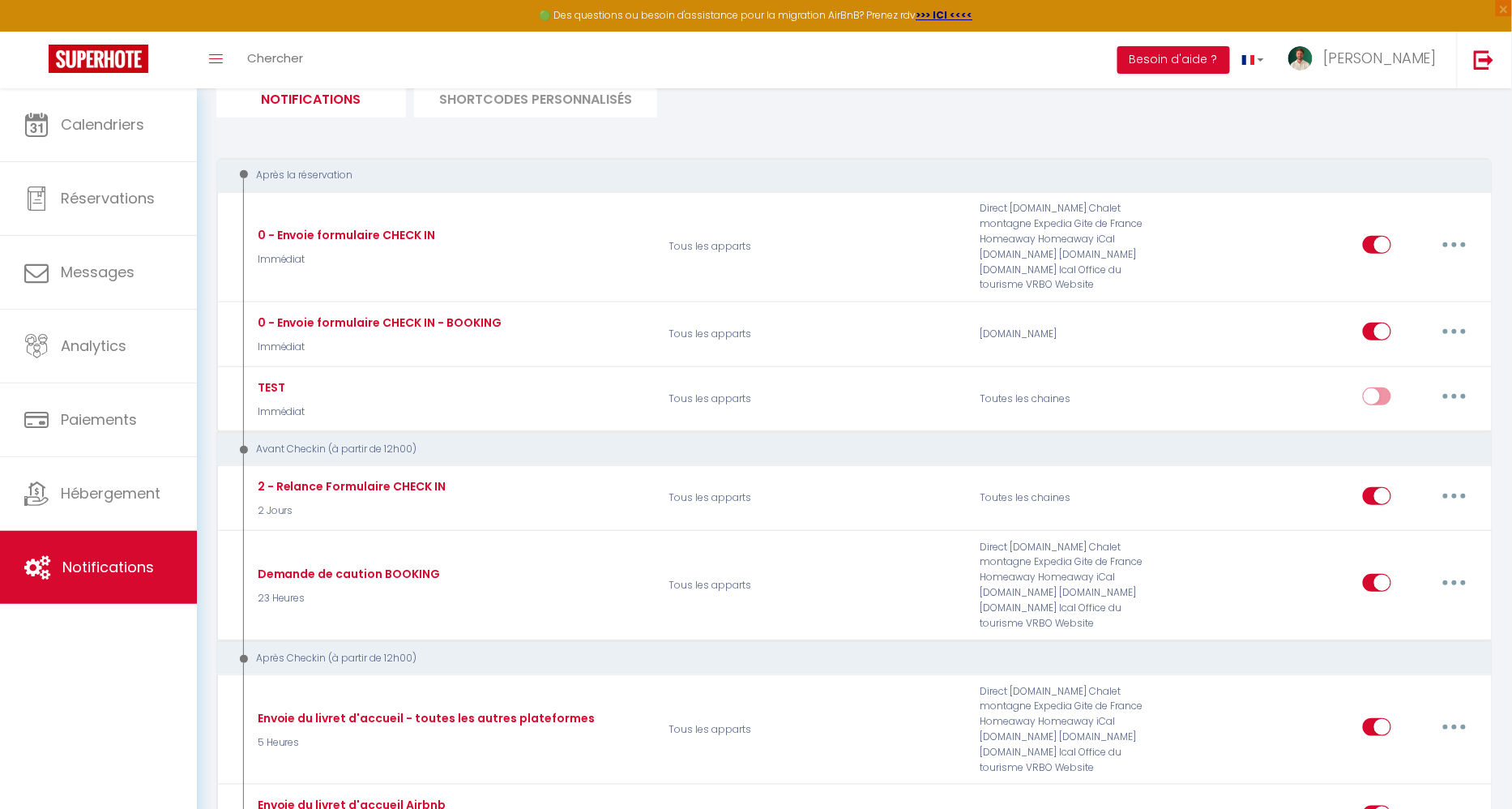
scroll to position [149, 0]
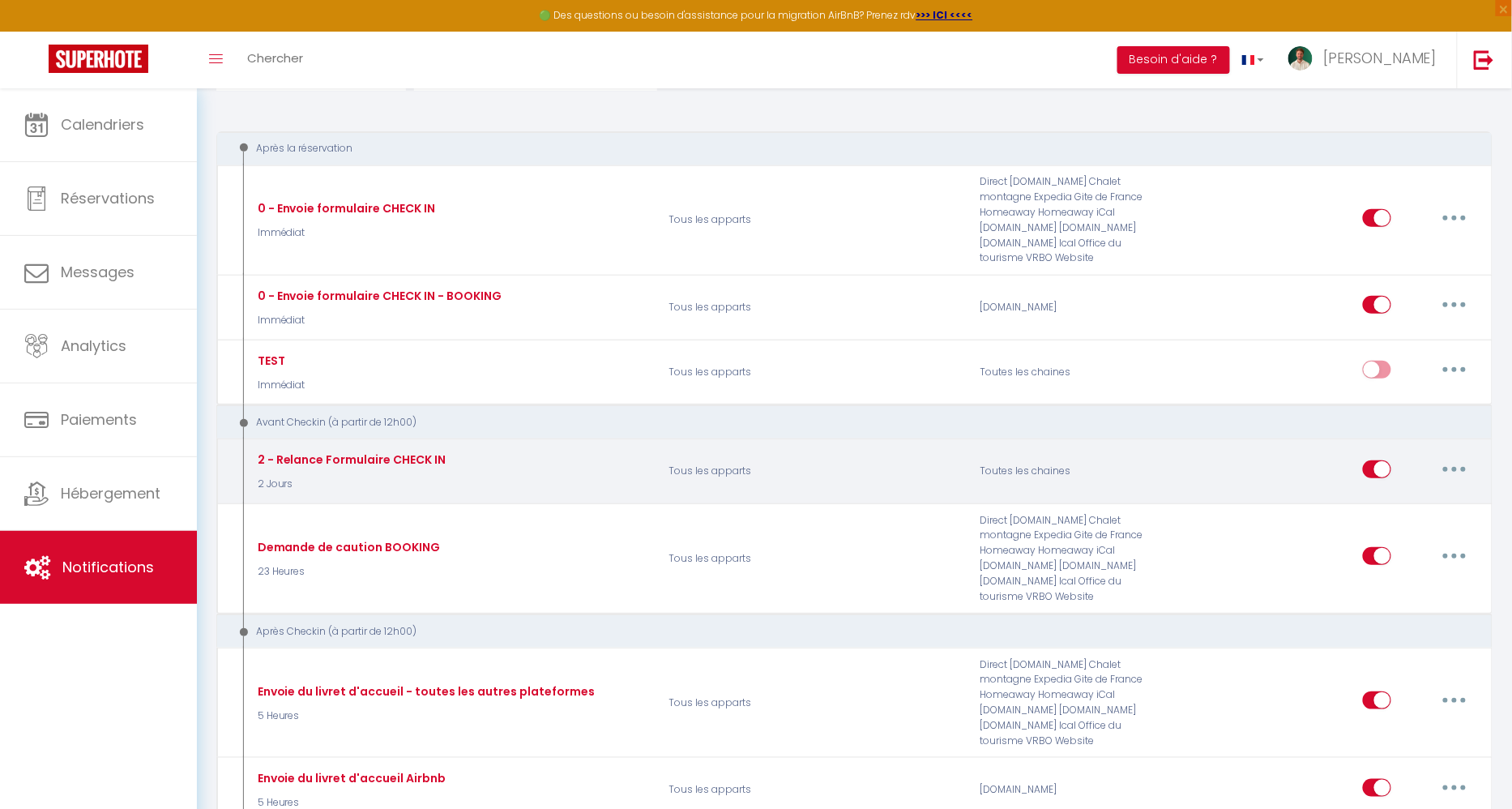
click at [277, 477] on p "2 Jours" at bounding box center [349, 484] width 193 height 15
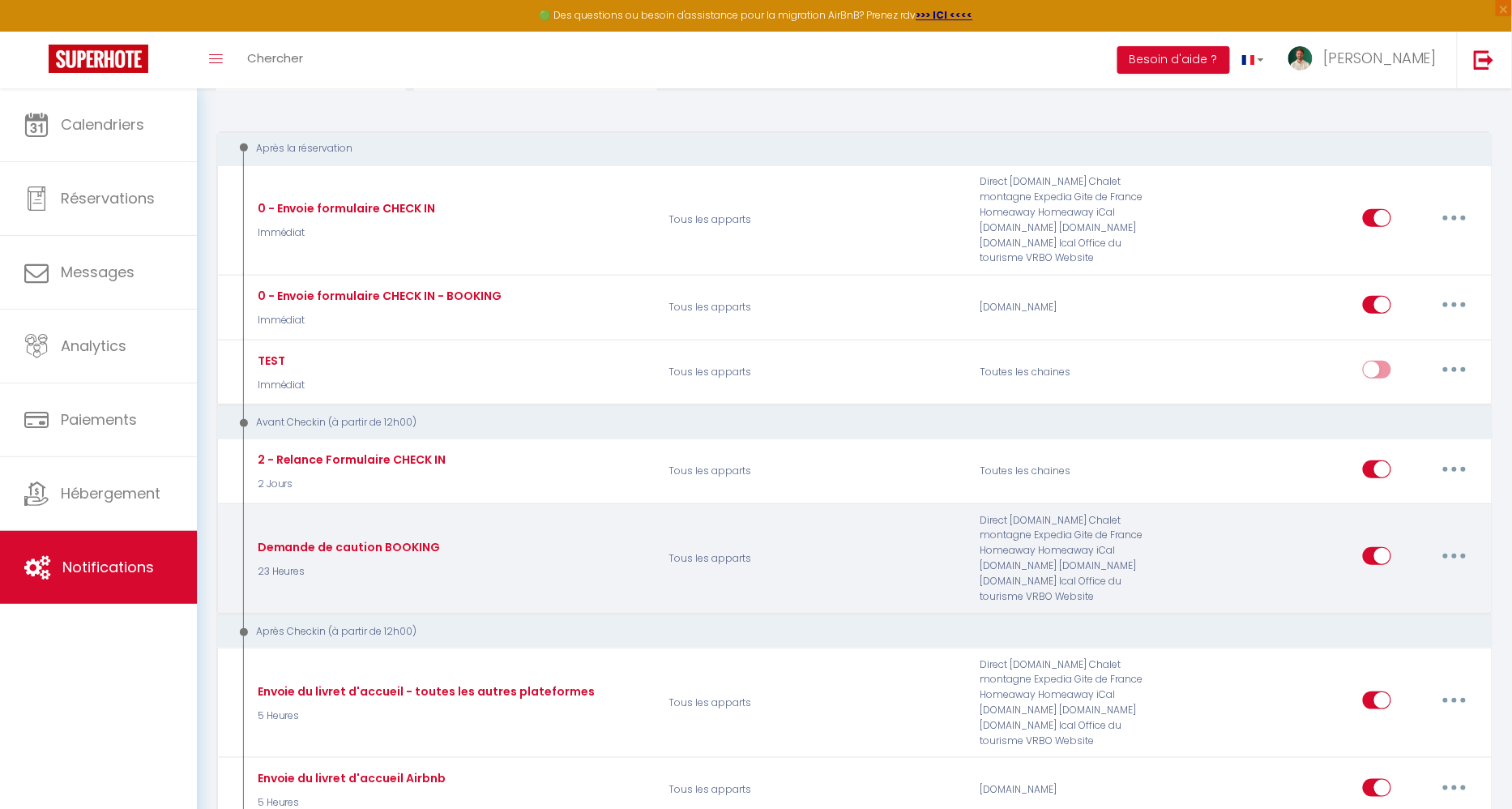
click at [288, 564] on p "23 Heures" at bounding box center [346, 572] width 187 height 15
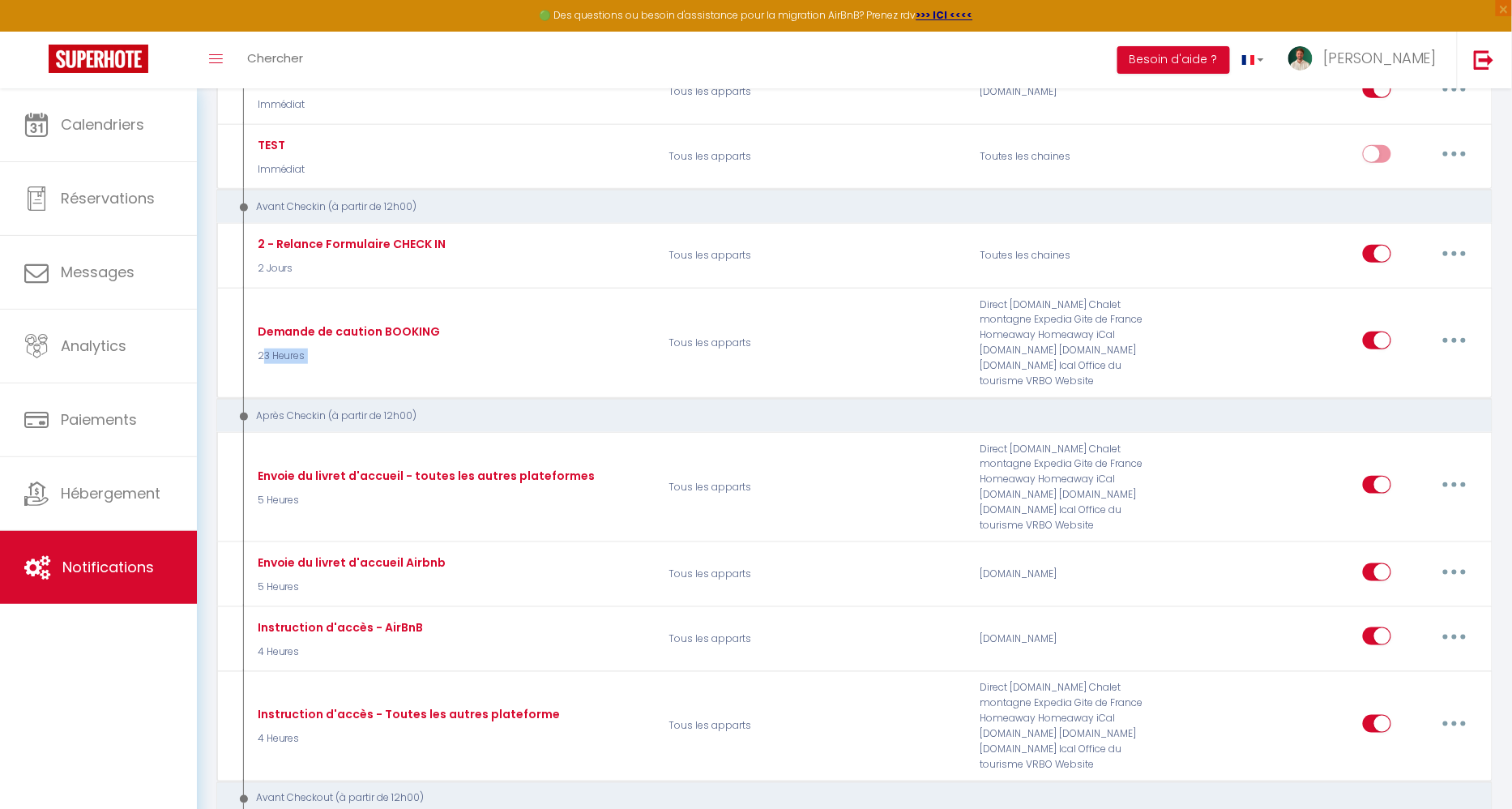
scroll to position [368, 0]
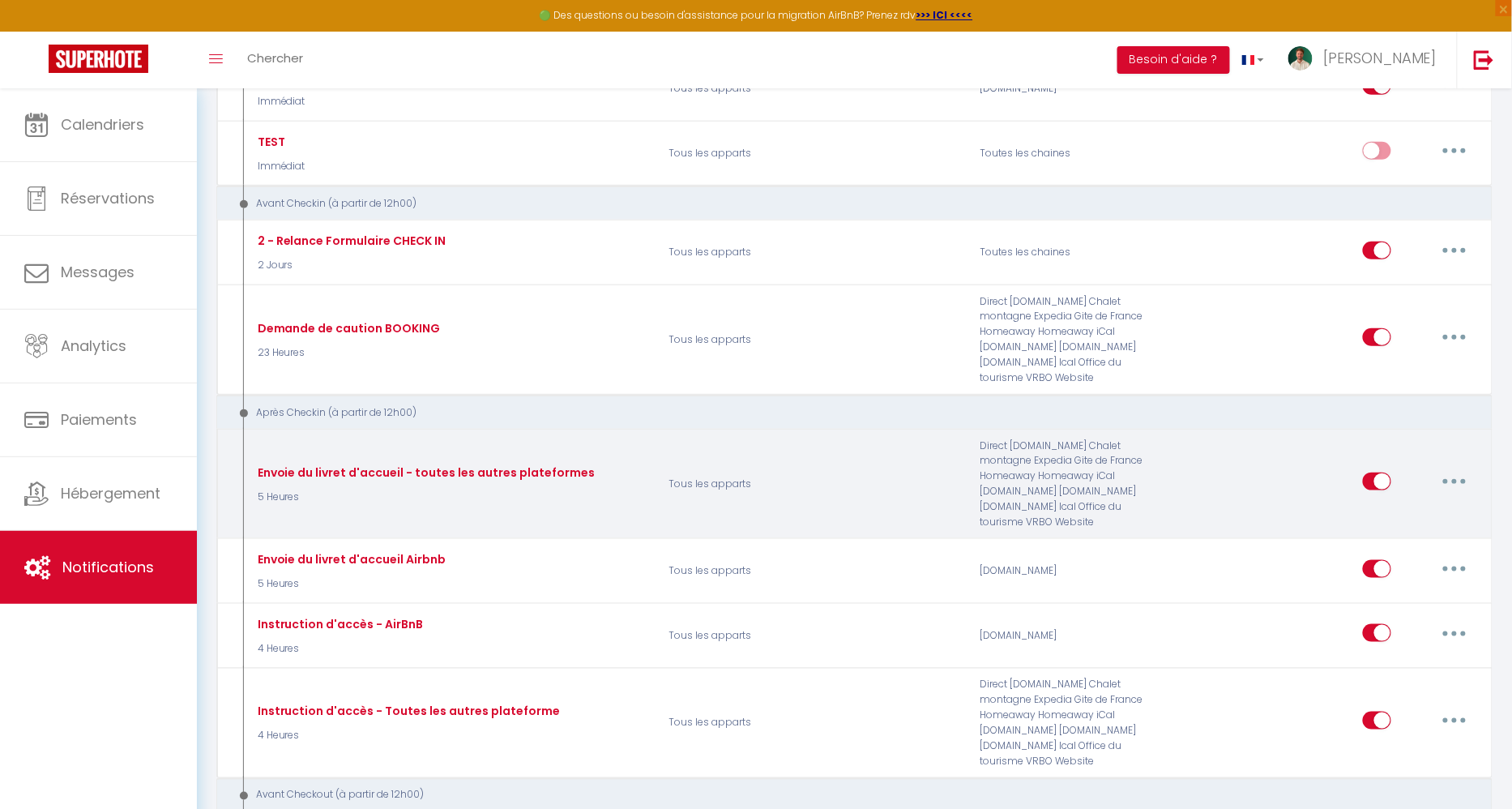
click at [279, 490] on p "5 Heures" at bounding box center [424, 497] width 342 height 15
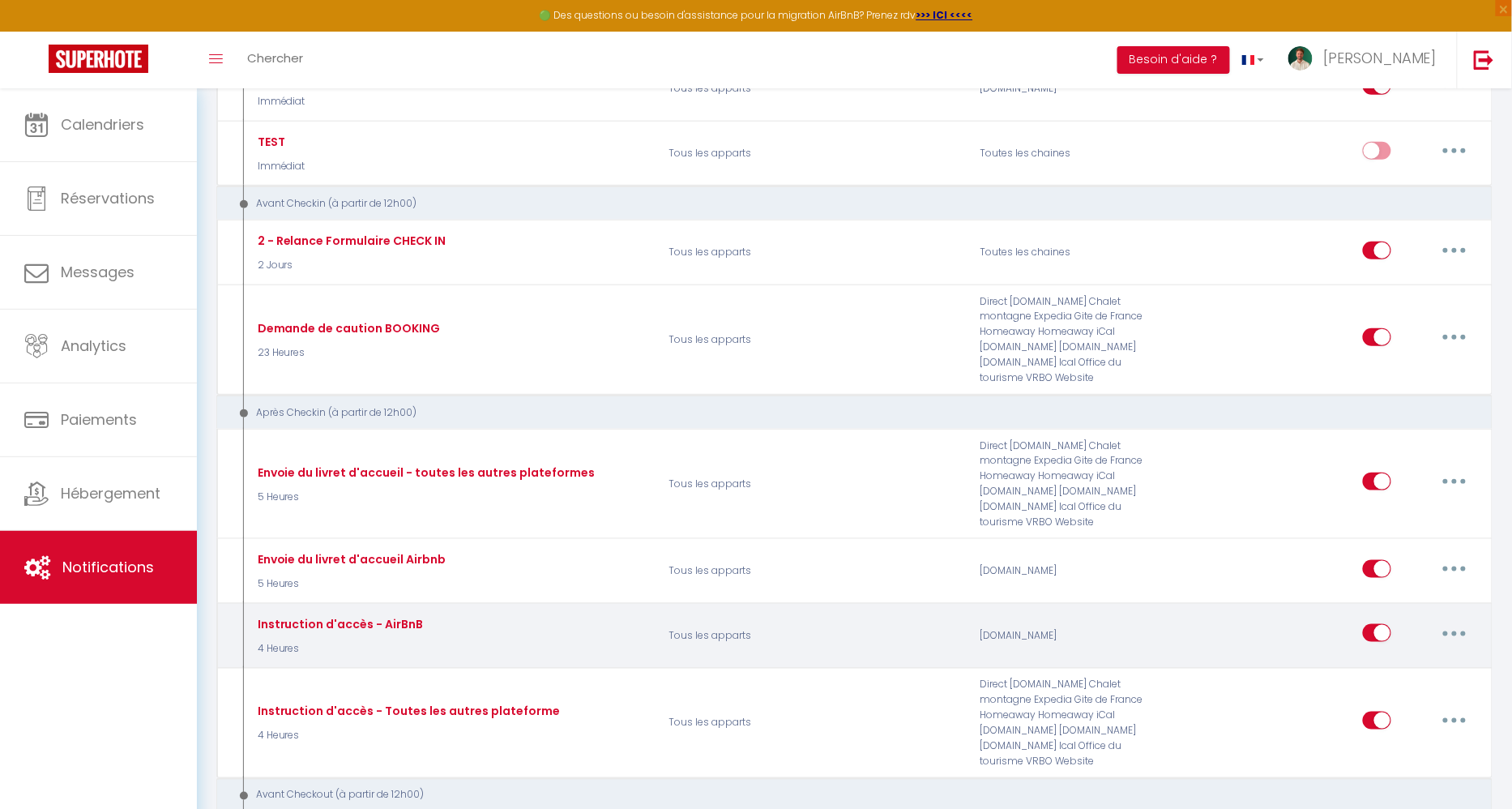
click at [286, 641] on p "4 Heures" at bounding box center [338, 649] width 170 height 15
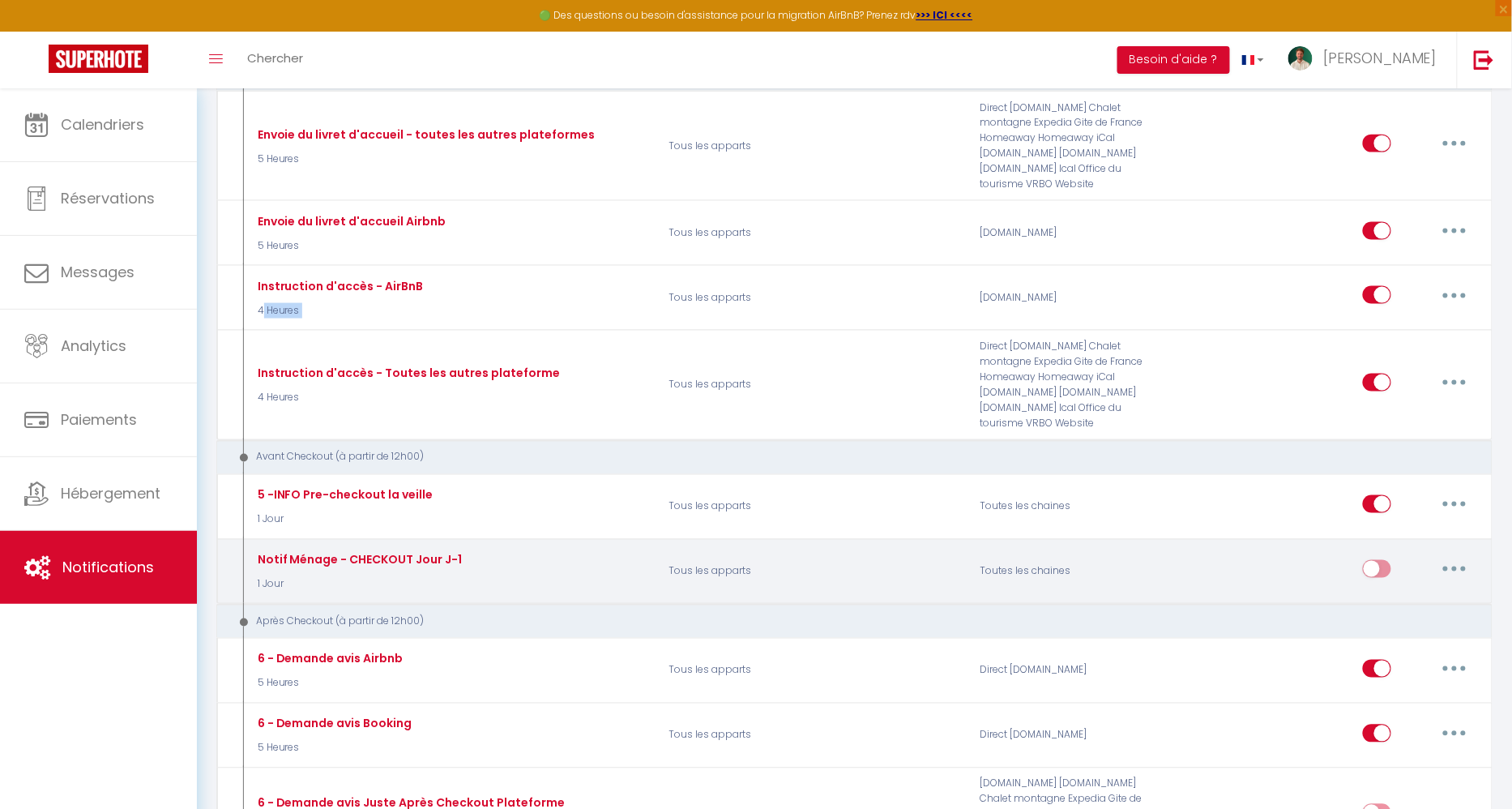
scroll to position [710, 0]
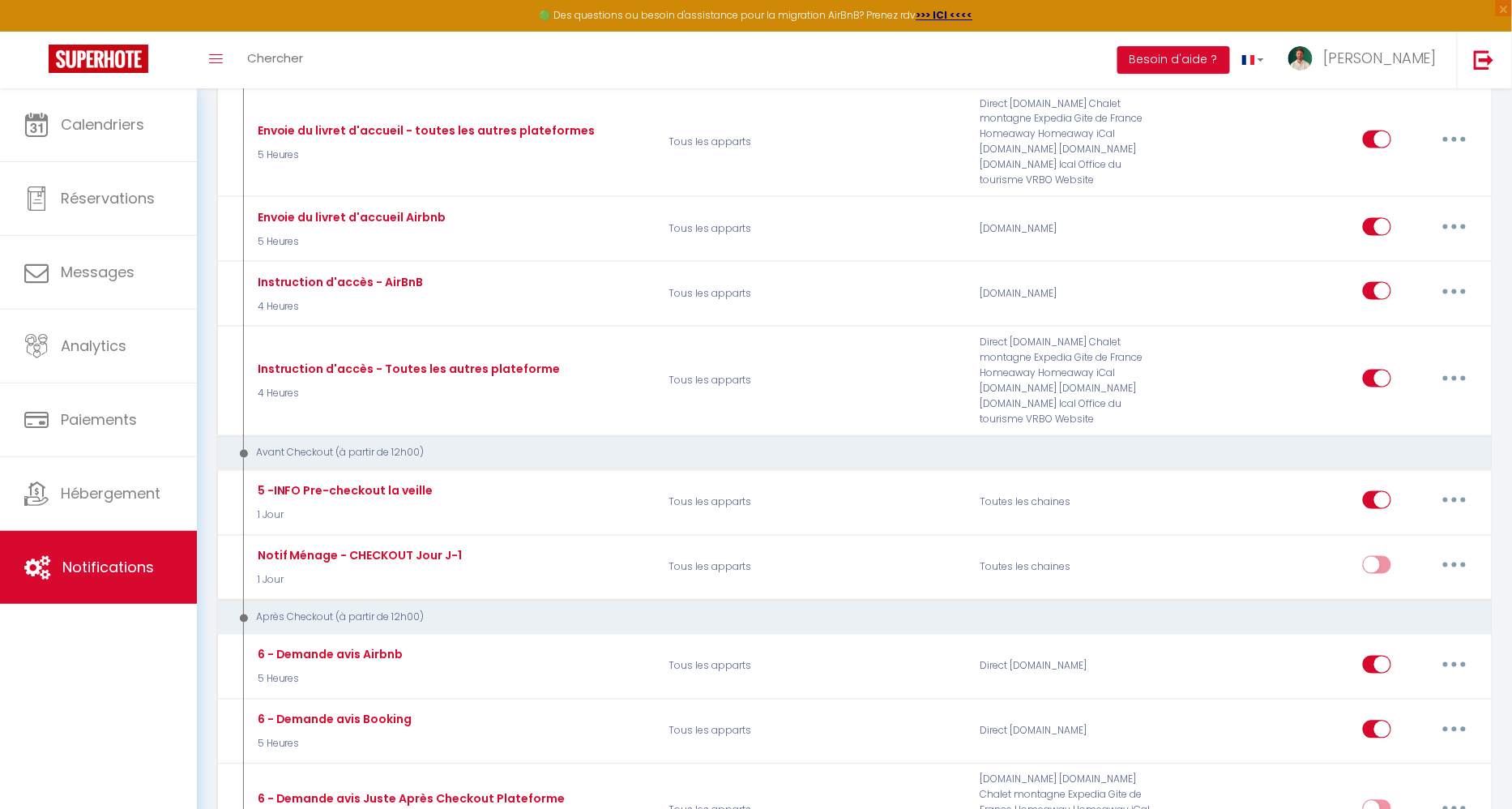
click at [322, 445] on div "Avant Checkout (à partir de 12h00)" at bounding box center [842, 453] width 1221 height 15
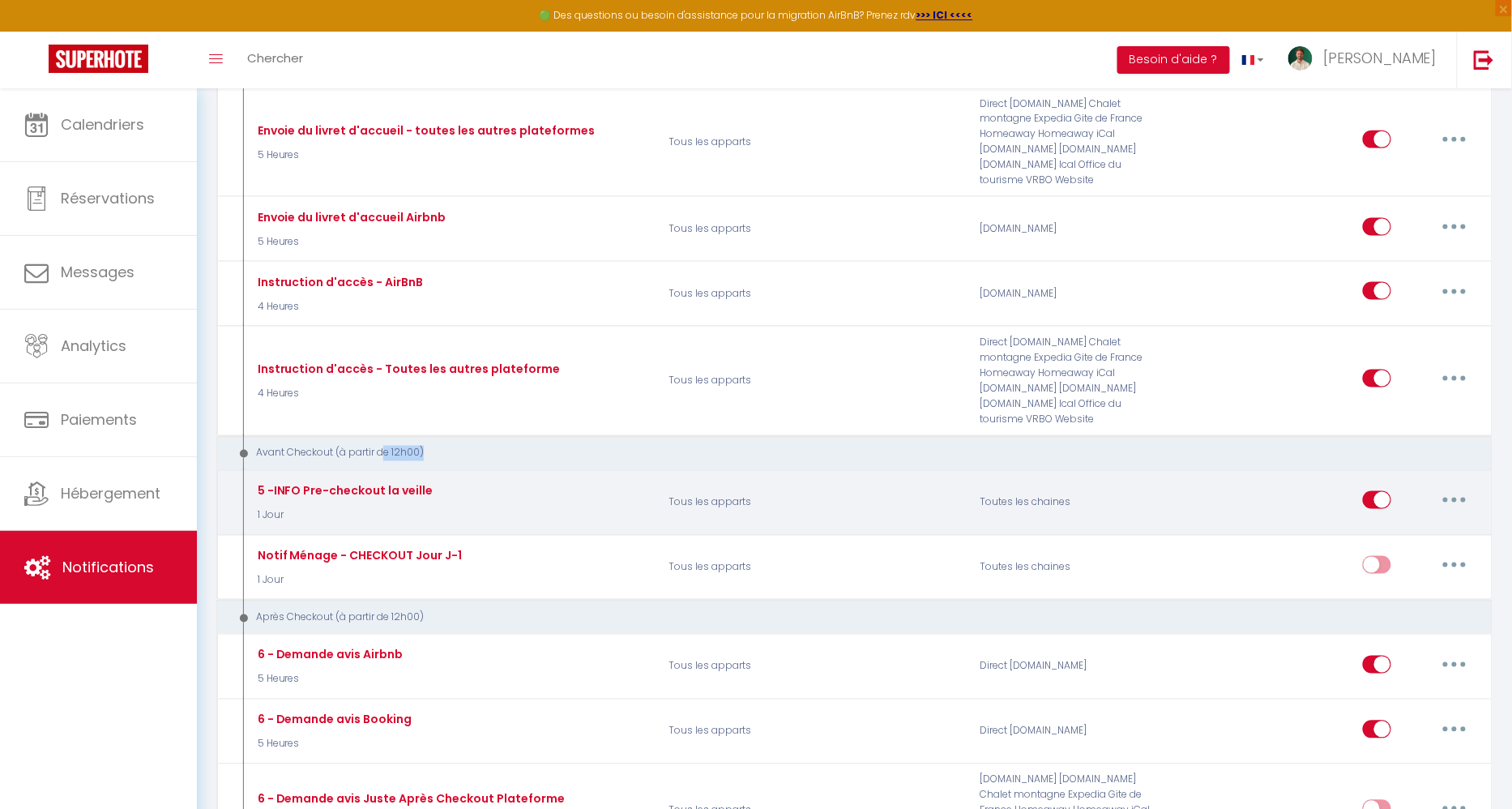
click at [271, 509] on p "1 Jour" at bounding box center [343, 516] width 180 height 15
click at [347, 482] on div "5 -INFO Pre-checkout la veille" at bounding box center [343, 491] width 180 height 18
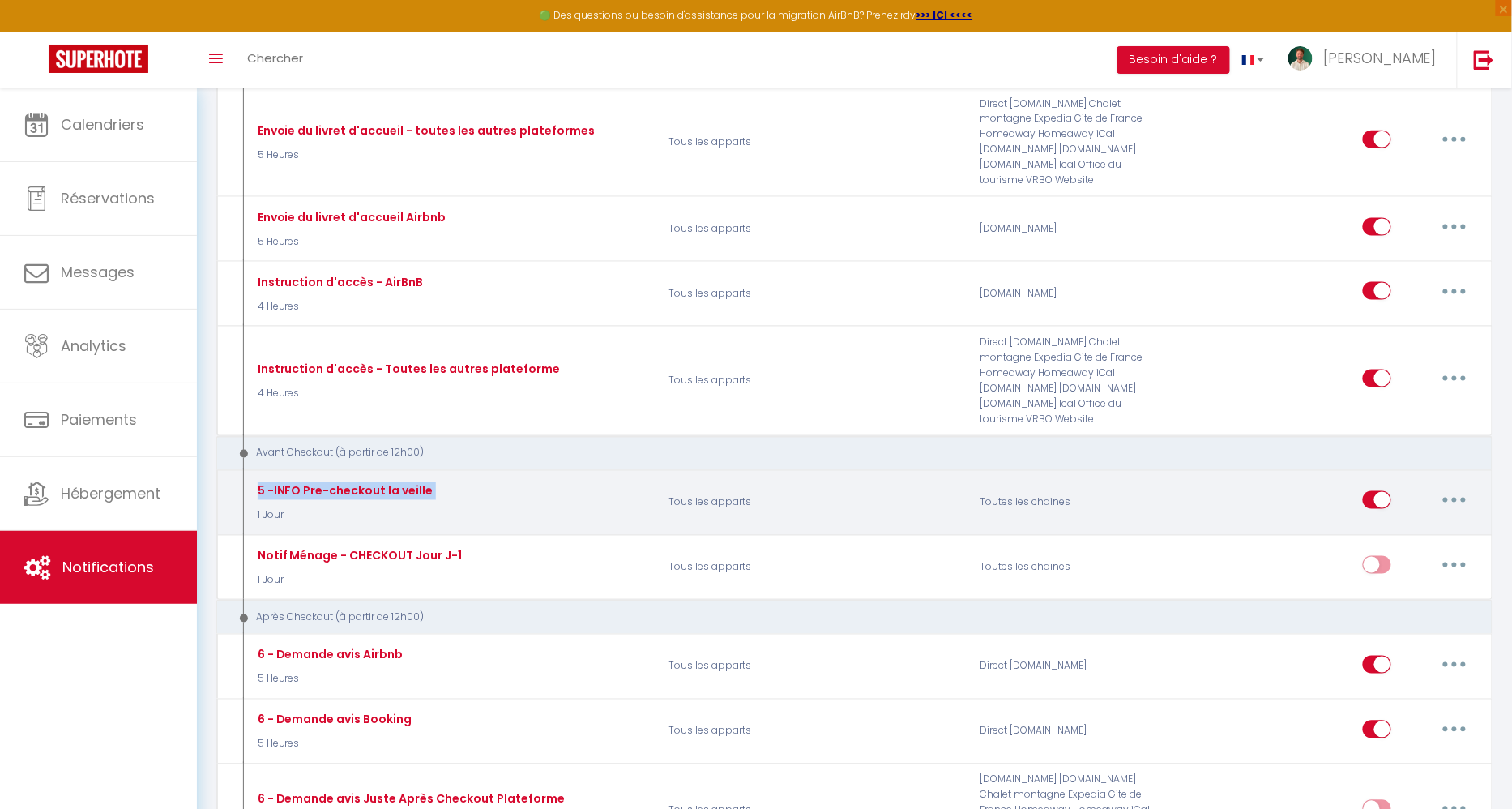
click at [347, 482] on div "5 -INFO Pre-checkout la veille" at bounding box center [343, 491] width 180 height 18
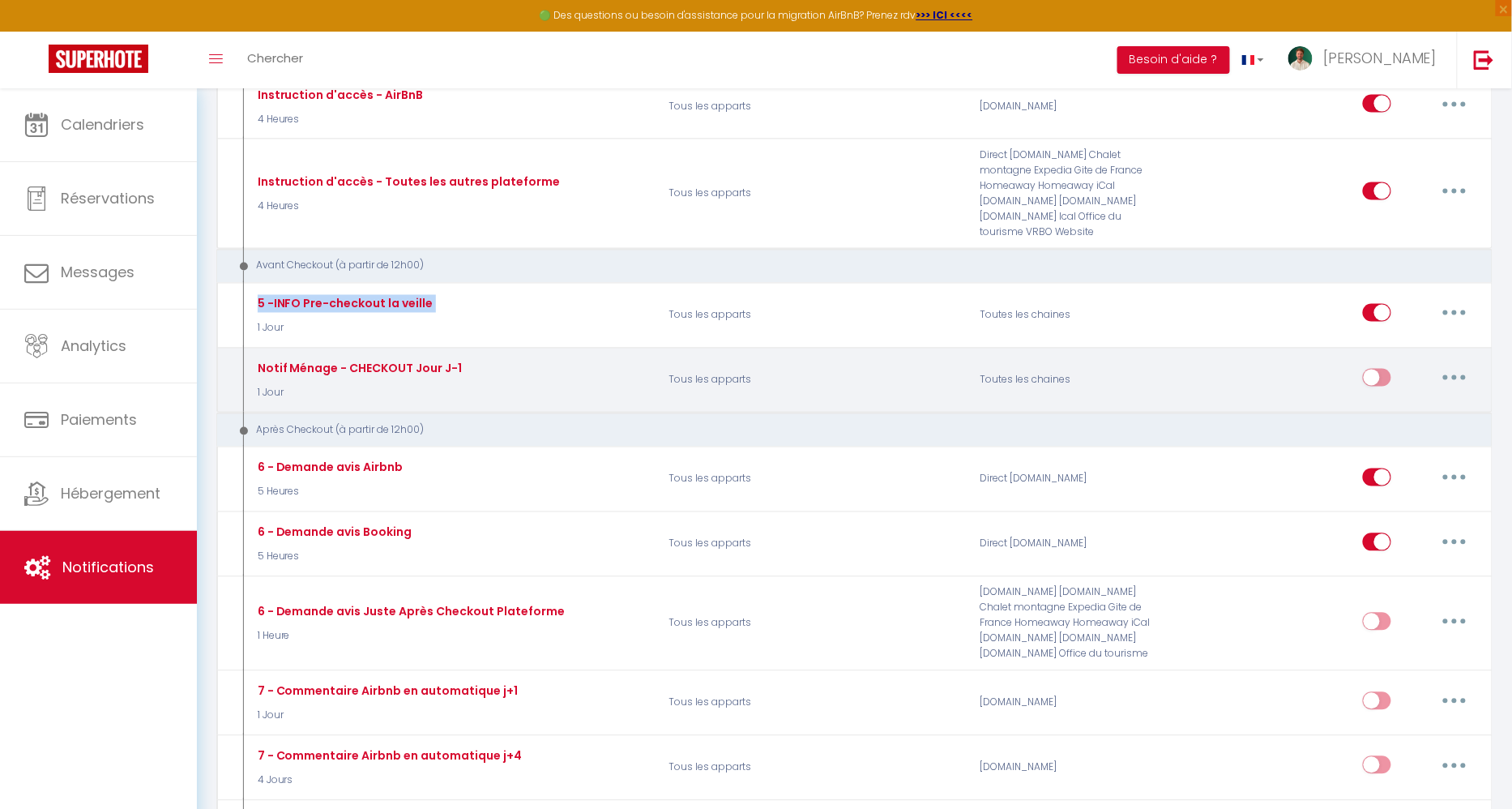
scroll to position [903, 0]
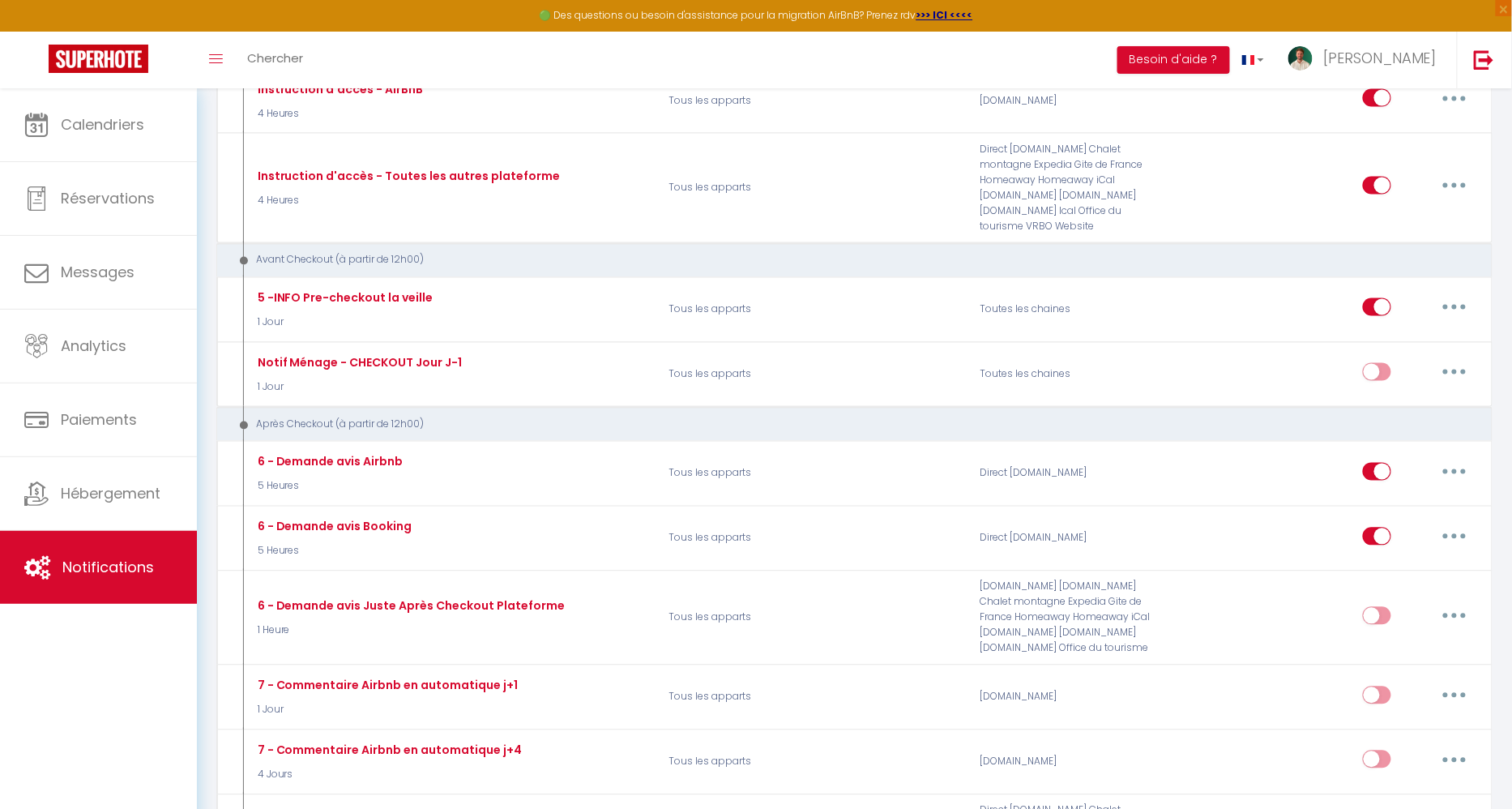
click at [312, 417] on div "Après Checkout (à partir de 12h00)" at bounding box center [842, 425] width 1221 height 15
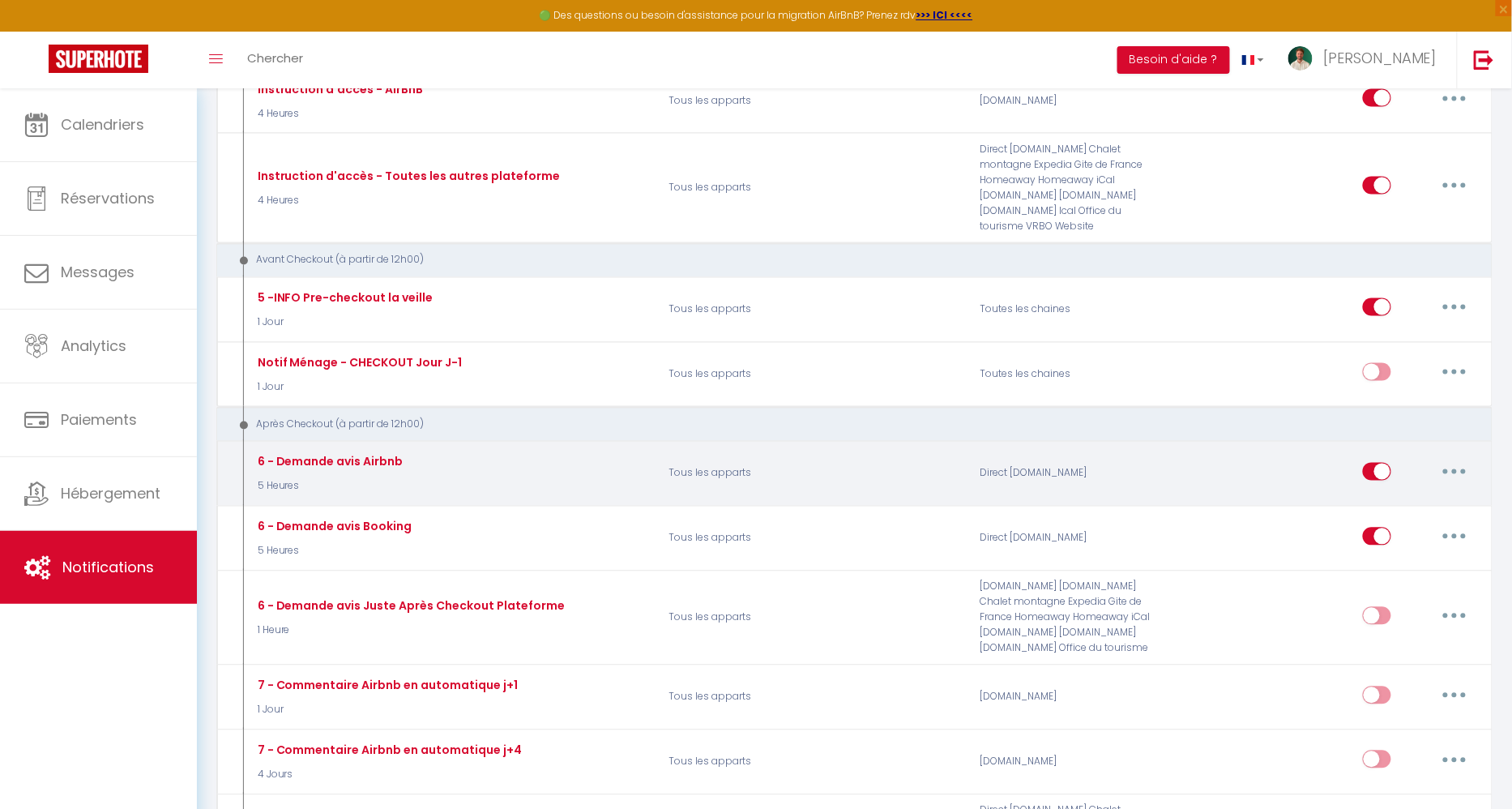
click at [266, 479] on p "5 Heures" at bounding box center [328, 487] width 150 height 15
click at [380, 453] on div "6 - Demande avis Airbnb" at bounding box center [328, 461] width 150 height 18
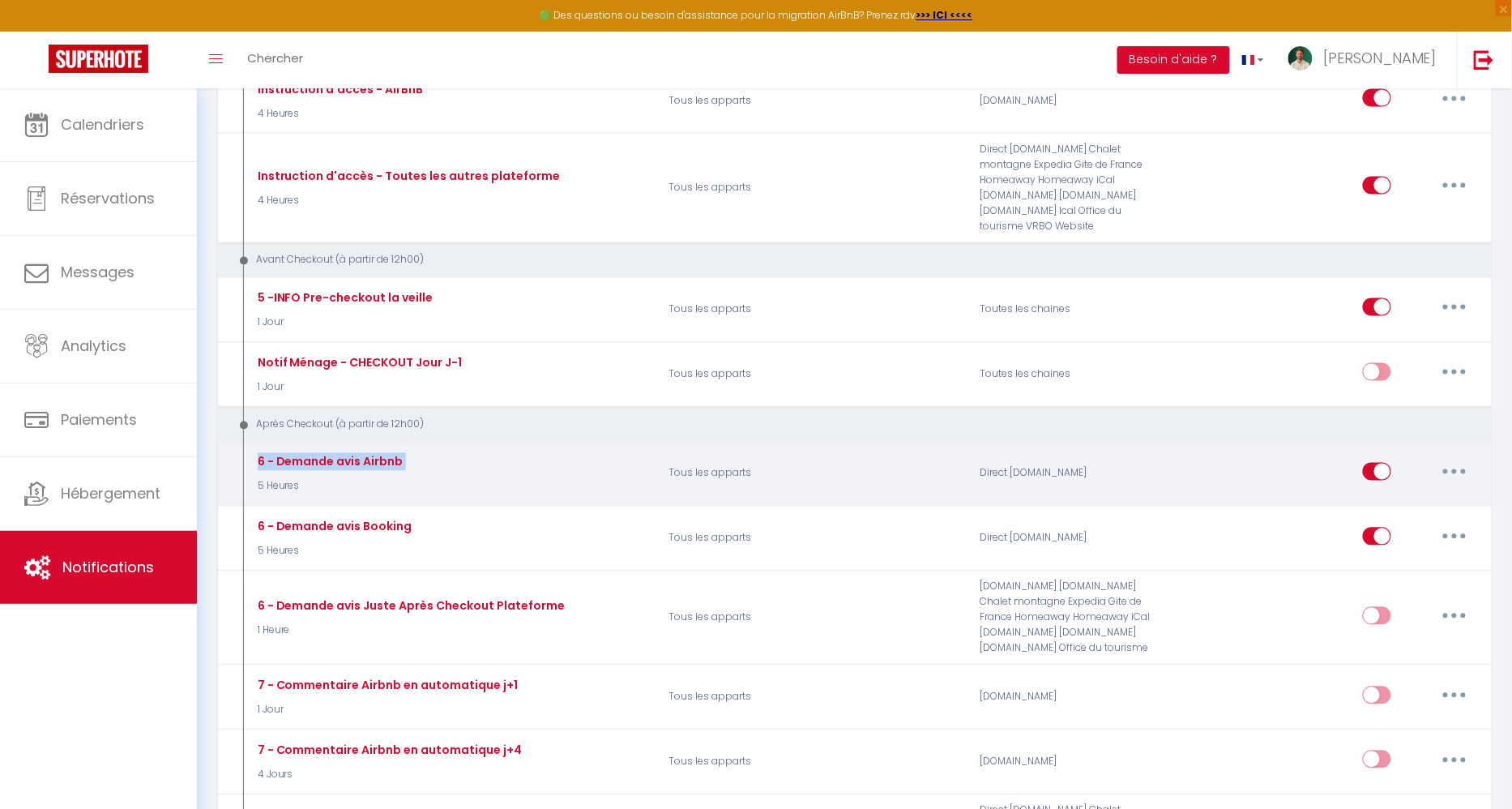
click at [380, 453] on div "6 - Demande avis Airbnb" at bounding box center [328, 461] width 150 height 18
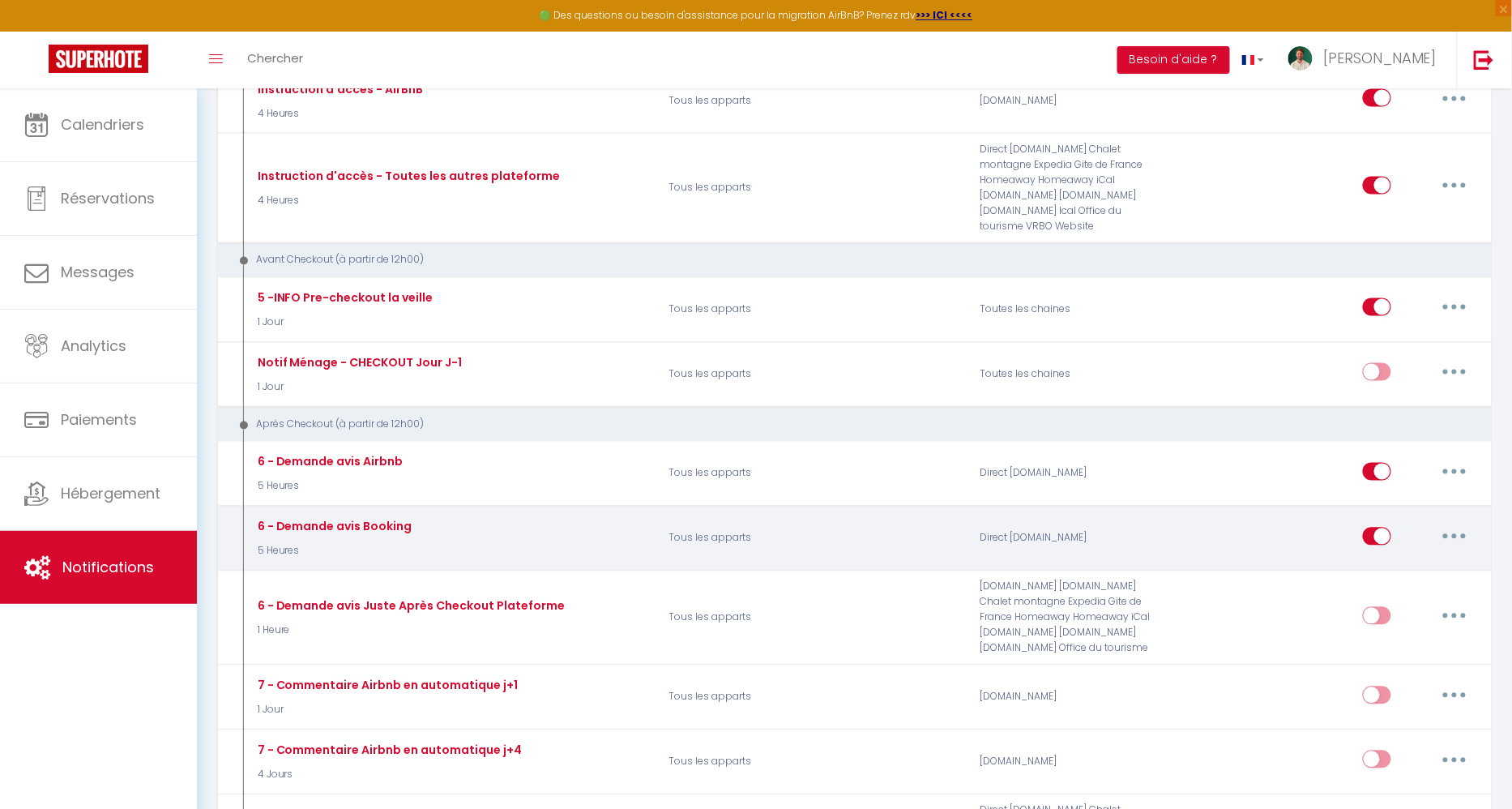
click at [362, 518] on div "6 - Demande avis Booking" at bounding box center [332, 526] width 159 height 18
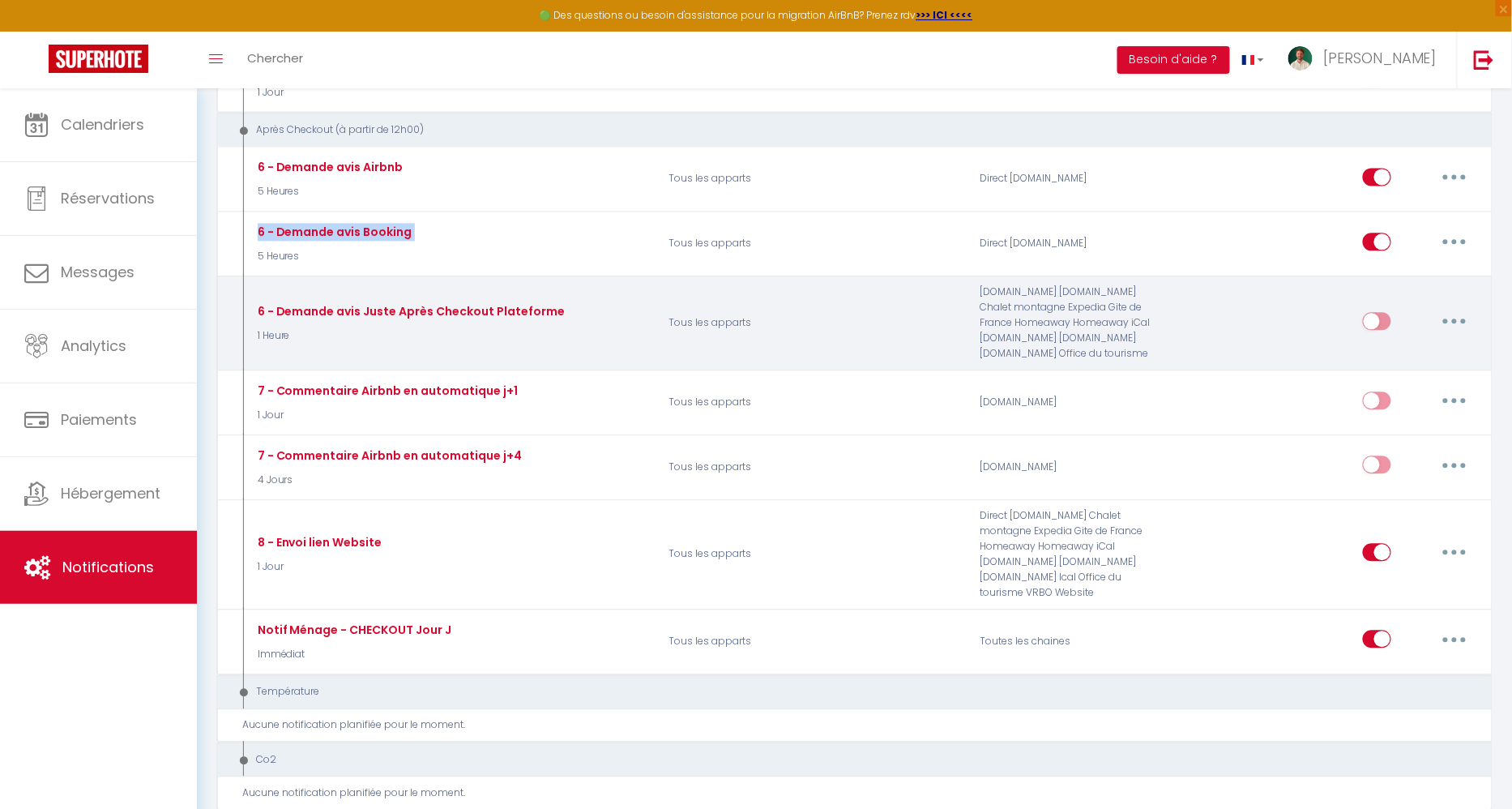
scroll to position [1203, 0]
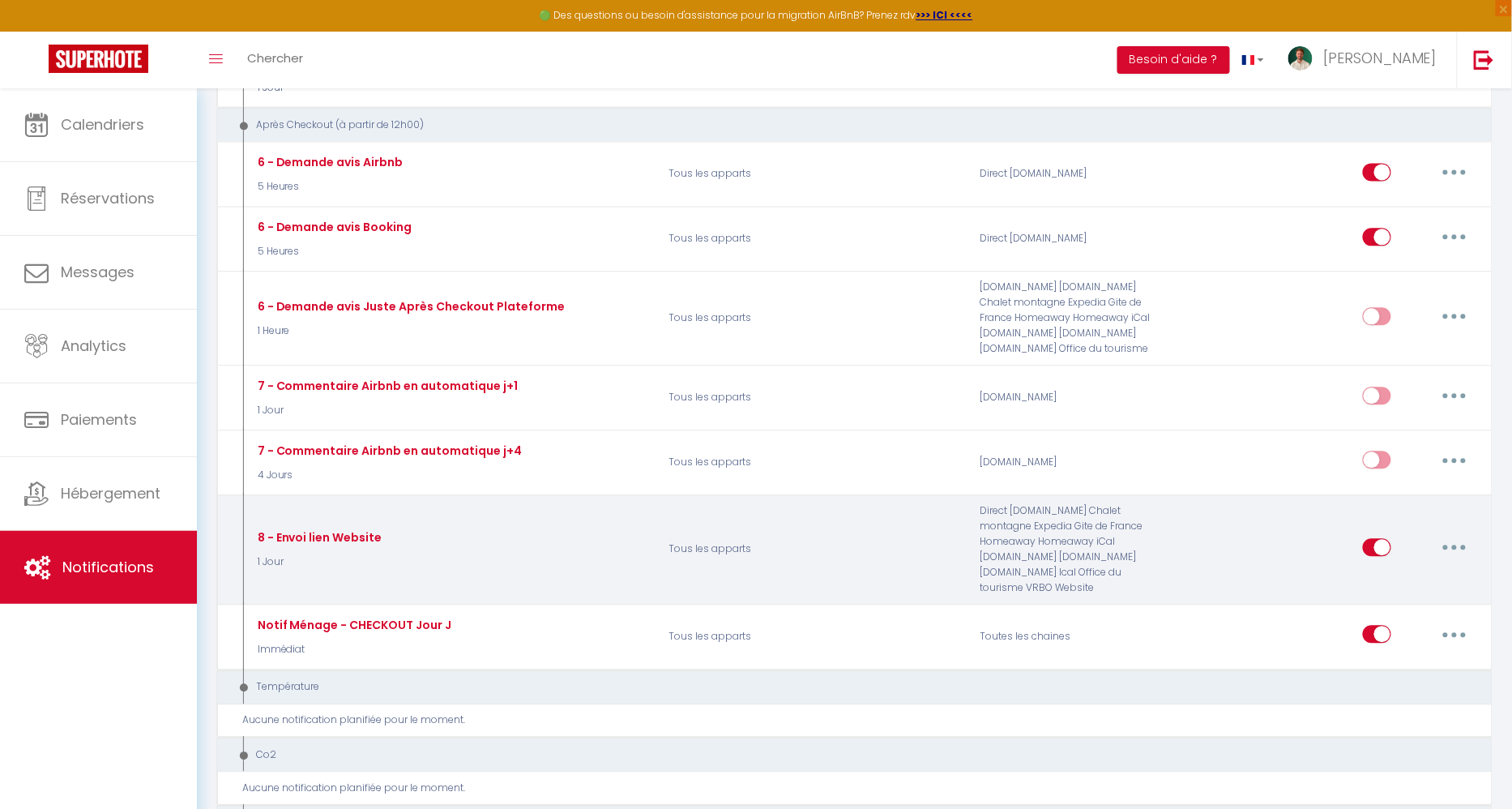
click at [340, 528] on div "8 - Envoi lien Website" at bounding box center [317, 537] width 129 height 18
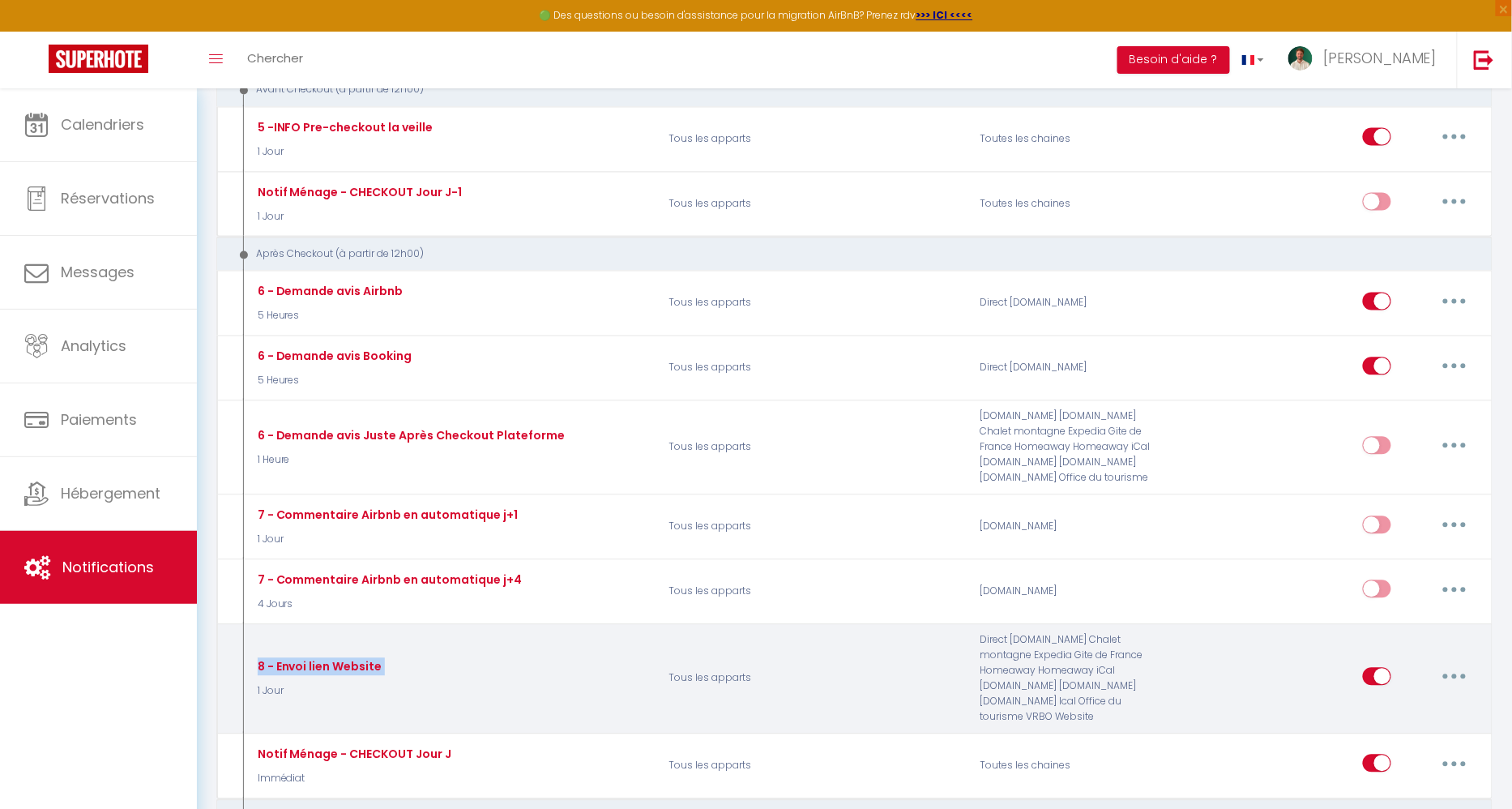
scroll to position [1054, 0]
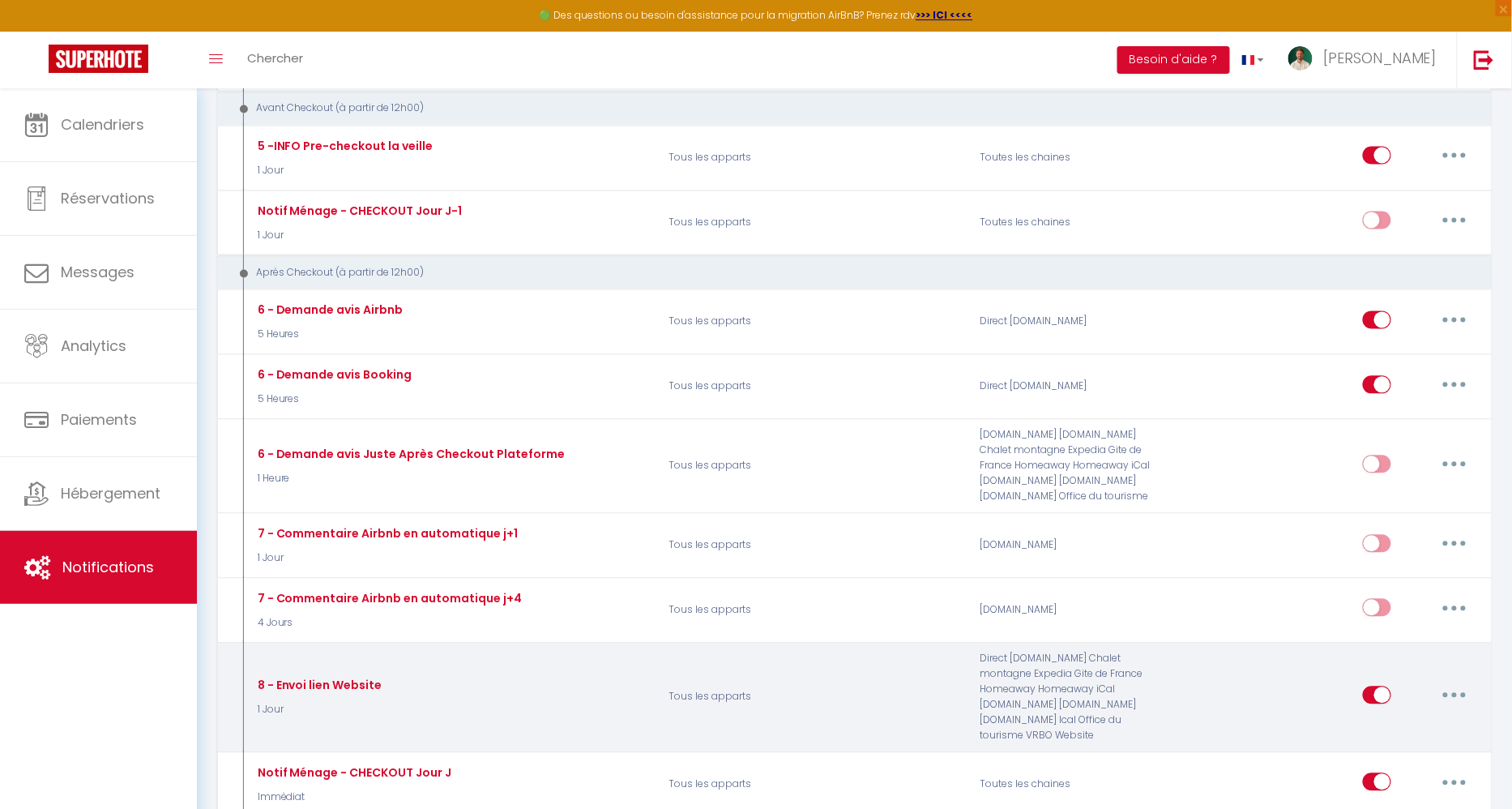
click at [273, 703] on p "1 Jour" at bounding box center [317, 710] width 129 height 15
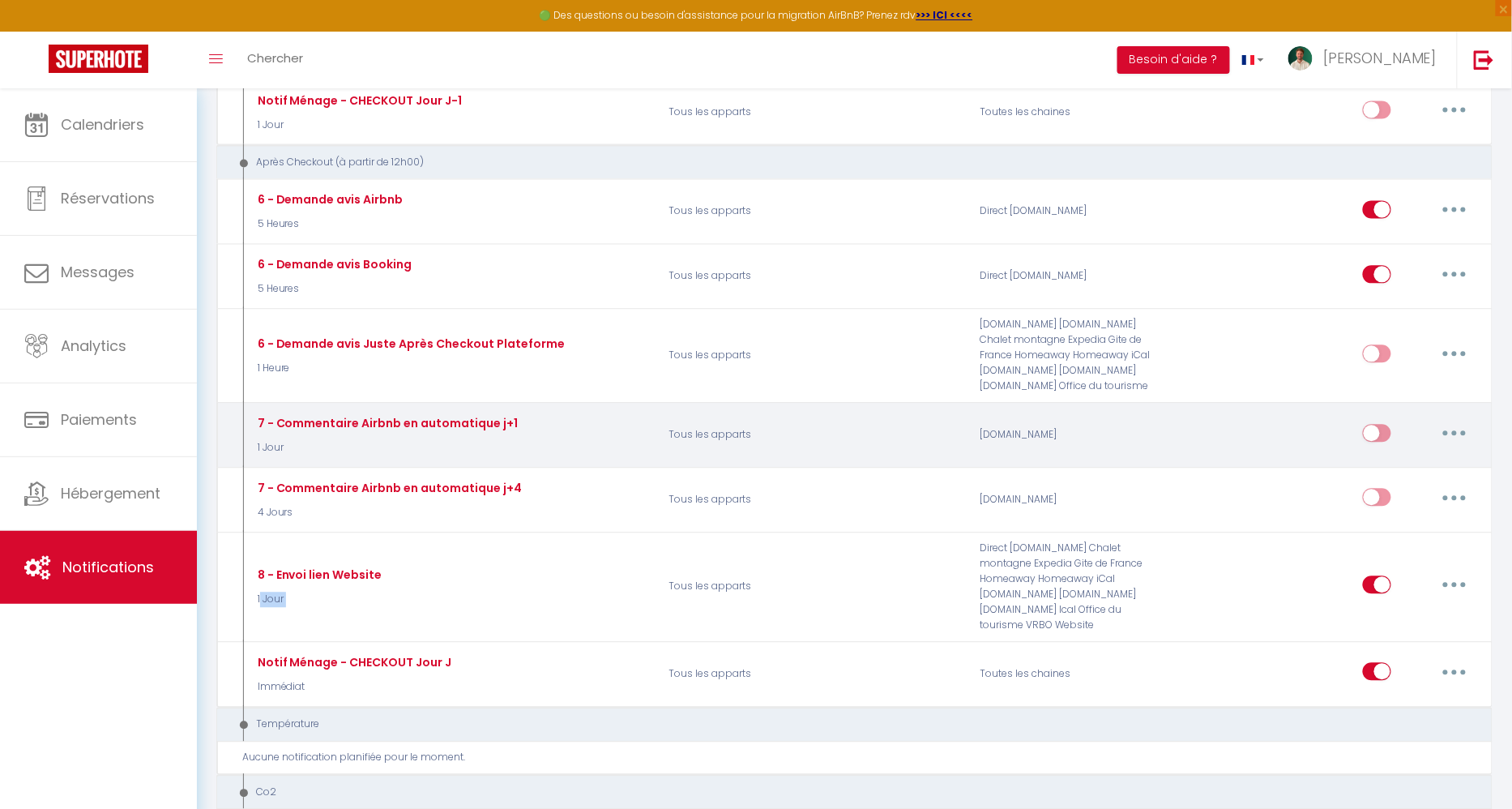
scroll to position [1218, 0]
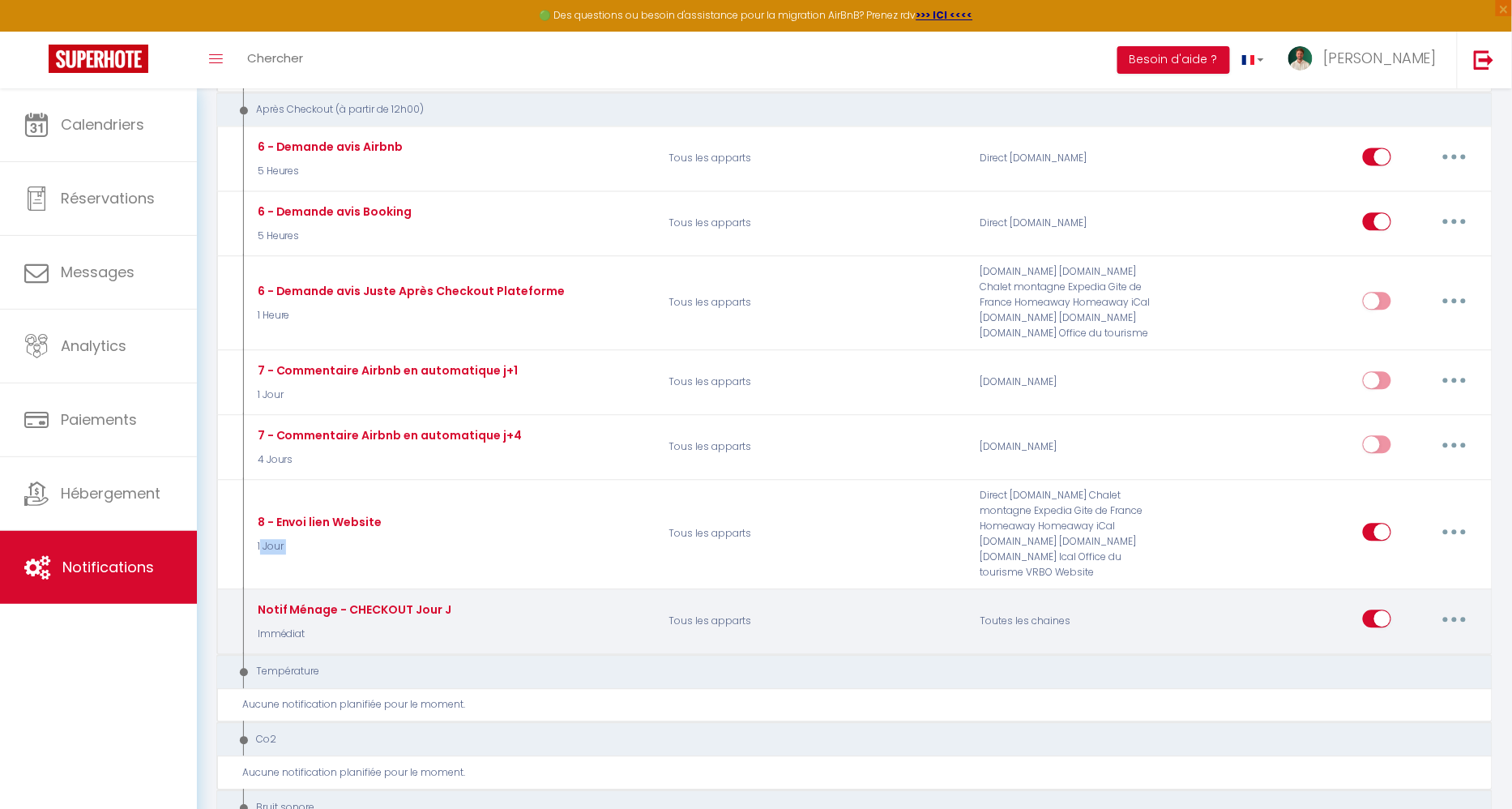
click at [403, 601] on div "Notif Ménage - CHECKOUT Jour J" at bounding box center [352, 609] width 199 height 18
click at [392, 601] on div "Notif Ménage - CHECKOUT Jour J" at bounding box center [352, 609] width 199 height 18
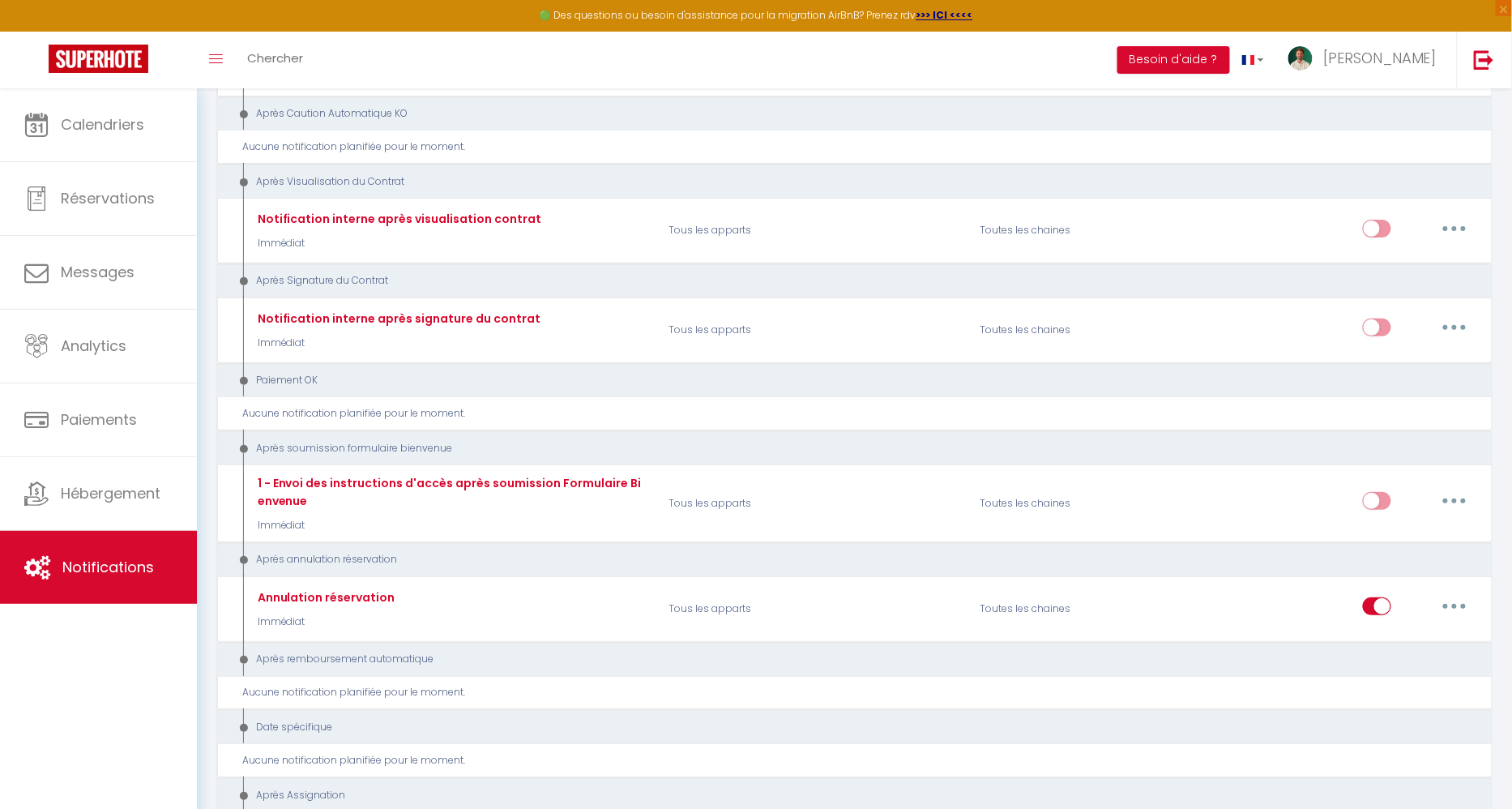
scroll to position [2355, 0]
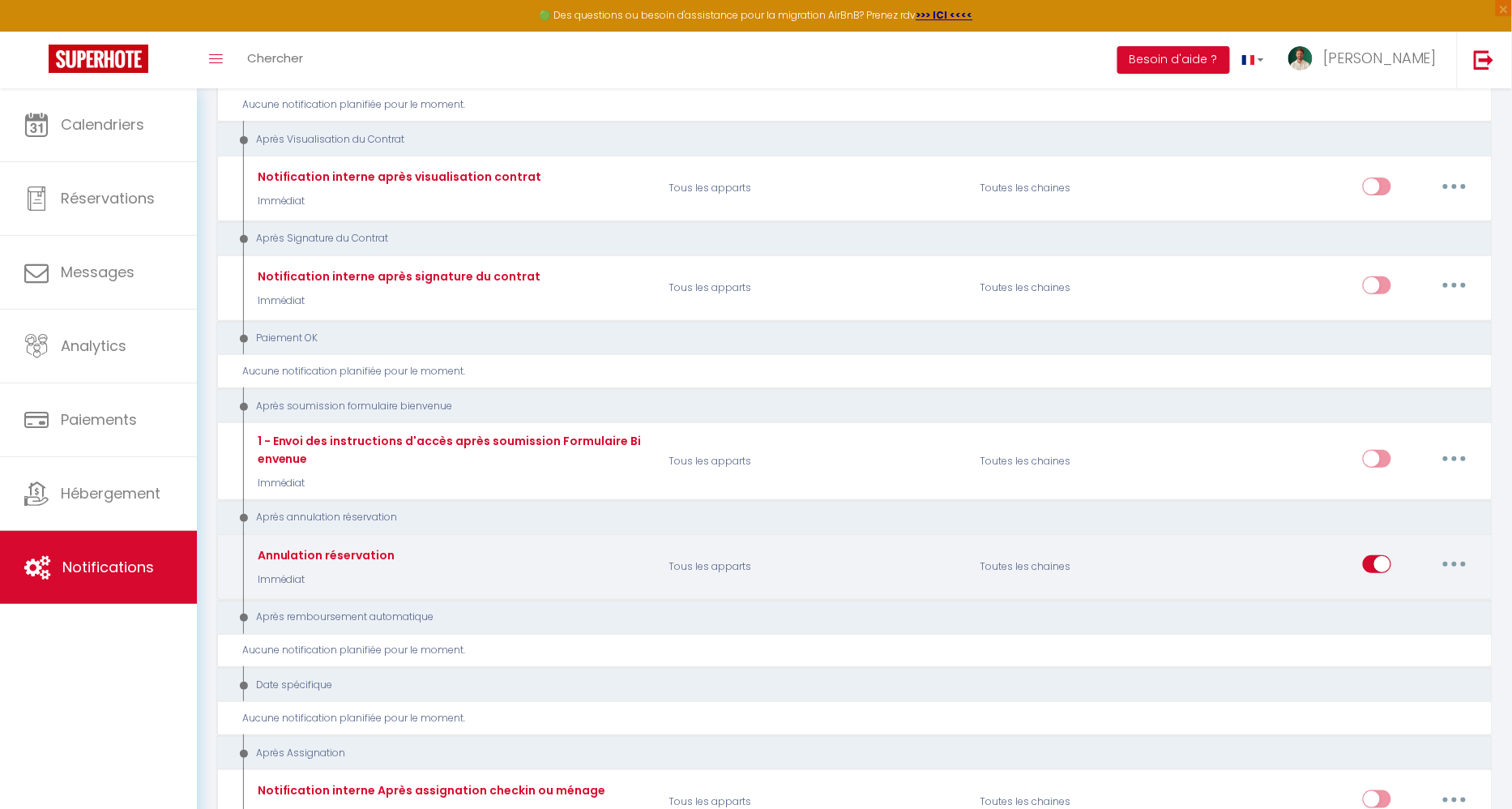
click at [367, 546] on div "Annulation réservation" at bounding box center [324, 555] width 142 height 18
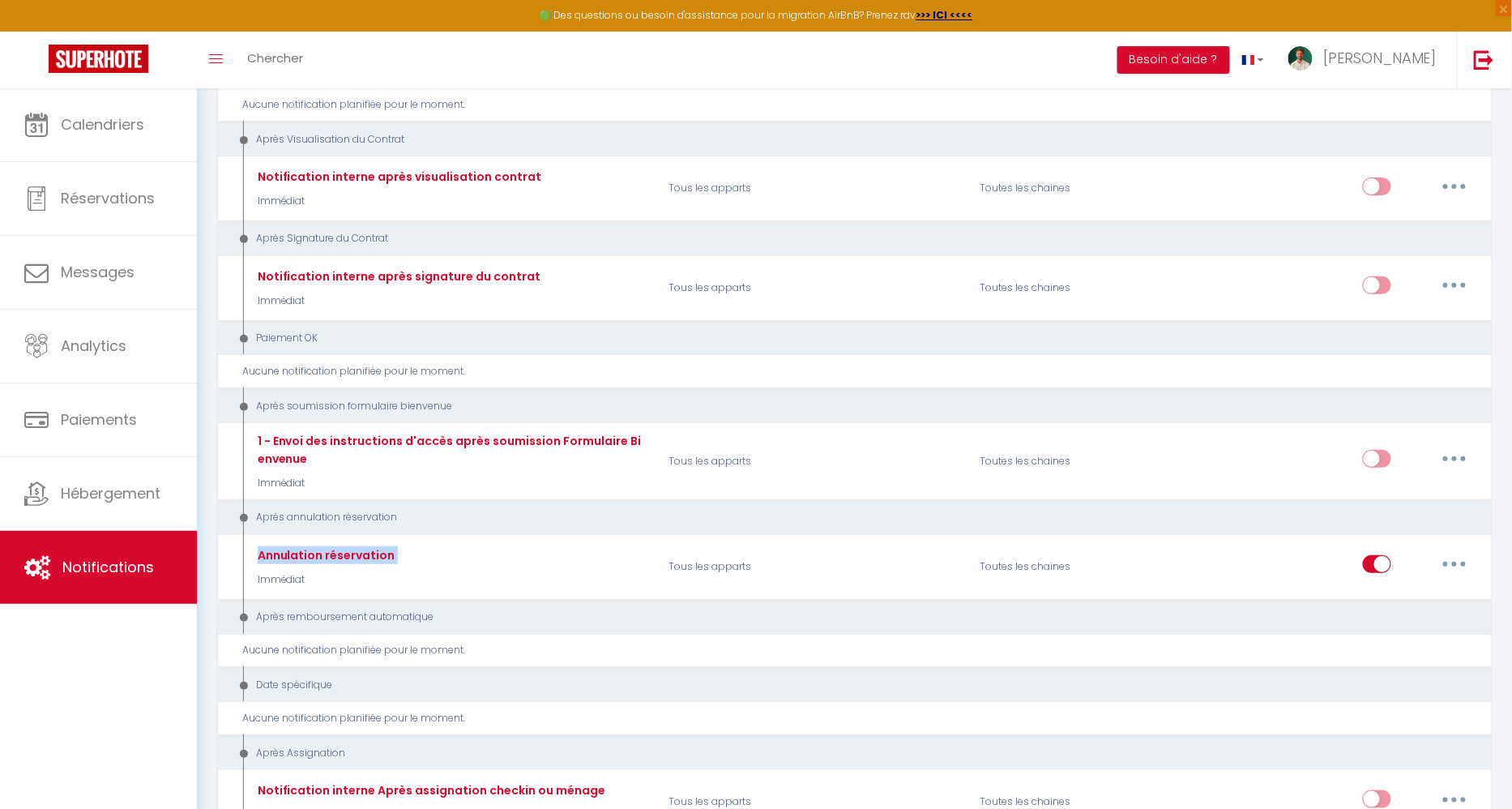
click at [346, 510] on div "Aprés annulation réservation" at bounding box center [842, 517] width 1221 height 15
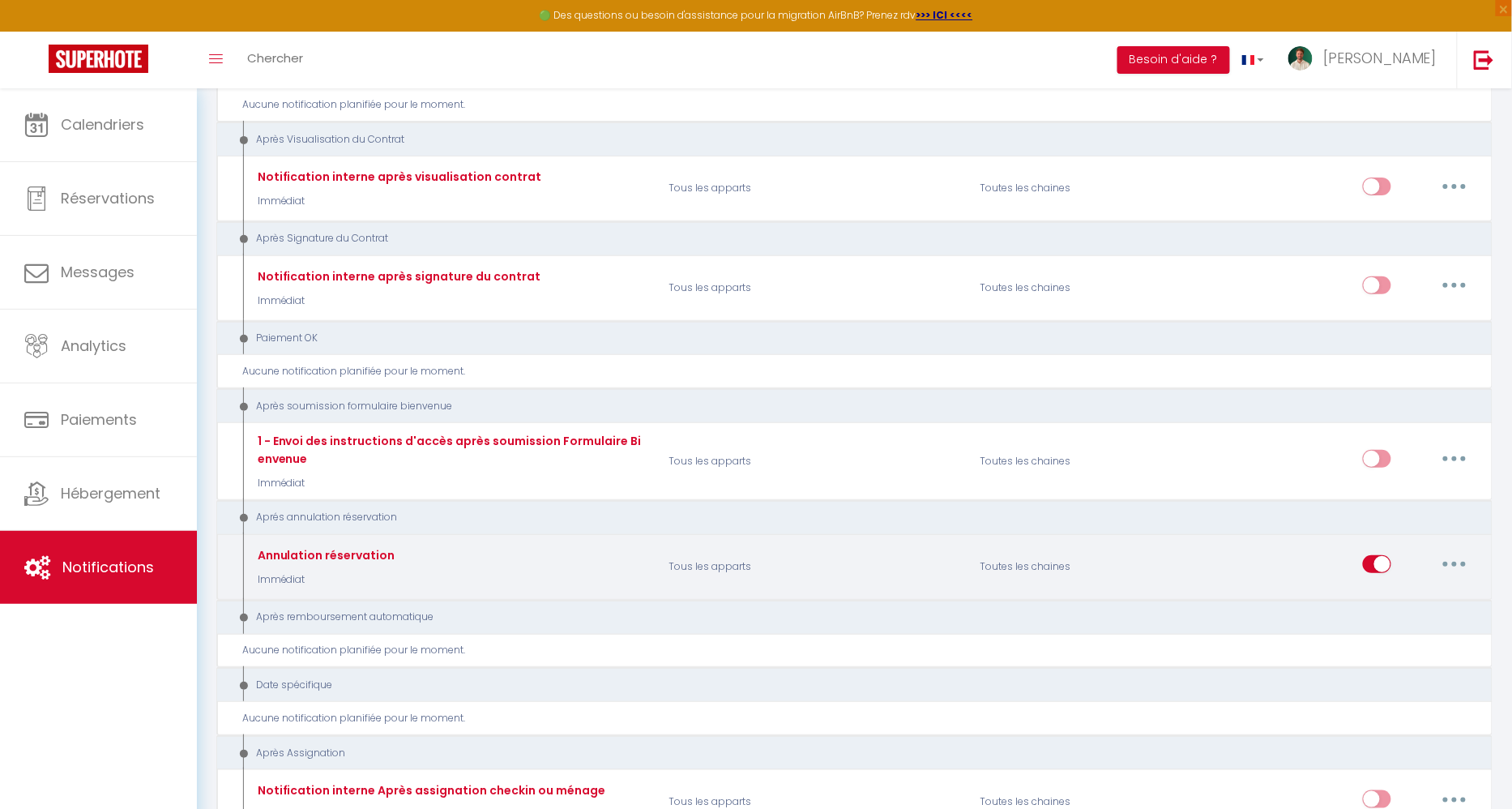
click at [281, 572] on p "Immédiat" at bounding box center [324, 579] width 142 height 15
click at [338, 546] on div "Annulation réservation" at bounding box center [324, 555] width 142 height 18
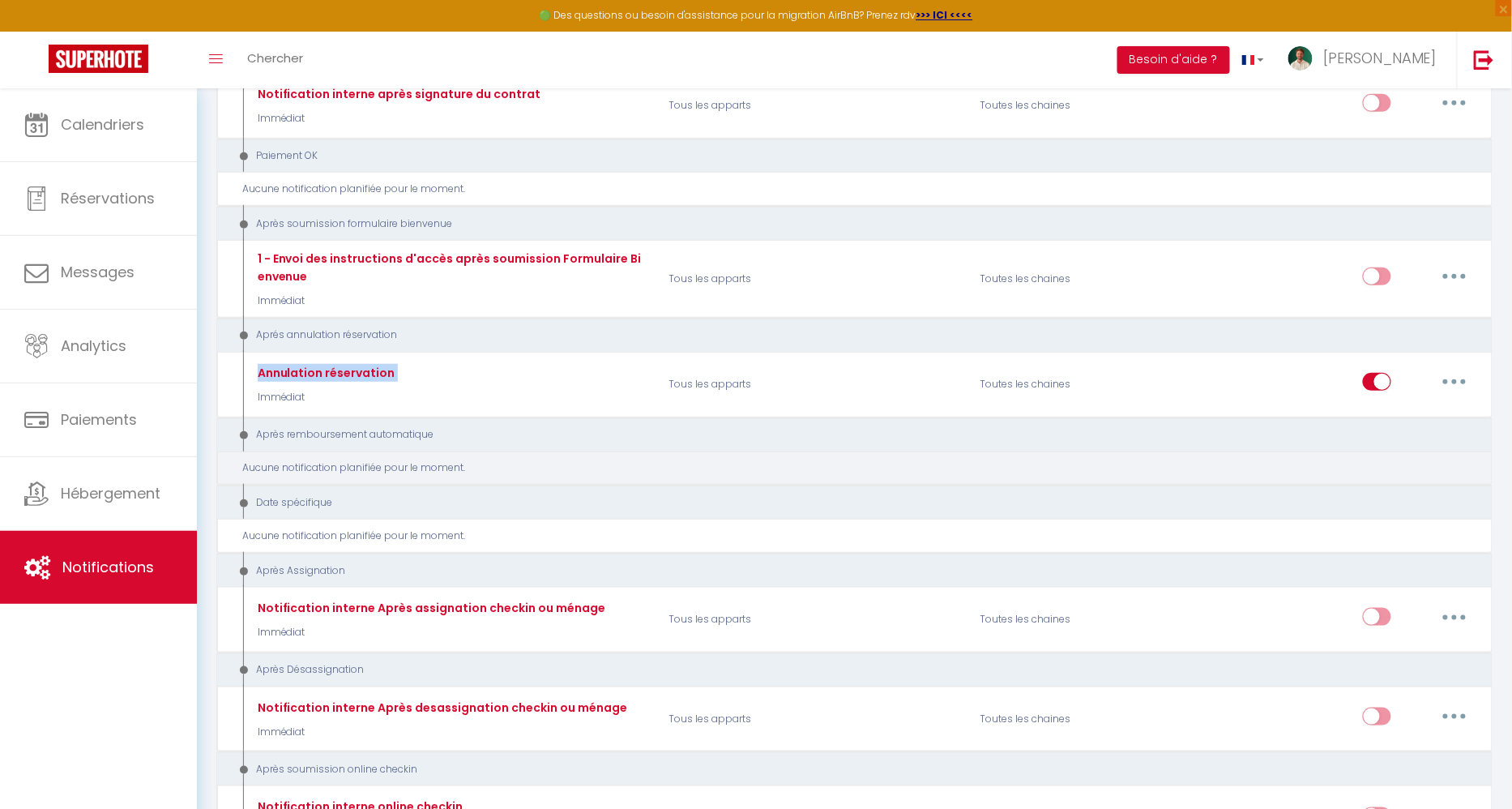
scroll to position [2643, 0]
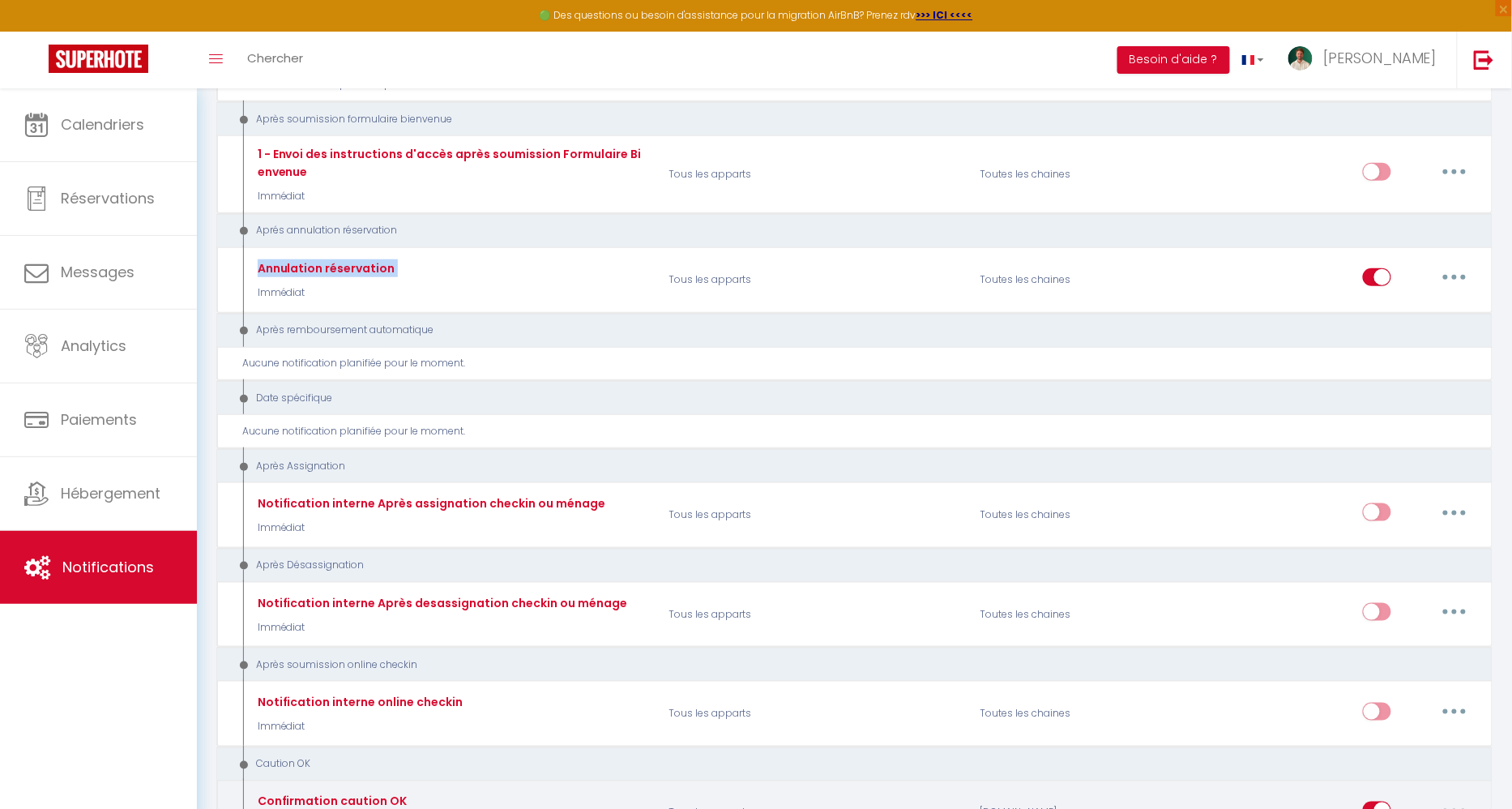
click at [318, 793] on div "Confirmation caution OK" at bounding box center [330, 801] width 153 height 18
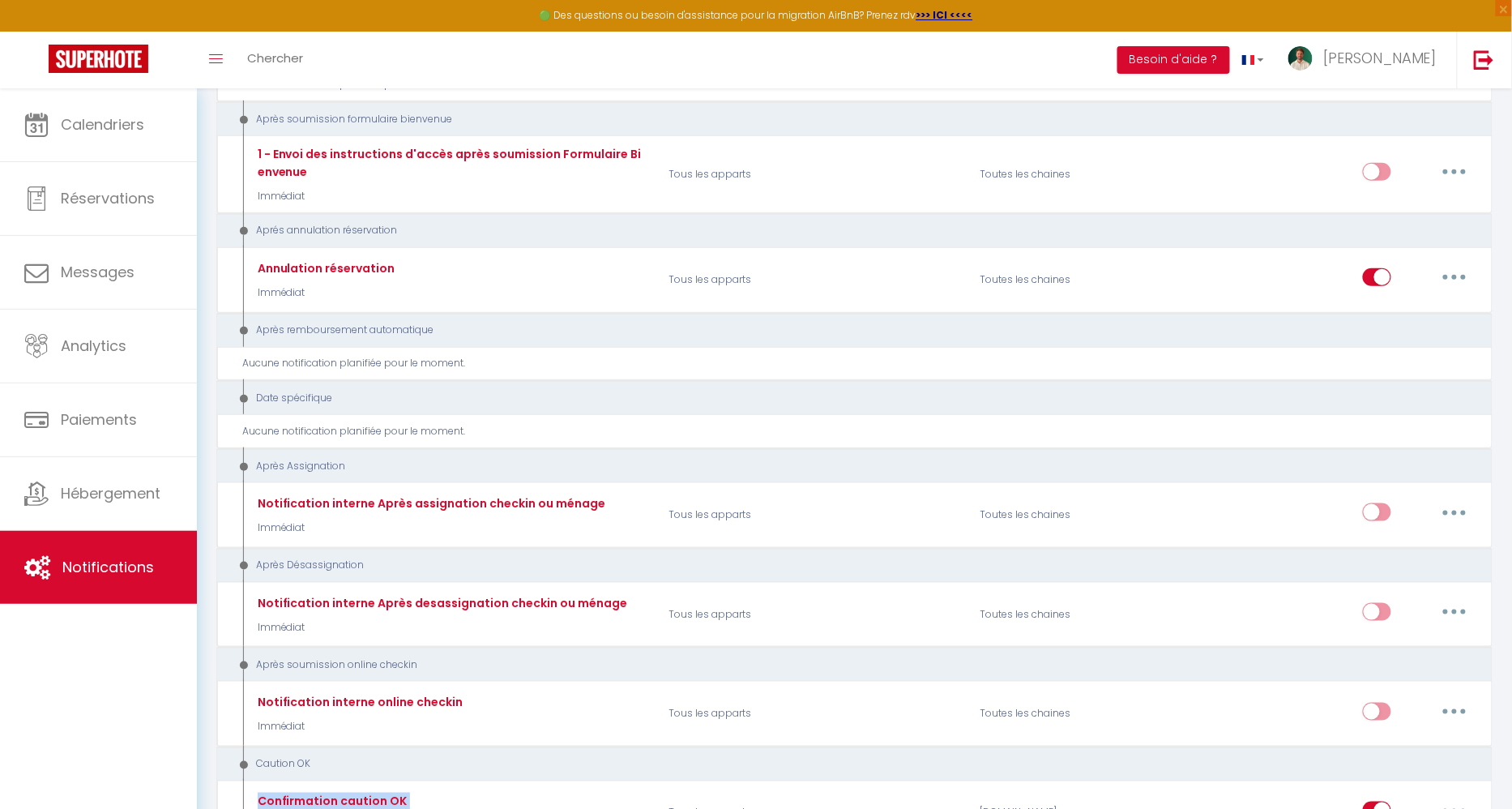
click at [295, 757] on div "Caution OK" at bounding box center [842, 765] width 1221 height 15
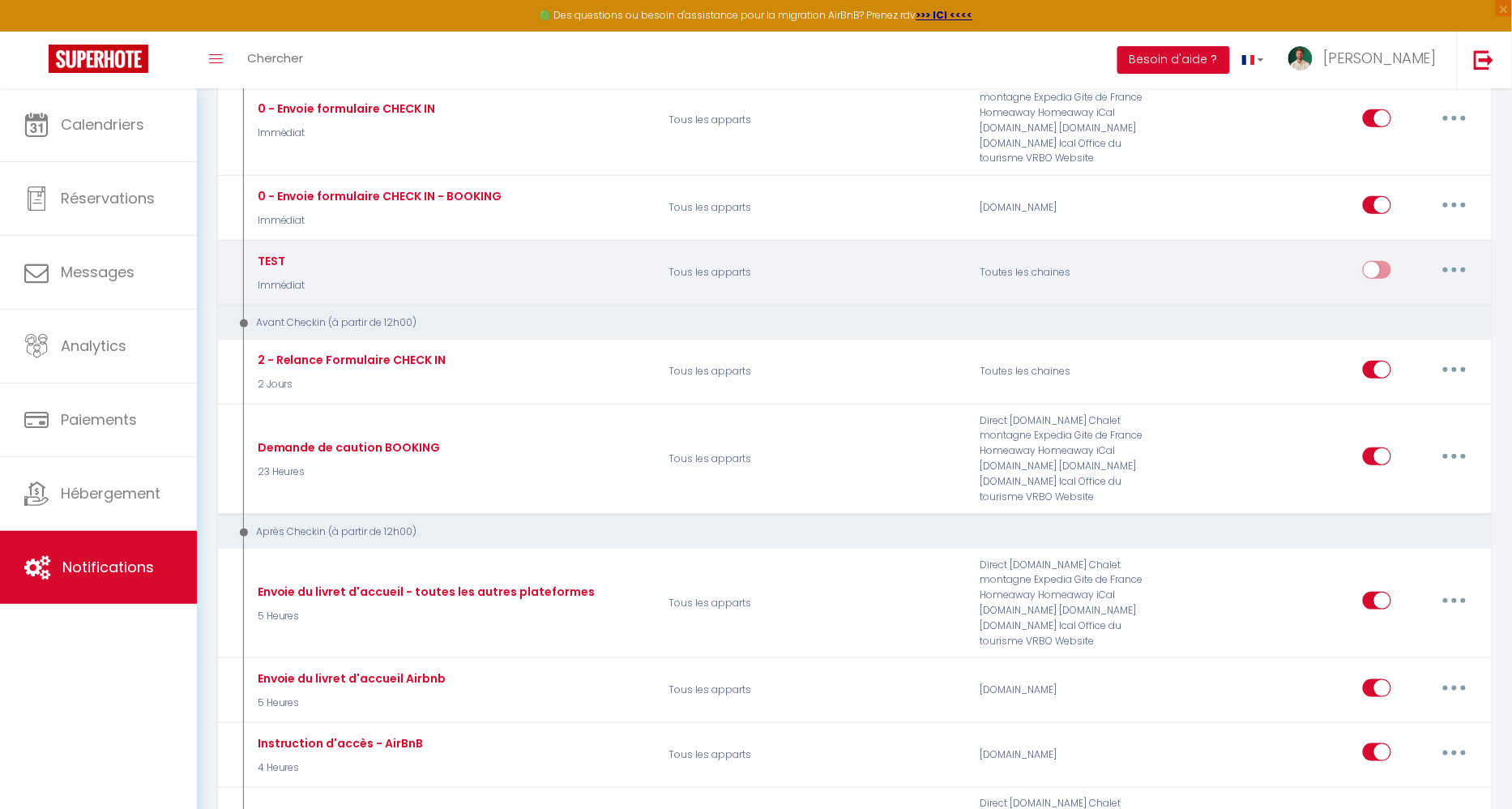
scroll to position [0, 0]
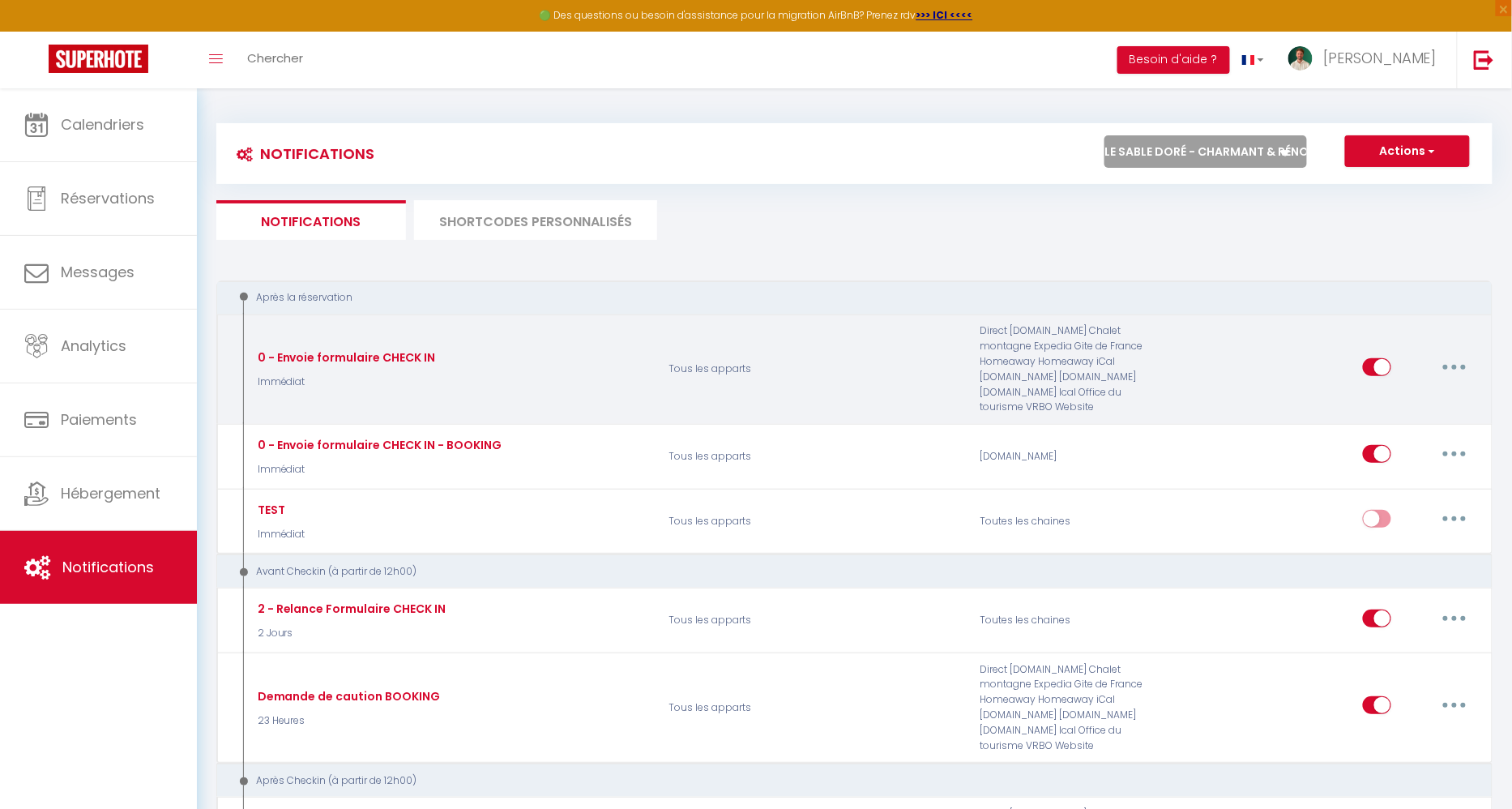
click at [1460, 357] on button "button" at bounding box center [1454, 367] width 45 height 26
click at [1421, 390] on link "Editer" at bounding box center [1411, 403] width 120 height 27
type input "0 - Envoie formulaire CHECK IN"
select select "Immédiat"
select select "if_booking_is_paid"
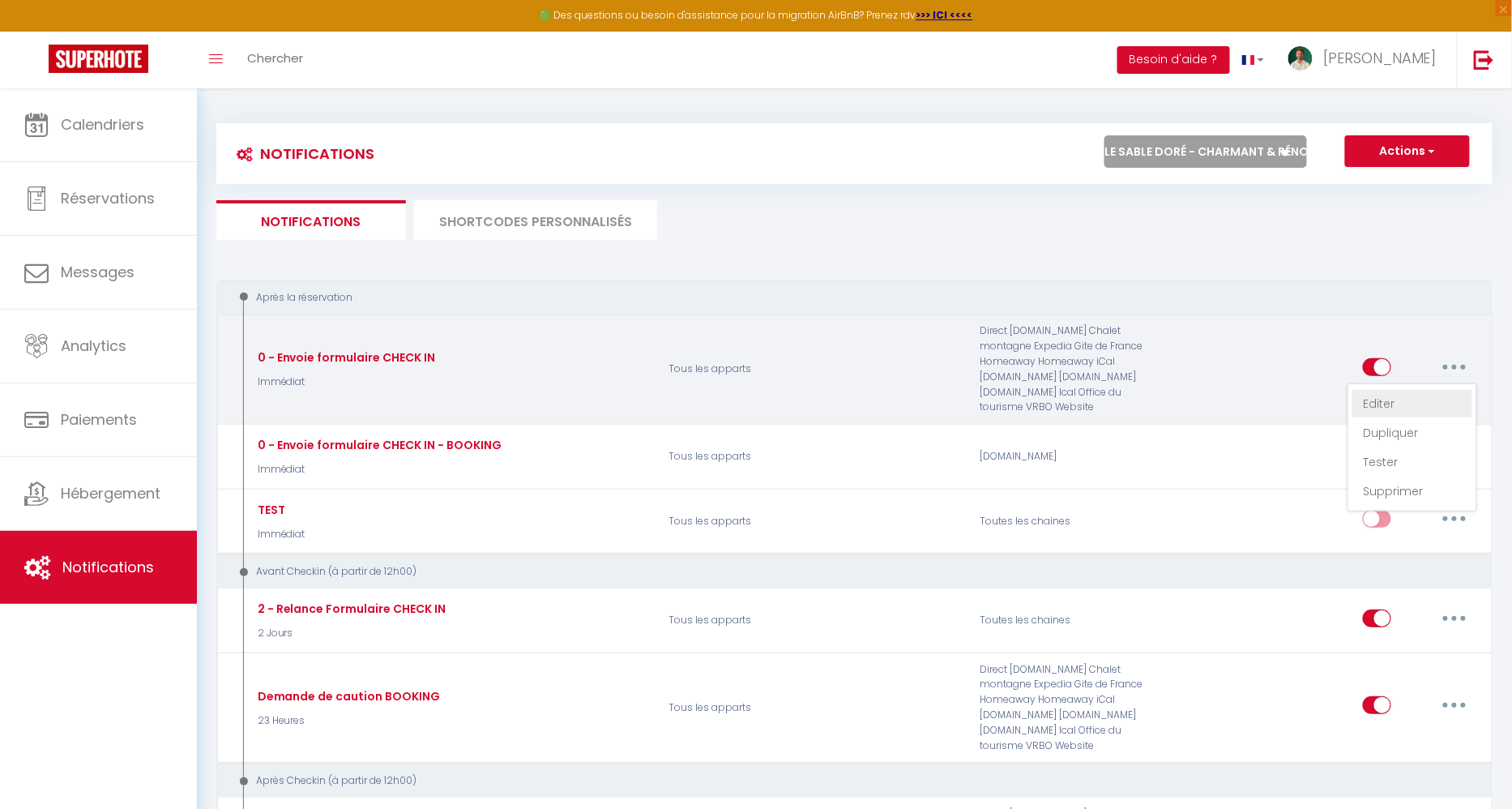
checkbox input "true"
checkbox input "false"
radio input "true"
type input "Formulaire de check-in - [BOOKING:ID] - [GUEST:FIRST_NAME] [GUEST:LAST_NAME] - …"
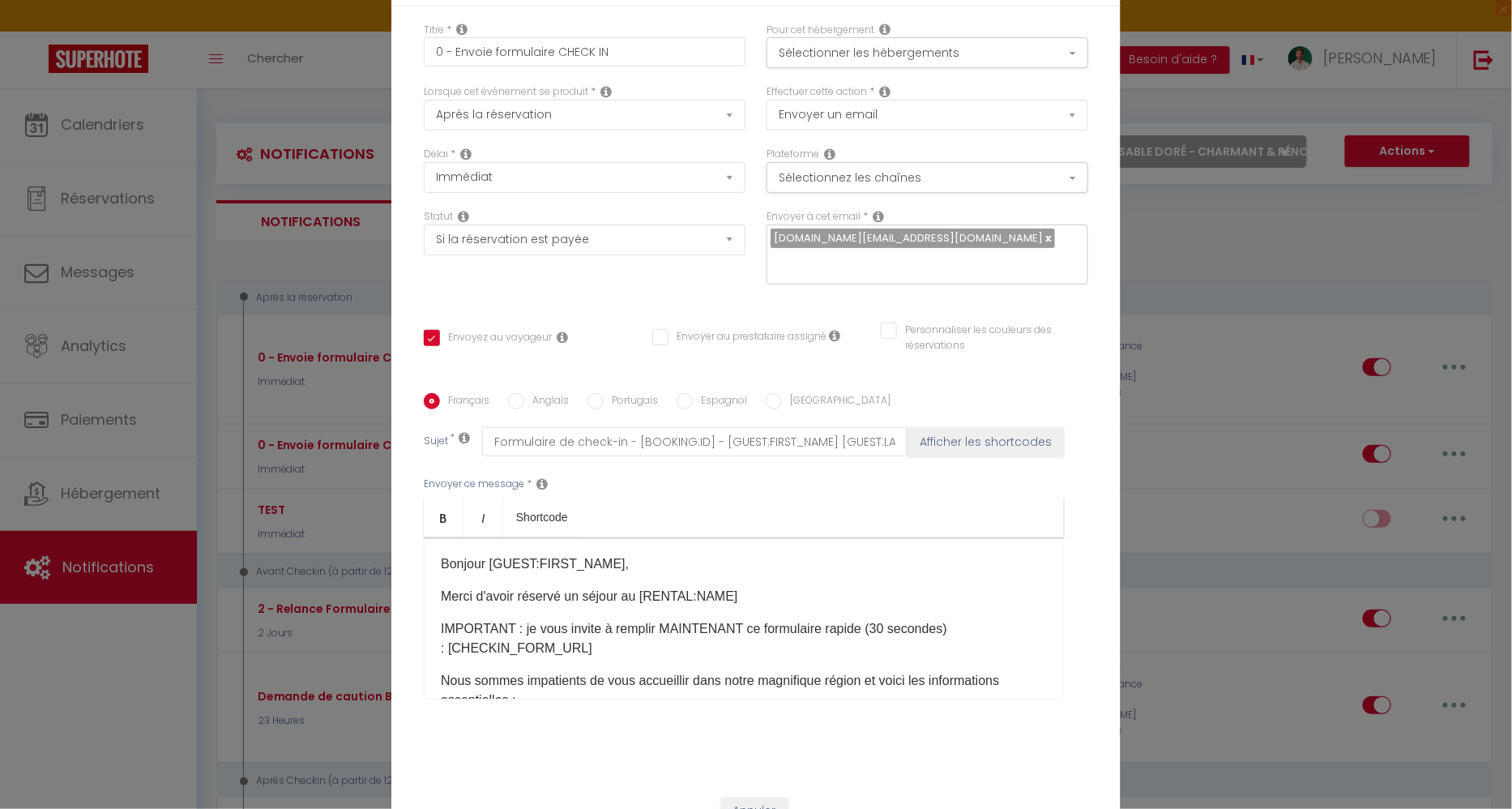
scroll to position [103, 0]
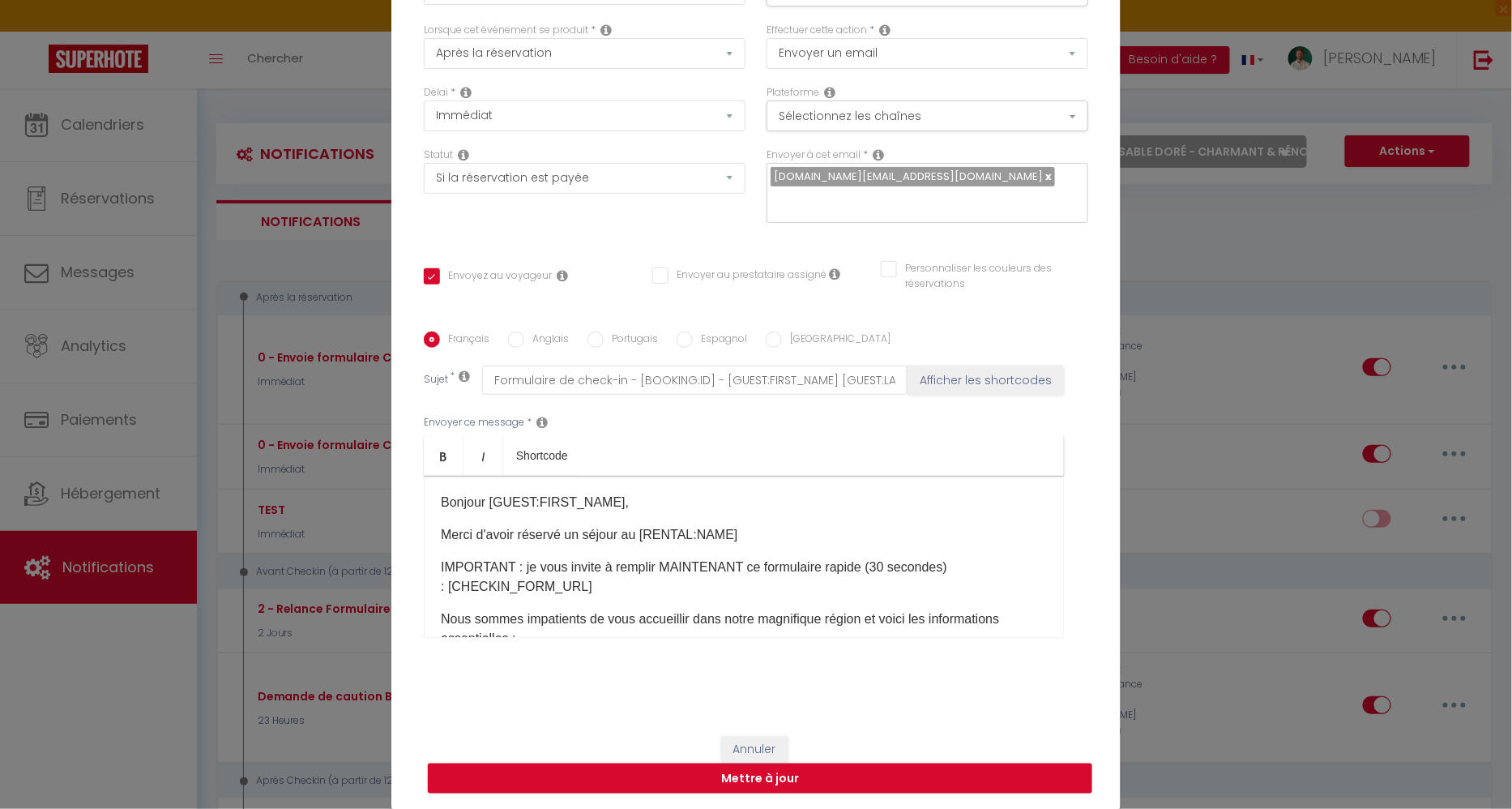
click at [647, 509] on p "Bonjour [GUEST:FIRST_NAME]," at bounding box center [744, 502] width 606 height 20
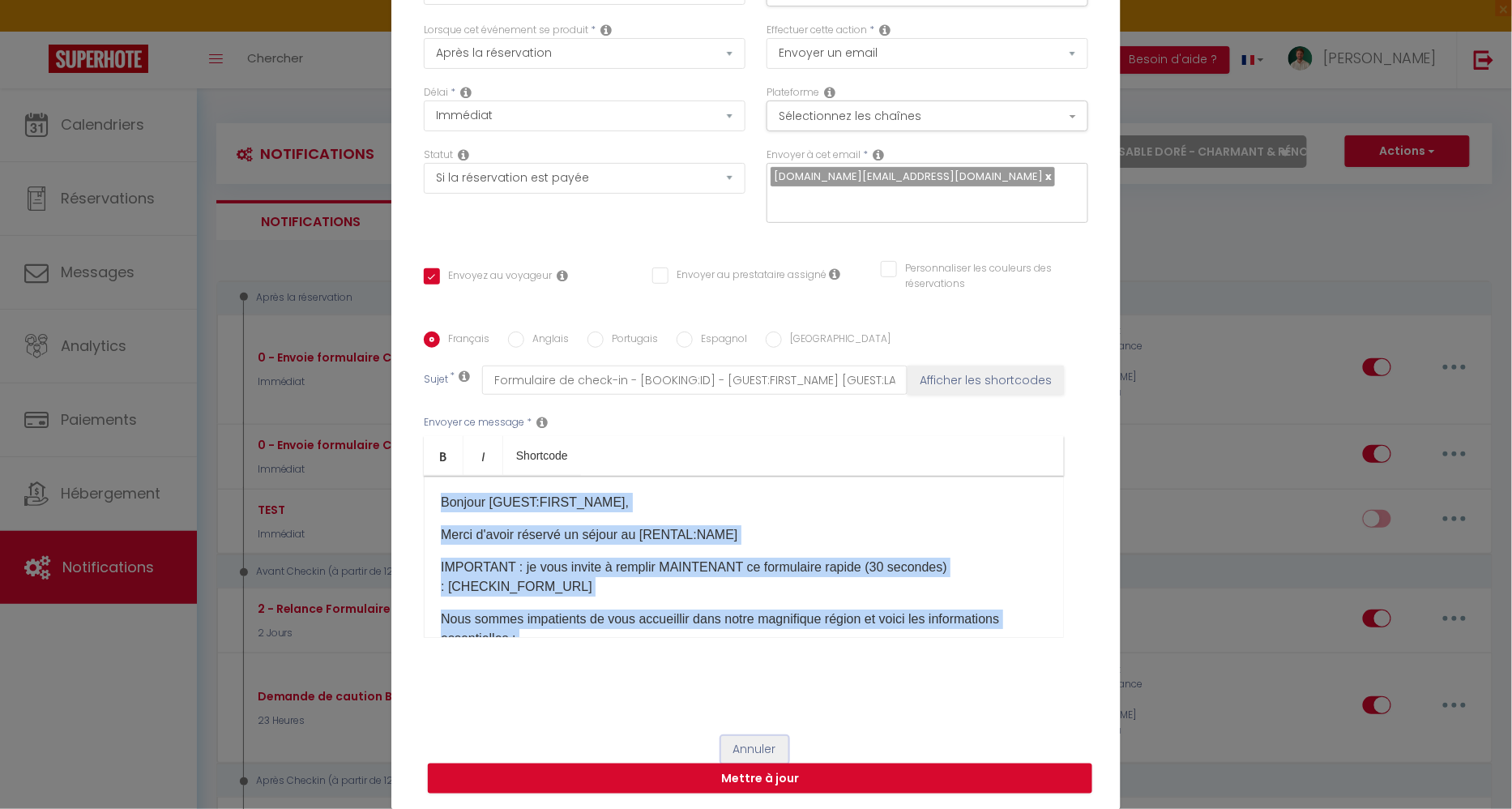
click at [764, 746] on button "Annuler" at bounding box center [754, 749] width 67 height 27
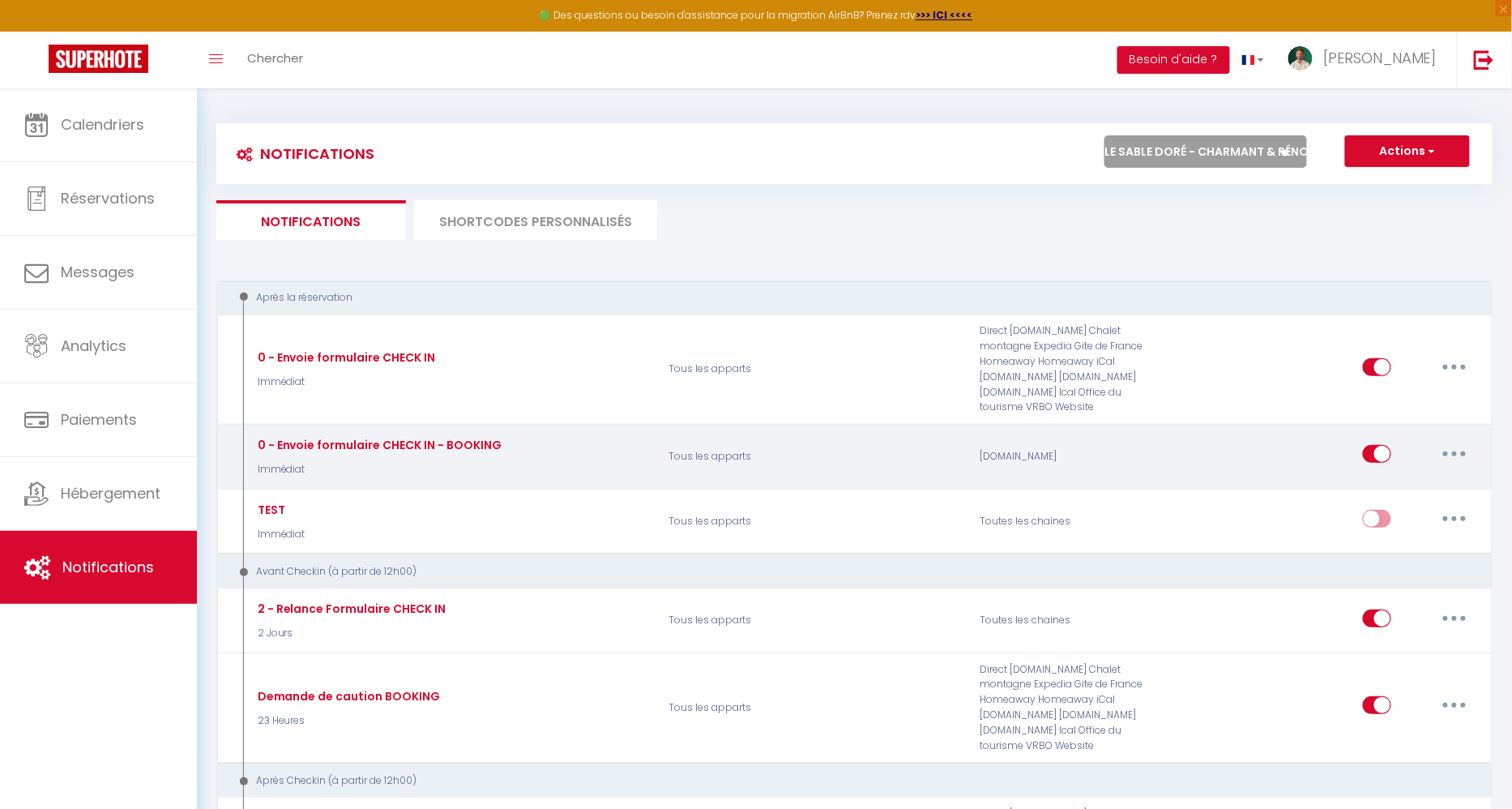
click at [1448, 441] on button "button" at bounding box center [1454, 454] width 45 height 26
click at [1412, 480] on link "Editer" at bounding box center [1411, 491] width 120 height 27
type input "0 - Envoie formulaire CHECK IN - BOOKING"
checkbox input "true"
checkbox input "false"
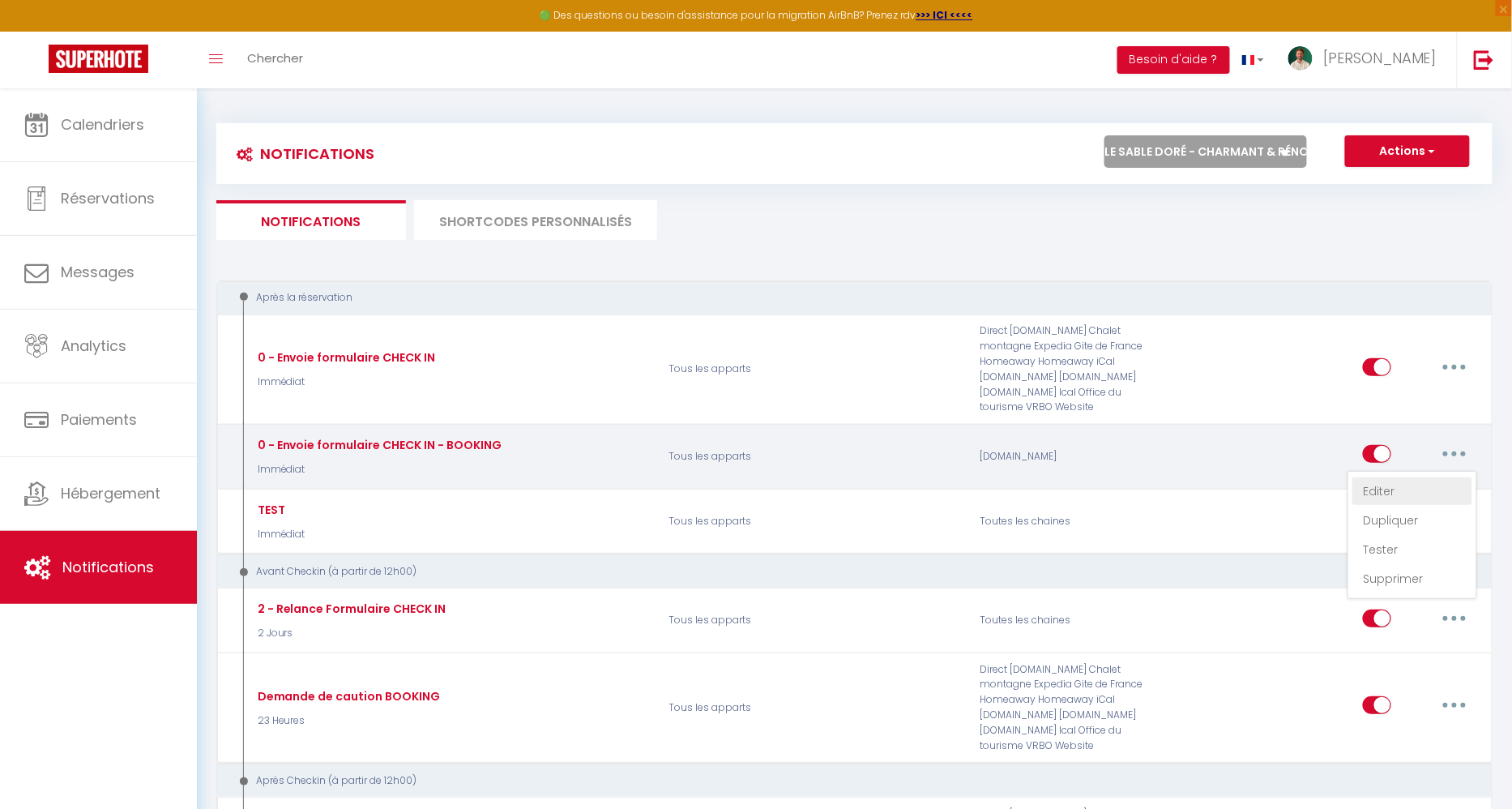
checkbox input "false"
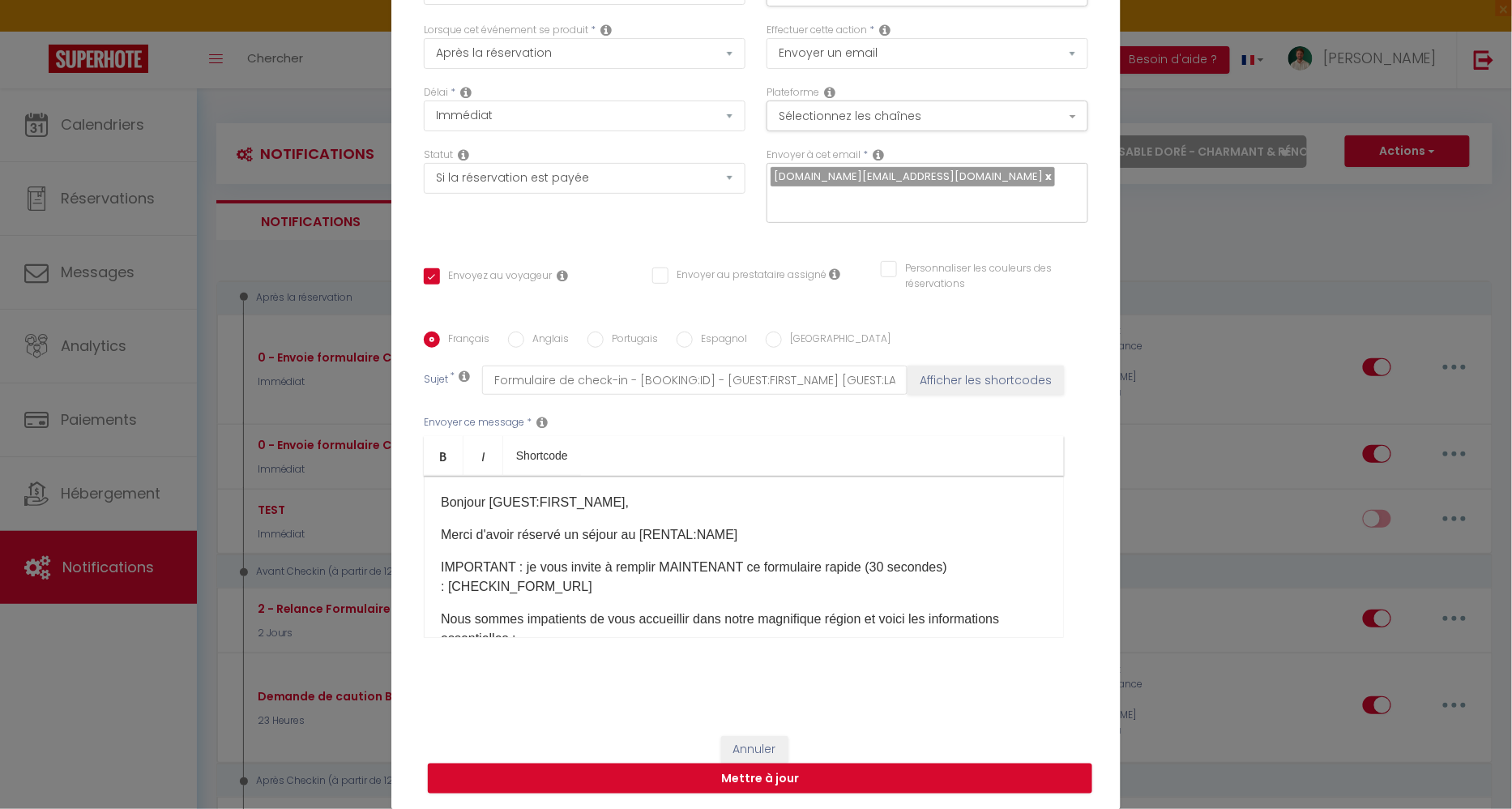
click at [825, 560] on p "IMPORTANT : je vous invite à remplir MAINTENANT ce formulaire rapide (30 second…" at bounding box center [744, 576] width 606 height 39
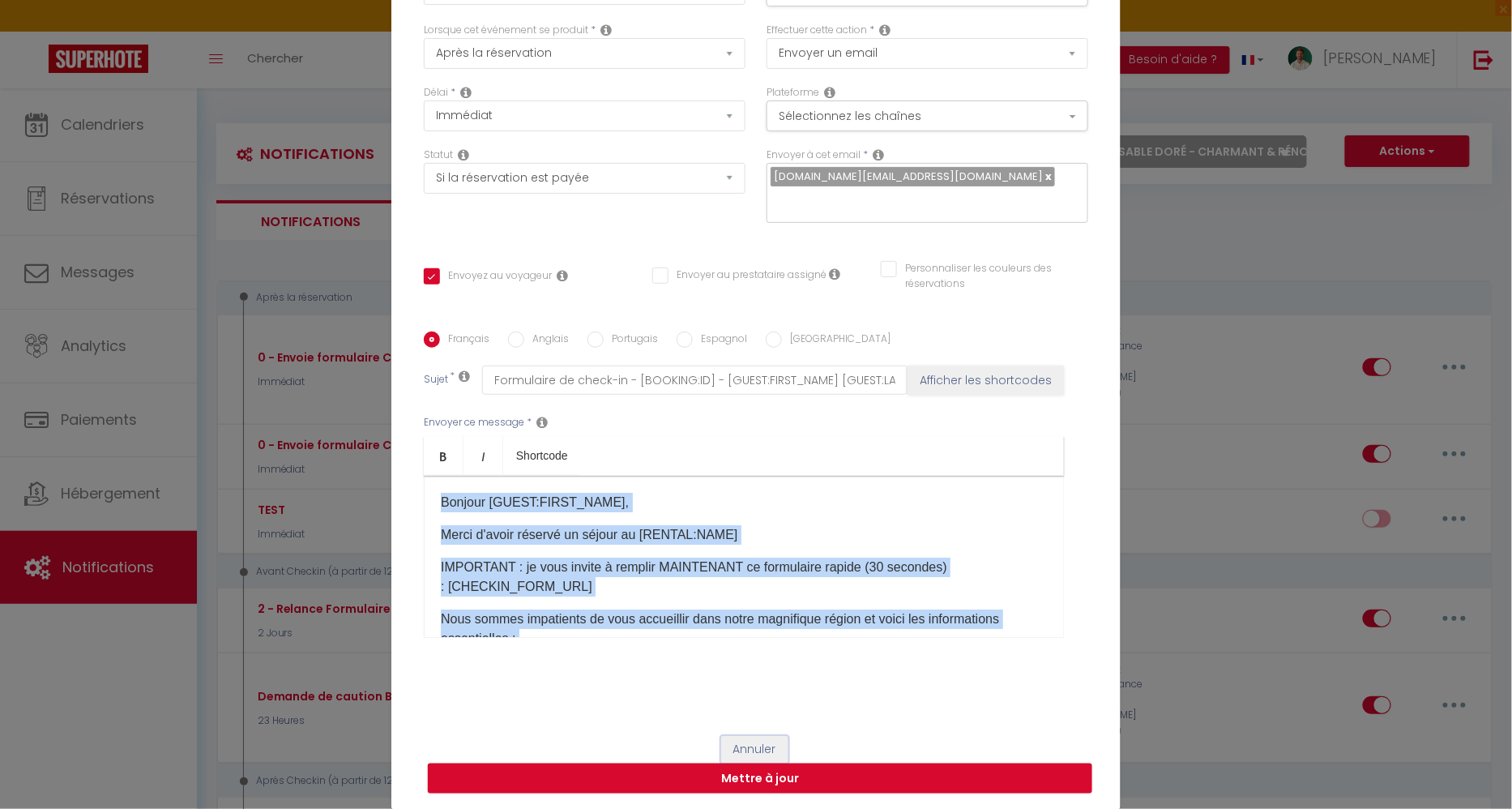
click at [748, 743] on button "Annuler" at bounding box center [754, 749] width 67 height 27
type input "0 - Envoie formulaire CHECK IN - BOOKING"
checkbox input "true"
checkbox input "false"
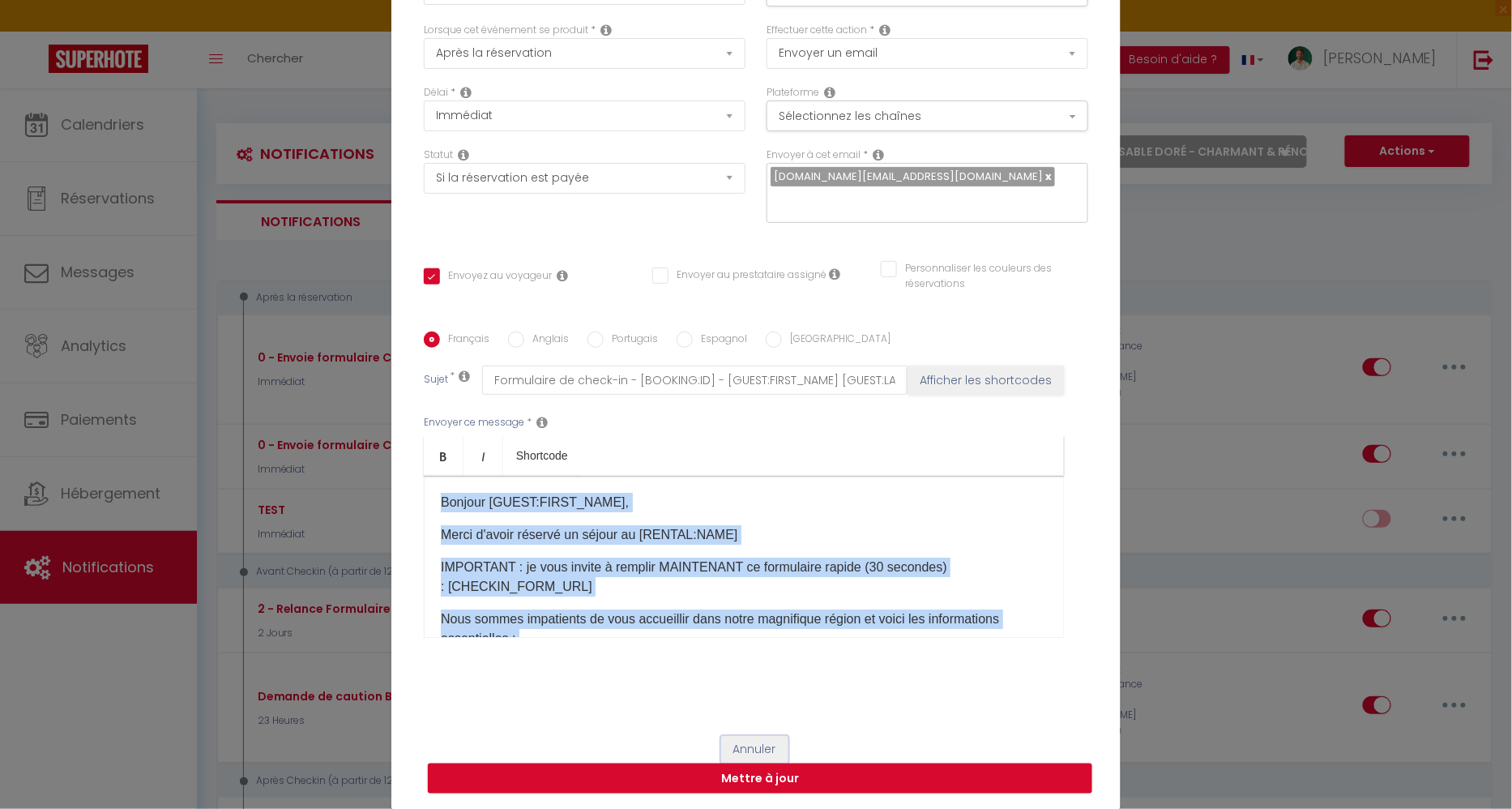
radio input "true"
type input "Formulaire de check-in - [BOOKING:ID] - [GUEST:FIRST_NAME] [GUEST:LAST_NAME] - …"
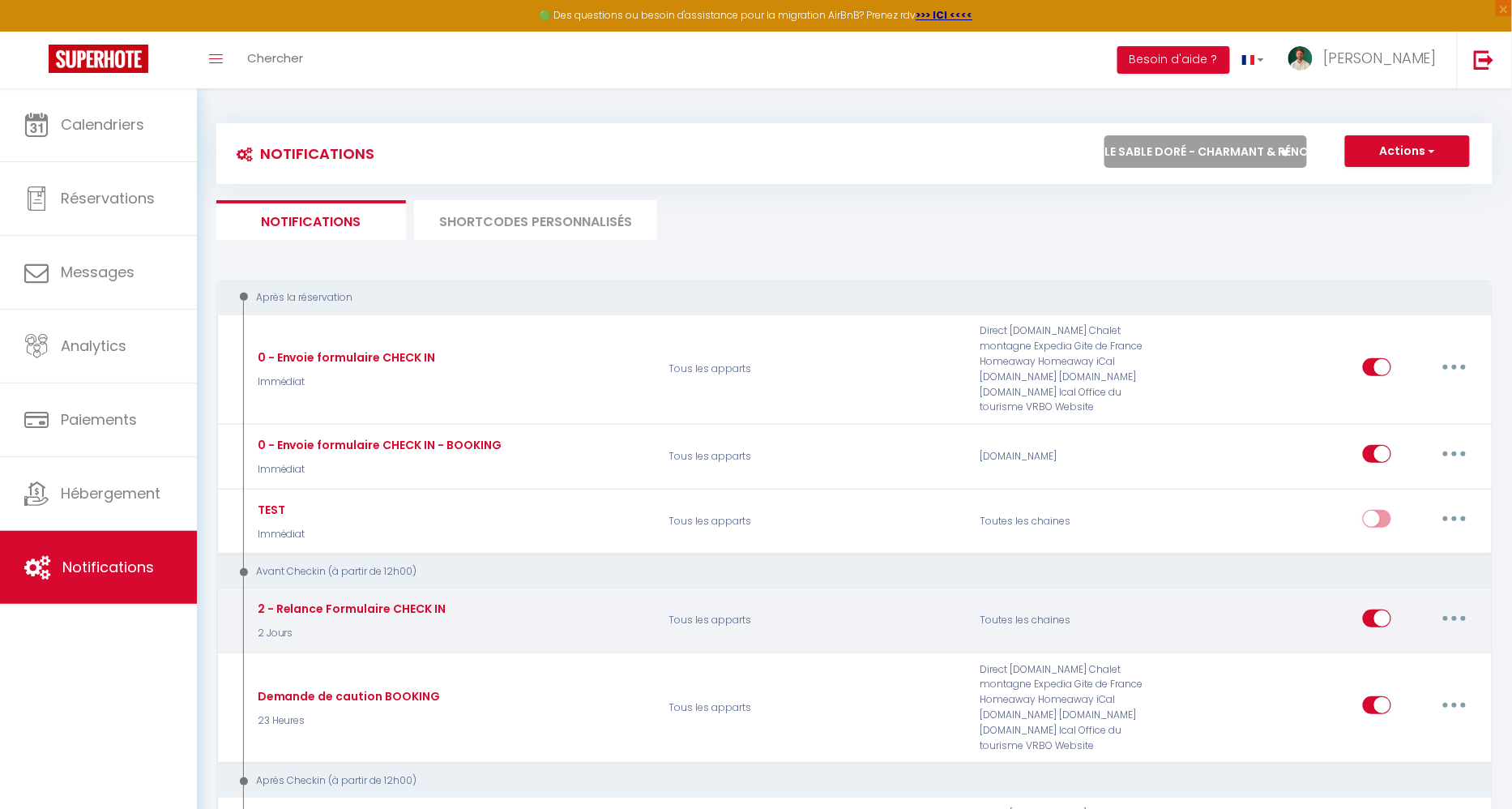
click at [1462, 606] on button "button" at bounding box center [1454, 619] width 45 height 26
click at [1397, 641] on link "Editer" at bounding box center [1411, 655] width 120 height 27
type input "2 - Relance Formulaire CHECK IN"
select select "2 Jours"
checkbox input "true"
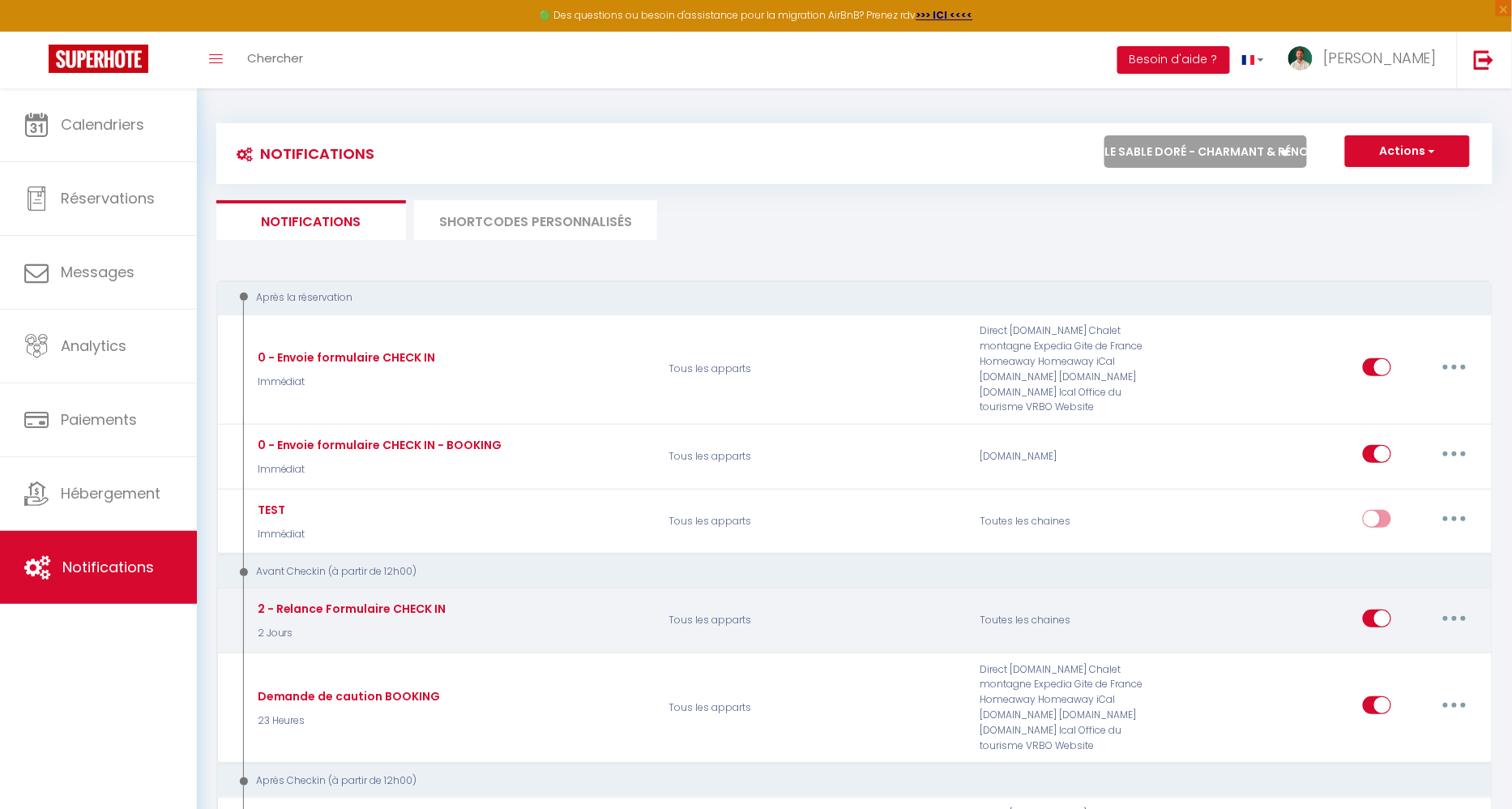
checkbox input "false"
type input "Formulaire de checkin - [RENTAL:NAME]"
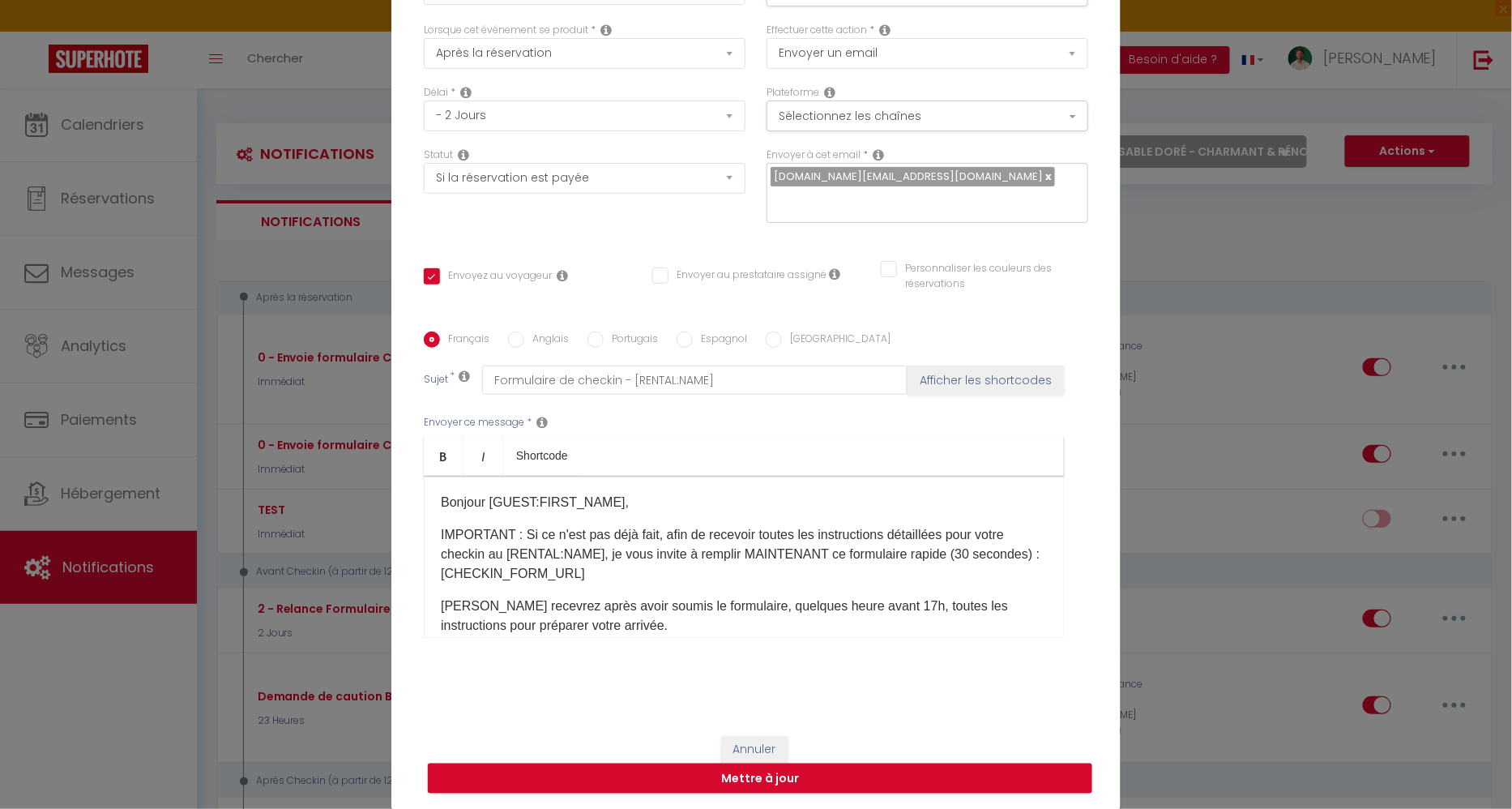
click at [811, 577] on p "IMPORTANT : Si ce n'est pas déjà fait, afin de recevoir toutes les instructions…" at bounding box center [744, 555] width 606 height 58
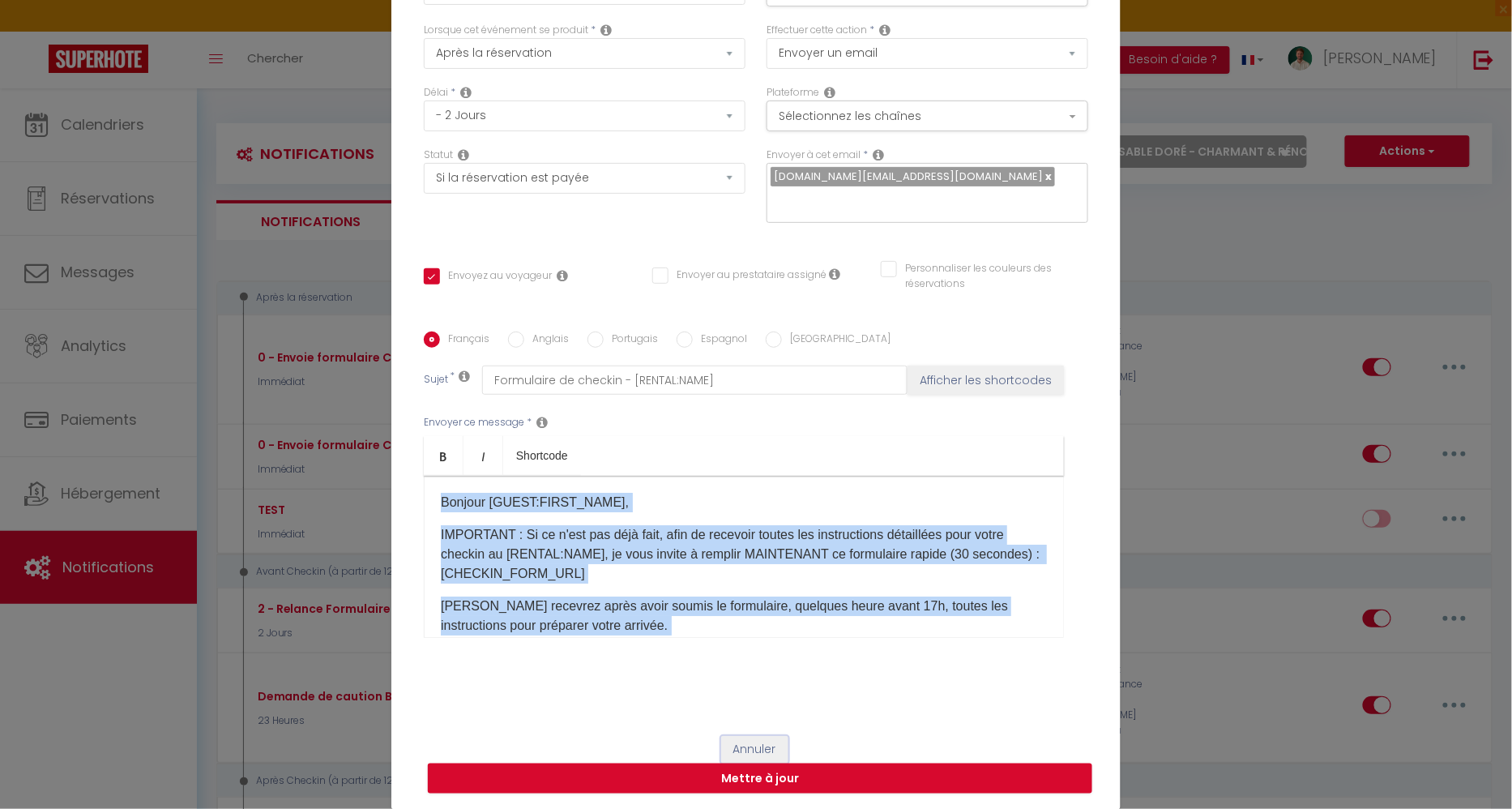
click at [755, 739] on button "Annuler" at bounding box center [754, 749] width 67 height 27
type input "2 - Relance Formulaire CHECK IN"
checkbox input "true"
checkbox input "false"
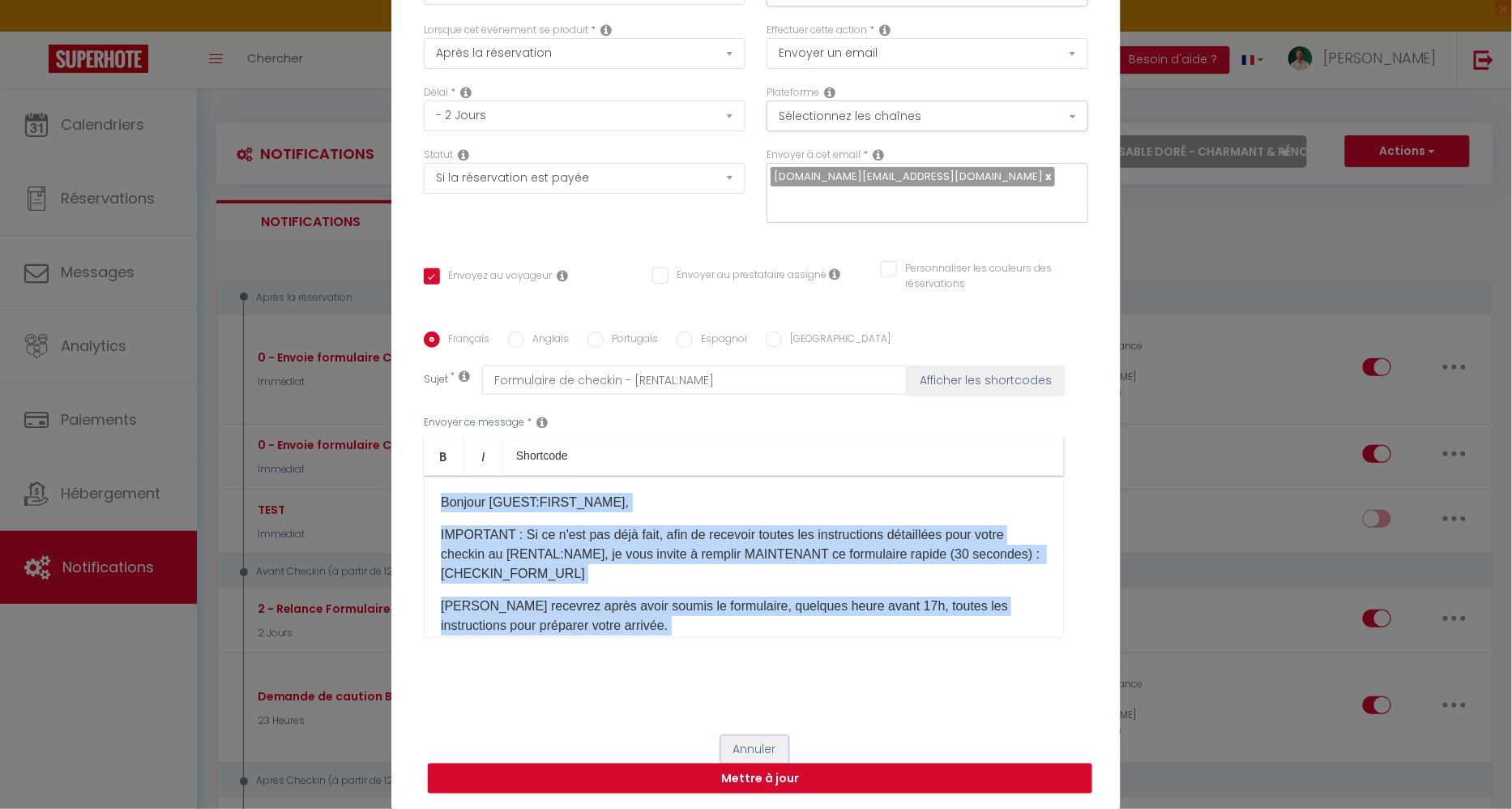
radio input "true"
type input "Formulaire de checkin - [RENTAL:NAME]"
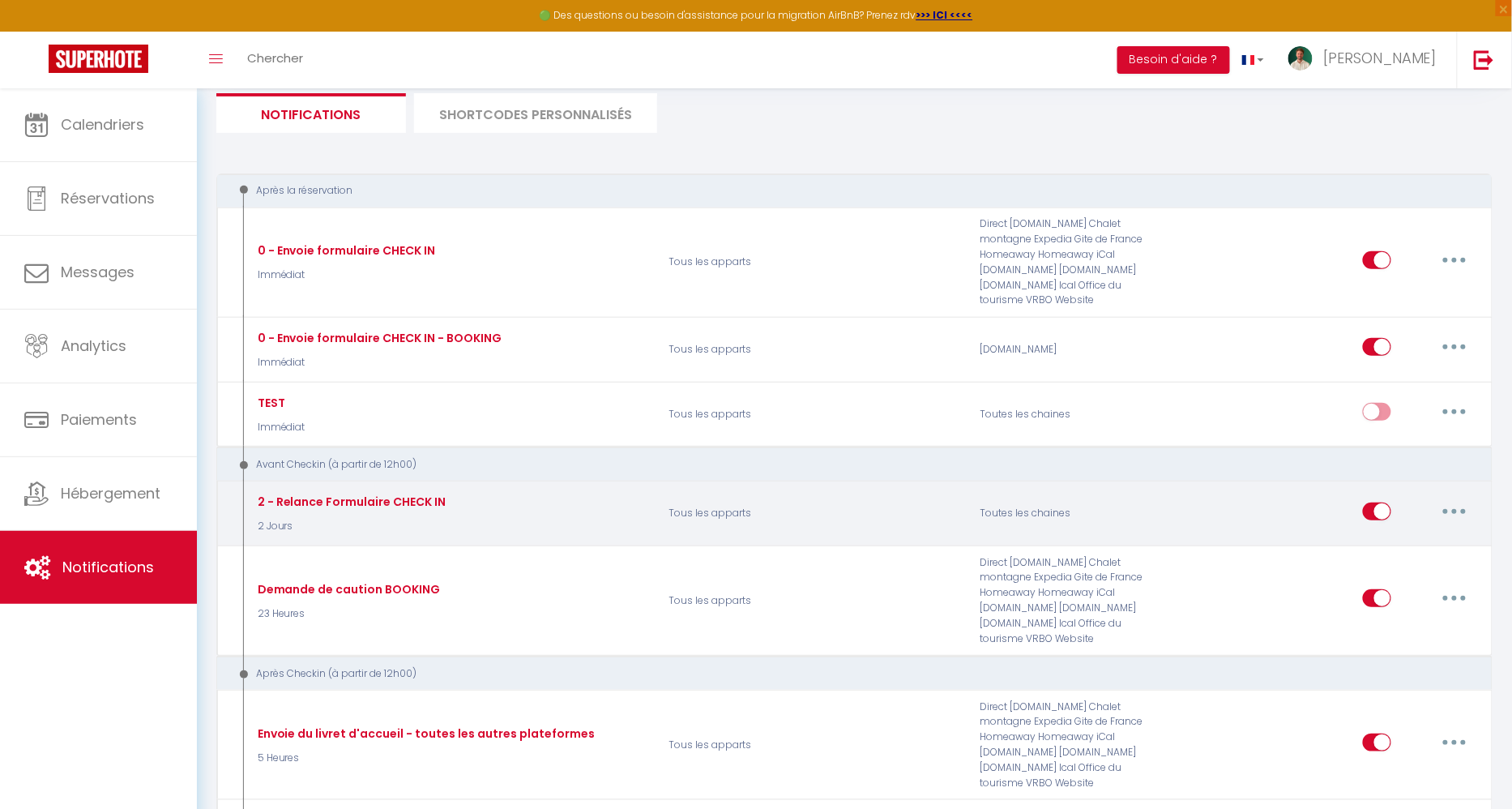
scroll to position [142, 0]
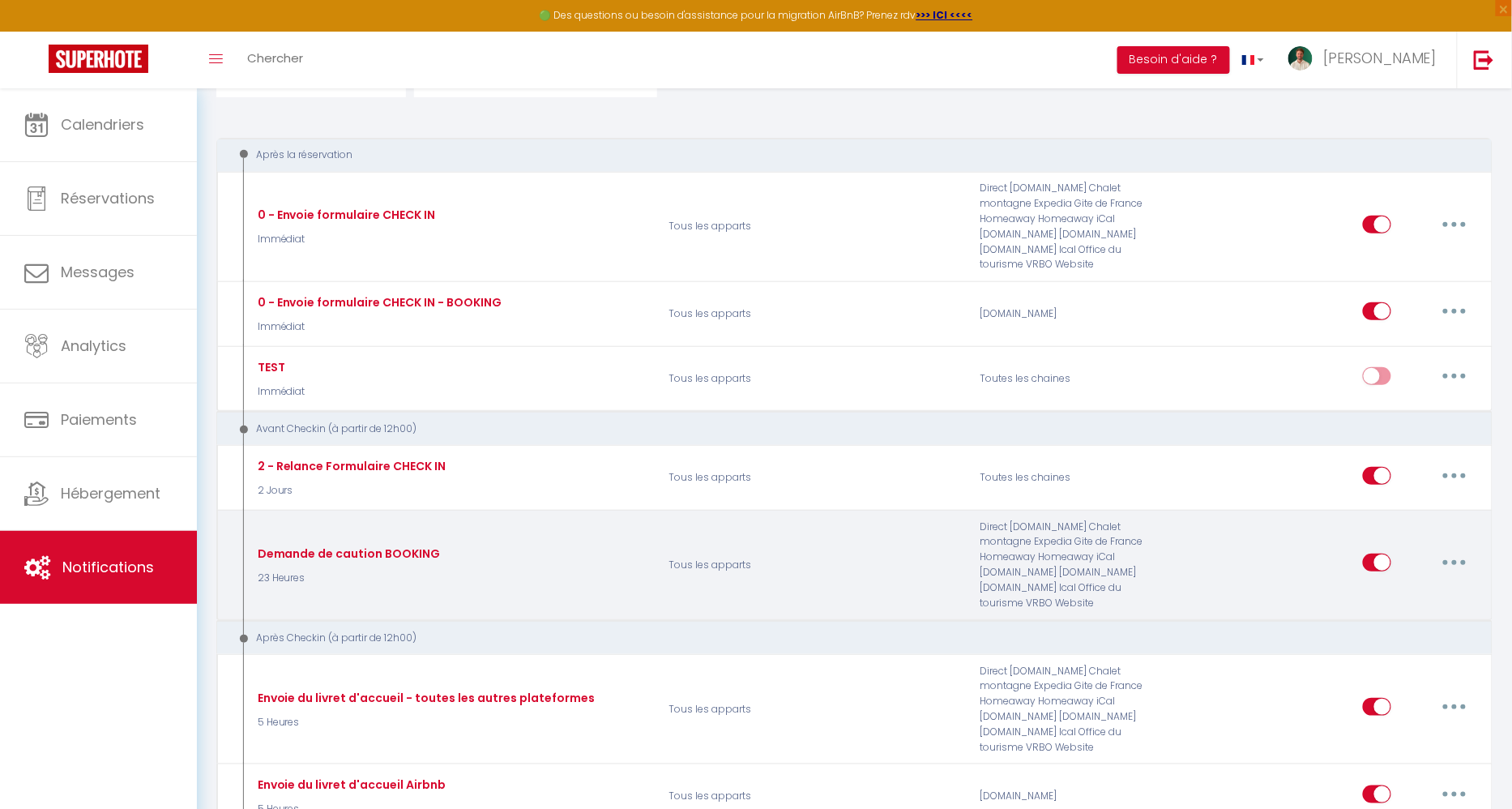
click at [1454, 549] on button "button" at bounding box center [1454, 562] width 45 height 26
click at [1407, 586] on link "Editer" at bounding box center [1411, 599] width 120 height 27
type input "Demande de caution BOOKING"
select select "23 Heures"
select select "if_deposit_not_paid"
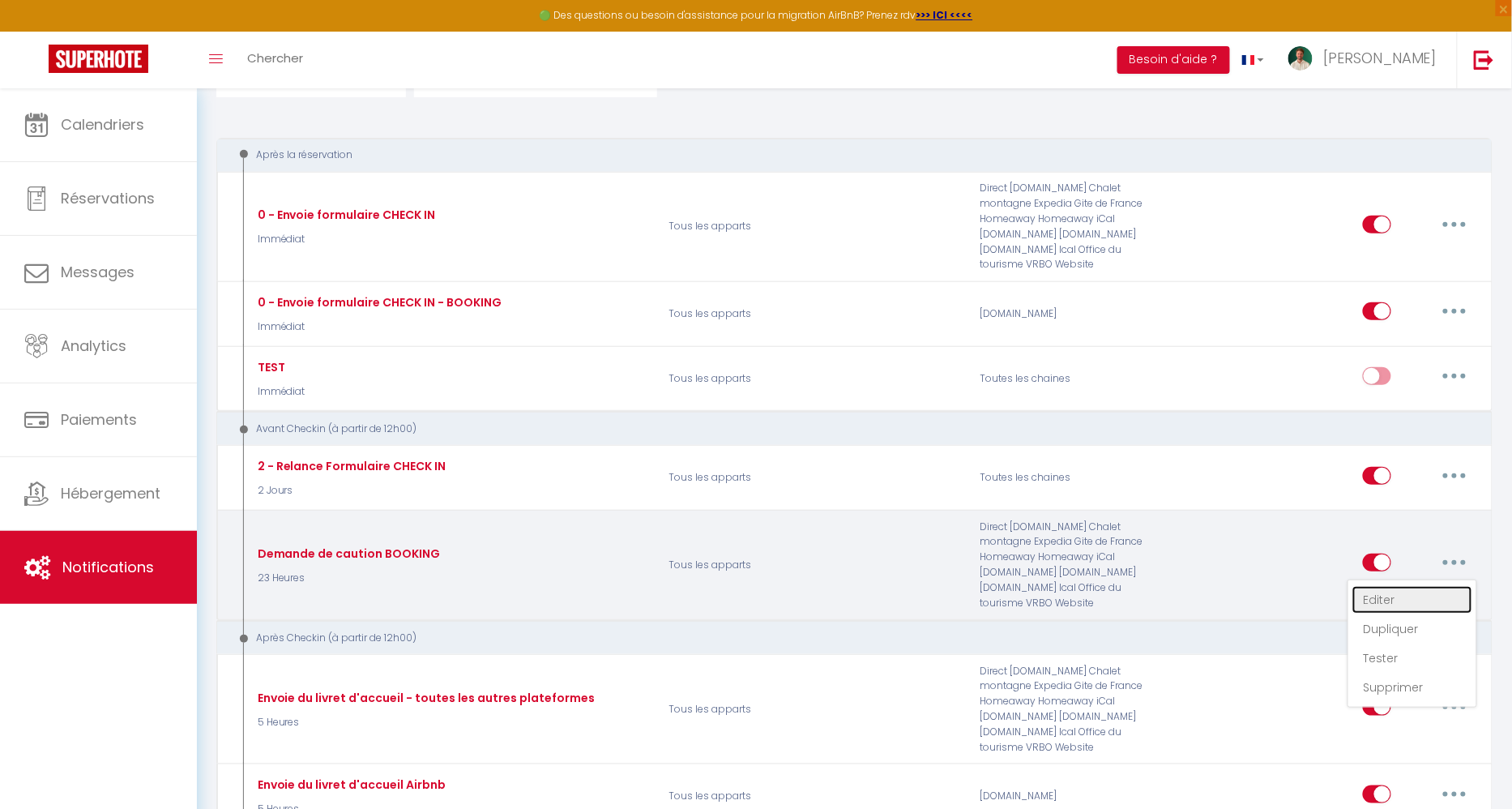
checkbox input "true"
checkbox input "false"
type input "[RENTAL:NAME] : Votre séjour du [BOOKING:CHECKING] au [BOOKING:CHECKOUT]"
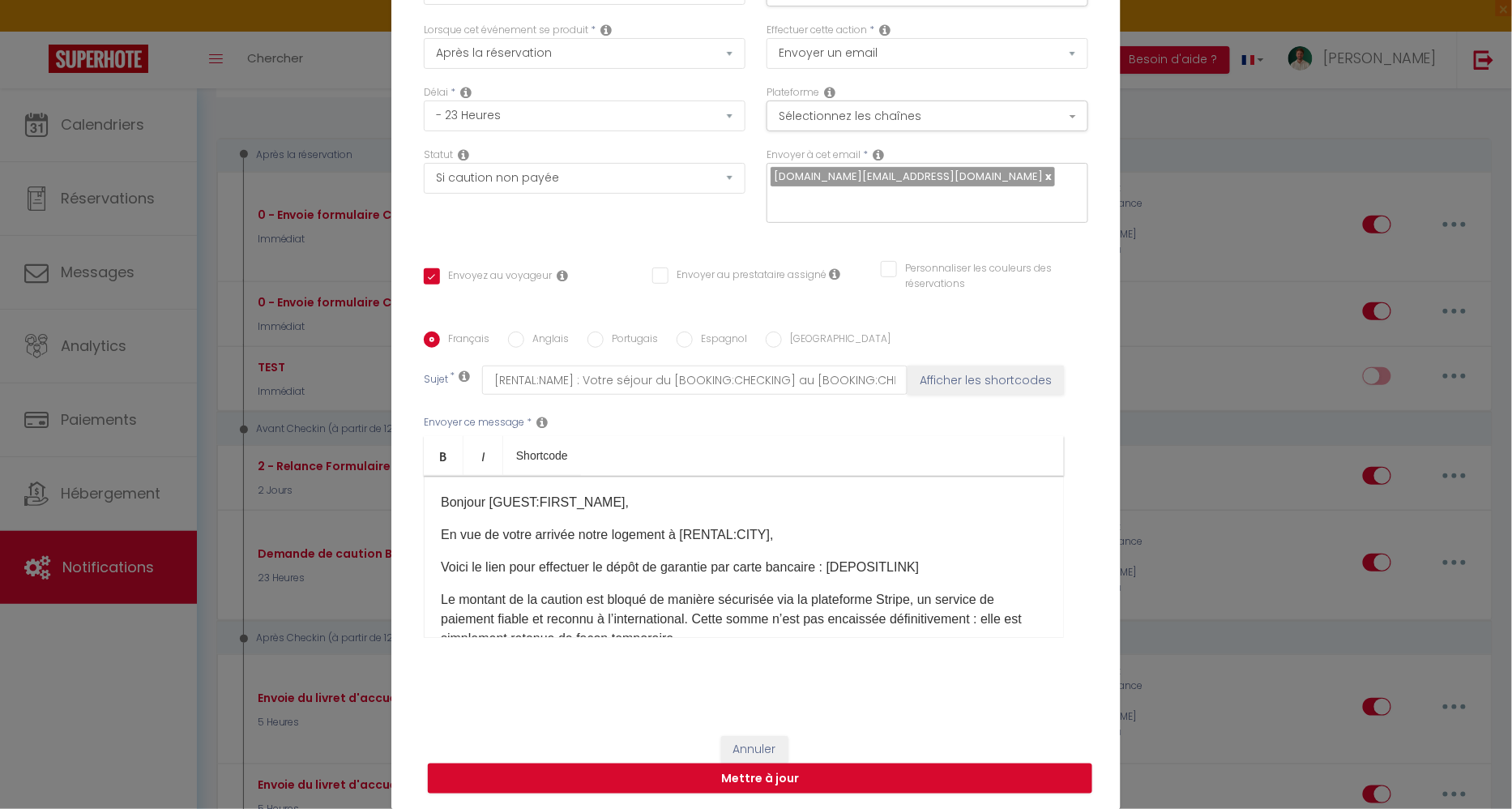
click at [908, 542] on p "En vue de votre arrivée notre logement à [RENTAL:CITY]​​," at bounding box center [744, 535] width 606 height 20
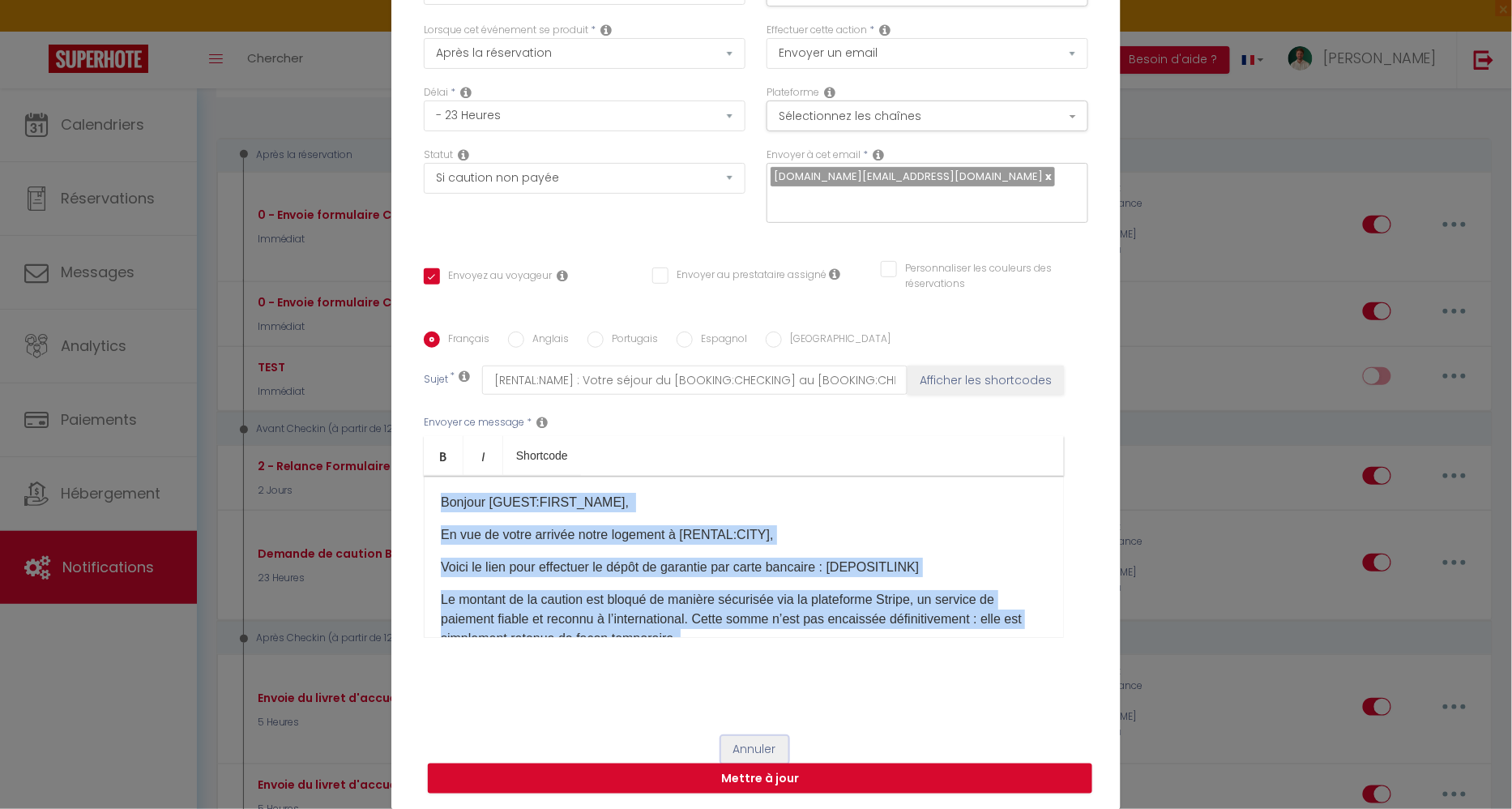
click at [764, 746] on button "Annuler" at bounding box center [754, 749] width 67 height 27
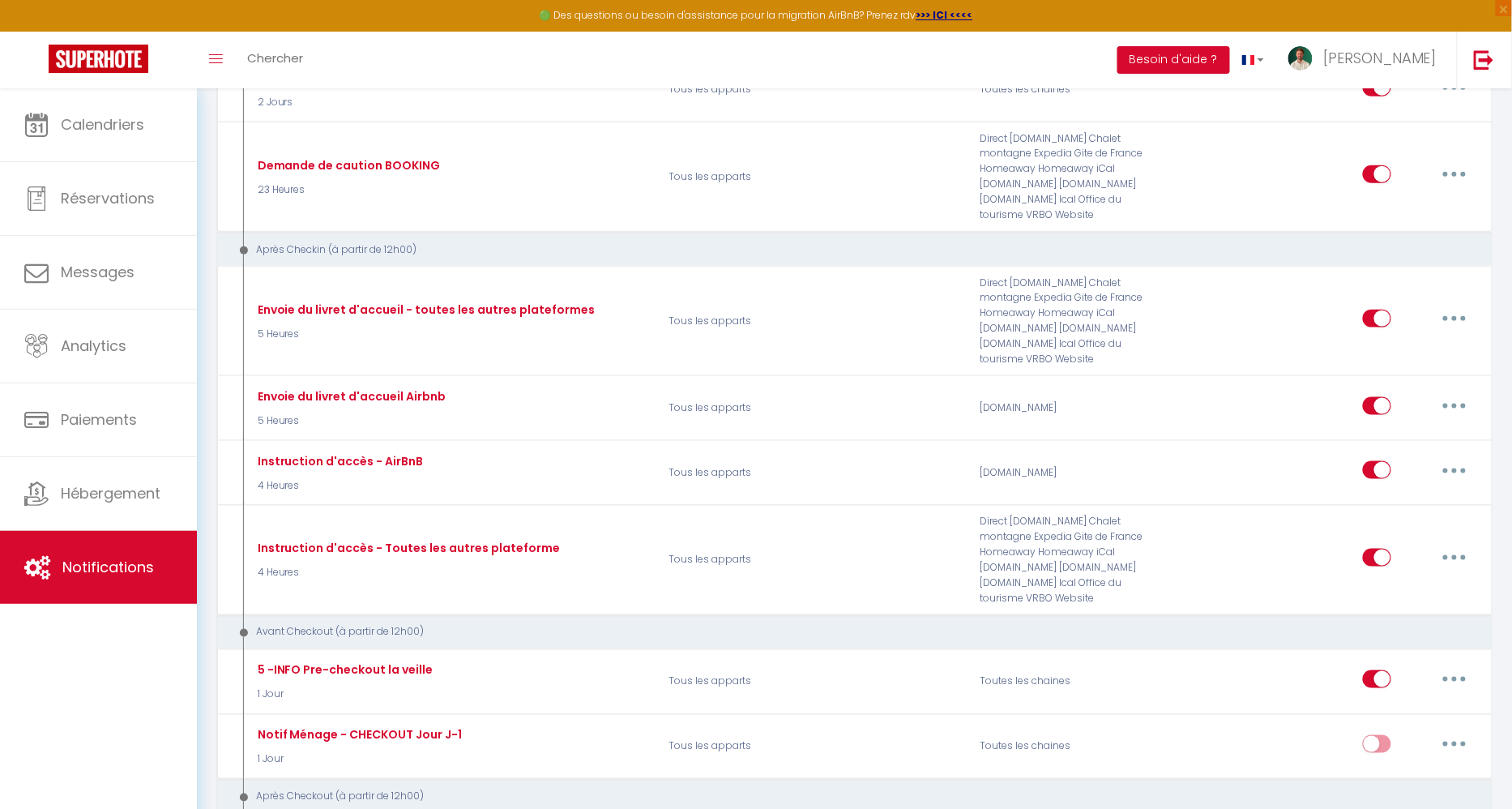
scroll to position [561, 0]
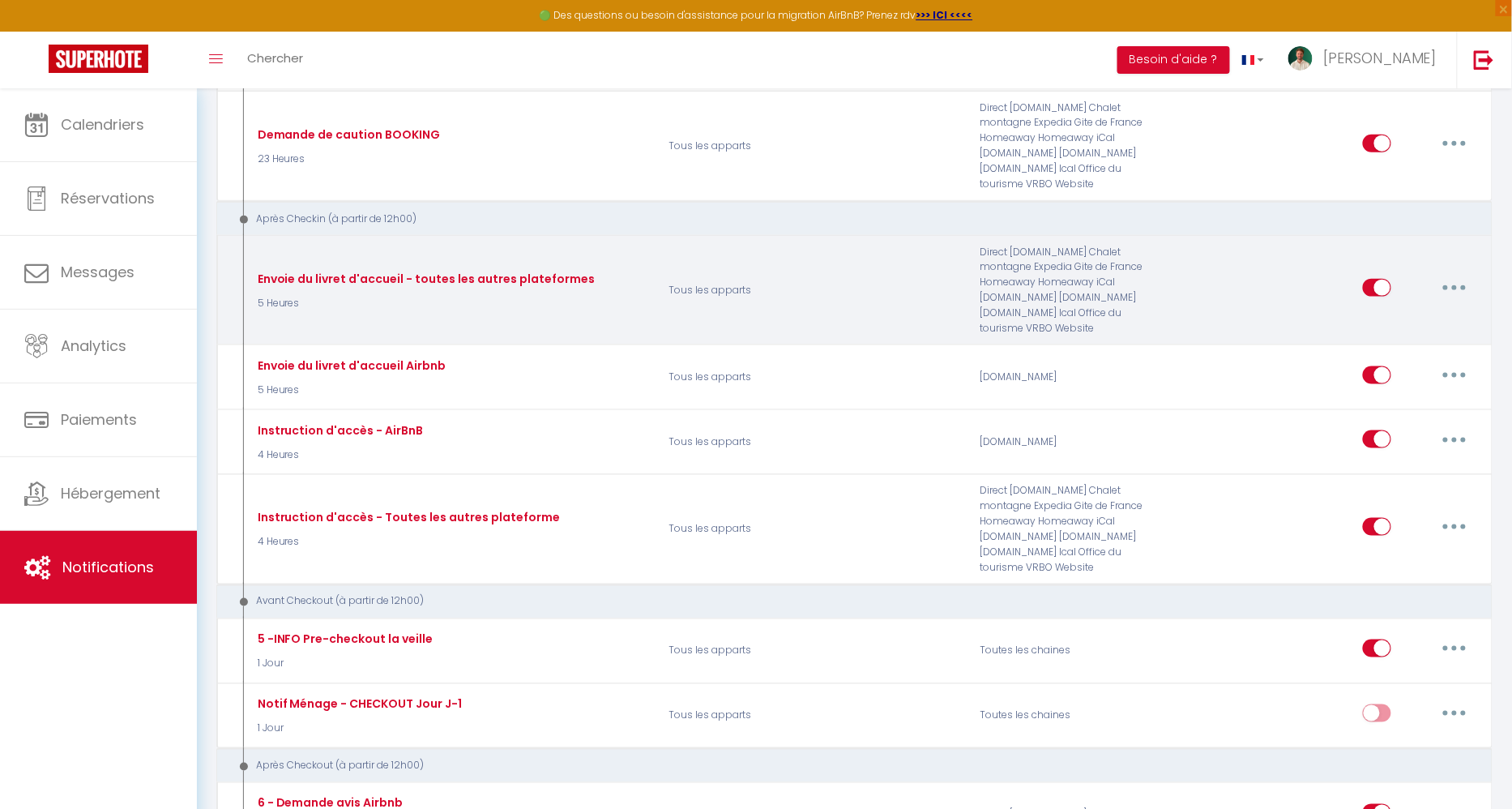
click at [1462, 275] on button "button" at bounding box center [1454, 288] width 45 height 26
click at [1421, 311] on link "Editer" at bounding box center [1411, 324] width 120 height 27
type input "Envoie du livret d'accueil - toutes les autres plateformes"
select select "3"
select select "5 Heures"
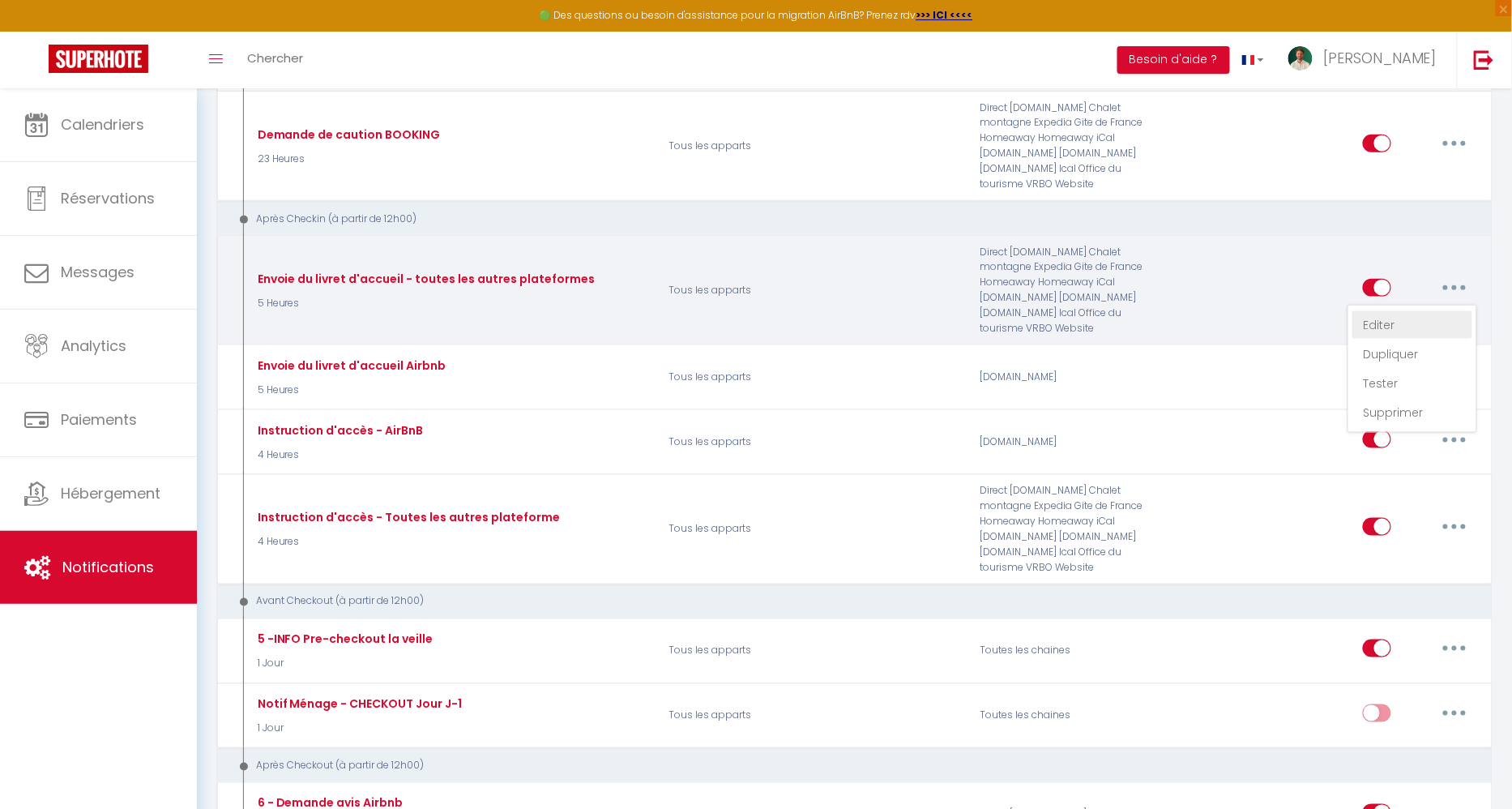
select select "if_deposit_is_paid"
checkbox input "true"
checkbox input "false"
type input "Accueil voyageurs [GUEST:FIRST_NAME]"
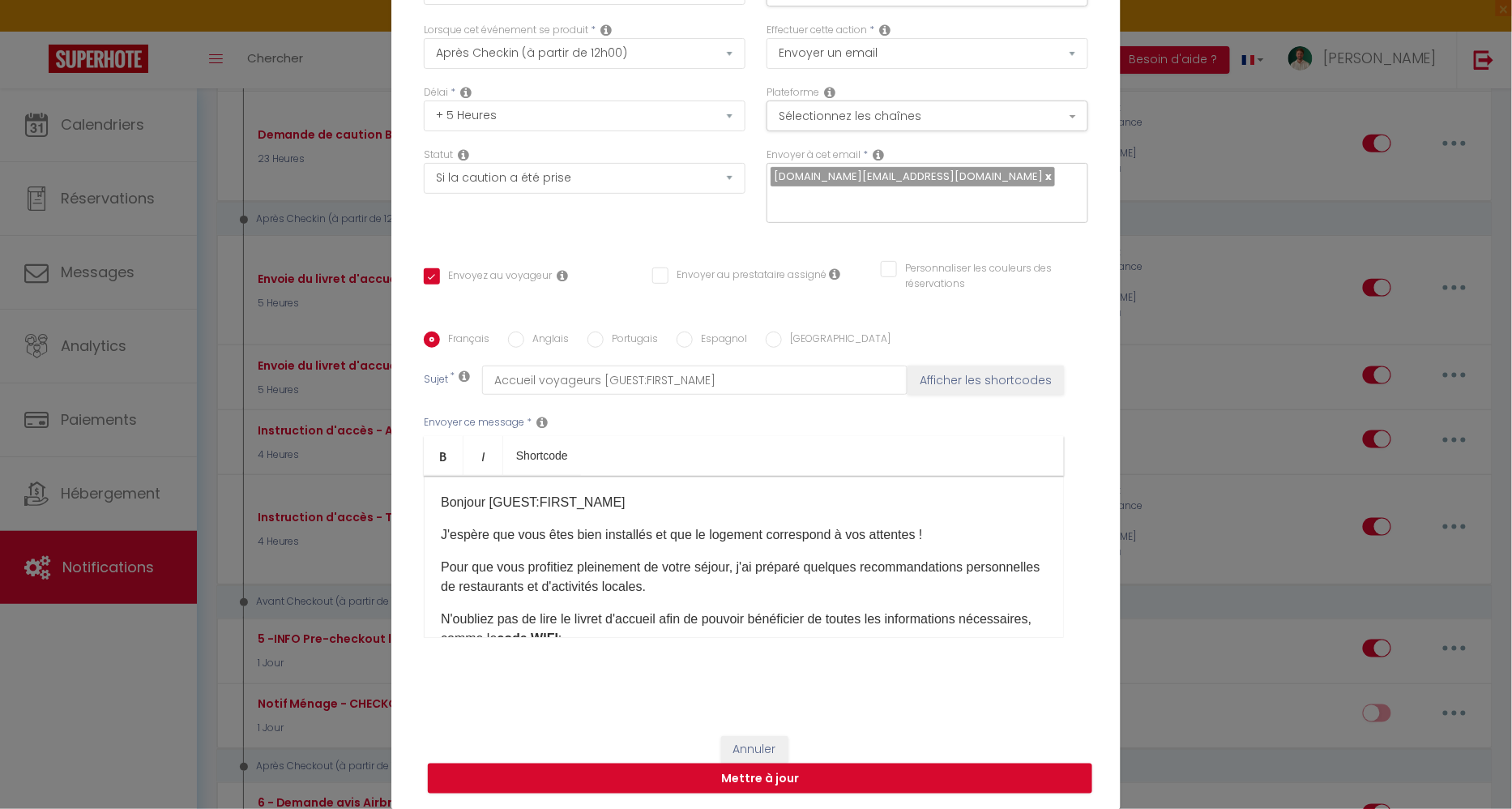
click at [852, 536] on p "J'espère que vous êtes bien installés et que le logement correspond à vos atten…" at bounding box center [744, 535] width 606 height 20
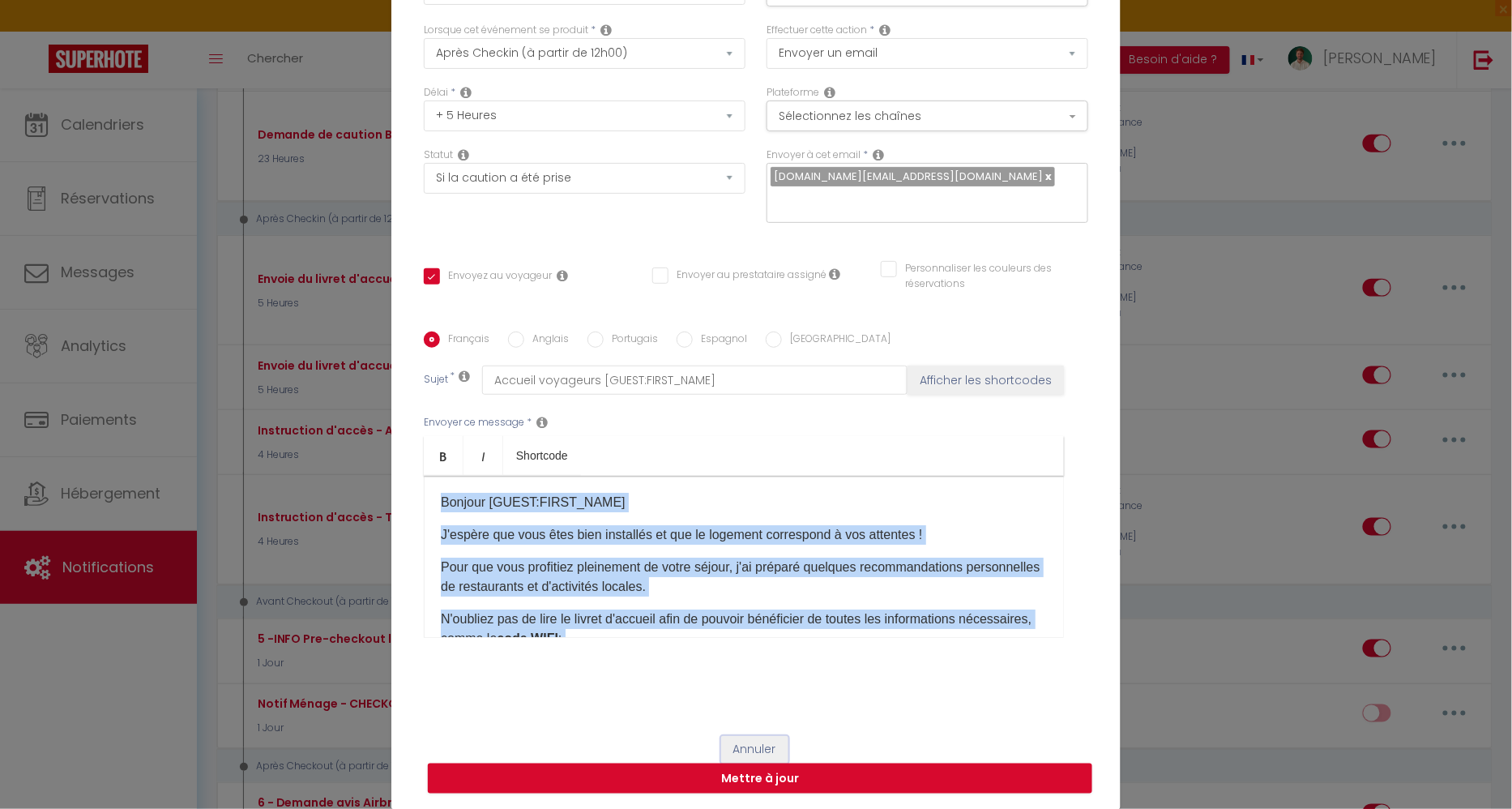
click at [744, 742] on button "Annuler" at bounding box center [754, 749] width 67 height 27
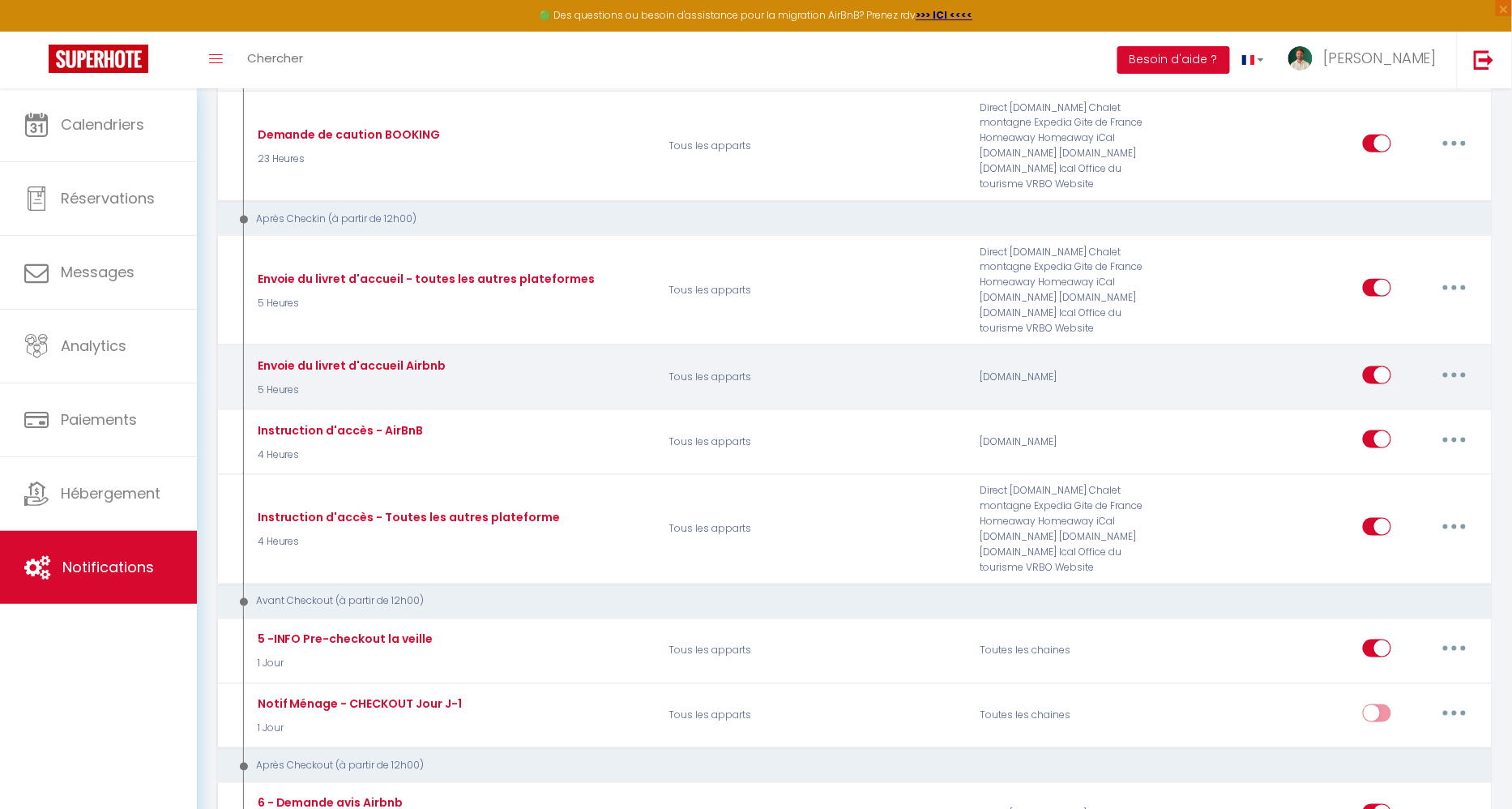
click at [1455, 373] on icon "button" at bounding box center [1454, 375] width 5 height 5
click at [1405, 397] on link "Editer" at bounding box center [1411, 411] width 120 height 27
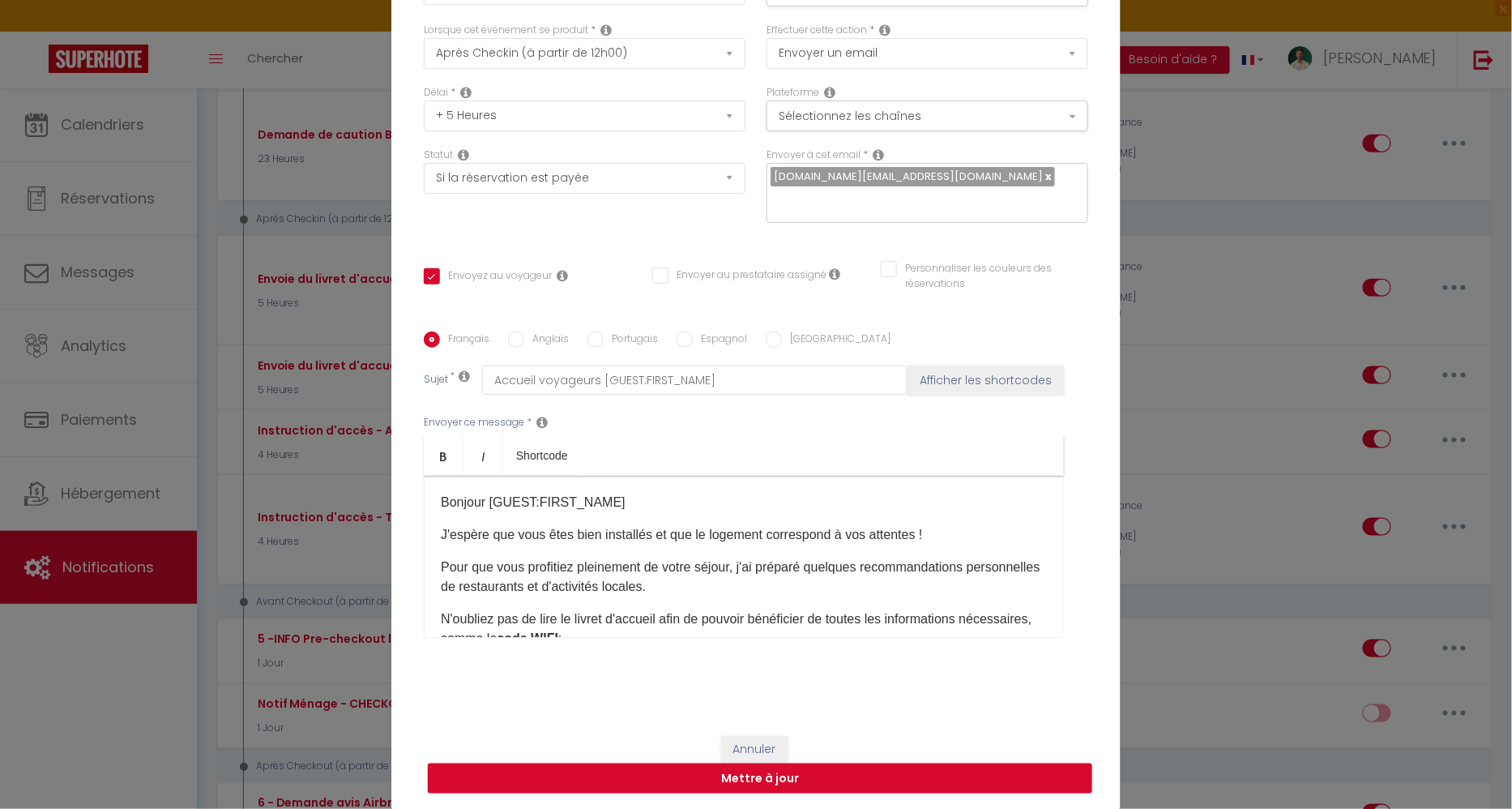
click at [912, 542] on p "J'espère que vous êtes bien installés et que le logement correspond à vos atten…" at bounding box center [744, 535] width 606 height 20
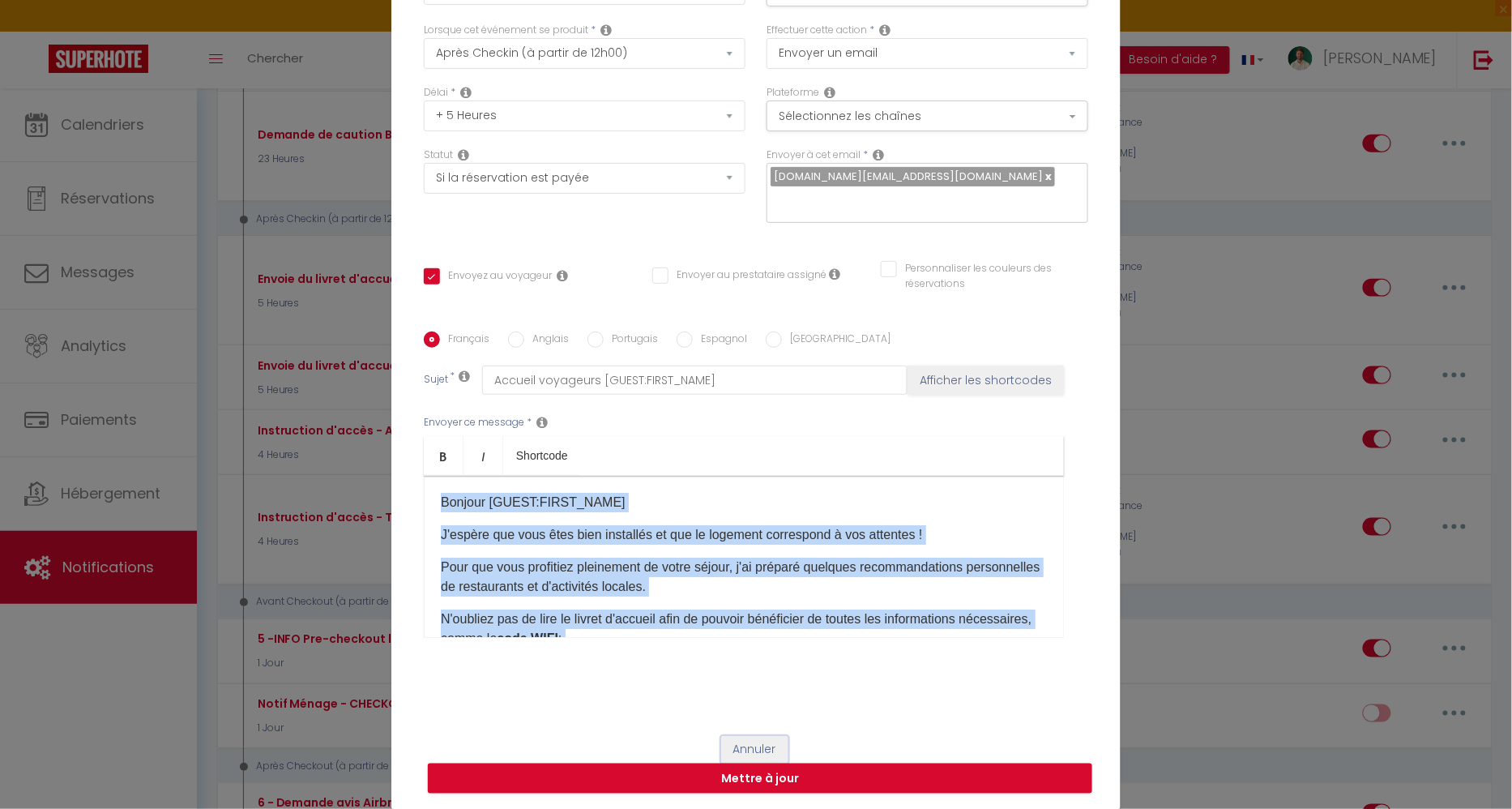
click at [771, 743] on button "Annuler" at bounding box center [754, 749] width 67 height 27
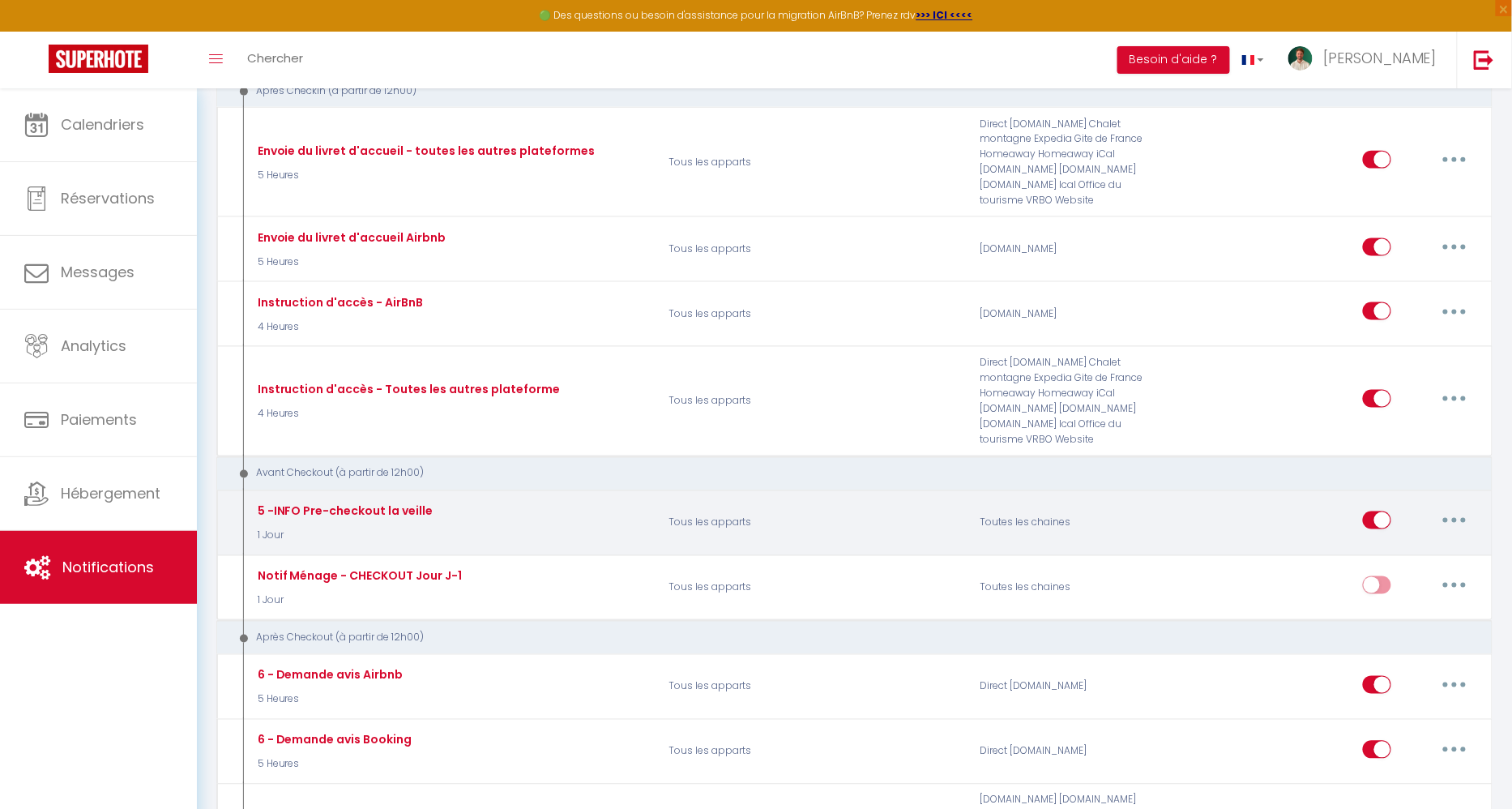
scroll to position [688, 0]
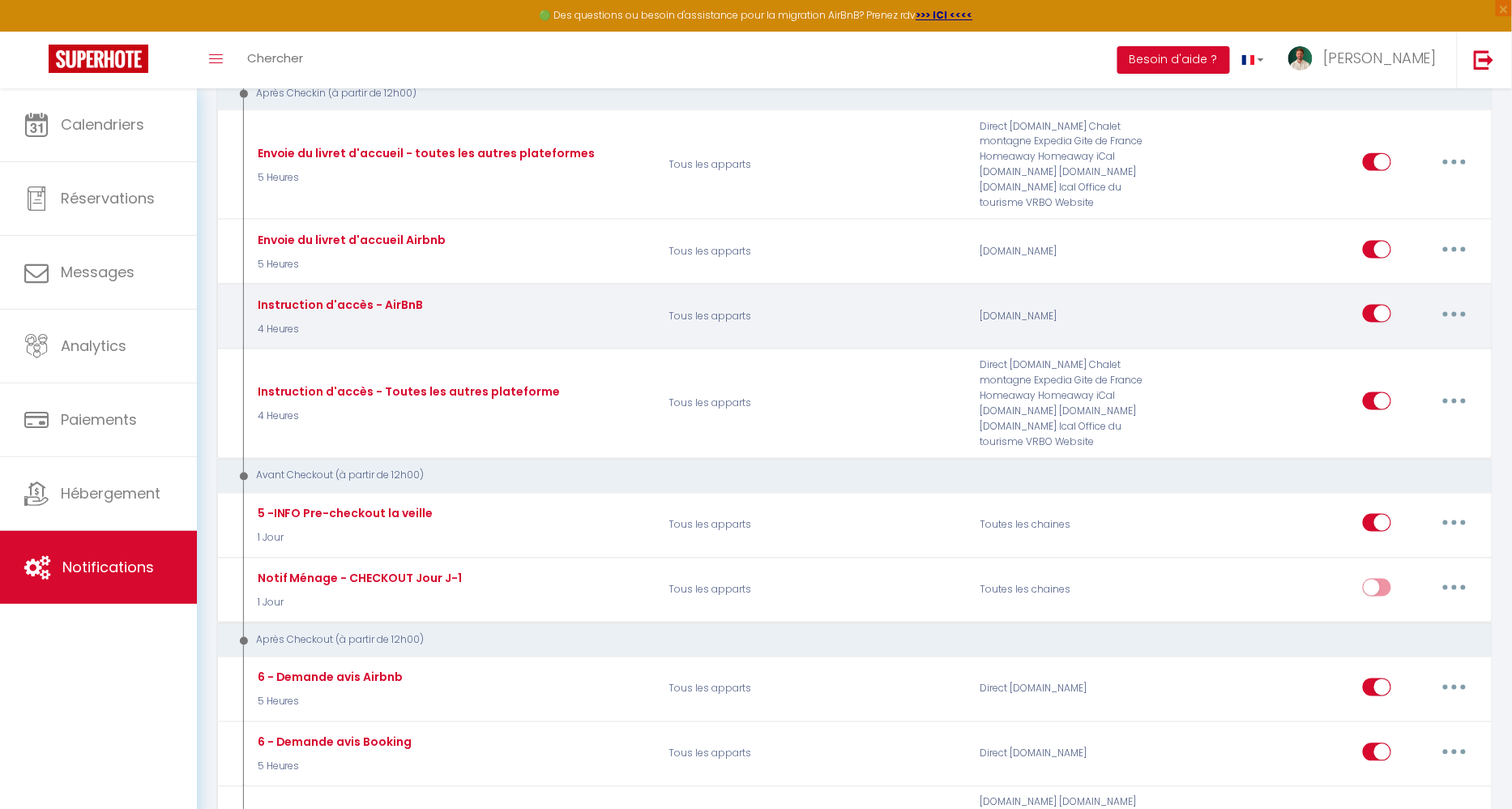
click at [1452, 300] on button "button" at bounding box center [1454, 314] width 45 height 26
click at [1407, 337] on link "Editer" at bounding box center [1411, 350] width 120 height 27
type input "Instruction d'accès - AirBnB"
select select "4 Heures"
checkbox input "true"
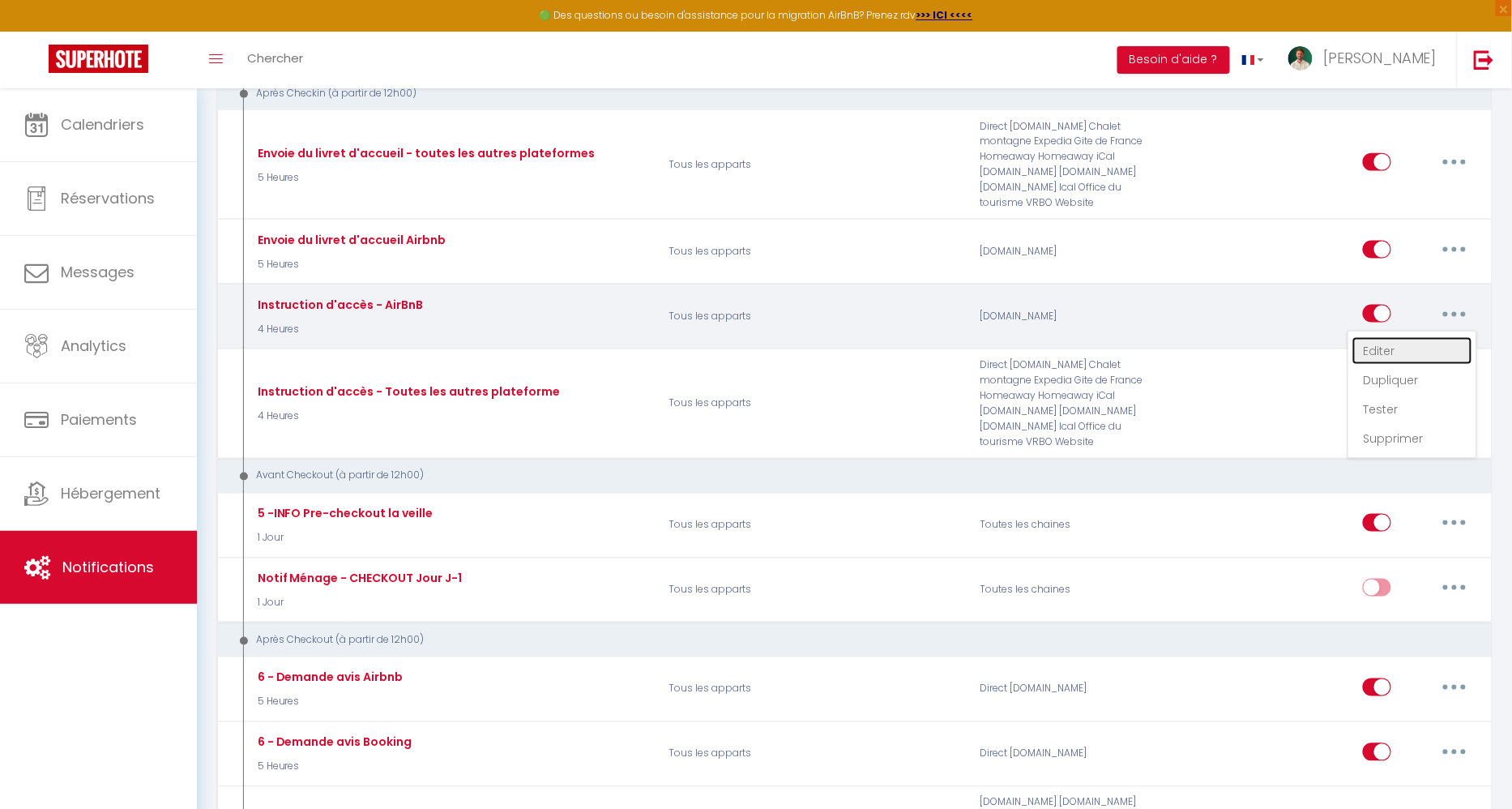
checkbox input "false"
type input "Bienvenue et informations pour votre arrivée chez [RENTAL:NAME]"
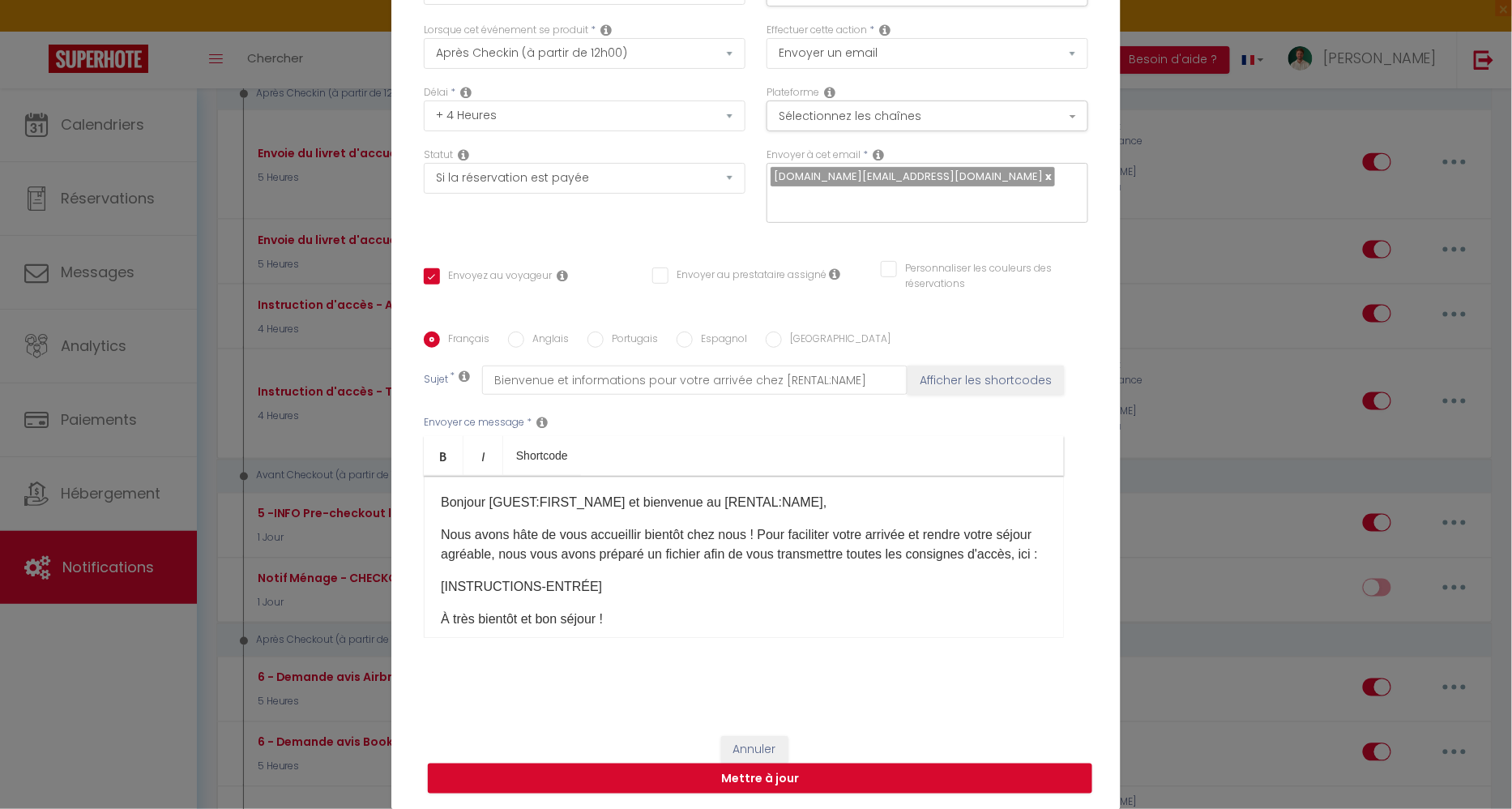
click at [939, 530] on p "Nous avons hâte de vous accueillir bientôt chez nous ! Pour faciliter votre arr…" at bounding box center [744, 544] width 606 height 39
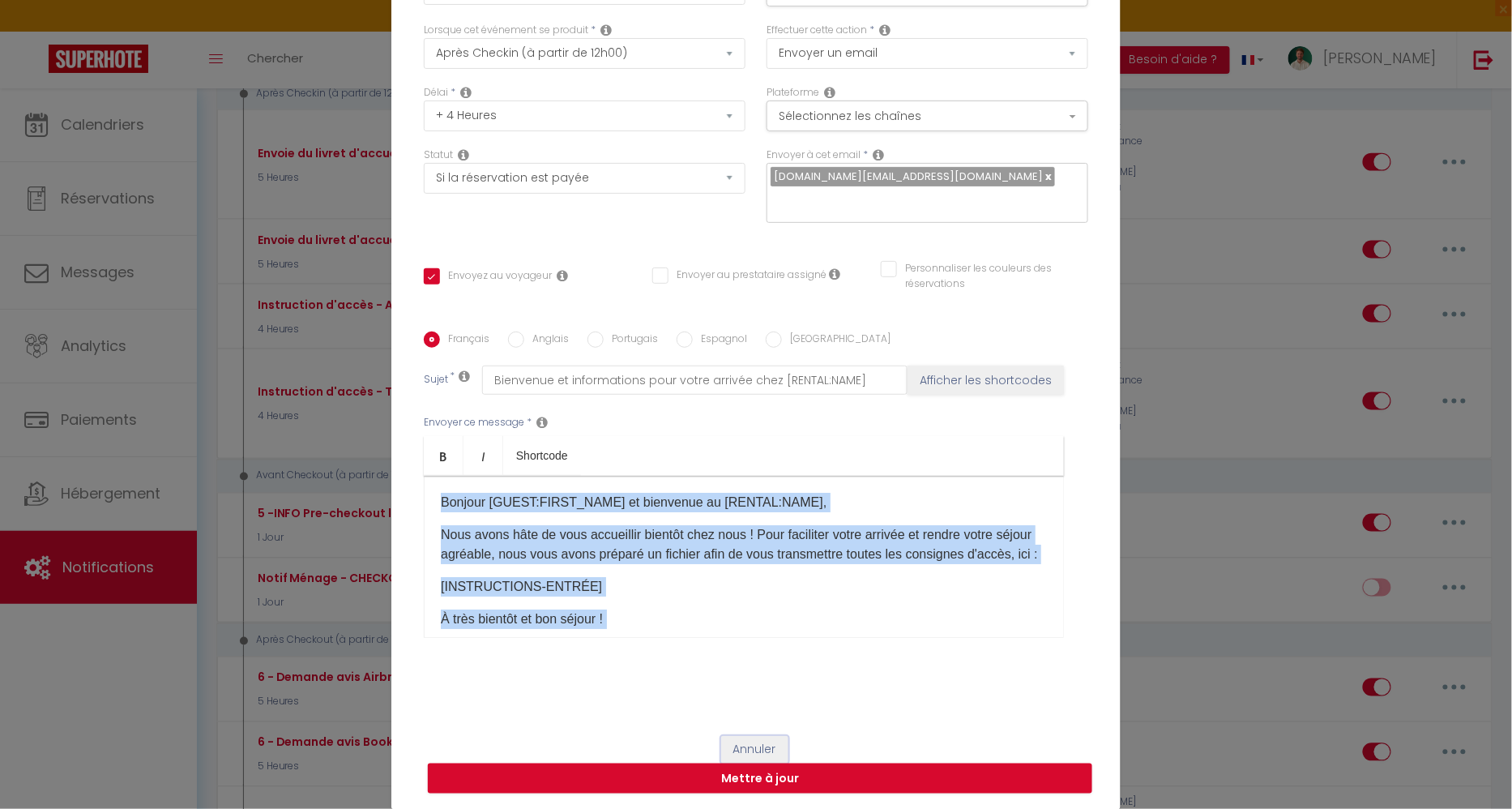
click at [765, 739] on button "Annuler" at bounding box center [754, 749] width 67 height 27
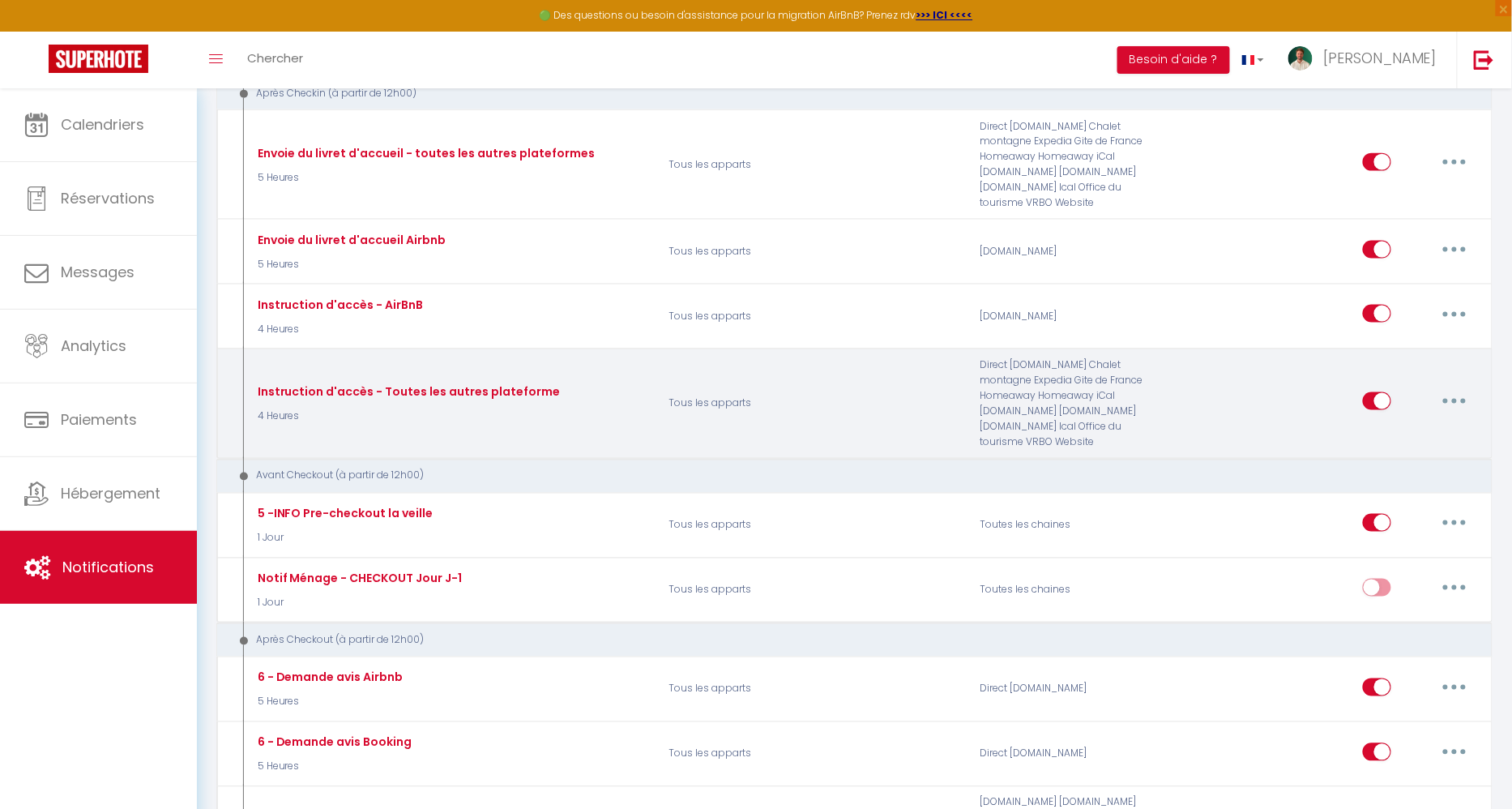
click at [1455, 388] on button "button" at bounding box center [1454, 401] width 45 height 26
click at [1413, 424] on link "Editer" at bounding box center [1411, 437] width 120 height 27
type input "Instruction d'accès - Toutes les autres plateforme"
select select "if_deposit_is_paid"
checkbox input "true"
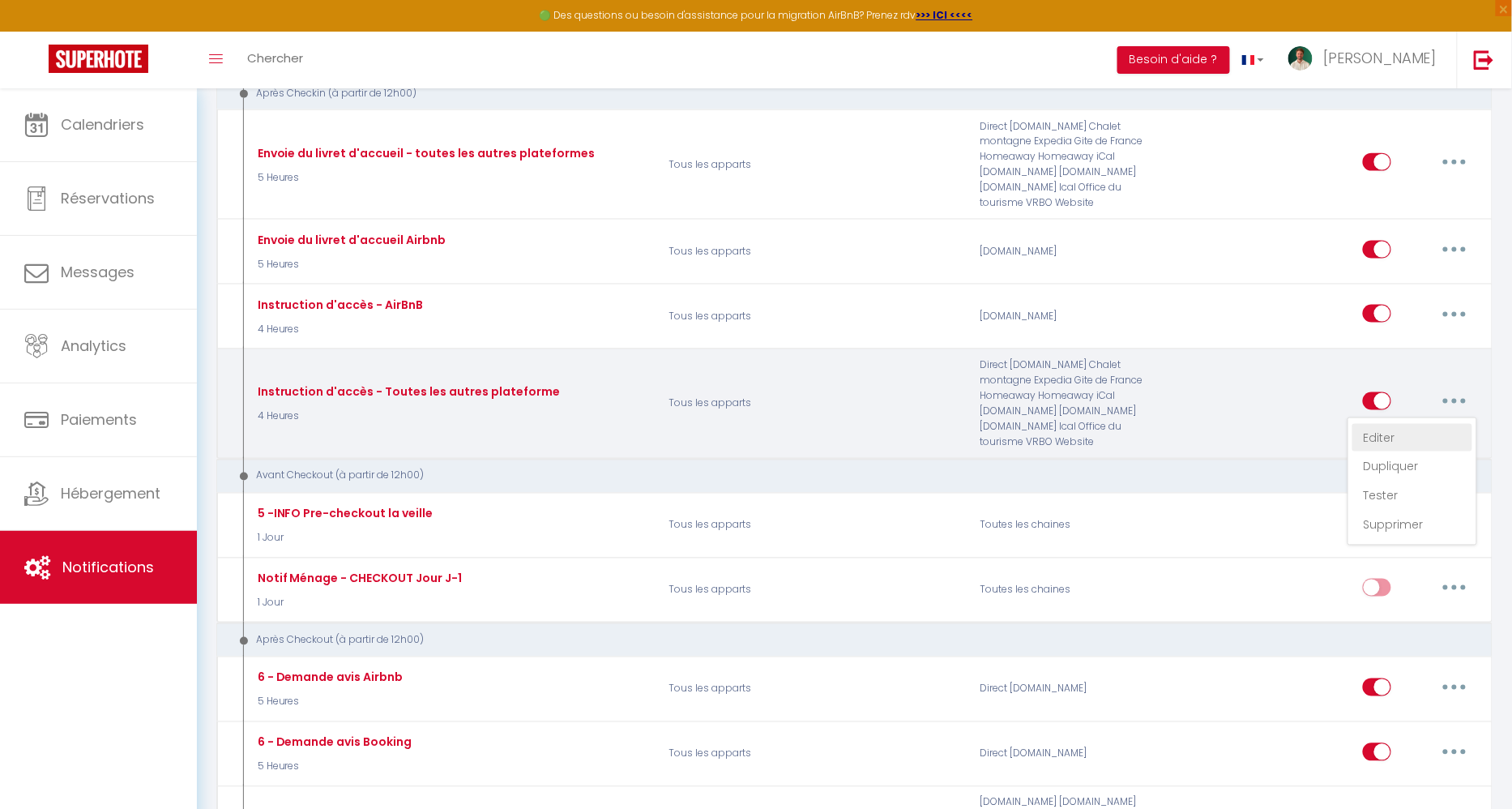
checkbox input "false"
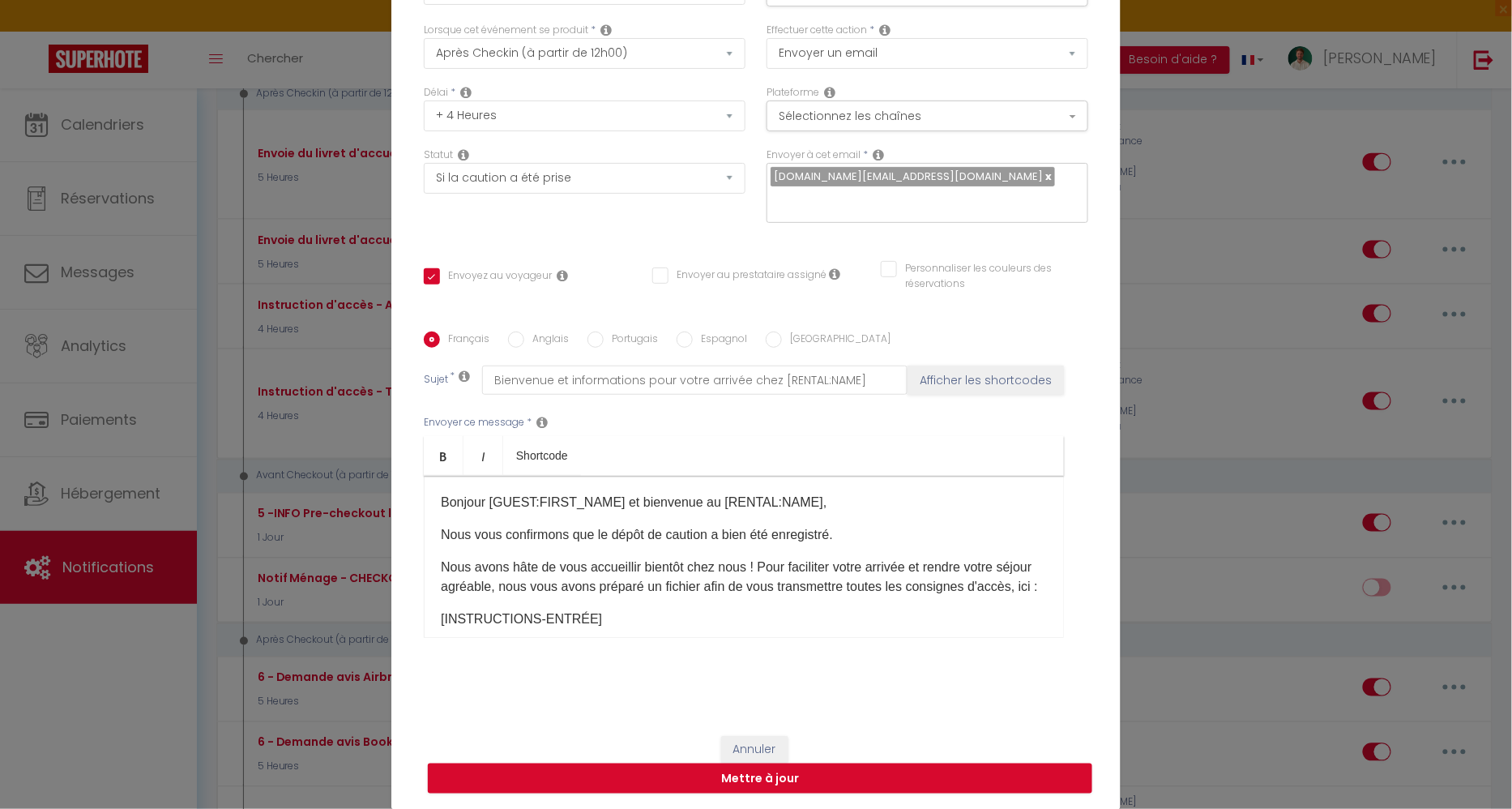
click at [842, 509] on p "Bonjour [GUEST:FIRST_NAME]​ et bienvenue au [RENTAL:NAME]," at bounding box center [744, 502] width 606 height 20
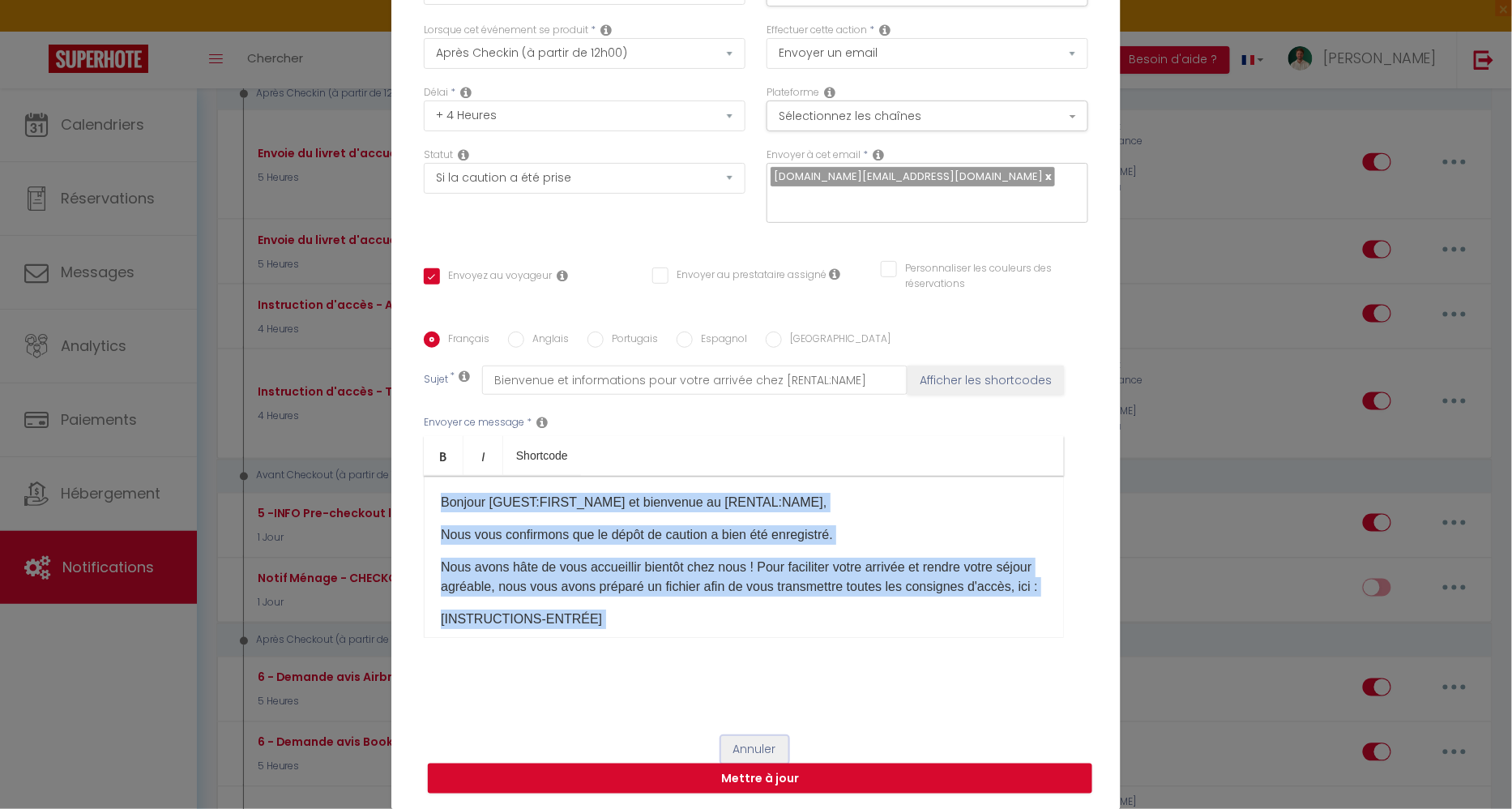
click at [753, 737] on button "Annuler" at bounding box center [754, 749] width 67 height 27
type input "Instruction d'accès - Toutes les autres plateforme"
checkbox input "true"
checkbox input "false"
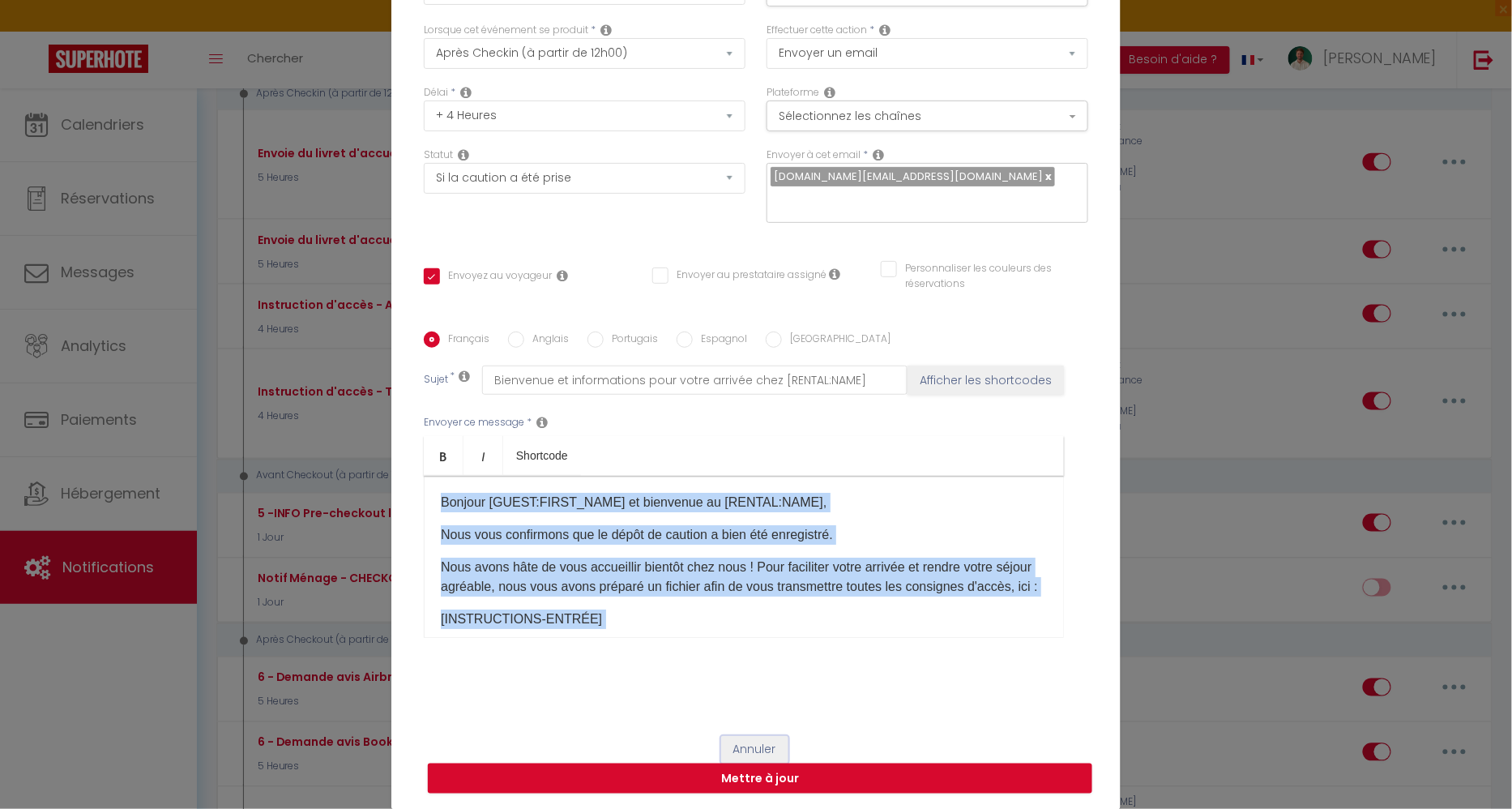
radio input "true"
type input "Bienvenue et informations pour votre arrivée chez [RENTAL:NAME]"
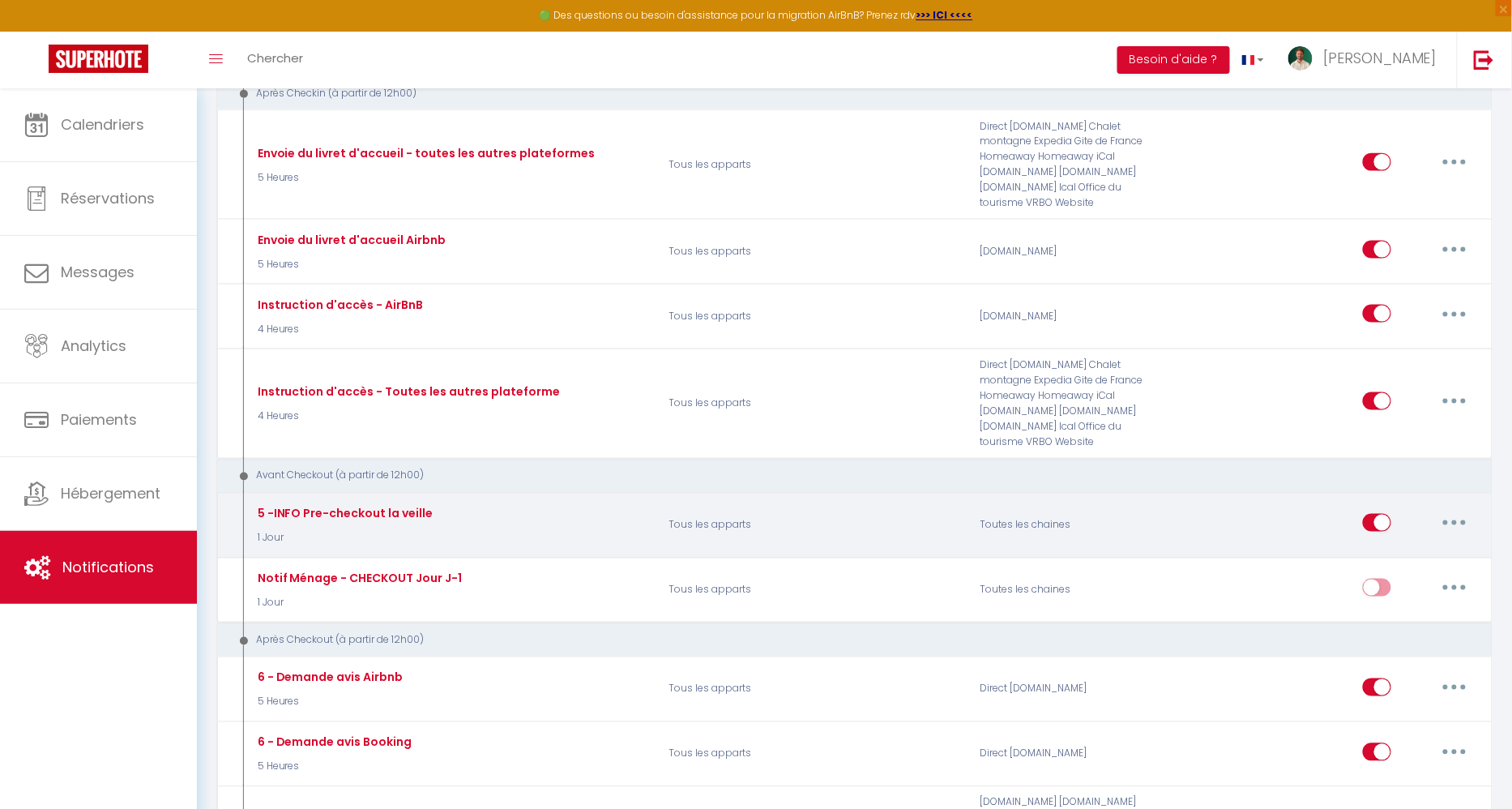
click at [1447, 510] on button "button" at bounding box center [1454, 523] width 45 height 26
click at [1409, 546] on link "Editer" at bounding box center [1411, 559] width 120 height 27
type input "5 -INFO Pre-checkout la veille"
select select "1 Jour"
select select "if_booking_is_paid"
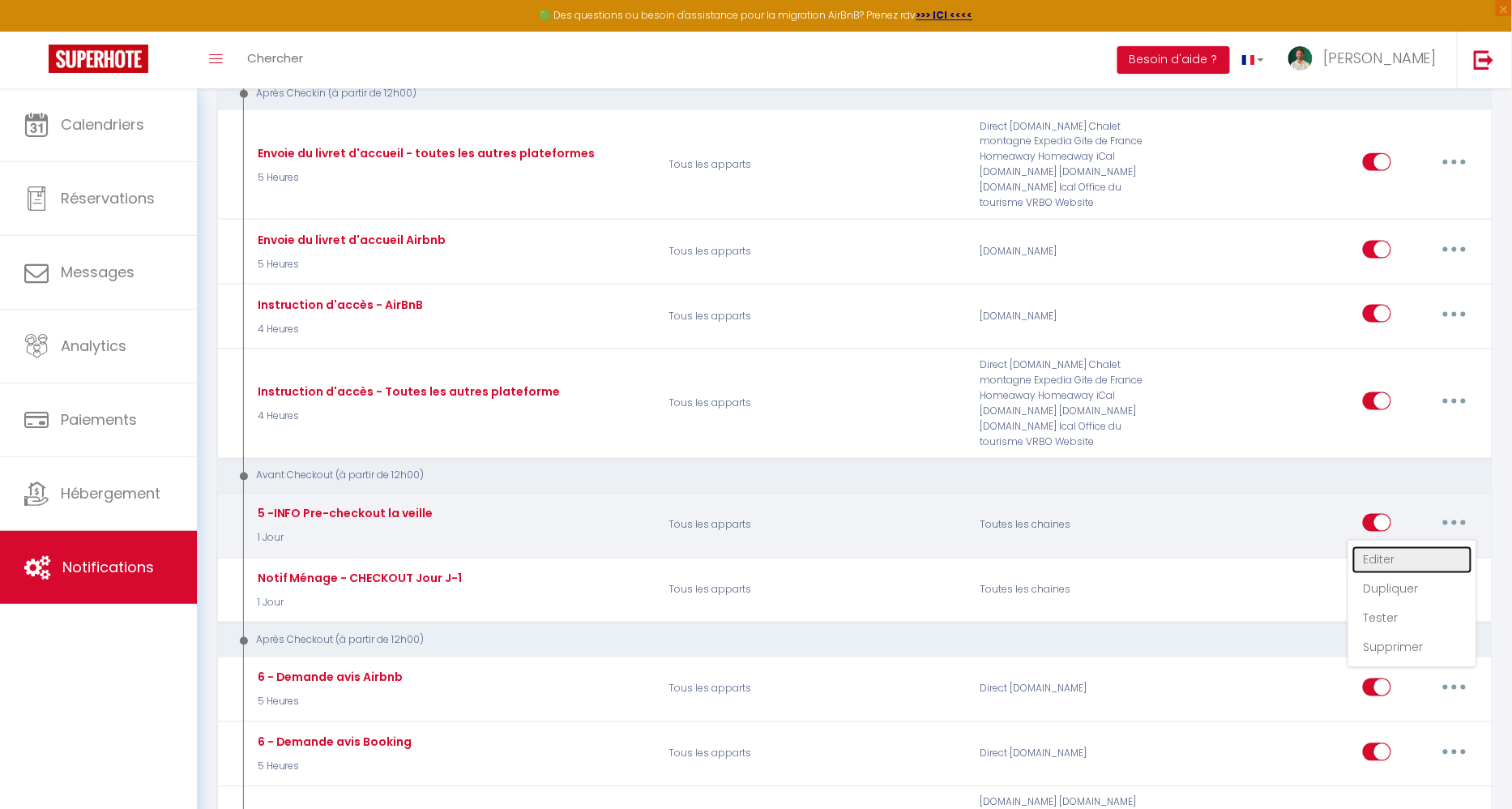
checkbox input "true"
checkbox input "false"
type input "Procédure pour votre départ - [RENTAL:NAME] - [GUEST:FIRST_NAME] [GUEST:NAME]"
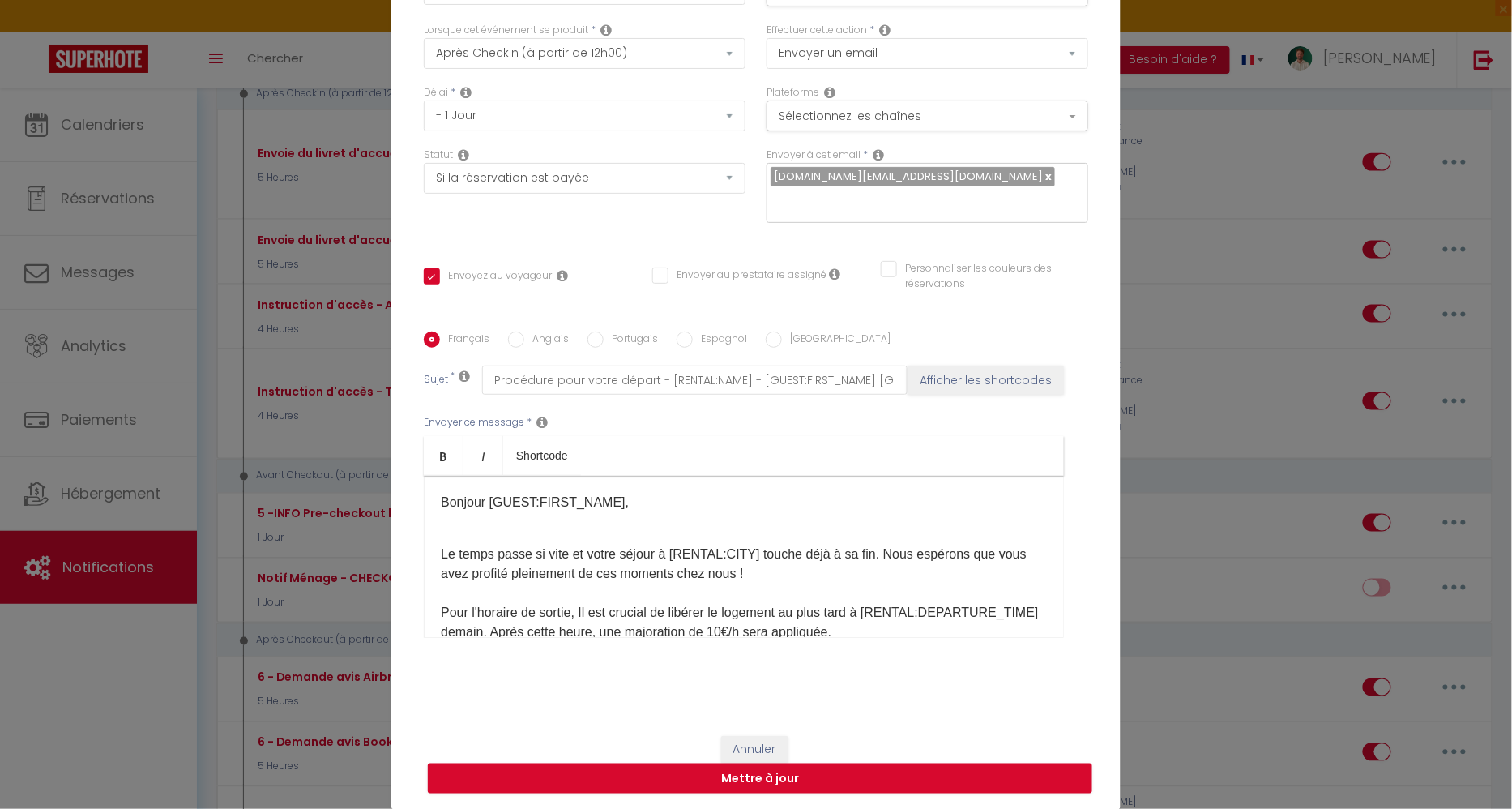
click at [847, 553] on p "Le temps passe si vite et votre séjour à [RENTAL:CITY]​ touche déjà à sa fin. N…" at bounding box center [744, 584] width 606 height 117
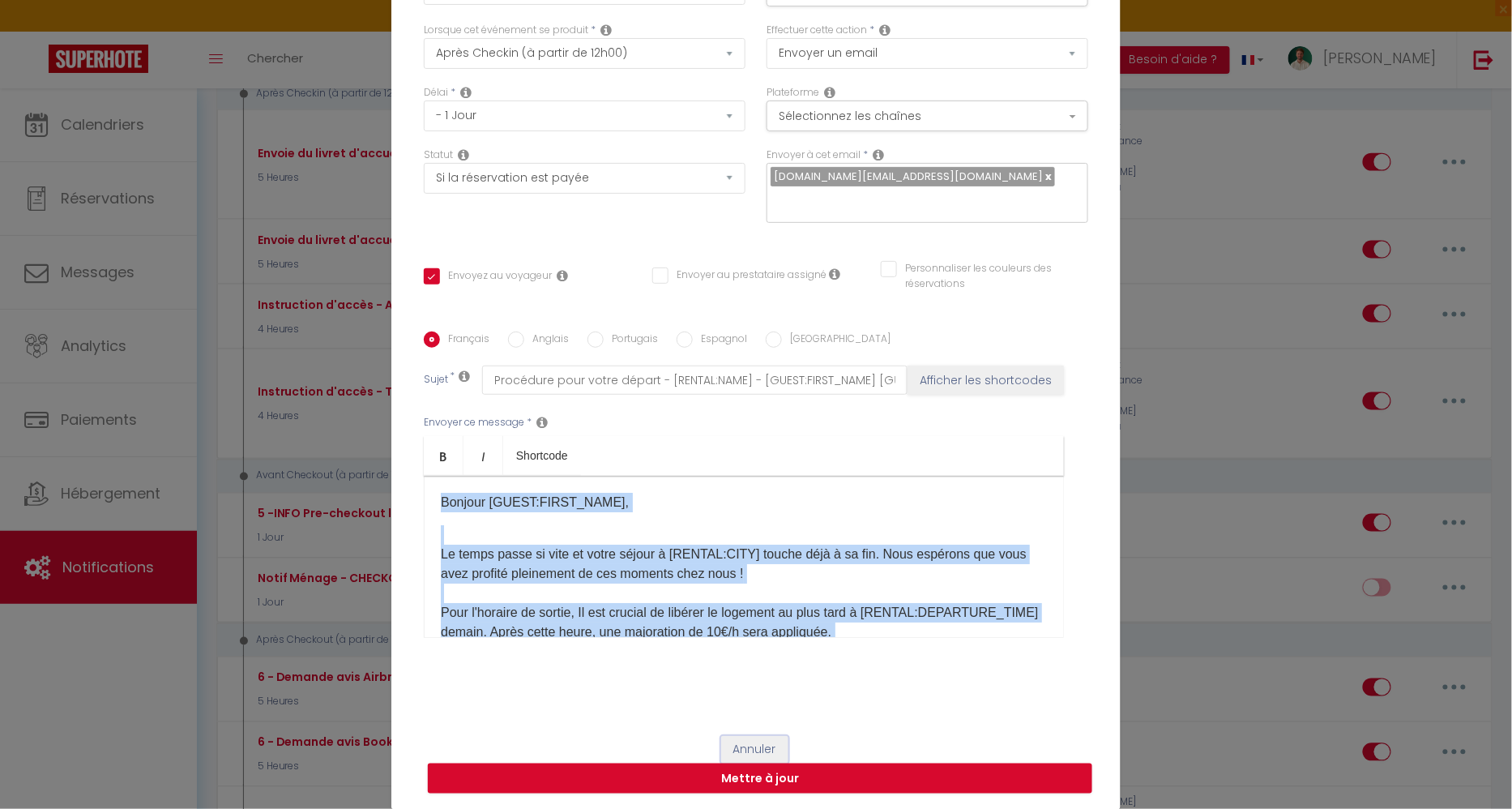
click at [769, 741] on button "Annuler" at bounding box center [754, 749] width 67 height 27
type input "5 -INFO Pre-checkout la veille"
checkbox input "true"
checkbox input "false"
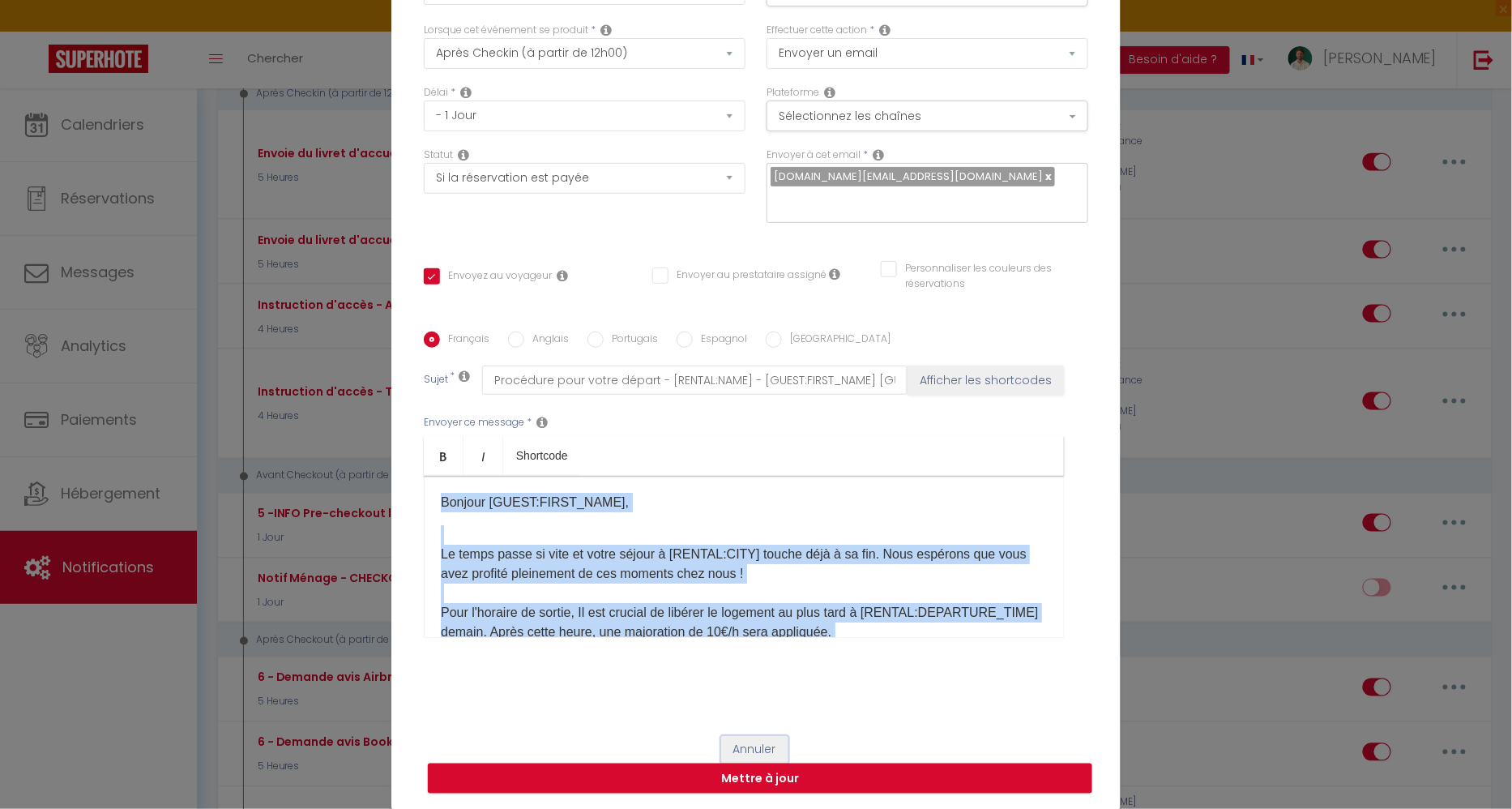
radio input "true"
type input "Procédure pour votre départ - [RENTAL:NAME] - [GUEST:FIRST_NAME] [GUEST:NAME]"
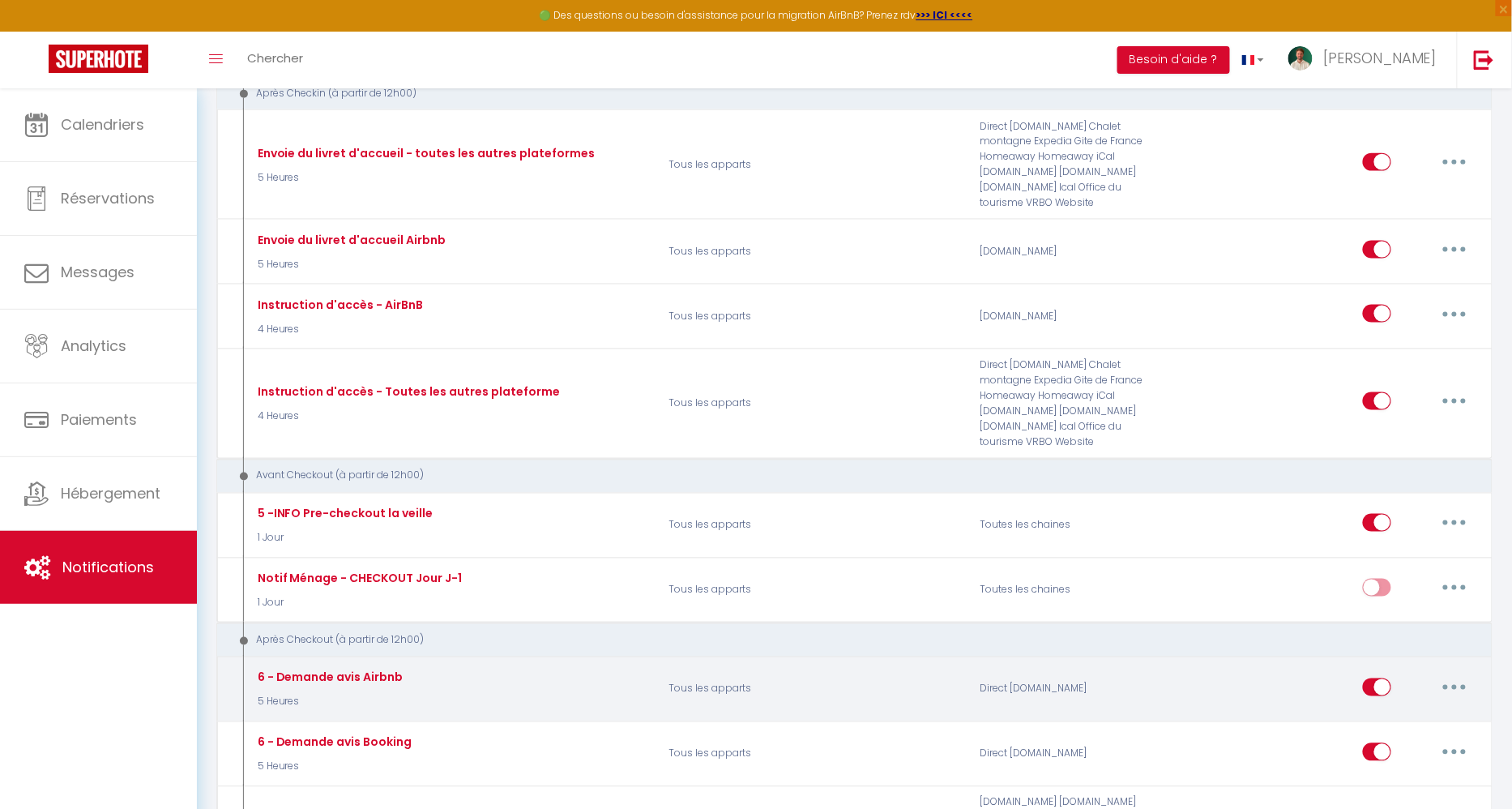
click at [1472, 674] on button "button" at bounding box center [1454, 688] width 45 height 26
click at [1370, 710] on link "Editer" at bounding box center [1411, 723] width 120 height 27
type input "6 - Demande avis Airbnb"
select select "5"
select select "5 Heures"
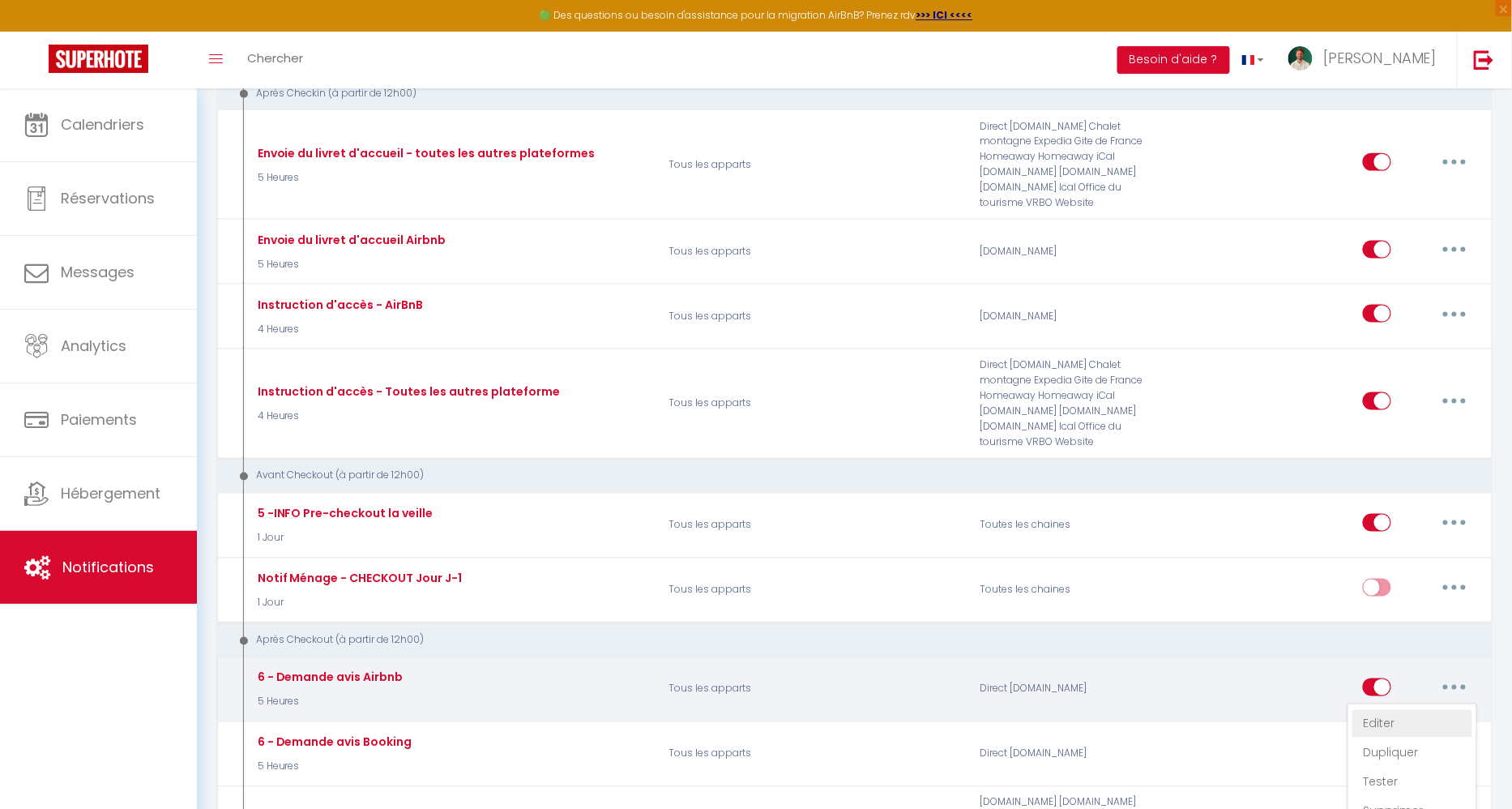
select select
checkbox input "true"
checkbox input "false"
type input "[GUEST:FIRST_NAME], Merci pour votre venue à [RENTAL:CITY] !"
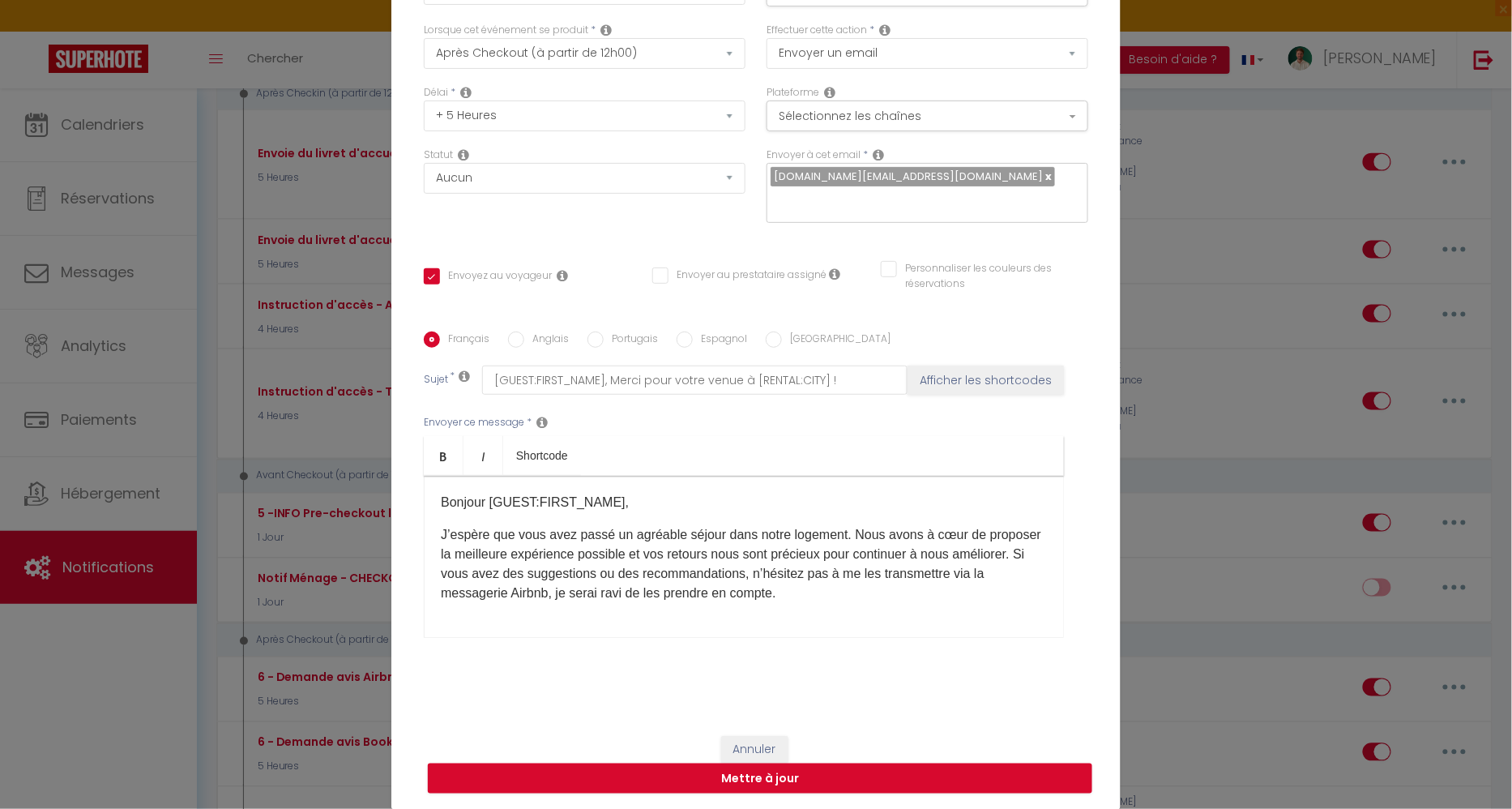
click at [886, 601] on div "Bonjour [GUEST:FIRST_NAME], J’espère que vous avez passé un agréable séjour dan…" at bounding box center [744, 557] width 640 height 162
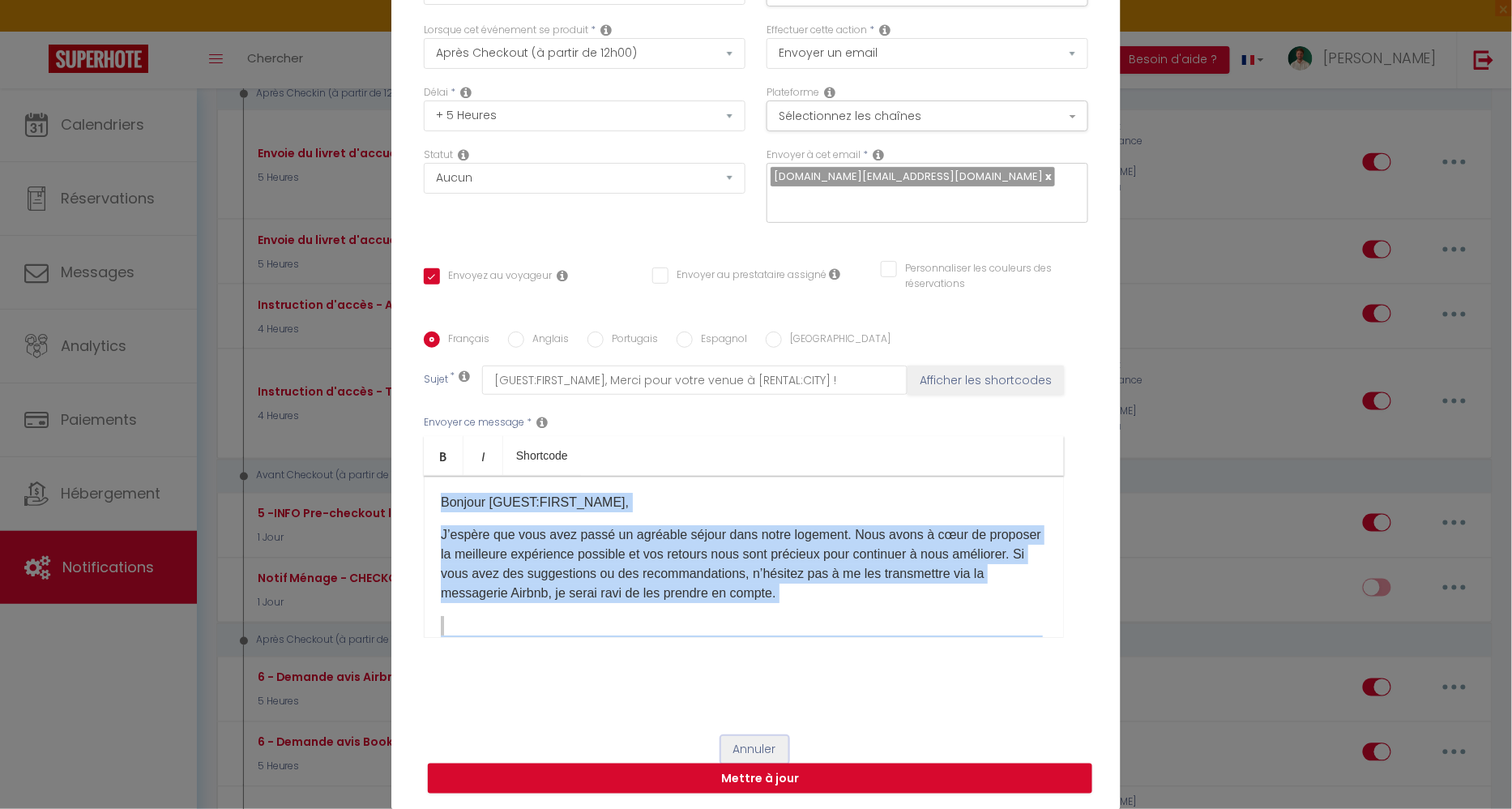
click at [760, 741] on button "Annuler" at bounding box center [754, 749] width 67 height 27
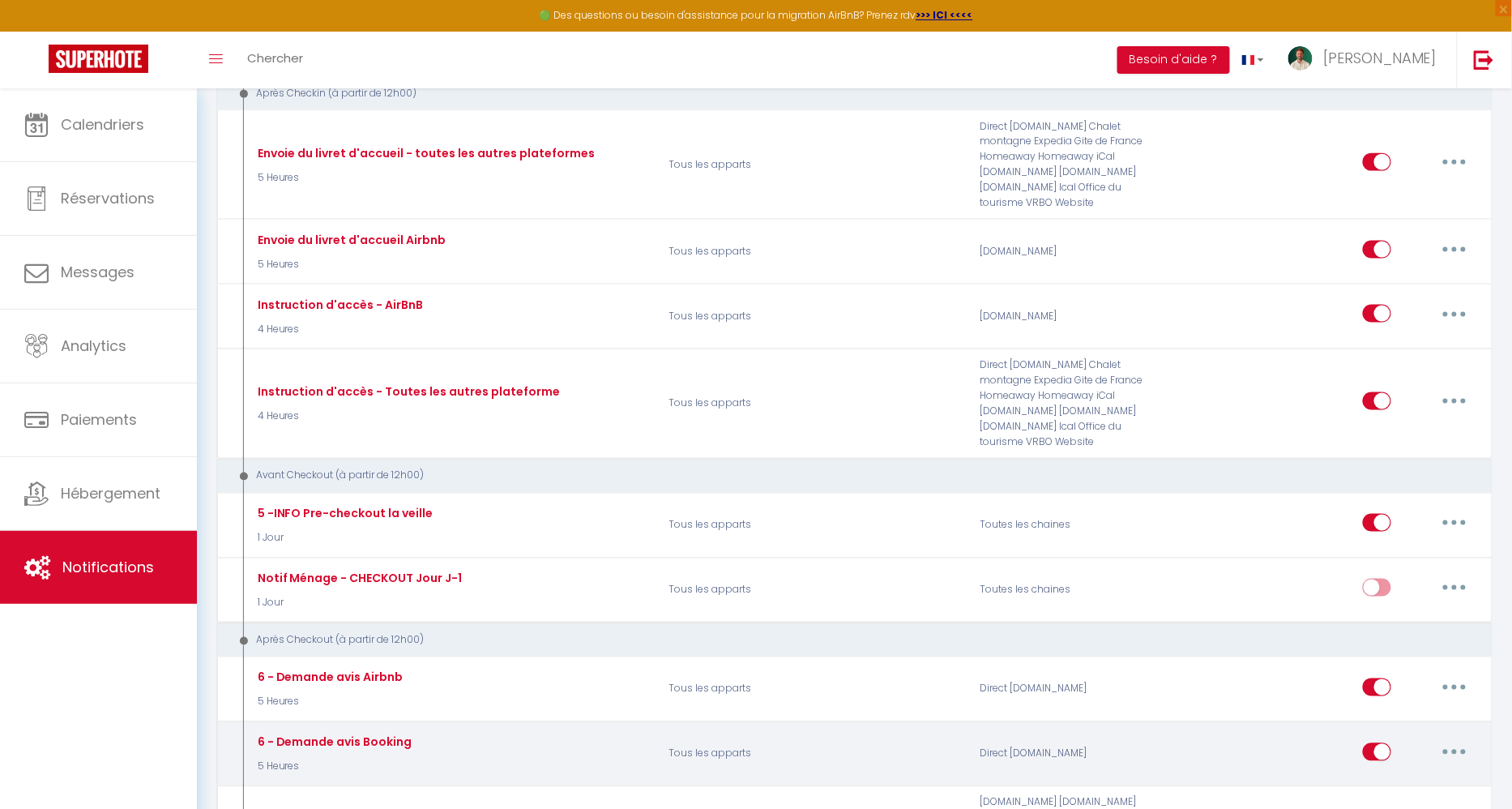
click at [1455, 750] on icon "button" at bounding box center [1454, 752] width 5 height 5
click at [1405, 775] on link "Editer" at bounding box center [1411, 788] width 120 height 27
type input "6 - Demande avis Booking"
select select "if_deposit_is_paid"
checkbox input "true"
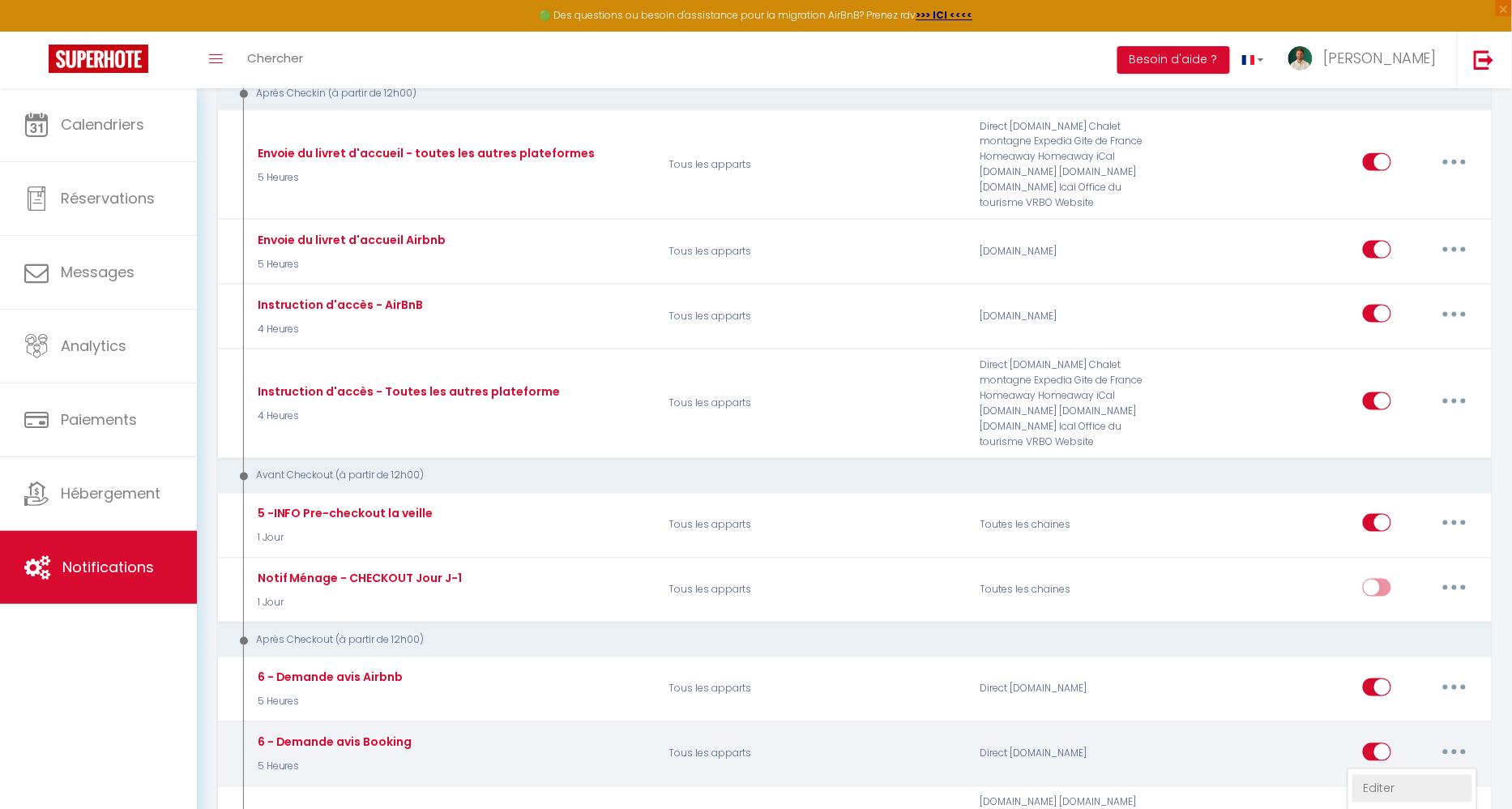
checkbox input "false"
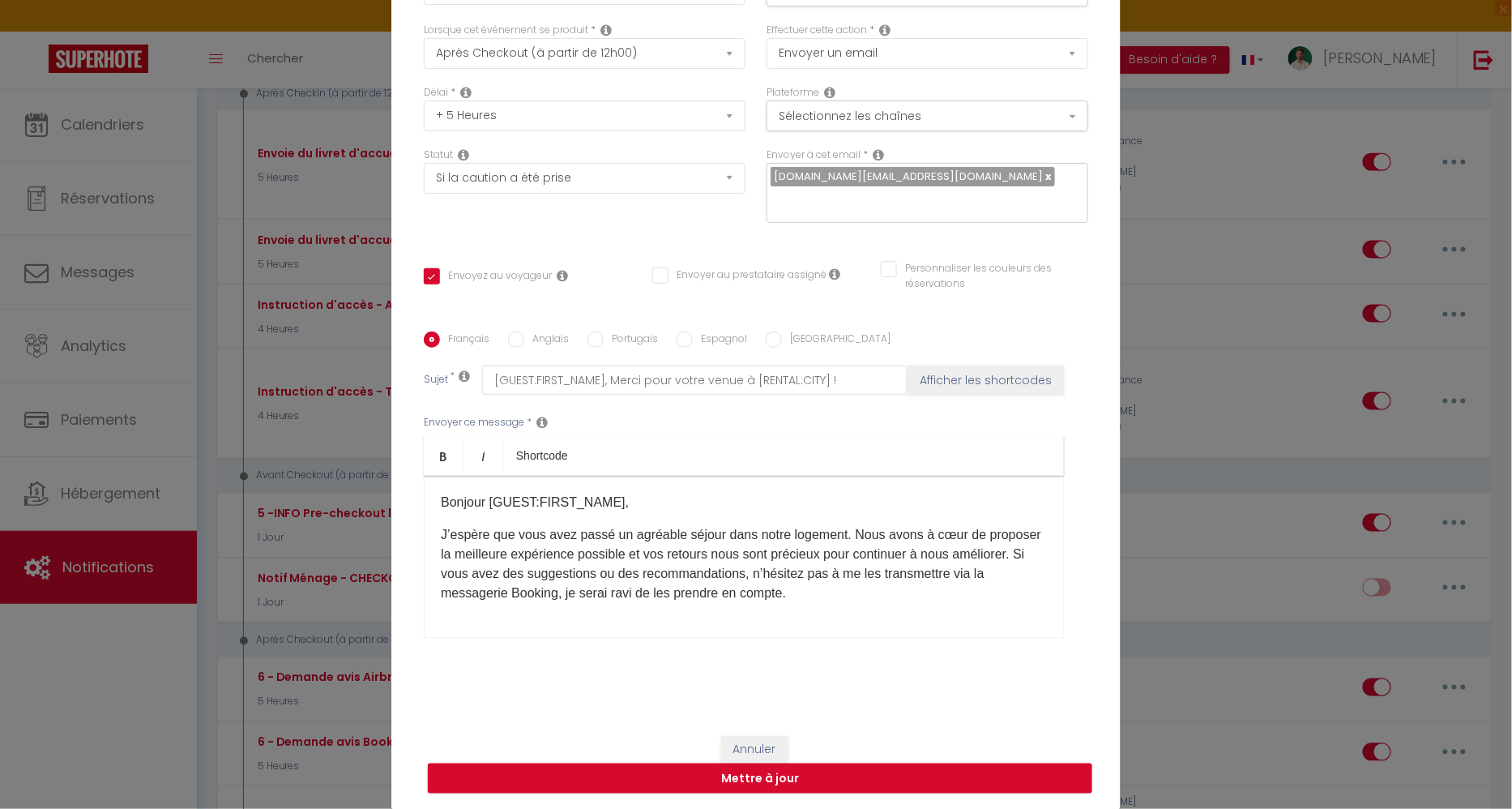
click at [925, 520] on div "Bonjour [GUEST:FIRST_NAME], J’espère que vous avez passé un agréable séjour dan…" at bounding box center [744, 557] width 640 height 162
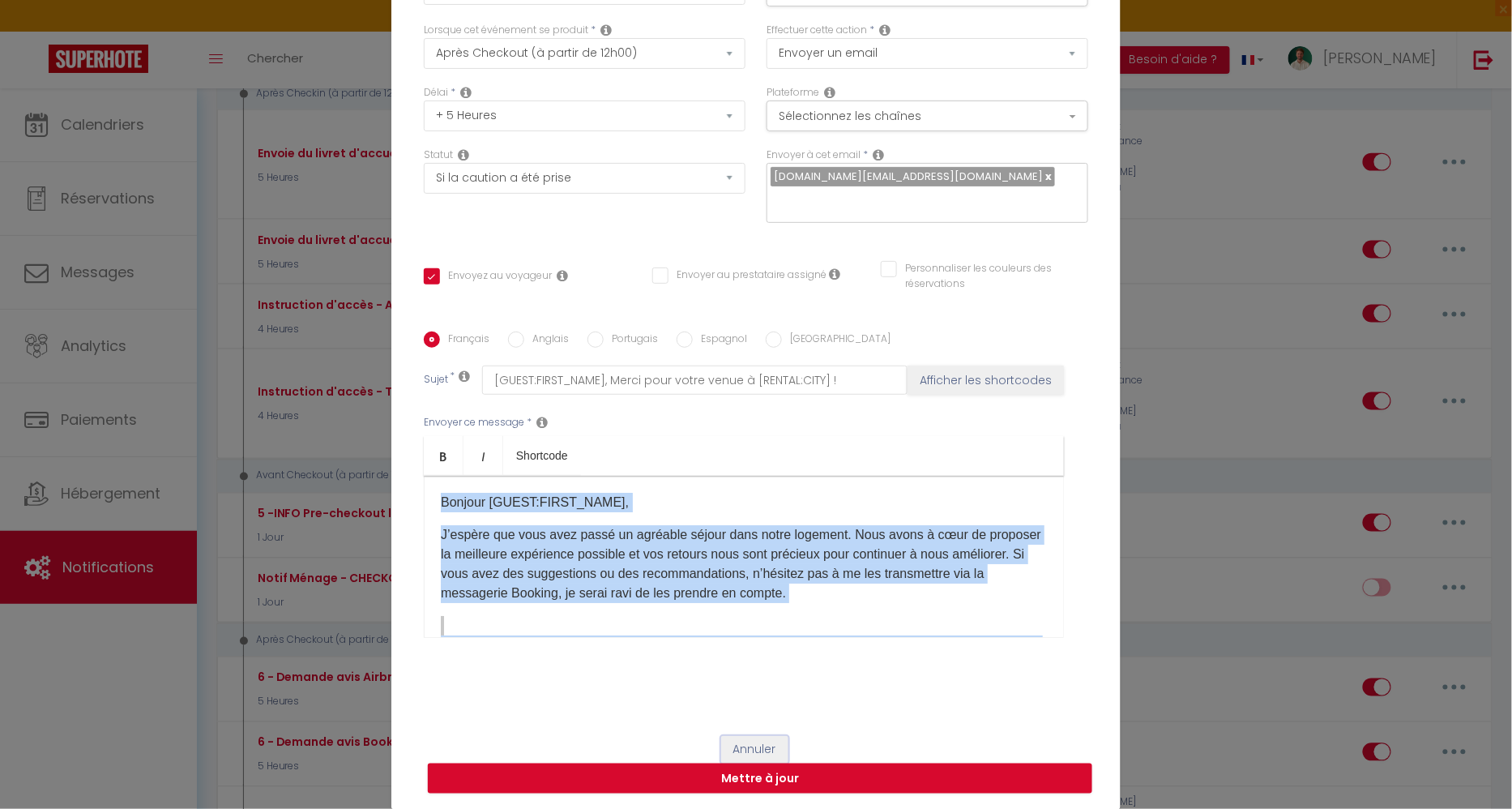
click at [766, 746] on button "Annuler" at bounding box center [754, 749] width 67 height 27
type input "6 - Demande avis Booking"
checkbox input "true"
checkbox input "false"
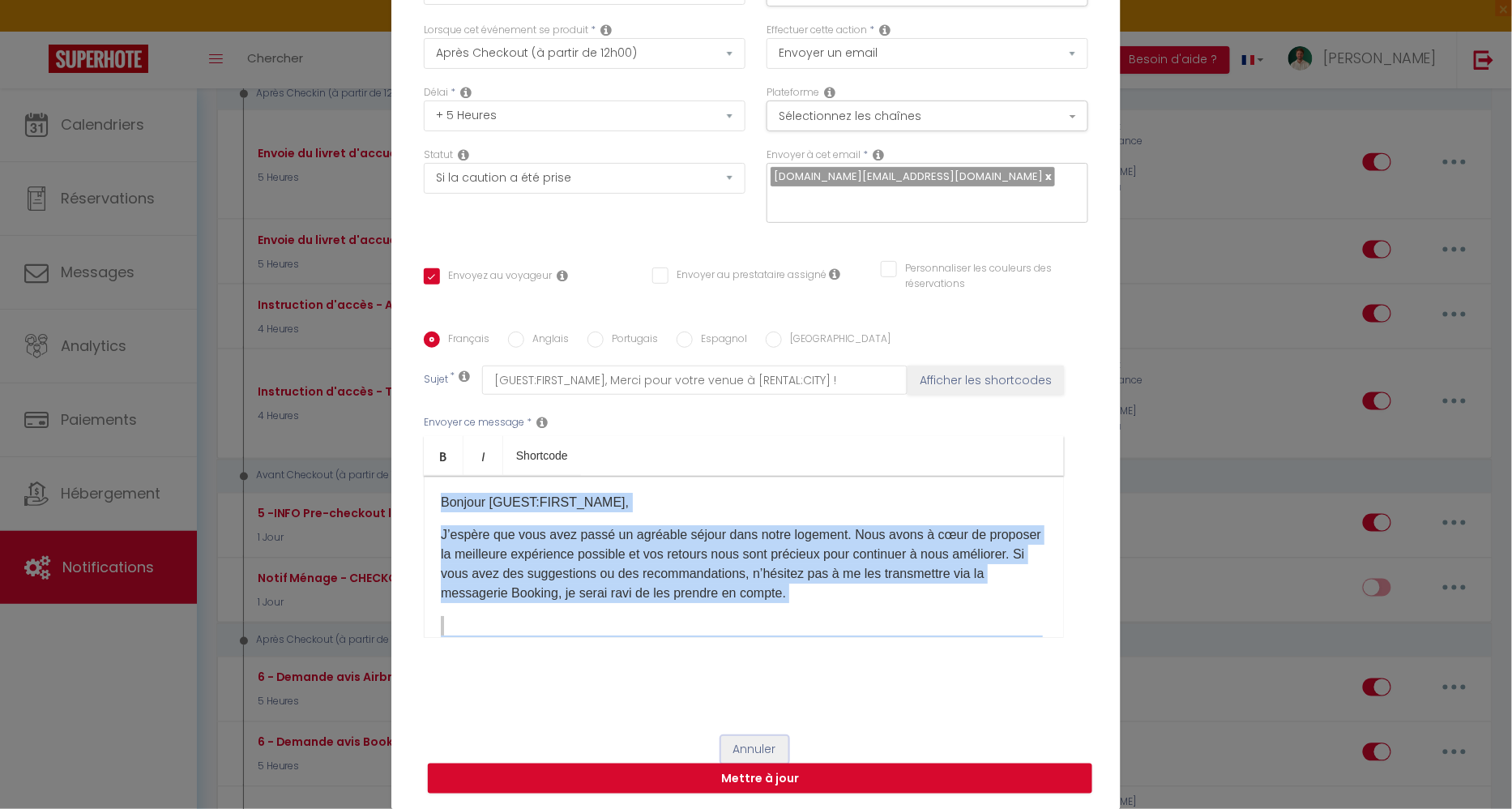
radio input "true"
type input "[GUEST:FIRST_NAME], Merci pour votre venue à [RENTAL:CITY] !"
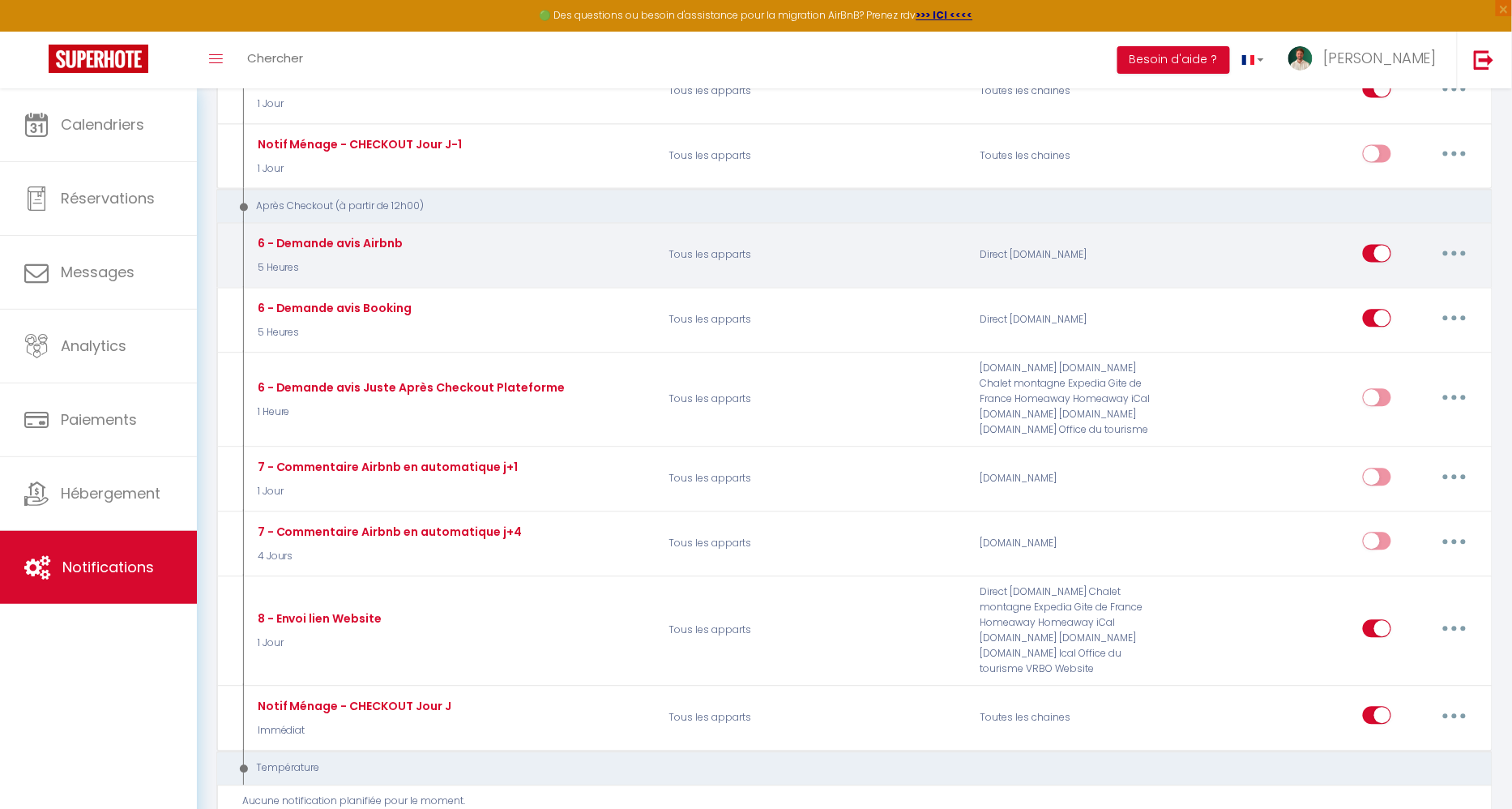
scroll to position [1125, 0]
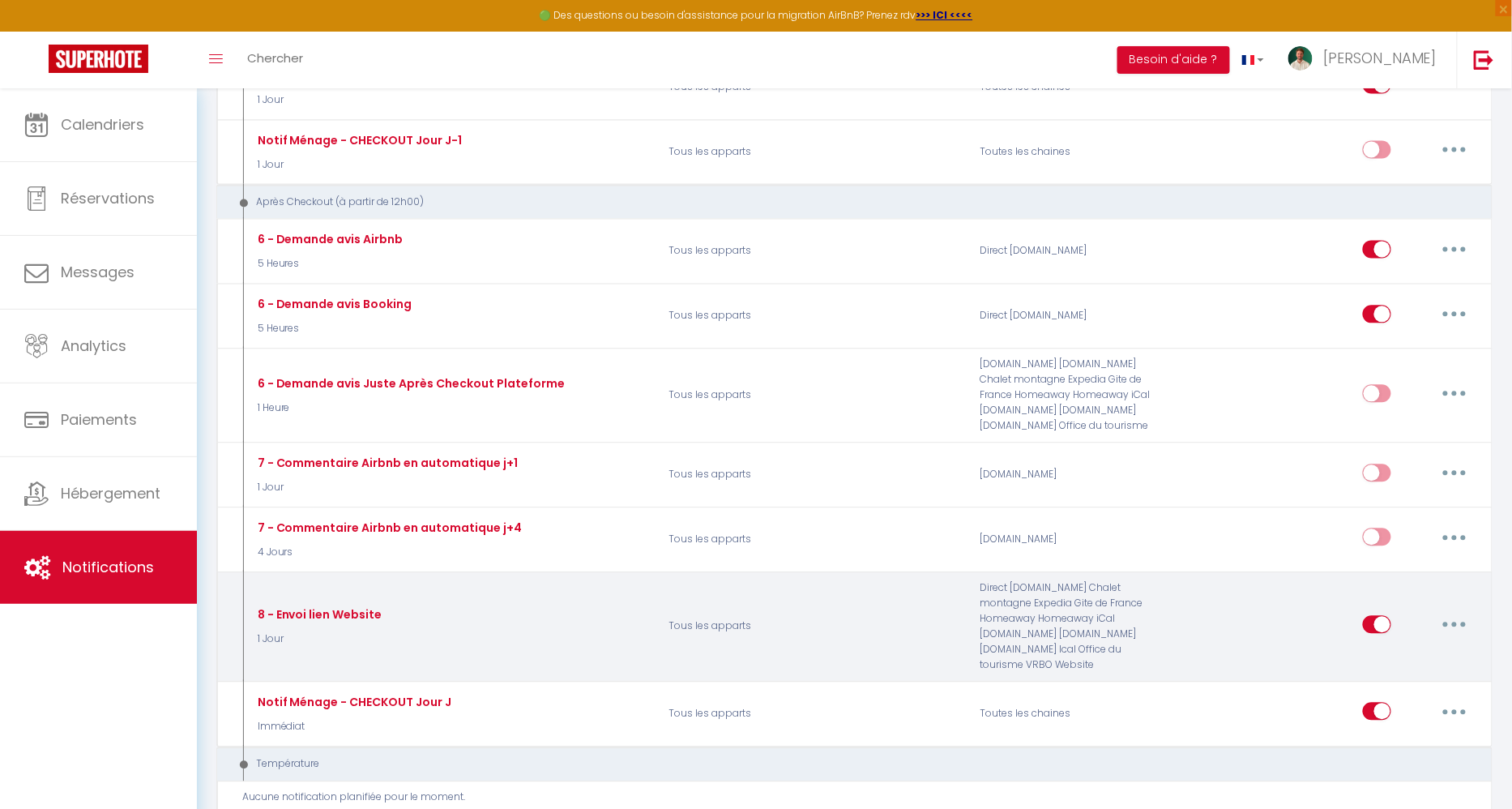
click at [1439, 612] on button "button" at bounding box center [1454, 625] width 45 height 26
click at [1389, 648] on link "Editer" at bounding box center [1411, 661] width 120 height 27
type input "8 - Envoi lien Website"
select select "1 Jour"
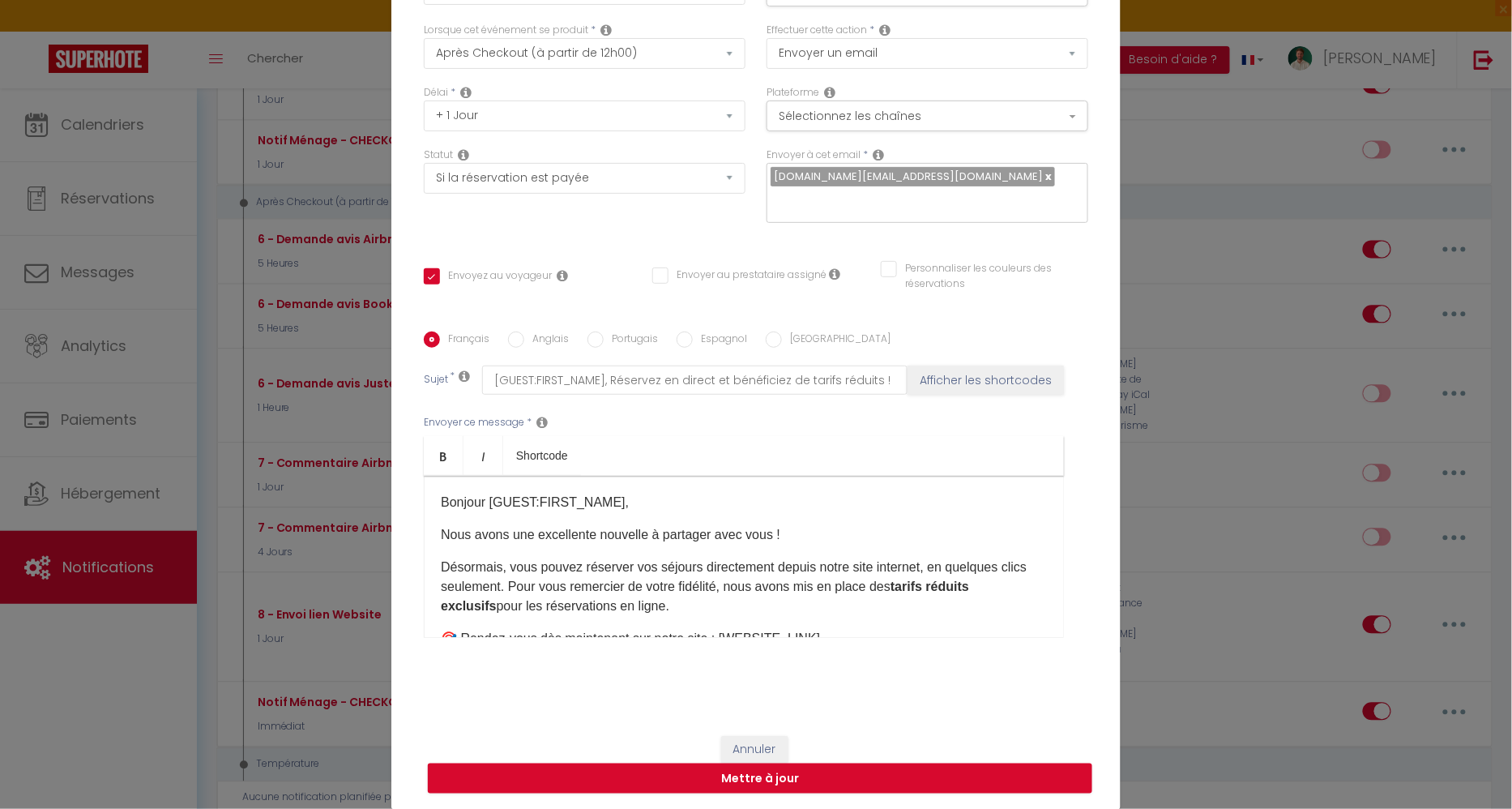
click at [907, 567] on p "Désormais, vous pouvez réserver vos séjours directement depuis notre site inter…" at bounding box center [744, 587] width 606 height 58
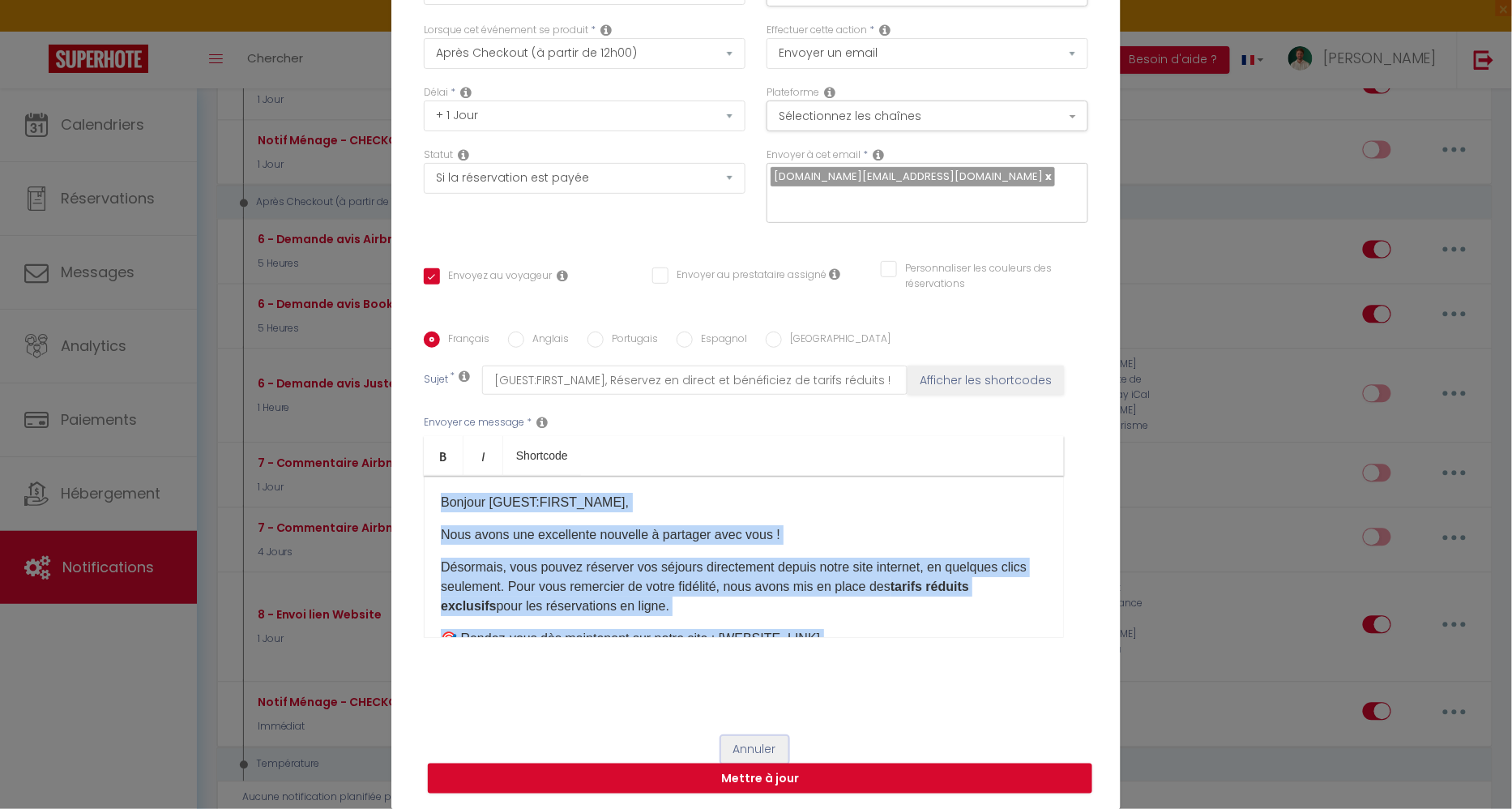
click at [753, 740] on button "Annuler" at bounding box center [754, 749] width 67 height 27
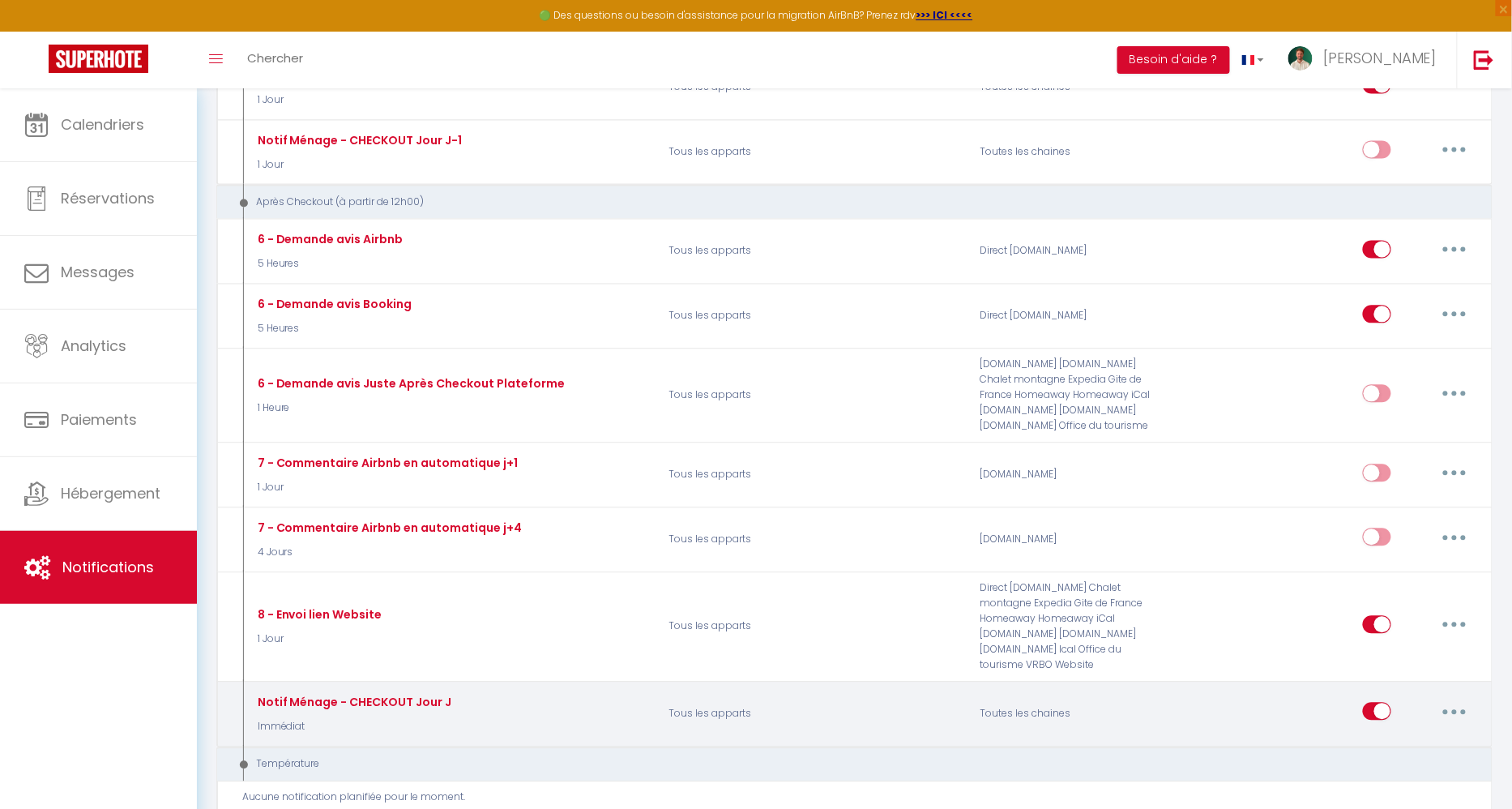
click at [1464, 699] on button "button" at bounding box center [1454, 712] width 45 height 26
click at [1402, 735] on link "Editer" at bounding box center [1411, 748] width 120 height 27
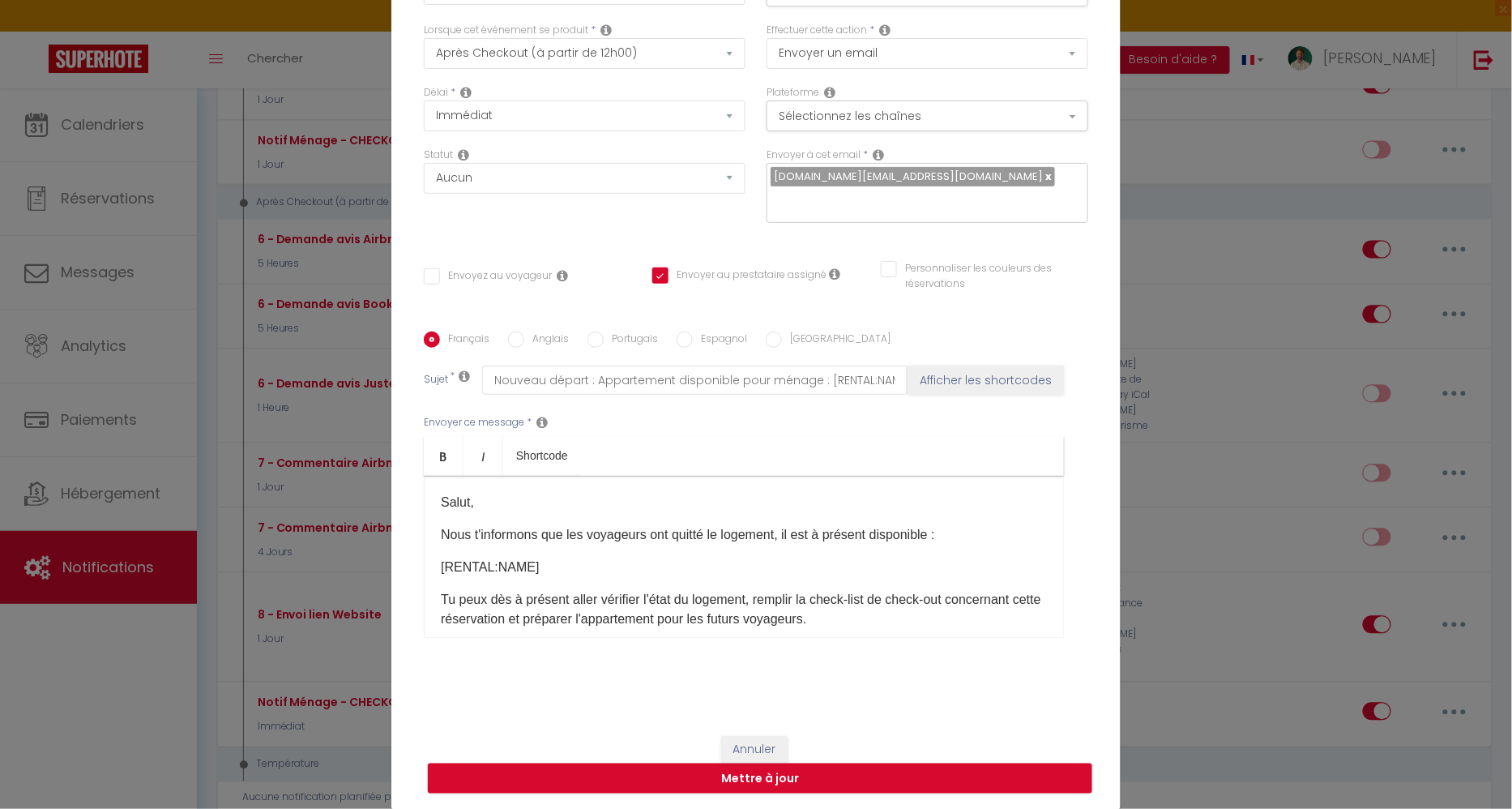
click at [846, 562] on p "[RENTAL:NAME]" at bounding box center [744, 567] width 606 height 20
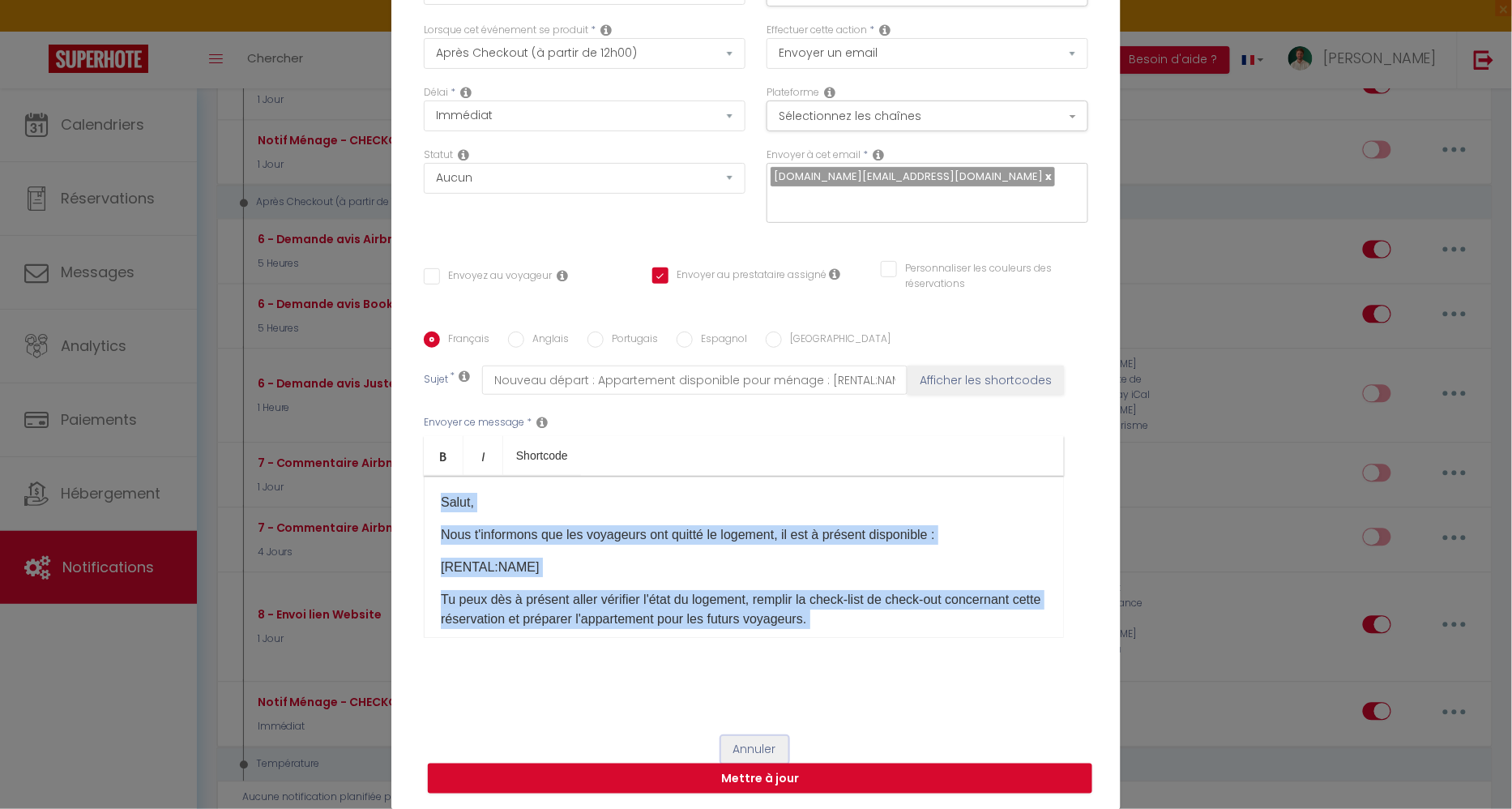
click at [764, 742] on button "Annuler" at bounding box center [754, 749] width 67 height 27
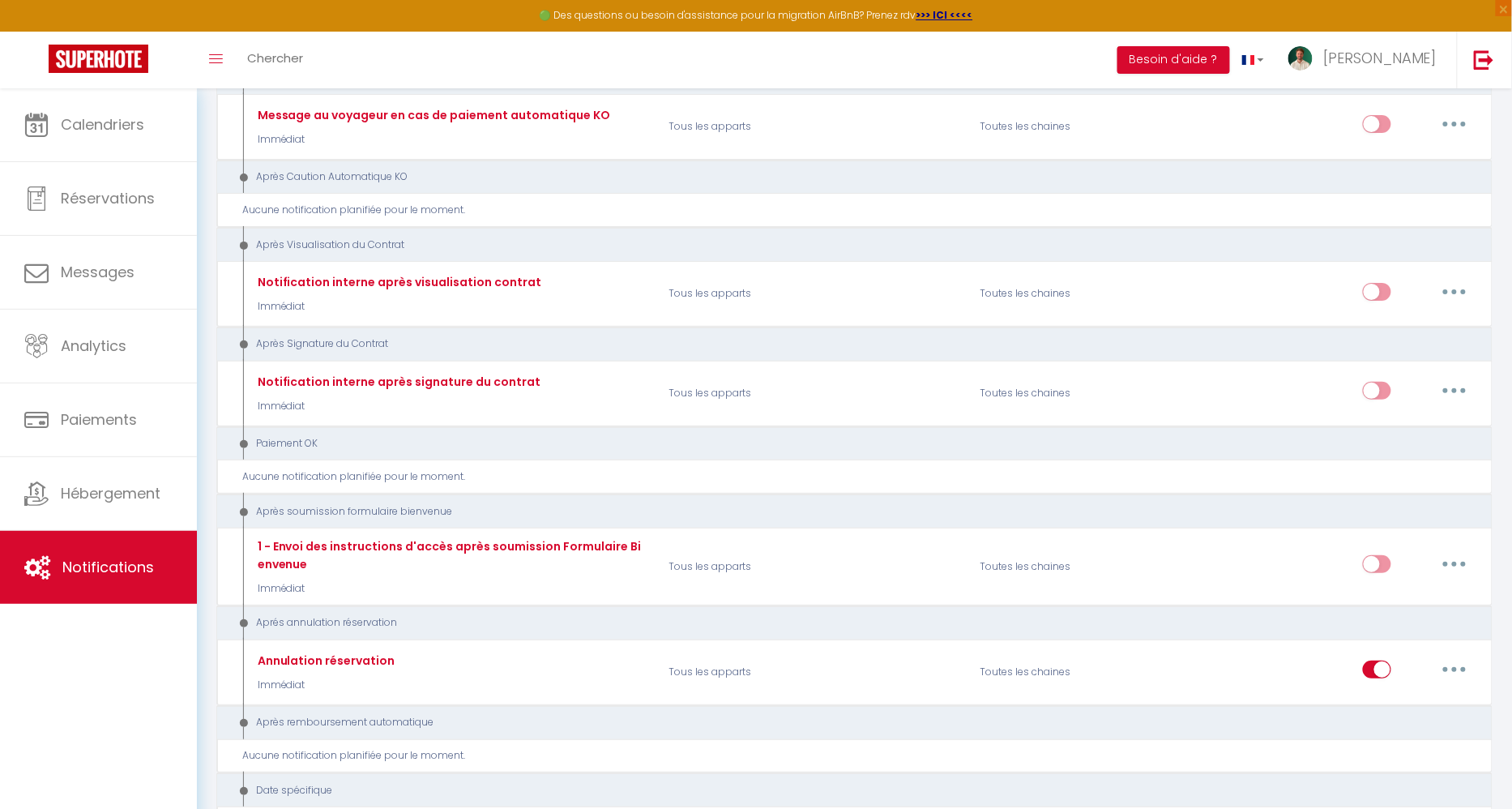
scroll to position [2269, 0]
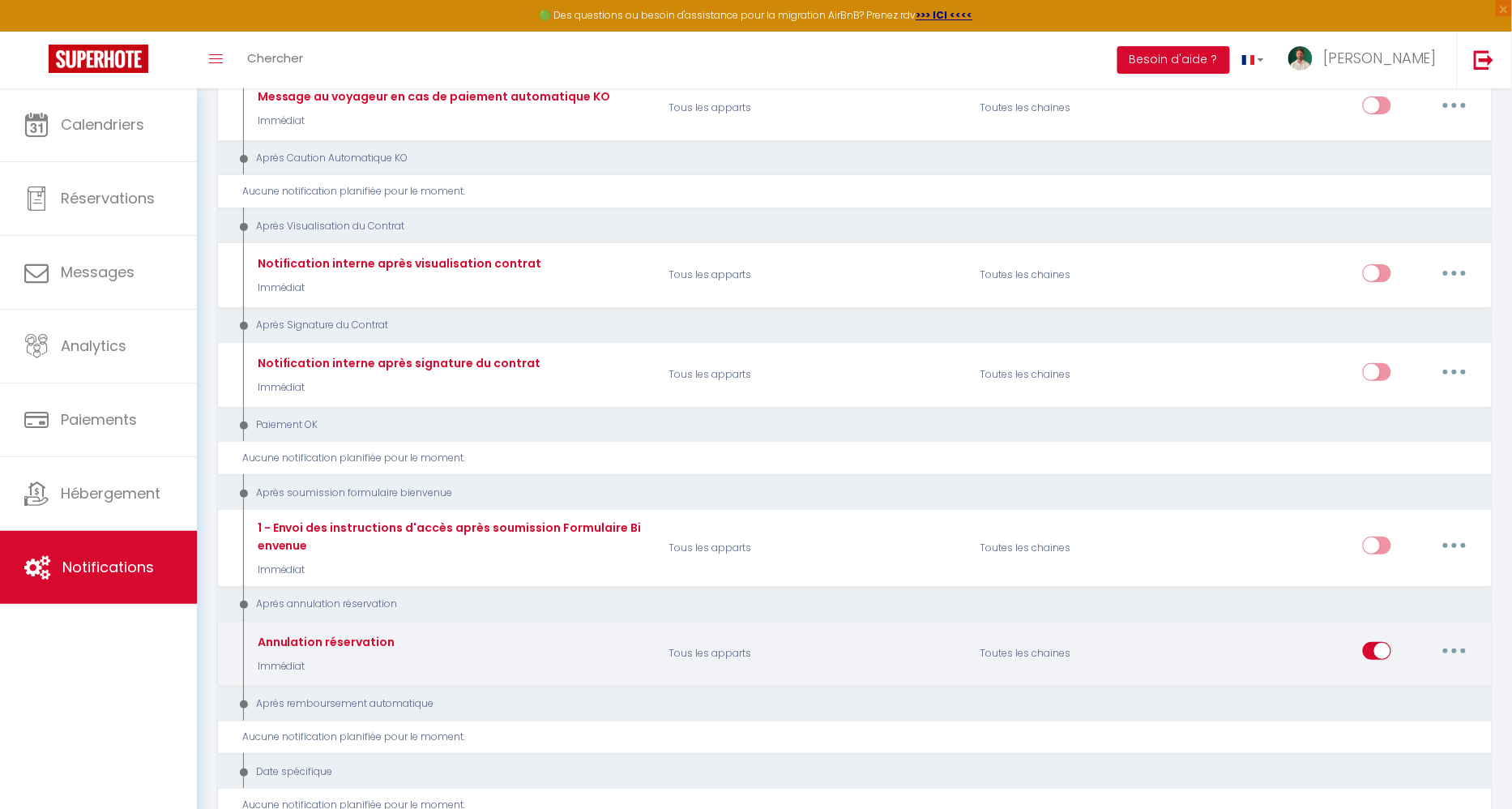
click at [1456, 648] on icon "button" at bounding box center [1454, 650] width 5 height 5
click at [1403, 674] on link "Editer" at bounding box center [1411, 688] width 120 height 27
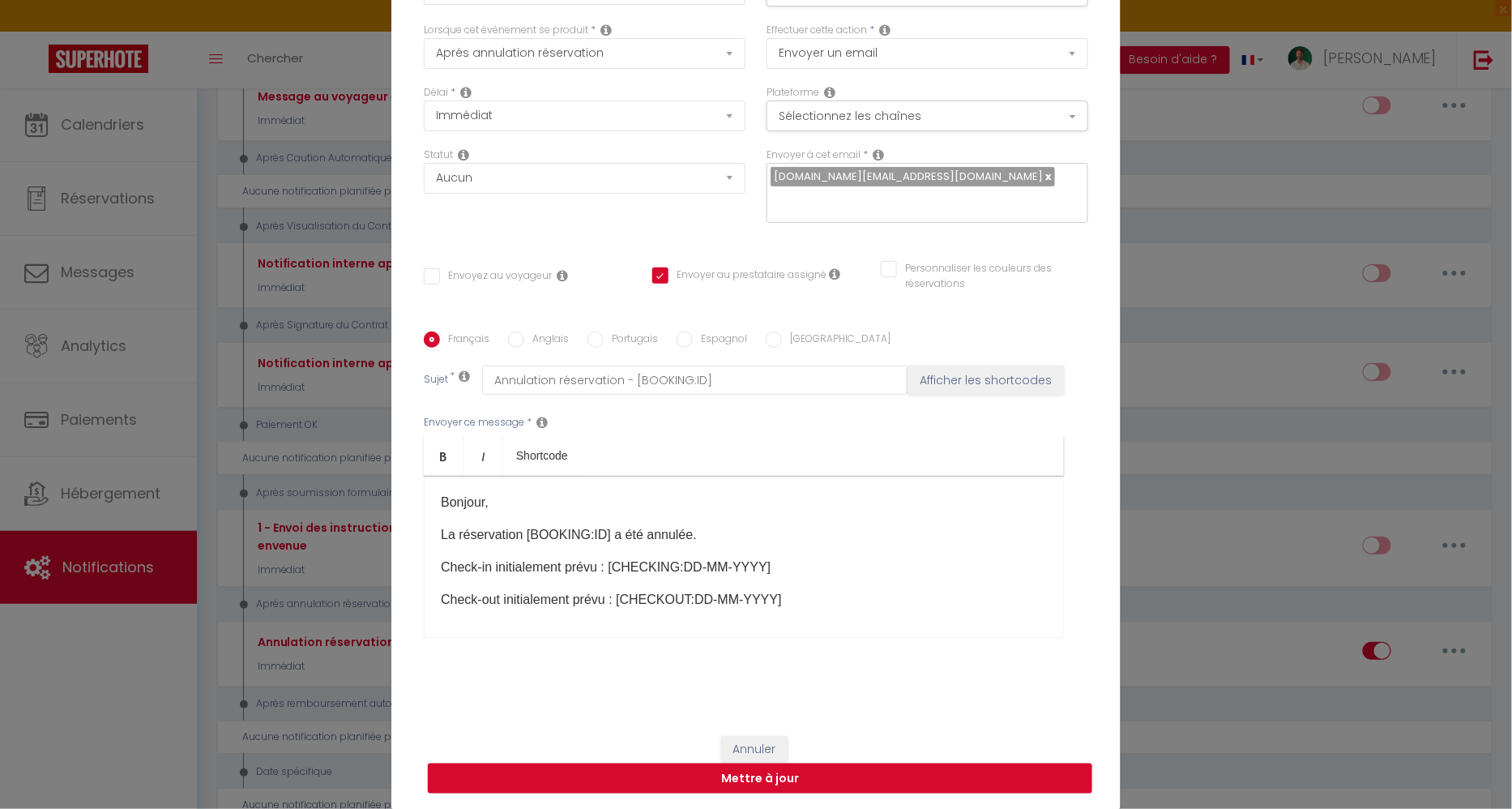
click at [936, 591] on p "Check-out initialement prévu : [CHECKOUT:DD-MM-YYYY]" at bounding box center [744, 599] width 606 height 20
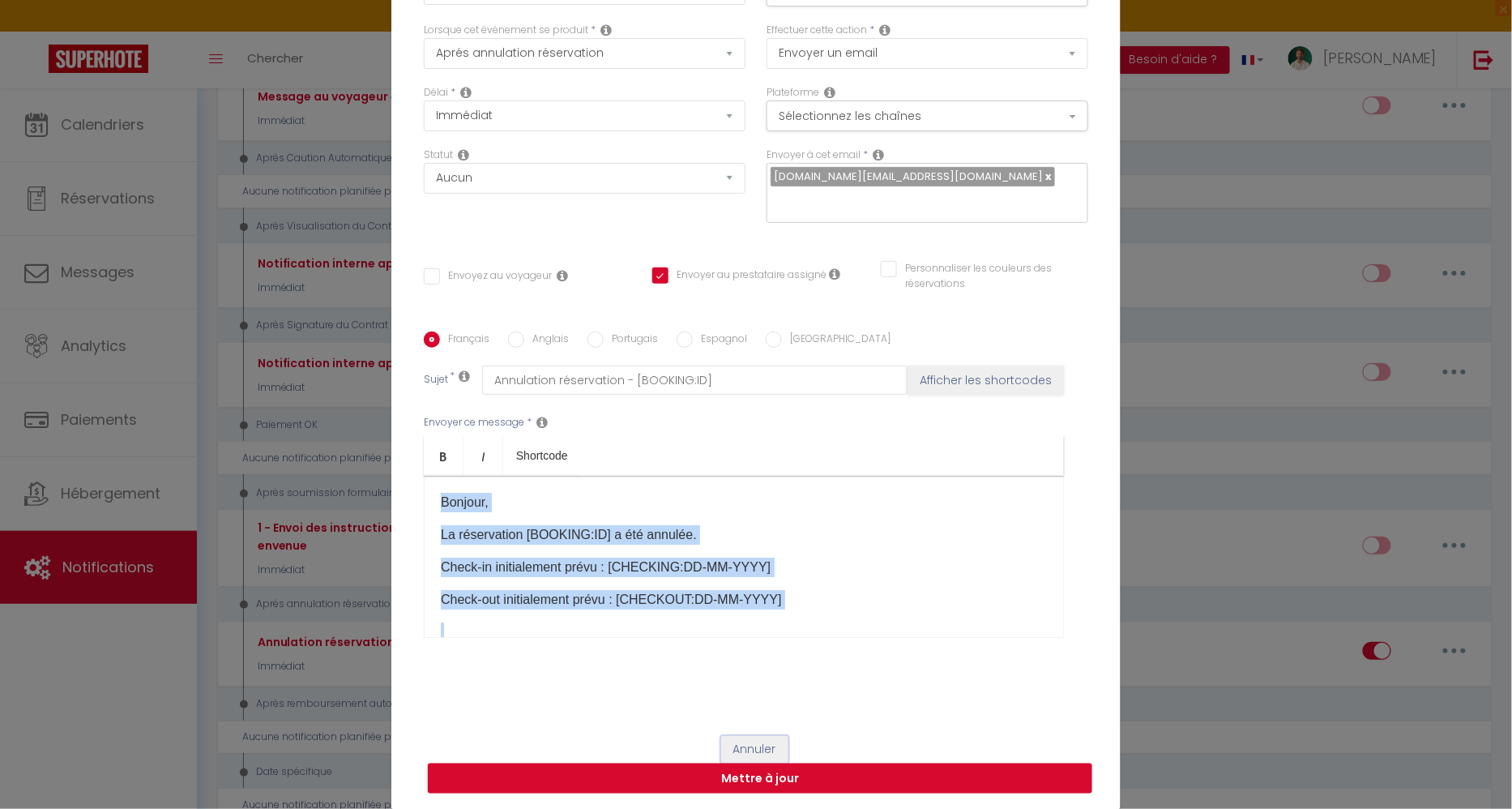
click at [765, 747] on button "Annuler" at bounding box center [754, 749] width 67 height 27
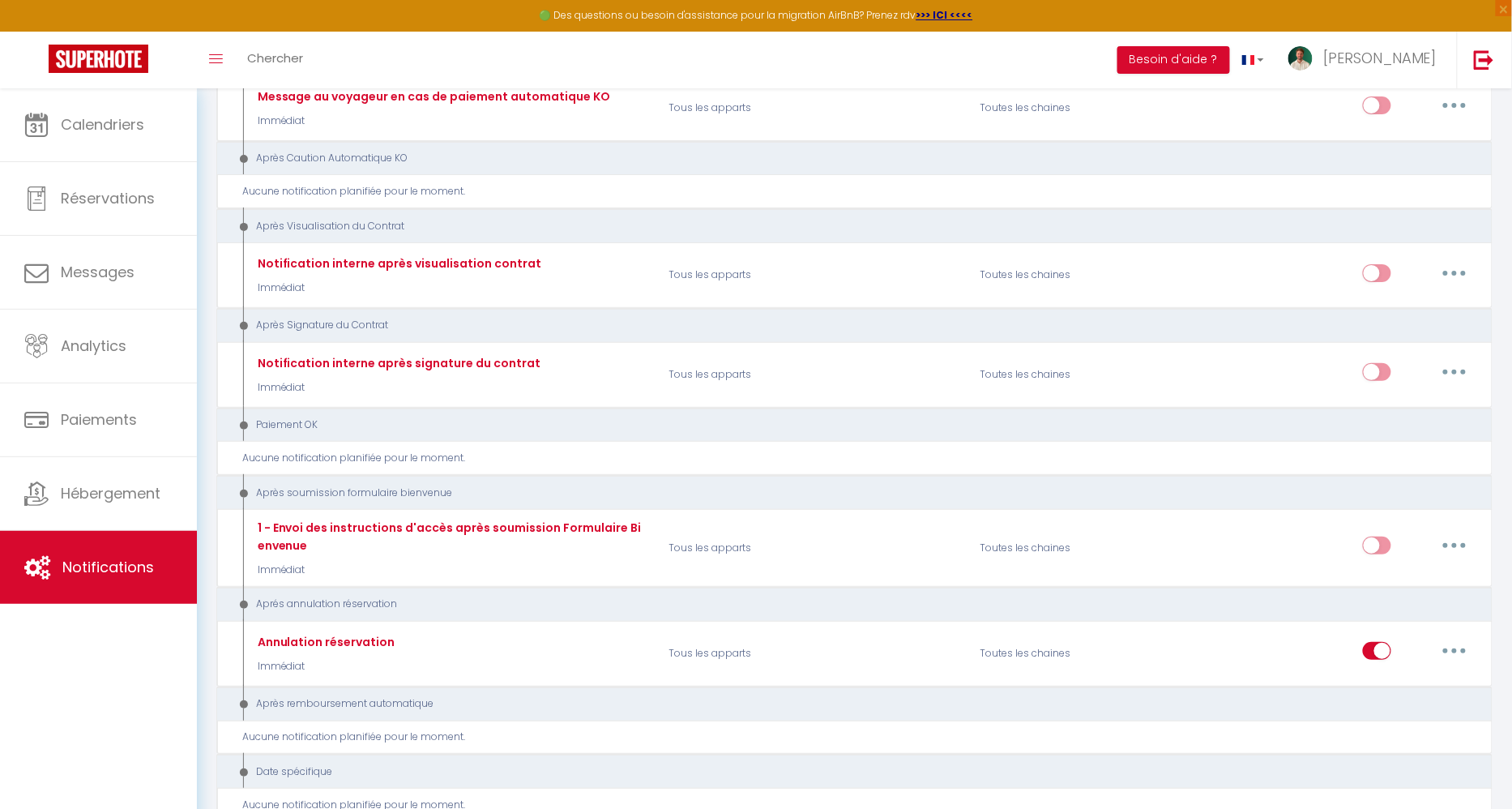
scroll to position [2643, 0]
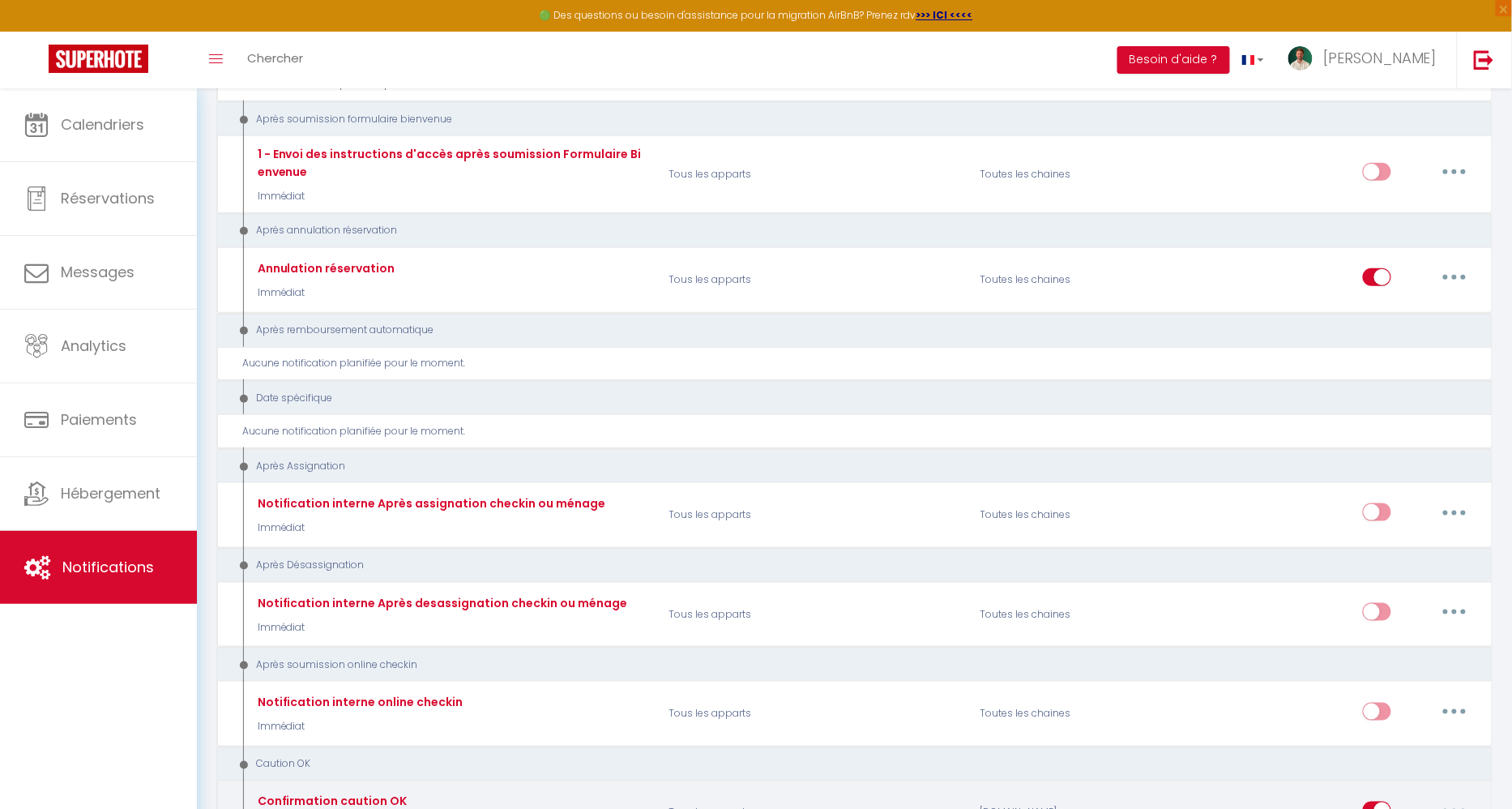
click at [1461, 798] on button "button" at bounding box center [1454, 811] width 45 height 26
click at [1386, 668] on link "Editer" at bounding box center [1411, 681] width 120 height 27
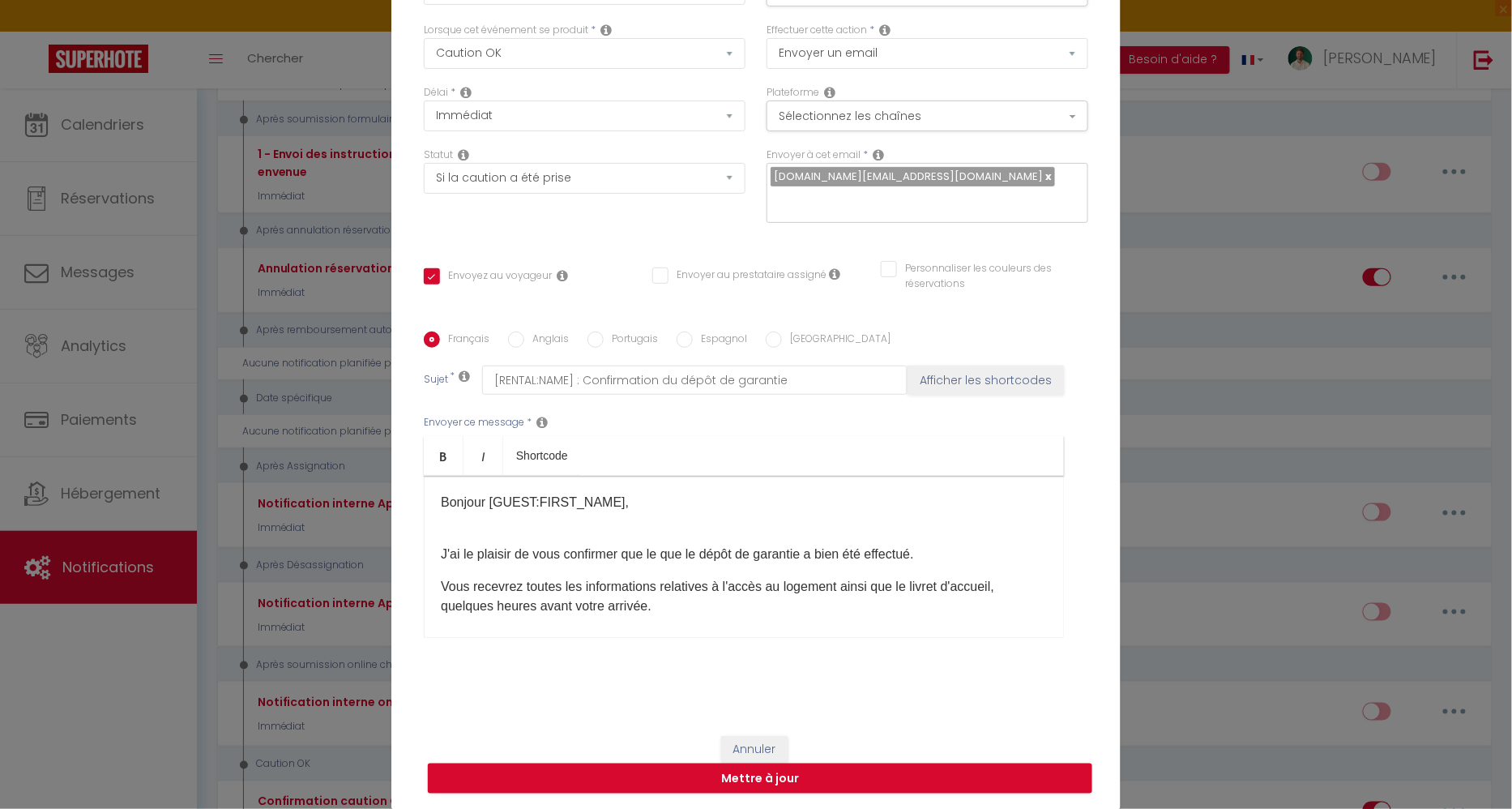
click at [886, 578] on p "Vous recevrez toutes les informations relatives à l'accès au logement ainsi que…" at bounding box center [744, 596] width 606 height 39
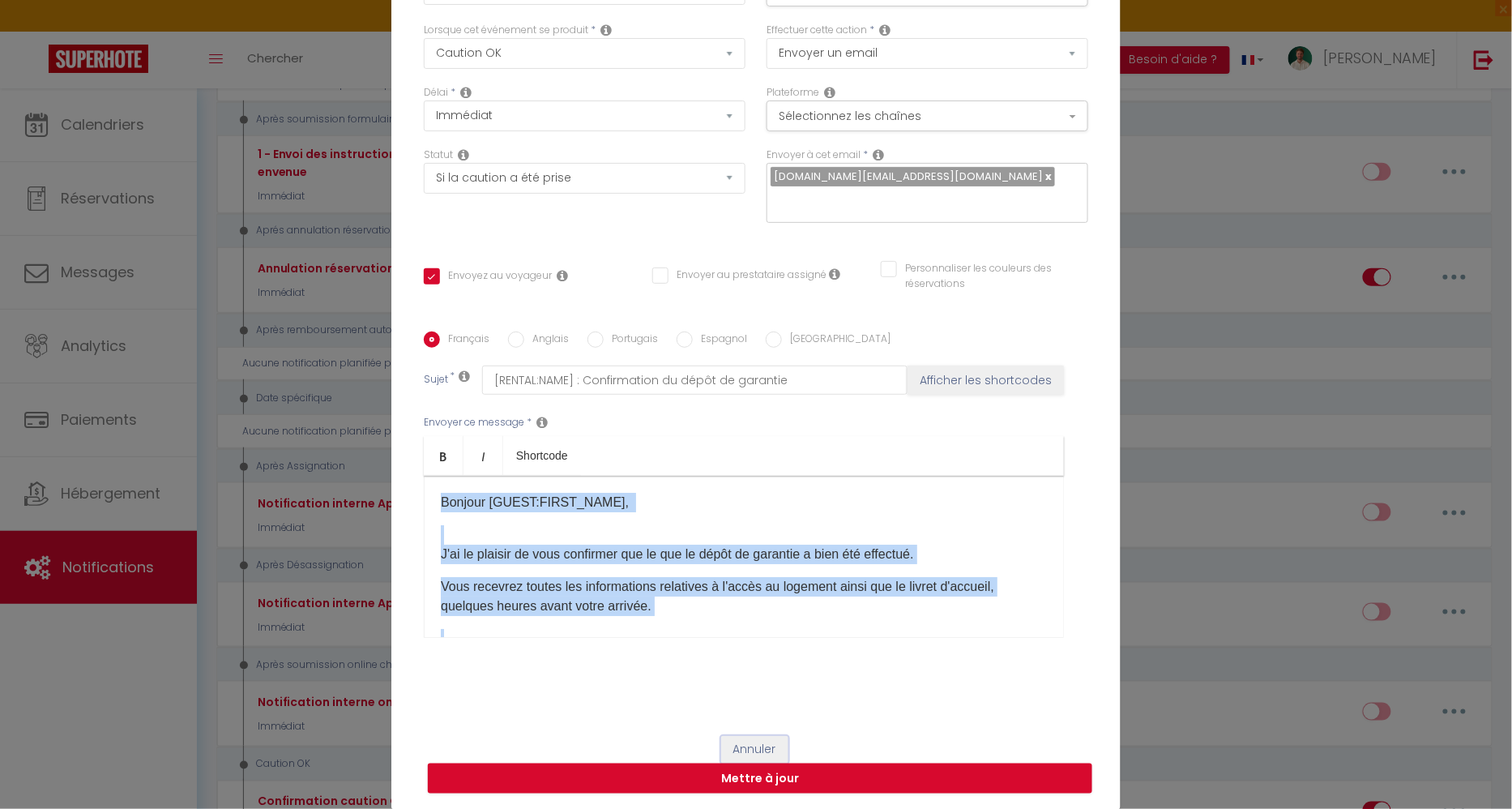
click at [730, 741] on button "Annuler" at bounding box center [754, 749] width 67 height 27
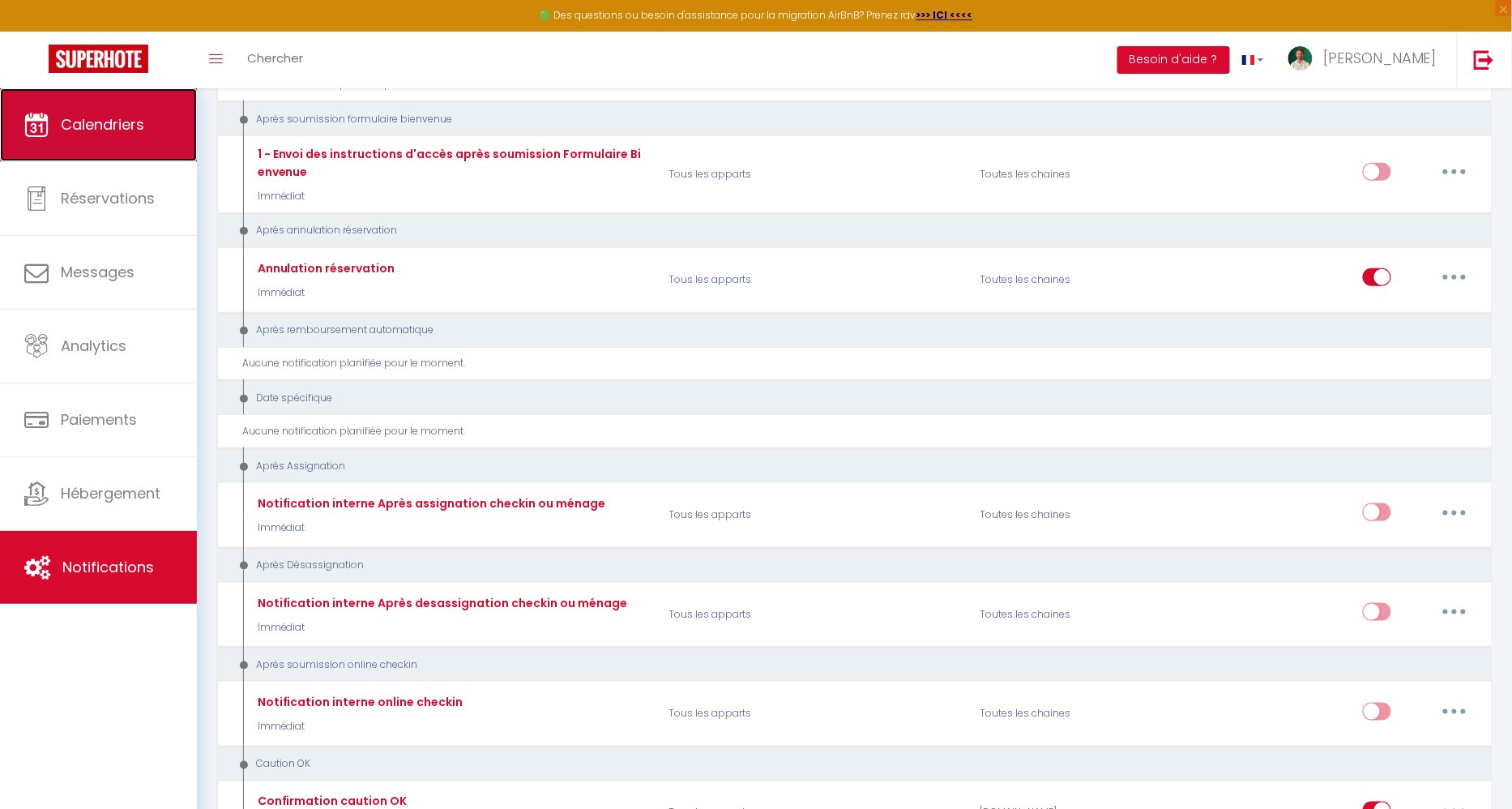
click at [146, 133] on link "Calendriers" at bounding box center [98, 124] width 197 height 73
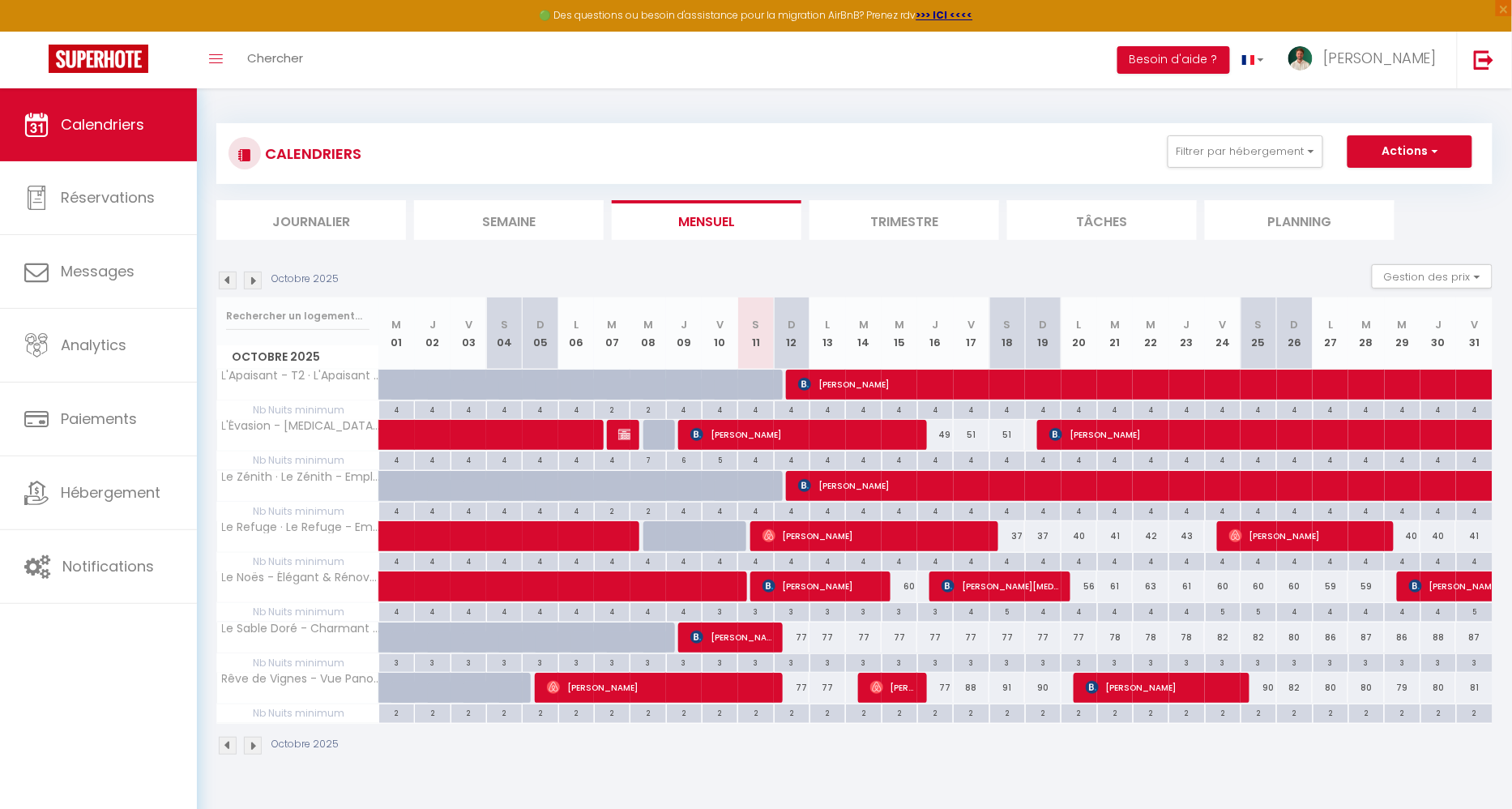
click at [254, 280] on img at bounding box center [252, 280] width 18 height 18
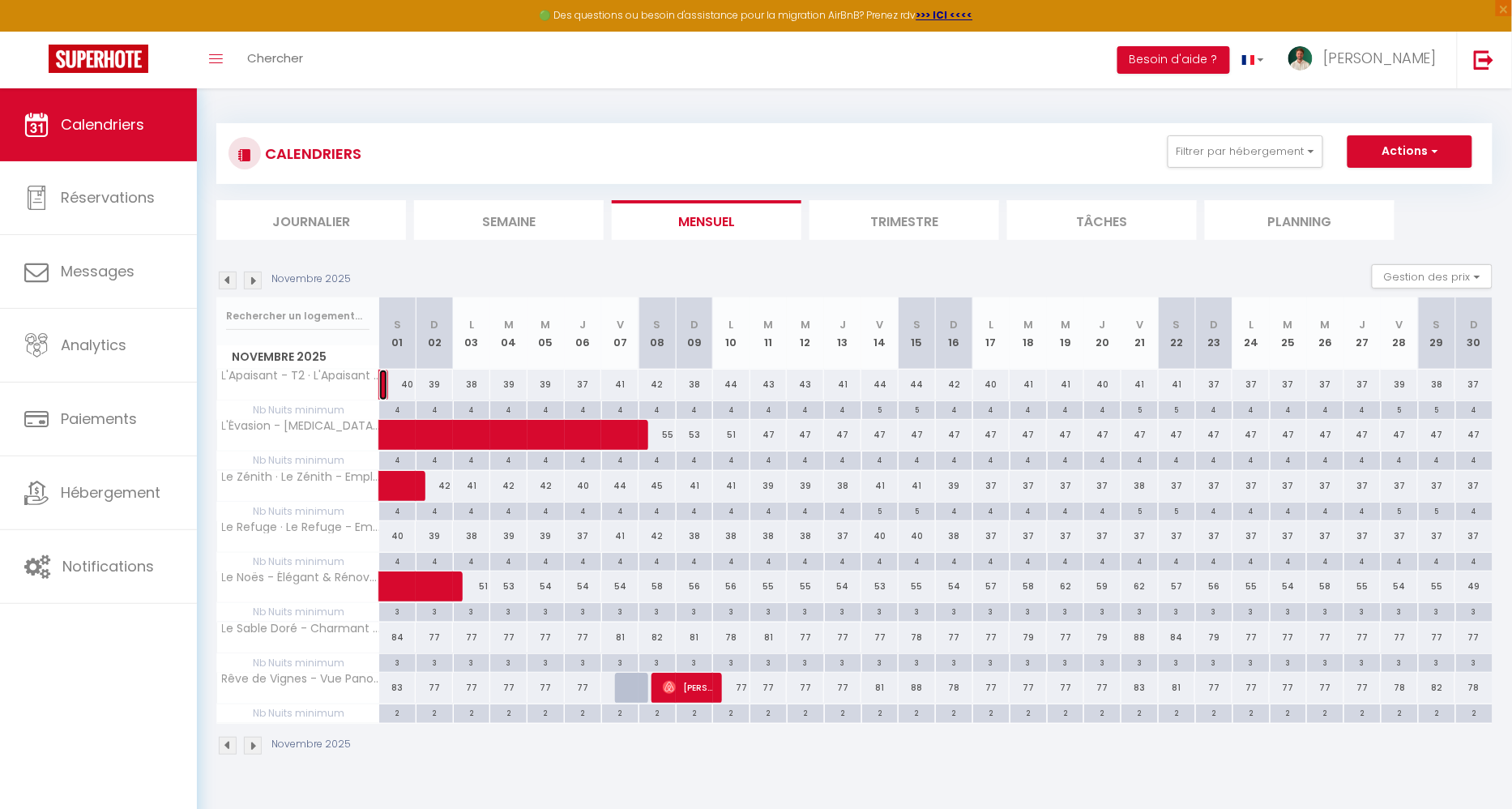
click at [383, 379] on link at bounding box center [383, 384] width 8 height 31
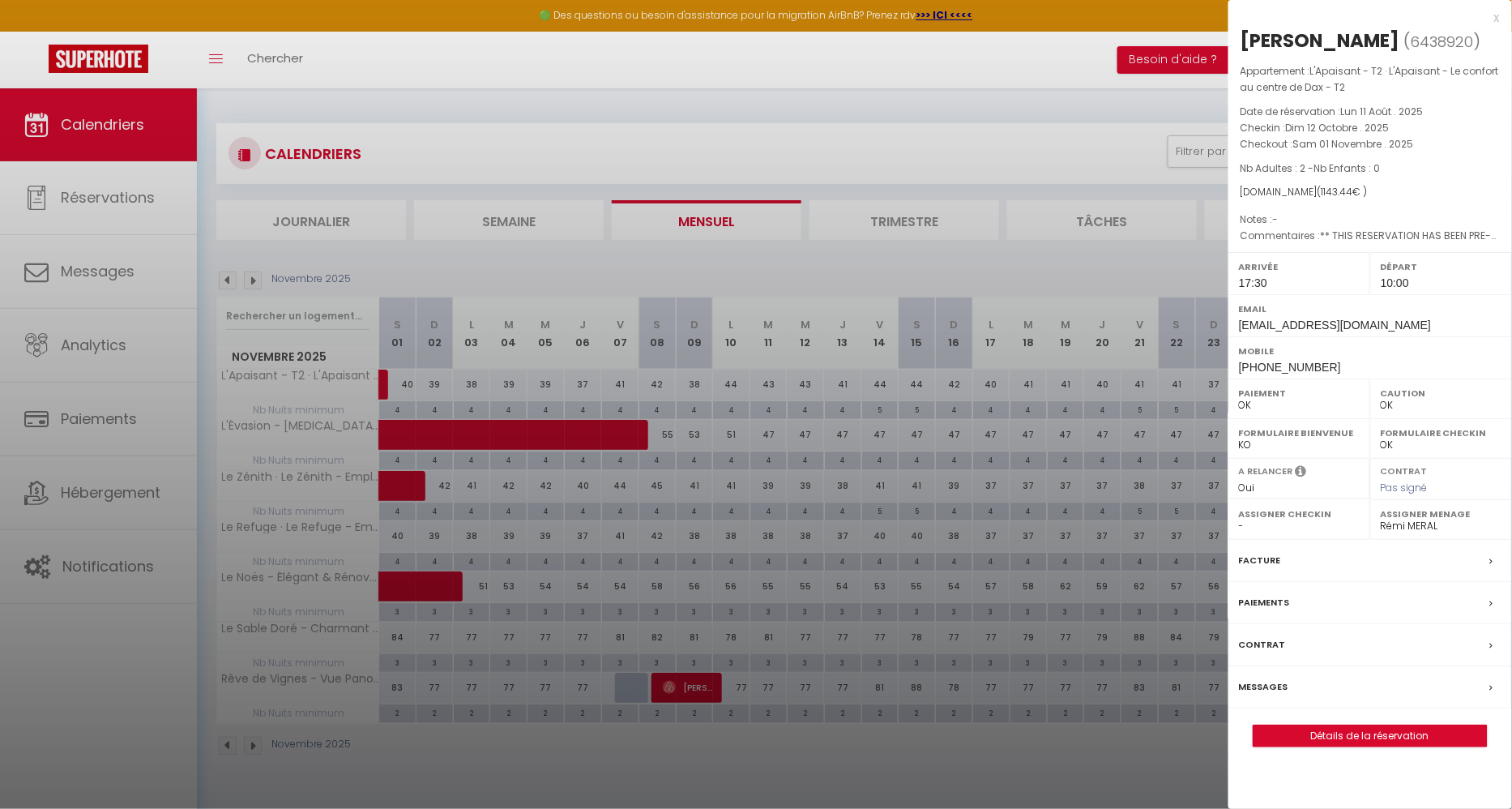
click at [1268, 32] on div "[PERSON_NAME]" at bounding box center [1320, 40] width 160 height 26
click at [171, 282] on div at bounding box center [756, 404] width 1512 height 809
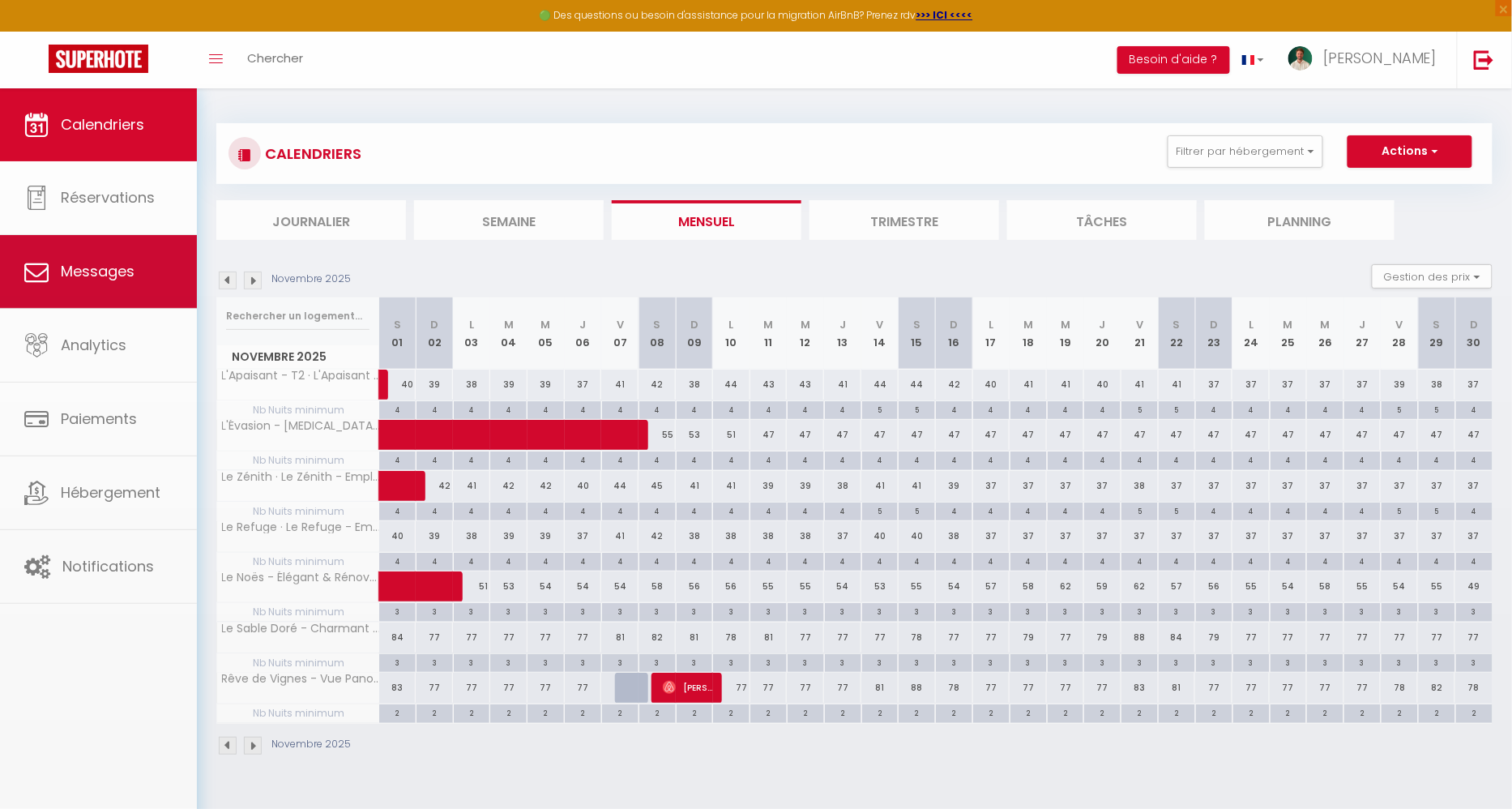
click at [131, 264] on body "🟢 Des questions ou besoin d'assistance pour la migration AirBnB? Prenez rdv >>>…" at bounding box center [756, 493] width 1512 height 809
click at [131, 264] on span "Messages" at bounding box center [98, 271] width 73 height 21
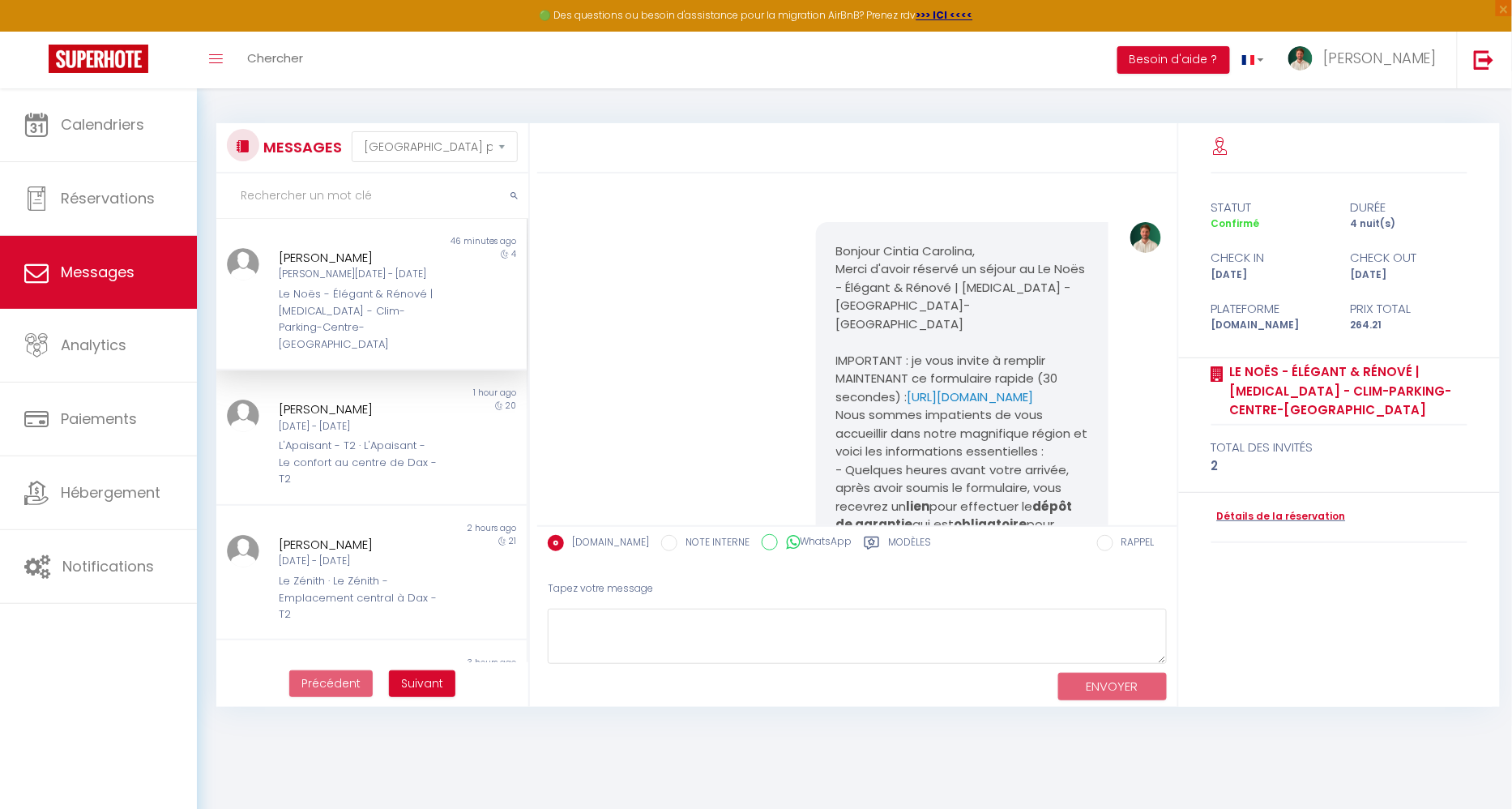
scroll to position [3257, 0]
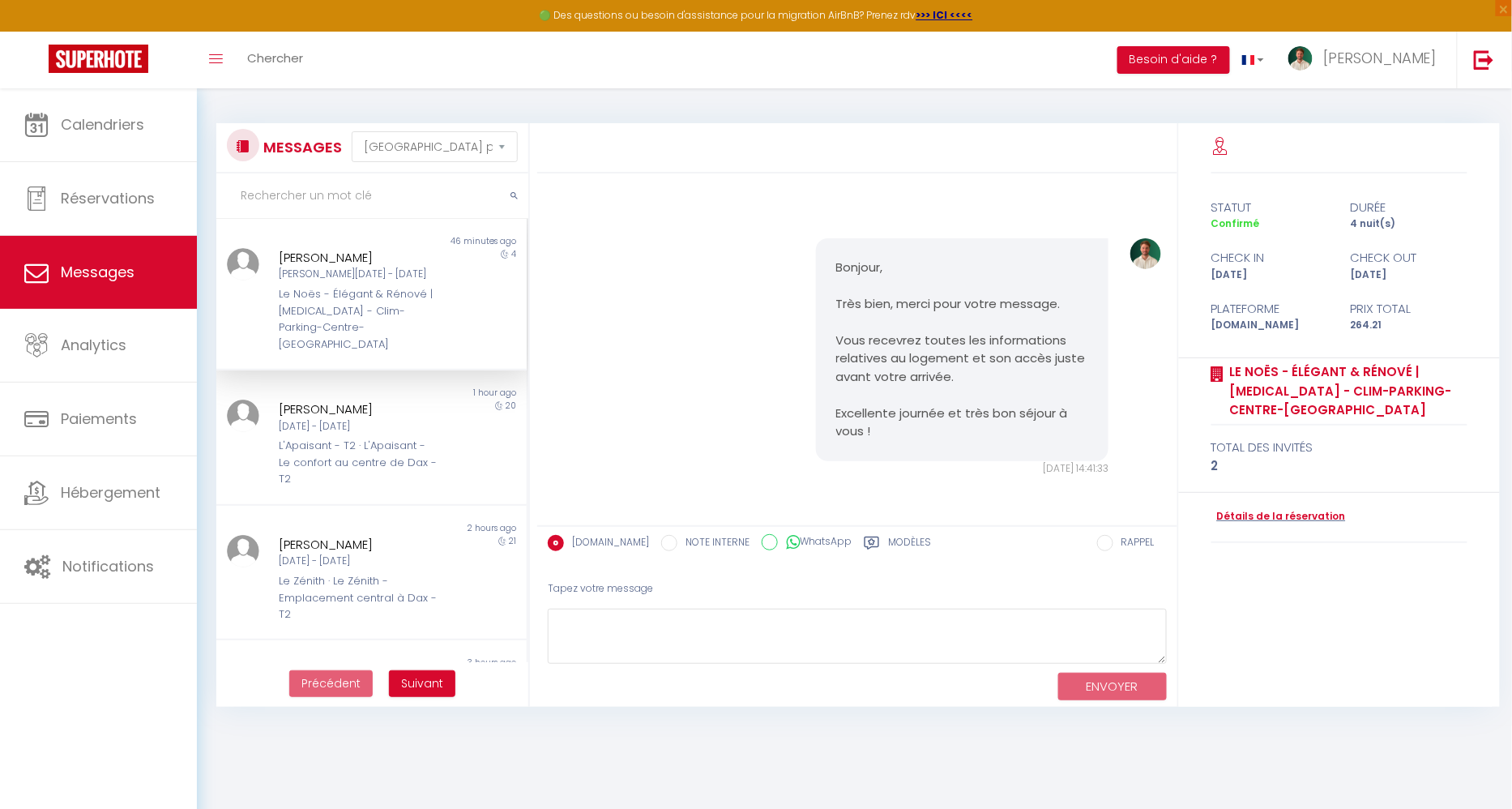
click at [369, 267] on div "[PERSON_NAME][DATE] - [DATE]" at bounding box center [359, 274] width 160 height 15
click at [292, 419] on div "[DATE] - [DATE]" at bounding box center [359, 427] width 160 height 15
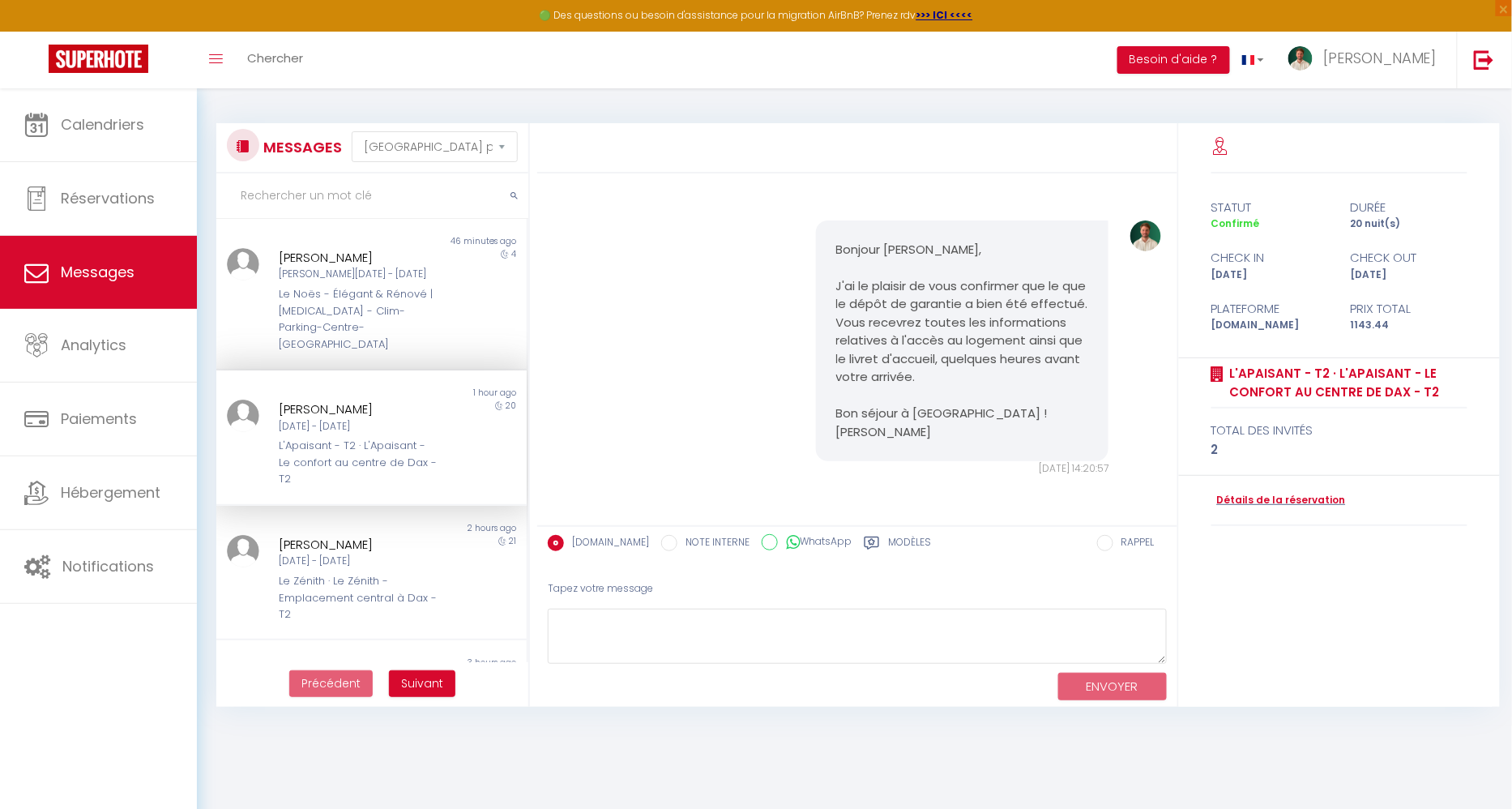
scroll to position [88, 0]
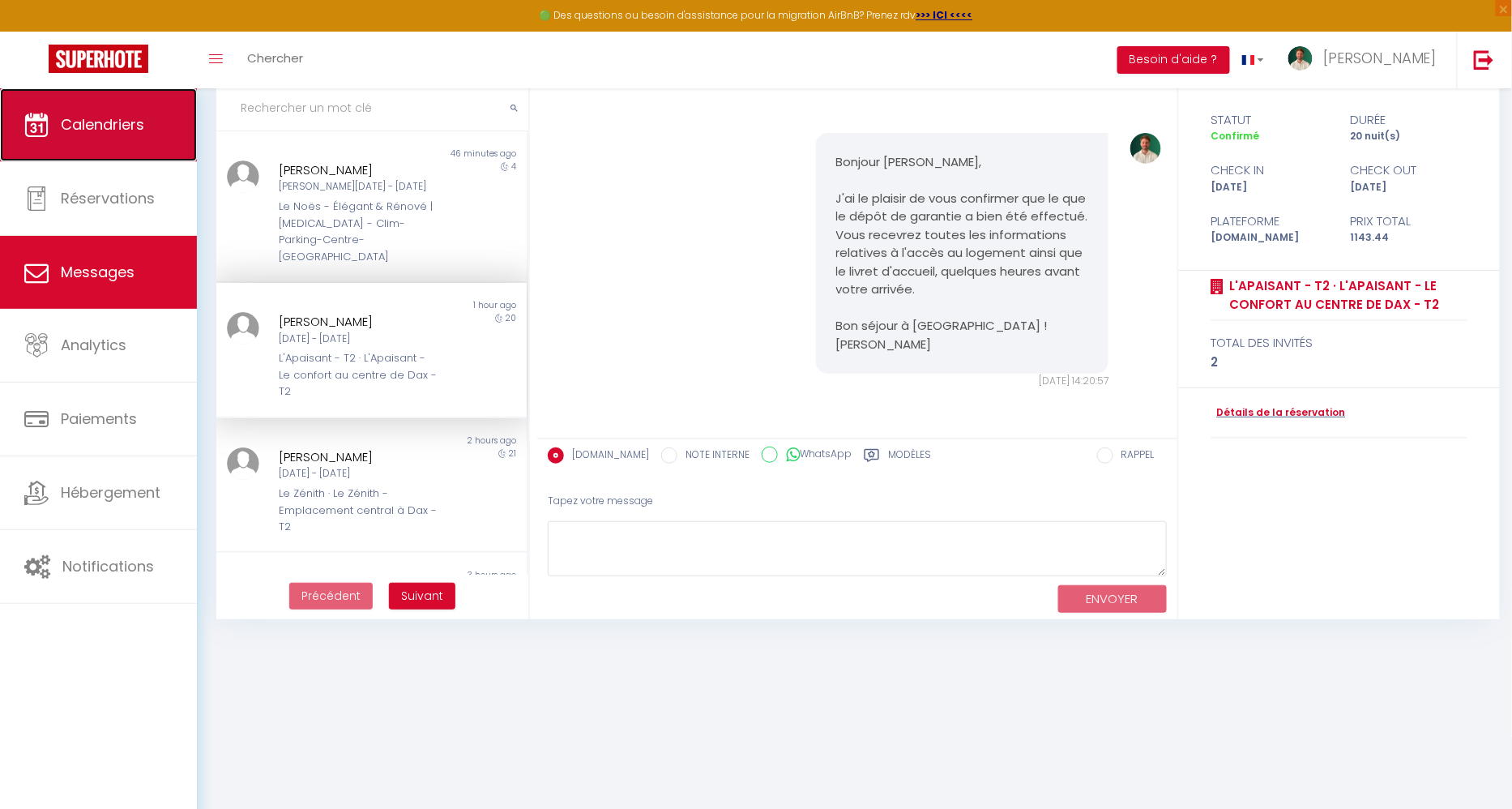
click at [132, 143] on link "Calendriers" at bounding box center [98, 124] width 197 height 73
